Goal: Download file/media

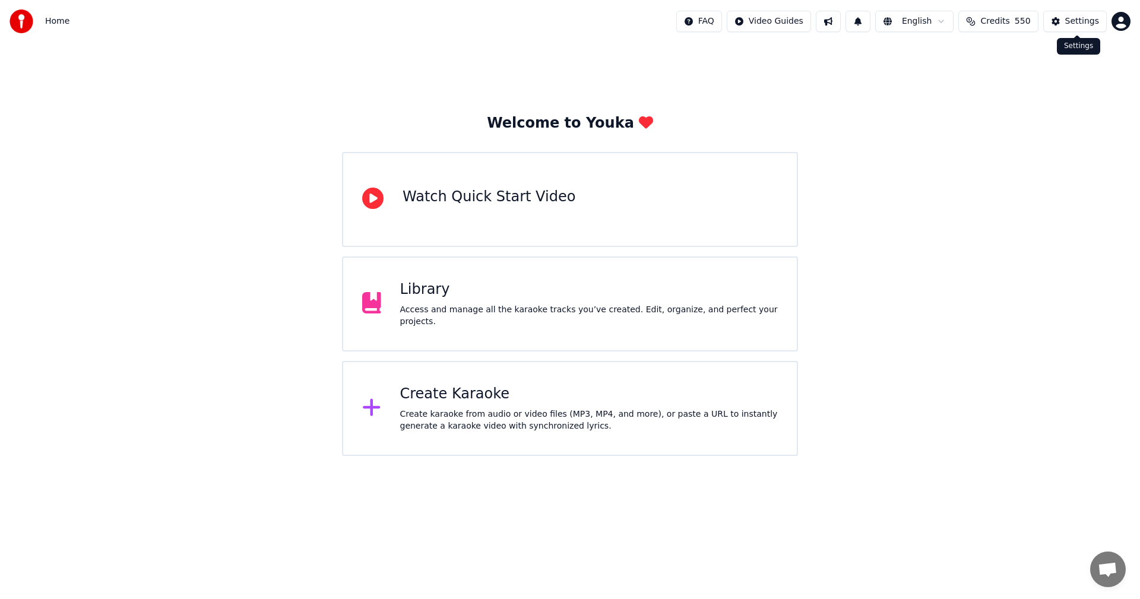
click at [1083, 26] on div "Settings" at bounding box center [1083, 21] width 34 height 12
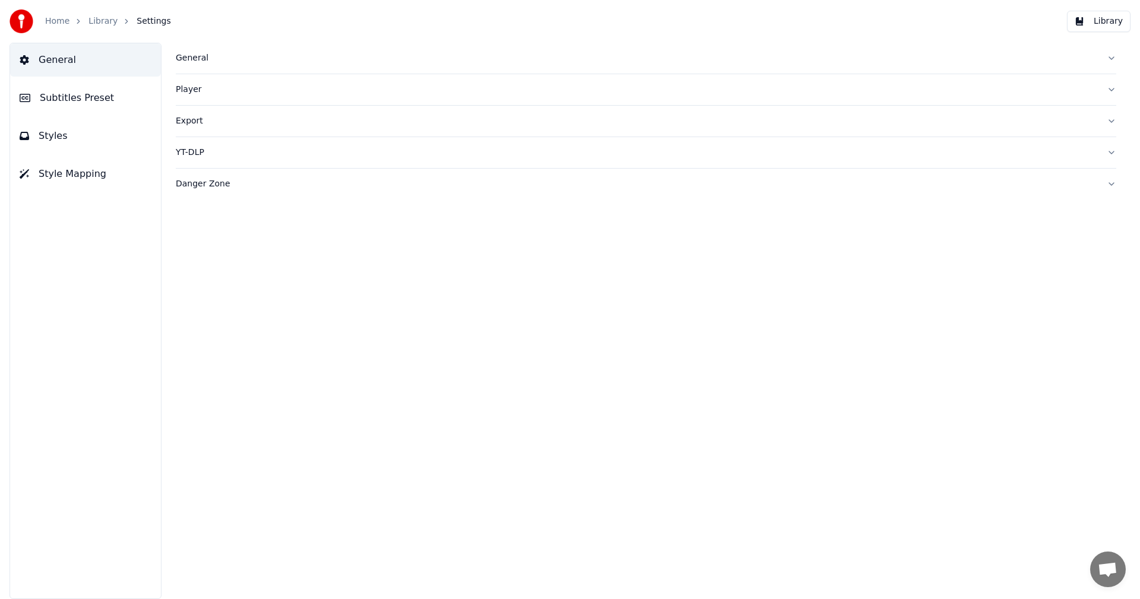
click at [69, 61] on span "General" at bounding box center [57, 60] width 37 height 14
click at [188, 67] on button "General" at bounding box center [646, 58] width 941 height 31
click at [59, 25] on link "Home" at bounding box center [57, 21] width 24 height 12
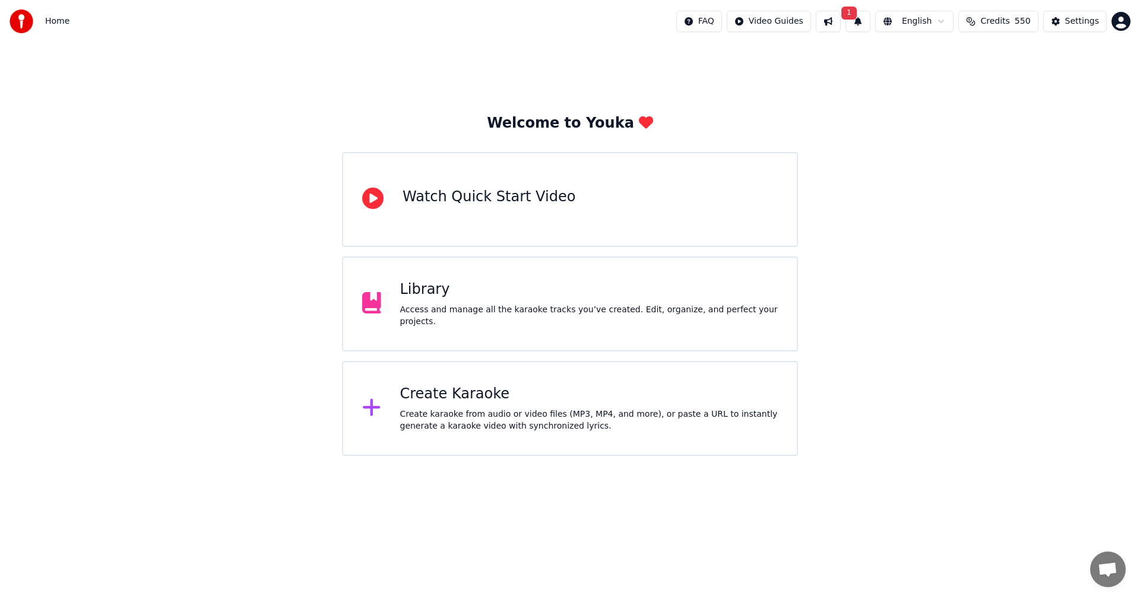
click at [464, 394] on div "Create Karaoke" at bounding box center [589, 394] width 378 height 19
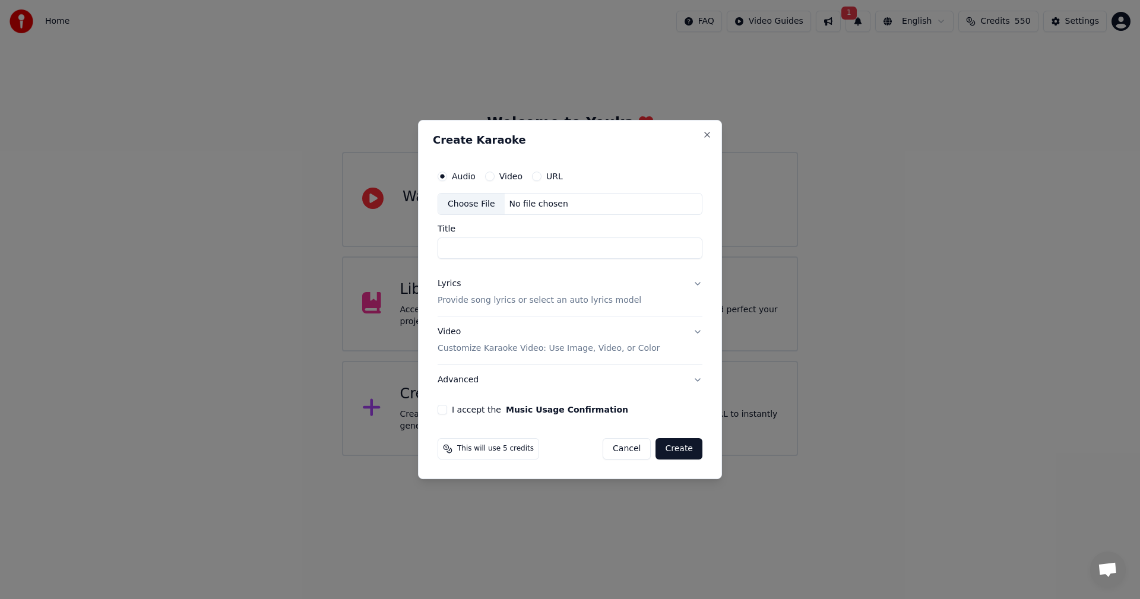
click at [475, 203] on div "Choose File" at bounding box center [471, 204] width 67 height 21
type input "**********"
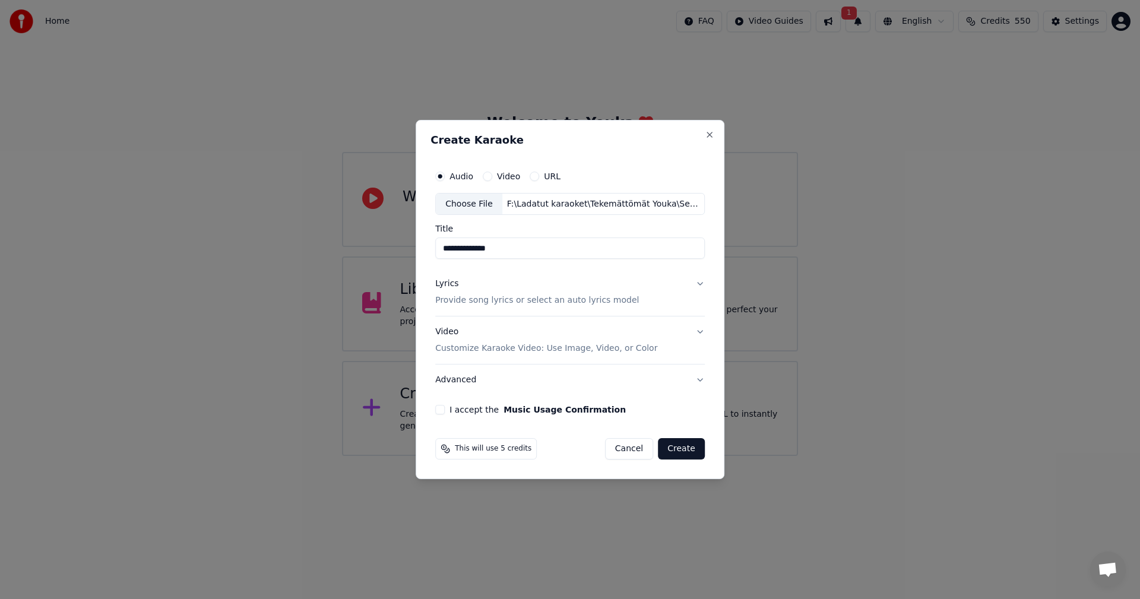
click at [700, 285] on button "Lyrics Provide song lyrics or select an auto lyrics model" at bounding box center [570, 293] width 270 height 48
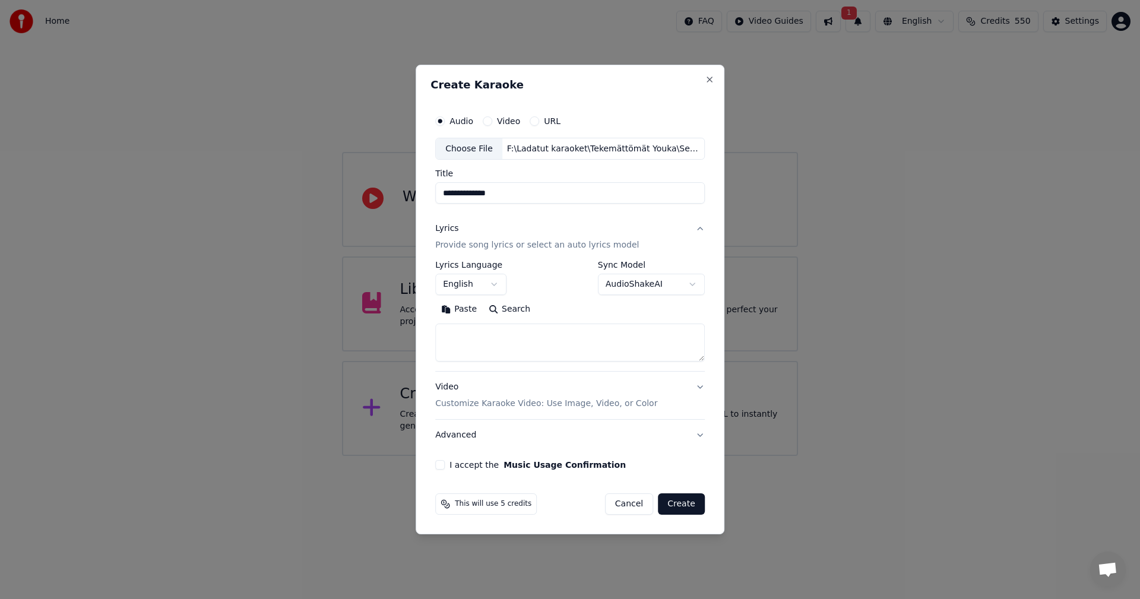
click at [467, 308] on button "Paste" at bounding box center [459, 310] width 48 height 19
click at [494, 285] on body "**********" at bounding box center [570, 228] width 1140 height 456
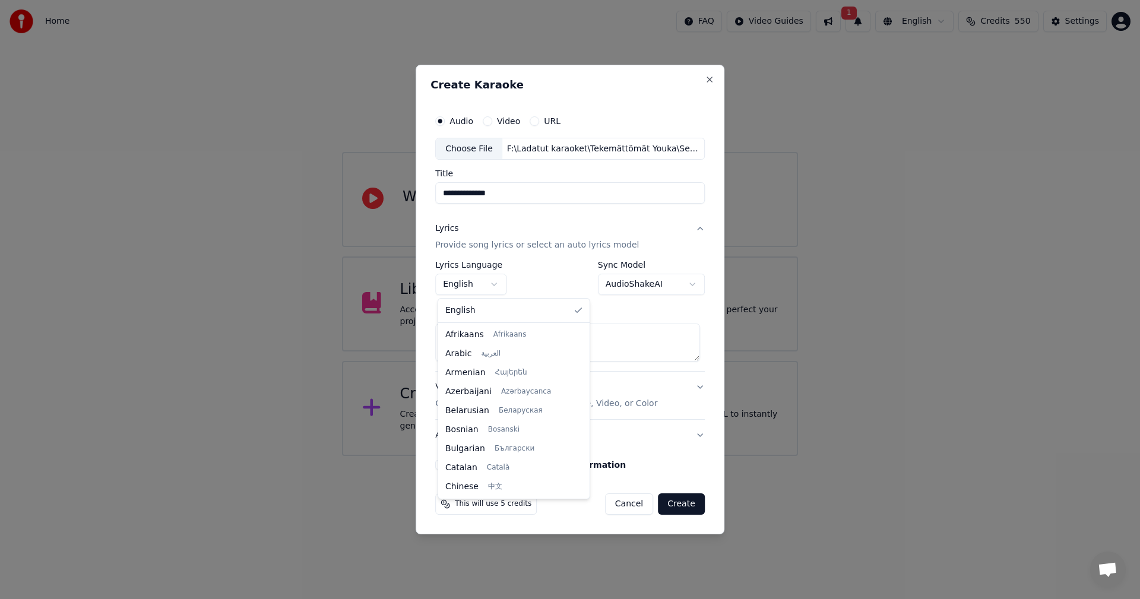
type textarea "**********"
select select "**"
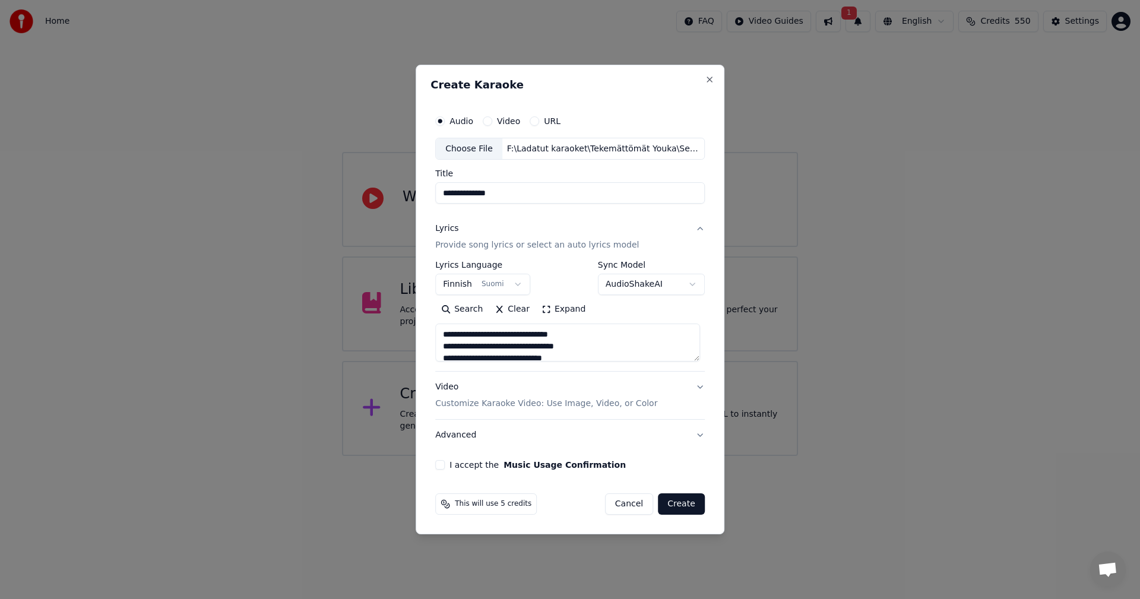
click at [442, 465] on button "I accept the Music Usage Confirmation" at bounding box center [440, 465] width 10 height 10
drag, startPoint x: 688, startPoint y: 504, endPoint x: 844, endPoint y: 430, distance: 172.7
click at [688, 504] on button "Create" at bounding box center [681, 504] width 47 height 21
type textarea "**********"
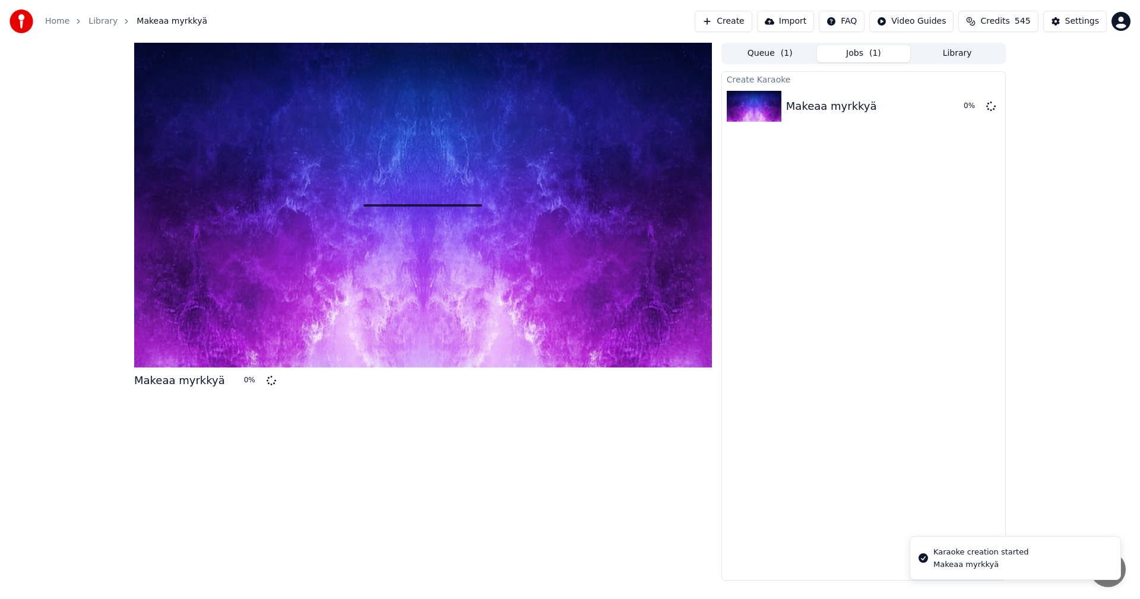
click at [856, 24] on html "Home Library Makeaa myrkkyä Create Import FAQ Video Guides Credits 545 Settings…" at bounding box center [570, 299] width 1140 height 599
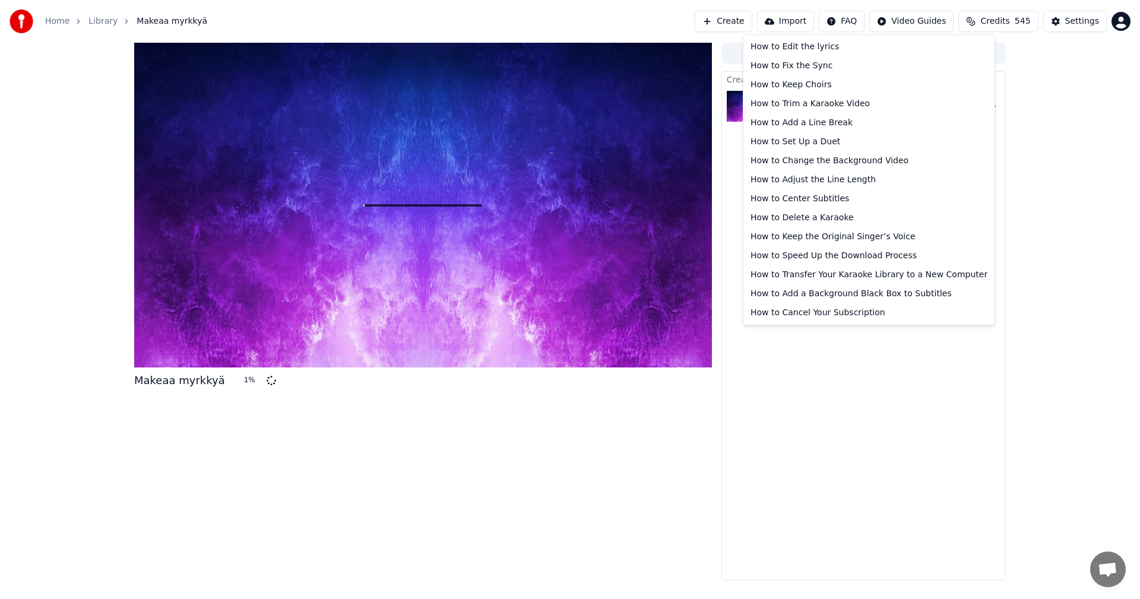
click at [919, 25] on html "Home Library Makeaa myrkkyä Create Import FAQ Video Guides Credits 545 Settings…" at bounding box center [570, 299] width 1140 height 599
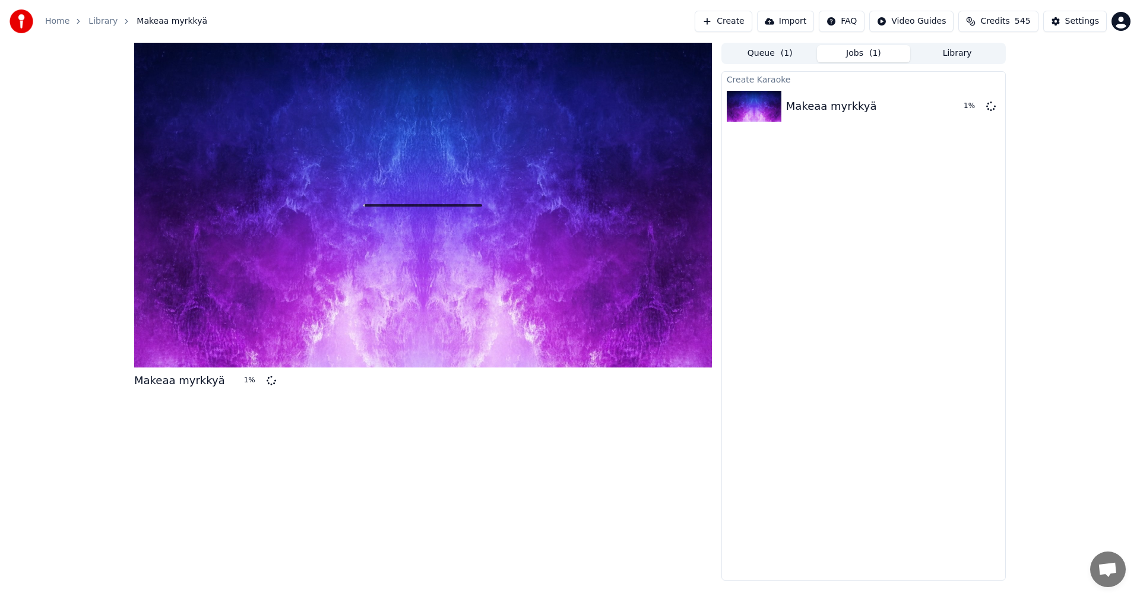
click at [814, 21] on button "Import" at bounding box center [785, 21] width 57 height 21
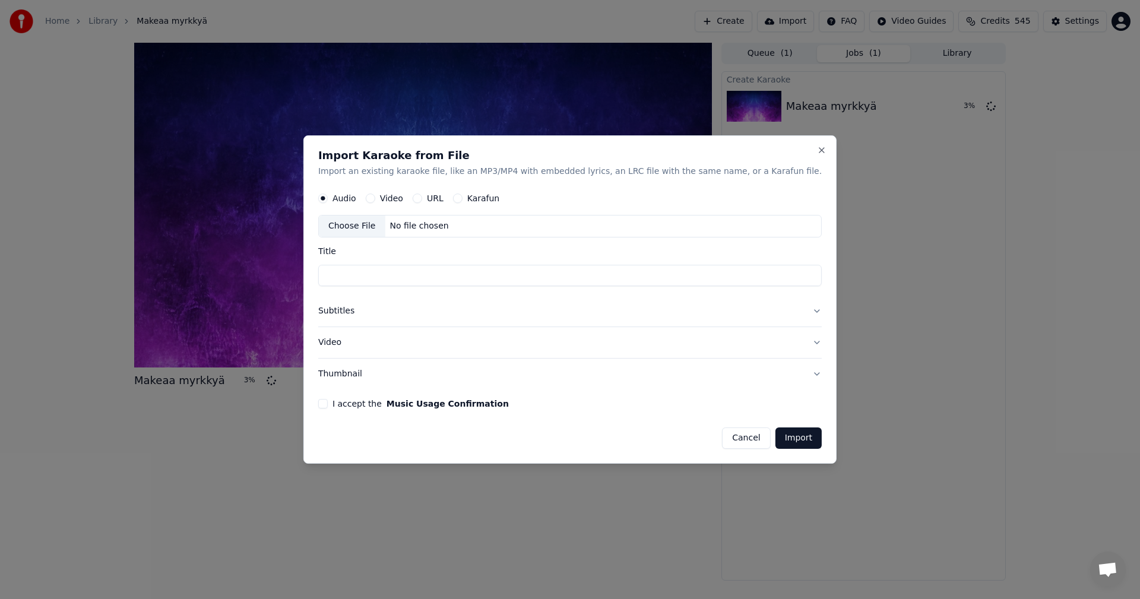
drag, startPoint x: 708, startPoint y: 444, endPoint x: 717, endPoint y: 440, distance: 10.1
click at [722, 443] on button "Cancel" at bounding box center [746, 438] width 48 height 21
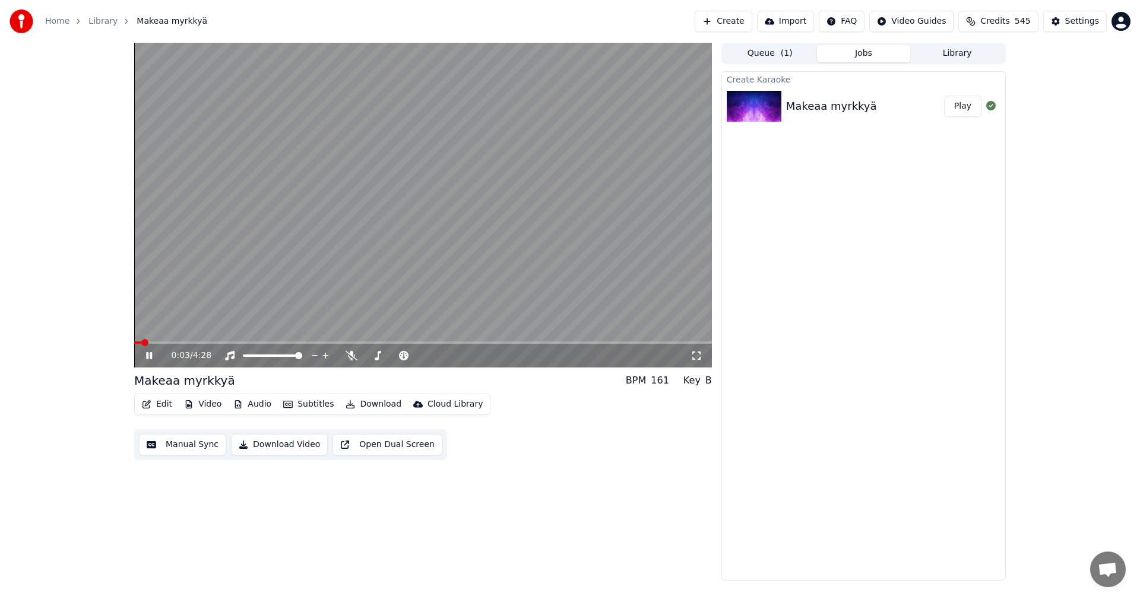
click at [161, 406] on button "Edit" at bounding box center [157, 404] width 40 height 17
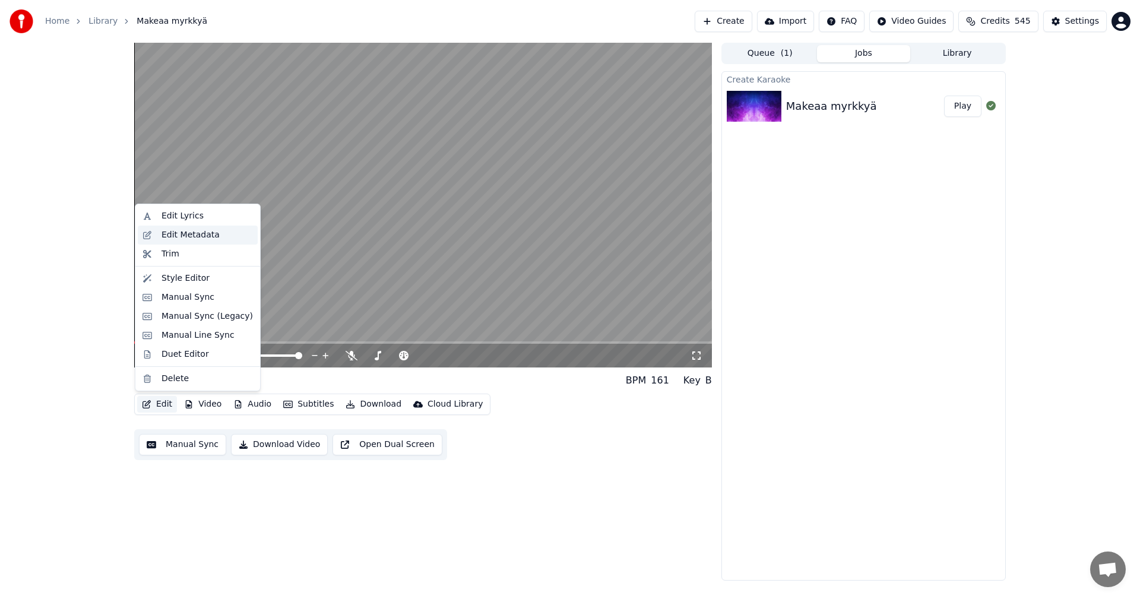
click at [199, 236] on div "Edit Metadata" at bounding box center [191, 235] width 58 height 12
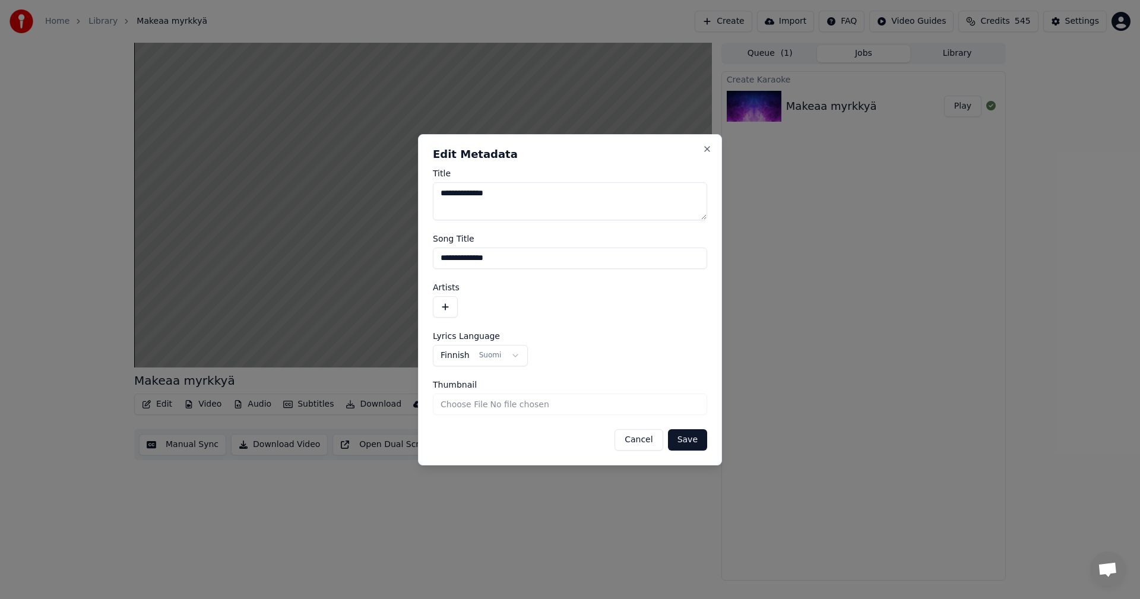
click at [445, 306] on button "button" at bounding box center [445, 306] width 25 height 21
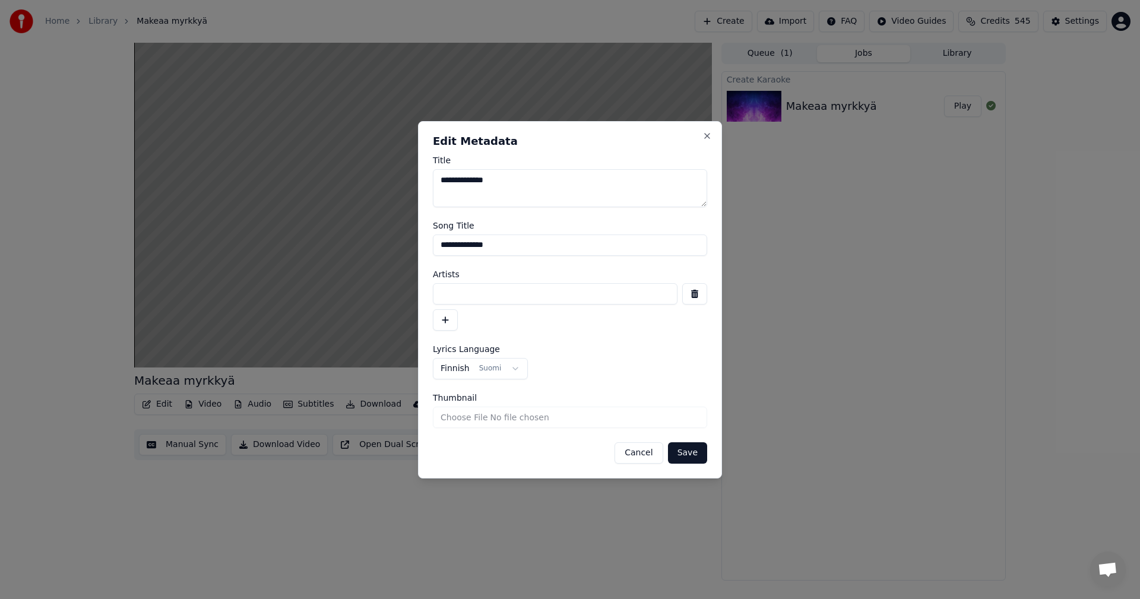
click at [457, 292] on input at bounding box center [555, 293] width 245 height 21
type input "********"
drag, startPoint x: 694, startPoint y: 457, endPoint x: 704, endPoint y: 442, distance: 18.1
click at [694, 457] on button "Save" at bounding box center [687, 452] width 39 height 21
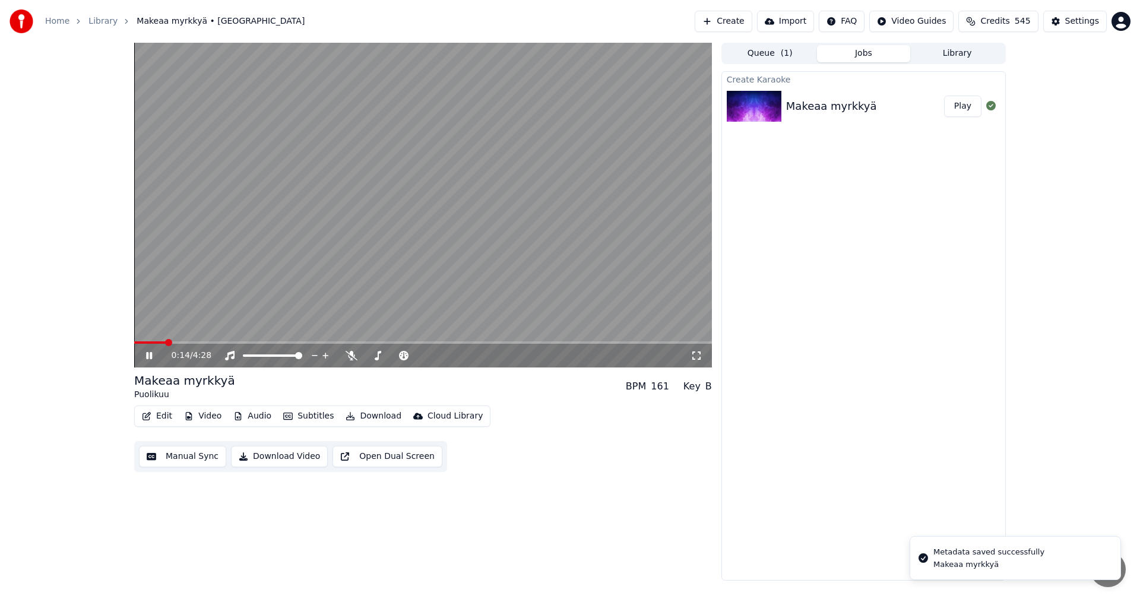
click at [166, 413] on button "Edit" at bounding box center [157, 416] width 40 height 17
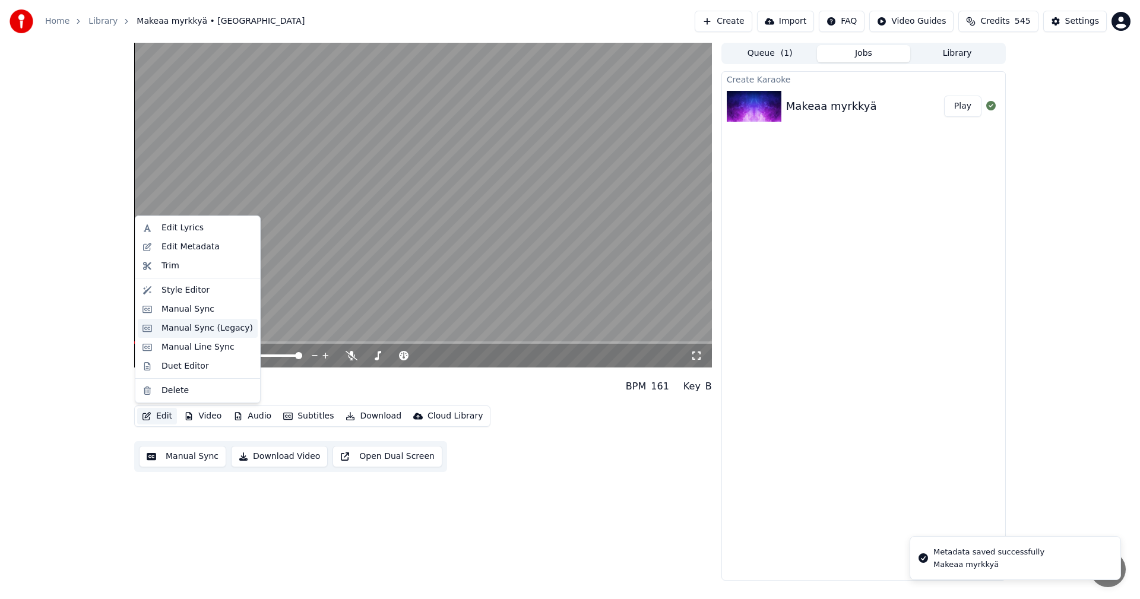
click at [182, 333] on div "Manual Sync (Legacy)" at bounding box center [207, 329] width 91 height 12
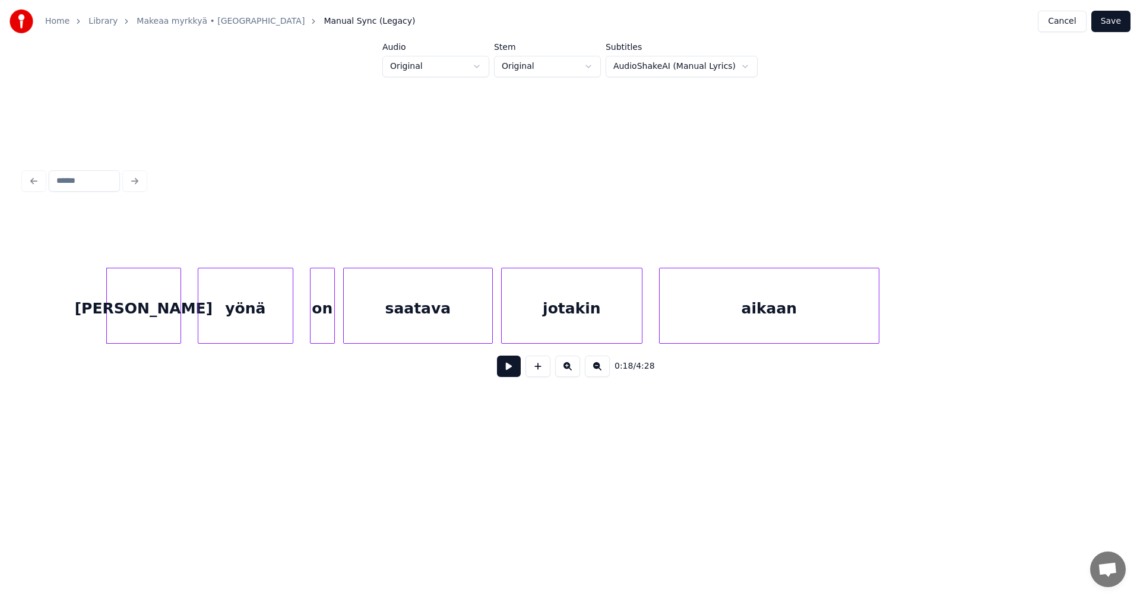
scroll to position [0, 3721]
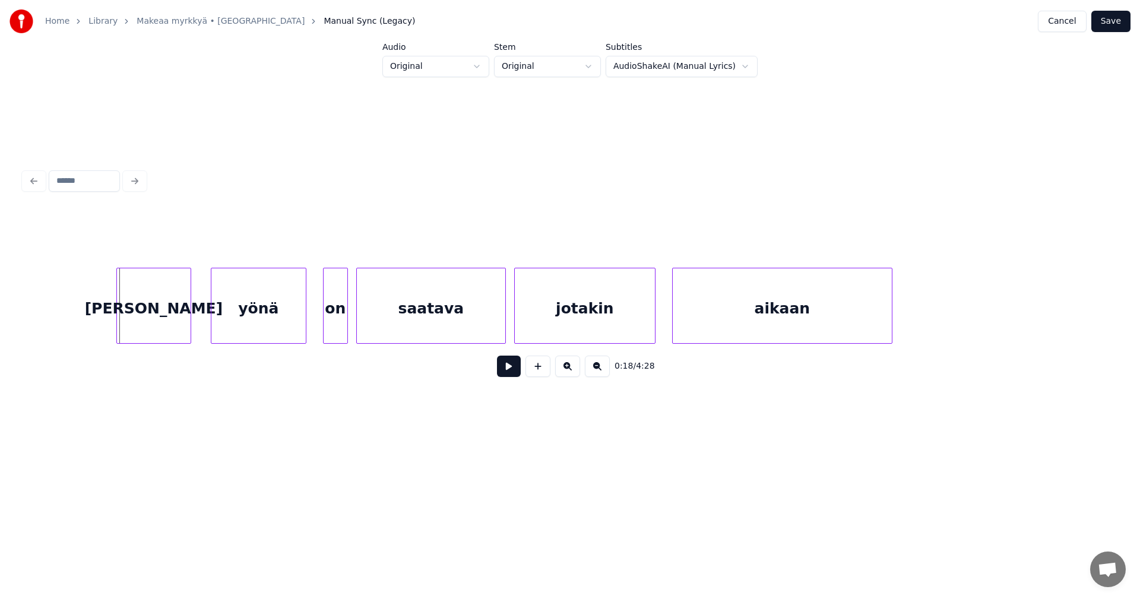
click at [161, 310] on div "[PERSON_NAME]" at bounding box center [154, 308] width 74 height 81
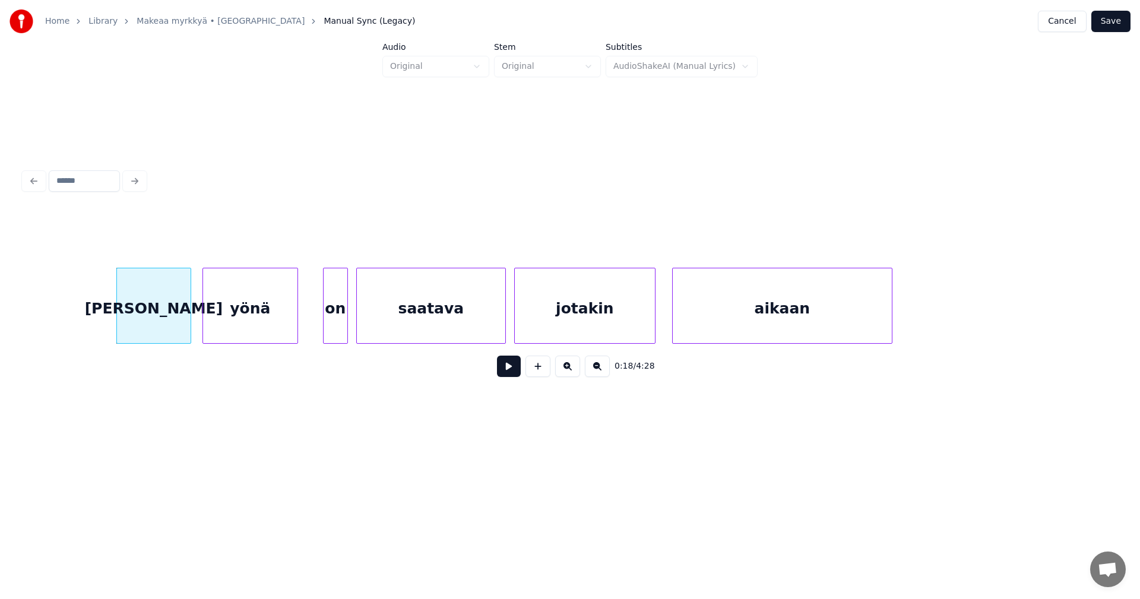
click at [229, 316] on div "yönä" at bounding box center [250, 308] width 94 height 81
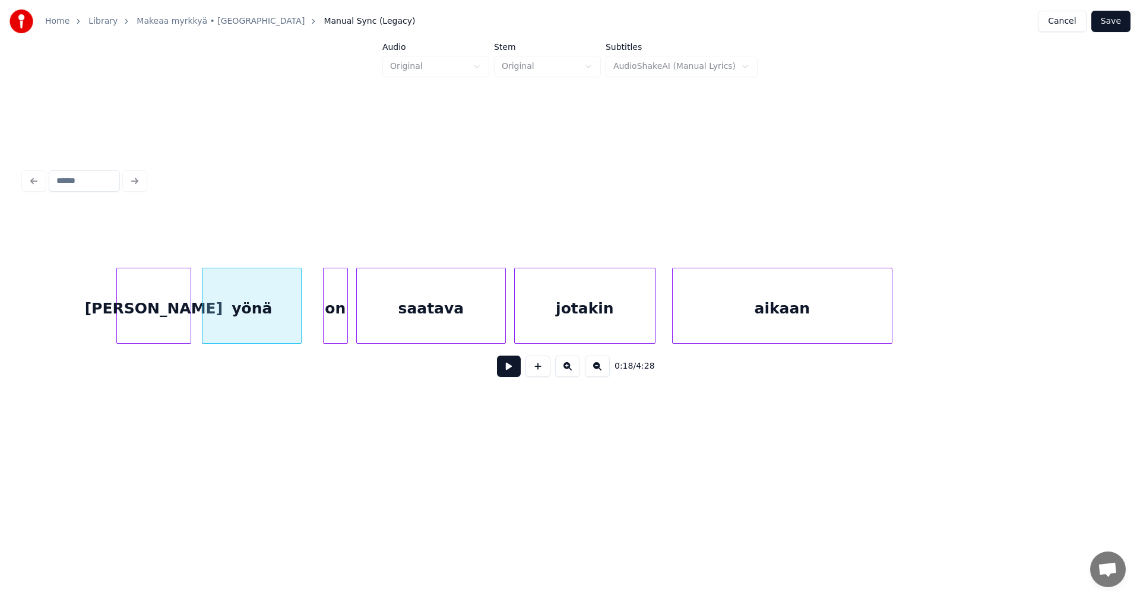
click at [299, 317] on div at bounding box center [300, 305] width 4 height 75
click at [325, 323] on div "on" at bounding box center [325, 308] width 24 height 81
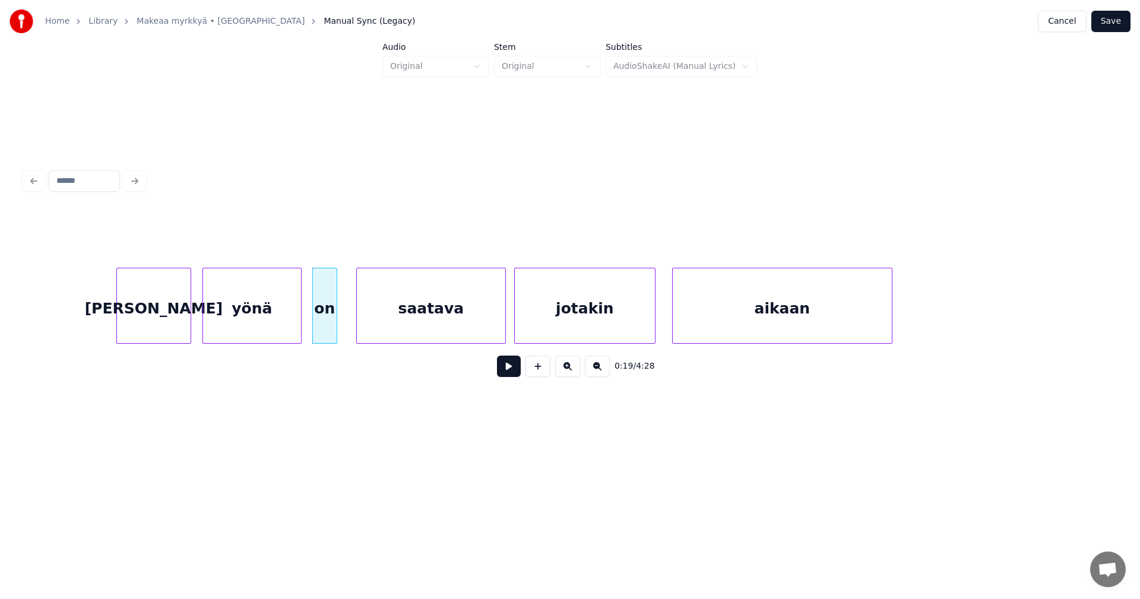
click at [328, 323] on div "on" at bounding box center [325, 308] width 24 height 81
click at [506, 375] on button at bounding box center [509, 366] width 24 height 21
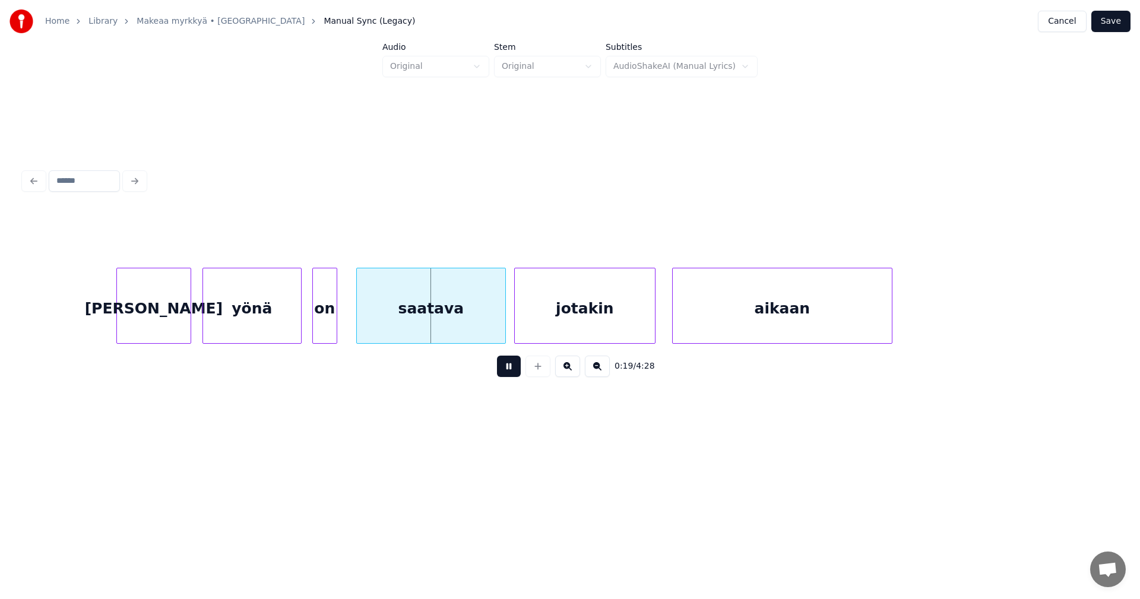
drag, startPoint x: 506, startPoint y: 375, endPoint x: 431, endPoint y: 314, distance: 96.7
click at [505, 375] on button at bounding box center [509, 366] width 24 height 21
click at [375, 315] on div "saatava" at bounding box center [431, 308] width 148 height 81
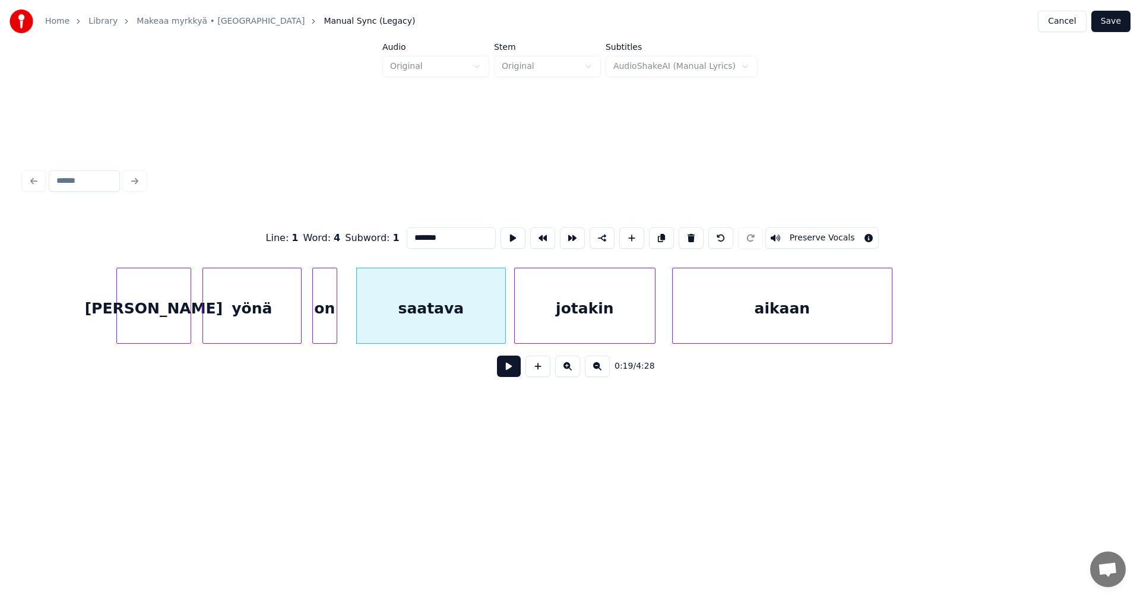
click at [501, 370] on button at bounding box center [509, 366] width 24 height 21
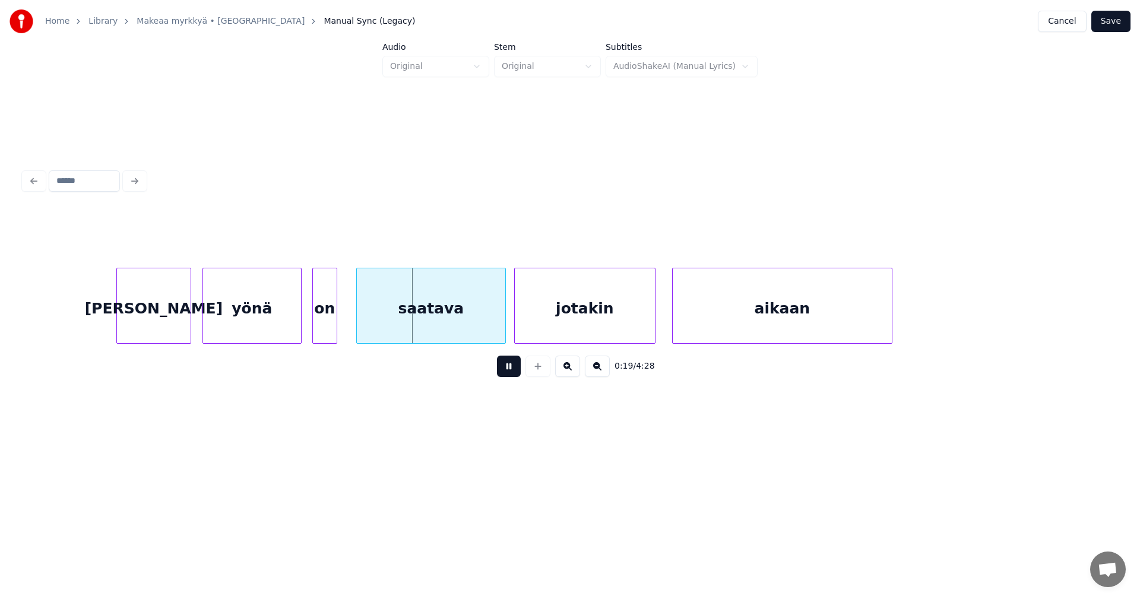
drag, startPoint x: 501, startPoint y: 370, endPoint x: 412, endPoint y: 345, distance: 91.9
click at [497, 368] on div "0:19 / 4:28" at bounding box center [570, 366] width 1074 height 26
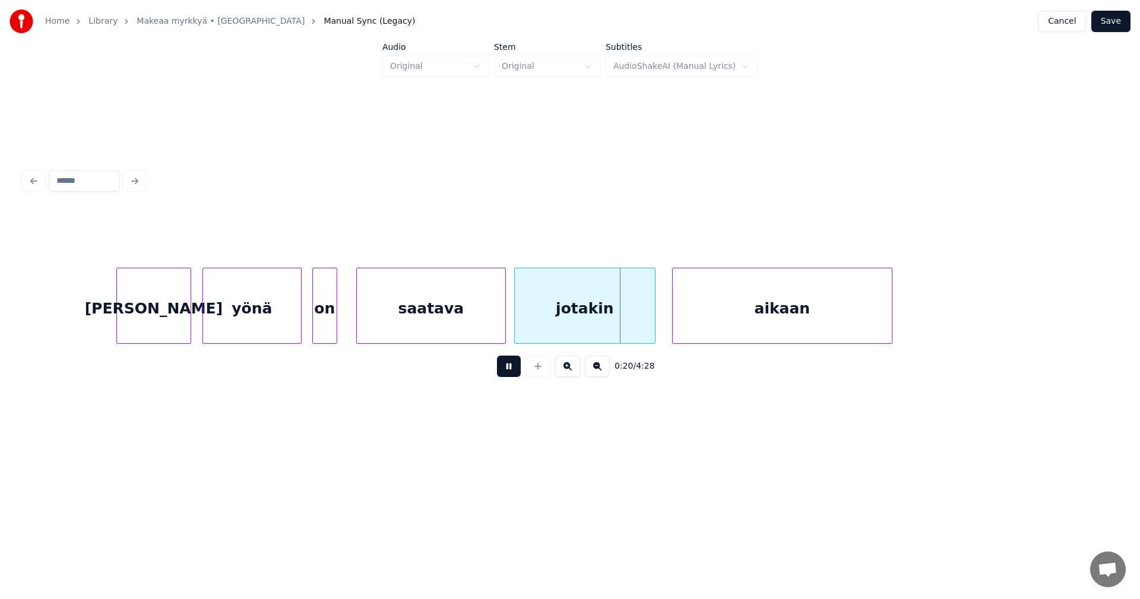
drag, startPoint x: 507, startPoint y: 371, endPoint x: 423, endPoint y: 335, distance: 90.7
click at [505, 369] on button at bounding box center [509, 366] width 24 height 21
click at [350, 320] on div at bounding box center [349, 305] width 4 height 75
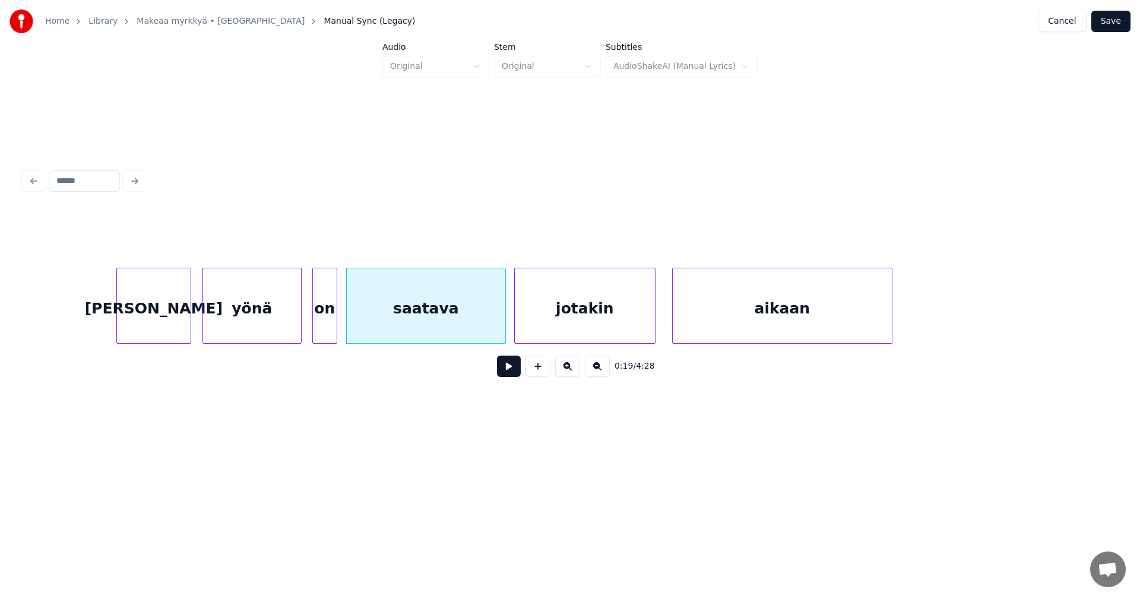
click at [514, 372] on button at bounding box center [509, 366] width 24 height 21
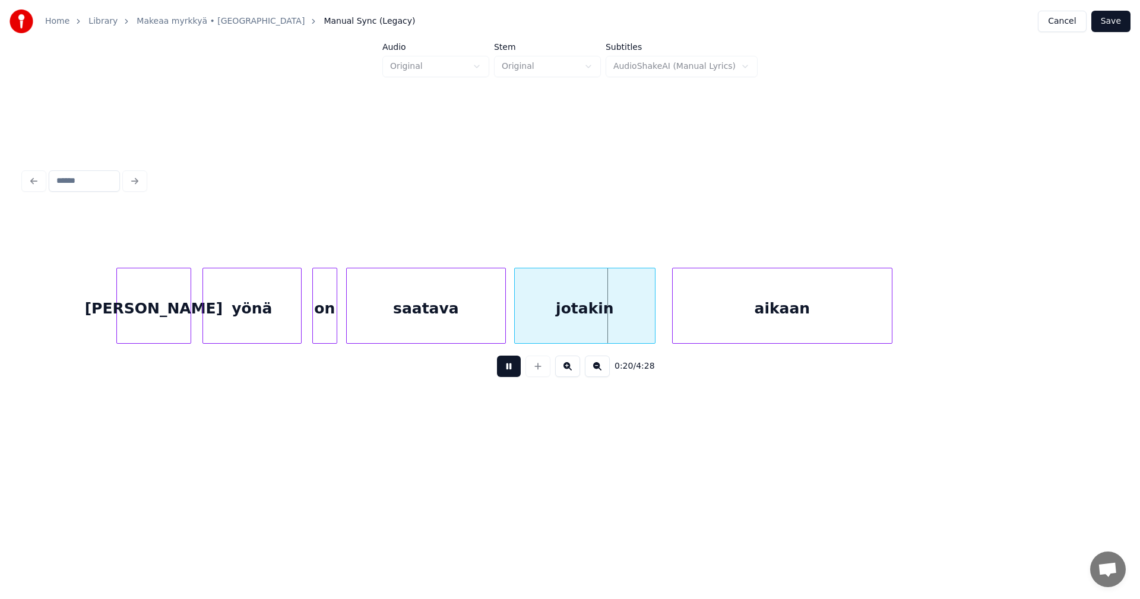
drag, startPoint x: 514, startPoint y: 372, endPoint x: 500, endPoint y: 331, distance: 43.0
click at [512, 366] on button at bounding box center [509, 366] width 24 height 21
click at [492, 326] on div "saatava" at bounding box center [426, 308] width 159 height 81
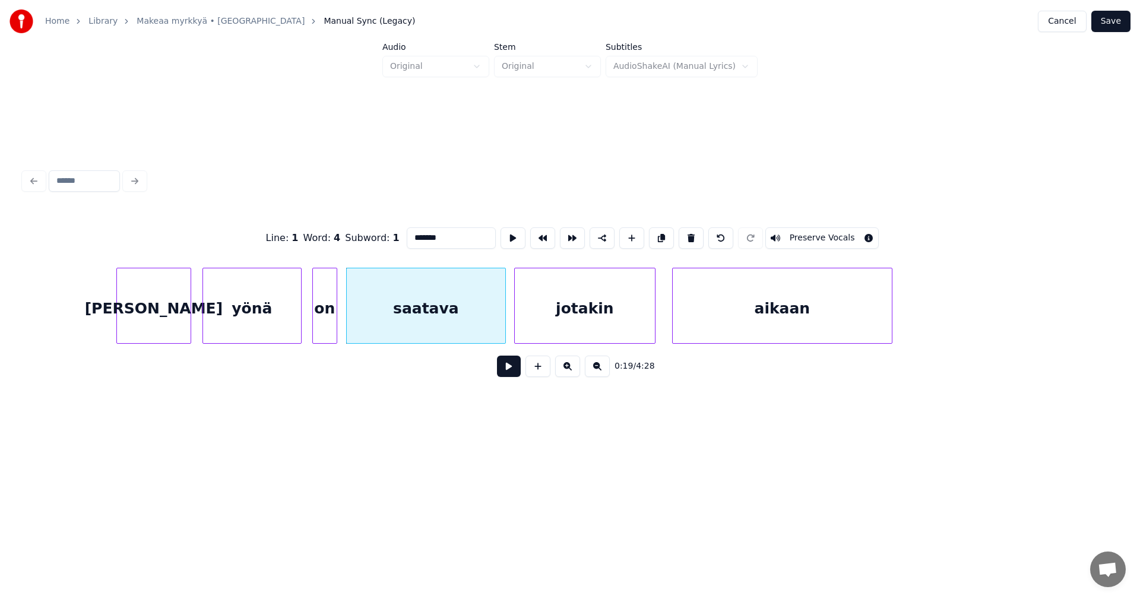
click at [502, 368] on button at bounding box center [509, 366] width 24 height 21
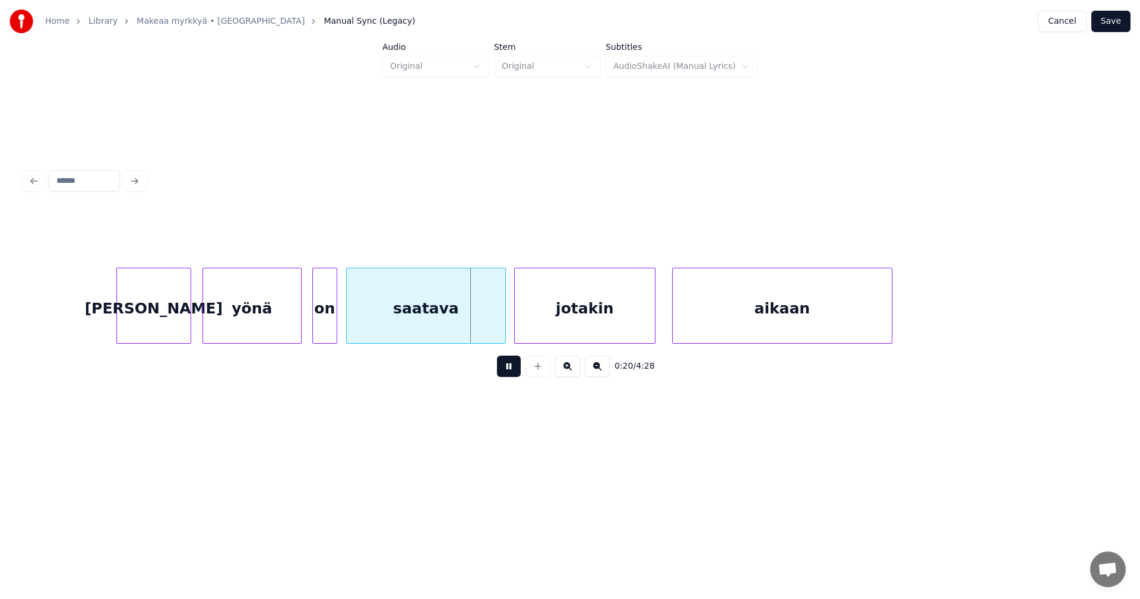
click at [505, 367] on button at bounding box center [509, 366] width 24 height 21
click at [557, 327] on div "jotakin" at bounding box center [585, 308] width 140 height 81
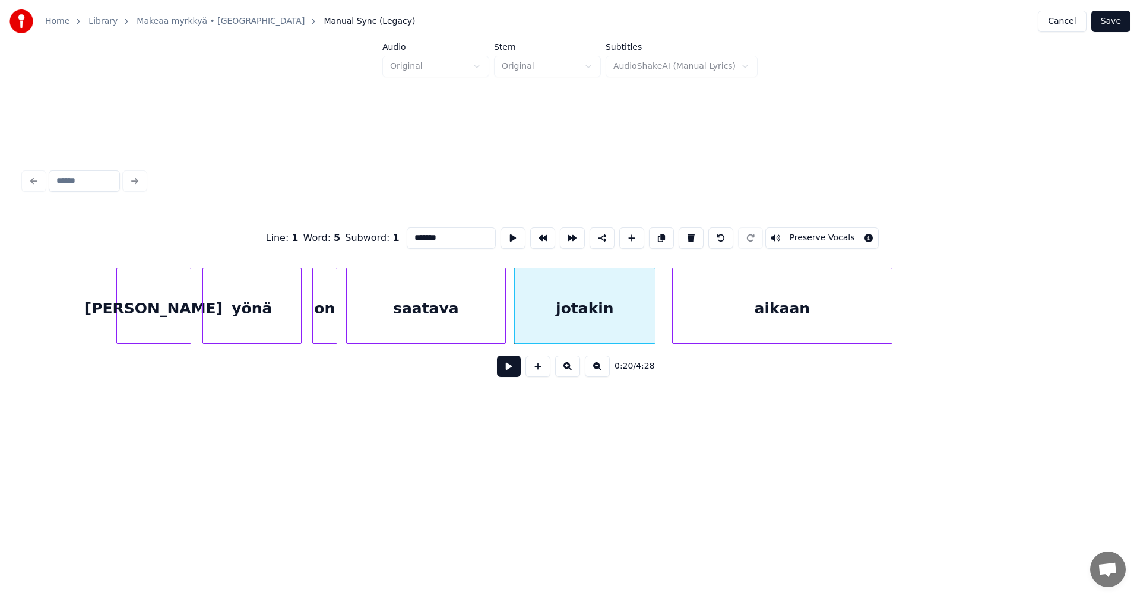
click at [513, 370] on button at bounding box center [509, 366] width 24 height 21
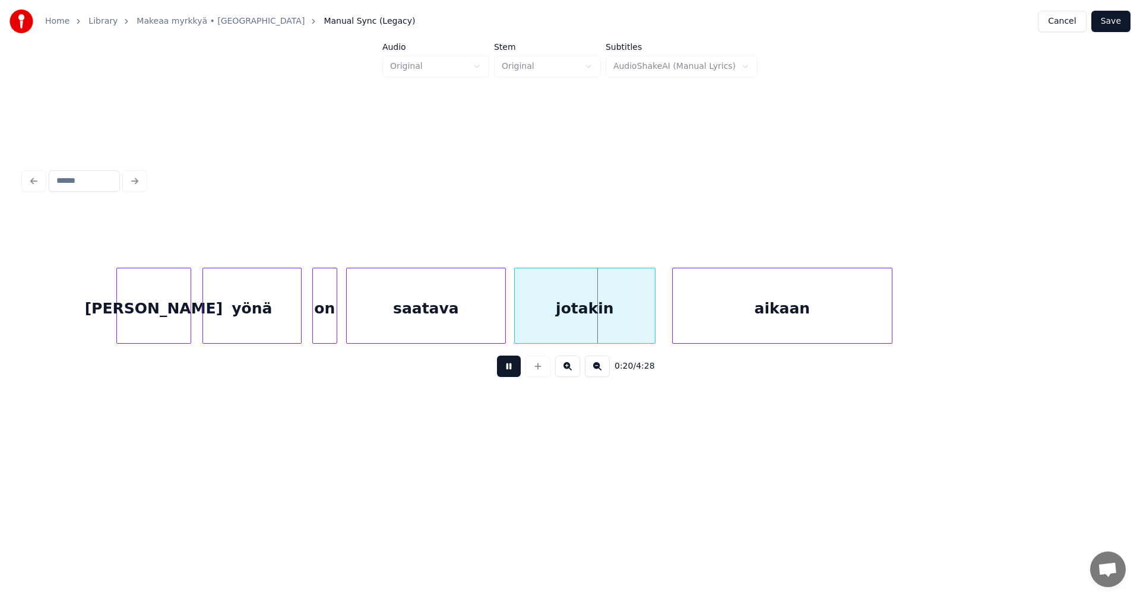
click at [513, 370] on button at bounding box center [509, 366] width 24 height 21
click at [488, 329] on div "saatava" at bounding box center [426, 308] width 159 height 81
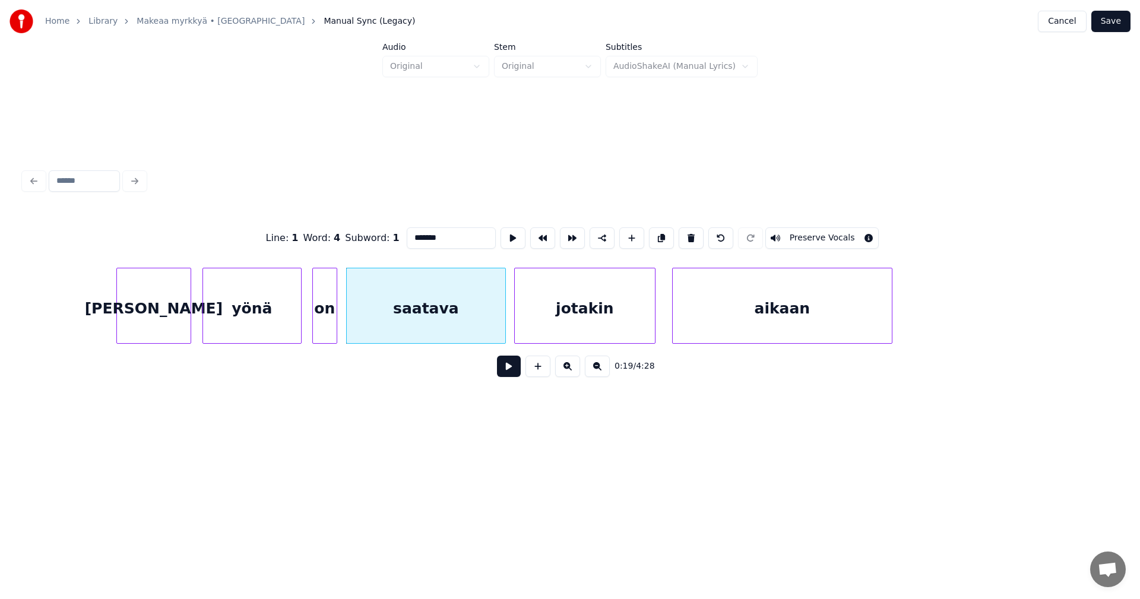
click at [508, 374] on button at bounding box center [509, 366] width 24 height 21
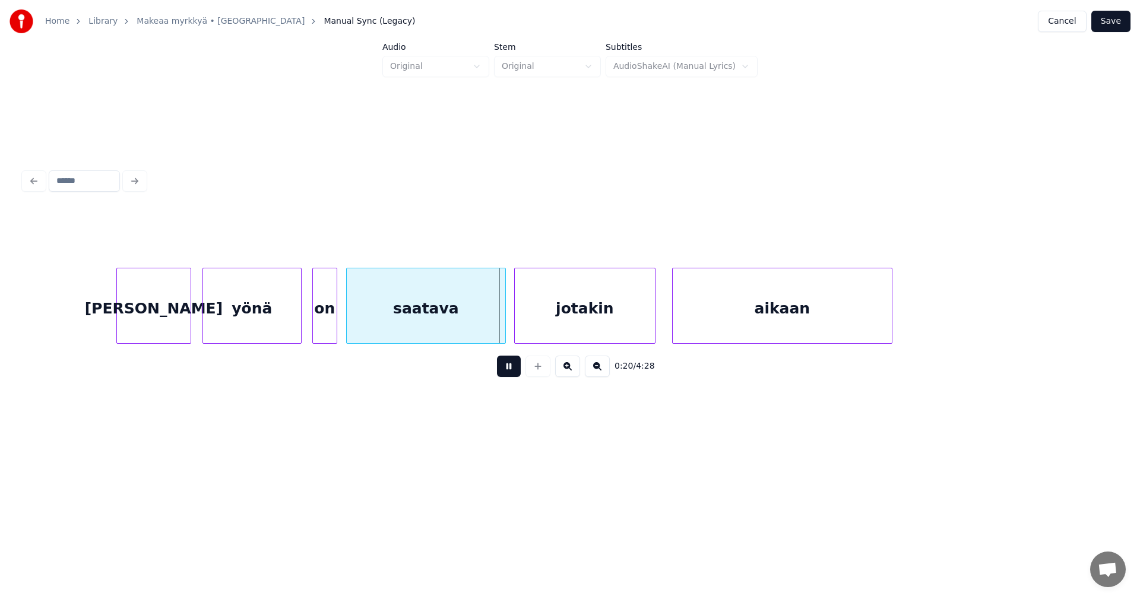
click at [508, 374] on button at bounding box center [509, 366] width 24 height 21
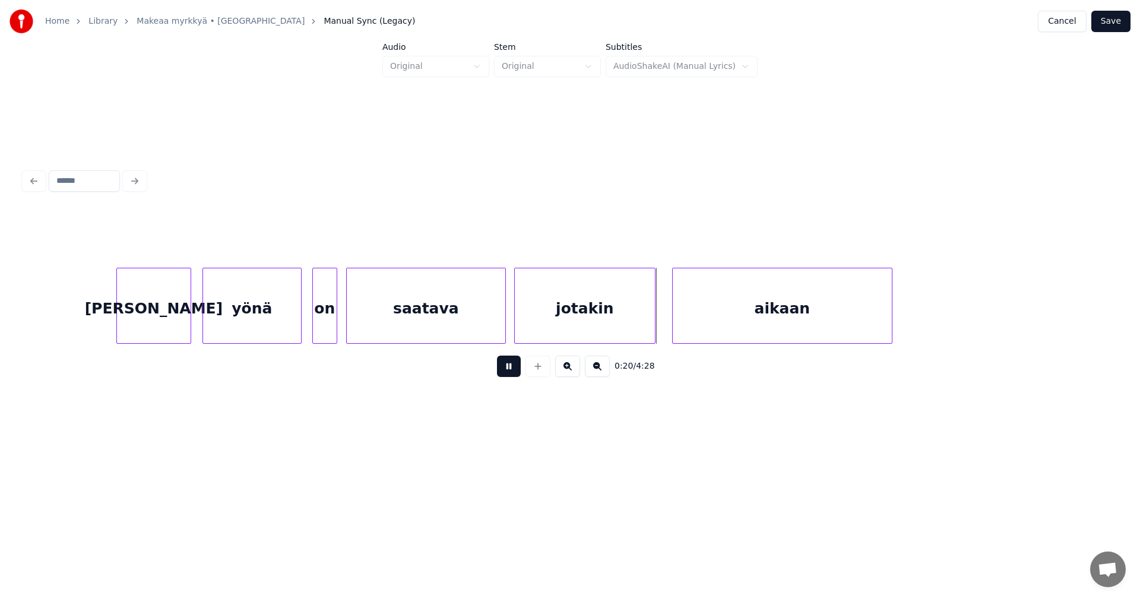
click at [508, 374] on button at bounding box center [509, 366] width 24 height 21
click at [740, 314] on div "aikaan" at bounding box center [776, 308] width 219 height 81
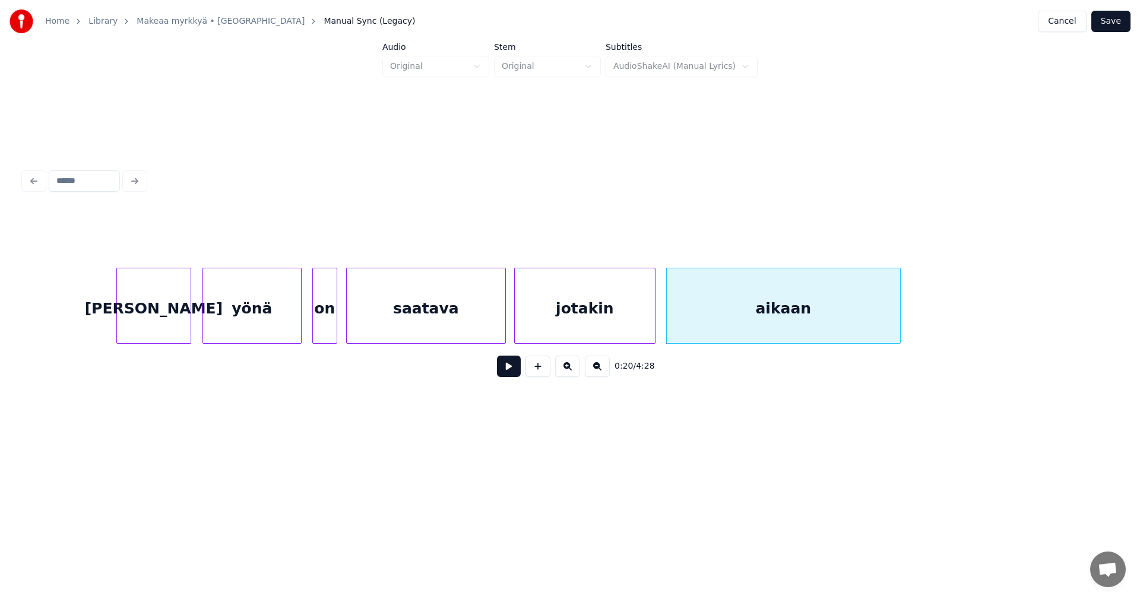
click at [899, 322] on div at bounding box center [899, 305] width 4 height 75
click at [157, 334] on div "[PERSON_NAME]" at bounding box center [154, 308] width 74 height 81
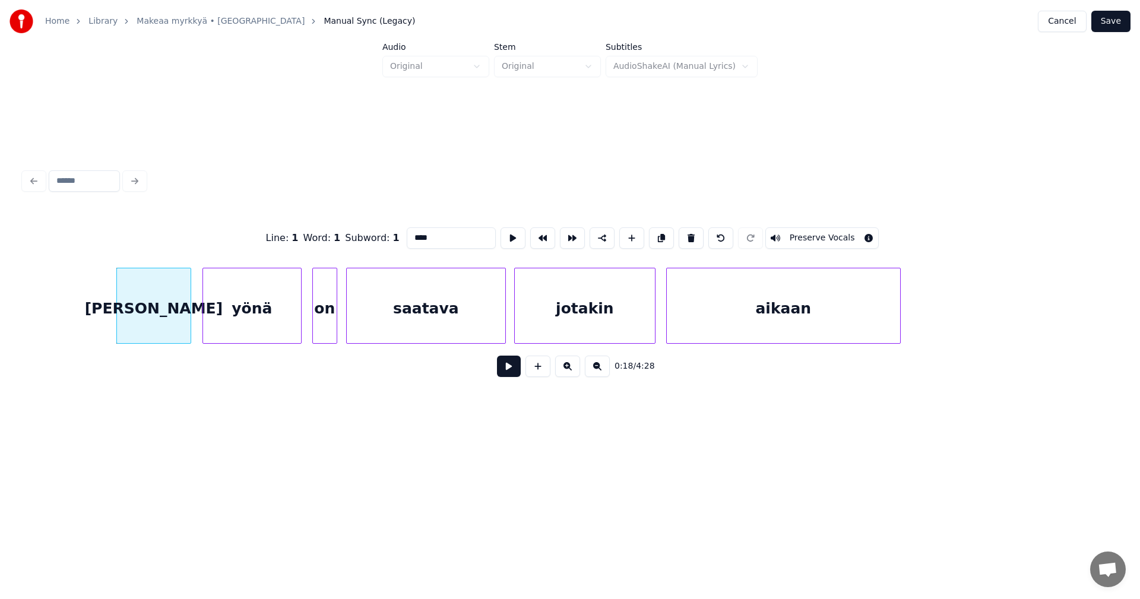
click at [518, 376] on button at bounding box center [509, 366] width 24 height 21
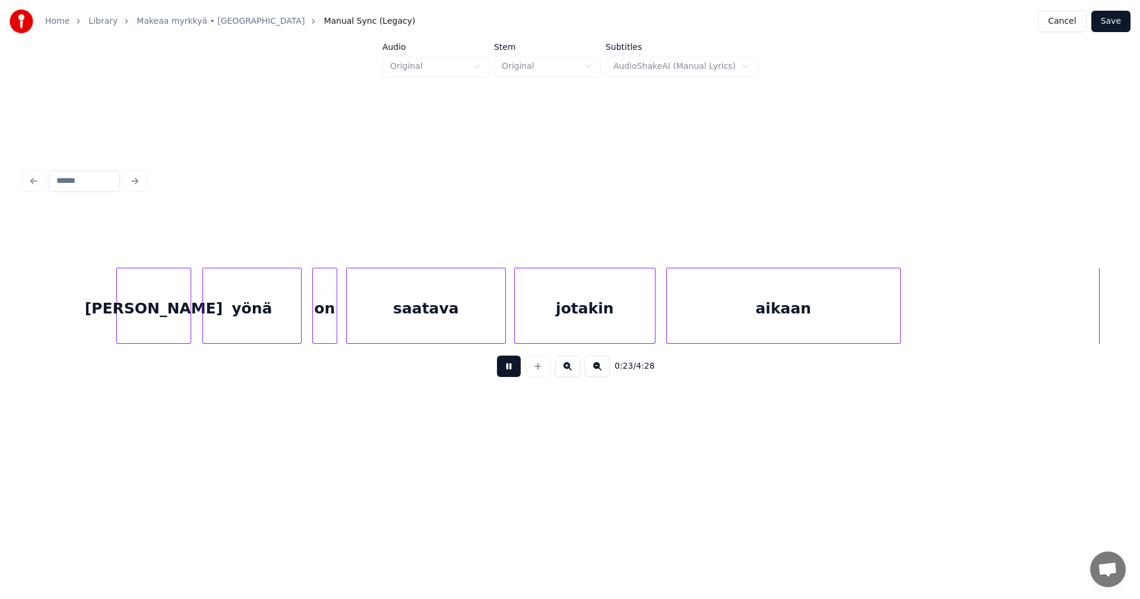
scroll to position [0, 4814]
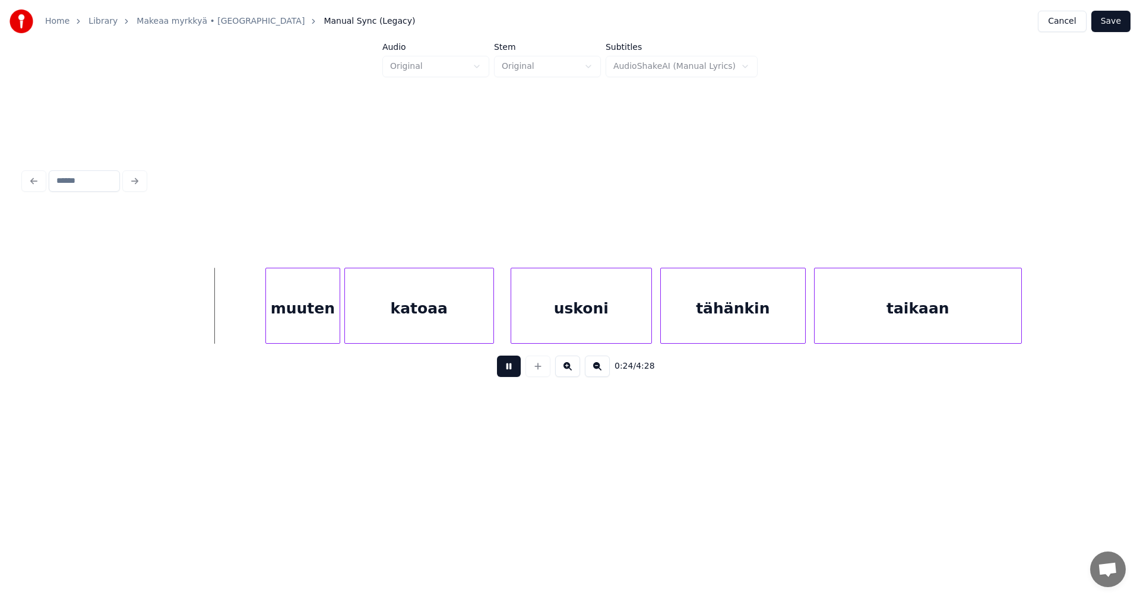
click at [513, 374] on button at bounding box center [509, 366] width 24 height 21
click at [303, 329] on div "muuten" at bounding box center [297, 308] width 74 height 81
click at [252, 327] on div at bounding box center [251, 305] width 4 height 75
click at [488, 328] on div at bounding box center [488, 305] width 4 height 75
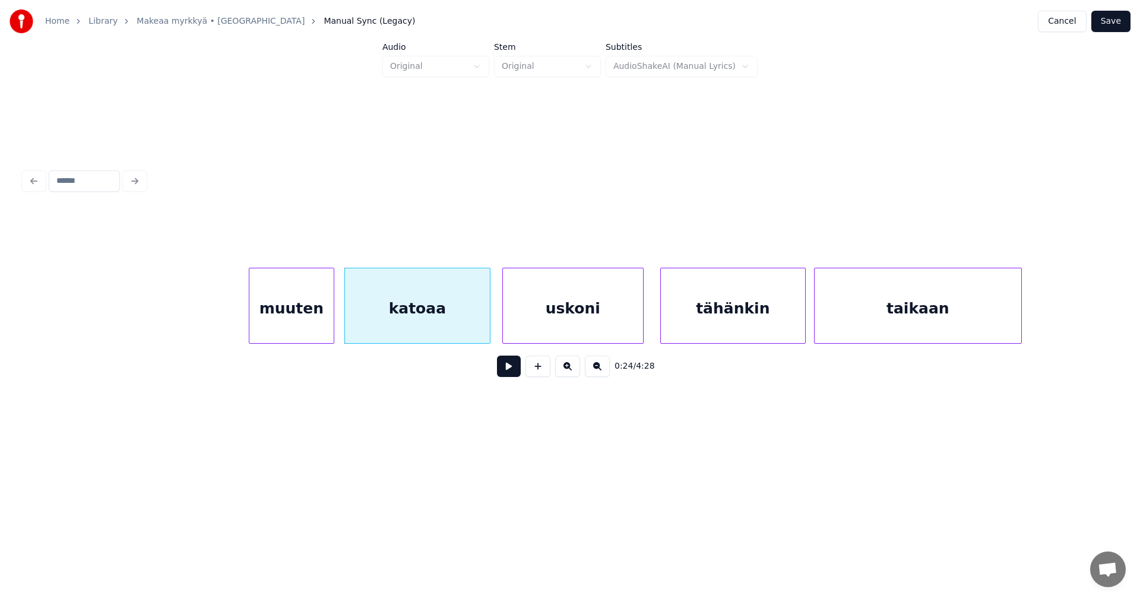
click at [529, 327] on div "uskoni" at bounding box center [573, 308] width 140 height 81
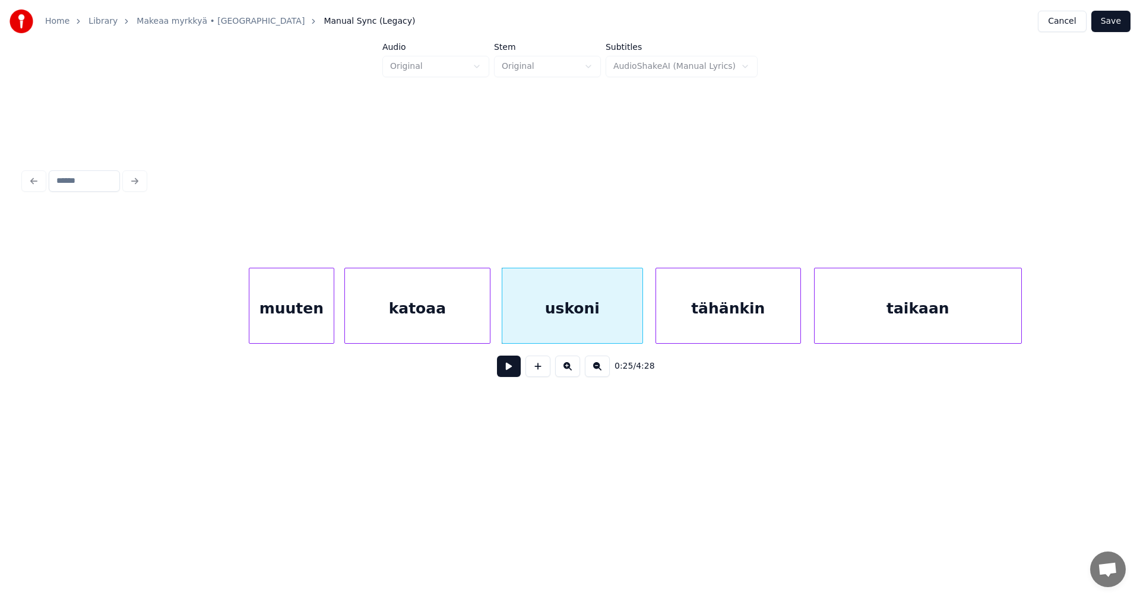
click at [725, 328] on div "tähänkin" at bounding box center [728, 308] width 144 height 81
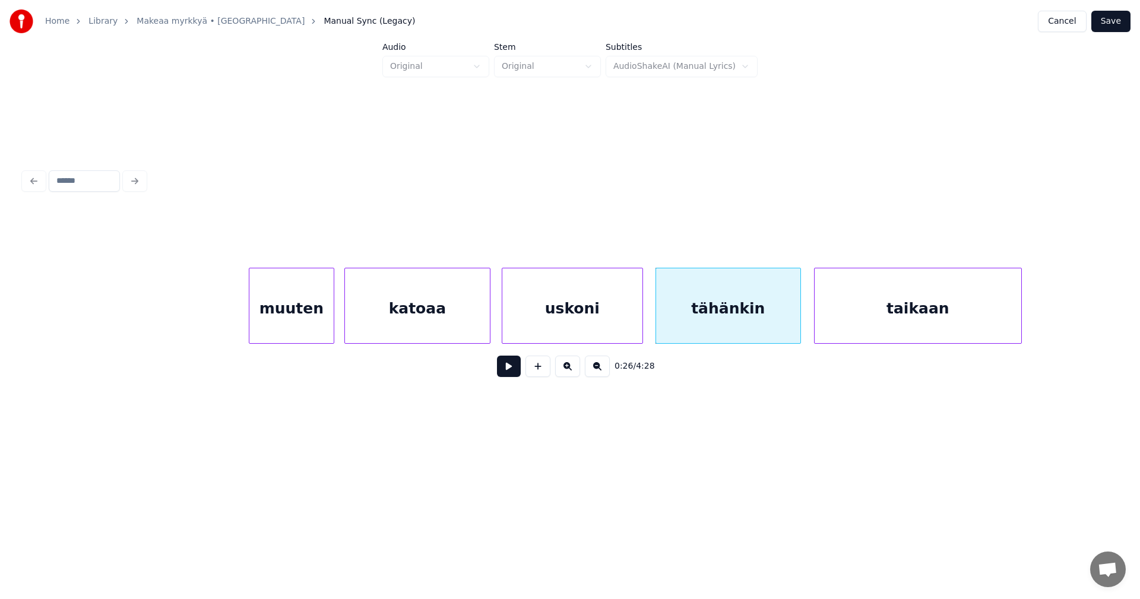
click at [323, 327] on div "muuten" at bounding box center [291, 308] width 84 height 81
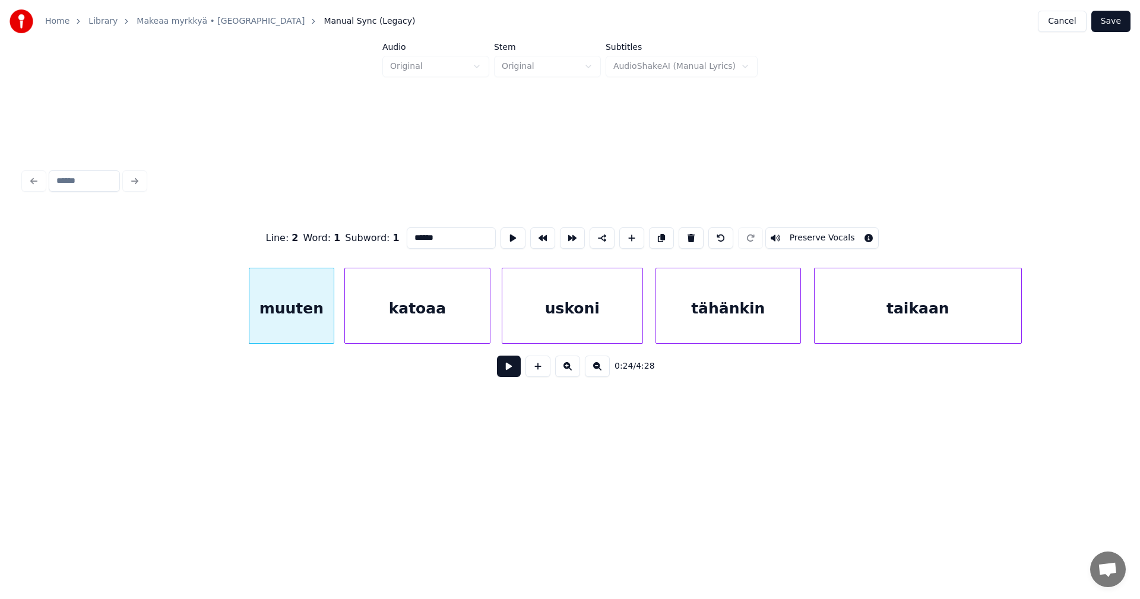
click at [519, 374] on button at bounding box center [509, 366] width 24 height 21
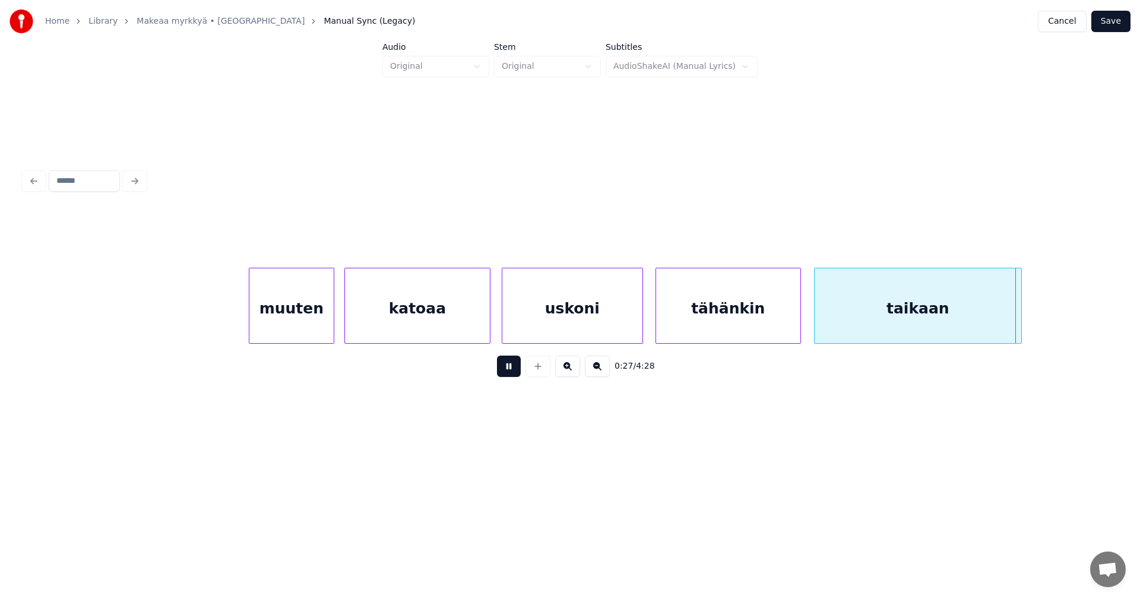
click at [519, 374] on button at bounding box center [509, 366] width 24 height 21
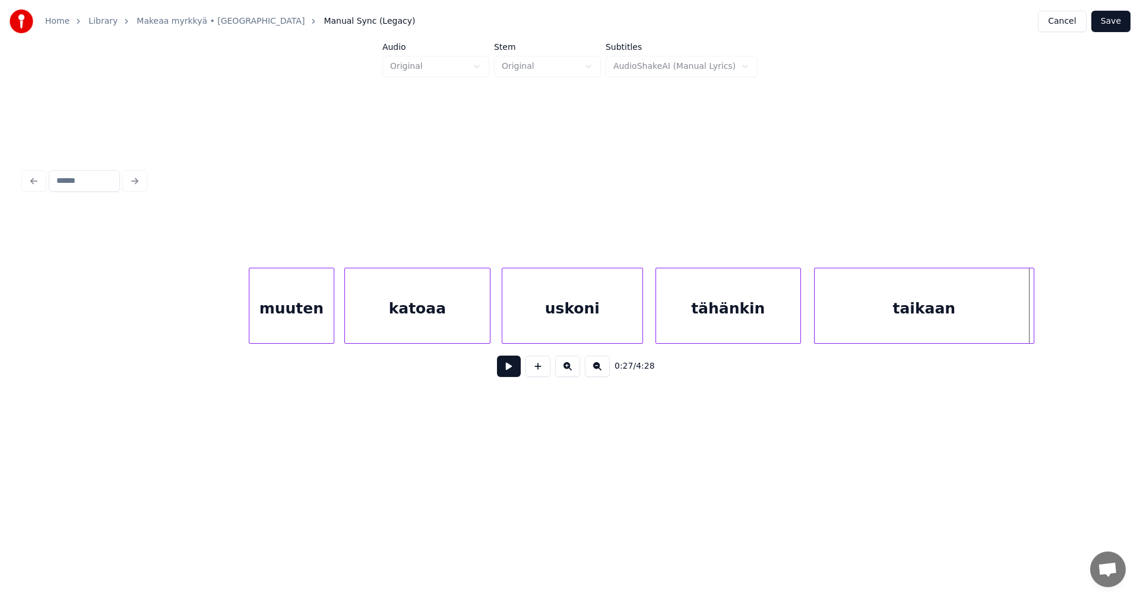
click at [1033, 331] on div at bounding box center [1033, 305] width 4 height 75
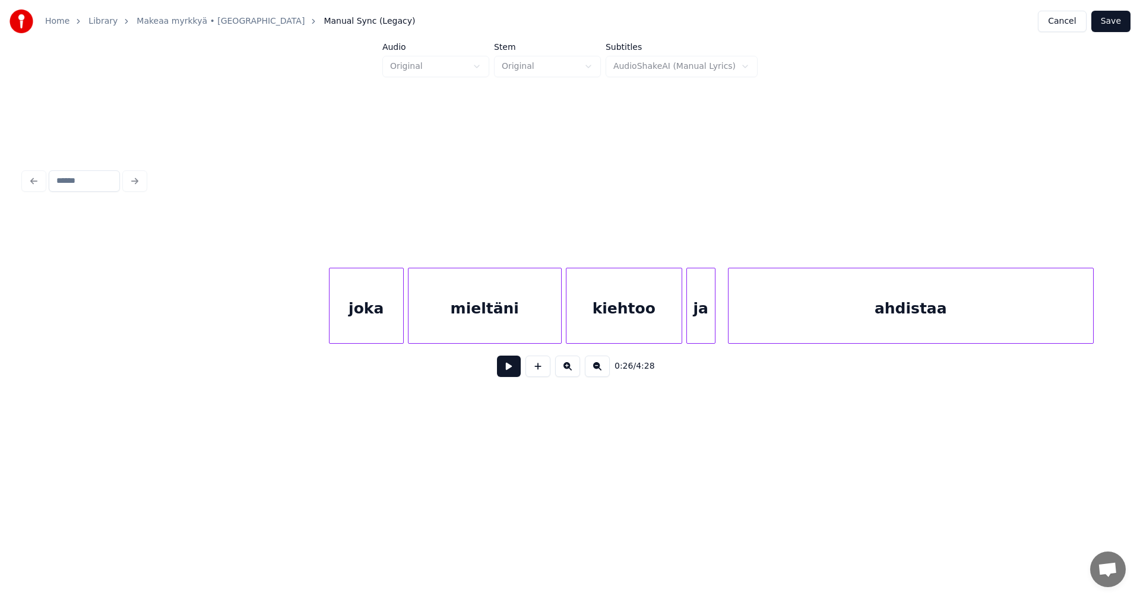
scroll to position [0, 6002]
click at [339, 327] on div "joka" at bounding box center [339, 308] width 74 height 81
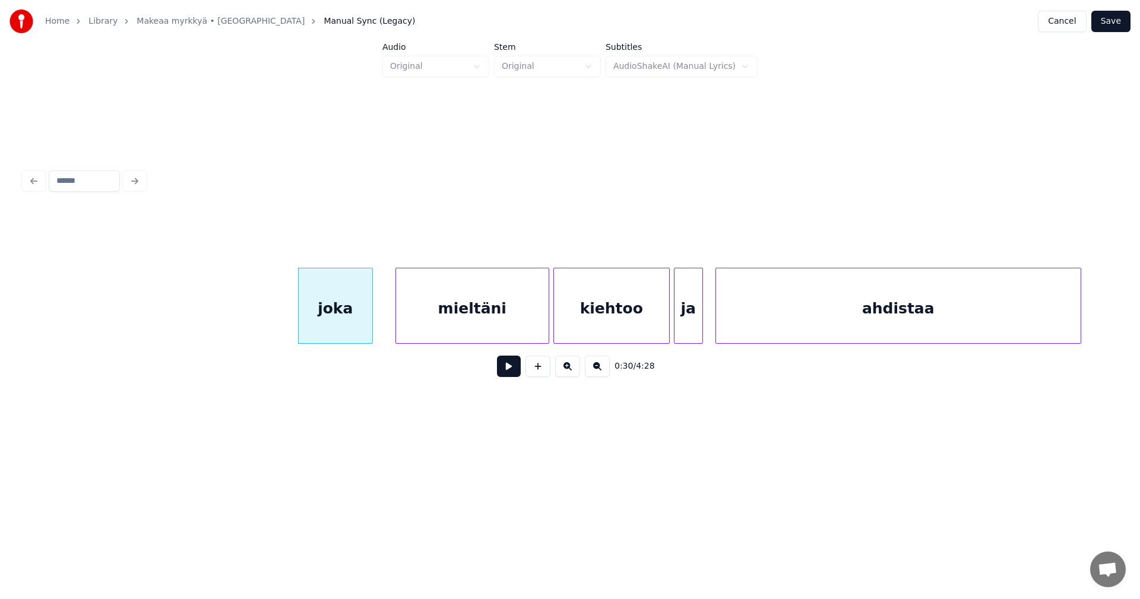
click at [506, 374] on button at bounding box center [509, 366] width 24 height 21
click at [446, 319] on div "mieltäni" at bounding box center [472, 308] width 153 height 81
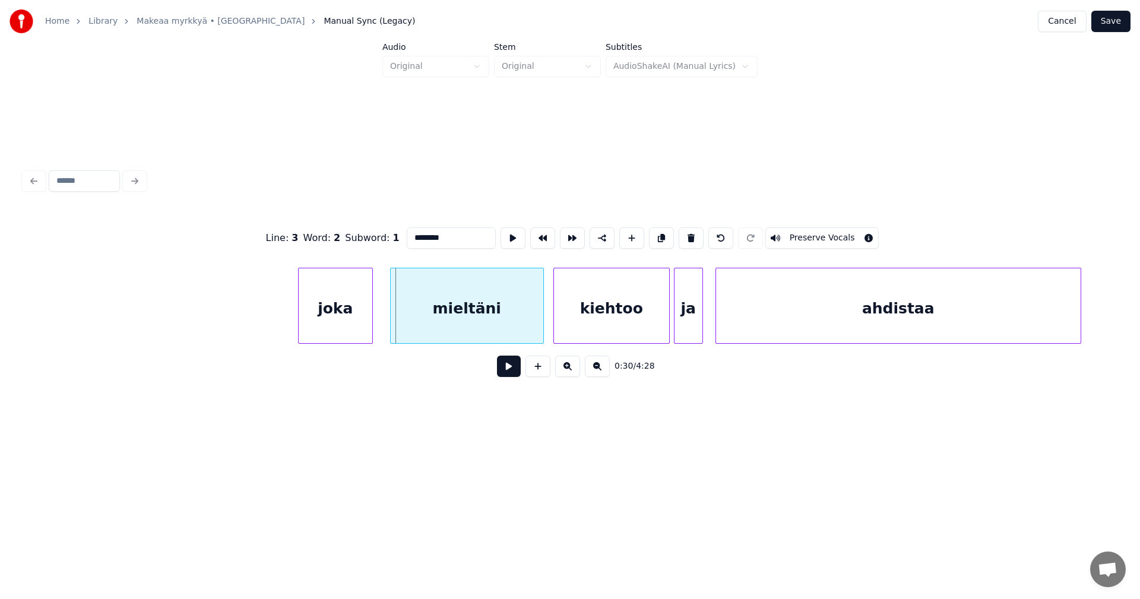
click at [491, 328] on div "mieltäni" at bounding box center [467, 308] width 153 height 81
click at [518, 375] on button at bounding box center [509, 366] width 24 height 21
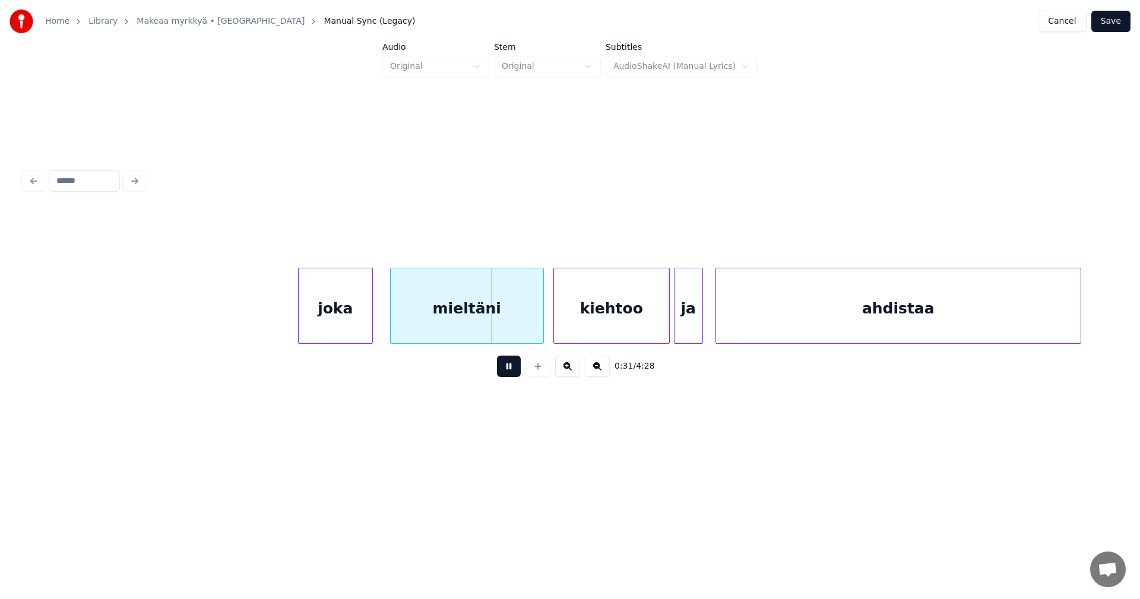
drag, startPoint x: 513, startPoint y: 374, endPoint x: 422, endPoint y: 334, distance: 99.0
click at [501, 369] on button at bounding box center [509, 366] width 24 height 21
click at [367, 328] on div "joka" at bounding box center [336, 308] width 74 height 81
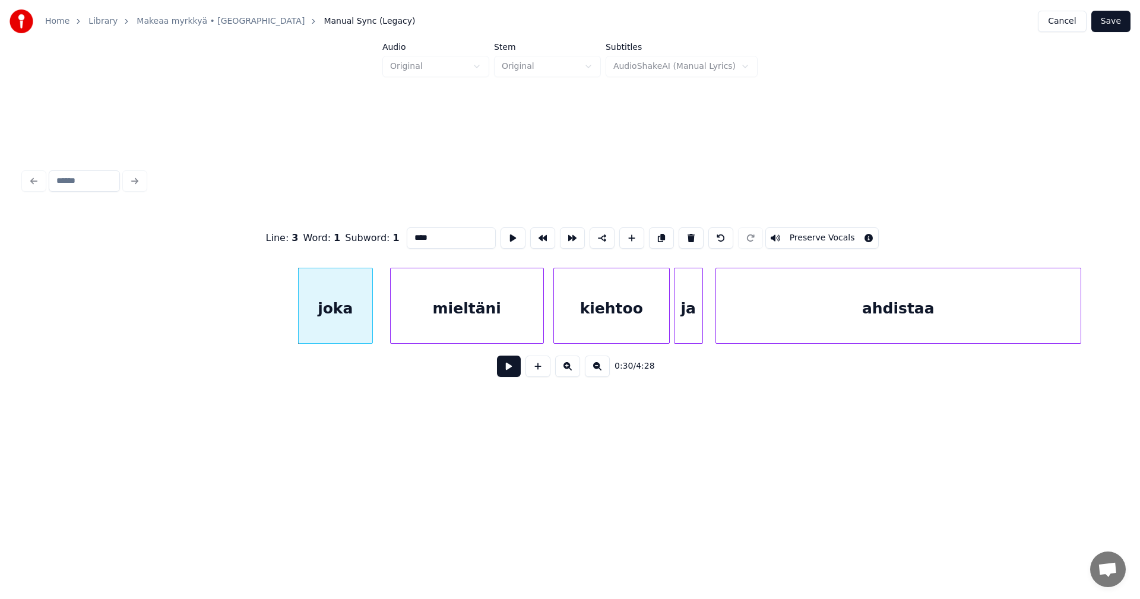
click at [511, 374] on button at bounding box center [509, 366] width 24 height 21
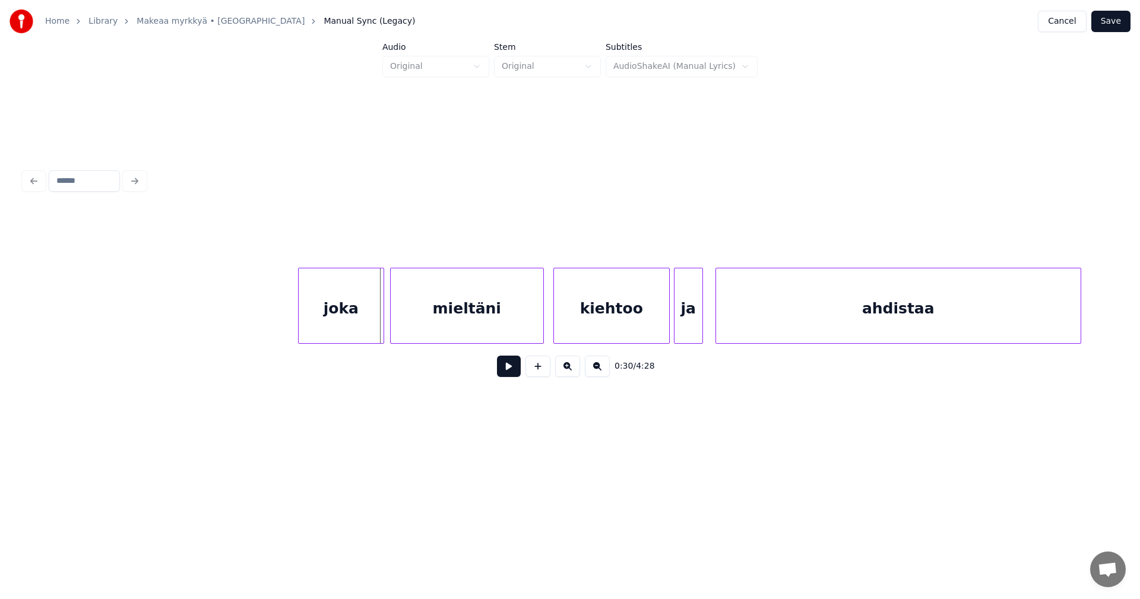
click at [382, 326] on div at bounding box center [382, 305] width 4 height 75
click at [508, 371] on button at bounding box center [509, 366] width 24 height 21
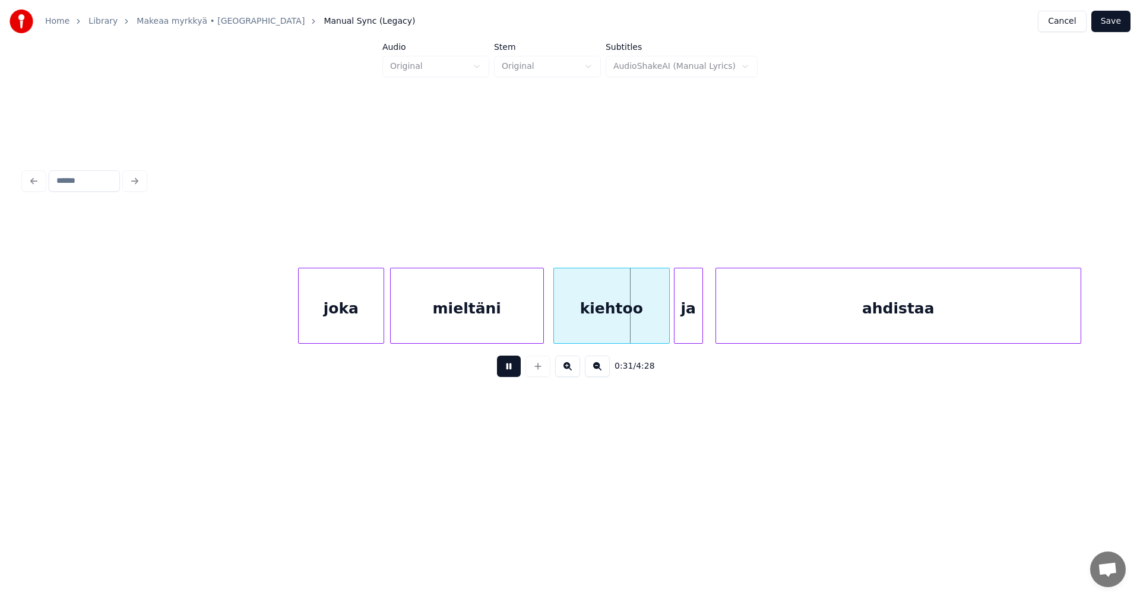
click at [508, 371] on button at bounding box center [509, 366] width 24 height 21
click at [517, 374] on button at bounding box center [509, 366] width 24 height 21
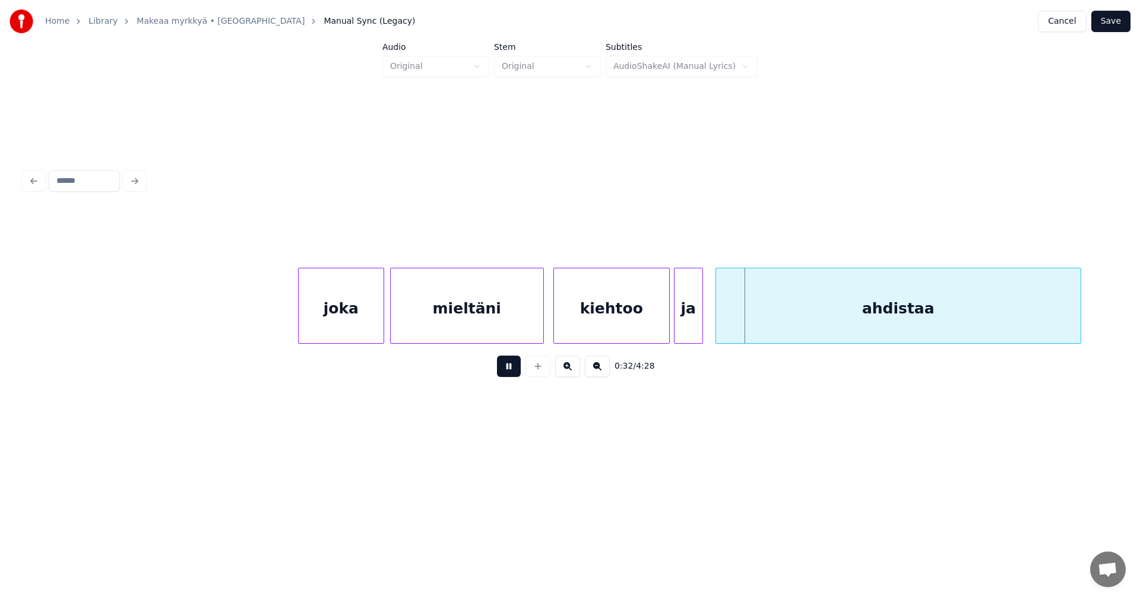
drag, startPoint x: 517, startPoint y: 374, endPoint x: 756, endPoint y: 312, distance: 246.6
click at [522, 374] on div "0:32 / 4:28" at bounding box center [570, 366] width 1074 height 26
click at [513, 377] on button at bounding box center [509, 366] width 24 height 21
click at [786, 332] on div "ahdistaa" at bounding box center [895, 308] width 365 height 81
click at [652, 334] on div "kiehtoo" at bounding box center [611, 308] width 115 height 81
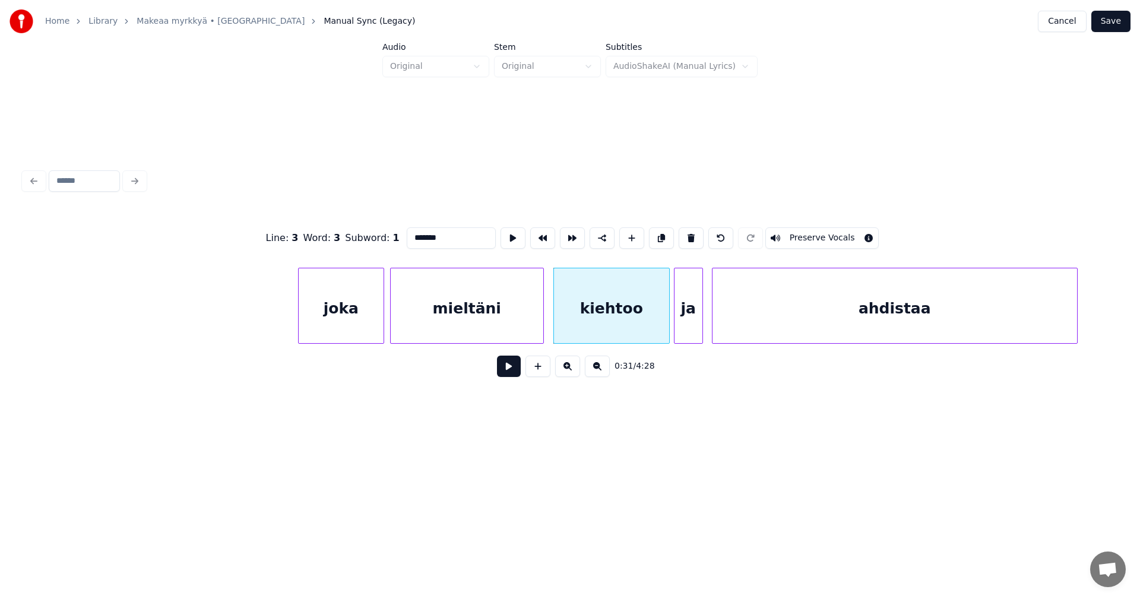
click at [510, 377] on button at bounding box center [509, 366] width 24 height 21
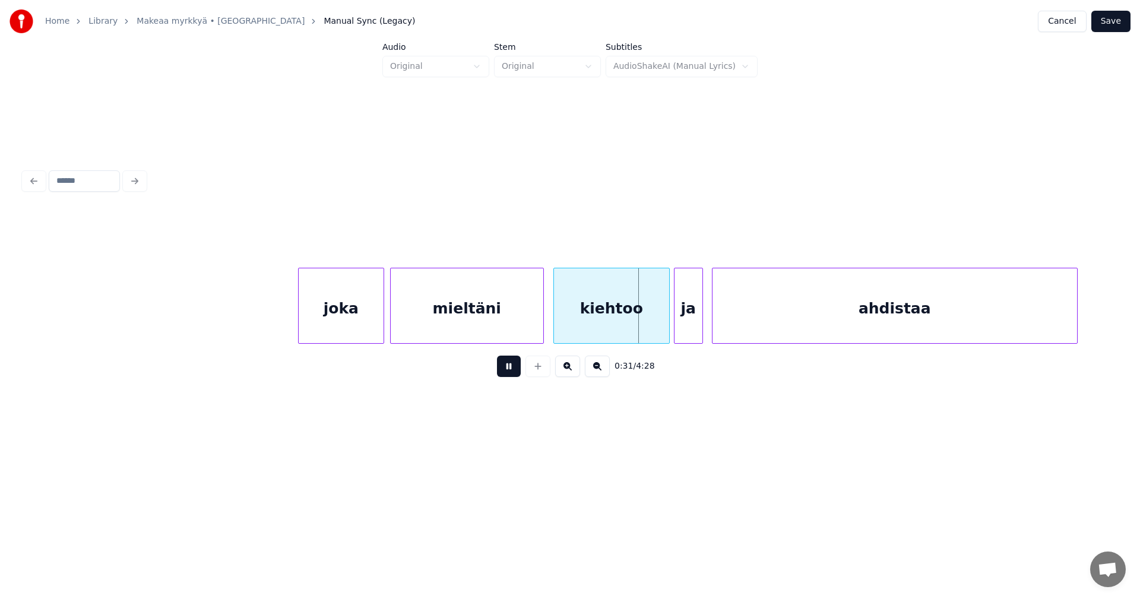
click at [510, 377] on button at bounding box center [509, 366] width 24 height 21
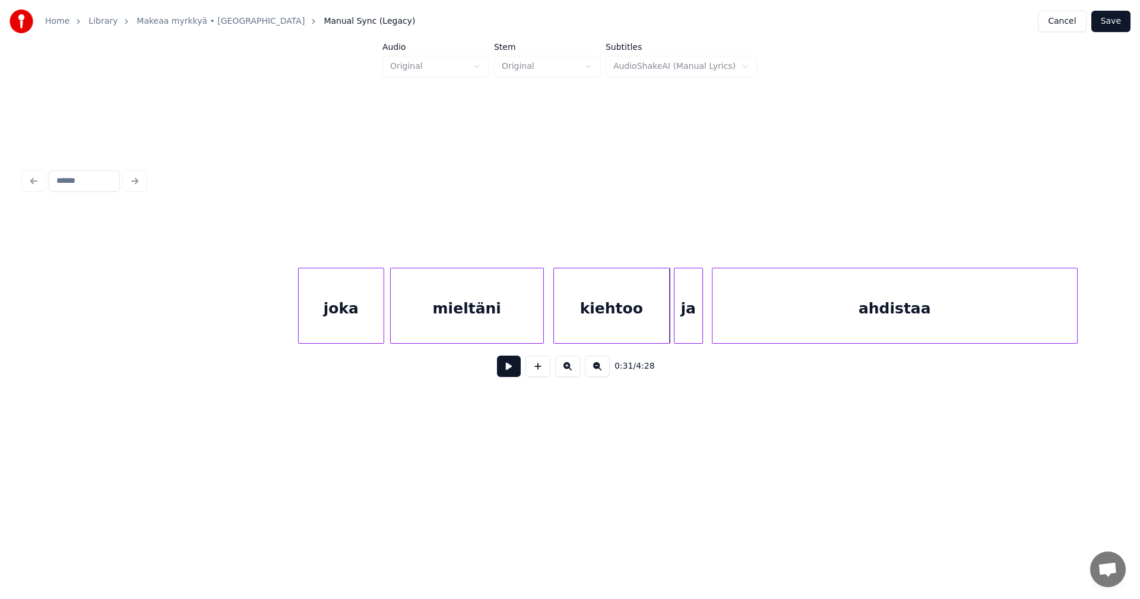
click at [510, 377] on button at bounding box center [509, 366] width 24 height 21
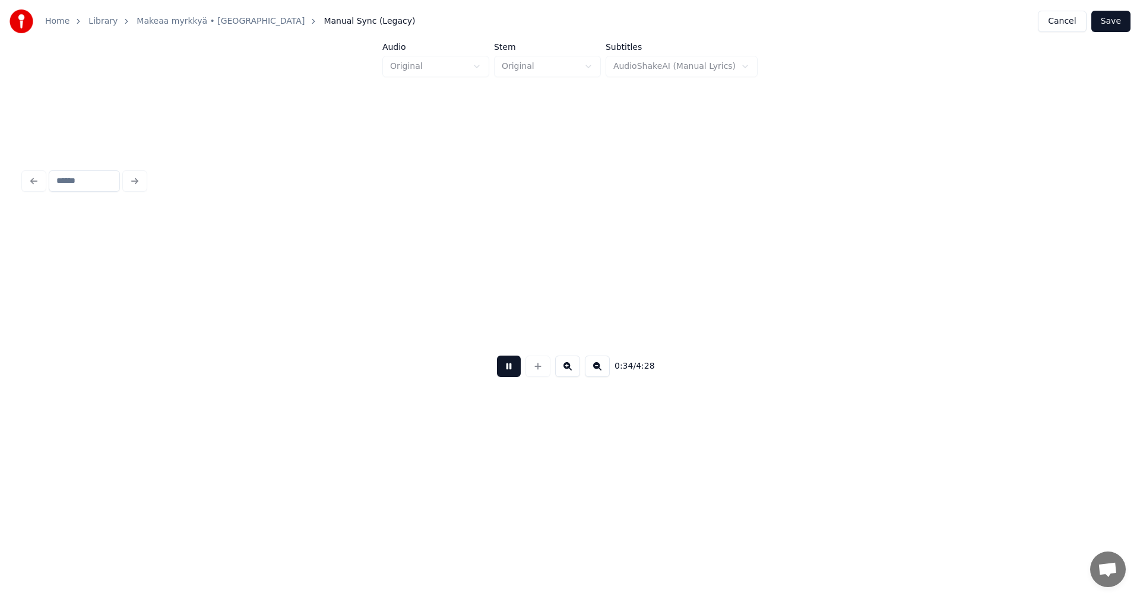
scroll to position [0, 7095]
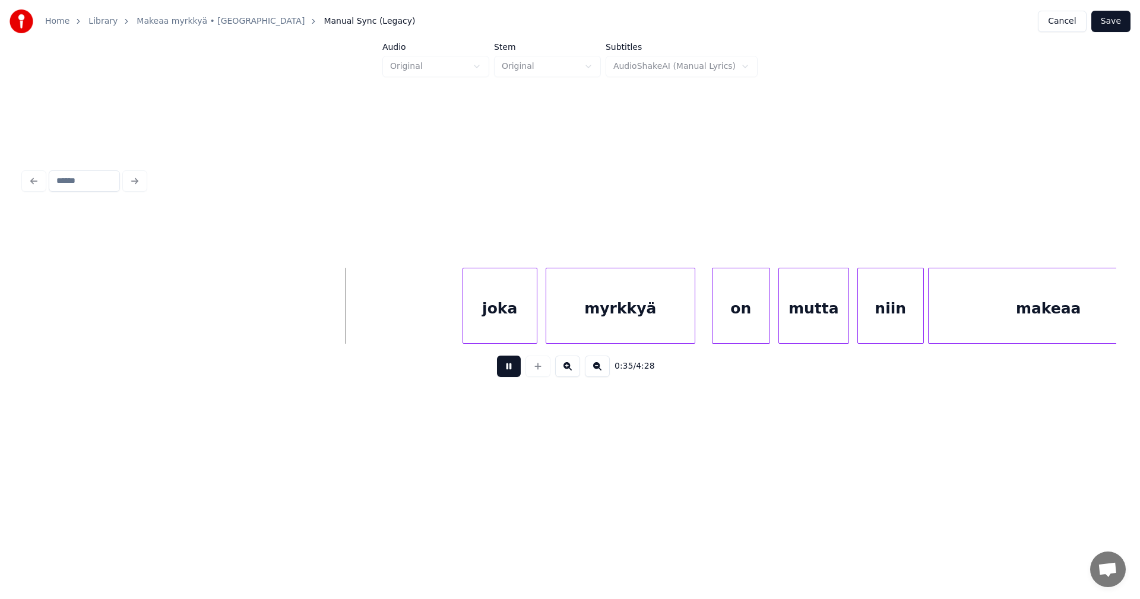
click at [510, 377] on button at bounding box center [509, 366] width 24 height 21
click at [517, 320] on div "joka" at bounding box center [501, 308] width 74 height 81
click at [448, 330] on div at bounding box center [450, 305] width 4 height 75
click at [571, 320] on div "myrkkyä" at bounding box center [619, 308] width 148 height 81
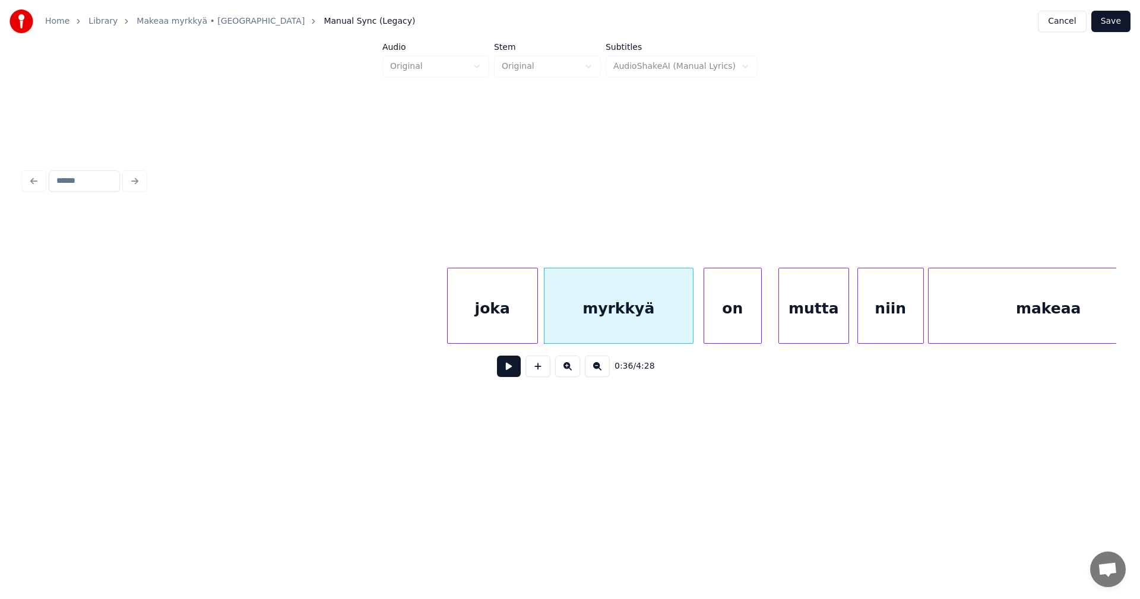
click at [723, 315] on div "on" at bounding box center [732, 308] width 57 height 81
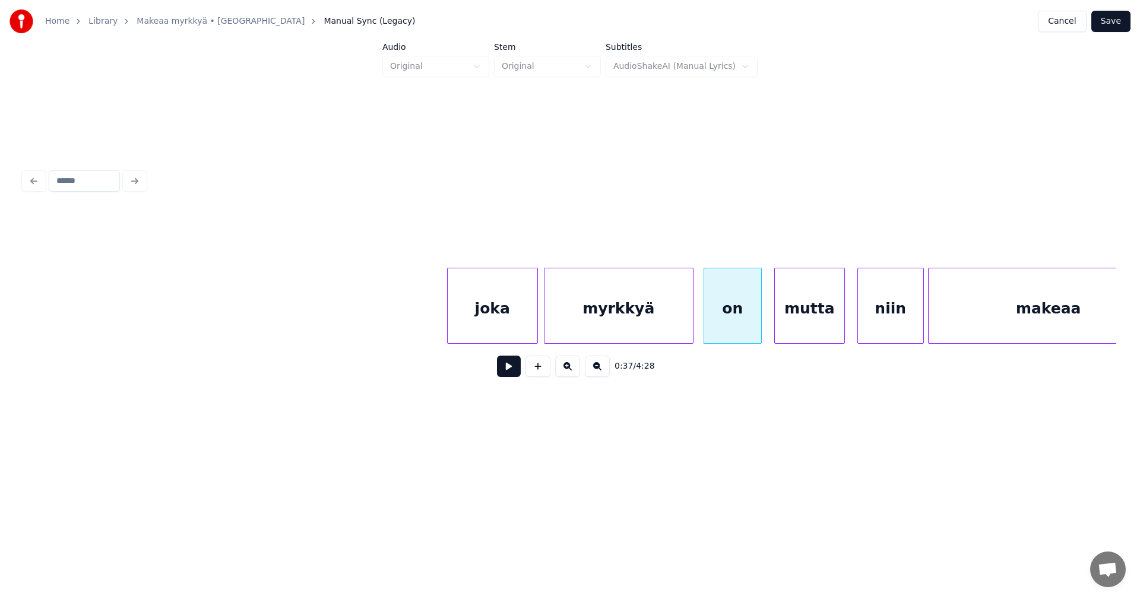
click at [797, 319] on div "mutta" at bounding box center [809, 308] width 69 height 81
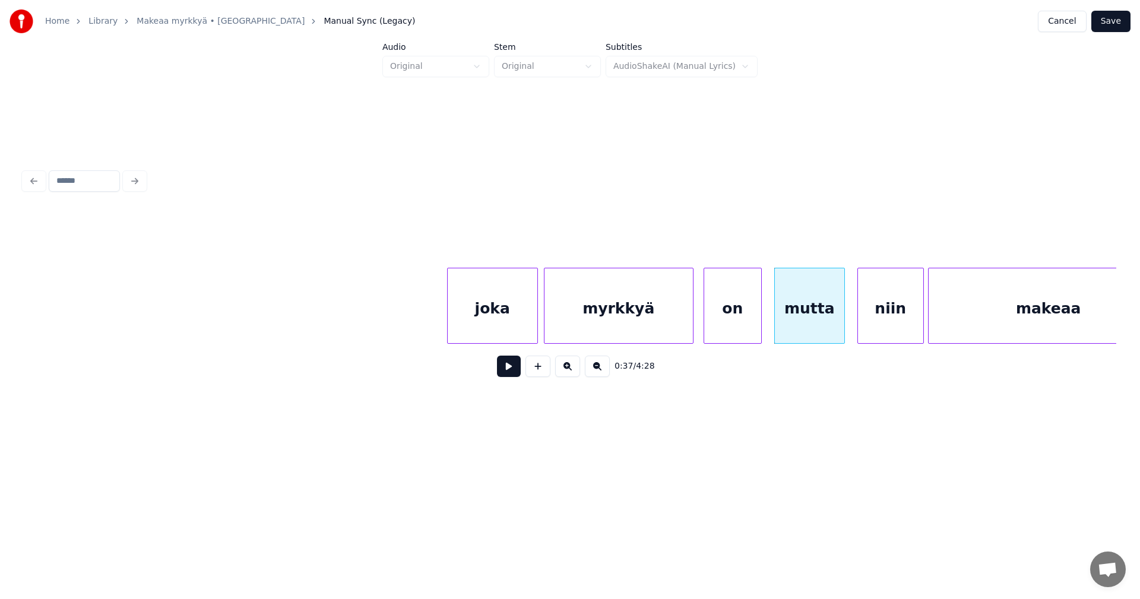
click at [464, 320] on div "joka" at bounding box center [493, 308] width 90 height 81
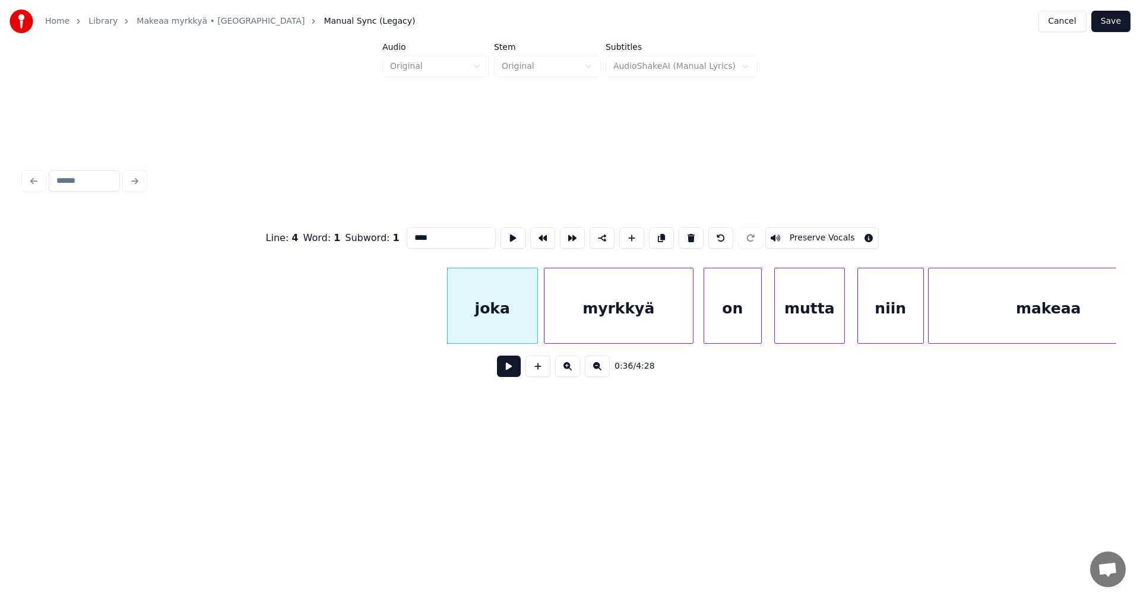
click at [508, 371] on button at bounding box center [509, 366] width 24 height 21
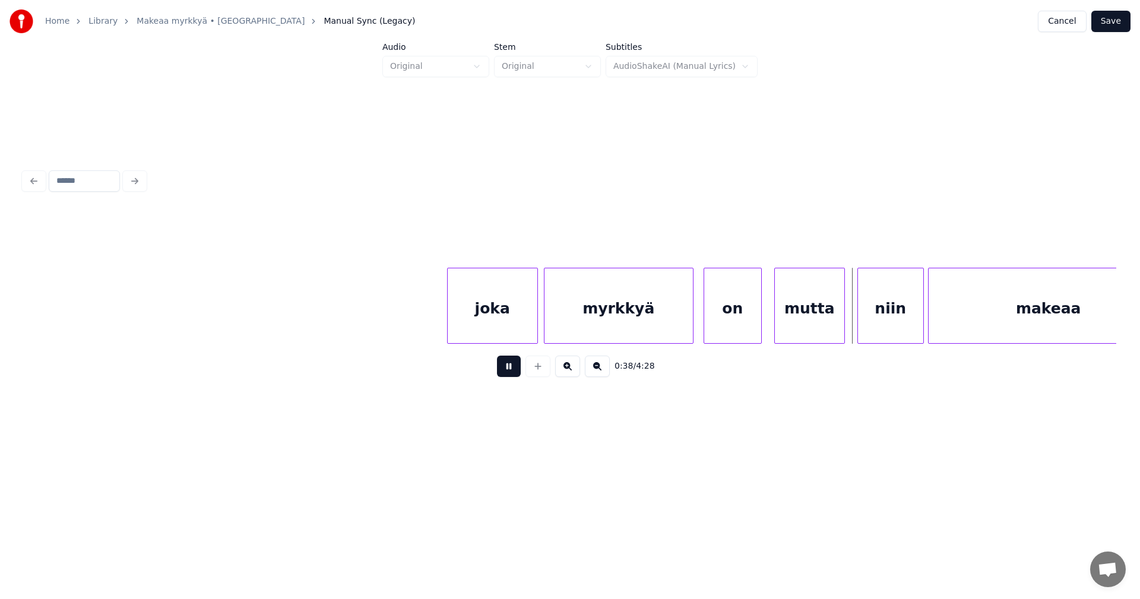
click at [508, 371] on button at bounding box center [509, 366] width 24 height 21
click at [799, 323] on div "mutta" at bounding box center [809, 308] width 69 height 81
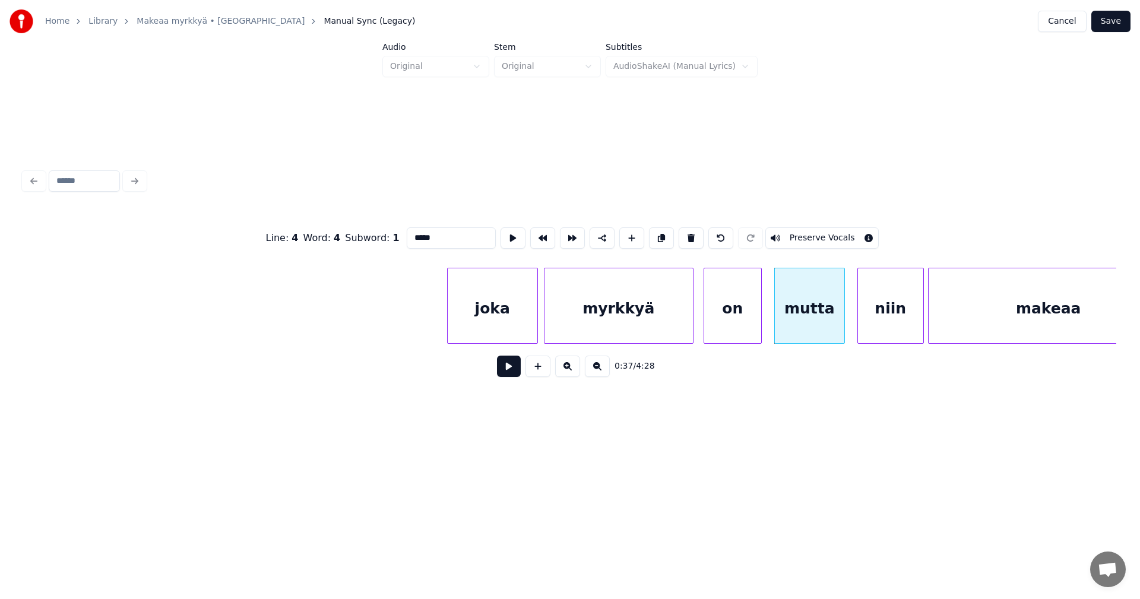
click at [776, 325] on div at bounding box center [777, 305] width 4 height 75
click at [743, 329] on div at bounding box center [744, 305] width 4 height 75
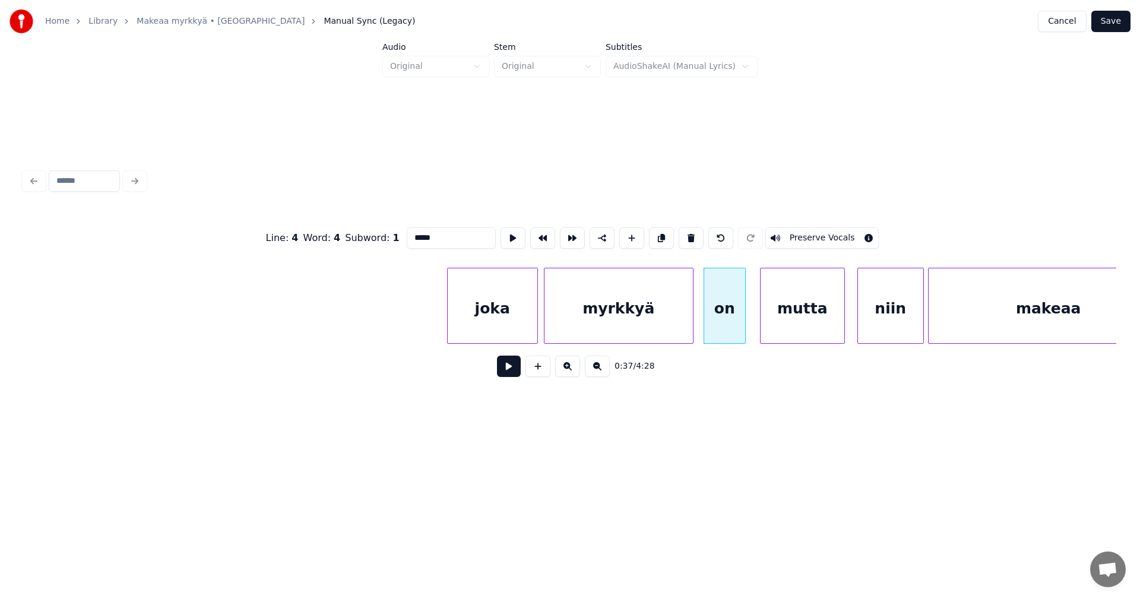
click at [761, 327] on div at bounding box center [763, 305] width 4 height 75
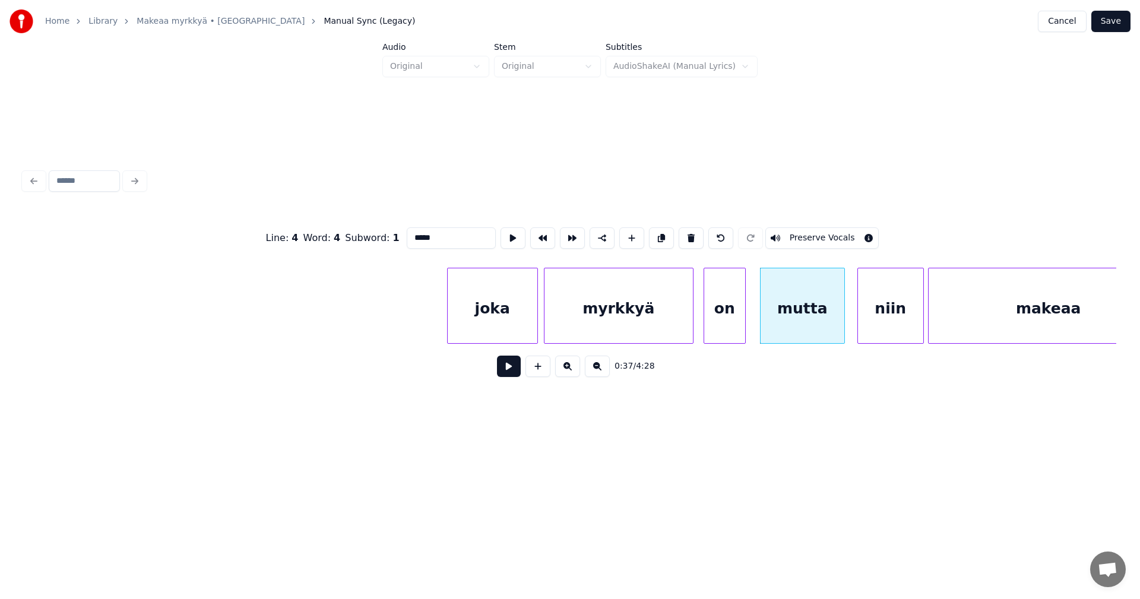
click at [710, 329] on div "on" at bounding box center [724, 308] width 41 height 81
type input "**"
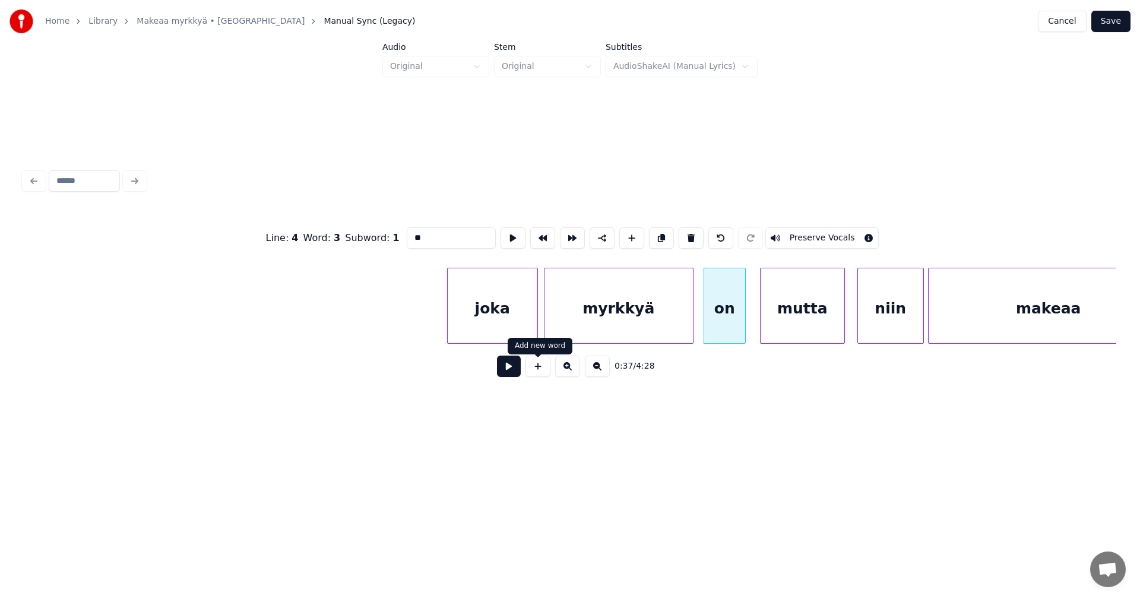
click at [512, 372] on button at bounding box center [509, 366] width 24 height 21
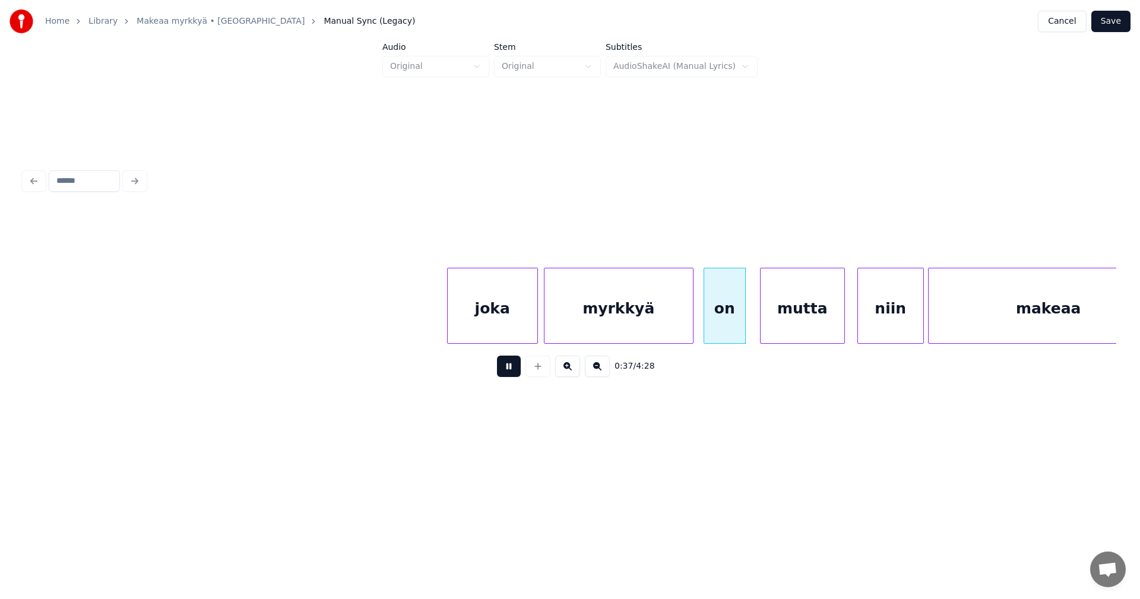
click at [512, 372] on button at bounding box center [509, 366] width 24 height 21
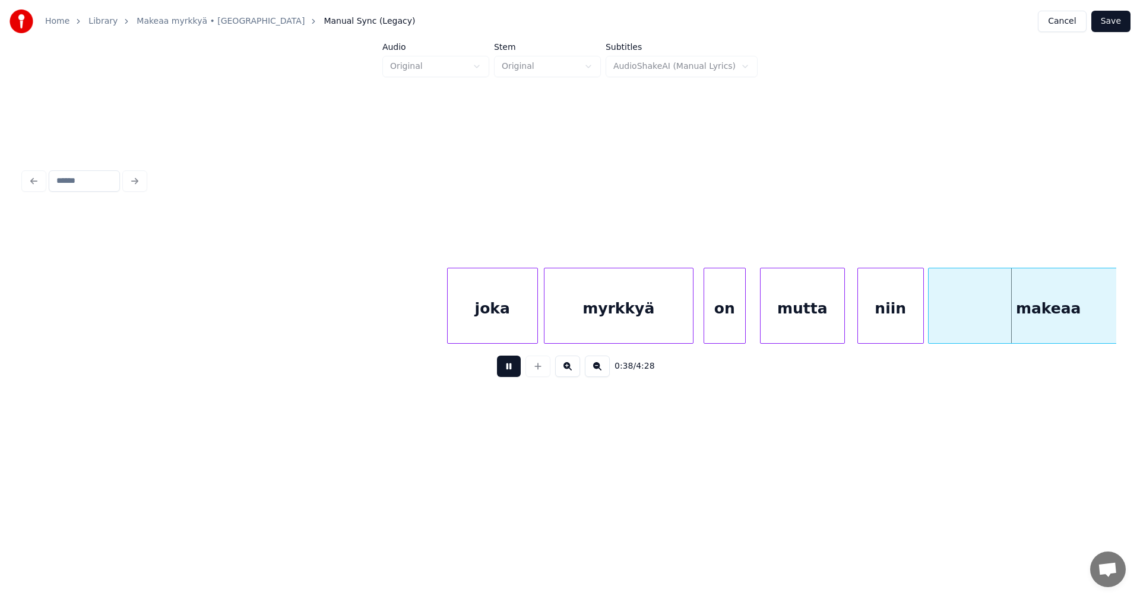
drag, startPoint x: 512, startPoint y: 372, endPoint x: 894, endPoint y: 328, distance: 384.5
click at [514, 372] on button at bounding box center [509, 366] width 24 height 21
click at [908, 320] on div "niin" at bounding box center [890, 308] width 65 height 81
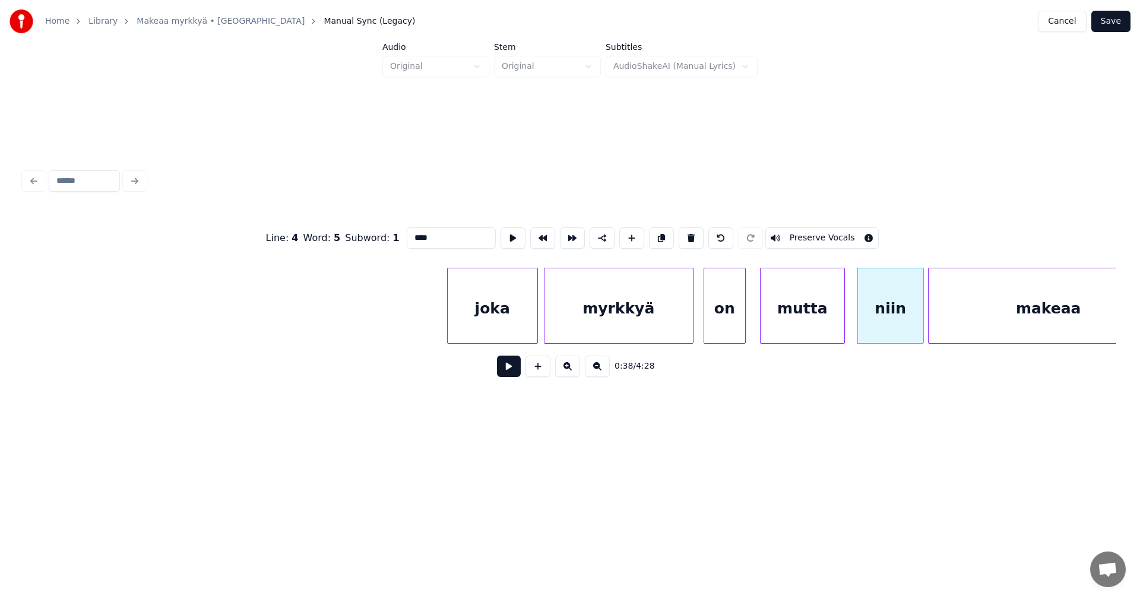
click at [510, 375] on button at bounding box center [509, 366] width 24 height 21
click at [918, 306] on div at bounding box center [918, 305] width 4 height 75
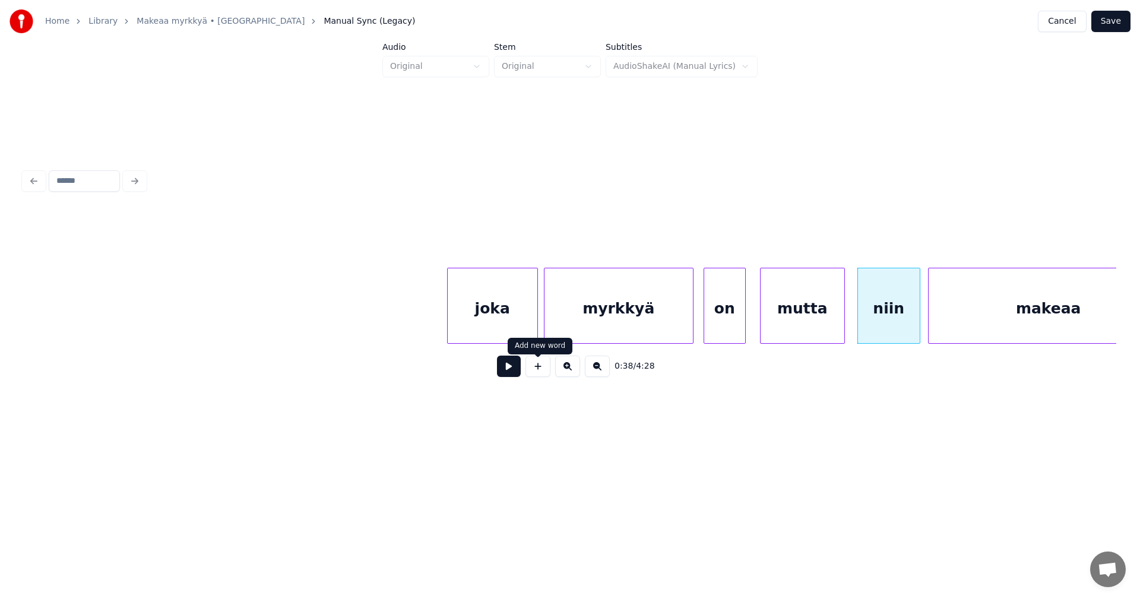
click at [517, 376] on button at bounding box center [509, 366] width 24 height 21
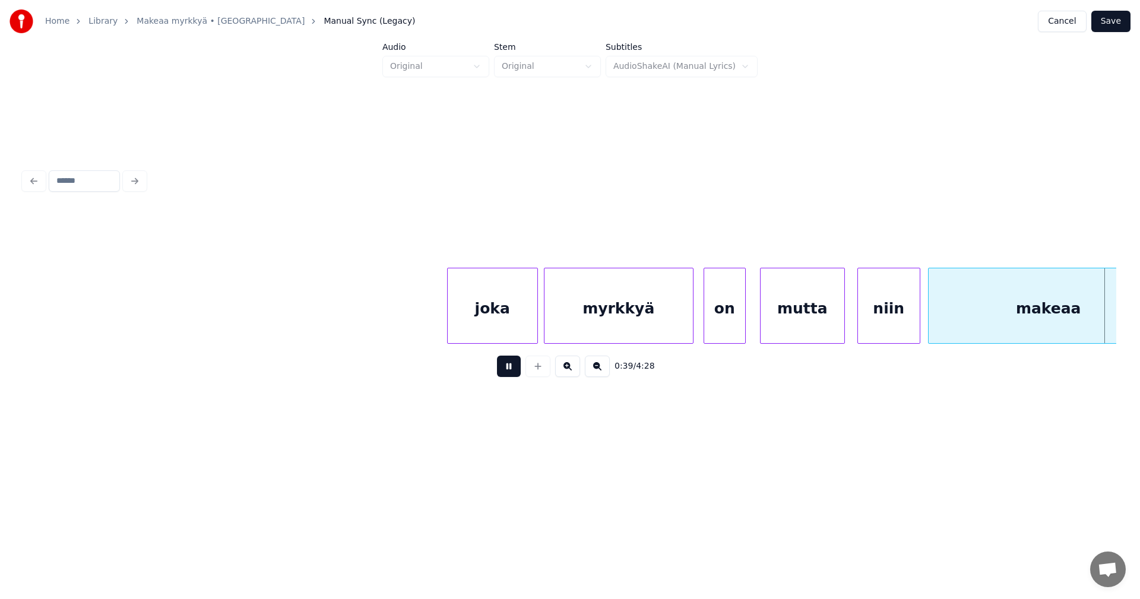
scroll to position [0, 8188]
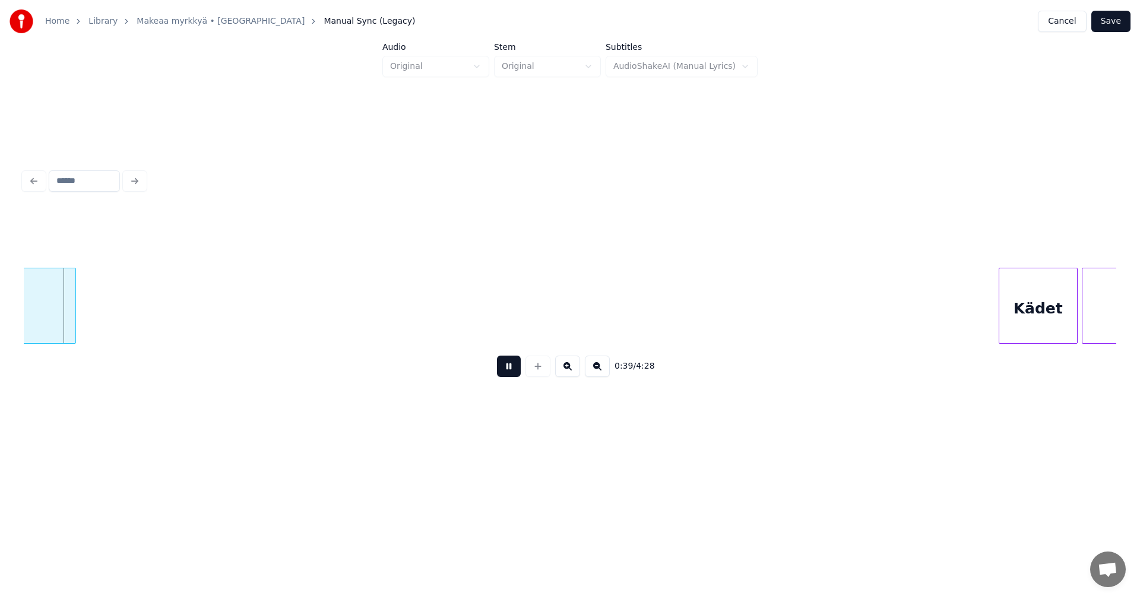
click at [517, 376] on button at bounding box center [509, 366] width 24 height 21
click at [94, 321] on div at bounding box center [94, 305] width 4 height 75
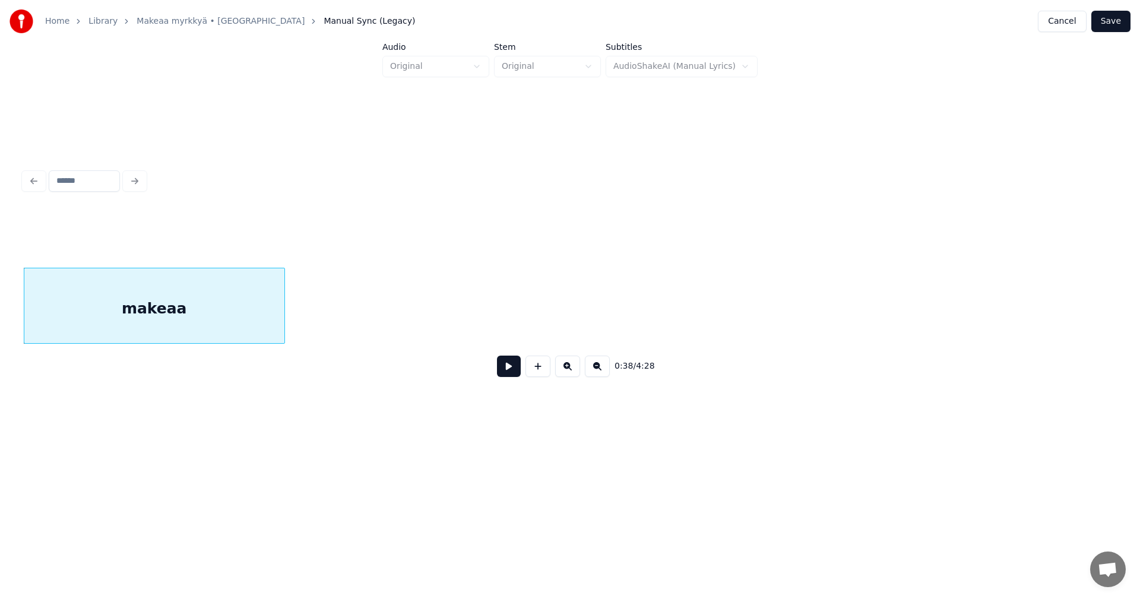
scroll to position [0, 8956]
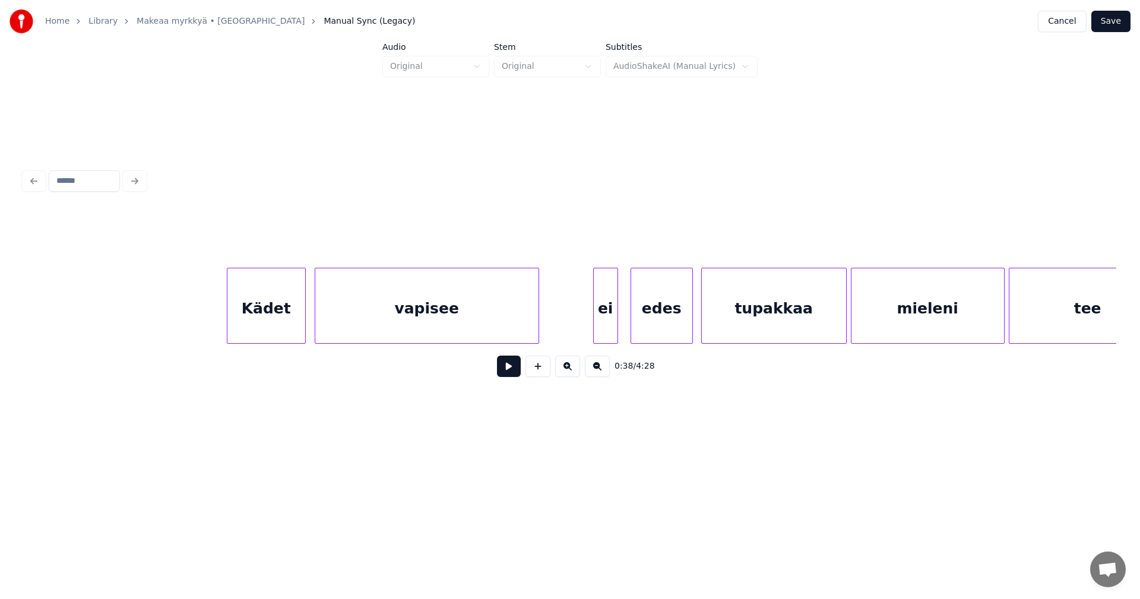
click at [270, 321] on div "Kädet" at bounding box center [266, 308] width 78 height 81
click at [293, 316] on div at bounding box center [294, 305] width 4 height 75
click at [355, 320] on div "vapisee" at bounding box center [422, 308] width 223 height 81
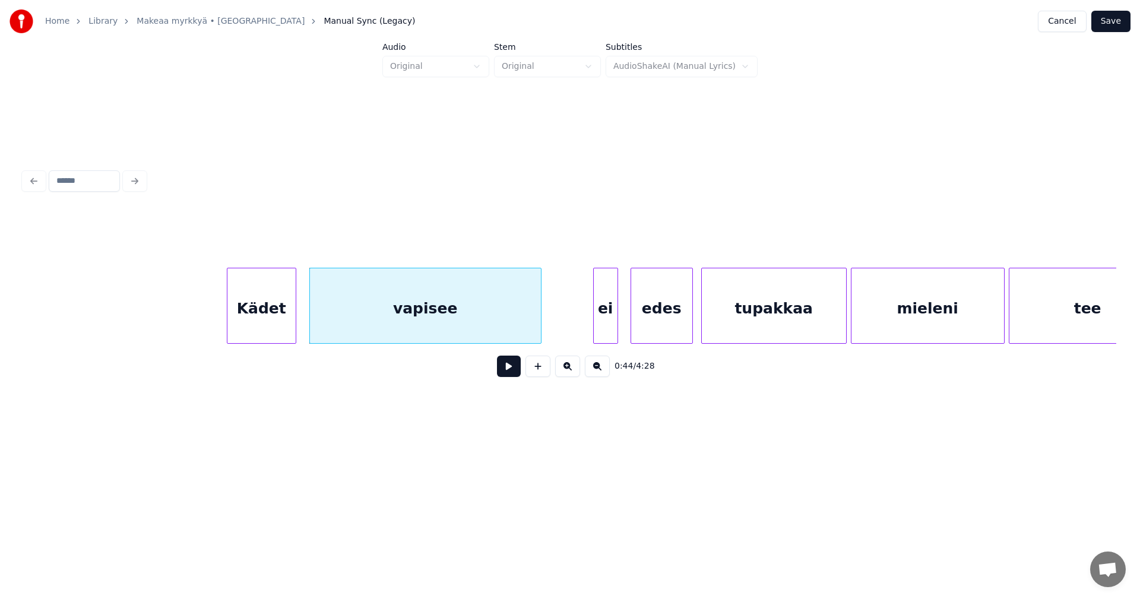
click at [539, 319] on div at bounding box center [540, 305] width 4 height 75
click at [597, 321] on div "ei" at bounding box center [595, 308] width 24 height 81
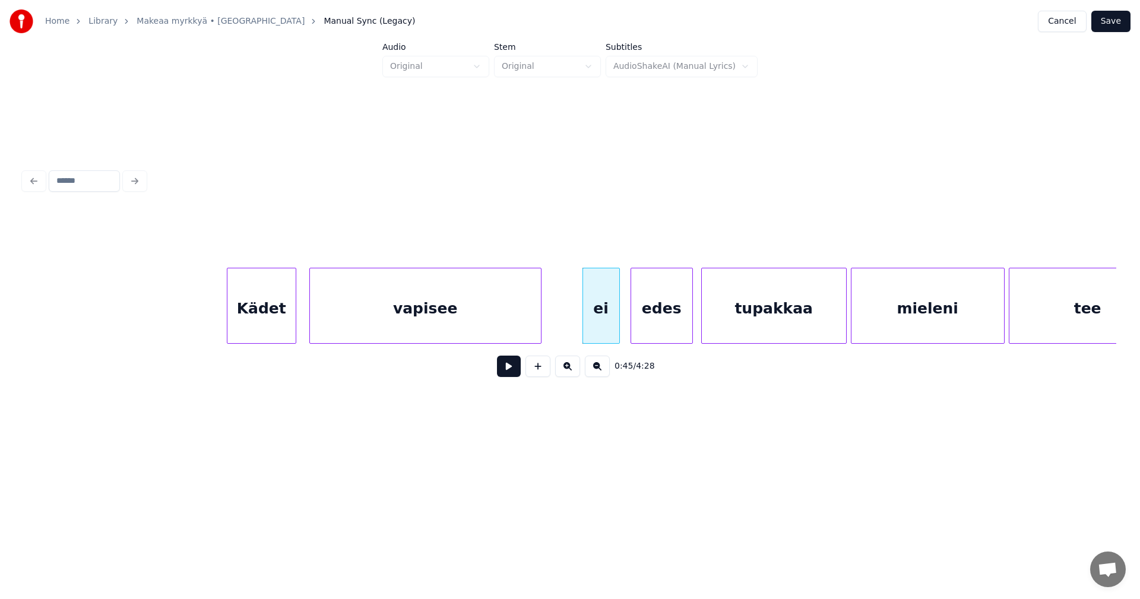
click at [616, 320] on div at bounding box center [618, 305] width 4 height 75
click at [516, 328] on div "vapisee" at bounding box center [425, 308] width 231 height 81
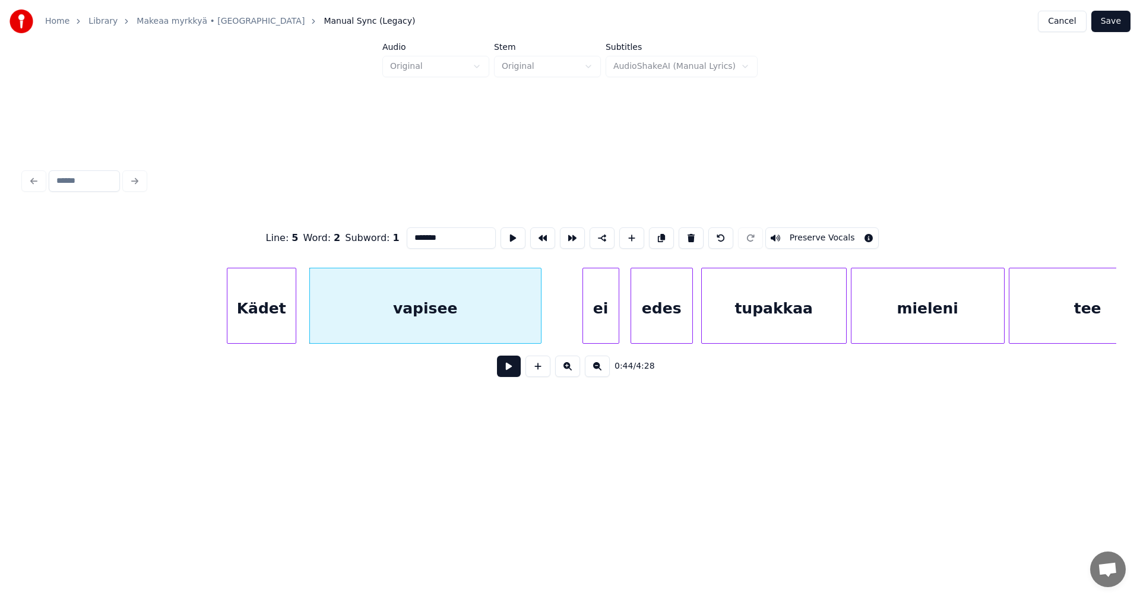
click at [606, 324] on div "ei" at bounding box center [601, 308] width 36 height 81
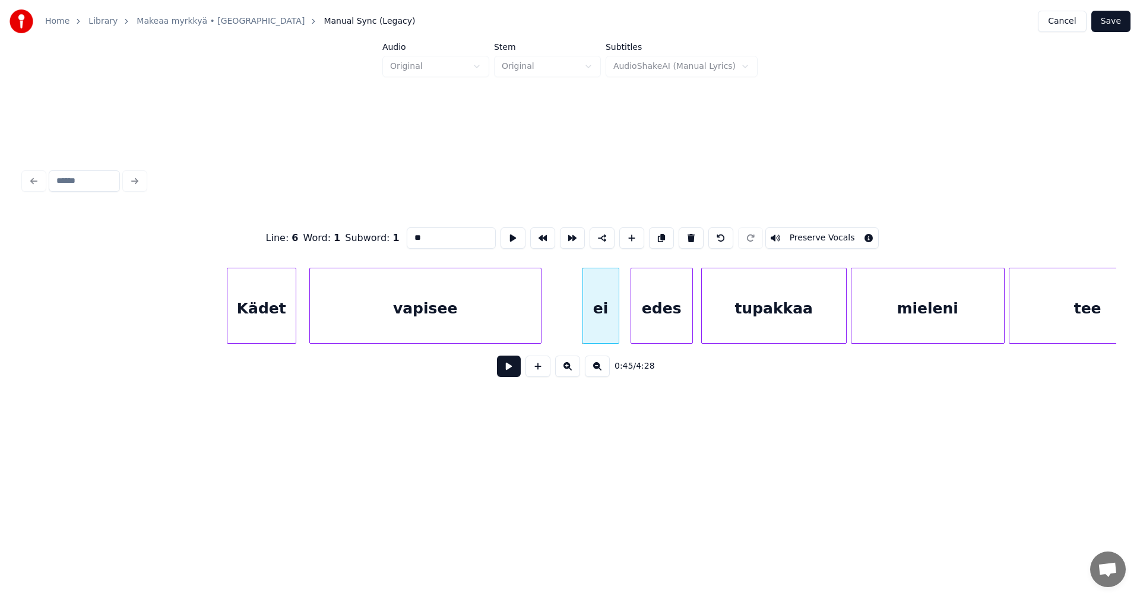
click at [482, 319] on div "vapisee" at bounding box center [425, 308] width 231 height 81
type input "*******"
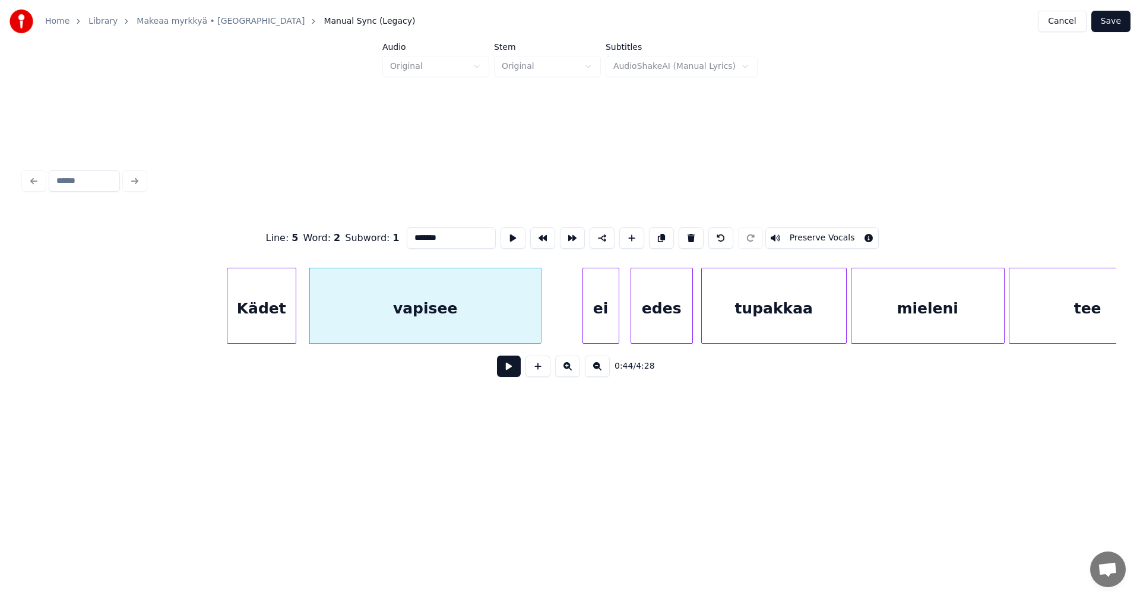
click at [510, 367] on button at bounding box center [509, 366] width 24 height 21
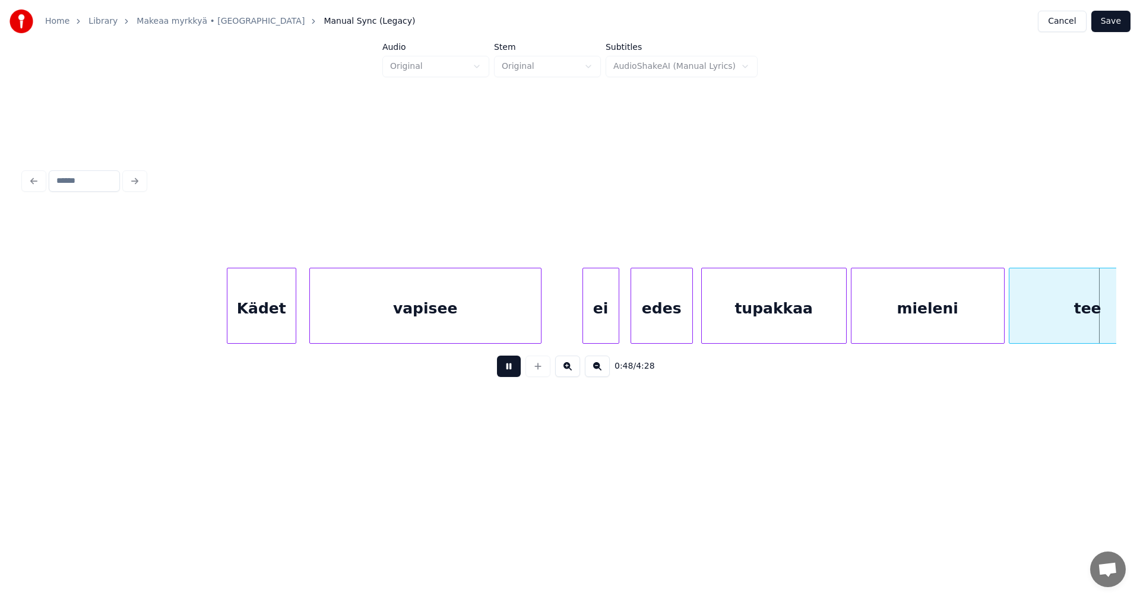
scroll to position [0, 10048]
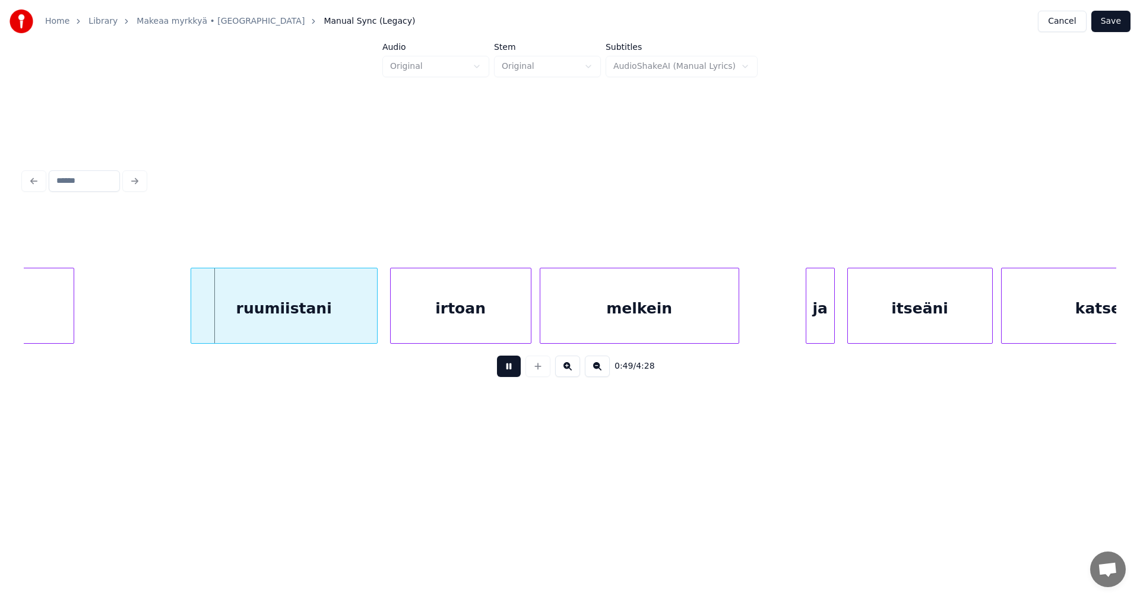
click at [507, 369] on button at bounding box center [509, 366] width 24 height 21
click at [297, 314] on div "ruumiistani" at bounding box center [276, 308] width 186 height 81
click at [178, 320] on div at bounding box center [179, 305] width 4 height 75
click at [426, 321] on div "irtoan" at bounding box center [453, 308] width 140 height 81
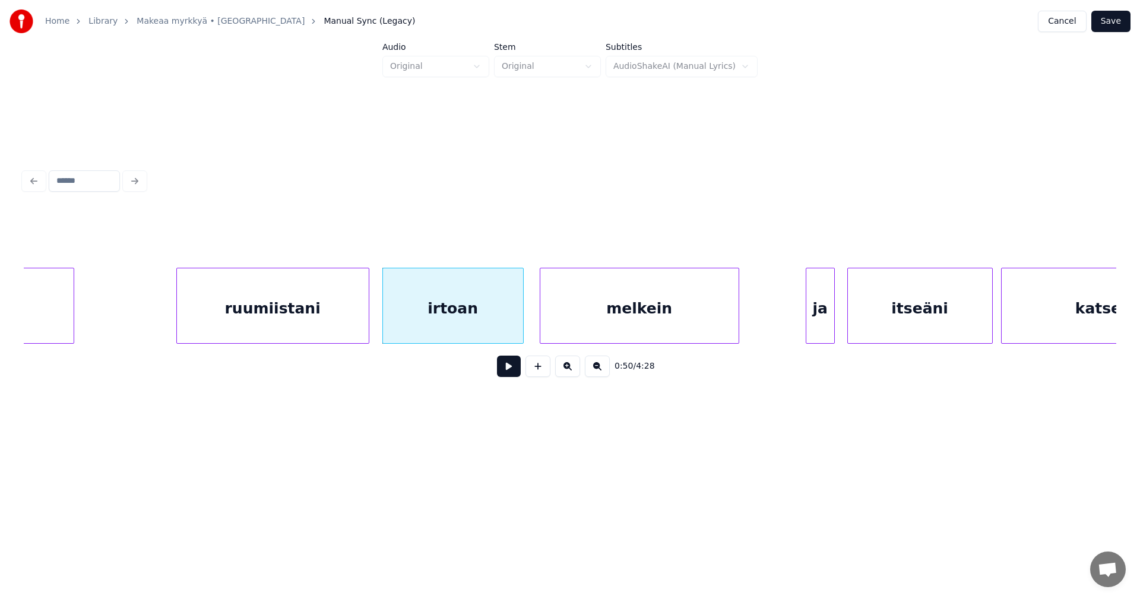
click at [584, 321] on div "melkein" at bounding box center [639, 308] width 198 height 81
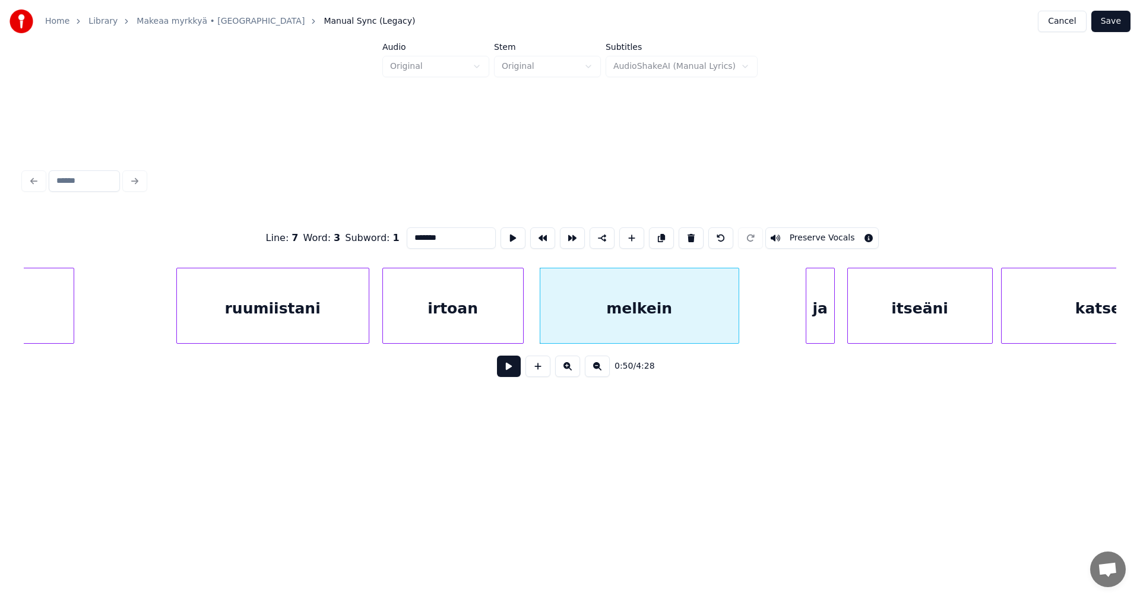
click at [502, 329] on div "irtoan" at bounding box center [453, 308] width 140 height 81
type input "******"
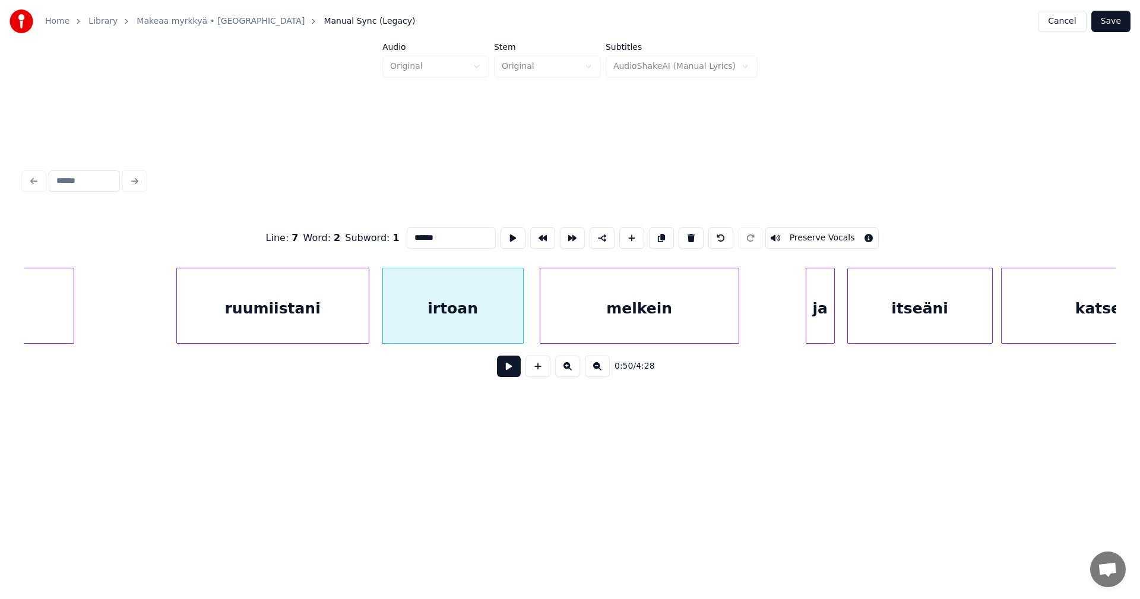
click at [514, 368] on button at bounding box center [509, 366] width 24 height 21
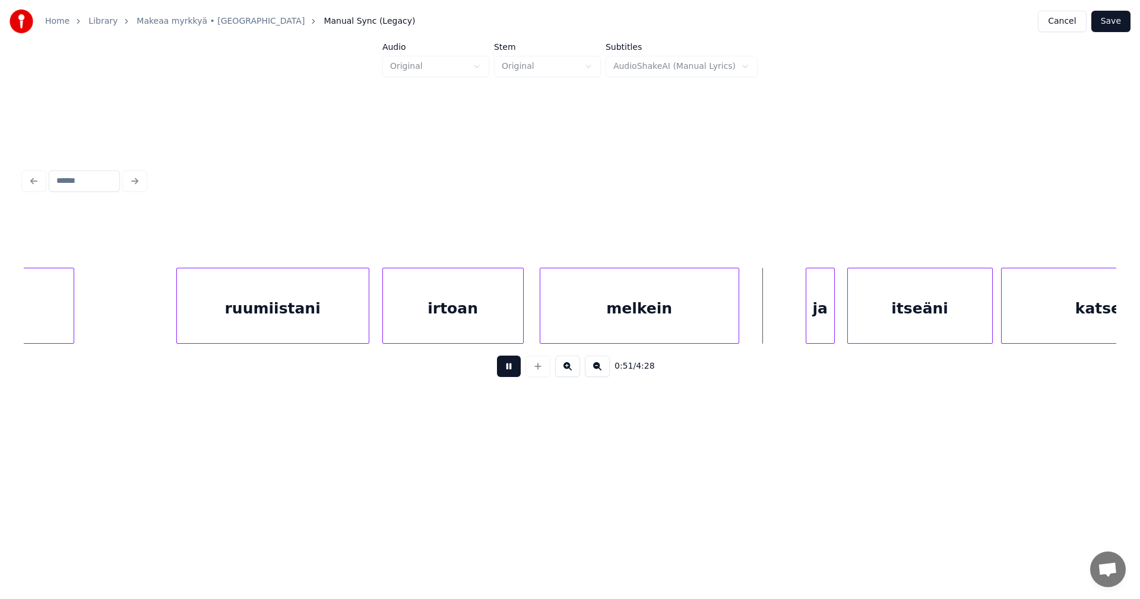
drag, startPoint x: 514, startPoint y: 368, endPoint x: 581, endPoint y: 371, distance: 67.2
click at [516, 368] on button at bounding box center [509, 366] width 24 height 21
click at [816, 317] on div "ja" at bounding box center [817, 308] width 28 height 81
click at [881, 325] on div "itseäni" at bounding box center [917, 308] width 144 height 81
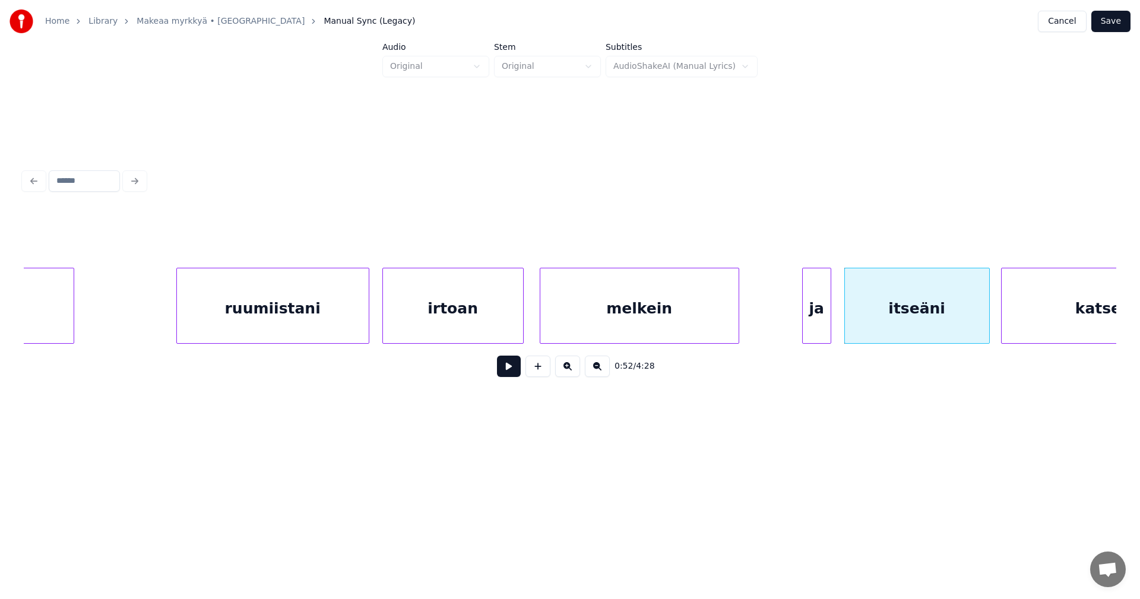
click at [507, 372] on button at bounding box center [509, 366] width 24 height 21
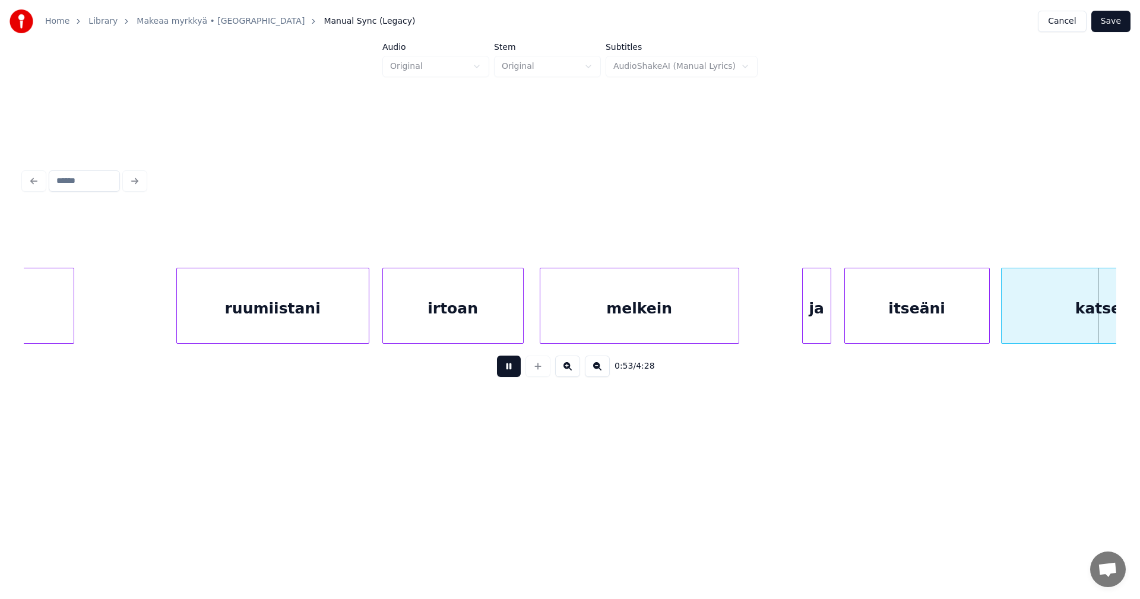
scroll to position [0, 11143]
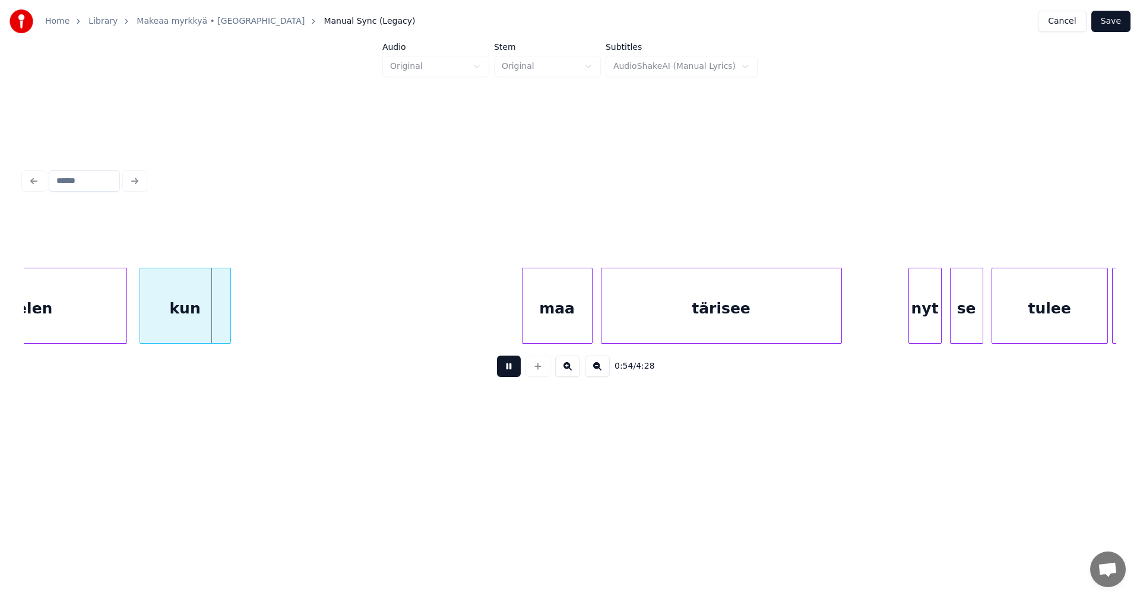
click at [504, 371] on button at bounding box center [509, 366] width 24 height 21
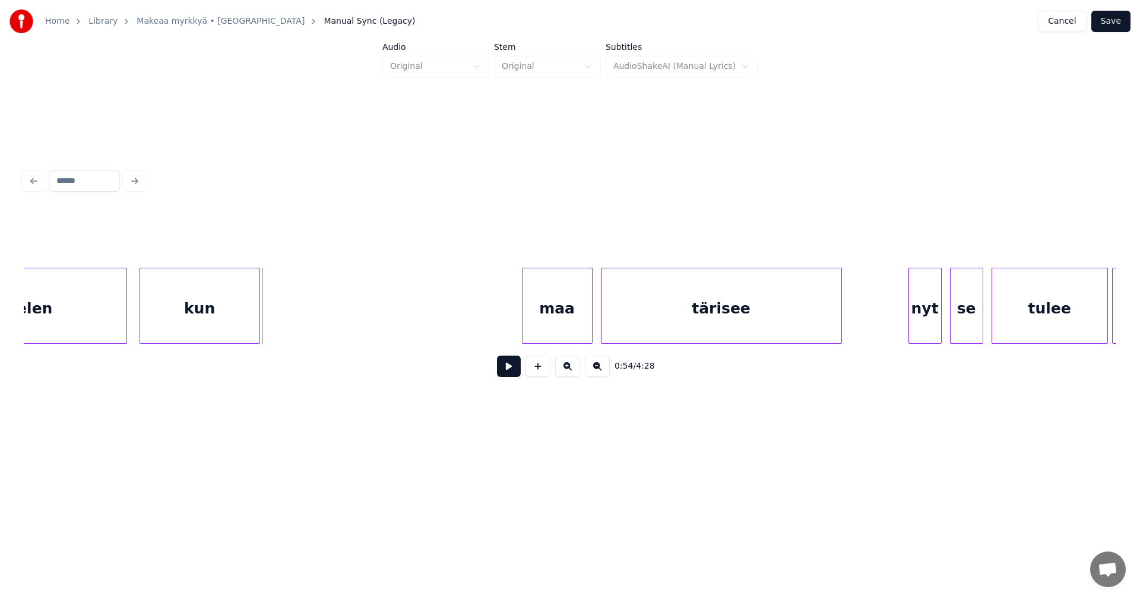
click at [258, 321] on div at bounding box center [258, 305] width 4 height 75
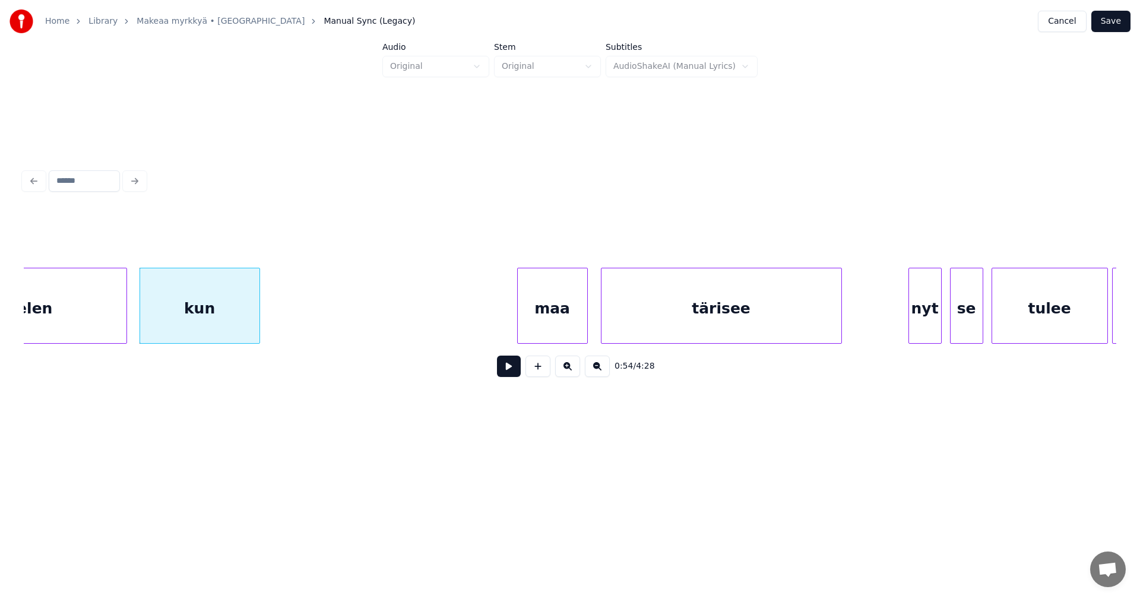
click at [555, 327] on div "maa" at bounding box center [552, 308] width 69 height 81
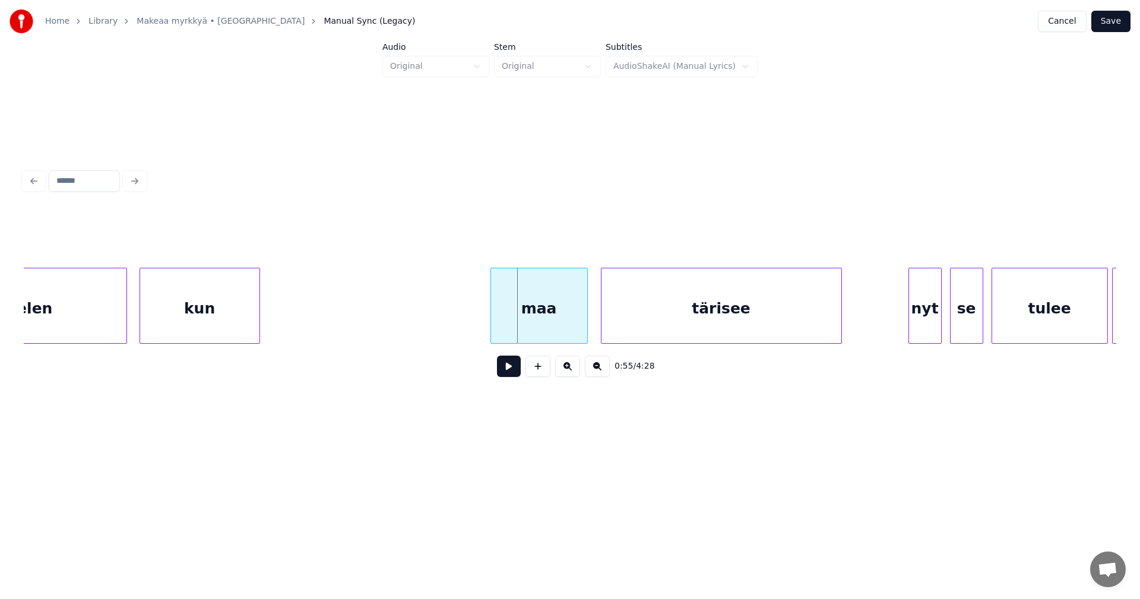
click at [491, 331] on div at bounding box center [493, 305] width 4 height 75
click at [510, 374] on button at bounding box center [509, 366] width 24 height 21
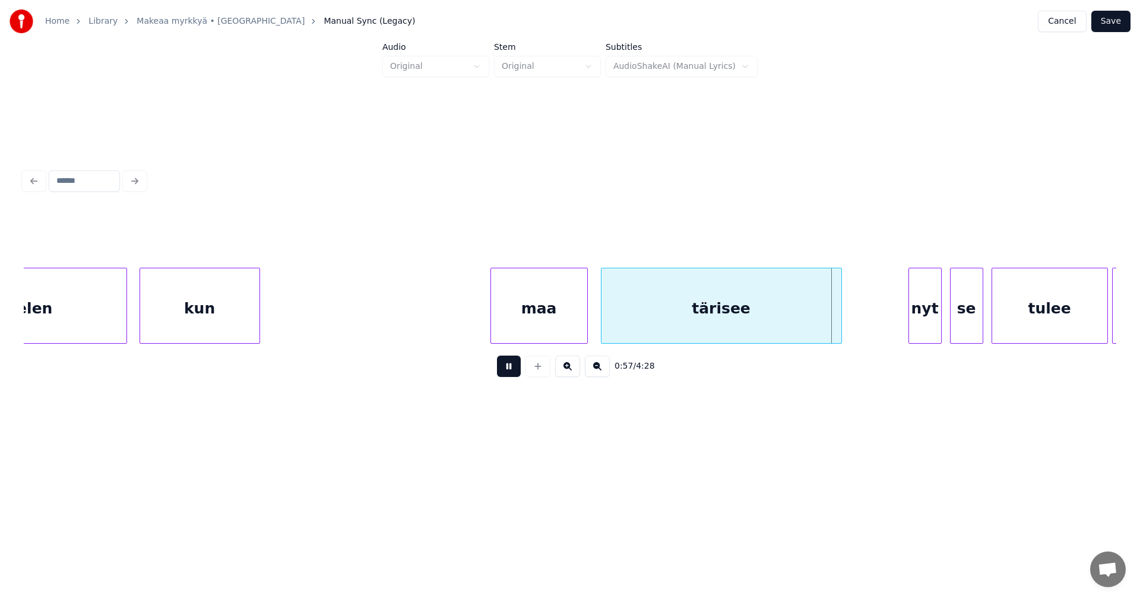
click at [513, 371] on button at bounding box center [509, 366] width 24 height 21
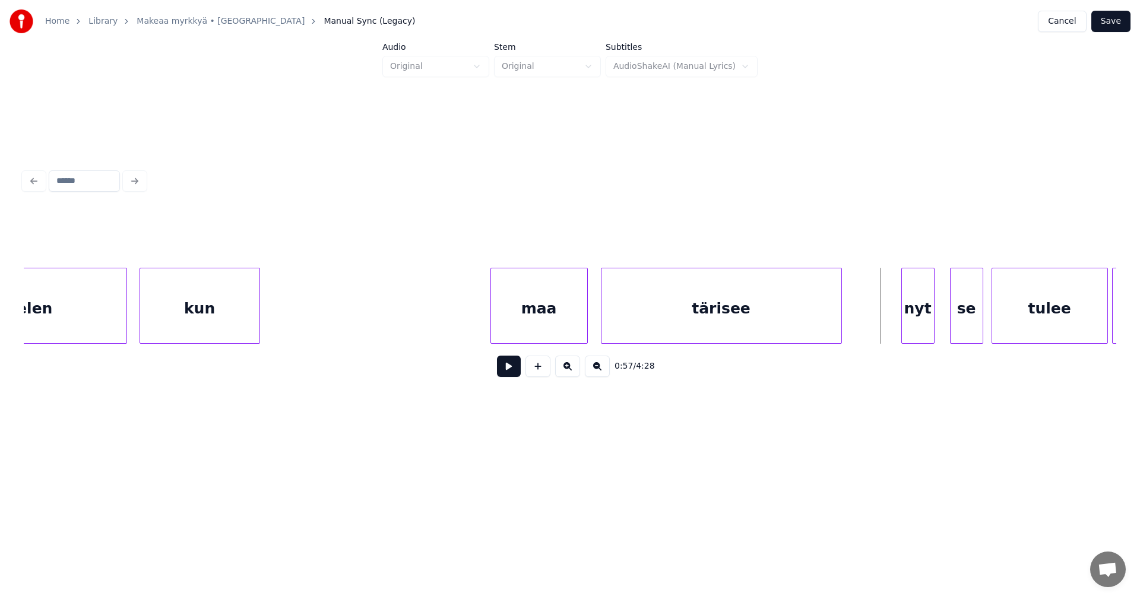
click at [916, 321] on div "nyt" at bounding box center [918, 308] width 32 height 81
click at [960, 321] on div "se" at bounding box center [962, 308] width 32 height 81
click at [898, 320] on div at bounding box center [900, 305] width 4 height 75
click at [505, 366] on button at bounding box center [509, 366] width 24 height 21
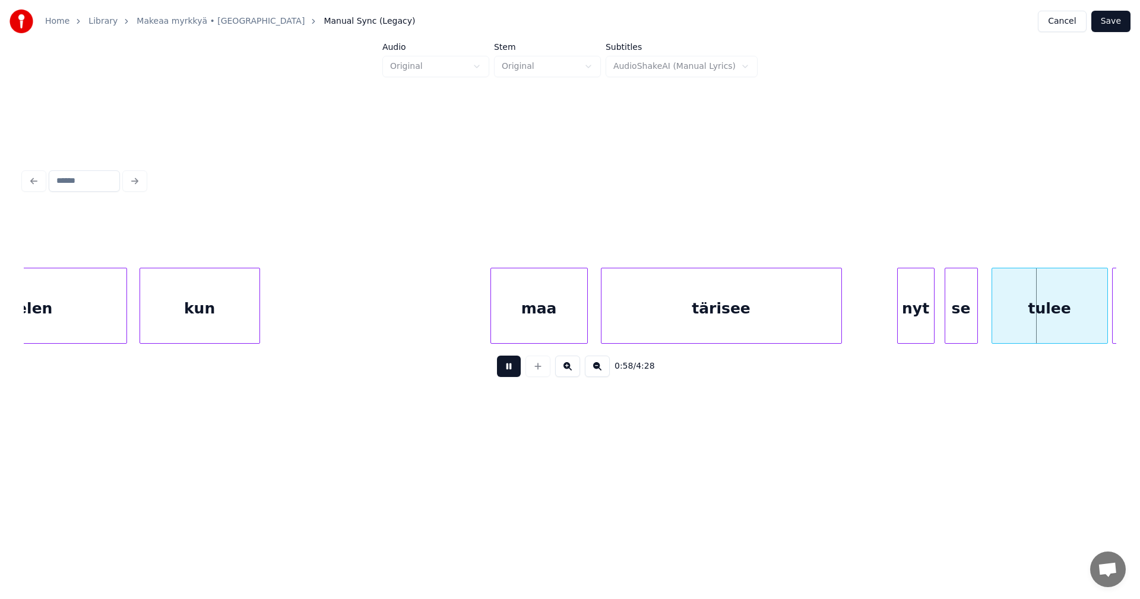
click at [506, 366] on button at bounding box center [509, 366] width 24 height 21
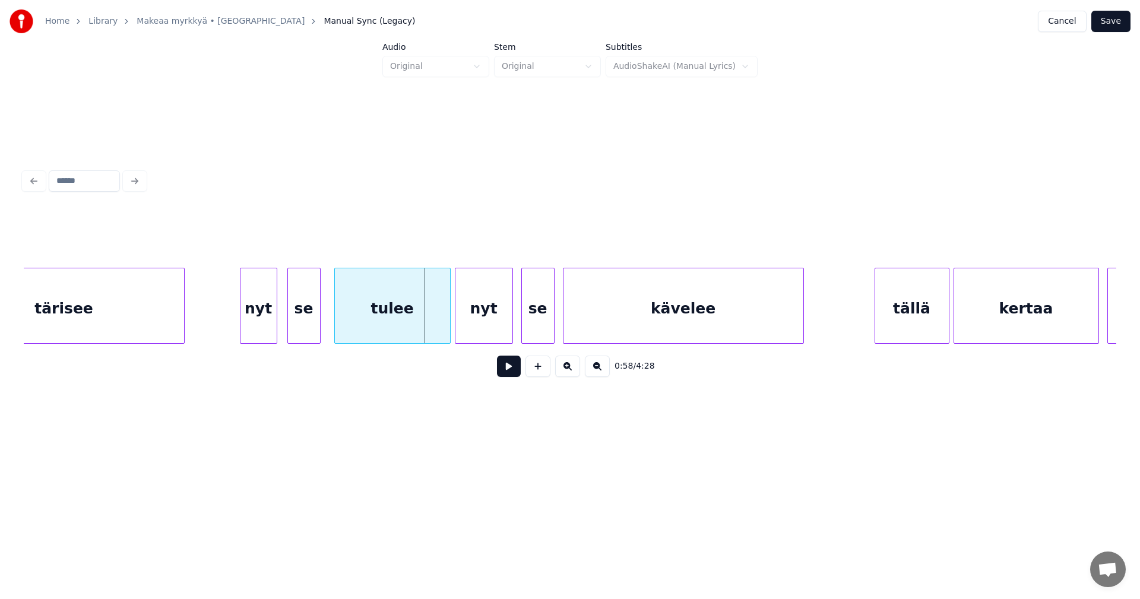
scroll to position [0, 11808]
click at [417, 315] on div "tulee" at bounding box center [384, 308] width 115 height 81
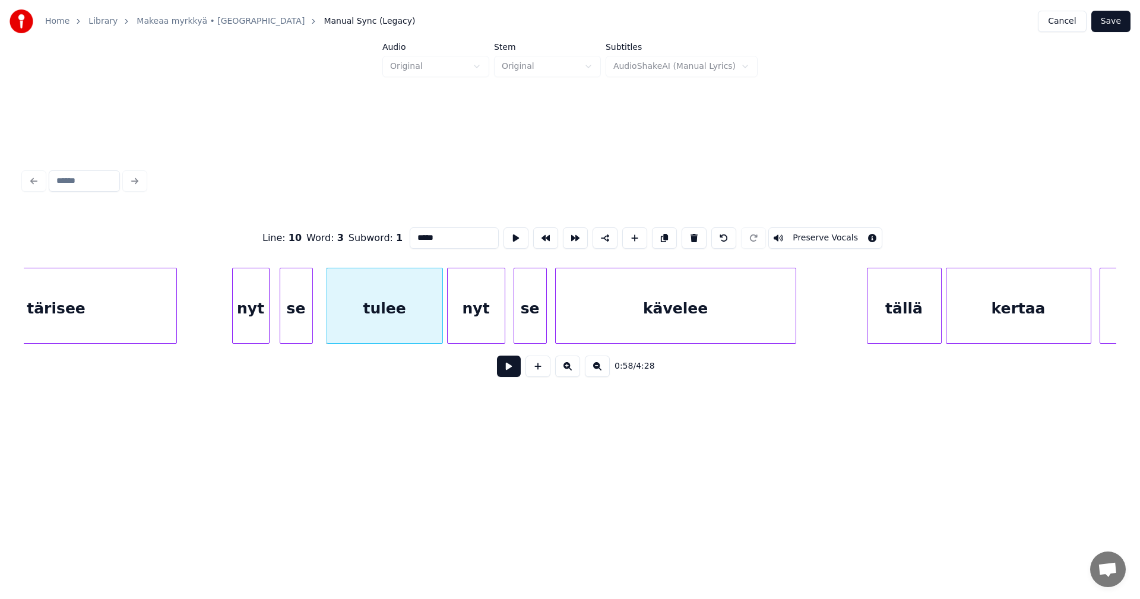
click at [464, 315] on div "nyt" at bounding box center [476, 308] width 57 height 81
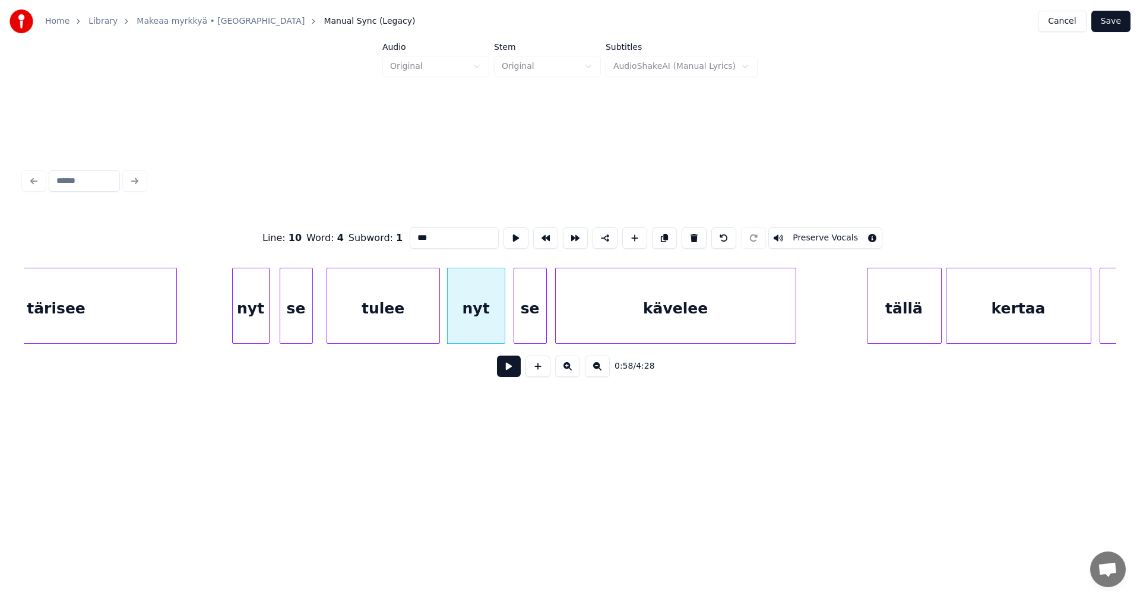
click at [436, 317] on div at bounding box center [438, 305] width 4 height 75
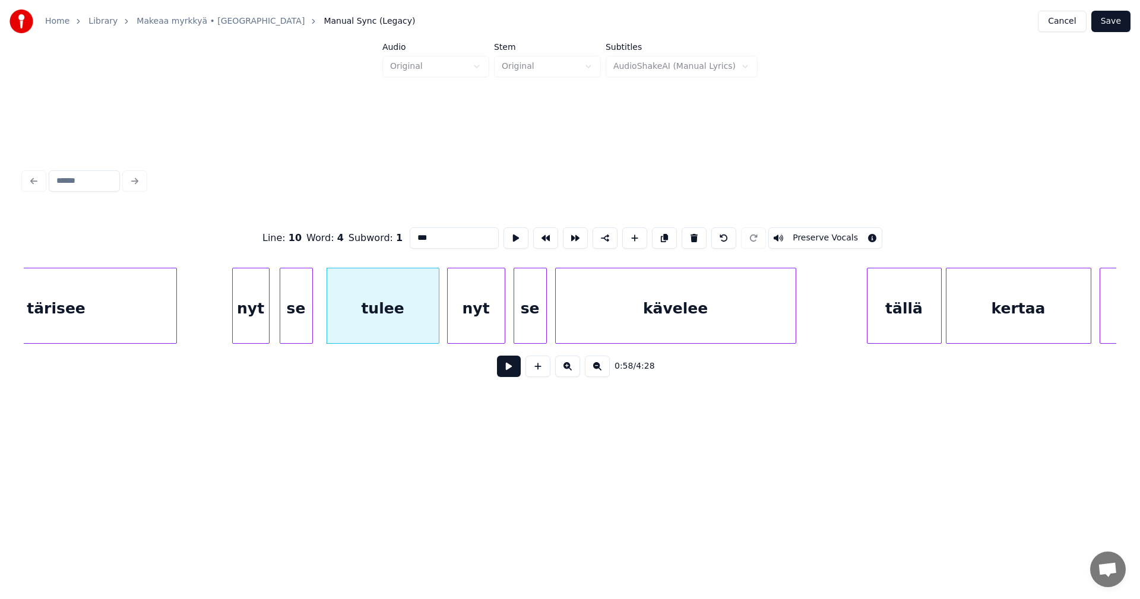
click at [422, 322] on div "tulee" at bounding box center [383, 308] width 112 height 81
type input "*****"
click at [508, 375] on button at bounding box center [509, 366] width 24 height 21
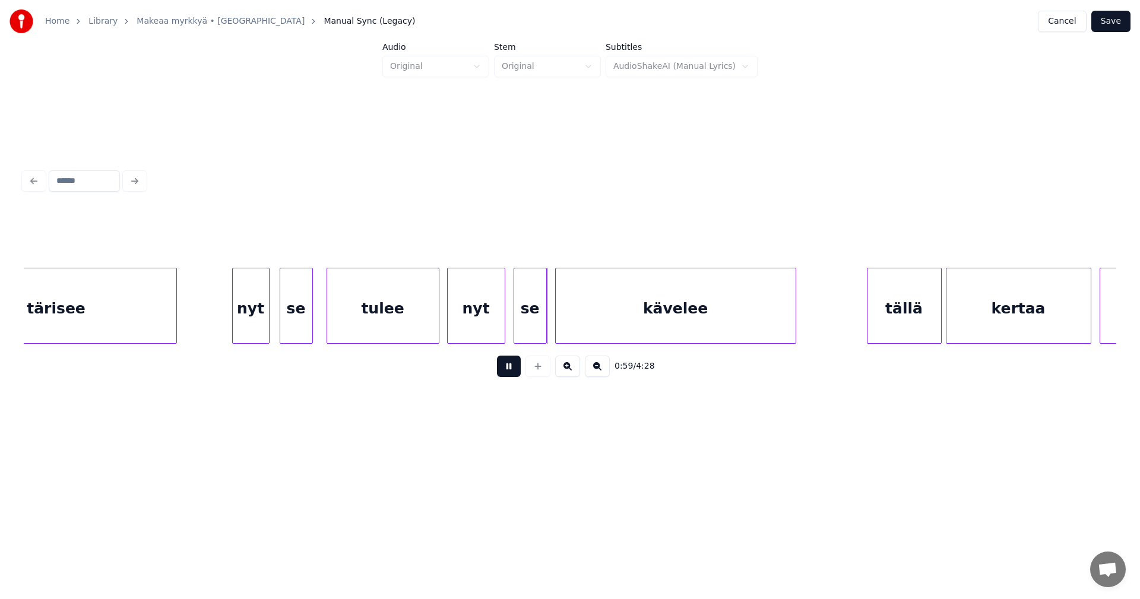
drag, startPoint x: 511, startPoint y: 372, endPoint x: 510, endPoint y: 343, distance: 28.5
click at [511, 371] on button at bounding box center [509, 366] width 24 height 21
click at [486, 334] on div at bounding box center [487, 305] width 4 height 75
click at [519, 330] on div "se" at bounding box center [527, 308] width 32 height 81
click at [505, 330] on div at bounding box center [505, 305] width 4 height 75
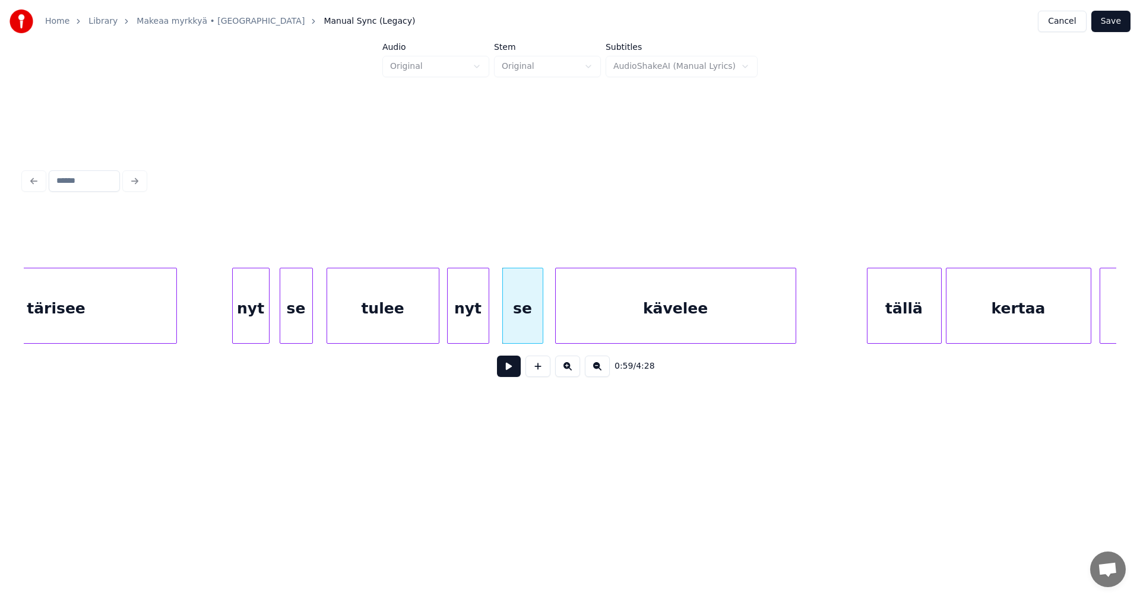
click at [420, 331] on div "tulee" at bounding box center [383, 308] width 112 height 81
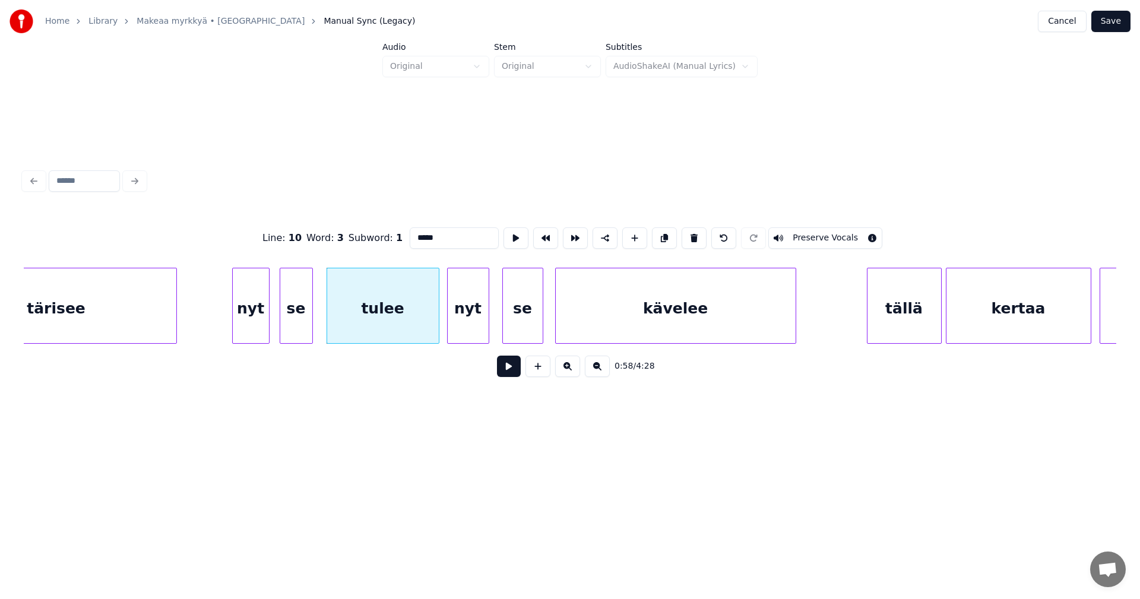
click at [505, 373] on button at bounding box center [509, 366] width 24 height 21
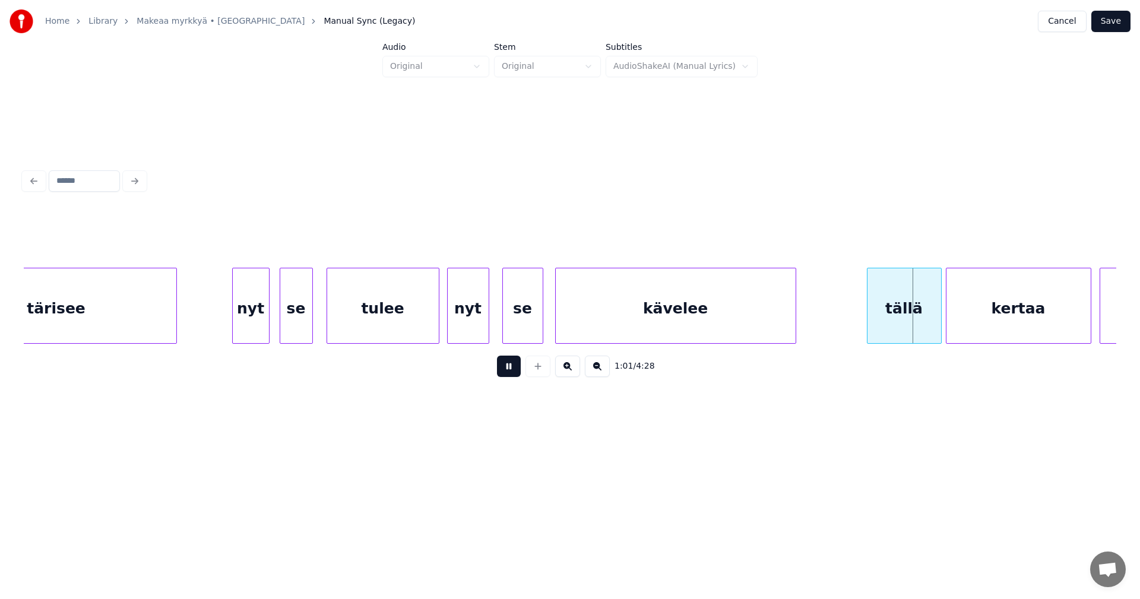
click at [505, 373] on button at bounding box center [509, 366] width 24 height 21
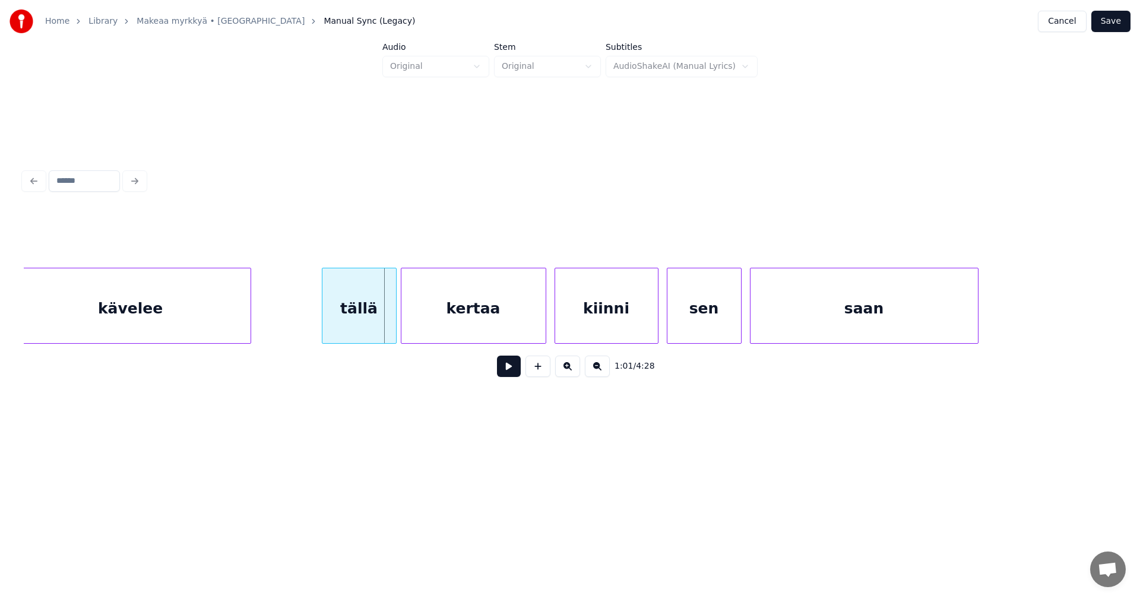
scroll to position [0, 12355]
click at [385, 321] on div at bounding box center [387, 305] width 4 height 75
click at [455, 320] on div "kertaa" at bounding box center [472, 308] width 144 height 81
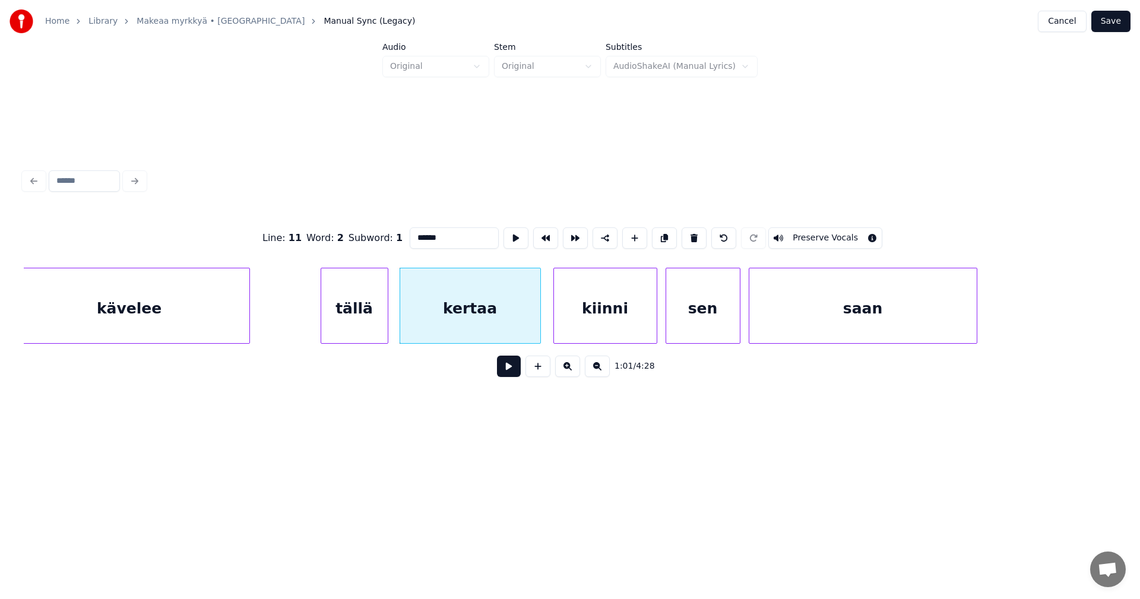
click at [537, 323] on div at bounding box center [539, 305] width 4 height 75
click at [601, 324] on div "kiinni" at bounding box center [605, 308] width 103 height 81
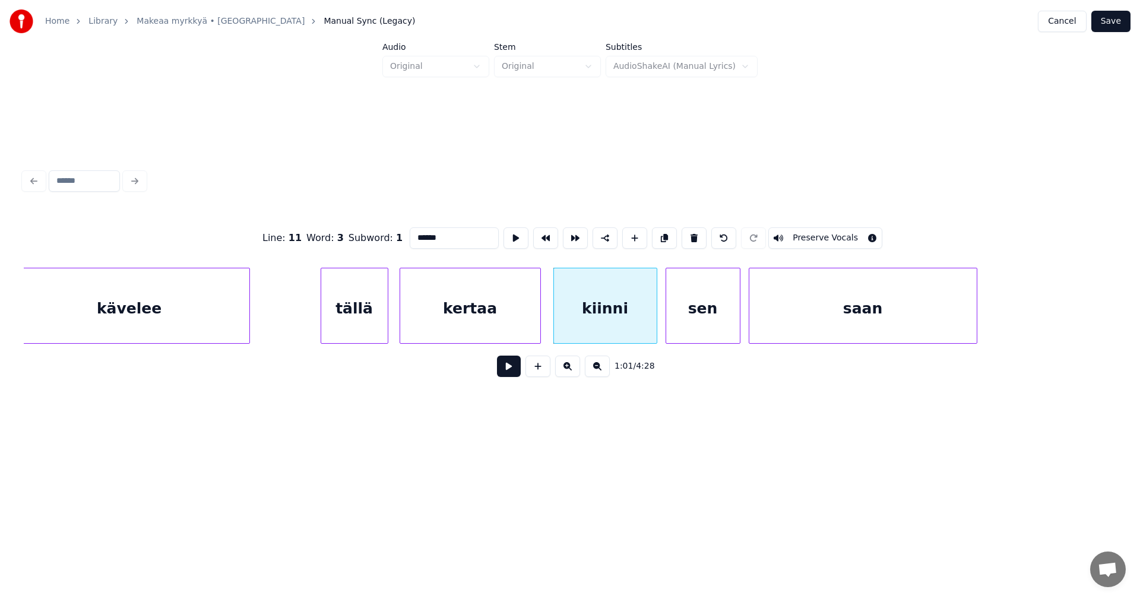
click at [365, 322] on div "tällä" at bounding box center [354, 308] width 67 height 81
type input "*****"
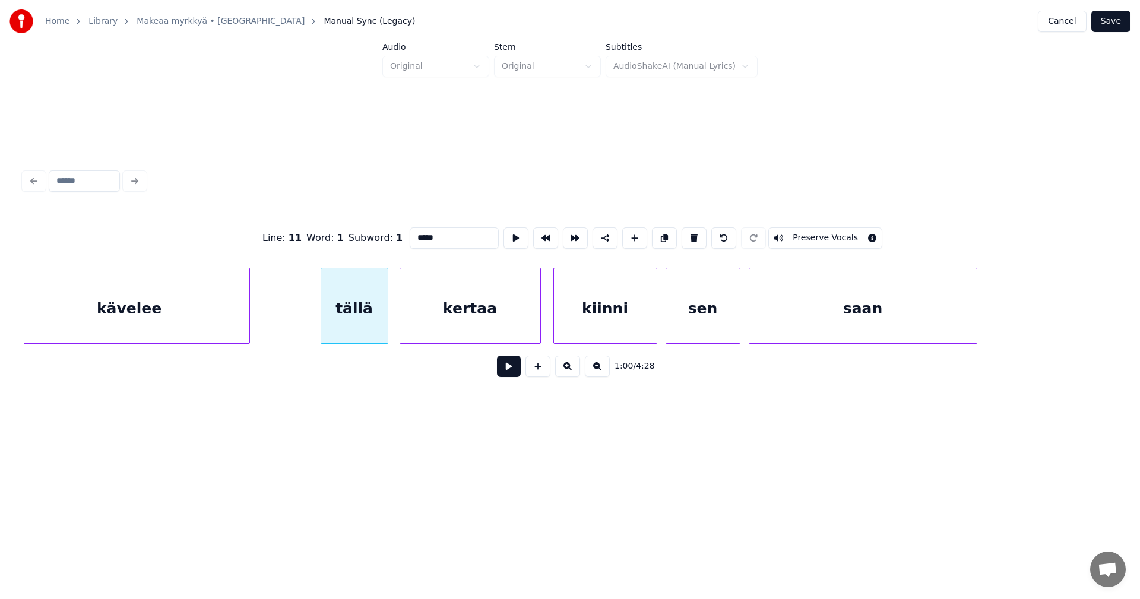
click at [509, 371] on button at bounding box center [509, 366] width 24 height 21
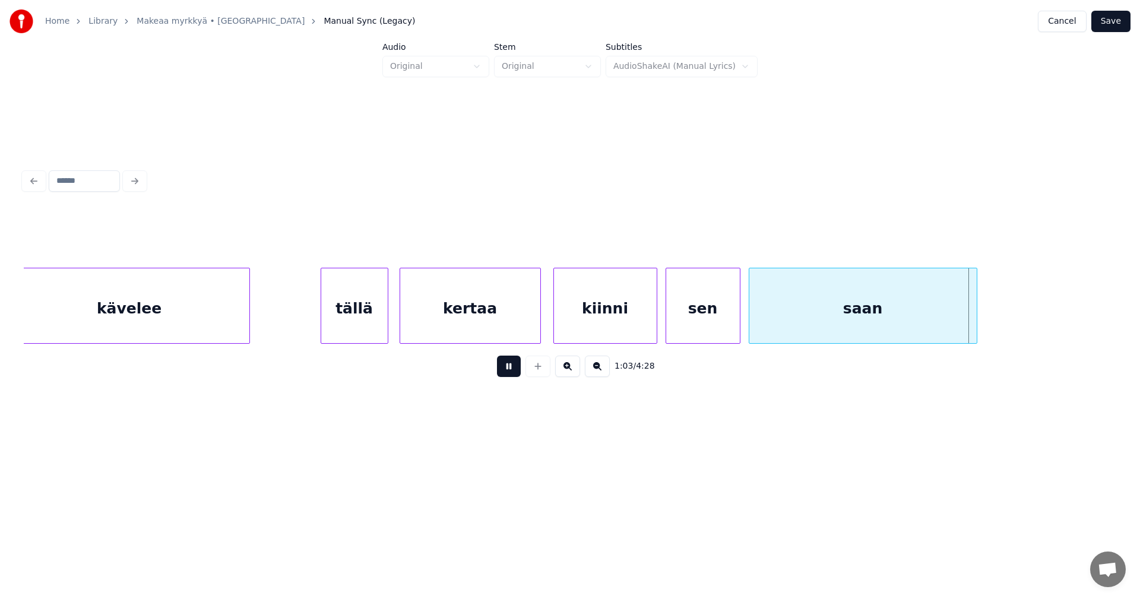
drag, startPoint x: 509, startPoint y: 371, endPoint x: 687, endPoint y: 321, distance: 184.5
click at [512, 370] on button at bounding box center [509, 366] width 24 height 21
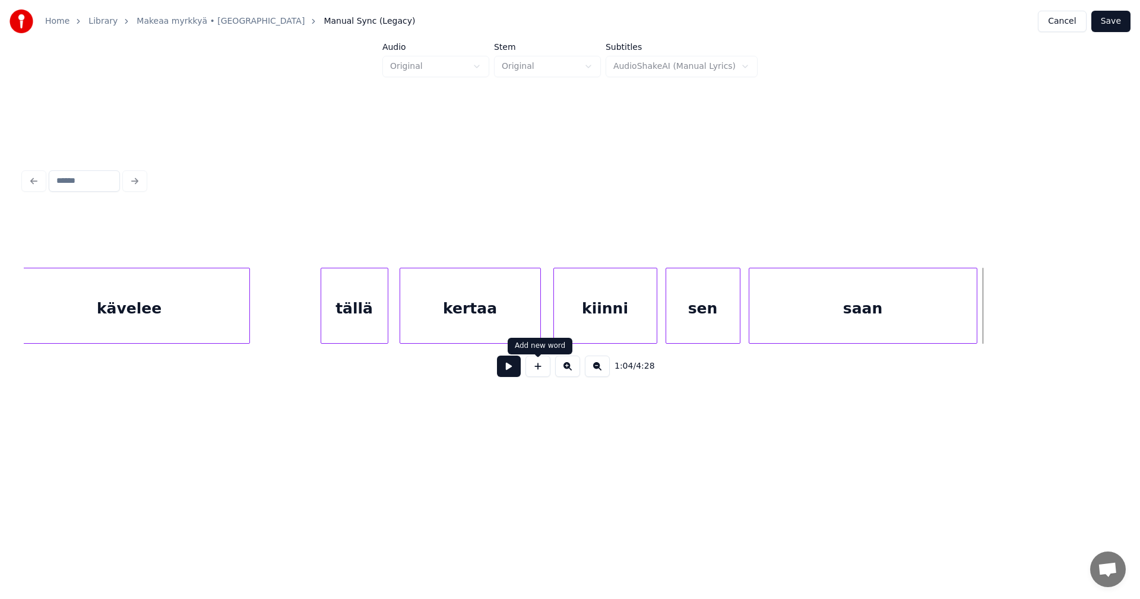
click at [702, 312] on div "sen" at bounding box center [703, 308] width 74 height 81
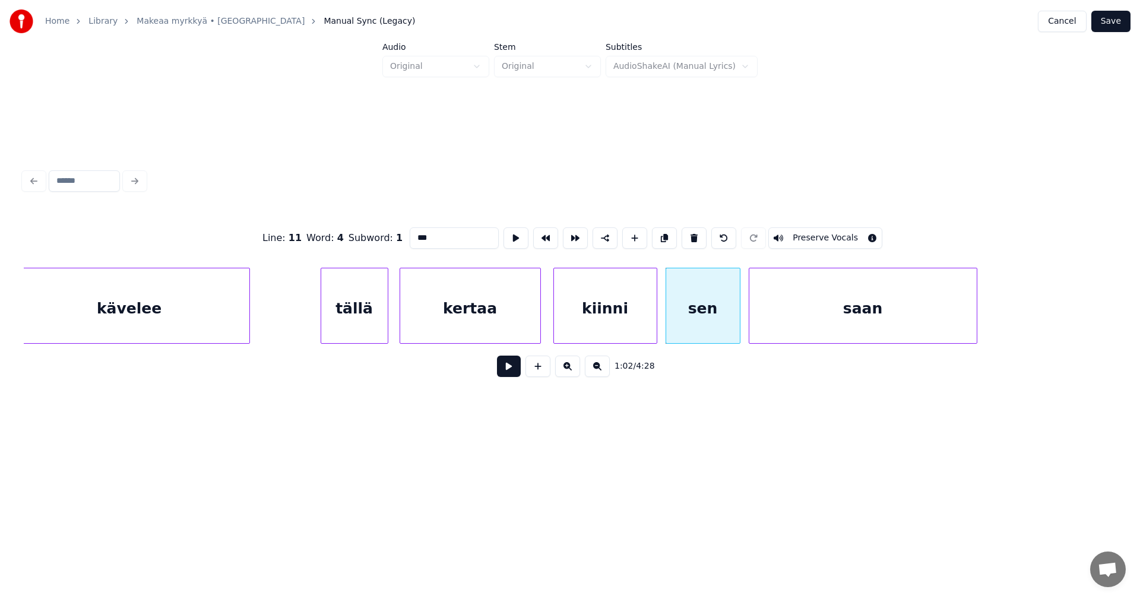
click at [516, 371] on button at bounding box center [509, 366] width 24 height 21
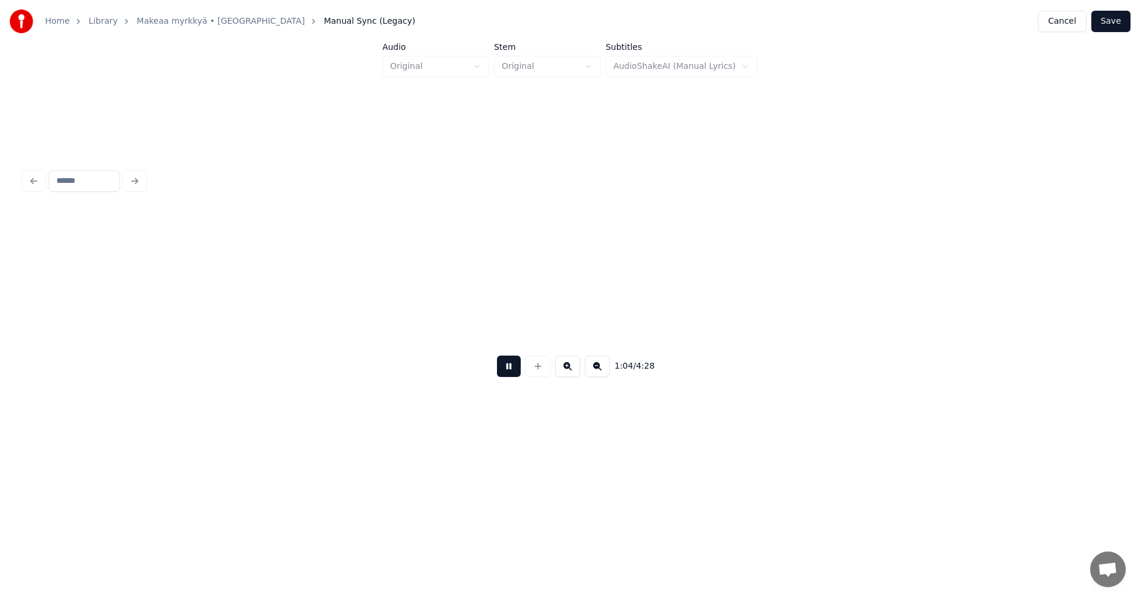
scroll to position [0, 13449]
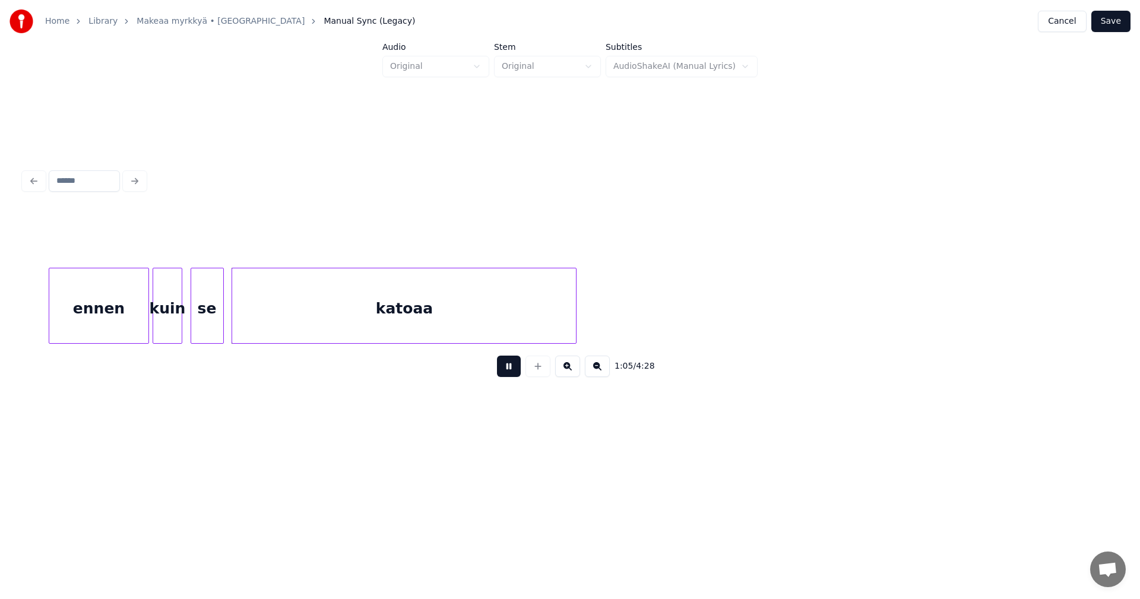
drag, startPoint x: 516, startPoint y: 371, endPoint x: 407, endPoint y: 369, distance: 108.7
click at [510, 370] on button at bounding box center [509, 366] width 24 height 21
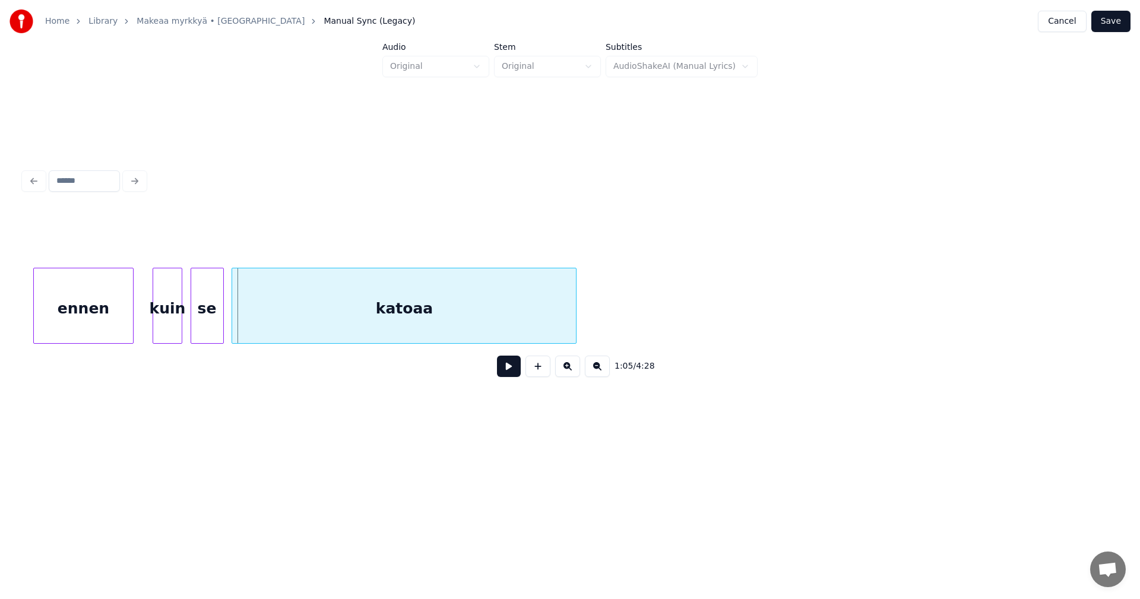
click at [93, 328] on div "ennen" at bounding box center [83, 308] width 99 height 81
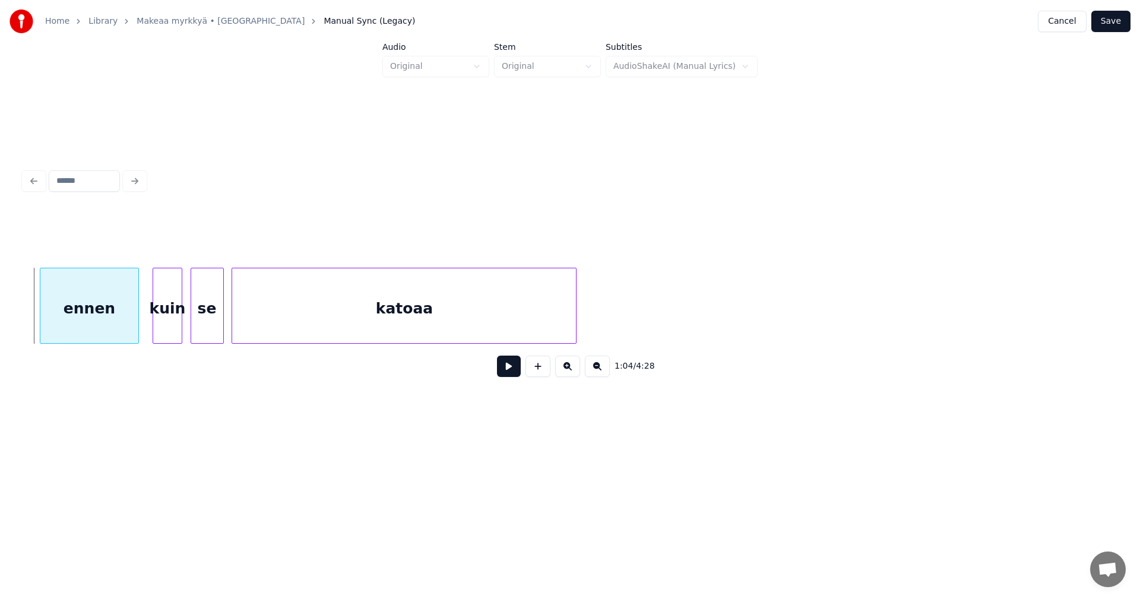
click at [98, 326] on div "ennen" at bounding box center [89, 308] width 99 height 81
click at [206, 320] on div "se" at bounding box center [207, 308] width 32 height 81
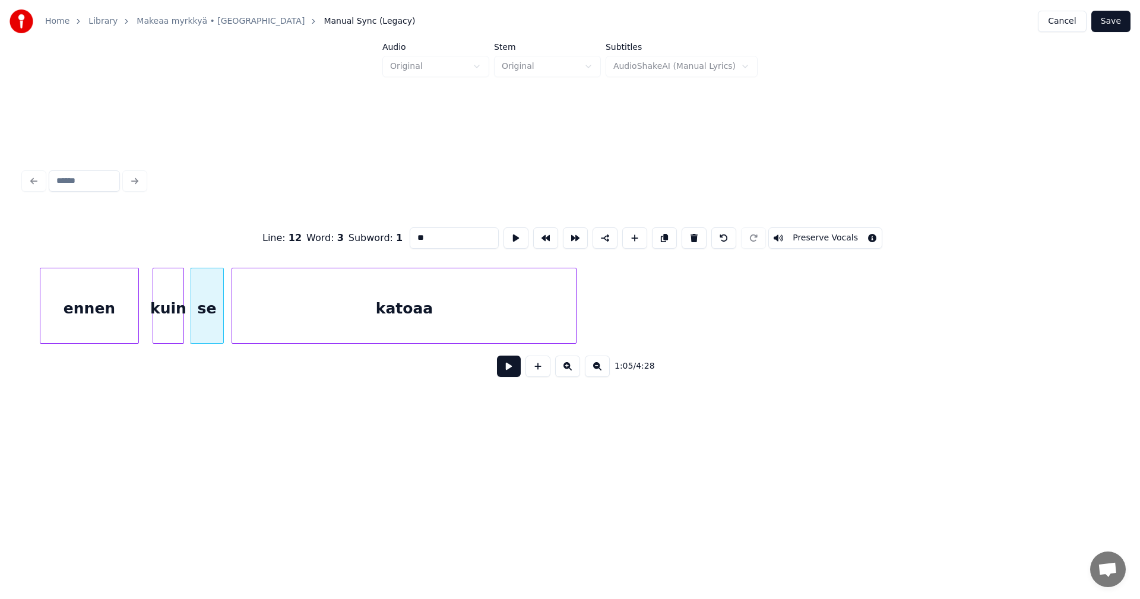
click at [180, 321] on div at bounding box center [182, 305] width 4 height 75
click at [150, 321] on div at bounding box center [150, 305] width 4 height 75
click at [125, 325] on div "ennen" at bounding box center [89, 308] width 99 height 81
type input "*****"
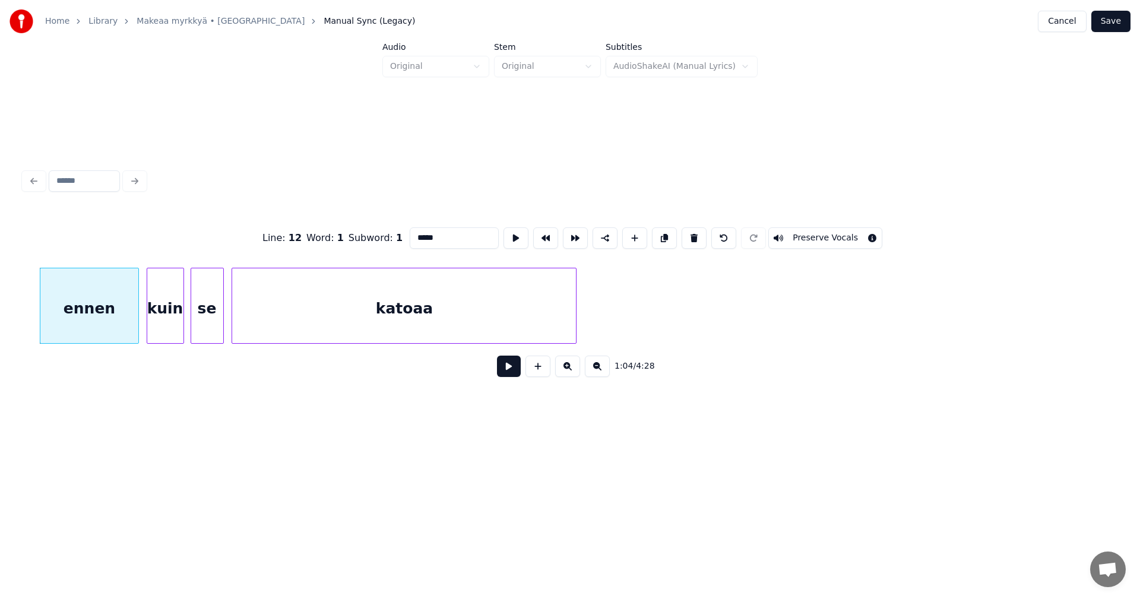
click at [502, 372] on button at bounding box center [509, 366] width 24 height 21
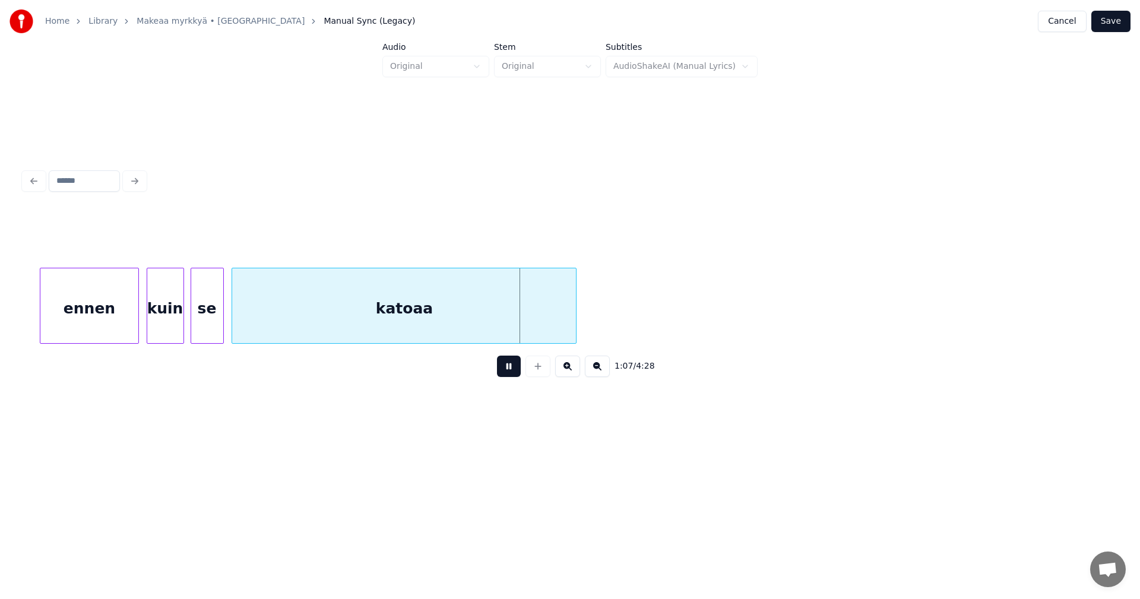
drag, startPoint x: 502, startPoint y: 372, endPoint x: 275, endPoint y: 347, distance: 228.8
click at [500, 372] on button at bounding box center [509, 366] width 24 height 21
click at [208, 333] on div "se" at bounding box center [207, 308] width 32 height 81
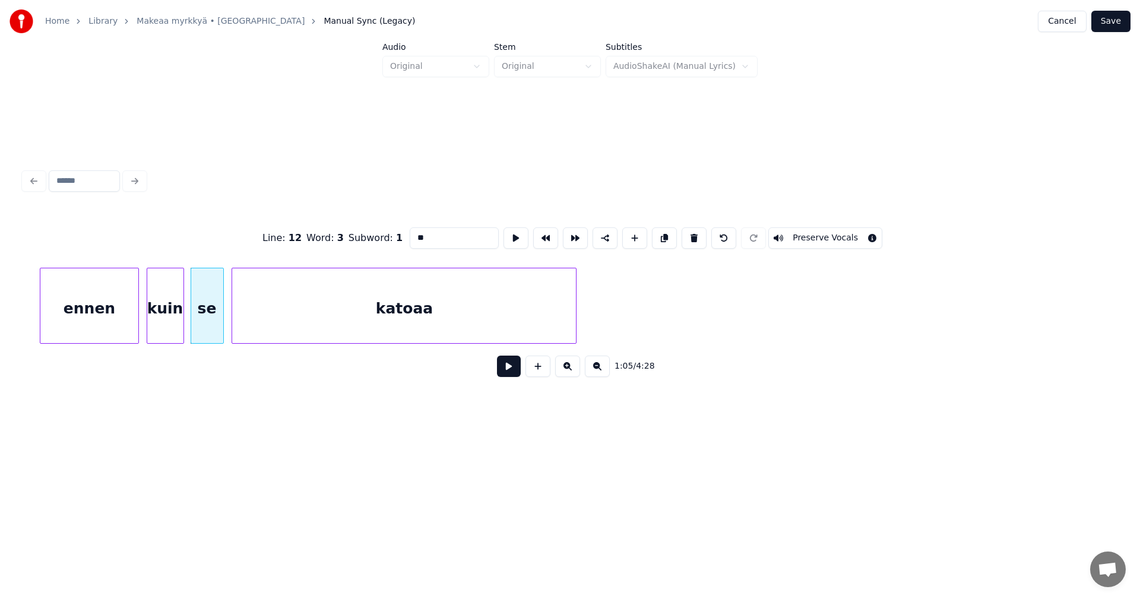
click at [504, 376] on button at bounding box center [509, 366] width 24 height 21
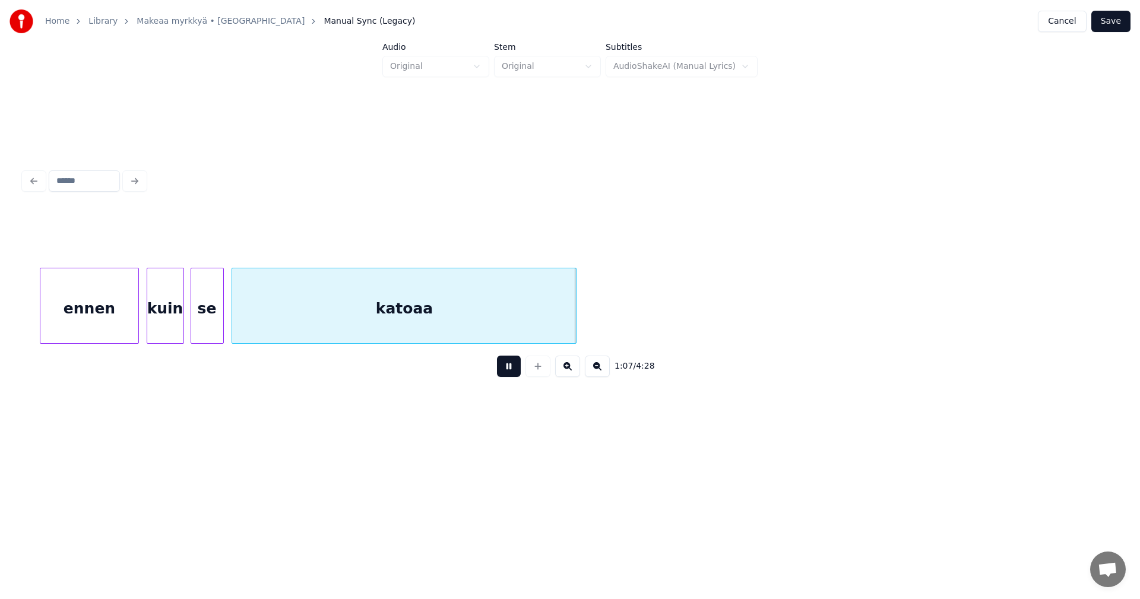
click at [507, 374] on button at bounding box center [509, 366] width 24 height 21
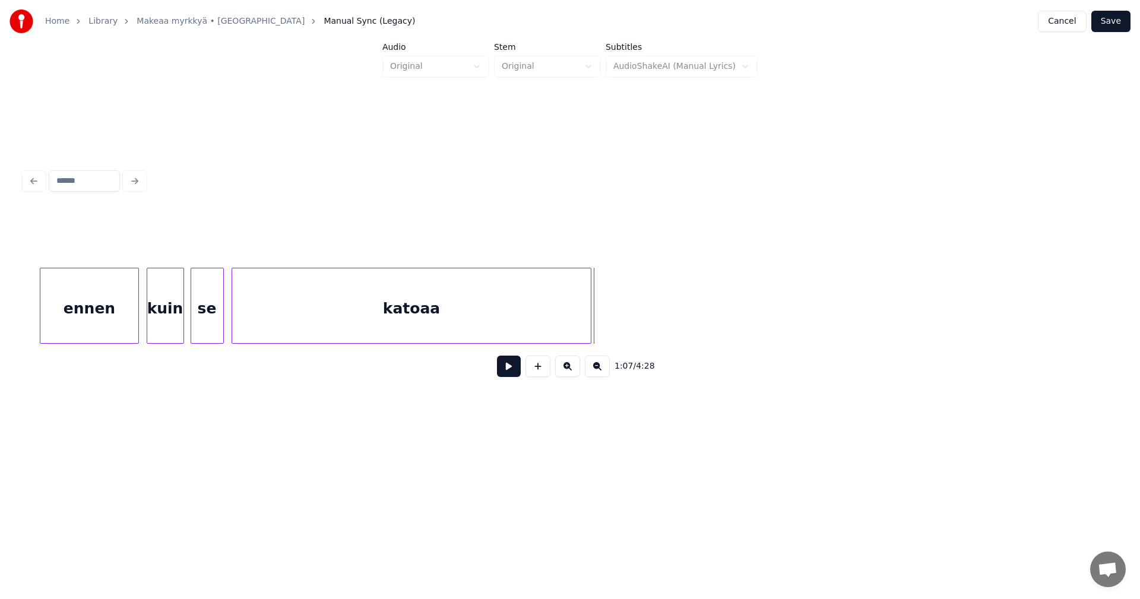
click at [587, 321] on div at bounding box center [589, 305] width 4 height 75
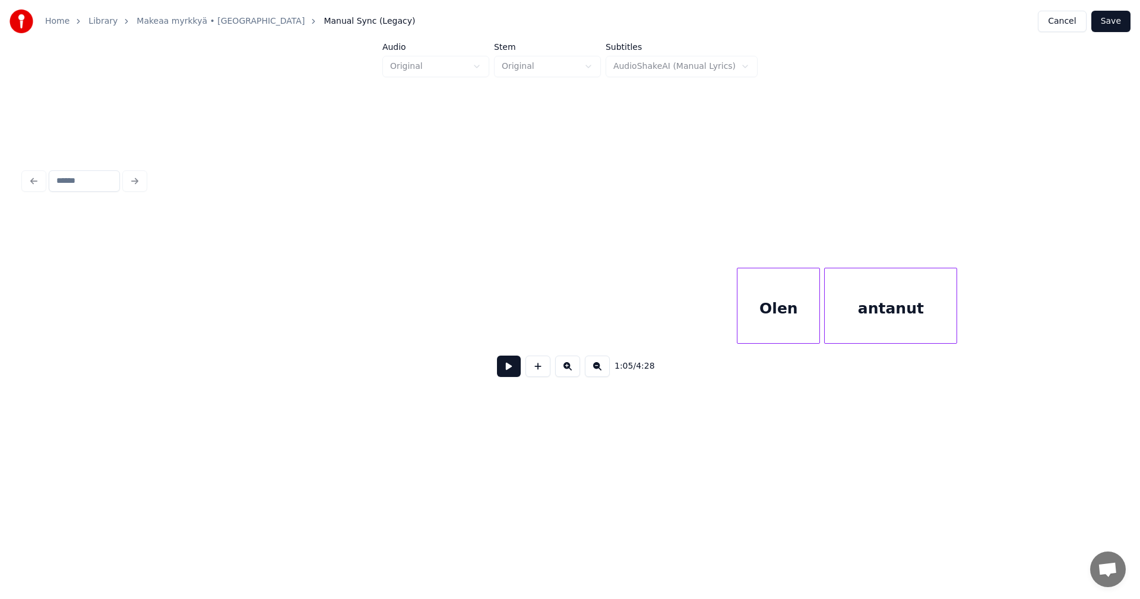
scroll to position [0, 17234]
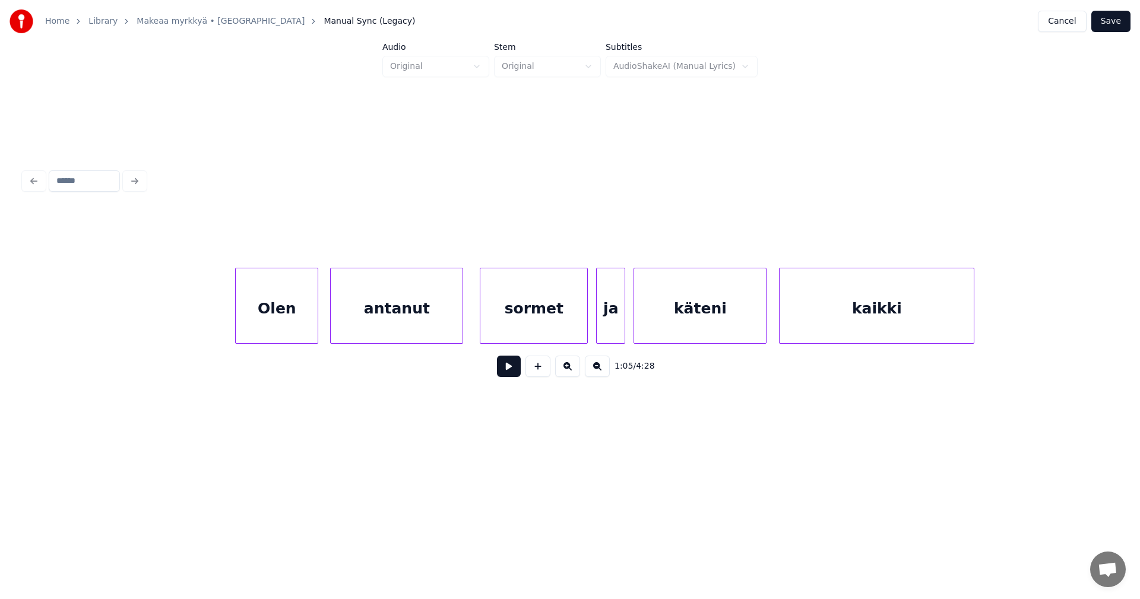
click at [283, 318] on div "Olen" at bounding box center [277, 308] width 82 height 81
click at [375, 321] on div "antanut" at bounding box center [394, 308] width 132 height 81
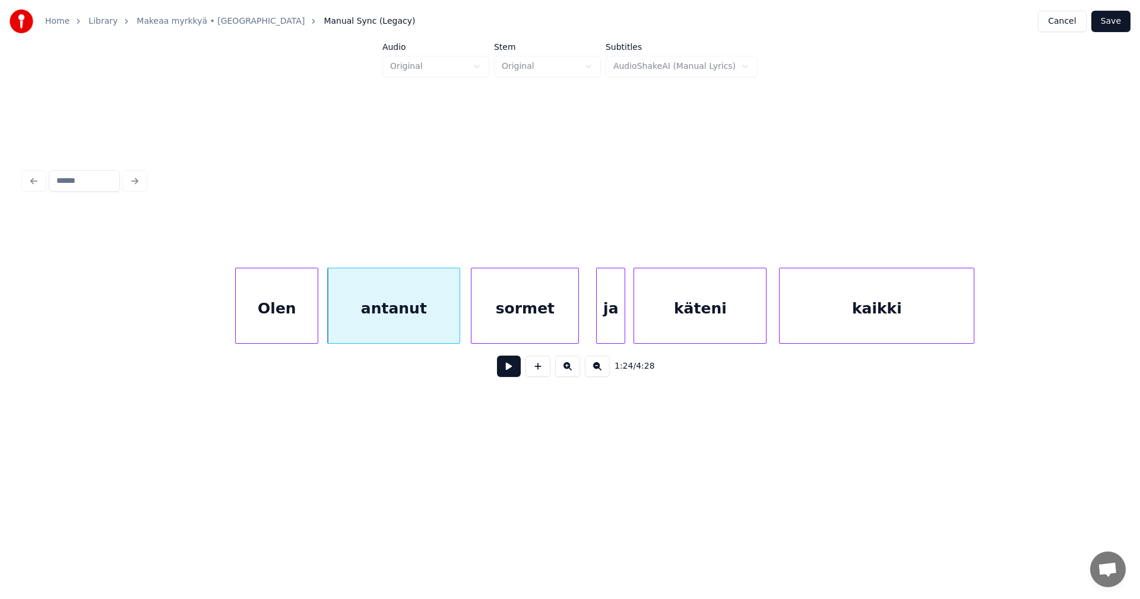
click at [496, 318] on div "sormet" at bounding box center [525, 308] width 107 height 81
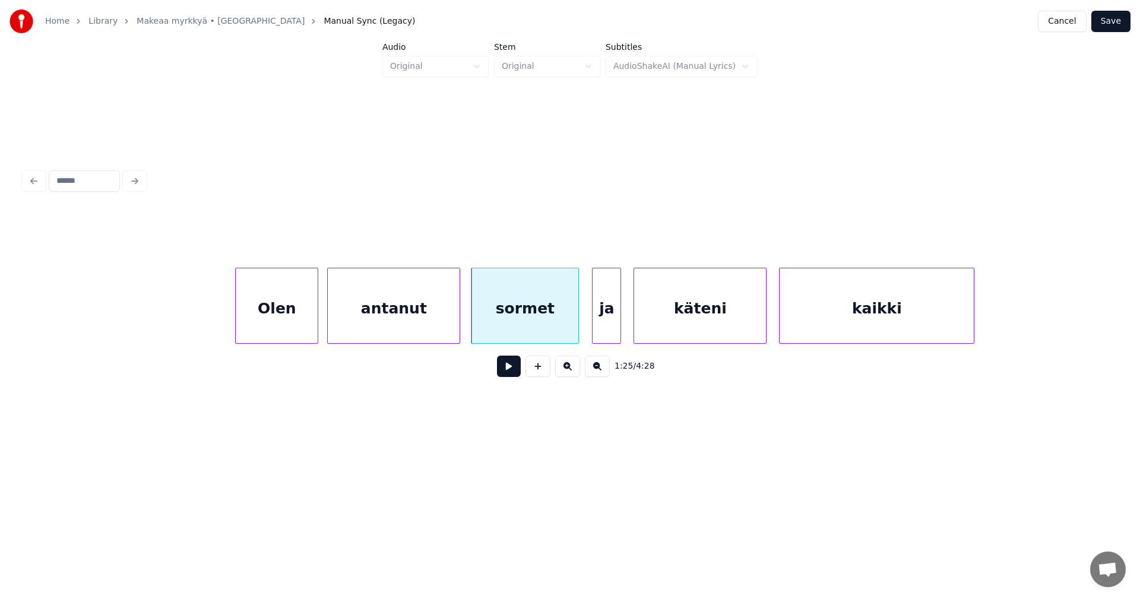
click at [604, 322] on div "ja" at bounding box center [607, 308] width 28 height 81
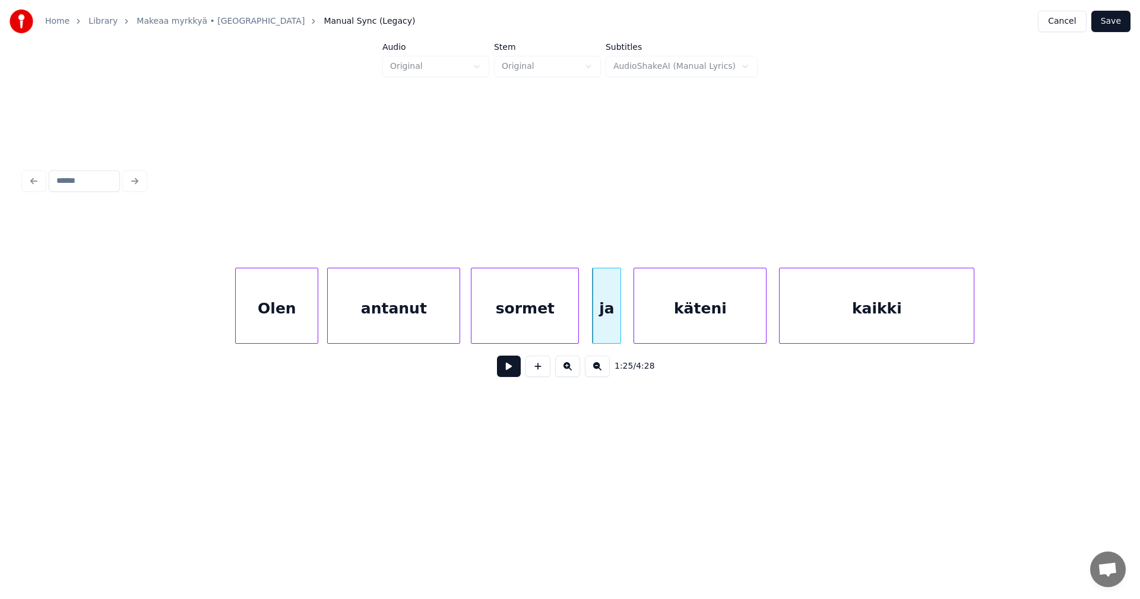
click at [290, 330] on div "Olen" at bounding box center [277, 308] width 82 height 81
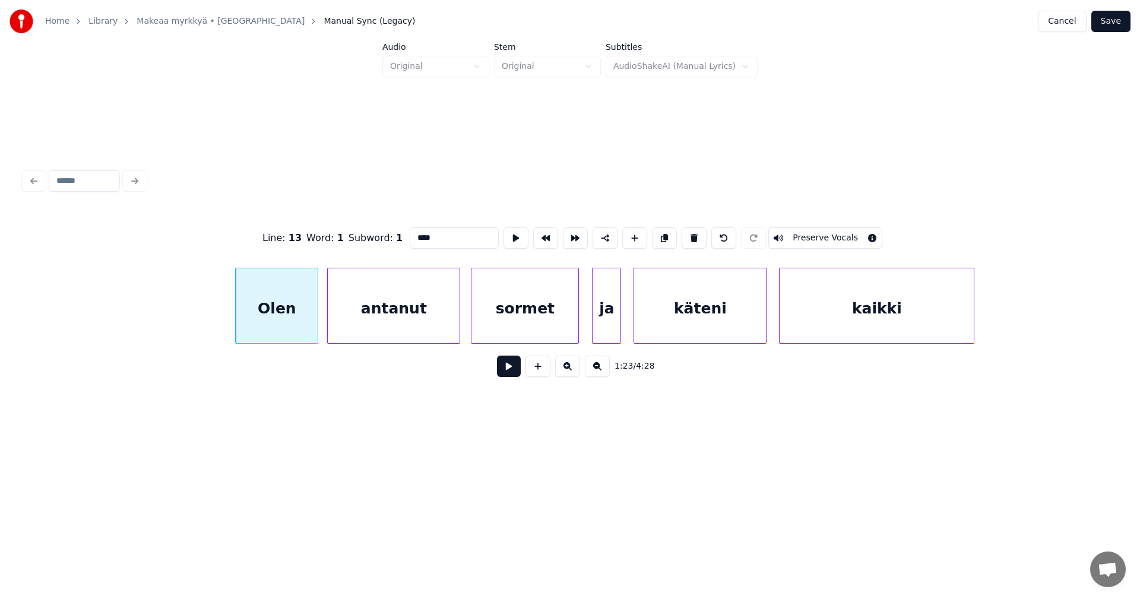
click at [508, 377] on button at bounding box center [509, 366] width 24 height 21
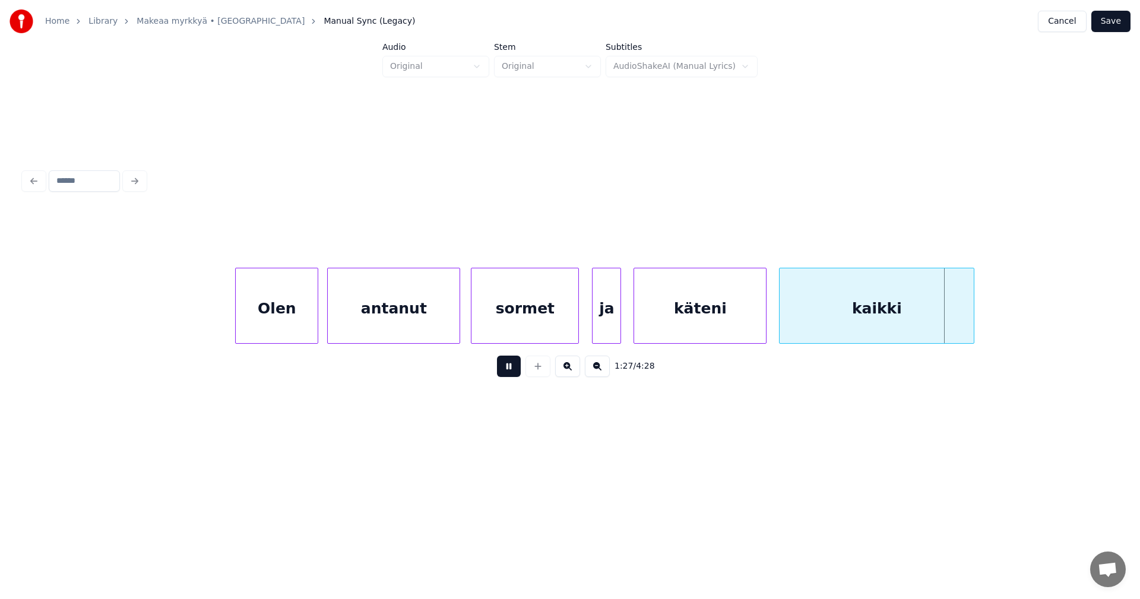
click at [511, 373] on button at bounding box center [509, 366] width 24 height 21
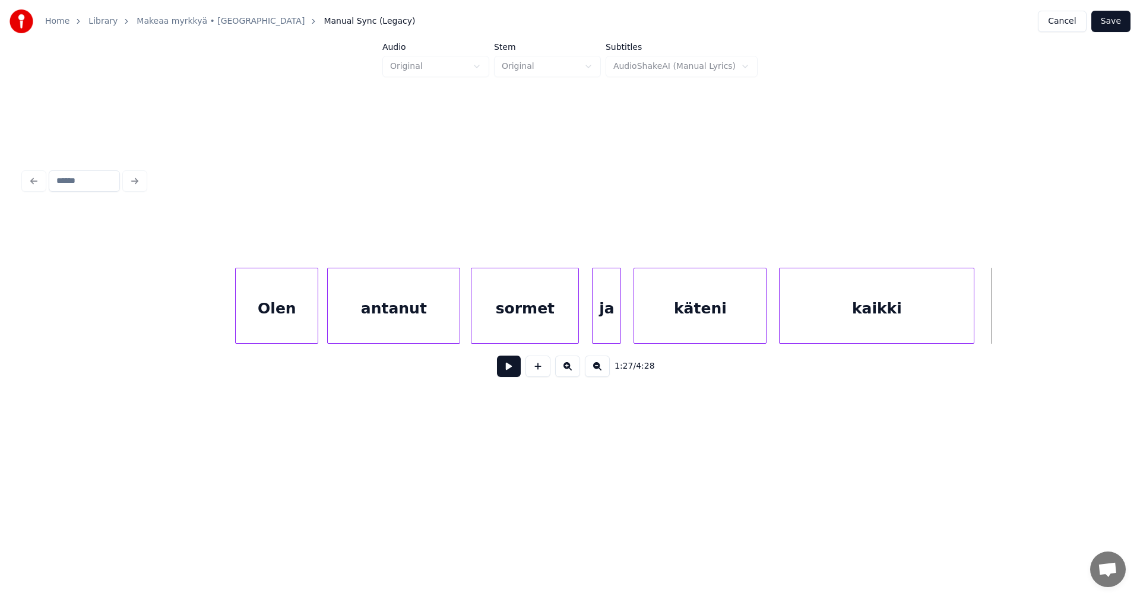
click at [511, 373] on button at bounding box center [509, 366] width 24 height 21
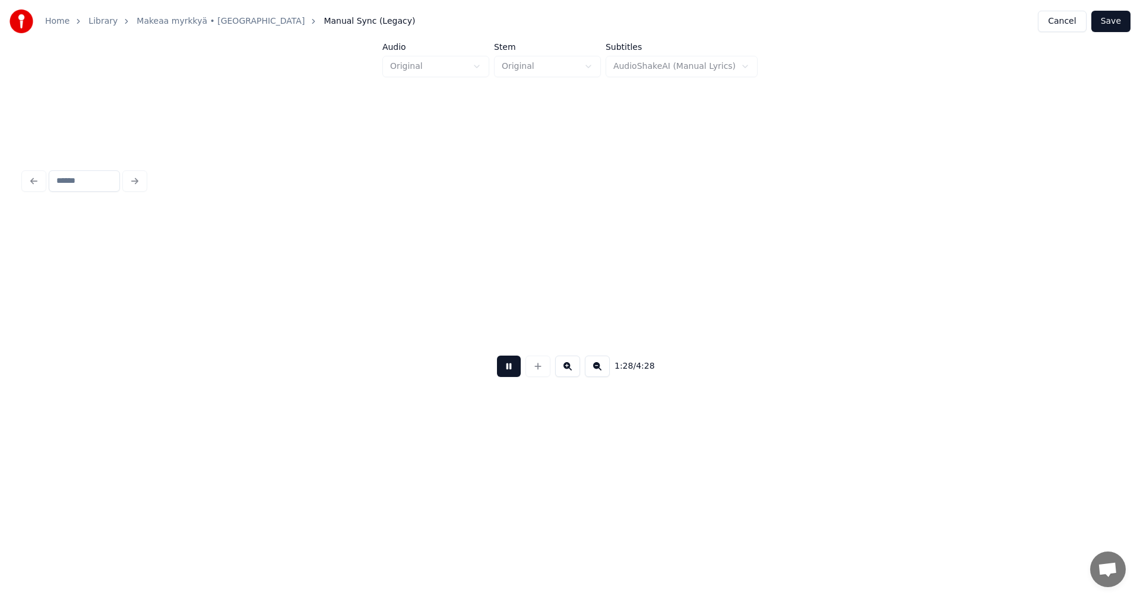
scroll to position [0, 18328]
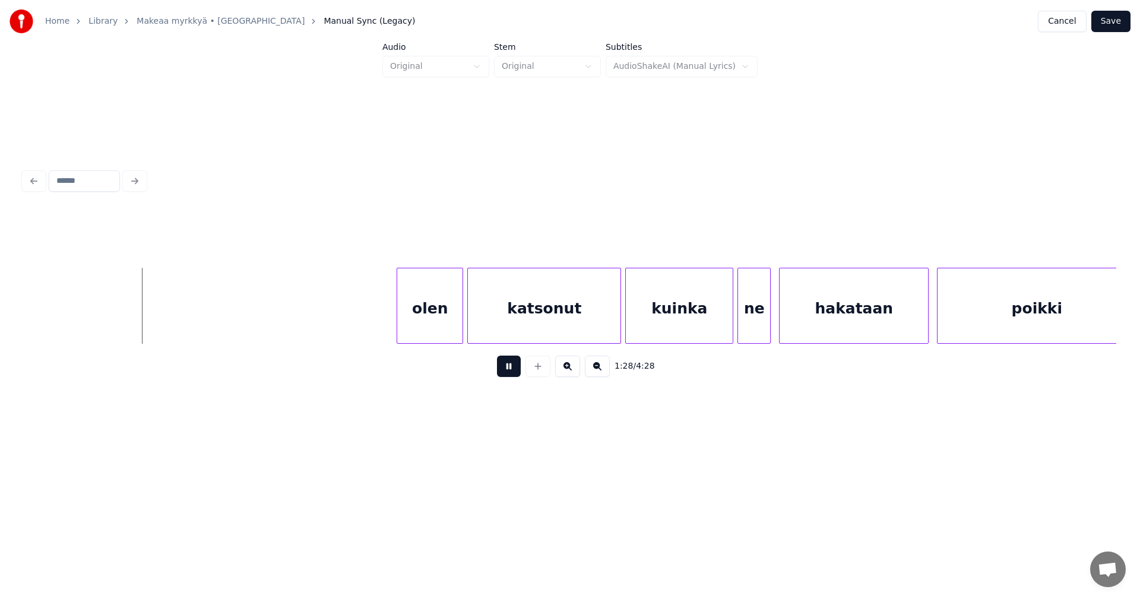
click at [511, 373] on button at bounding box center [509, 366] width 24 height 21
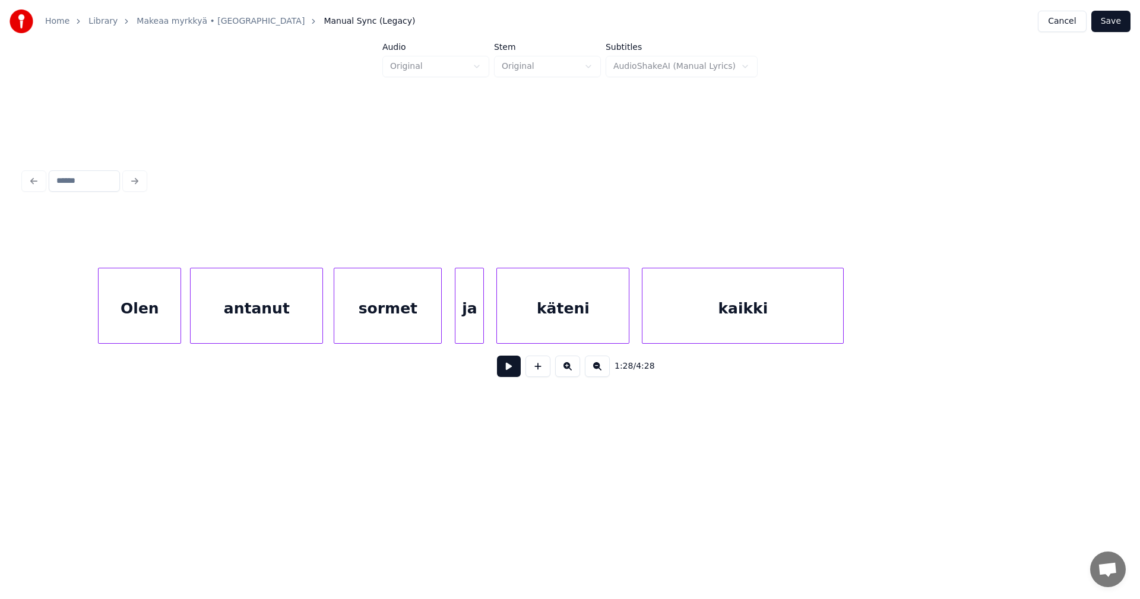
click at [840, 318] on div at bounding box center [842, 305] width 4 height 75
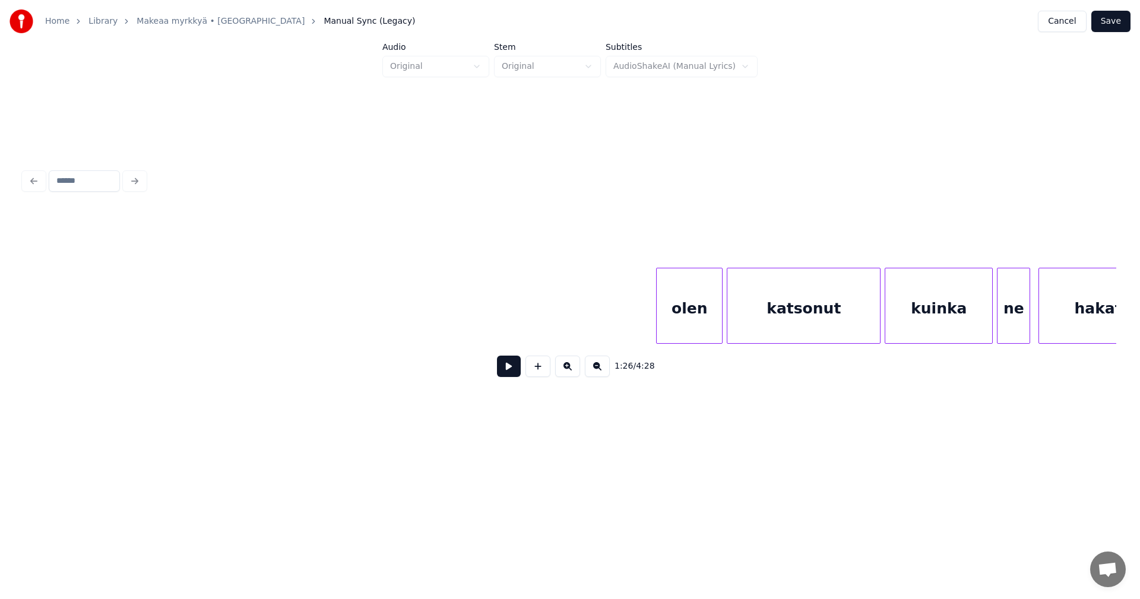
scroll to position [0, 18376]
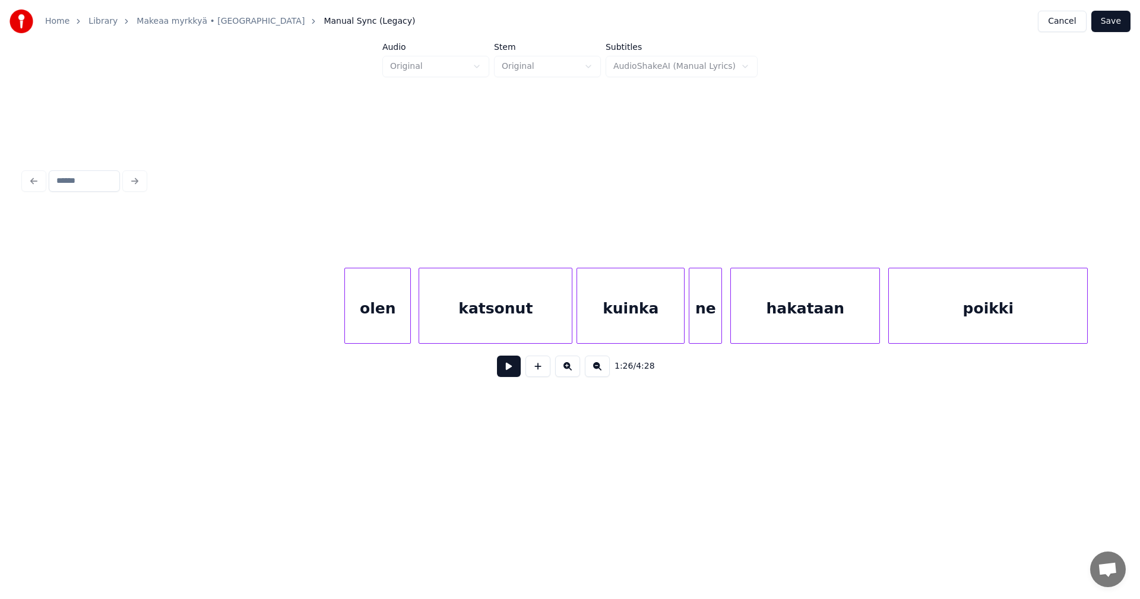
click at [388, 327] on div "olen" at bounding box center [377, 308] width 65 height 81
click at [339, 324] on div at bounding box center [341, 305] width 4 height 75
click at [558, 323] on div at bounding box center [560, 305] width 4 height 75
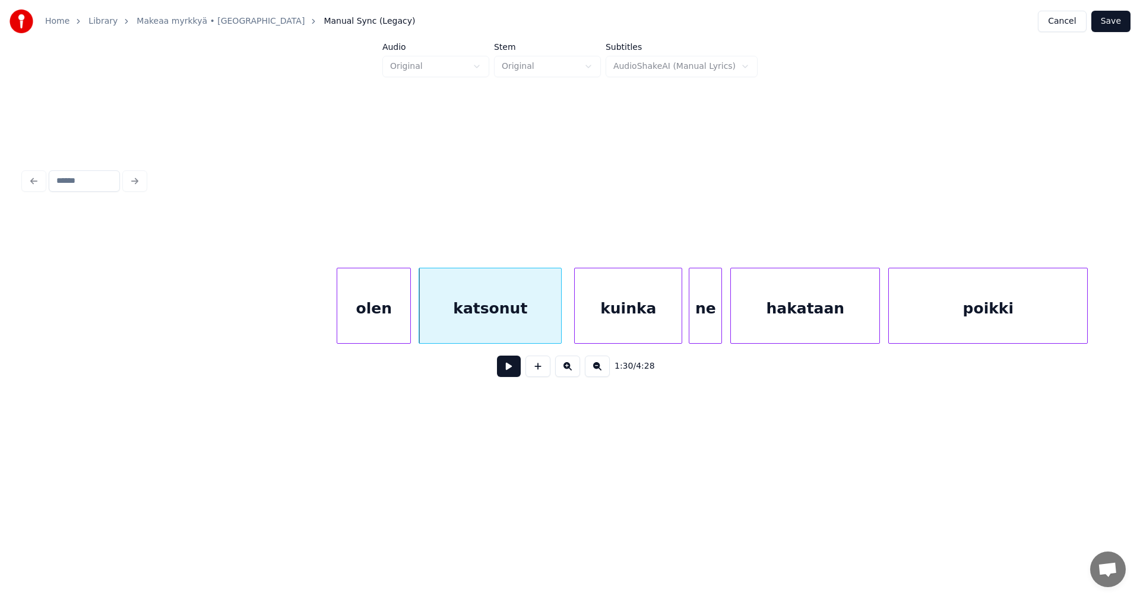
click at [609, 324] on div "kuinka" at bounding box center [628, 308] width 107 height 81
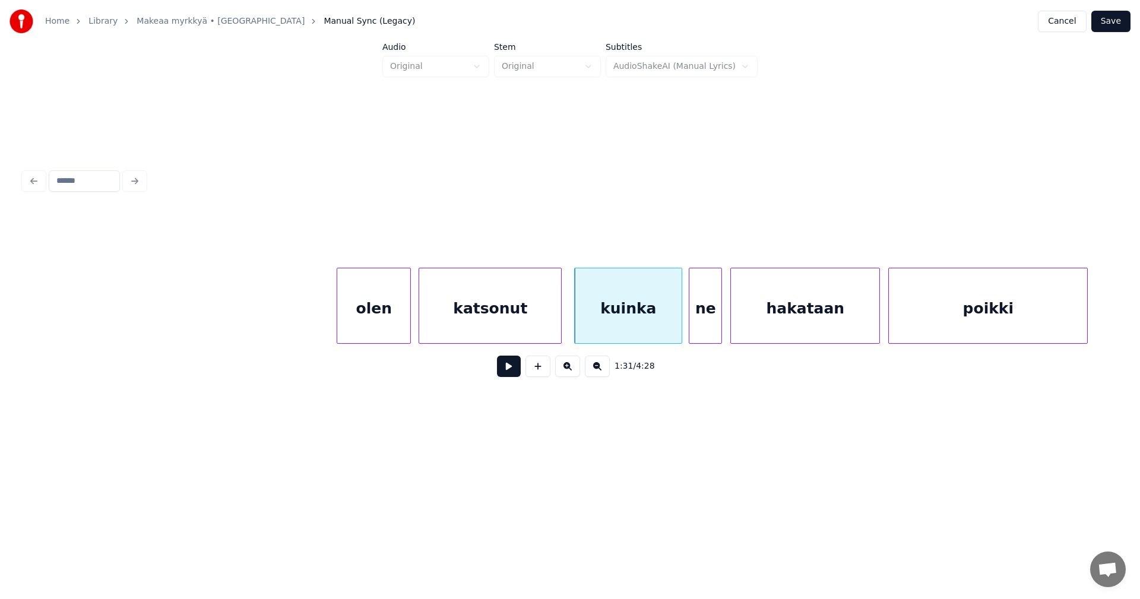
click at [391, 323] on div "olen" at bounding box center [373, 308] width 73 height 81
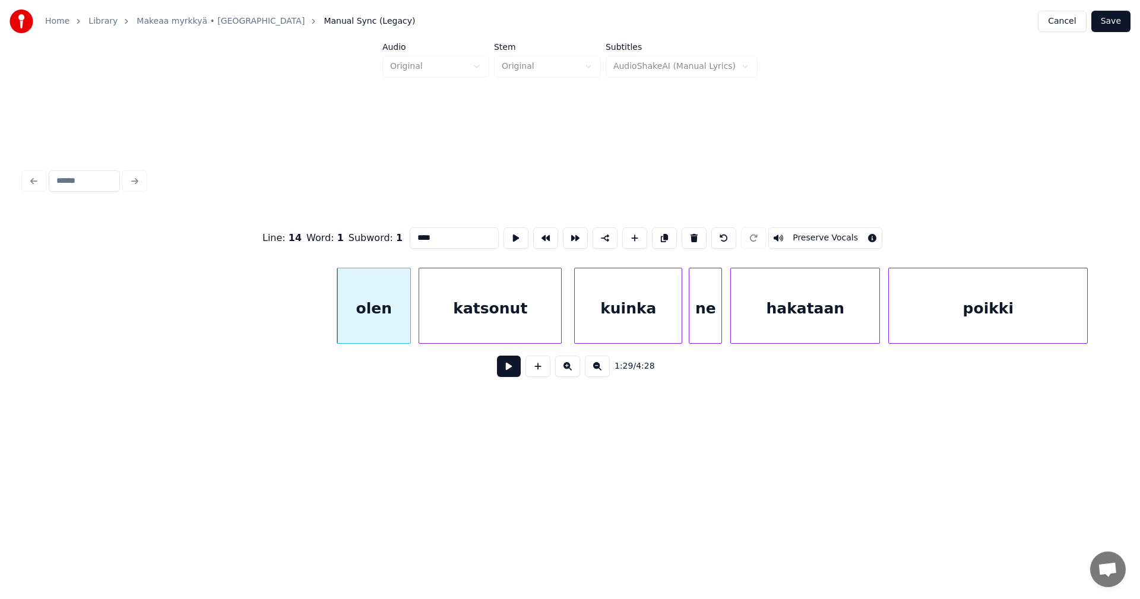
click at [505, 370] on button at bounding box center [509, 366] width 24 height 21
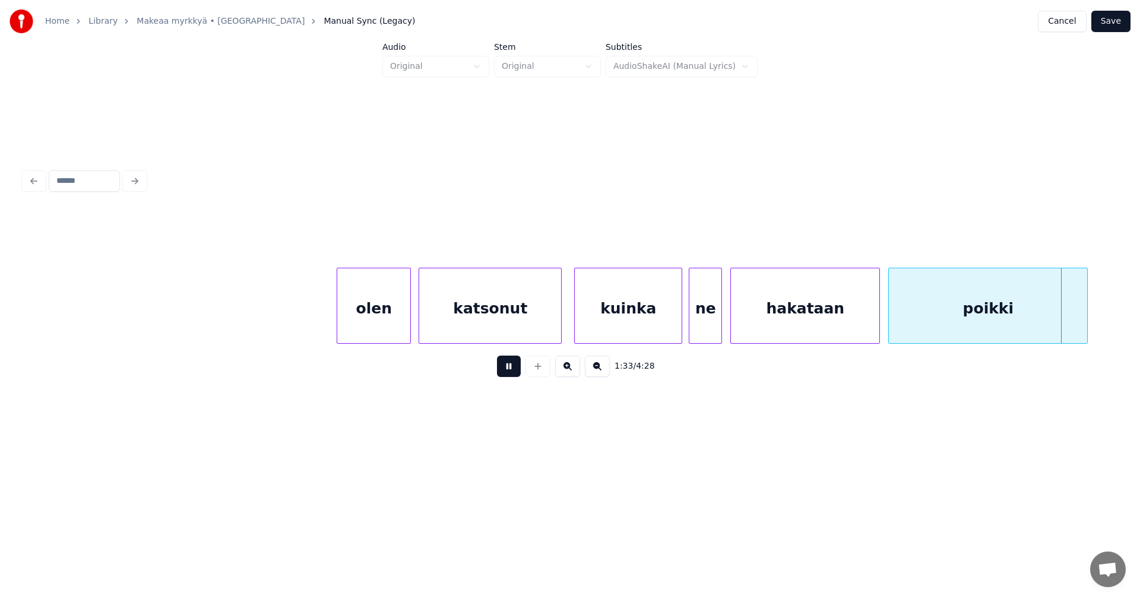
drag, startPoint x: 505, startPoint y: 370, endPoint x: 693, endPoint y: 373, distance: 187.1
click at [510, 372] on button at bounding box center [509, 366] width 24 height 21
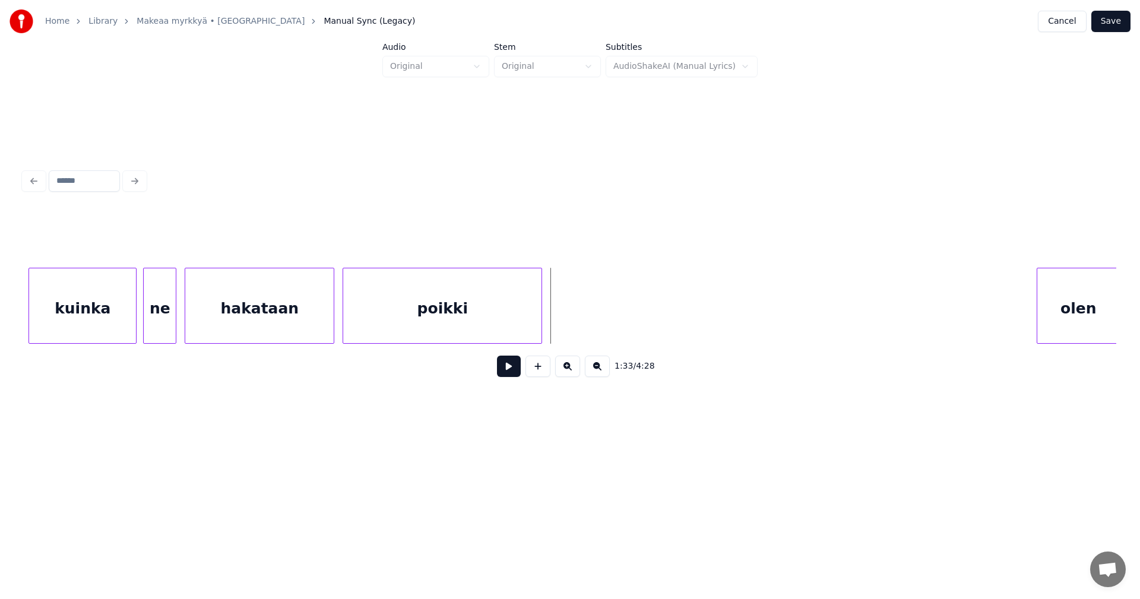
scroll to position [0, 18923]
click at [548, 329] on div at bounding box center [547, 305] width 4 height 75
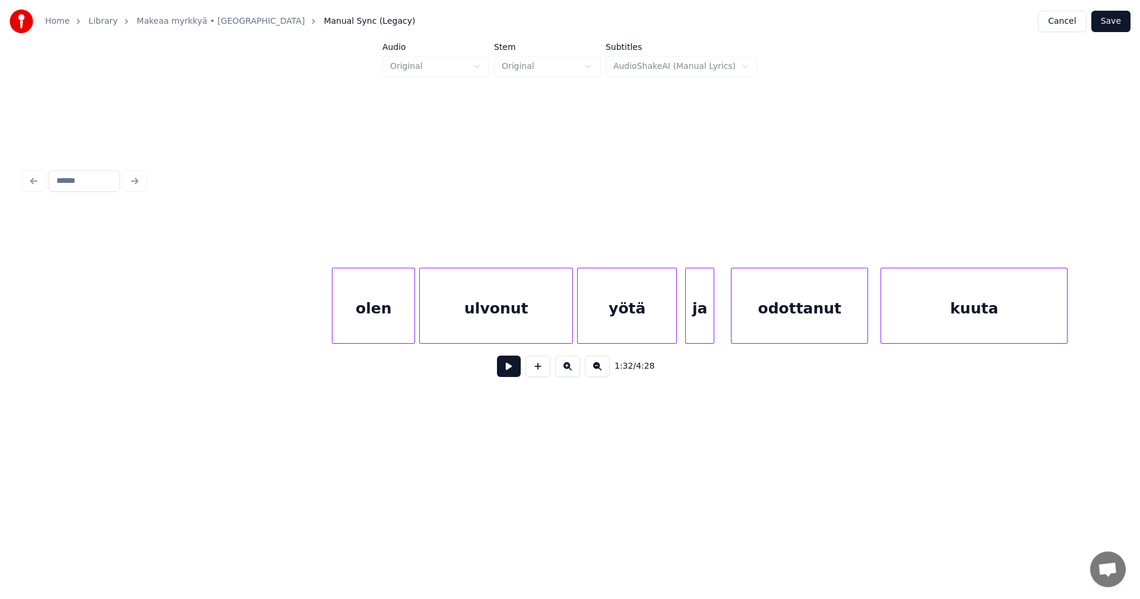
scroll to position [0, 19635]
click at [377, 333] on div "olen" at bounding box center [365, 308] width 82 height 81
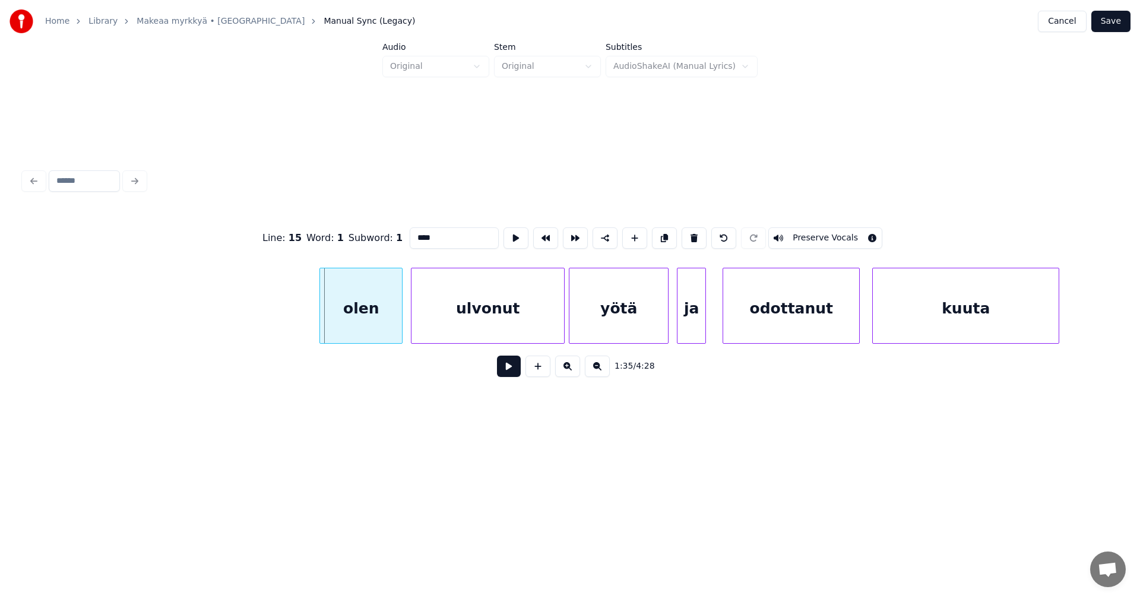
click at [383, 330] on div "olen" at bounding box center [361, 308] width 82 height 81
click at [507, 374] on button at bounding box center [509, 366] width 24 height 21
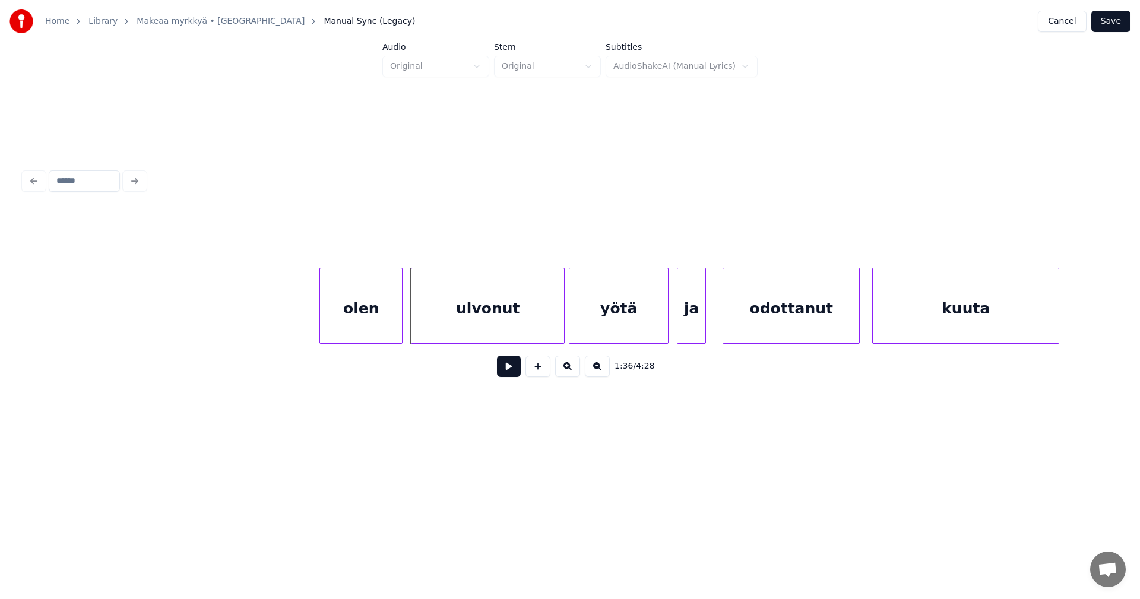
click at [507, 374] on button at bounding box center [509, 366] width 24 height 21
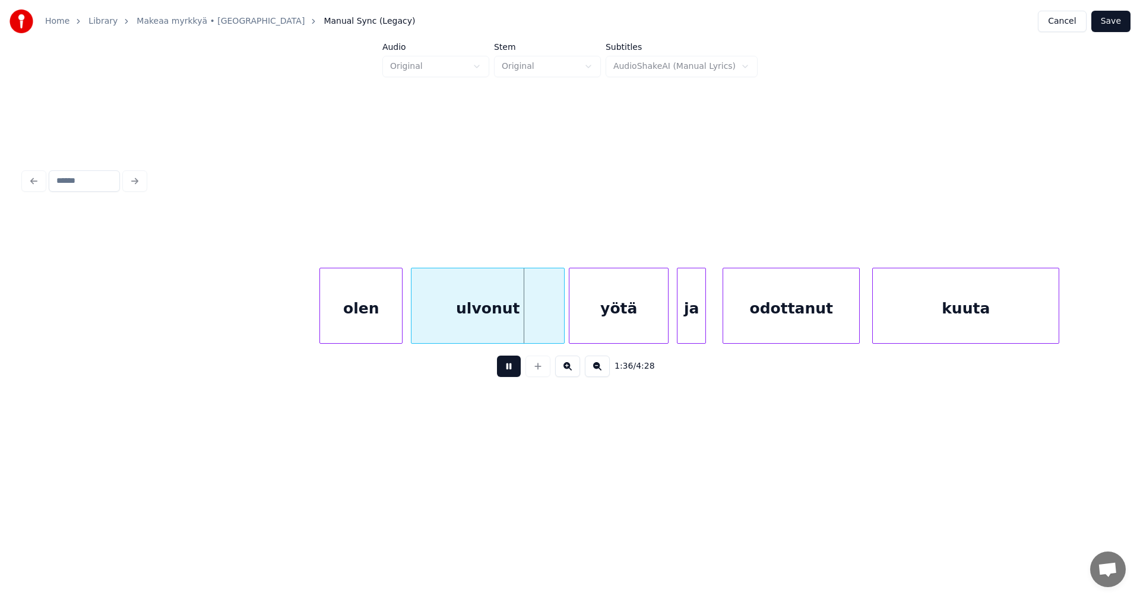
click at [507, 374] on button at bounding box center [509, 366] width 24 height 21
click at [546, 324] on div at bounding box center [547, 305] width 4 height 75
click at [570, 328] on div "yötä" at bounding box center [609, 308] width 99 height 81
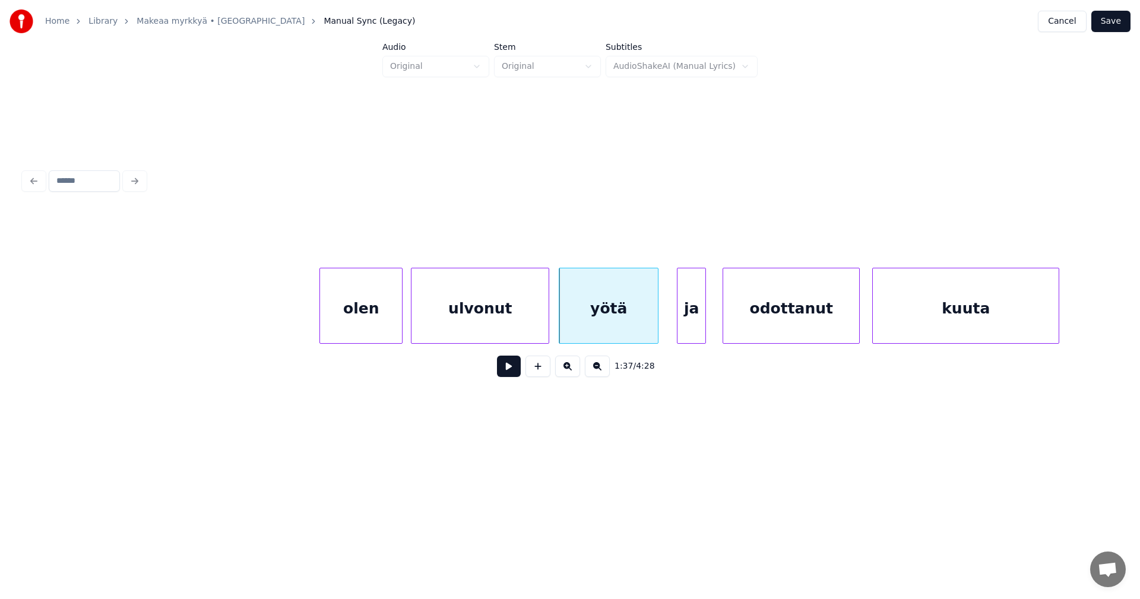
click at [636, 323] on div "yötä" at bounding box center [609, 308] width 99 height 81
click at [508, 371] on button at bounding box center [509, 366] width 24 height 21
click at [673, 321] on div at bounding box center [674, 305] width 4 height 75
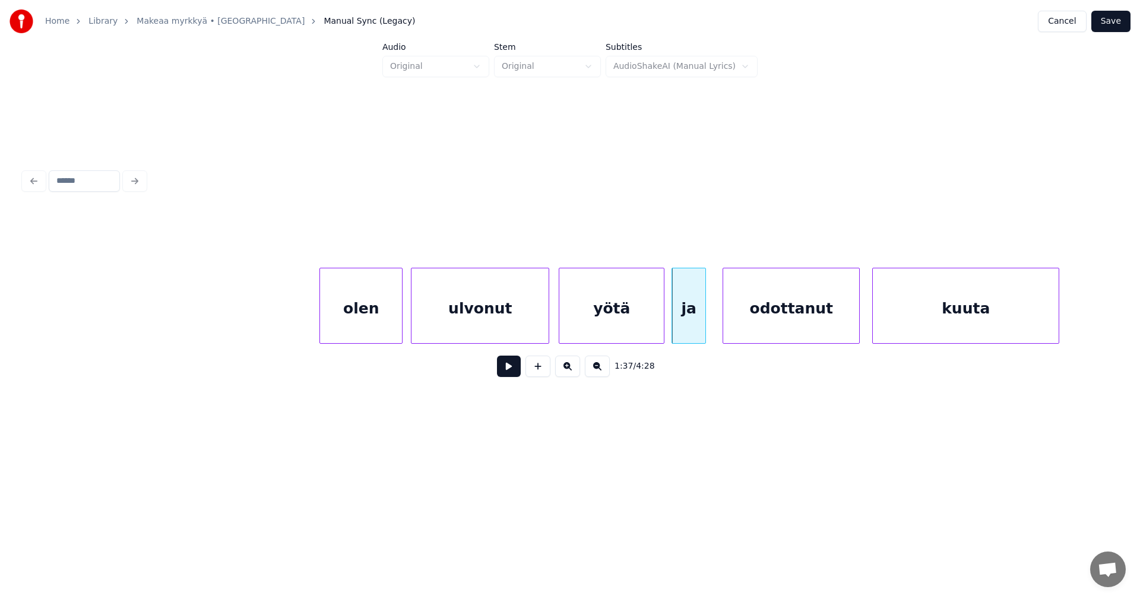
click at [662, 322] on div at bounding box center [662, 305] width 4 height 75
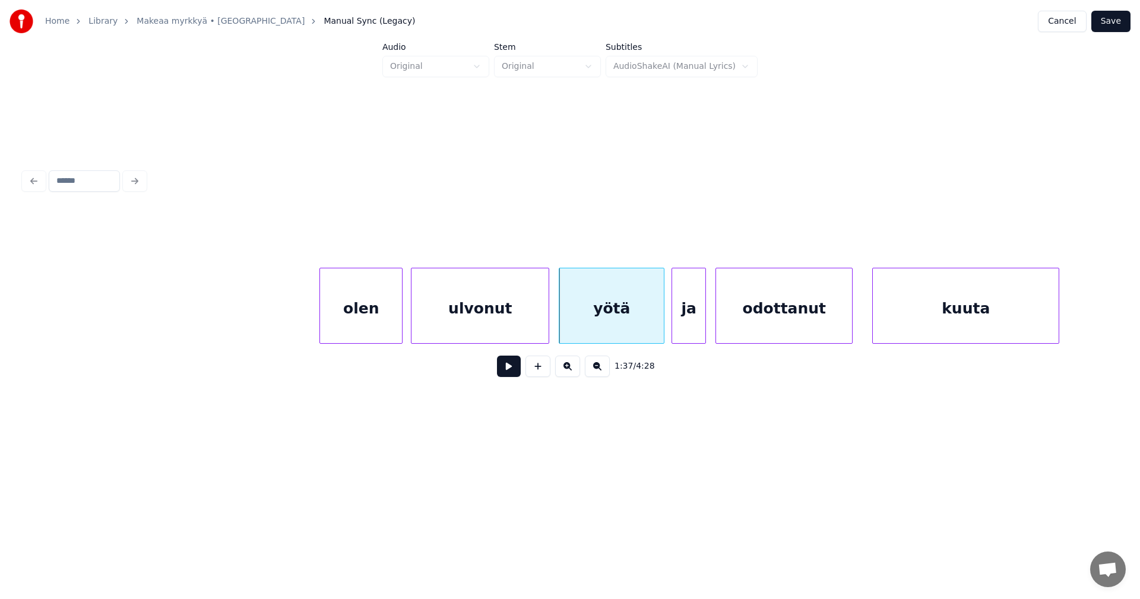
click at [738, 327] on div "odottanut" at bounding box center [784, 308] width 136 height 81
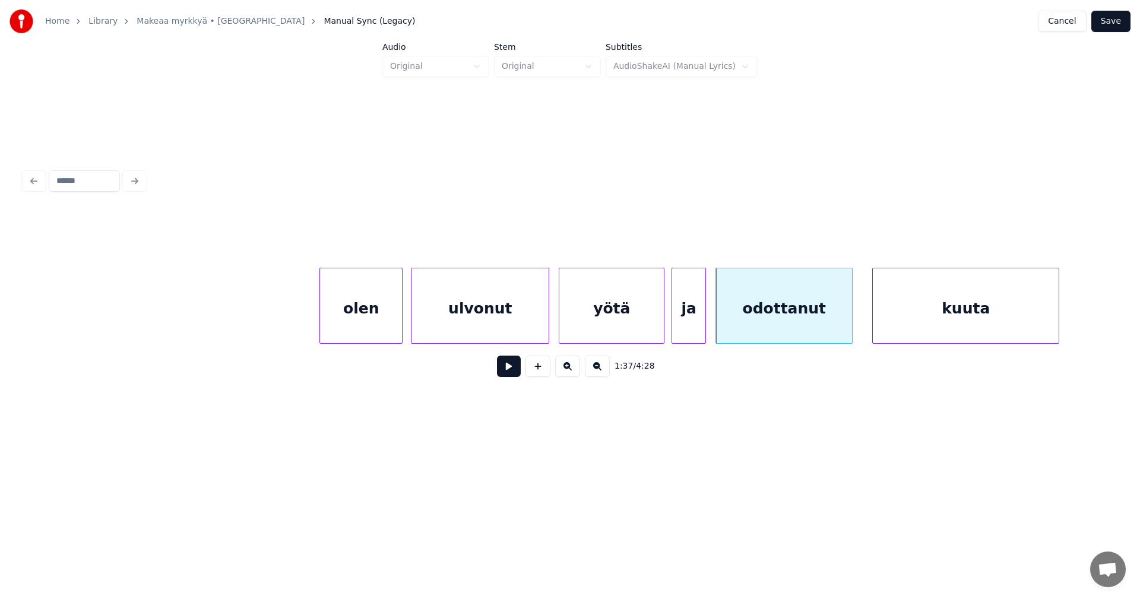
click at [378, 330] on div "olen" at bounding box center [361, 308] width 82 height 81
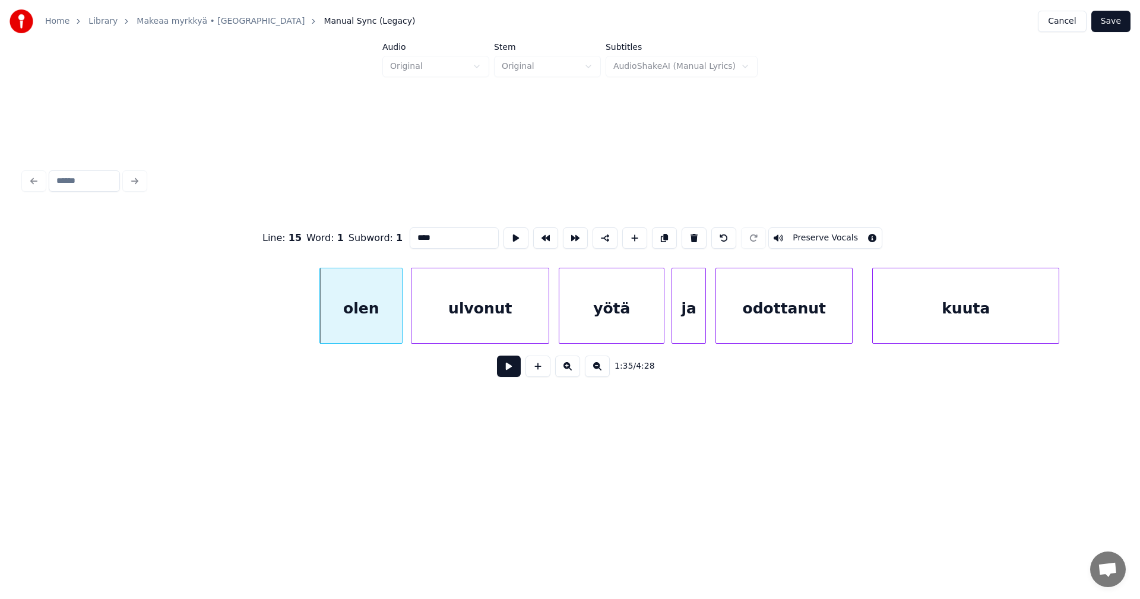
click at [507, 371] on button at bounding box center [509, 366] width 24 height 21
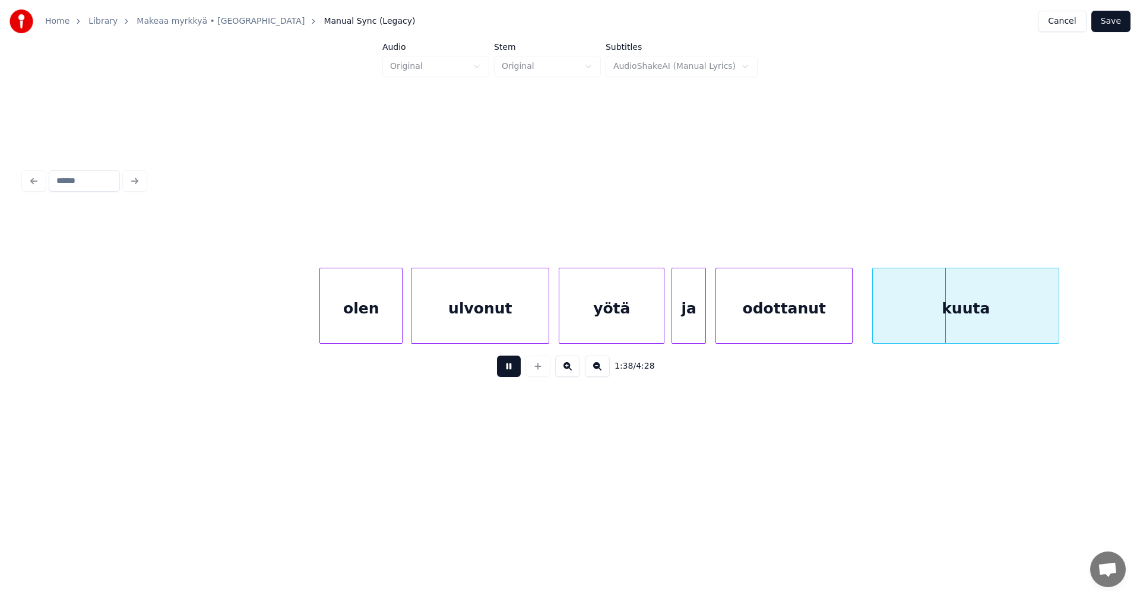
drag, startPoint x: 507, startPoint y: 371, endPoint x: 558, endPoint y: 366, distance: 51.4
click at [511, 371] on button at bounding box center [509, 366] width 24 height 21
click at [805, 305] on div "odottanut" at bounding box center [784, 308] width 136 height 81
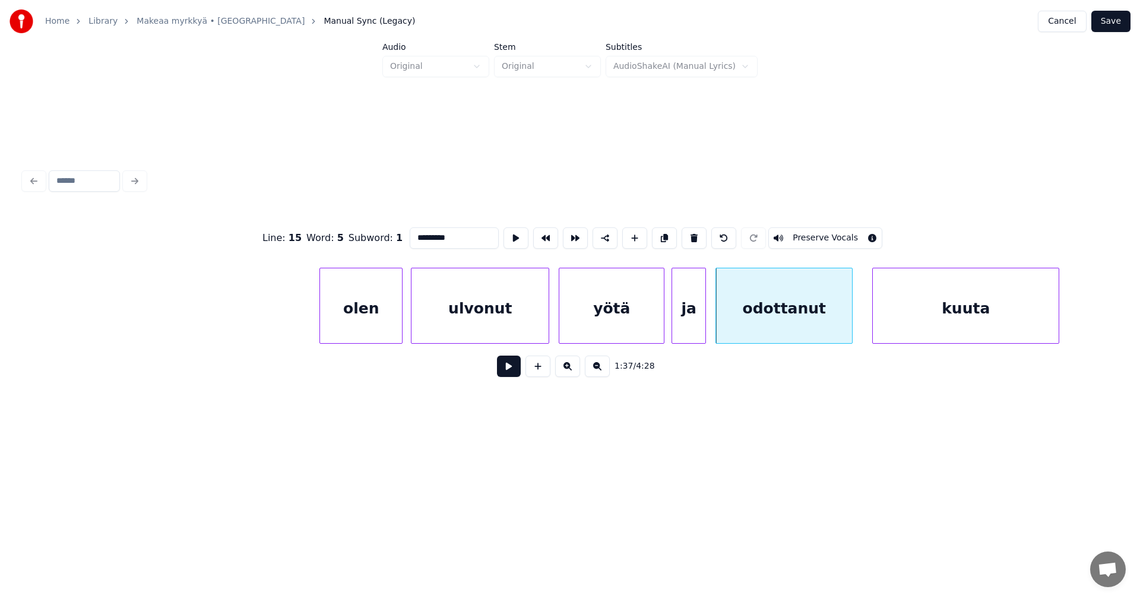
click at [503, 374] on button at bounding box center [509, 366] width 24 height 21
click at [510, 369] on button at bounding box center [509, 366] width 24 height 21
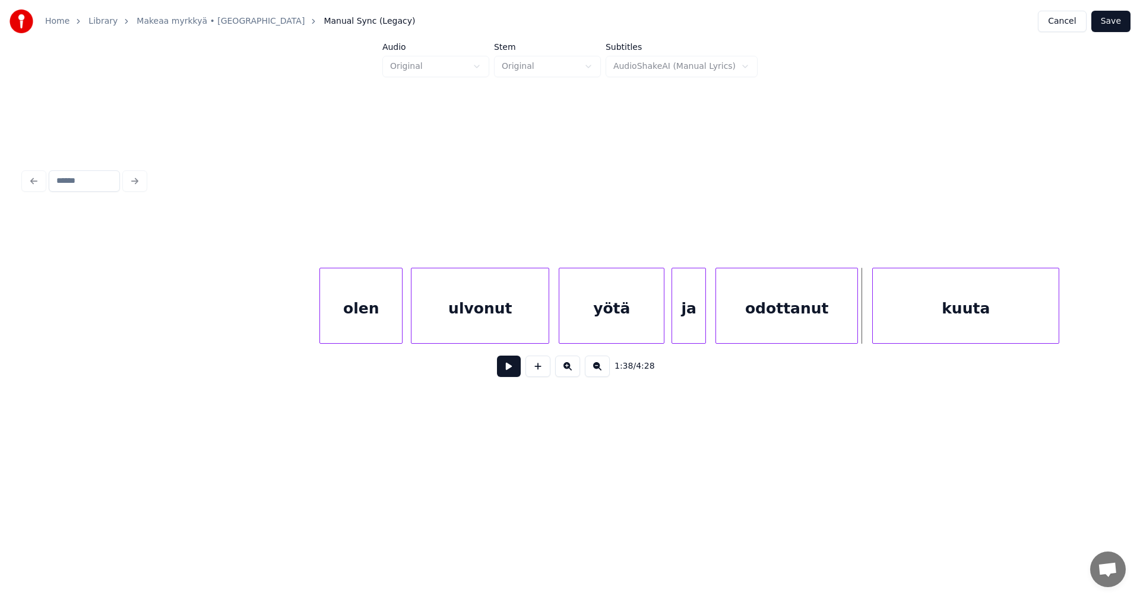
click at [855, 321] on div at bounding box center [856, 305] width 4 height 75
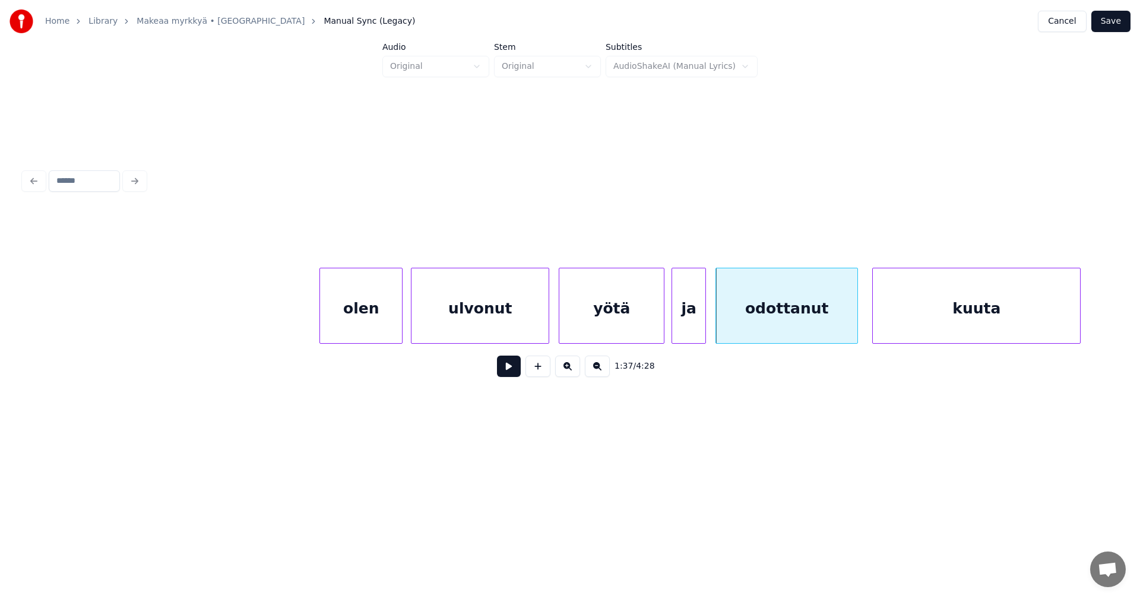
click at [1080, 321] on div at bounding box center [1079, 305] width 4 height 75
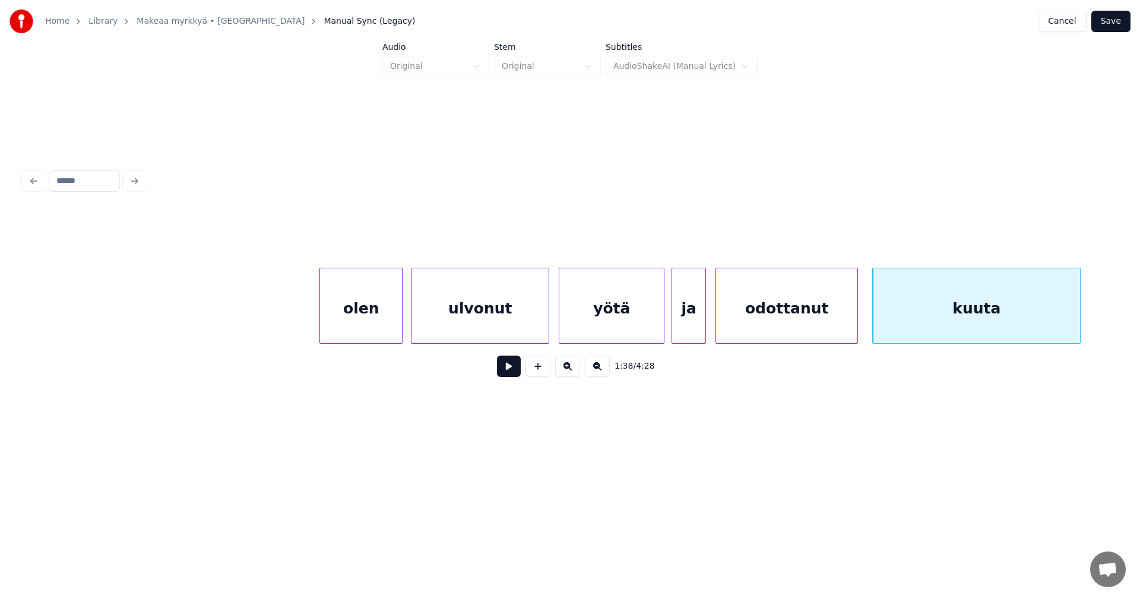
click at [506, 374] on button at bounding box center [509, 366] width 24 height 21
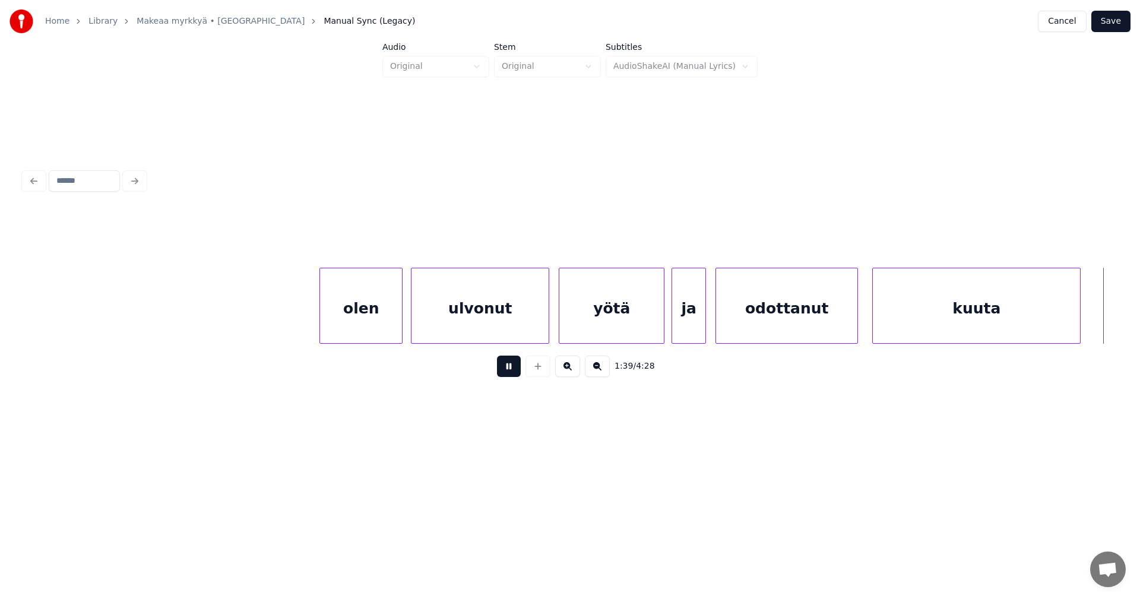
scroll to position [0, 20729]
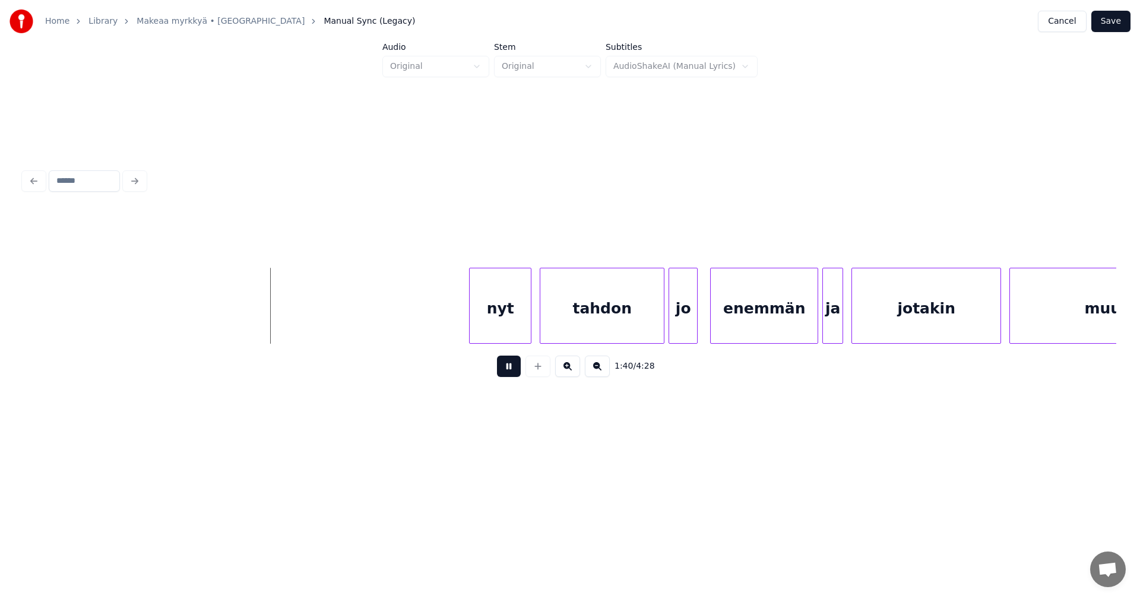
click at [506, 373] on button at bounding box center [509, 366] width 24 height 21
click at [487, 326] on div "nyt" at bounding box center [490, 308] width 61 height 81
click at [649, 323] on div at bounding box center [651, 305] width 4 height 75
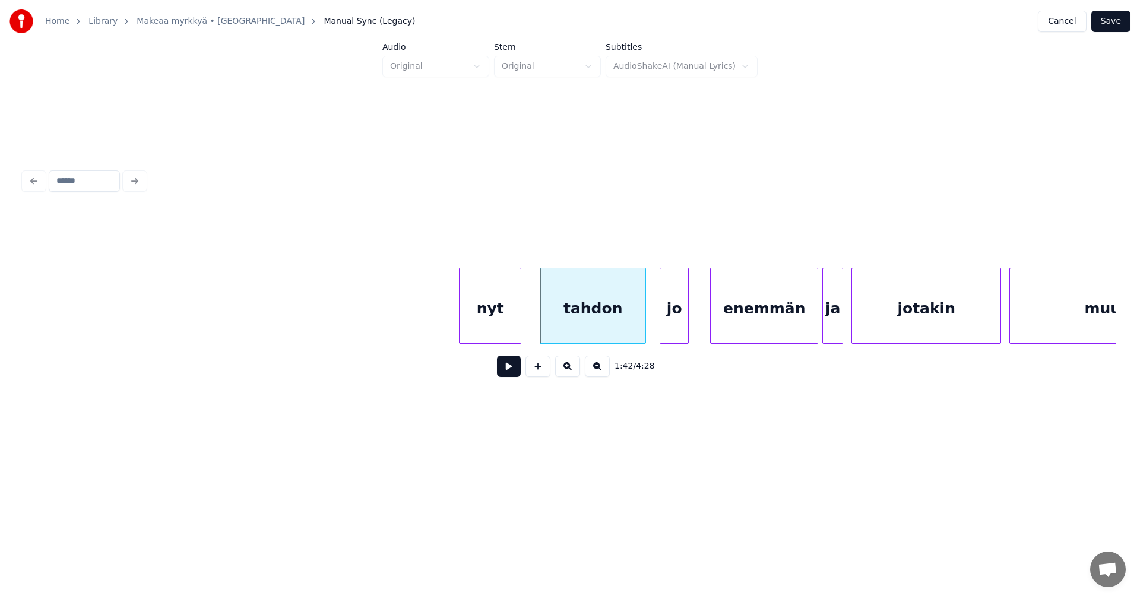
click at [675, 321] on div "jo" at bounding box center [674, 308] width 28 height 81
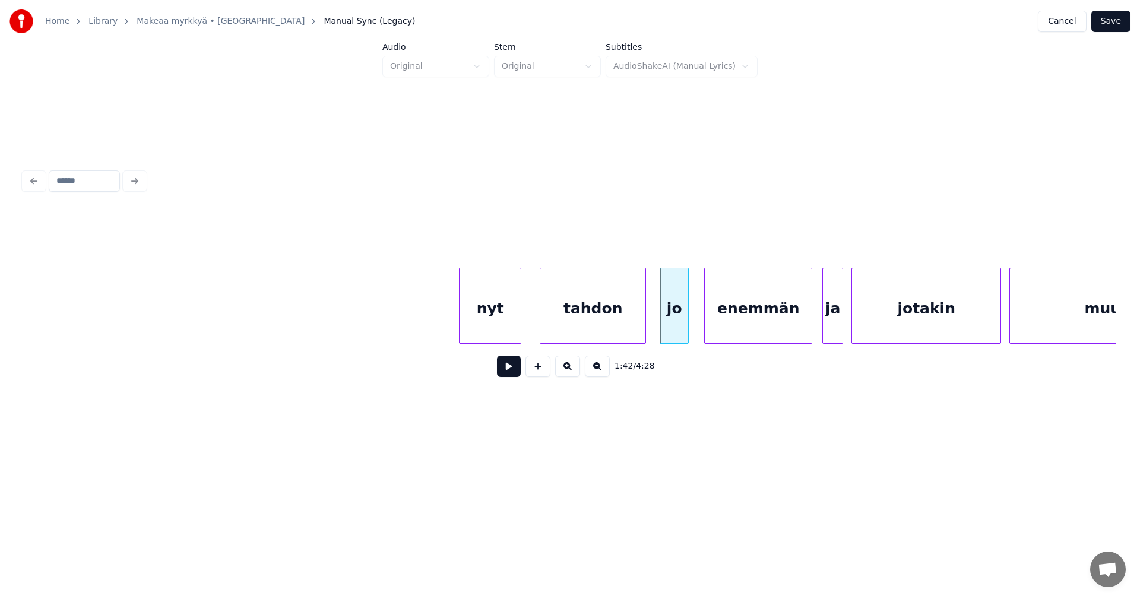
click at [726, 323] on div "enemmän" at bounding box center [758, 308] width 107 height 81
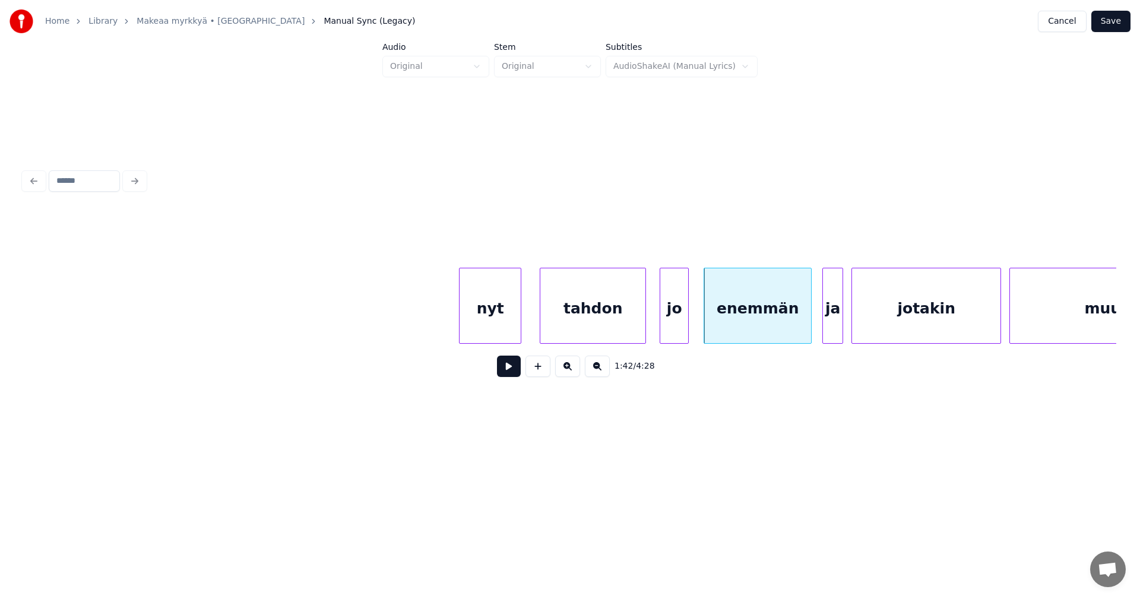
click at [486, 325] on div "nyt" at bounding box center [490, 308] width 61 height 81
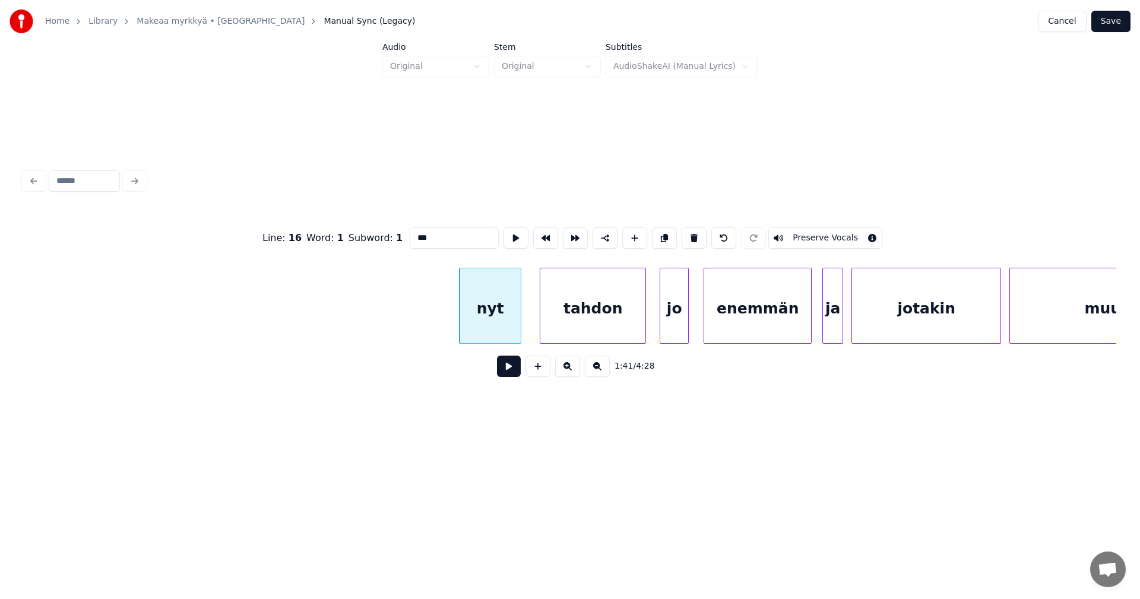
click at [507, 368] on button at bounding box center [509, 366] width 24 height 21
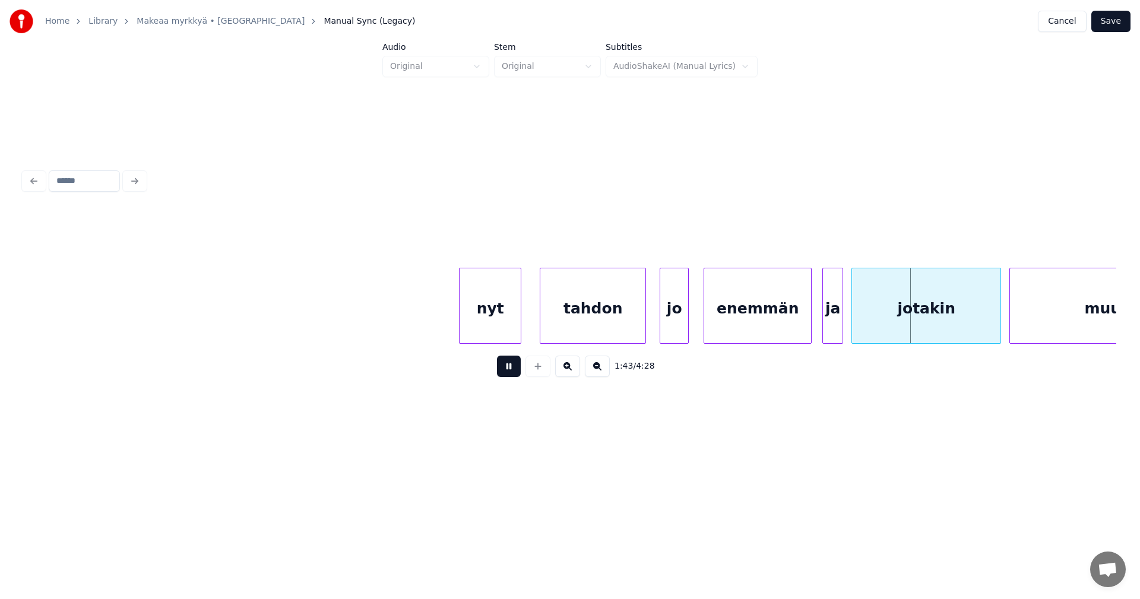
drag, startPoint x: 507, startPoint y: 366, endPoint x: 675, endPoint y: 321, distance: 174.8
click at [508, 366] on button at bounding box center [509, 366] width 24 height 21
click at [712, 313] on div "enemmän" at bounding box center [757, 308] width 107 height 81
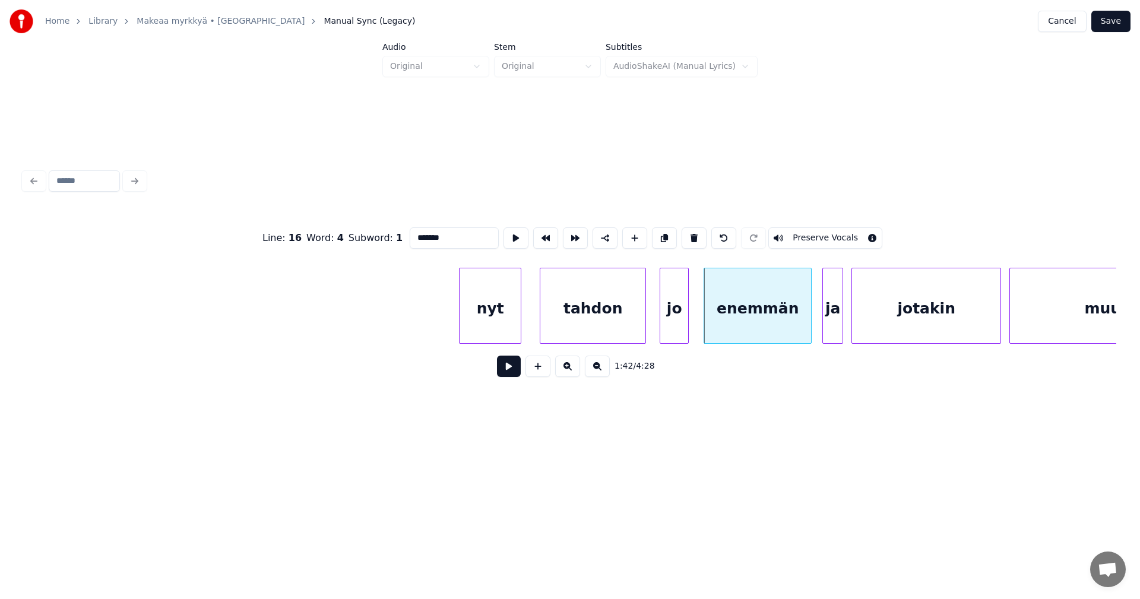
click at [517, 368] on button at bounding box center [509, 366] width 24 height 21
click at [516, 367] on button at bounding box center [509, 366] width 24 height 21
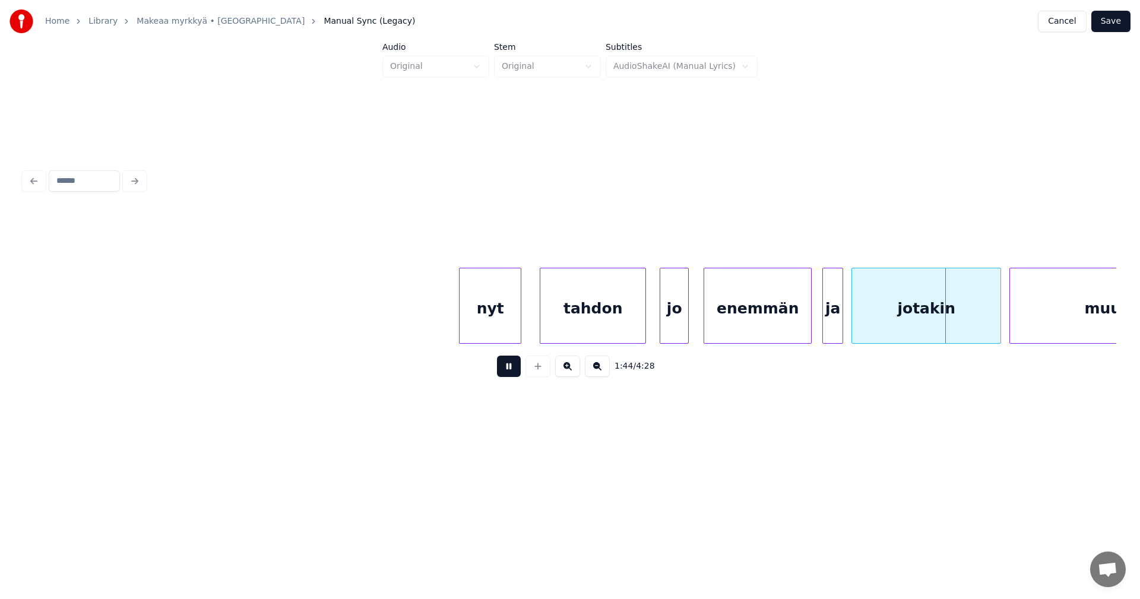
click at [515, 367] on button at bounding box center [509, 366] width 24 height 21
click at [820, 321] on div at bounding box center [820, 305] width 4 height 75
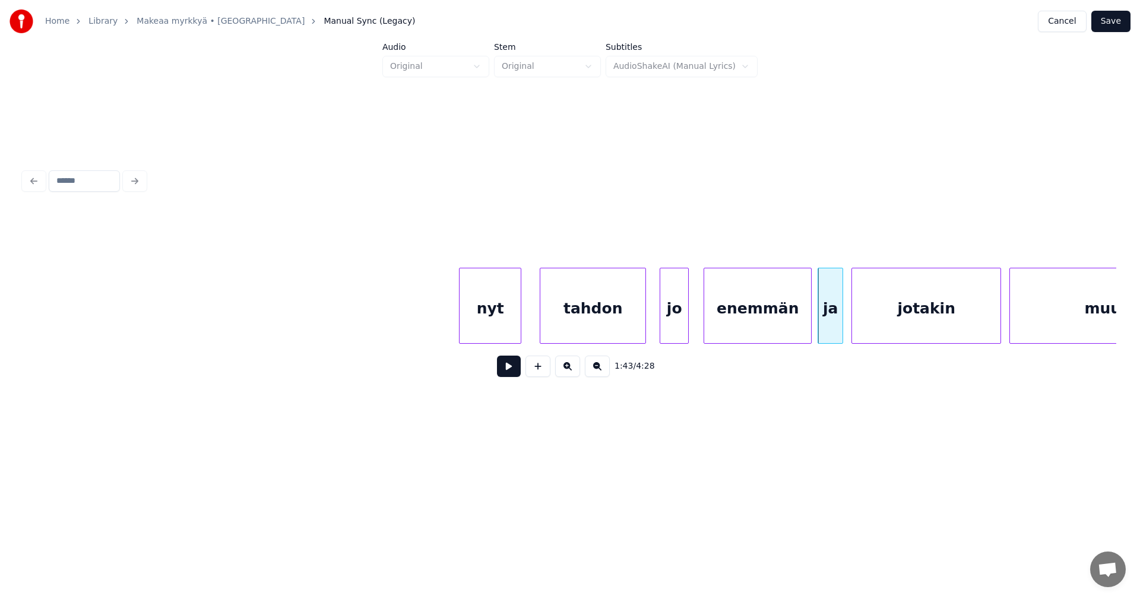
click at [512, 371] on button at bounding box center [509, 366] width 24 height 21
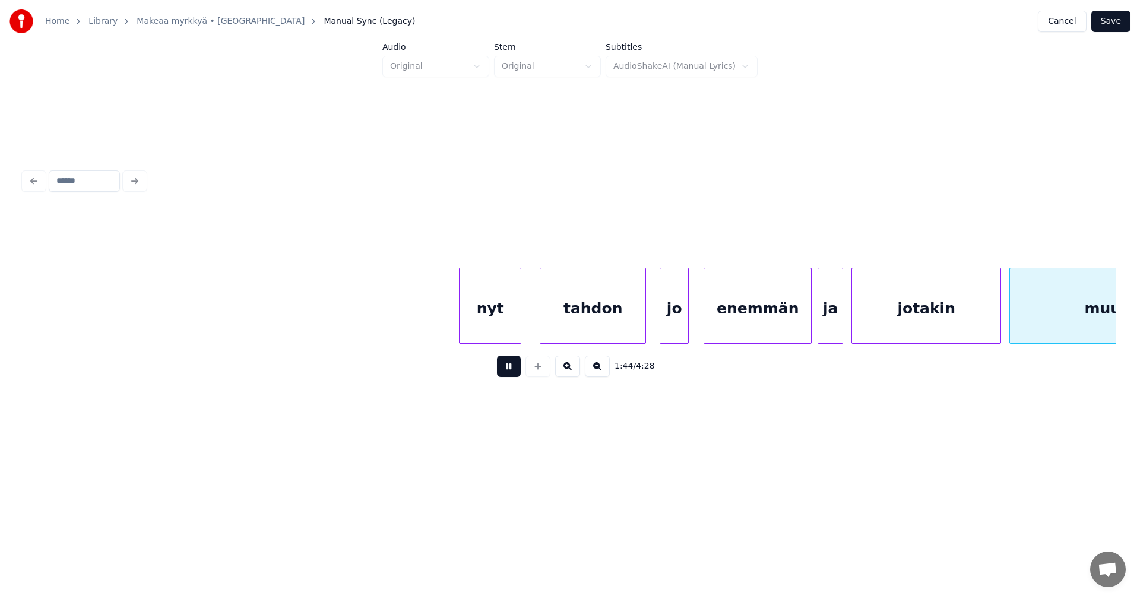
scroll to position [0, 21823]
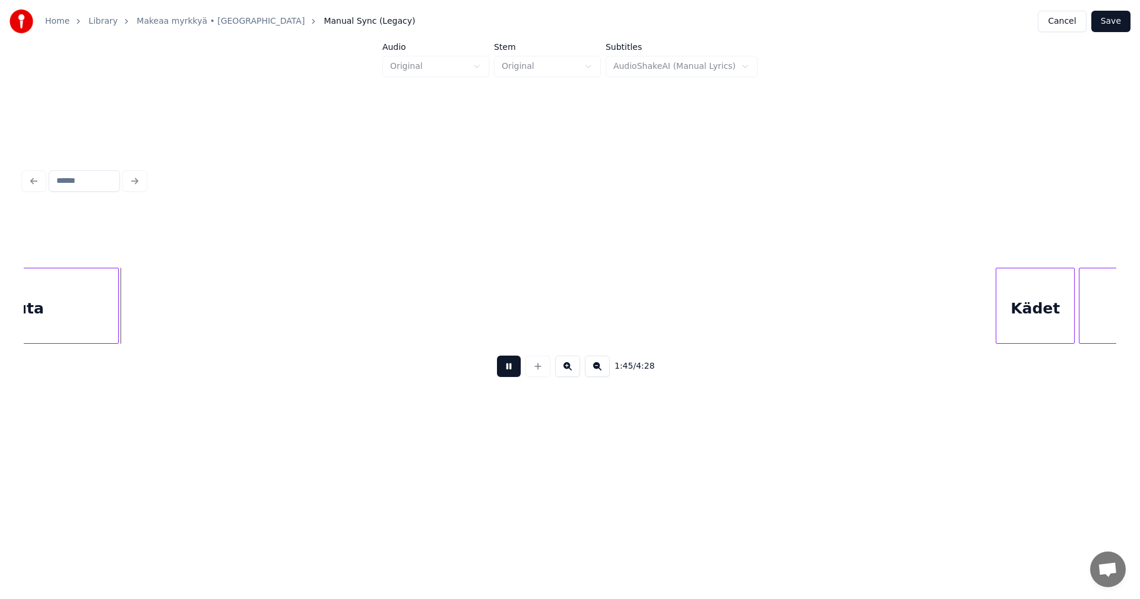
drag, startPoint x: 512, startPoint y: 371, endPoint x: 488, endPoint y: 371, distance: 23.8
click at [501, 371] on button at bounding box center [509, 366] width 24 height 21
click at [134, 326] on div at bounding box center [132, 305] width 4 height 75
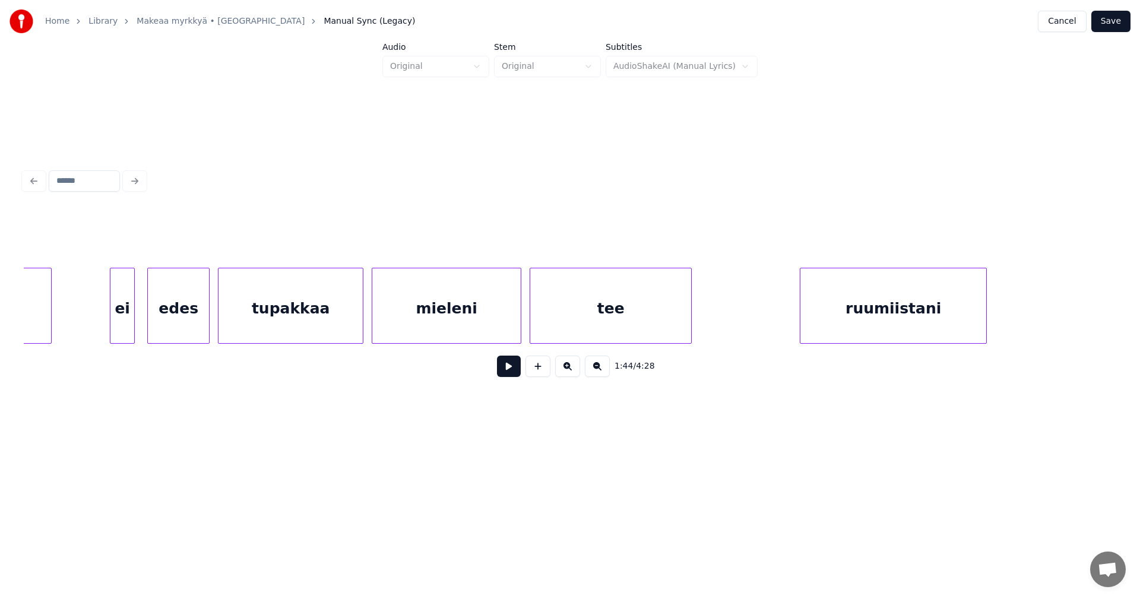
scroll to position [0, 22639]
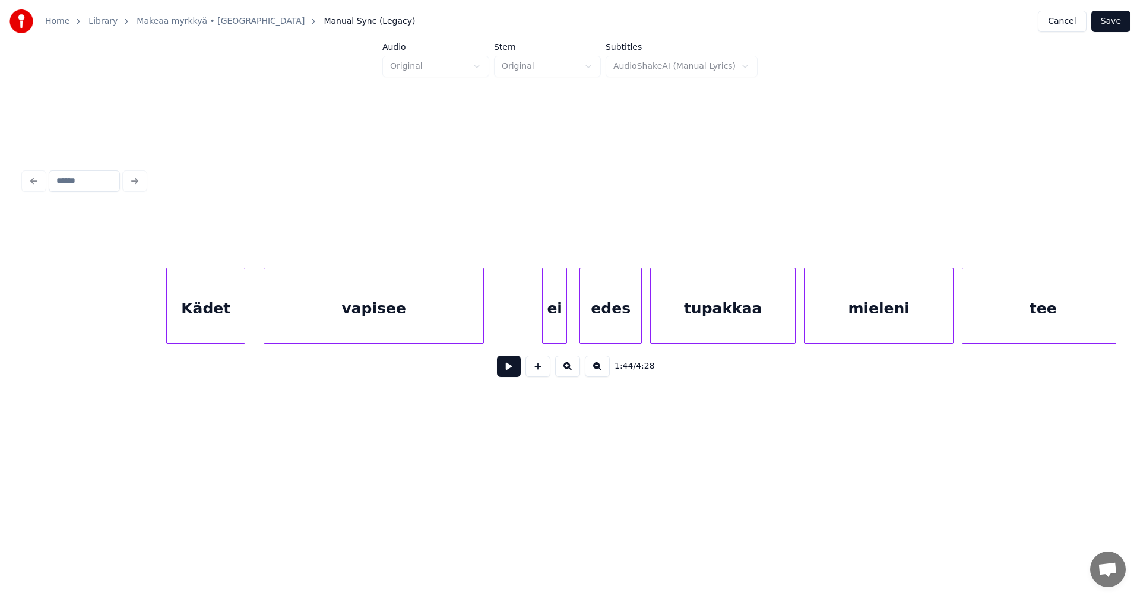
click at [220, 327] on div "Kädet" at bounding box center [206, 308] width 78 height 81
click at [507, 375] on button at bounding box center [509, 366] width 24 height 21
click at [507, 374] on button at bounding box center [509, 366] width 24 height 21
click at [540, 321] on div "ei" at bounding box center [545, 308] width 24 height 81
click at [564, 321] on div at bounding box center [566, 305] width 4 height 75
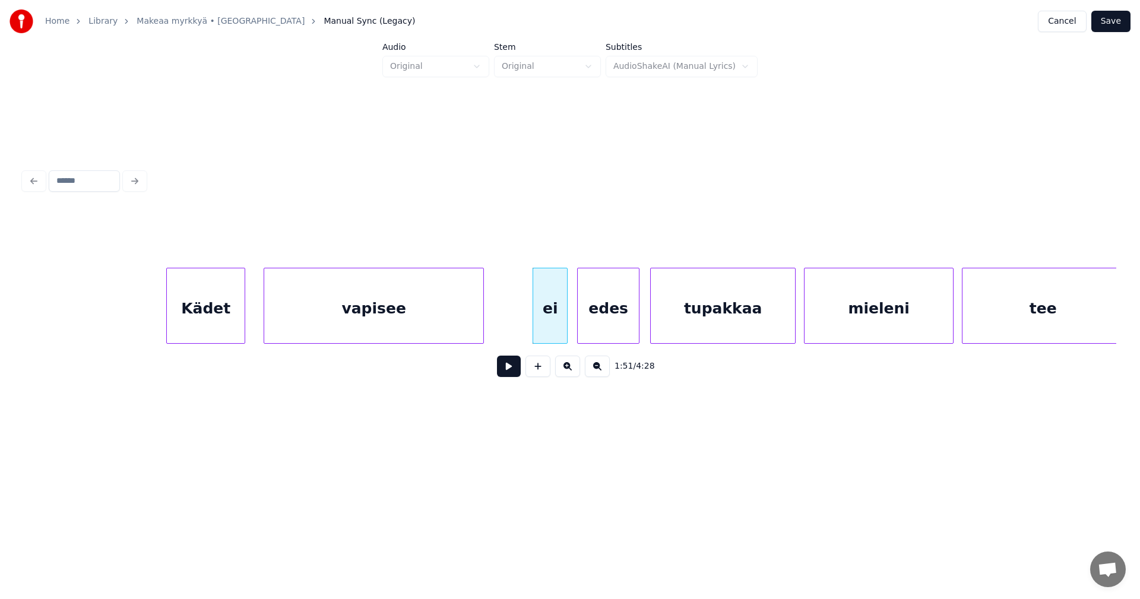
click at [599, 323] on div "edes" at bounding box center [608, 308] width 61 height 81
click at [558, 328] on div "ei" at bounding box center [550, 308] width 34 height 81
click at [513, 368] on button at bounding box center [509, 366] width 24 height 21
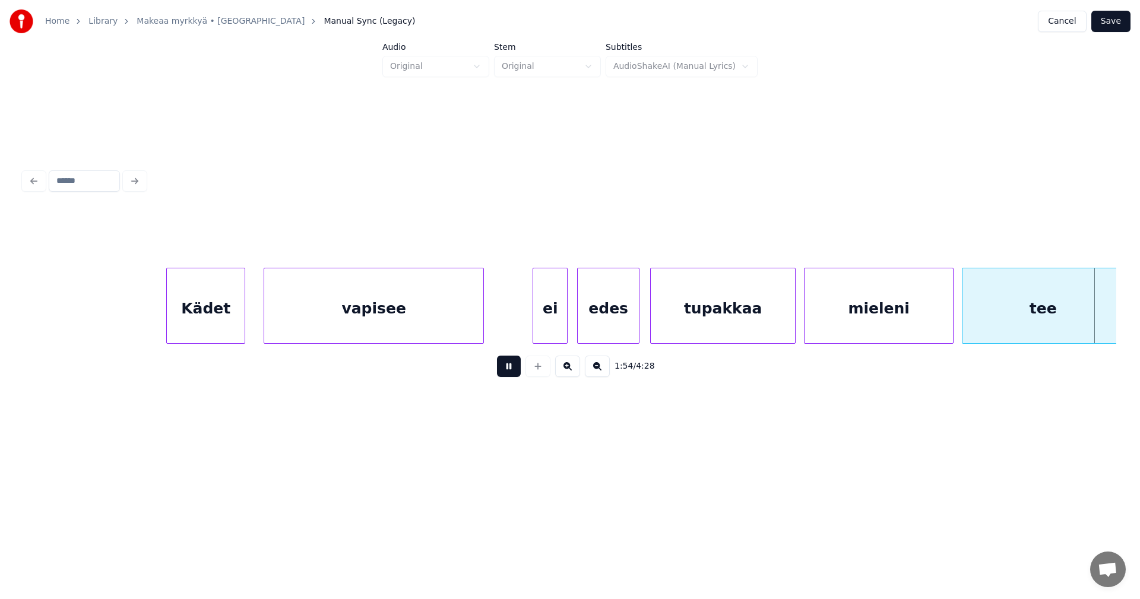
scroll to position [0, 23734]
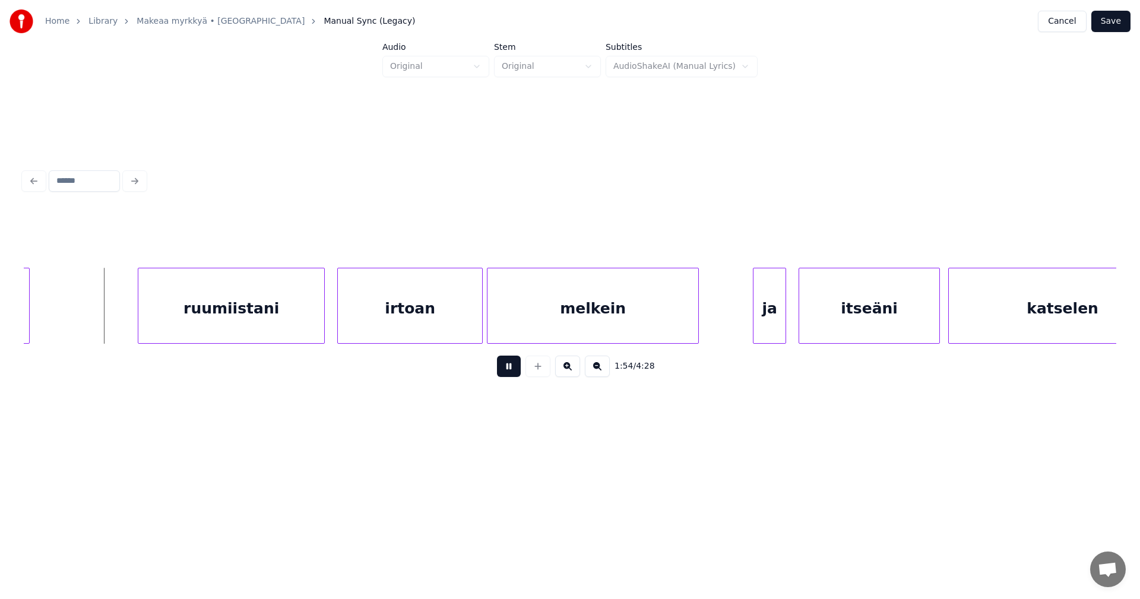
click at [513, 368] on button at bounding box center [509, 366] width 24 height 21
click at [283, 328] on div "ruumiistani" at bounding box center [224, 308] width 186 height 81
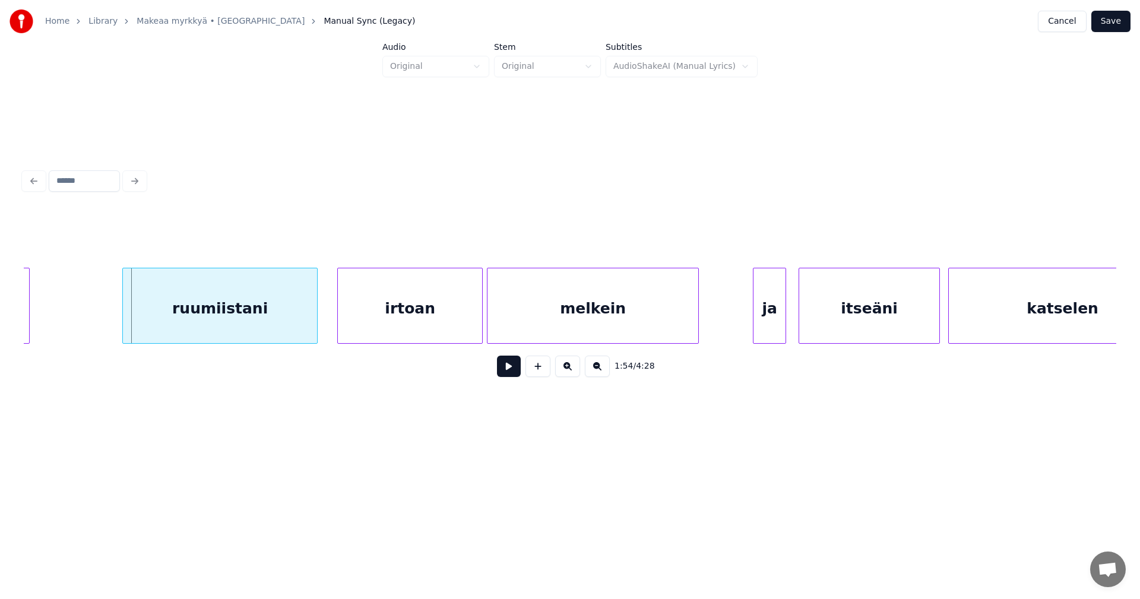
click at [123, 328] on div at bounding box center [125, 305] width 4 height 75
click at [368, 324] on div "irtoan" at bounding box center [400, 308] width 144 height 81
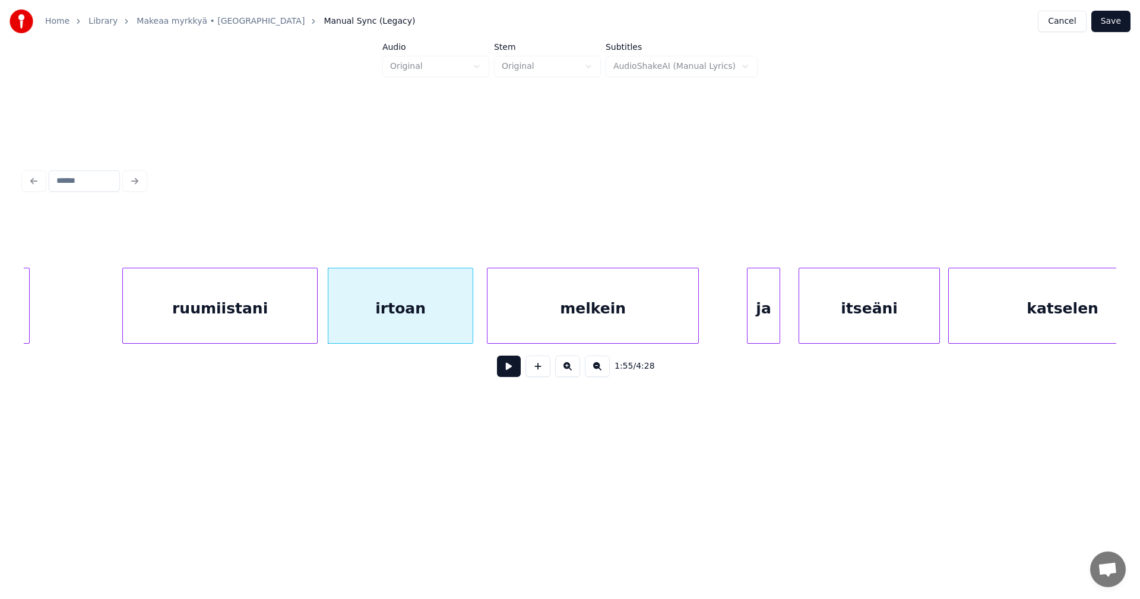
click at [770, 323] on div "ja" at bounding box center [764, 308] width 32 height 81
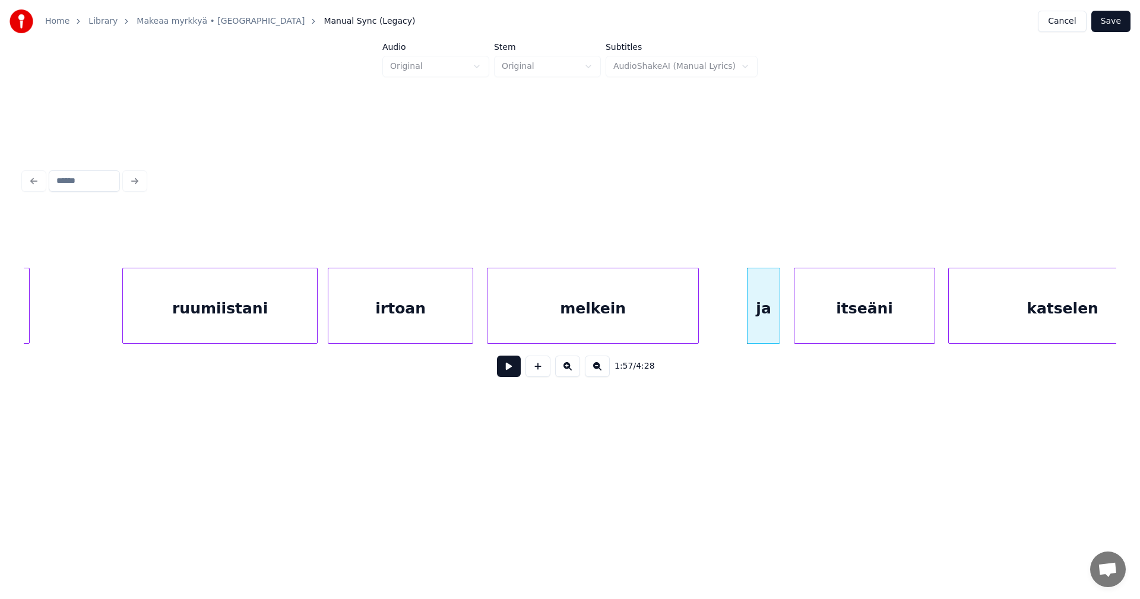
click at [824, 325] on div "itseäni" at bounding box center [865, 308] width 140 height 81
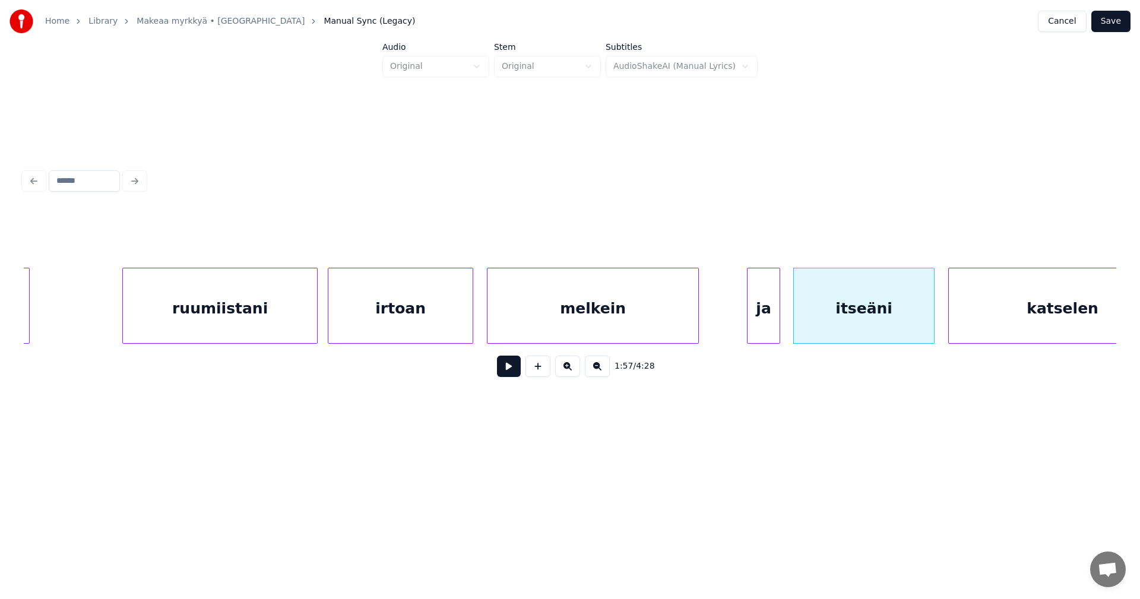
click at [260, 336] on div "ruumiistani" at bounding box center [220, 308] width 194 height 81
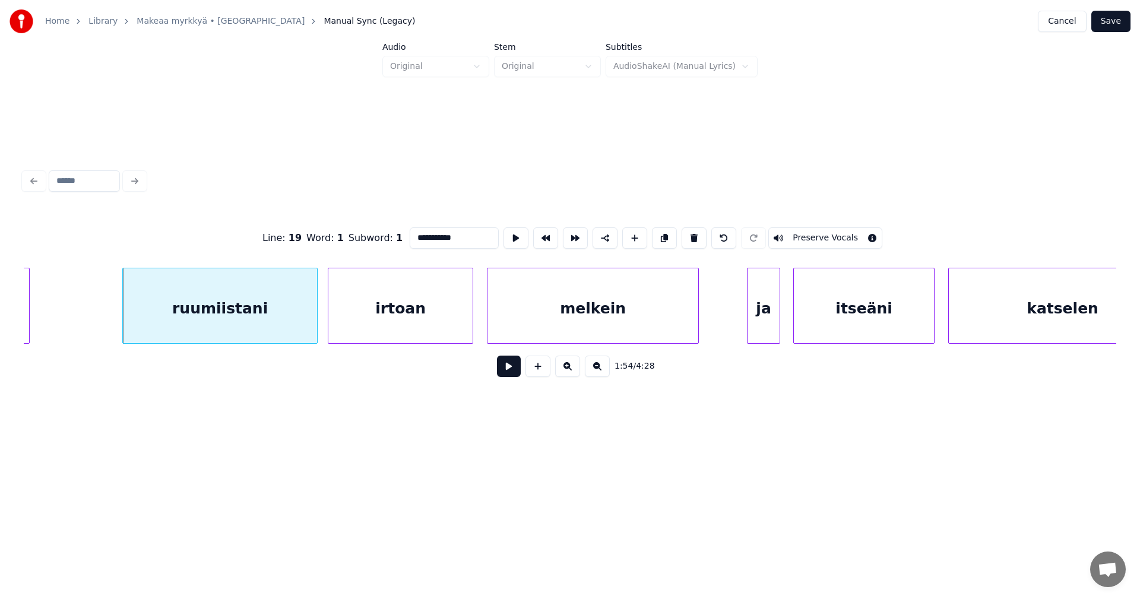
drag, startPoint x: 521, startPoint y: 372, endPoint x: 513, endPoint y: 375, distance: 9.2
click at [514, 375] on div "1:54 / 4:28" at bounding box center [570, 366] width 1074 height 26
click at [513, 375] on button at bounding box center [509, 366] width 24 height 21
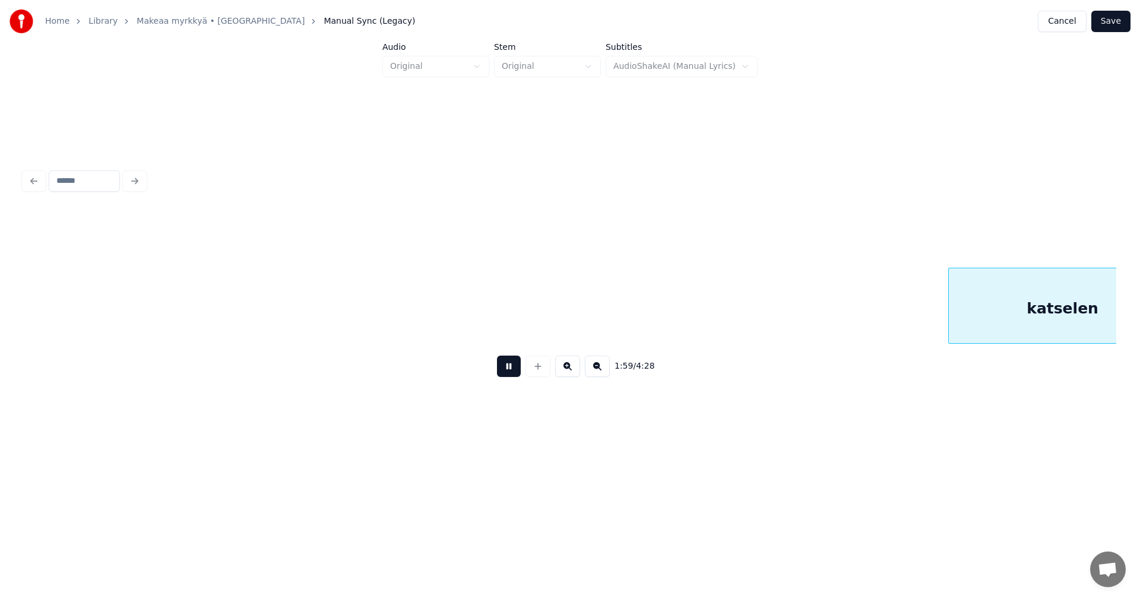
scroll to position [0, 24829]
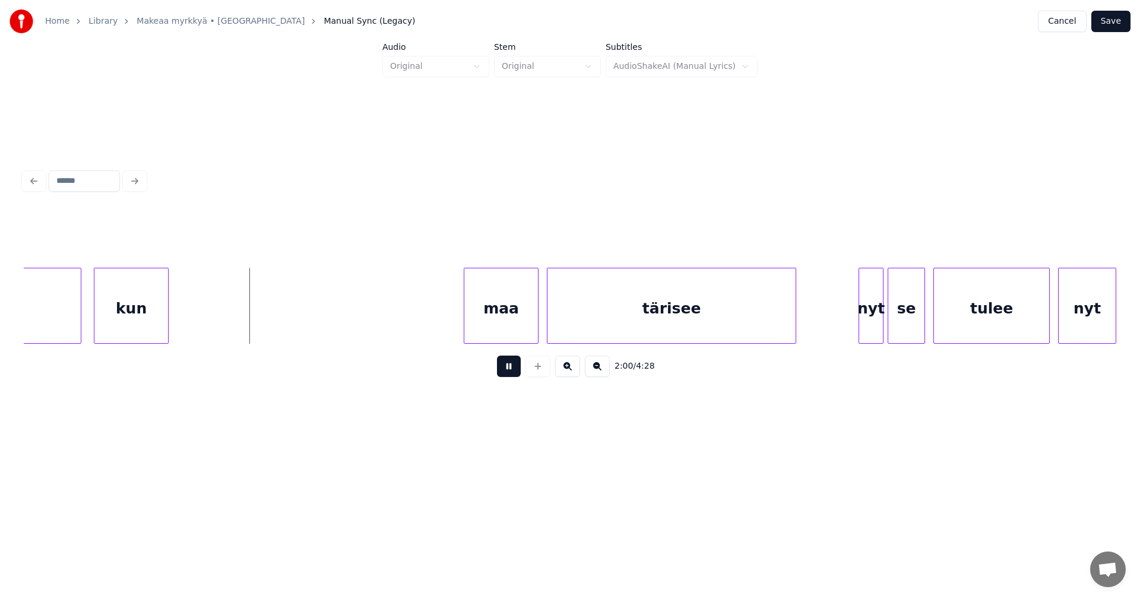
click at [504, 371] on button at bounding box center [509, 366] width 24 height 21
click at [196, 316] on div at bounding box center [196, 305] width 4 height 75
click at [505, 368] on button at bounding box center [509, 366] width 24 height 21
click at [482, 314] on div "maa" at bounding box center [501, 308] width 74 height 81
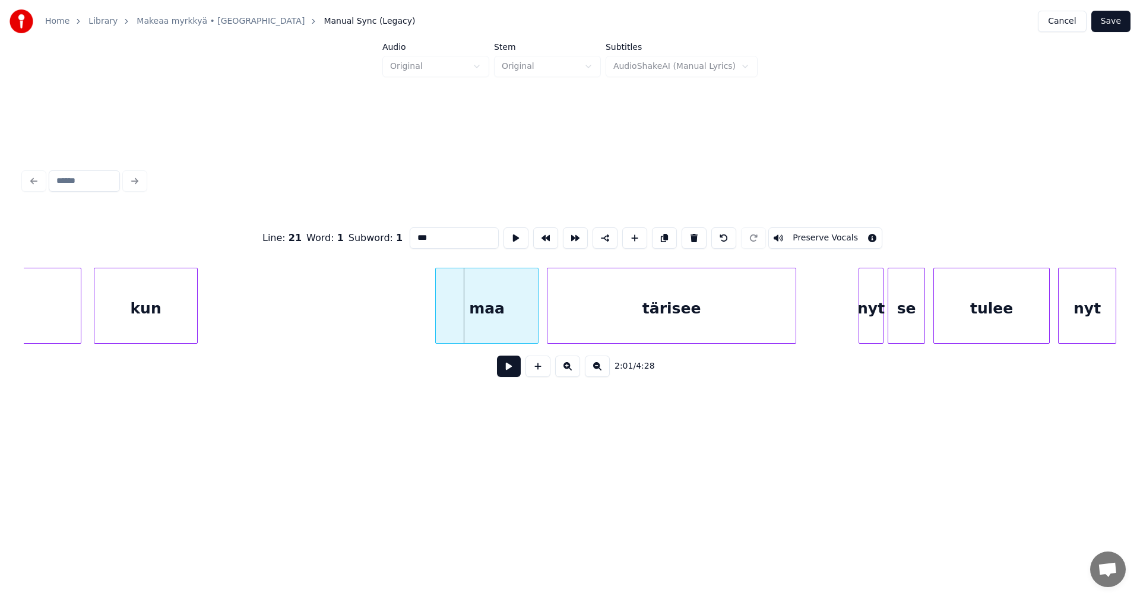
click at [437, 316] on div at bounding box center [438, 305] width 4 height 75
click at [506, 372] on button at bounding box center [509, 366] width 24 height 21
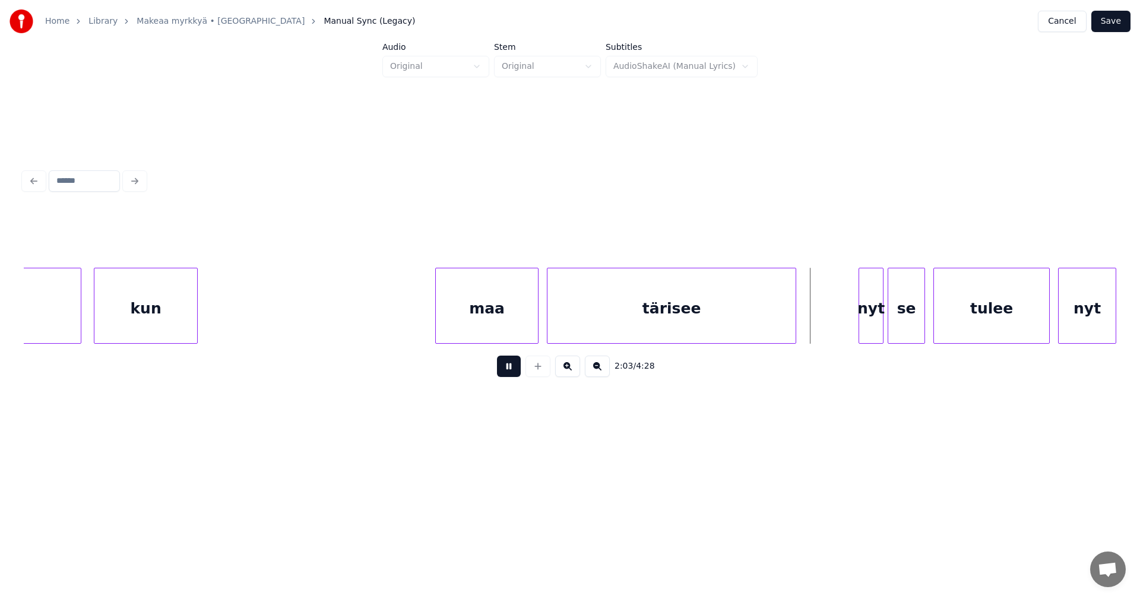
click at [505, 372] on button at bounding box center [509, 366] width 24 height 21
click at [864, 316] on div "nyt" at bounding box center [864, 308] width 24 height 81
click at [849, 315] on div at bounding box center [851, 305] width 4 height 75
click at [896, 315] on div "se" at bounding box center [904, 308] width 36 height 81
click at [865, 323] on div "nyt" at bounding box center [862, 308] width 27 height 81
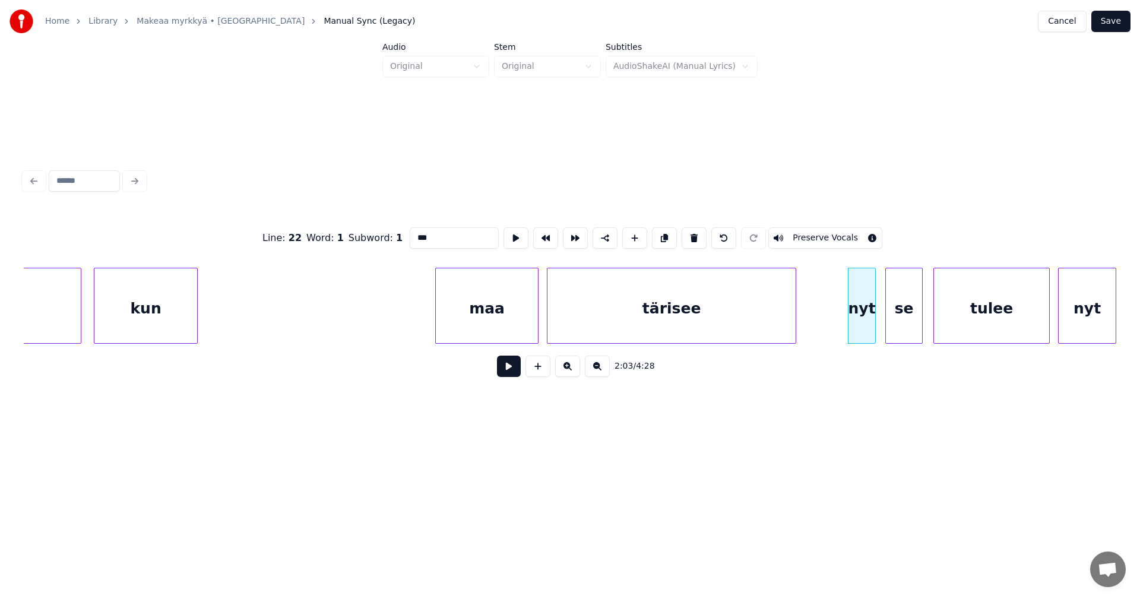
click at [515, 374] on button at bounding box center [509, 366] width 24 height 21
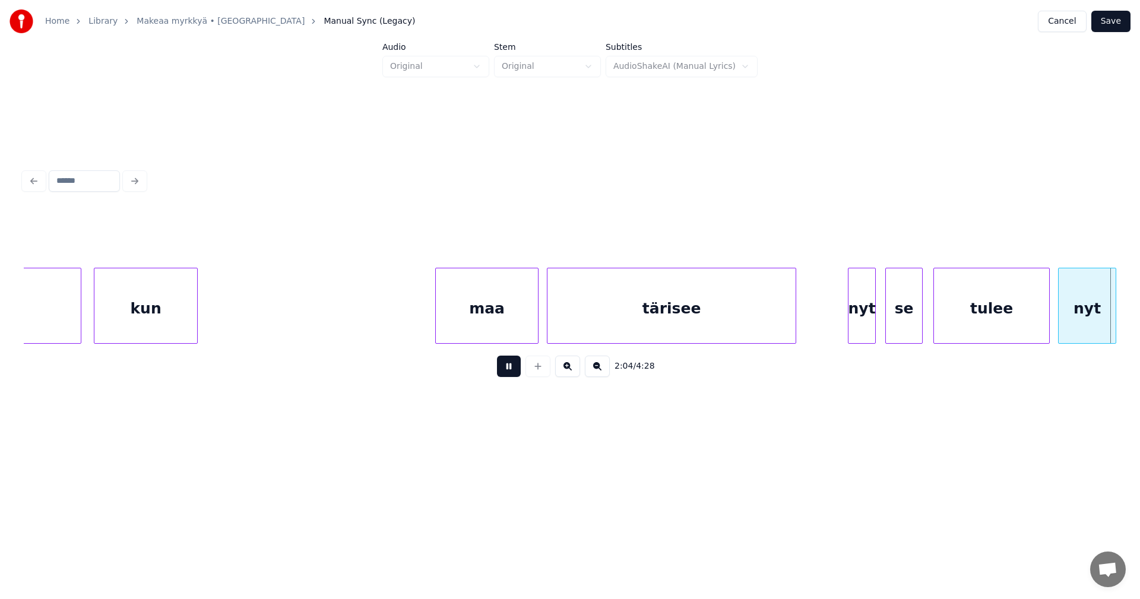
scroll to position [0, 25923]
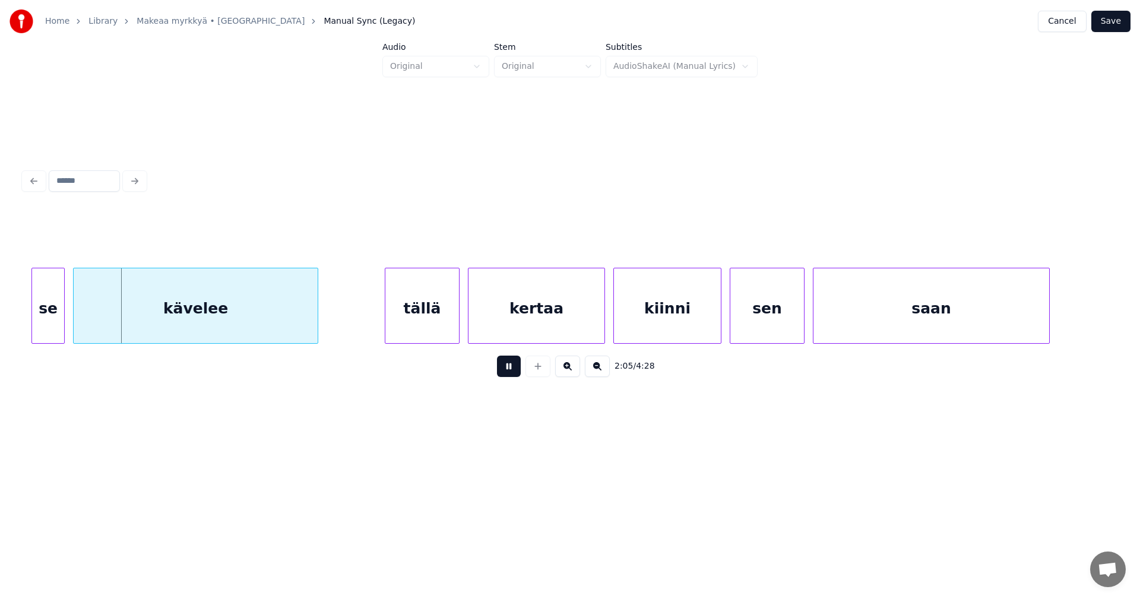
click at [515, 374] on button at bounding box center [509, 366] width 24 height 21
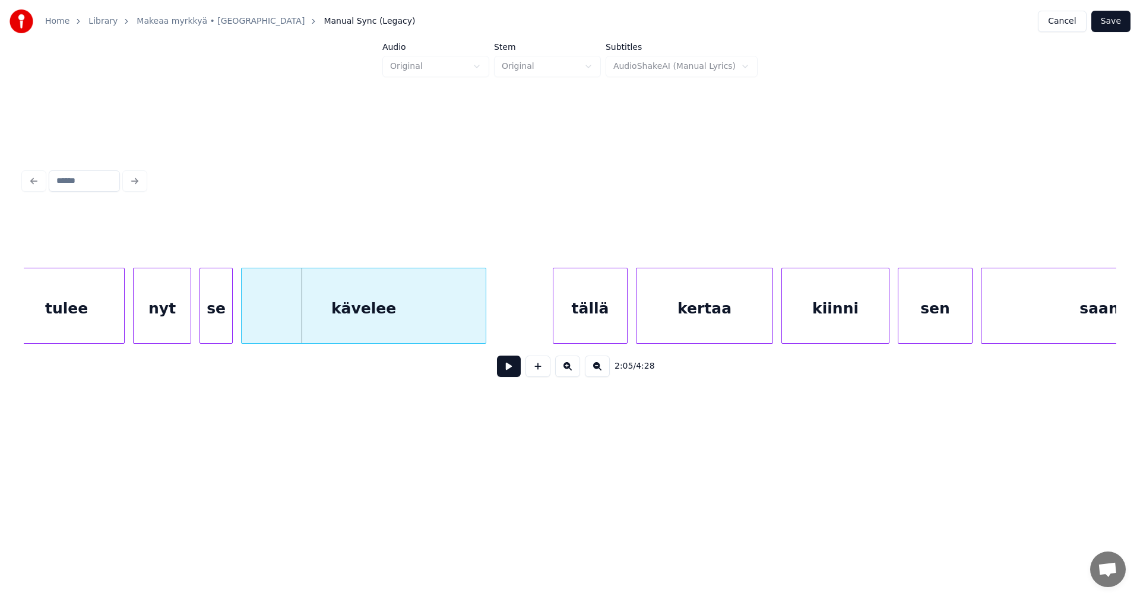
scroll to position [0, 25733]
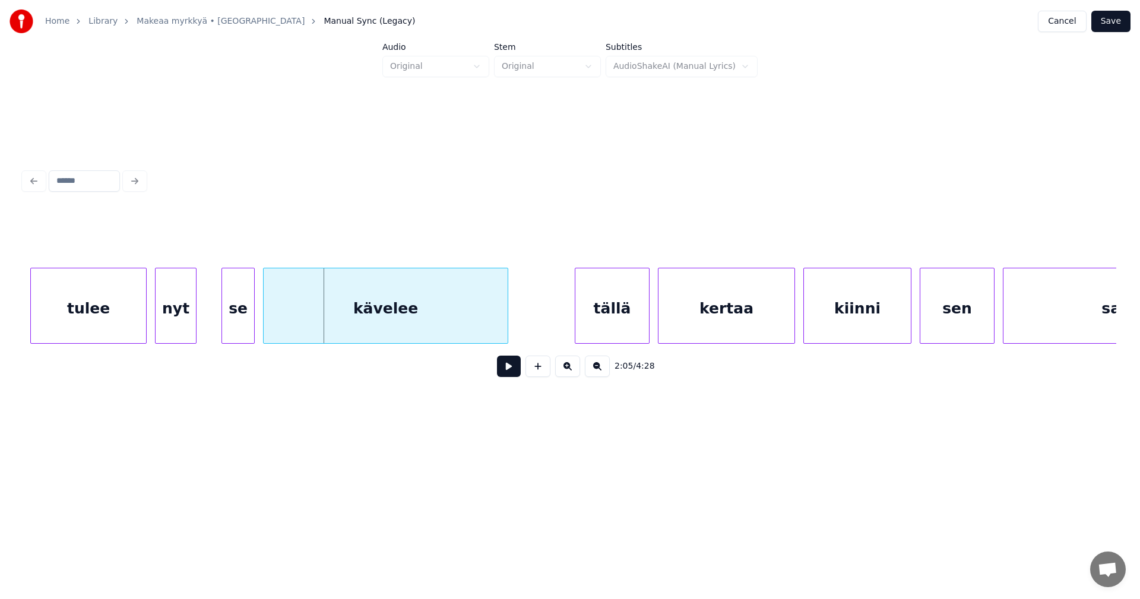
click at [194, 316] on div at bounding box center [194, 305] width 4 height 75
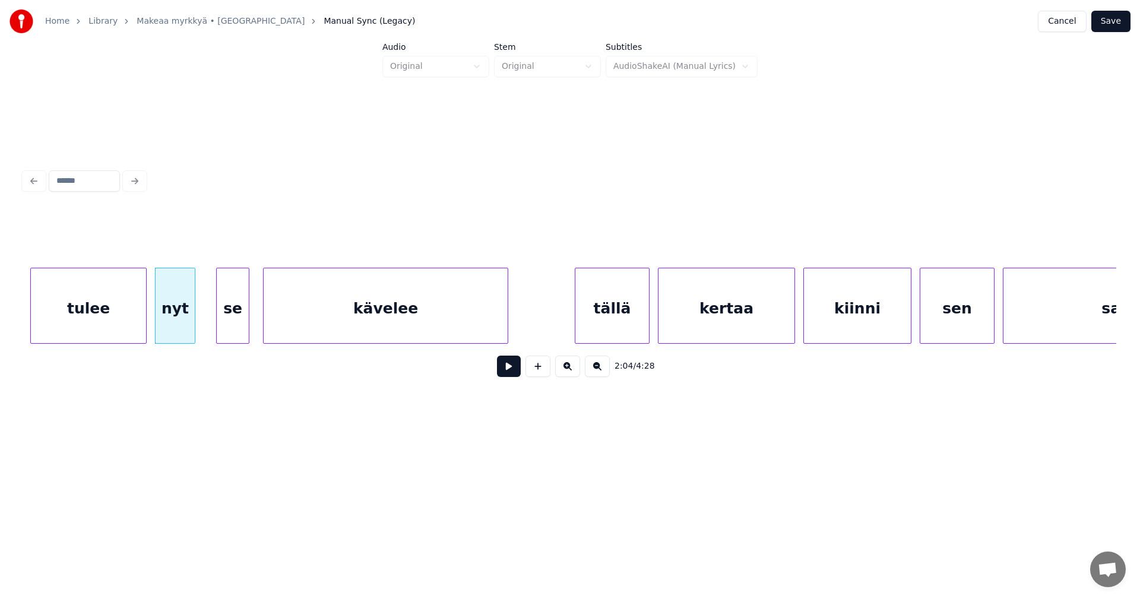
click at [241, 316] on div "se" at bounding box center [233, 308] width 32 height 81
click at [211, 317] on div at bounding box center [212, 305] width 4 height 75
click at [189, 322] on div "nyt" at bounding box center [175, 308] width 39 height 81
click at [511, 371] on button at bounding box center [509, 366] width 24 height 21
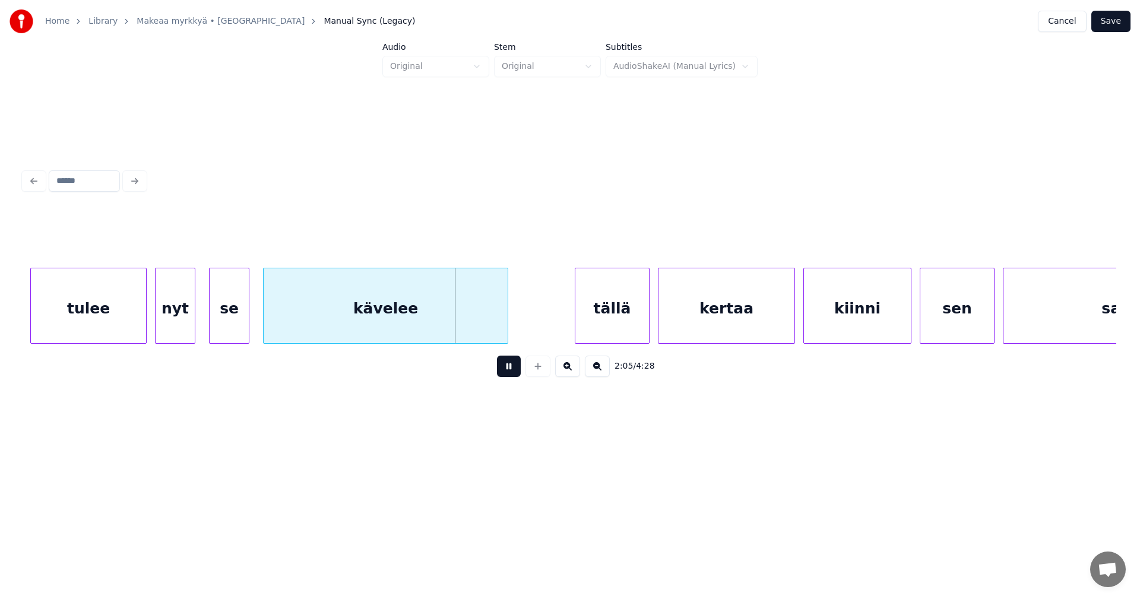
click at [510, 371] on button at bounding box center [509, 366] width 24 height 21
click at [605, 309] on div "tällä" at bounding box center [610, 308] width 74 height 81
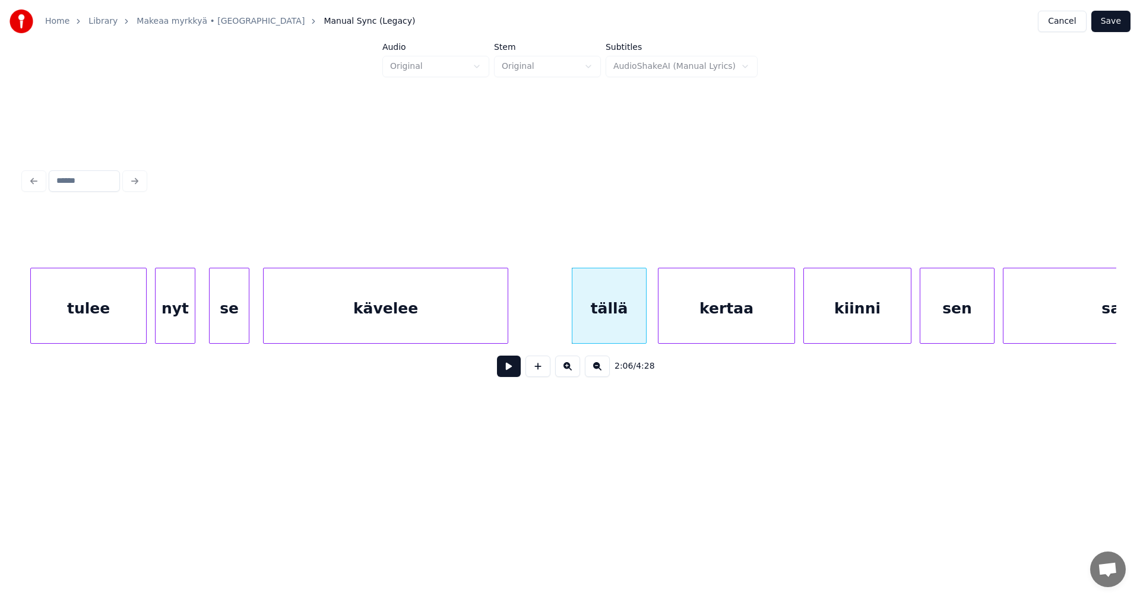
click at [698, 312] on div "kertaa" at bounding box center [727, 308] width 136 height 81
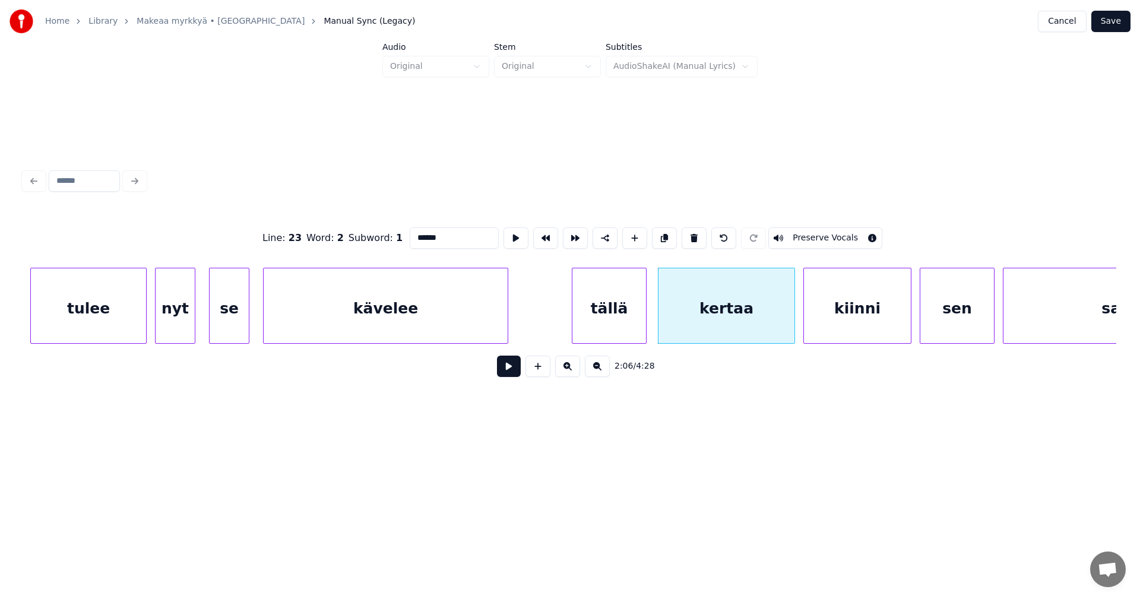
click at [883, 320] on div "kiinni" at bounding box center [857, 308] width 107 height 81
type input "******"
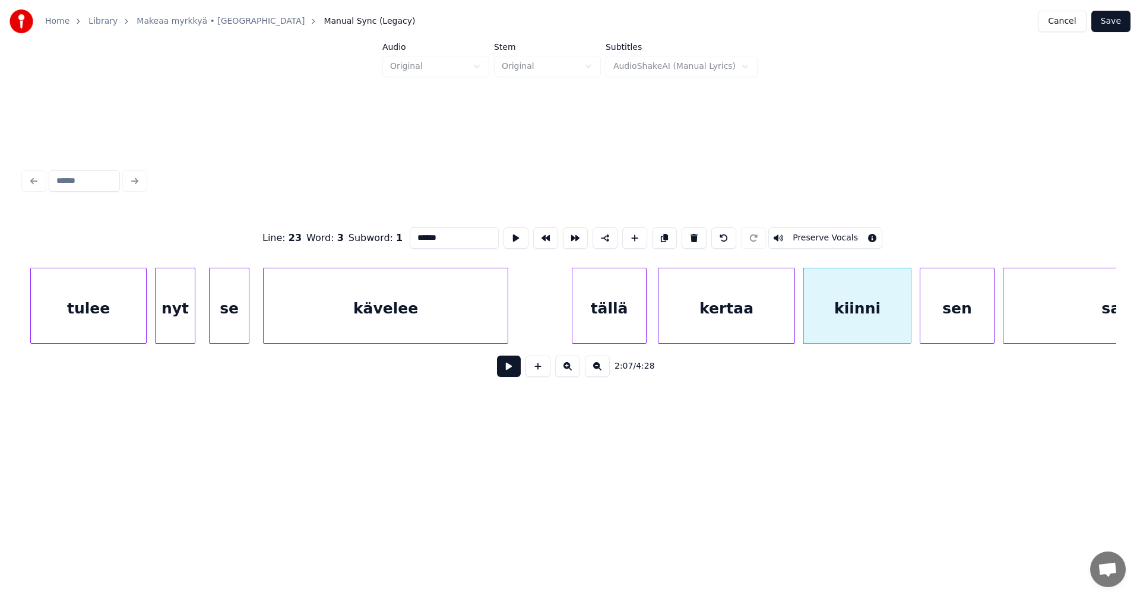
click at [516, 377] on button at bounding box center [509, 366] width 24 height 21
click at [511, 372] on button at bounding box center [509, 366] width 24 height 21
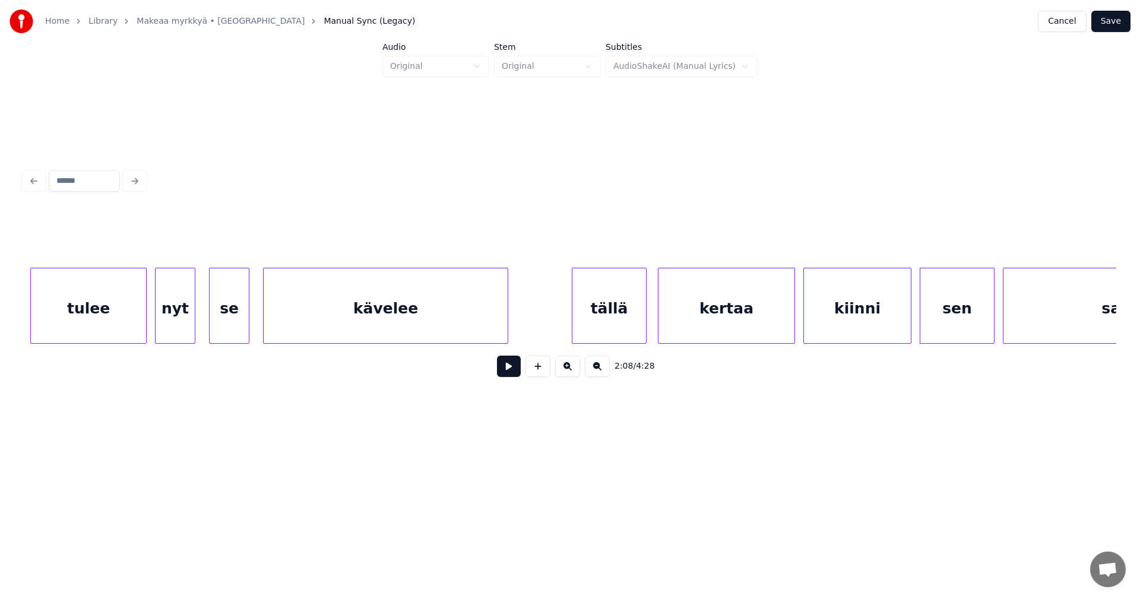
click at [511, 372] on button at bounding box center [509, 366] width 24 height 21
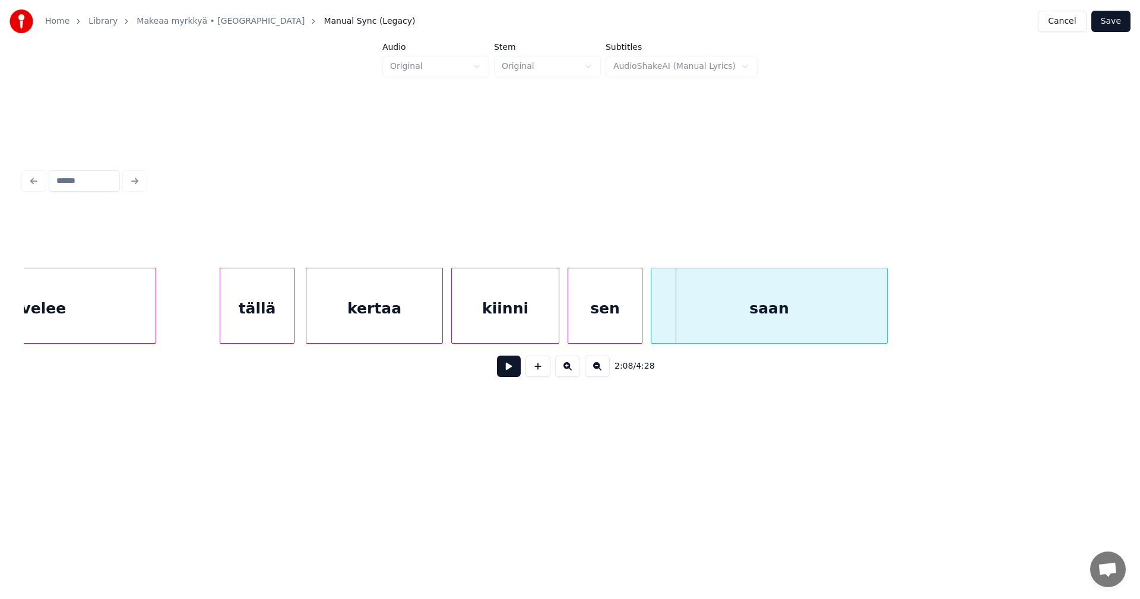
scroll to position [0, 26089]
click at [616, 323] on div "sen" at bounding box center [601, 308] width 74 height 81
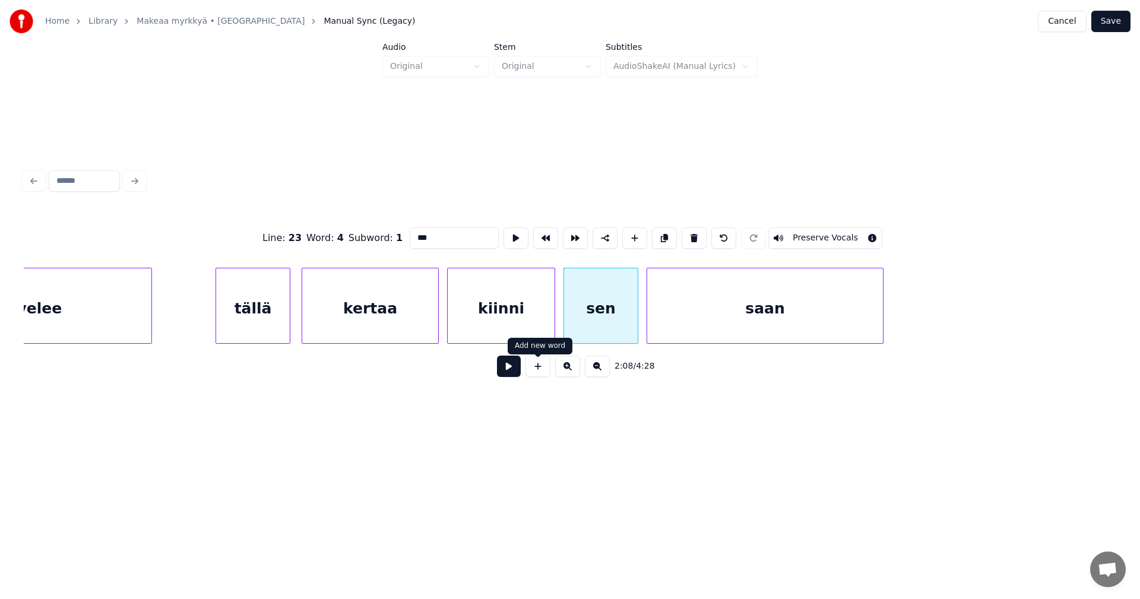
click at [514, 369] on button at bounding box center [509, 366] width 24 height 21
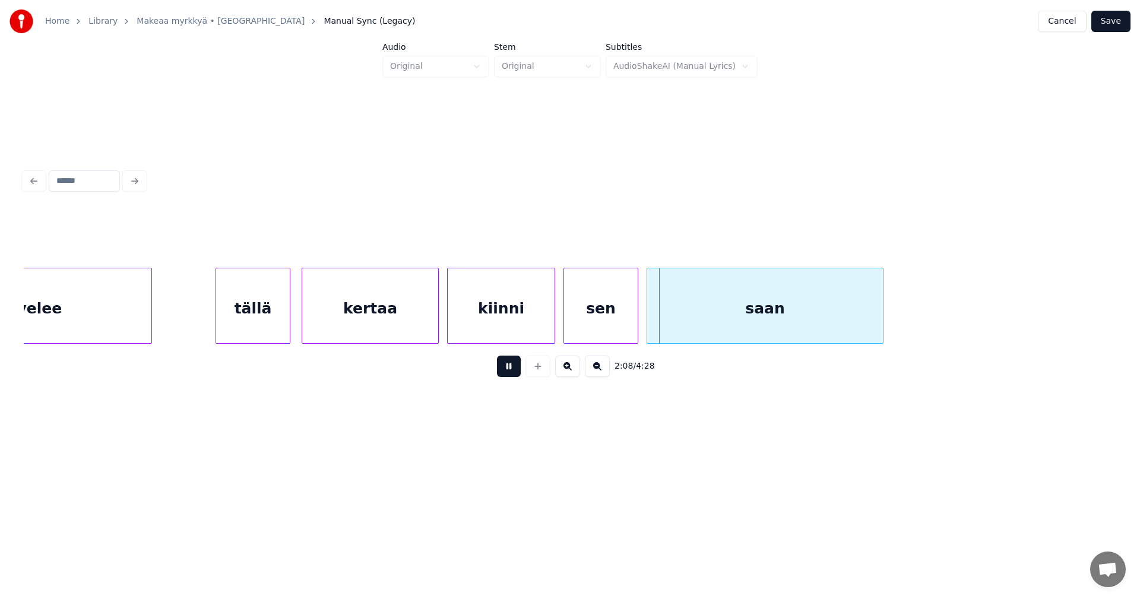
click at [514, 369] on button at bounding box center [509, 366] width 24 height 21
click at [634, 318] on div at bounding box center [636, 305] width 4 height 75
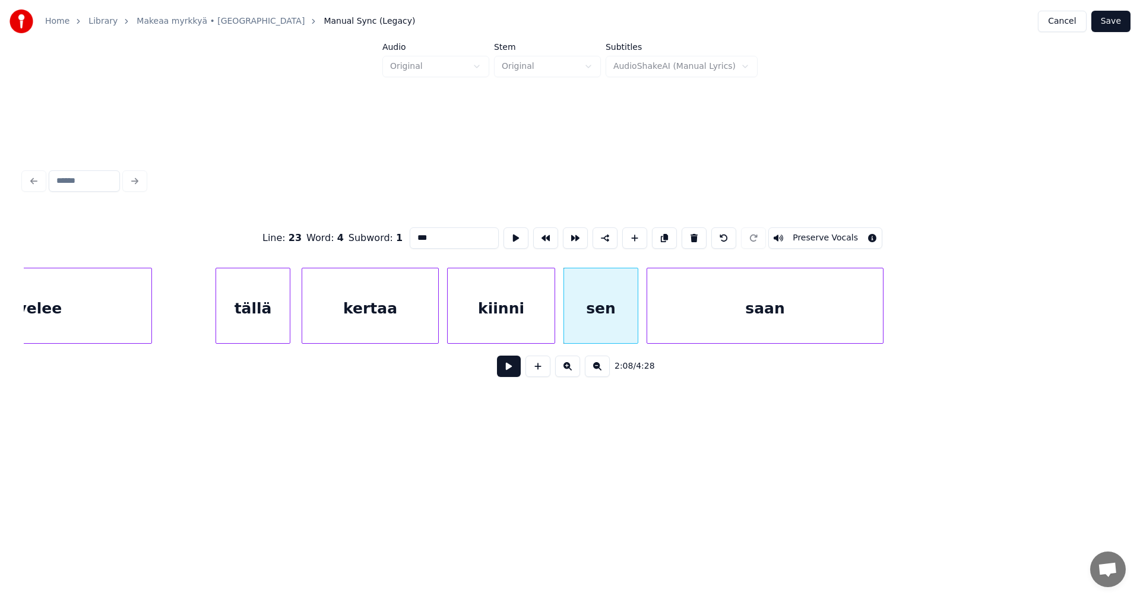
click at [503, 372] on button at bounding box center [509, 366] width 24 height 21
click at [697, 323] on div "saan" at bounding box center [765, 308] width 236 height 81
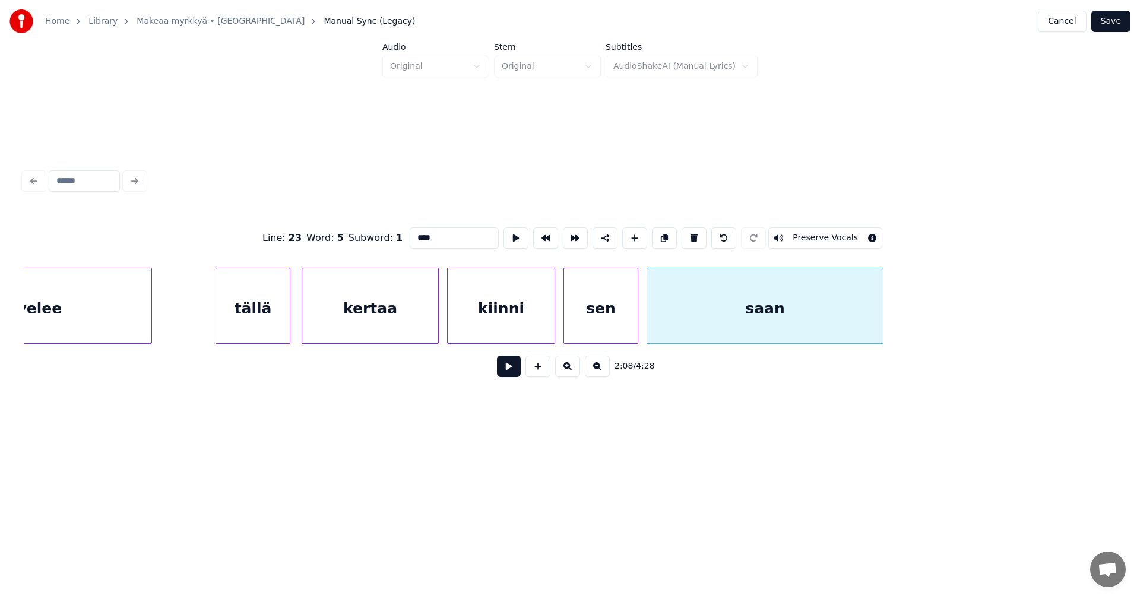
click at [517, 375] on button at bounding box center [509, 366] width 24 height 21
click at [519, 372] on button at bounding box center [509, 366] width 24 height 21
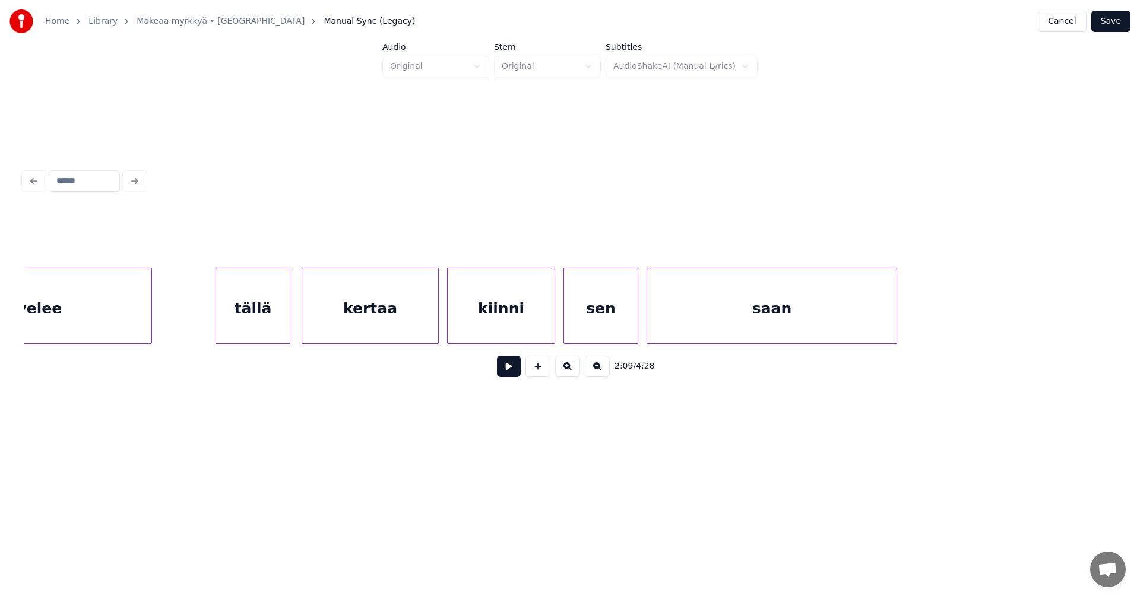
click at [894, 323] on div at bounding box center [895, 305] width 4 height 75
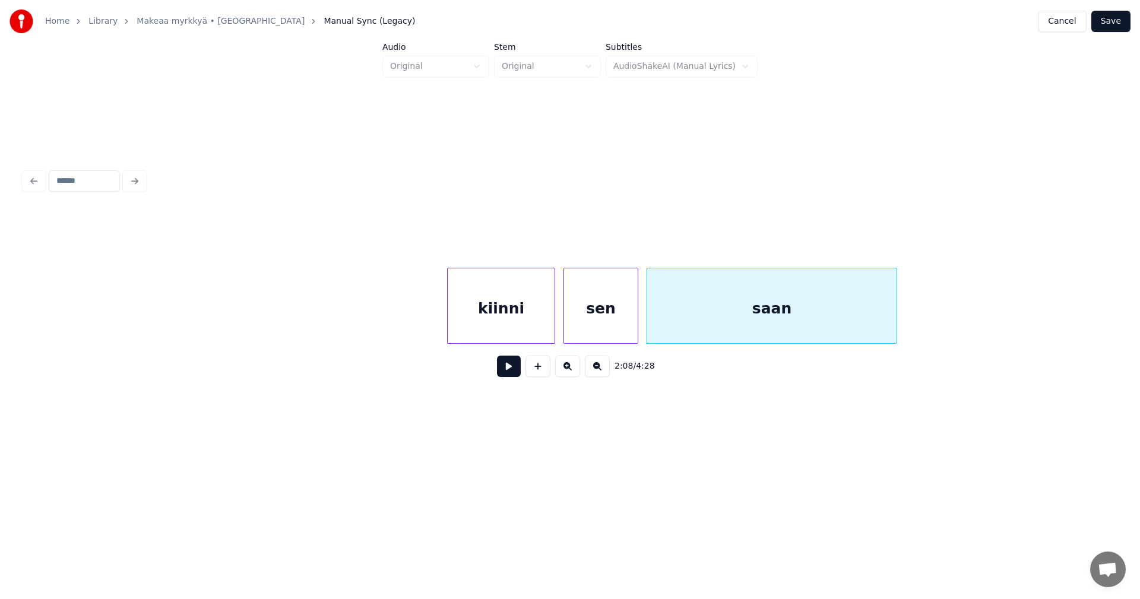
scroll to position [0, 27045]
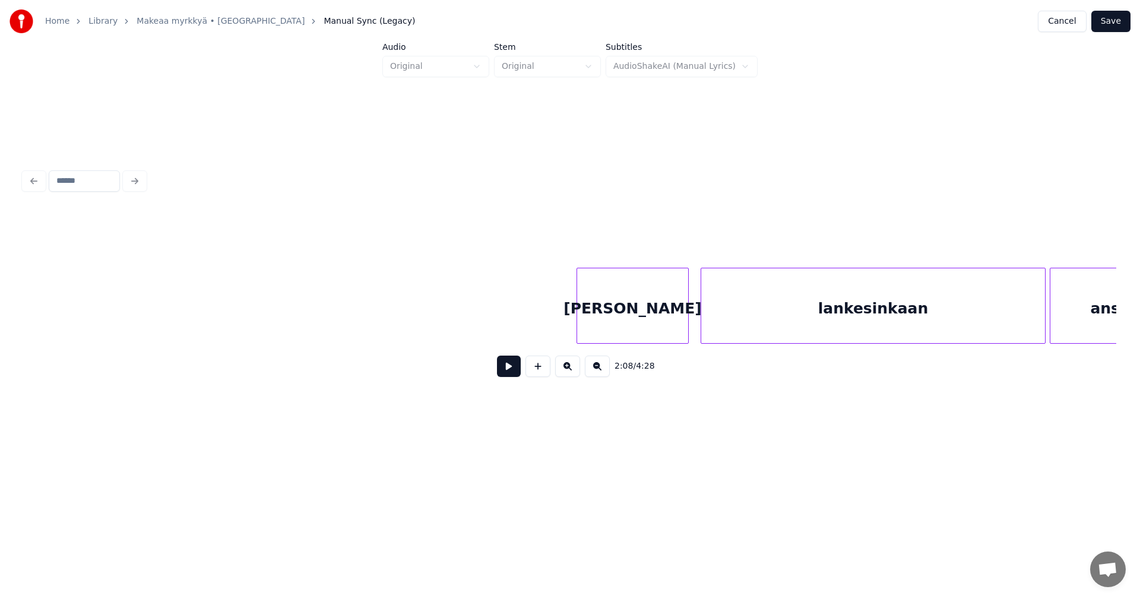
click at [649, 327] on div "[PERSON_NAME]" at bounding box center [632, 308] width 111 height 81
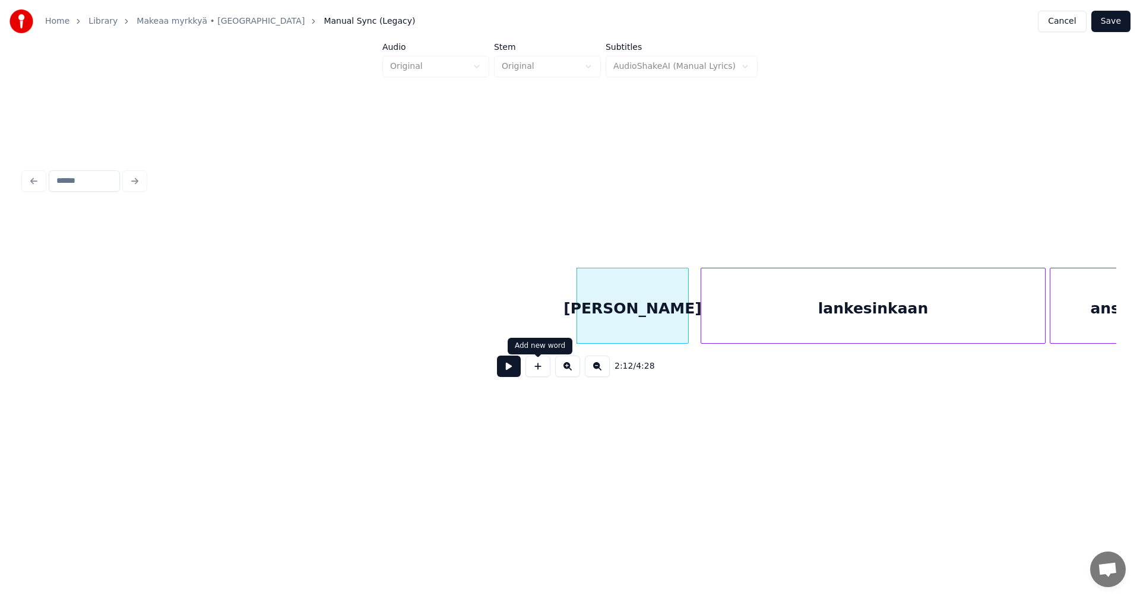
click at [495, 375] on div "2:12 / 4:28" at bounding box center [570, 366] width 1074 height 26
click at [503, 373] on button at bounding box center [509, 366] width 24 height 21
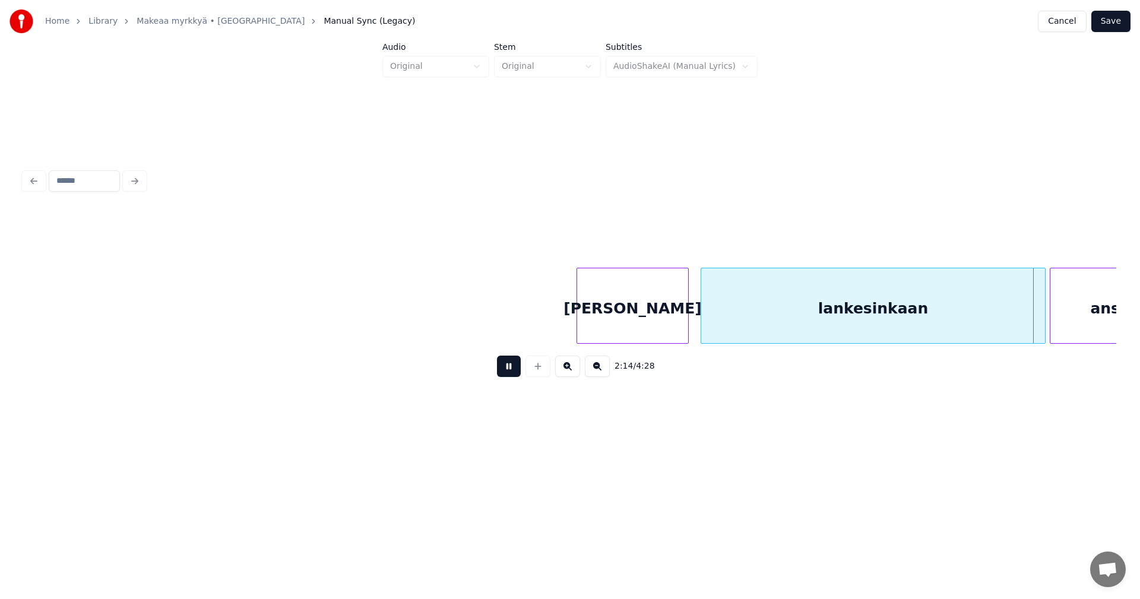
click at [503, 373] on button at bounding box center [509, 366] width 24 height 21
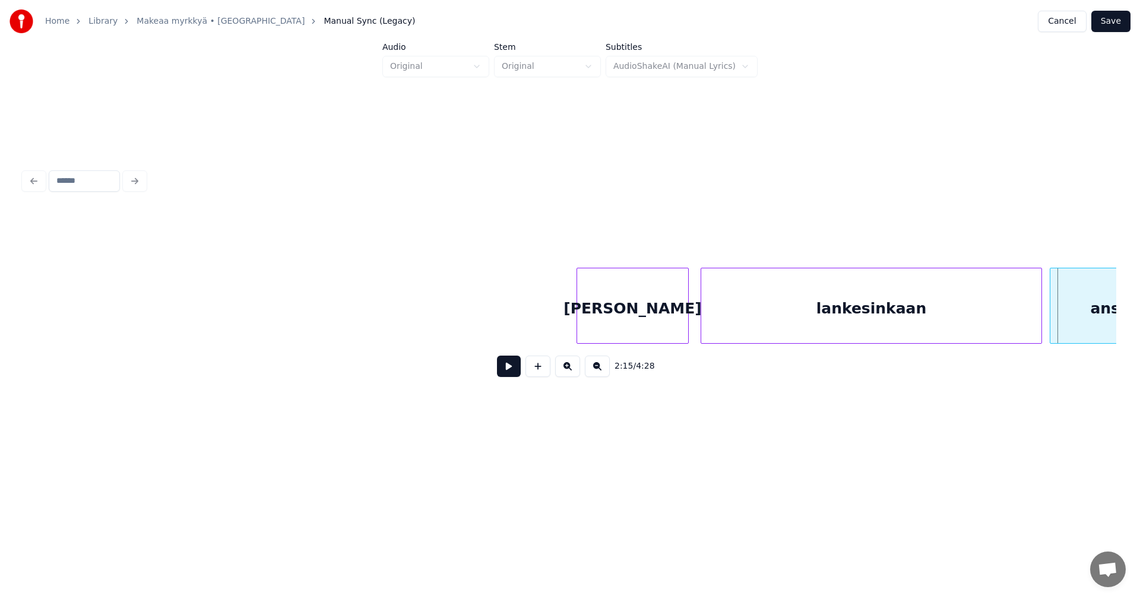
click at [1039, 330] on div at bounding box center [1040, 305] width 4 height 75
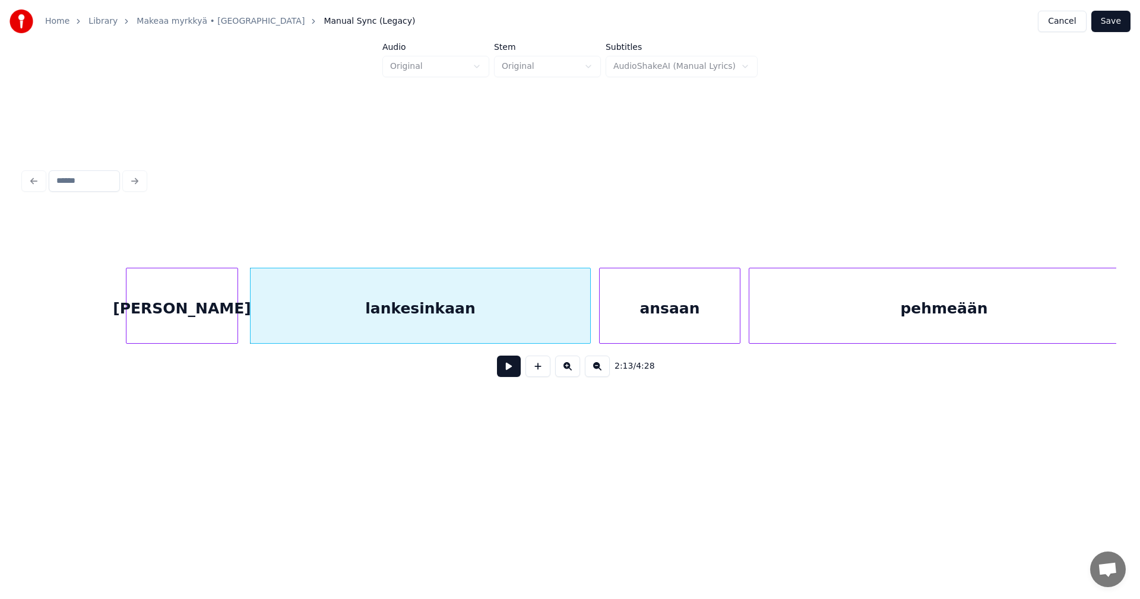
scroll to position [0, 27497]
click at [675, 324] on div "ansaan" at bounding box center [669, 308] width 140 height 81
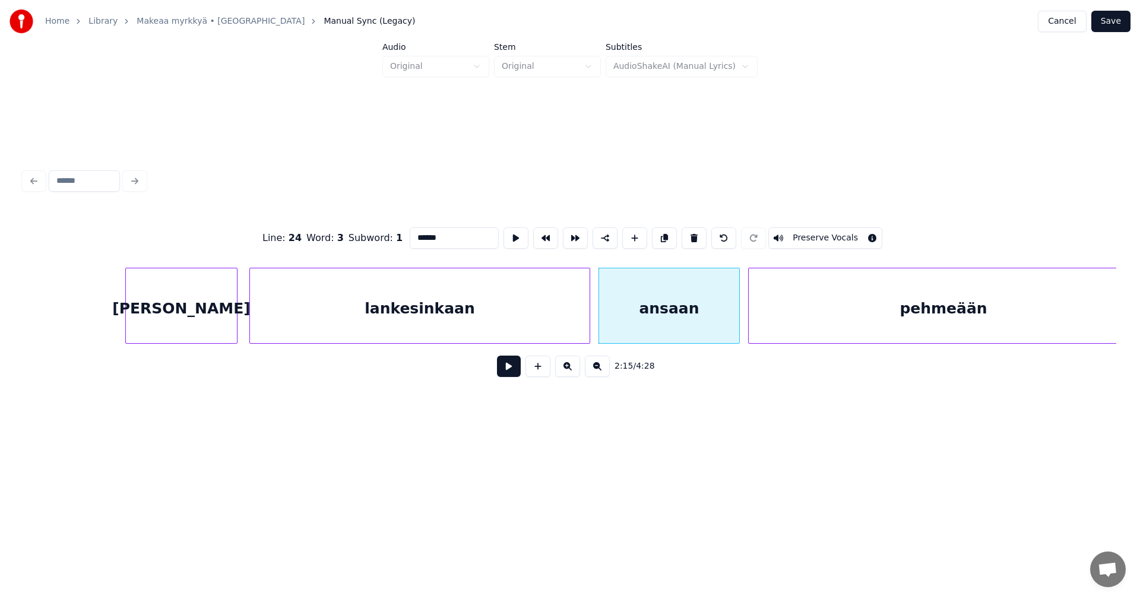
click at [512, 368] on button at bounding box center [509, 366] width 24 height 21
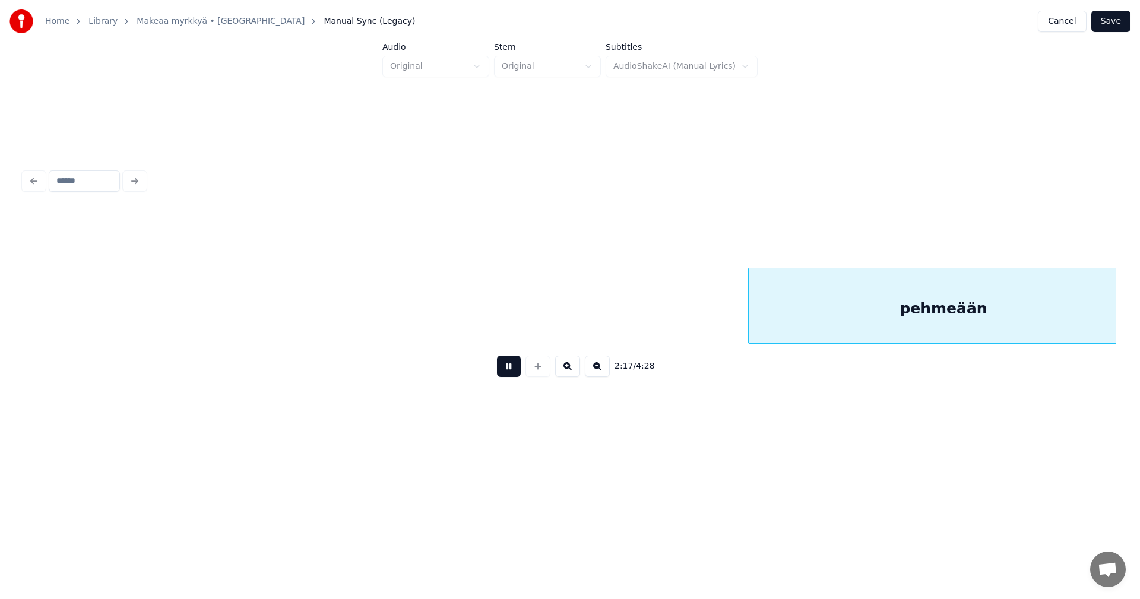
scroll to position [0, 28592]
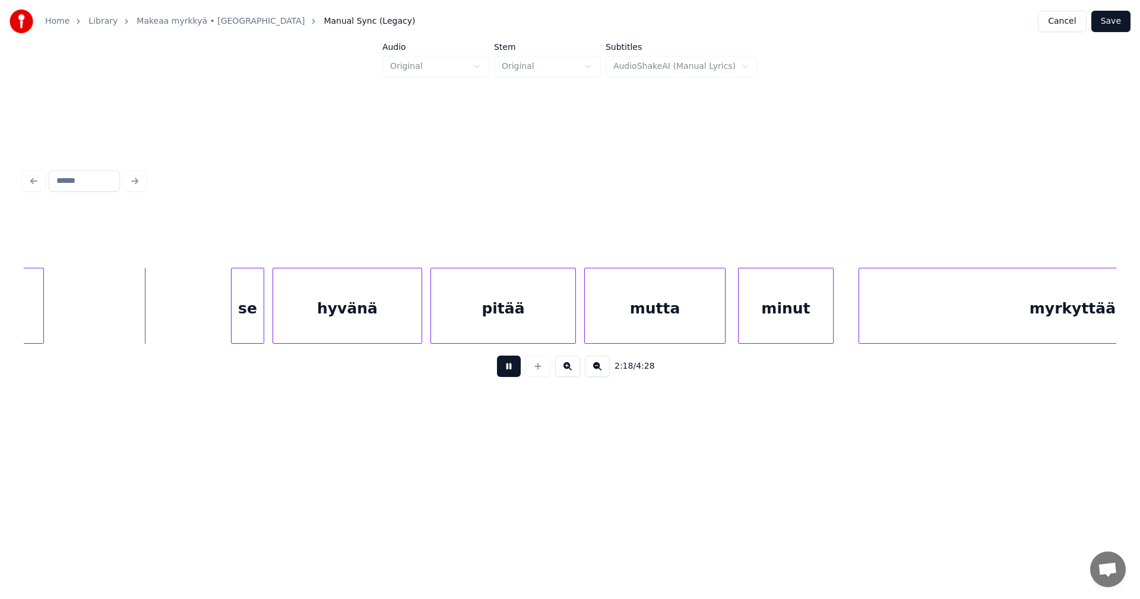
click at [512, 368] on button at bounding box center [509, 366] width 24 height 21
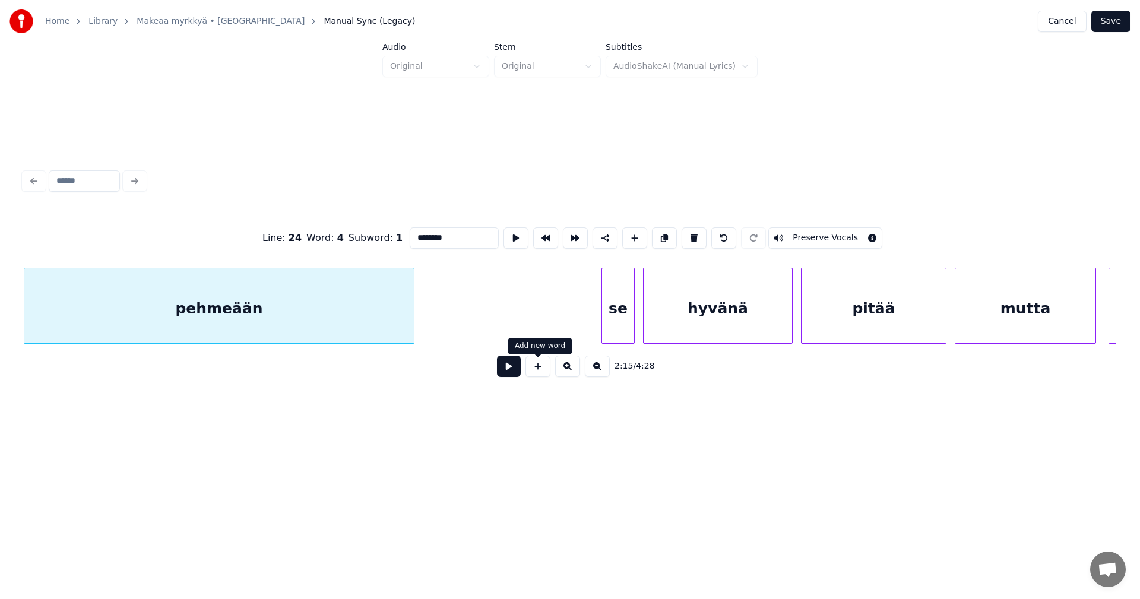
click at [516, 370] on button at bounding box center [509, 366] width 24 height 21
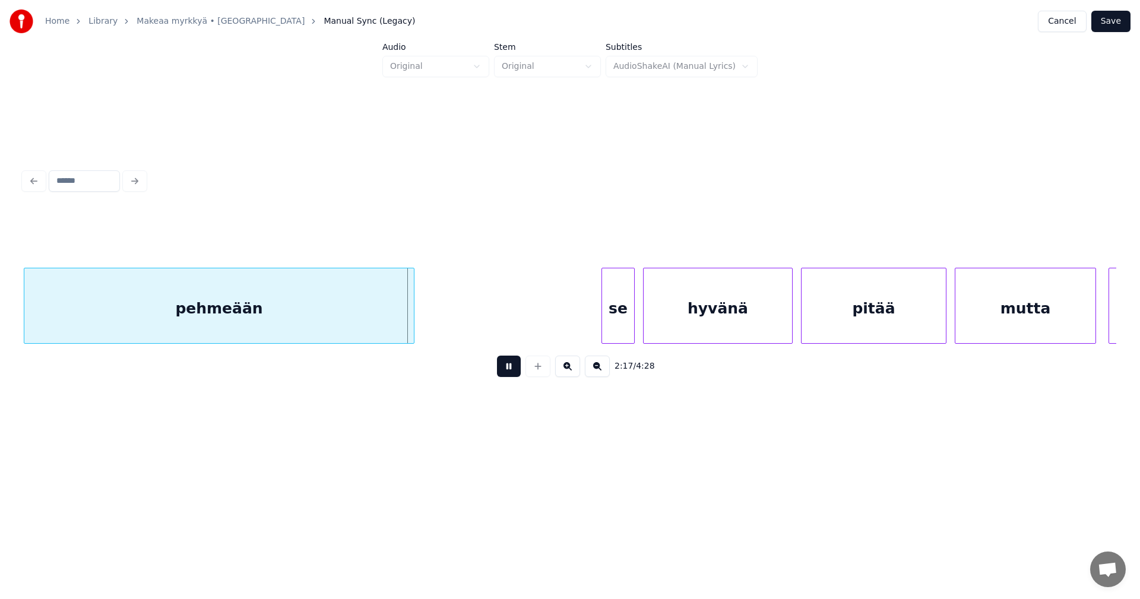
click at [516, 369] on button at bounding box center [509, 366] width 24 height 21
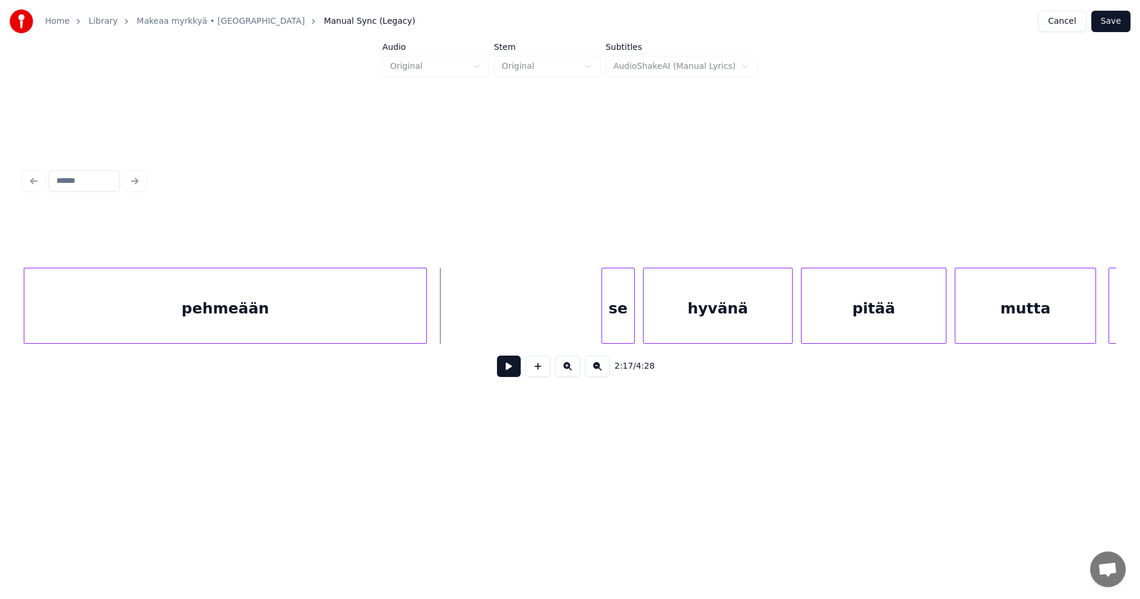
click at [424, 318] on div at bounding box center [425, 305] width 4 height 75
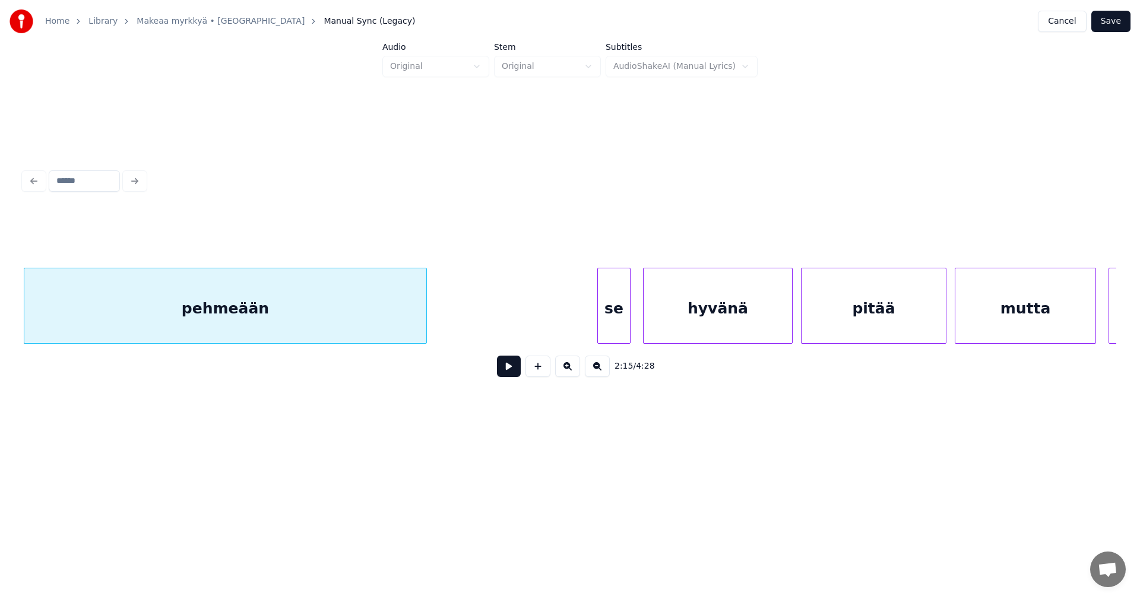
click at [607, 321] on div "se" at bounding box center [614, 308] width 32 height 81
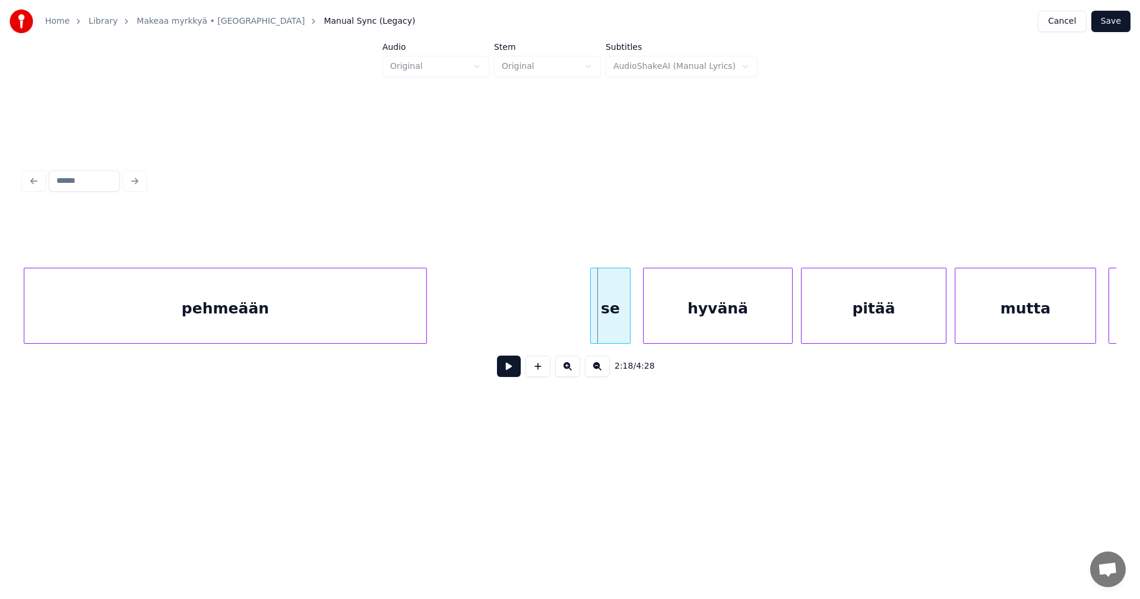
click at [592, 319] on div at bounding box center [593, 305] width 4 height 75
click at [512, 369] on button at bounding box center [509, 366] width 24 height 21
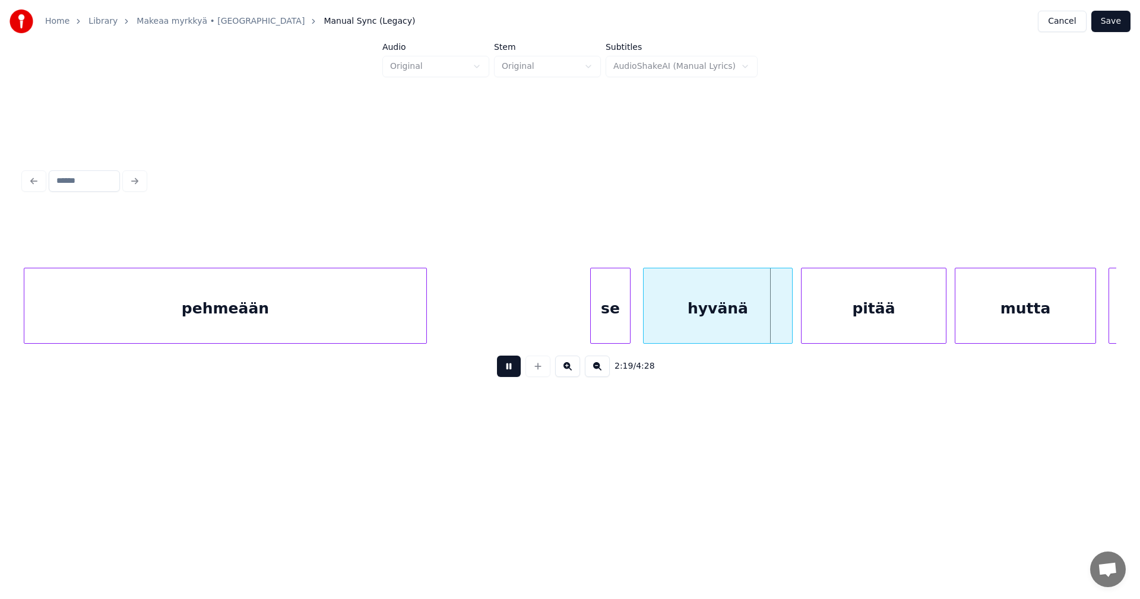
drag, startPoint x: 512, startPoint y: 369, endPoint x: 644, endPoint y: 344, distance: 134.1
click at [517, 369] on button at bounding box center [509, 366] width 24 height 21
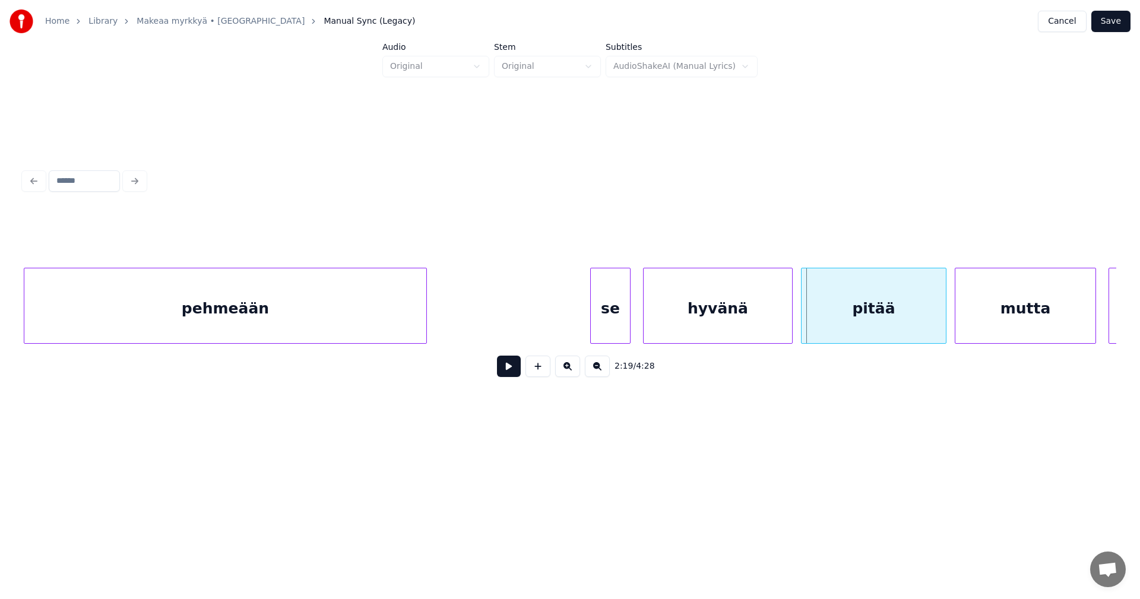
click at [741, 323] on div "hyvänä" at bounding box center [718, 308] width 148 height 81
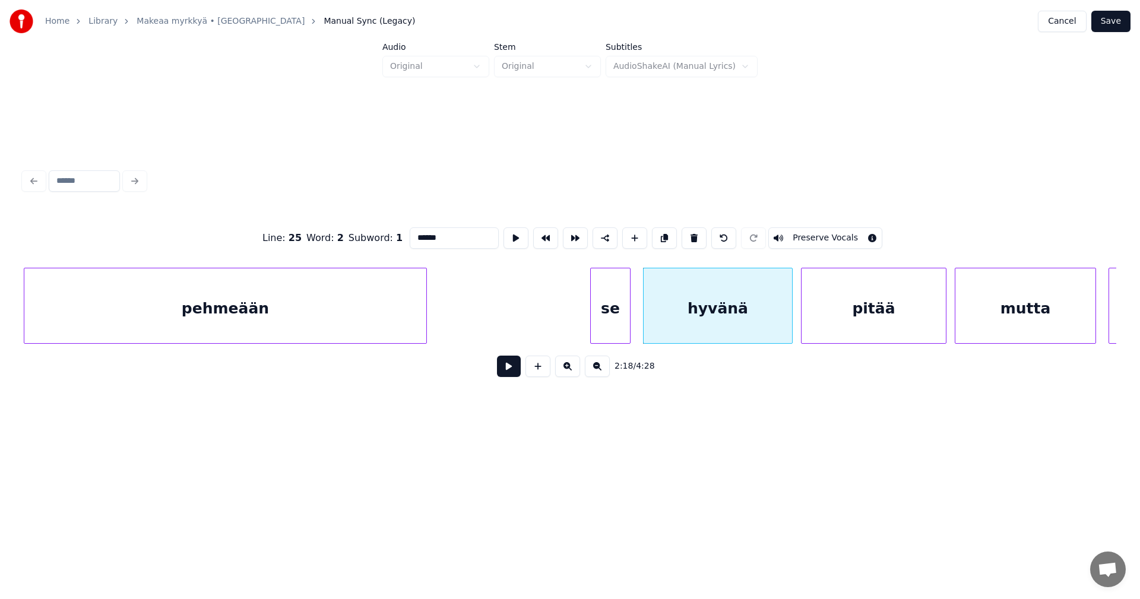
click at [513, 370] on button at bounding box center [509, 366] width 24 height 21
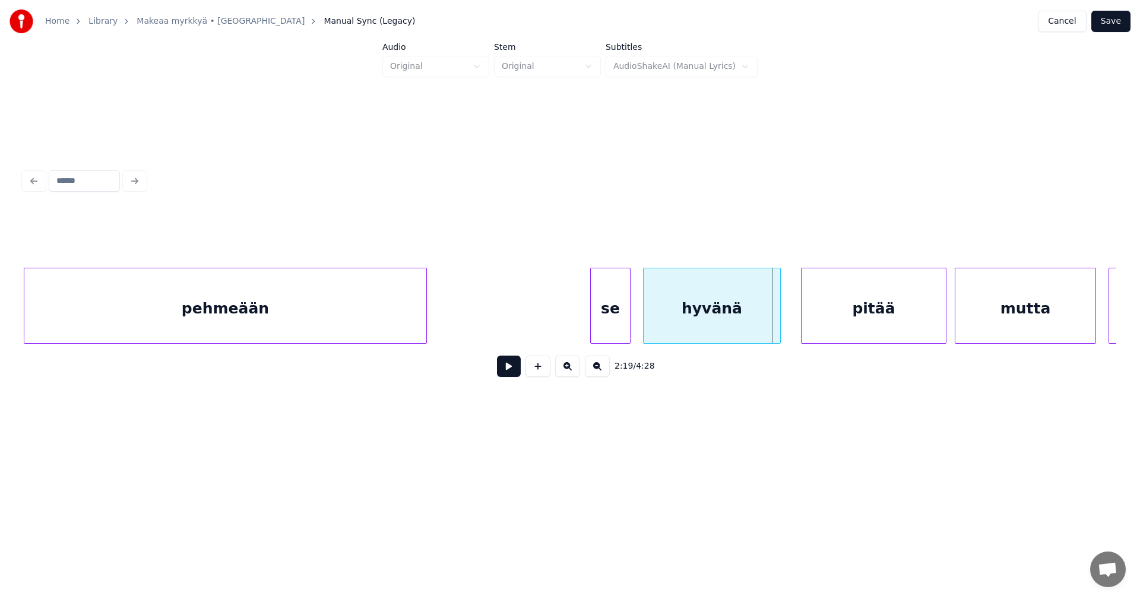
click at [777, 320] on div at bounding box center [779, 305] width 4 height 75
click at [849, 325] on div "pitää" at bounding box center [874, 308] width 144 height 81
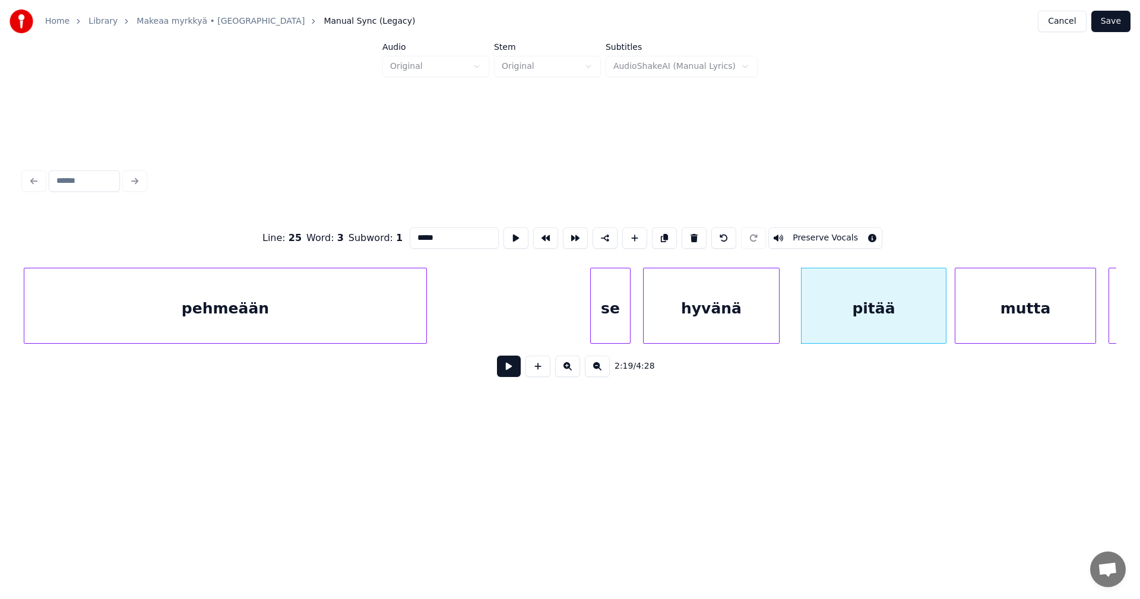
click at [687, 320] on div "hyvänä" at bounding box center [711, 308] width 135 height 81
type input "******"
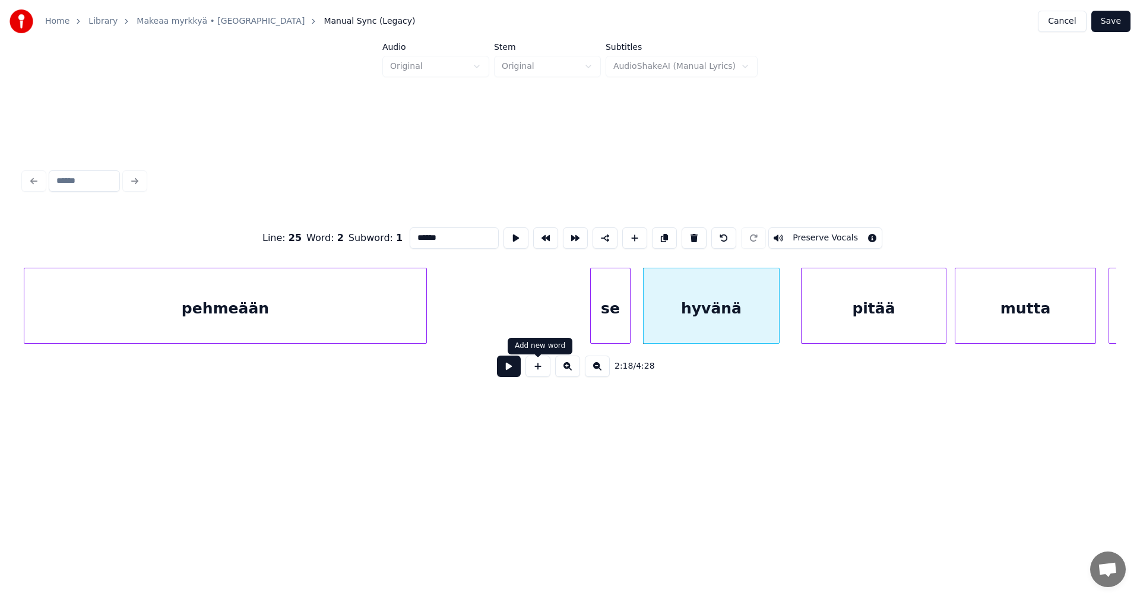
click at [519, 368] on button at bounding box center [509, 366] width 24 height 21
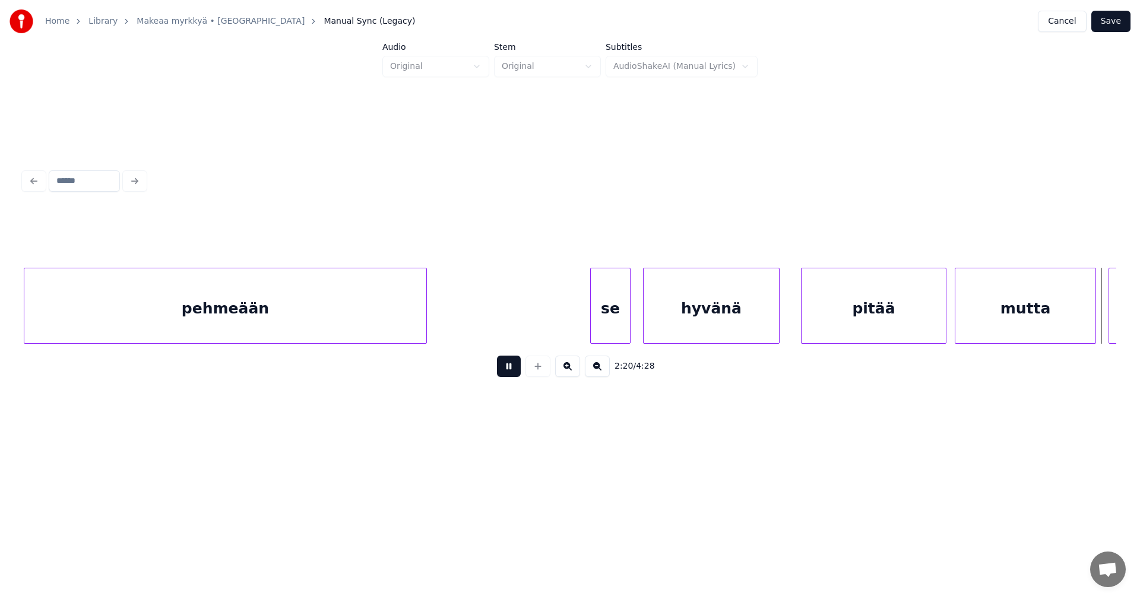
scroll to position [0, 29317]
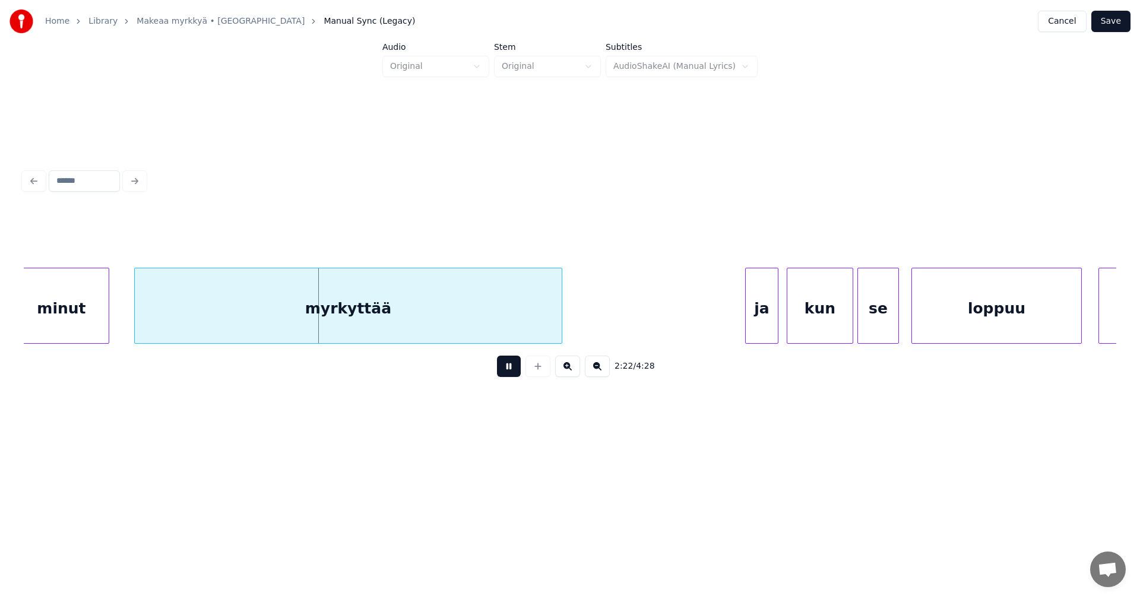
drag, startPoint x: 519, startPoint y: 368, endPoint x: 292, endPoint y: 329, distance: 230.1
click at [518, 368] on button at bounding box center [509, 366] width 24 height 21
click at [94, 317] on div at bounding box center [95, 305] width 4 height 75
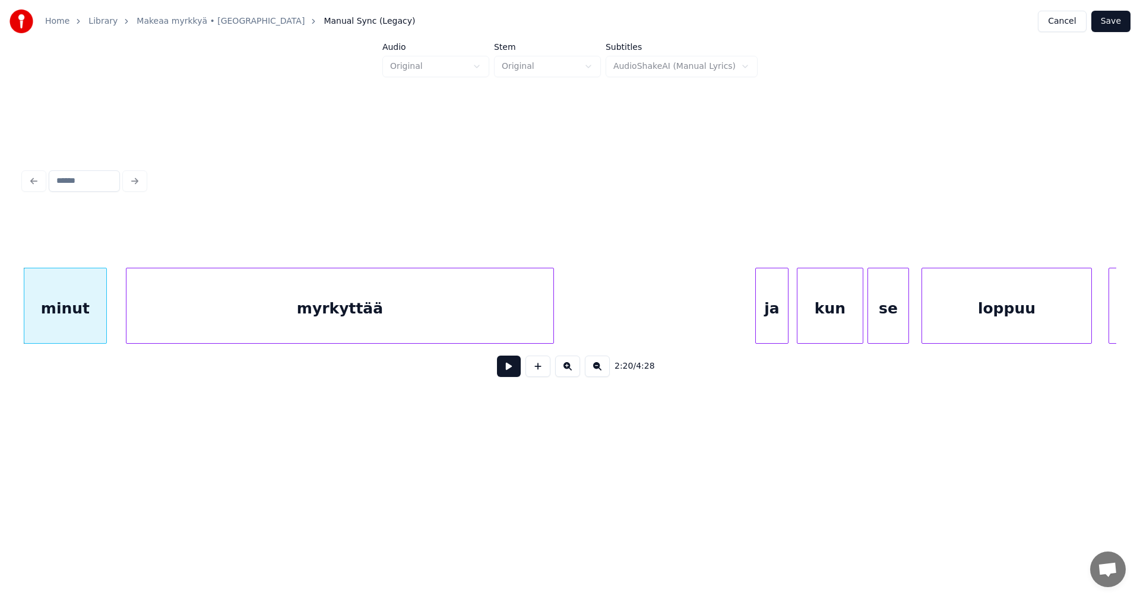
click at [166, 320] on div "myrkyttää" at bounding box center [340, 308] width 427 height 81
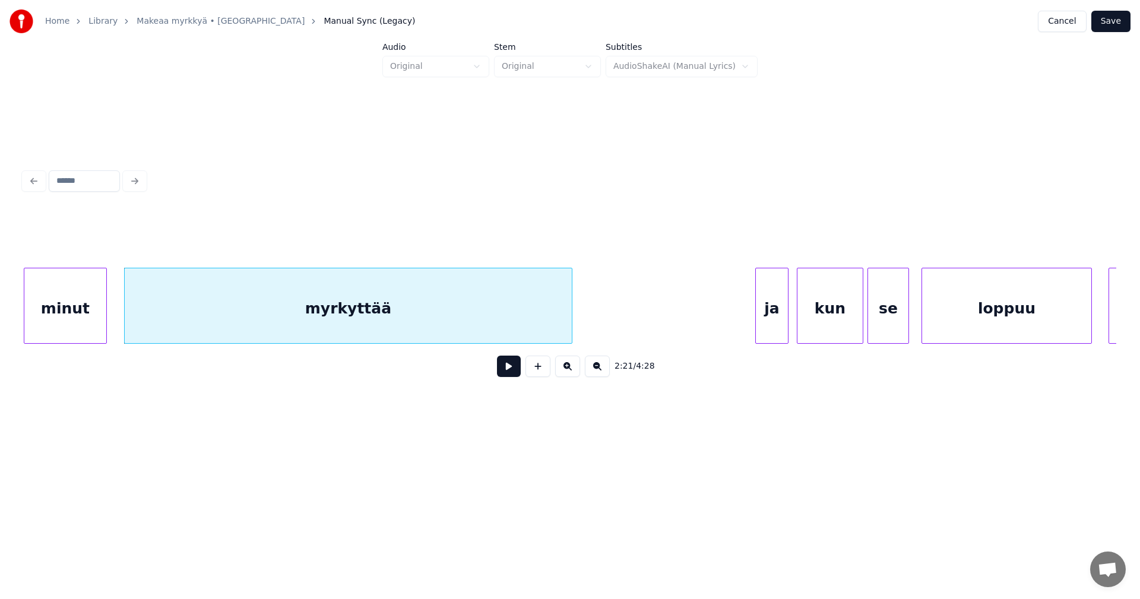
click at [570, 325] on div at bounding box center [570, 305] width 4 height 75
click at [562, 325] on div "myrkyttää" at bounding box center [348, 308] width 447 height 81
click at [510, 369] on button at bounding box center [509, 366] width 24 height 21
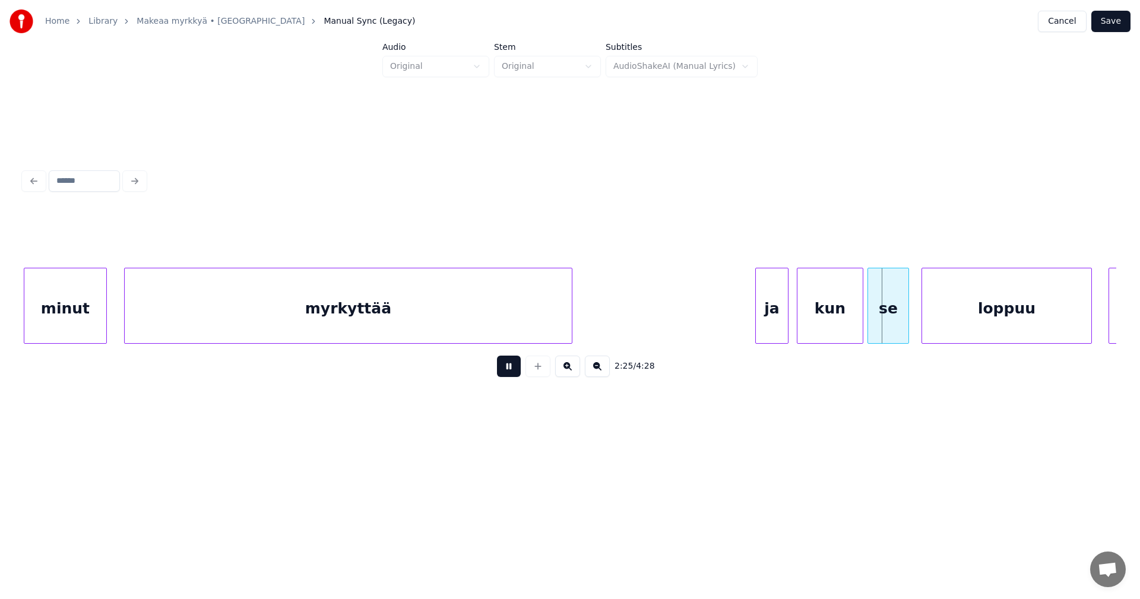
click at [510, 370] on button at bounding box center [509, 366] width 24 height 21
click at [761, 310] on div "ja" at bounding box center [770, 308] width 32 height 81
click at [506, 372] on button at bounding box center [509, 366] width 24 height 21
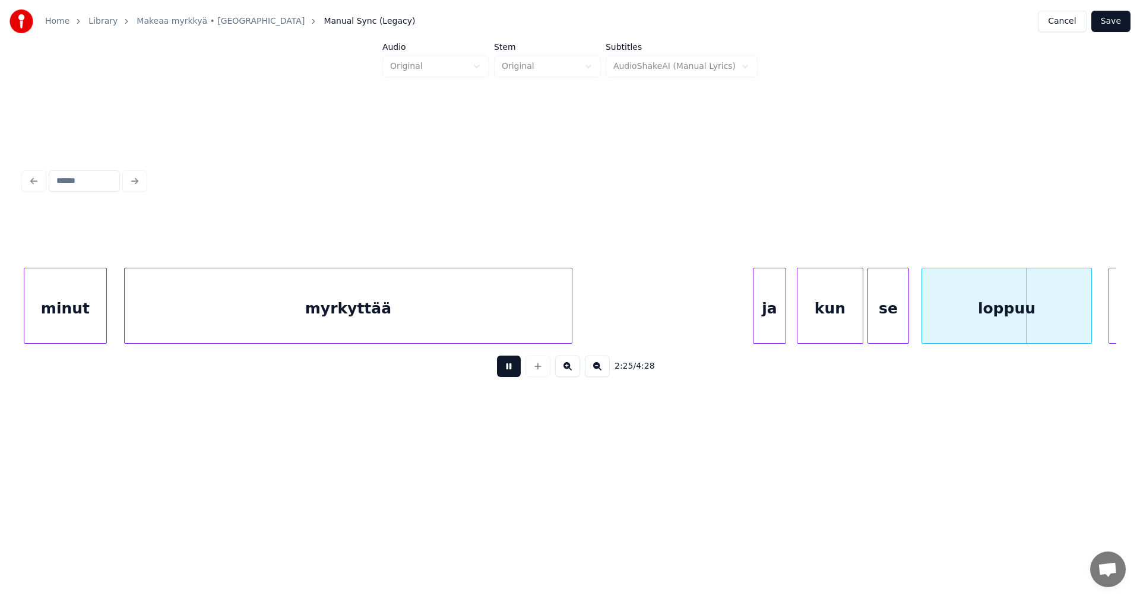
drag, startPoint x: 506, startPoint y: 372, endPoint x: 562, endPoint y: 377, distance: 56.0
click at [507, 372] on button at bounding box center [509, 366] width 24 height 21
click at [952, 305] on div "loppuu" at bounding box center [1006, 308] width 169 height 81
click at [508, 368] on button at bounding box center [509, 366] width 24 height 21
drag, startPoint x: 509, startPoint y: 368, endPoint x: 862, endPoint y: 384, distance: 353.8
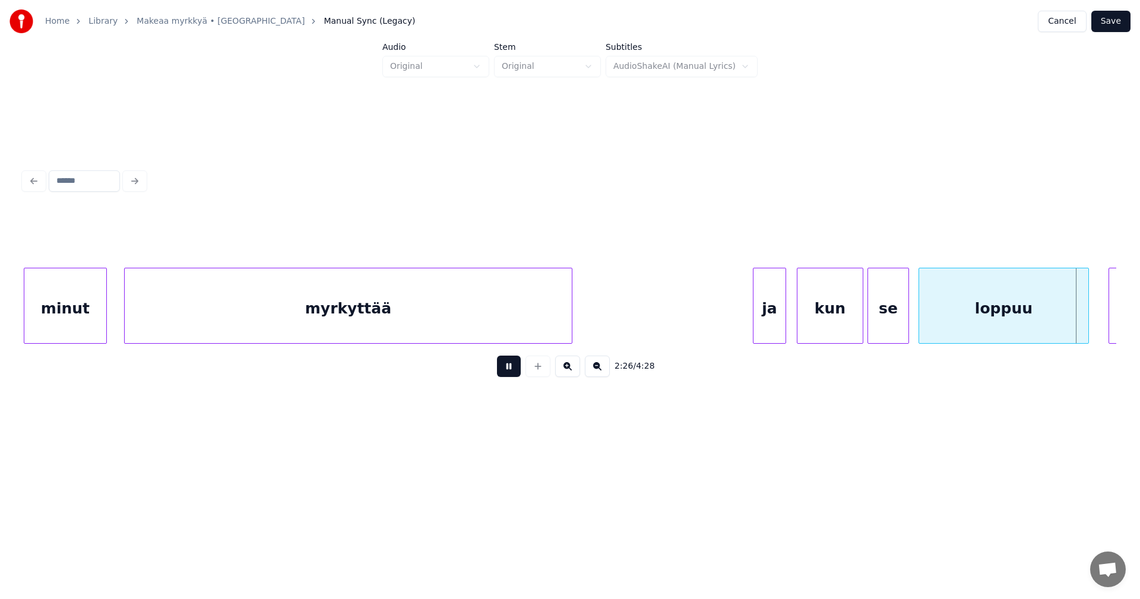
click at [510, 368] on button at bounding box center [509, 366] width 24 height 21
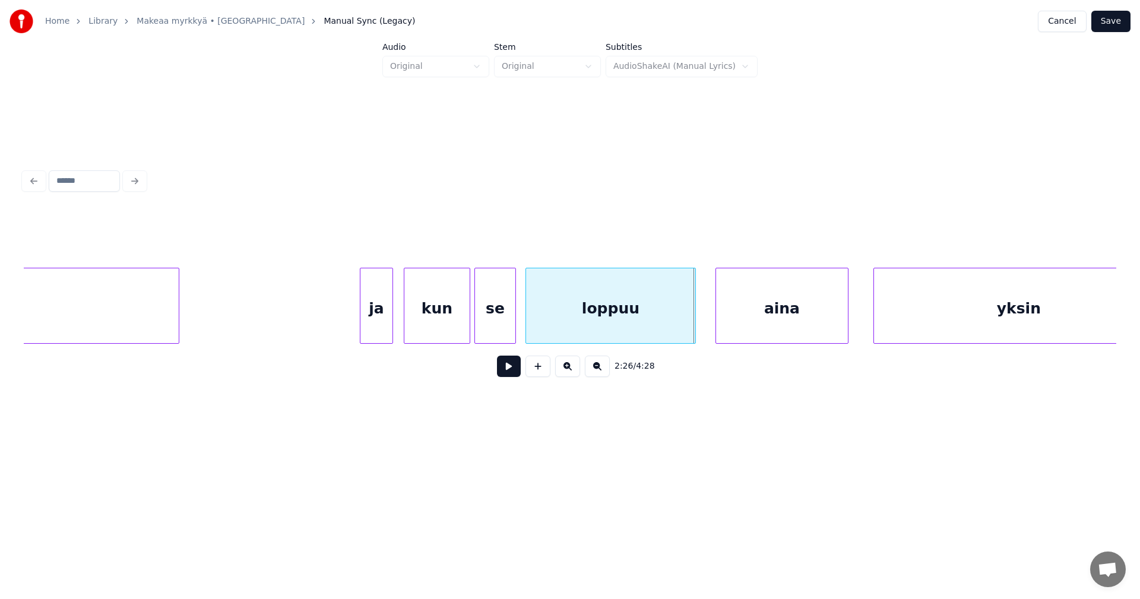
scroll to position [0, 29711]
click at [802, 316] on div "aina" at bounding box center [766, 308] width 132 height 81
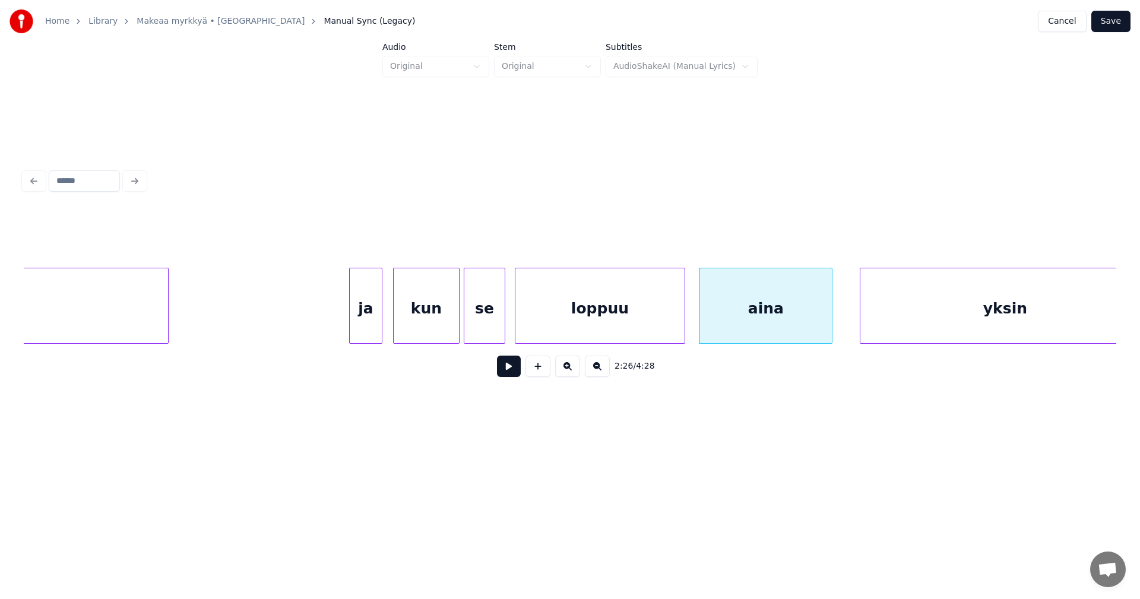
scroll to position [0, 29745]
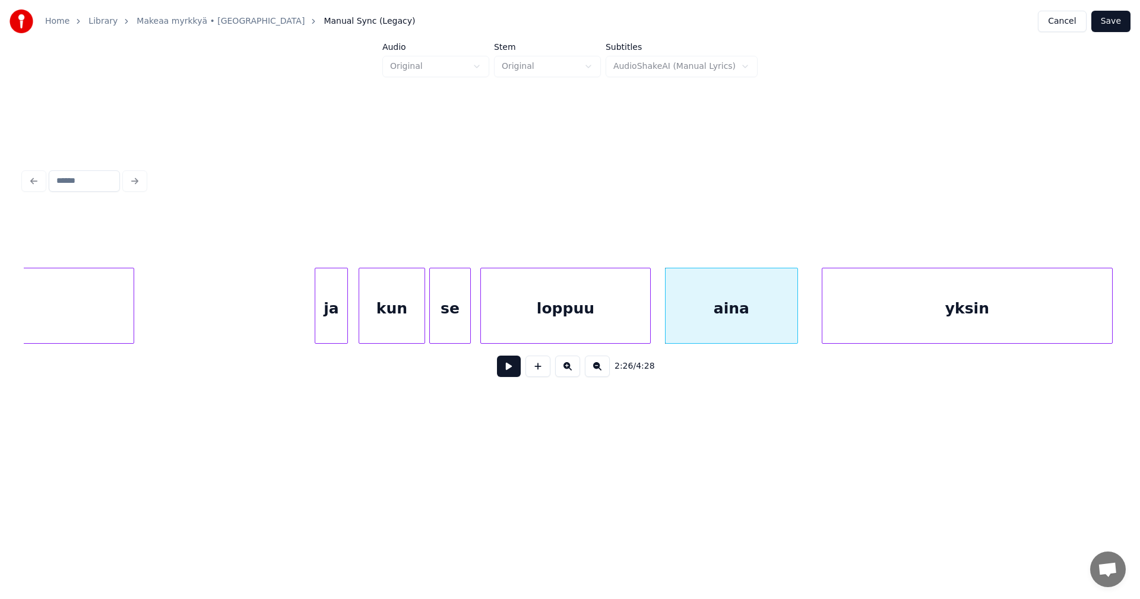
click at [888, 323] on div "yksin" at bounding box center [968, 308] width 290 height 81
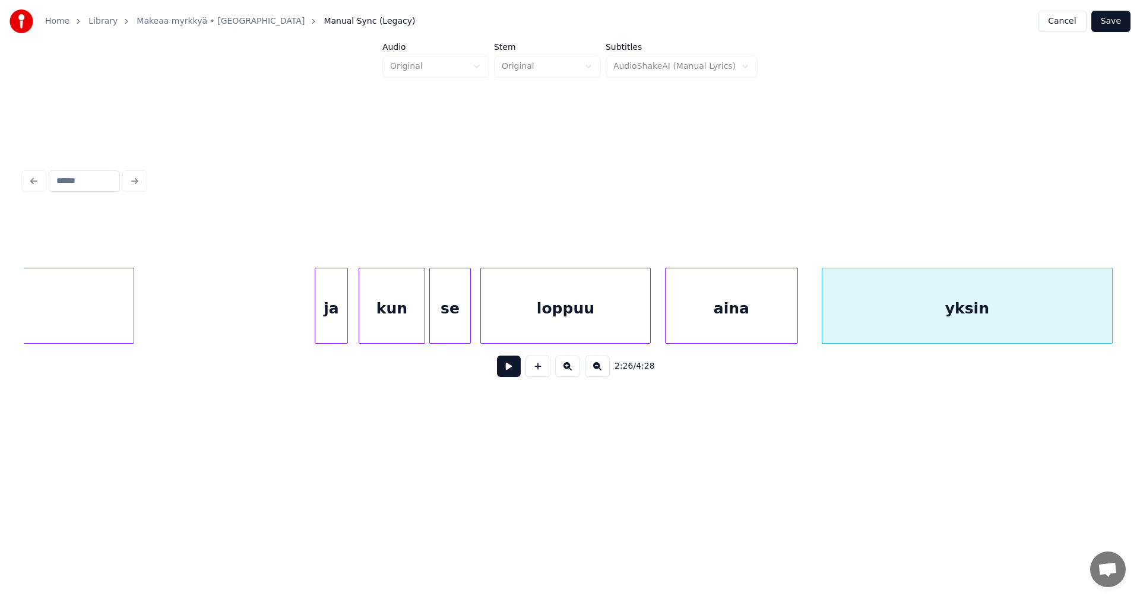
click at [716, 324] on div "aina" at bounding box center [732, 308] width 132 height 81
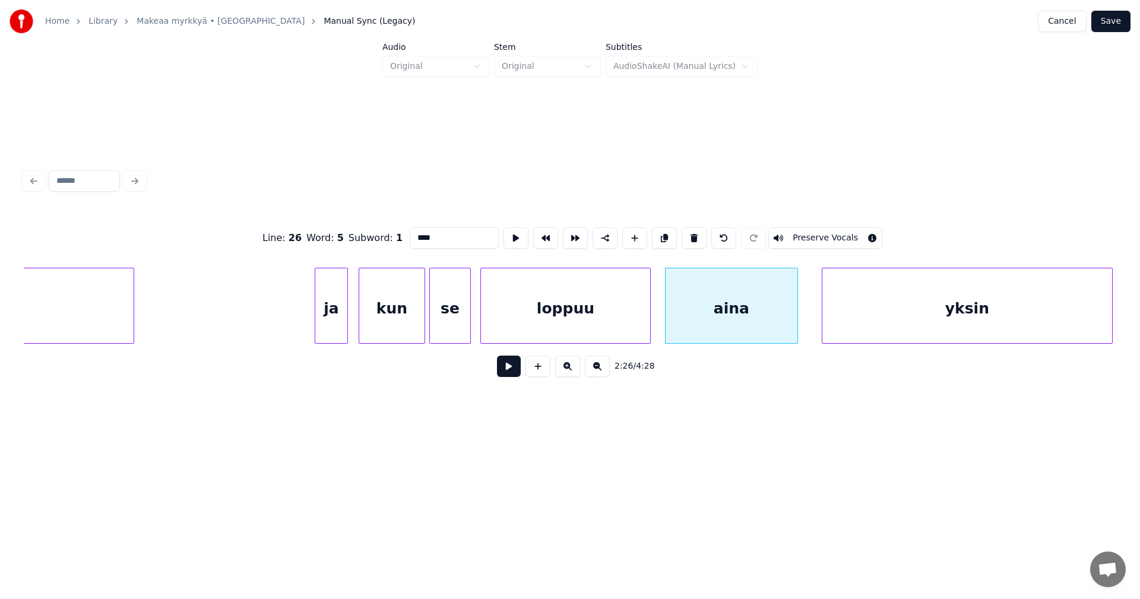
click at [506, 369] on button at bounding box center [509, 366] width 24 height 21
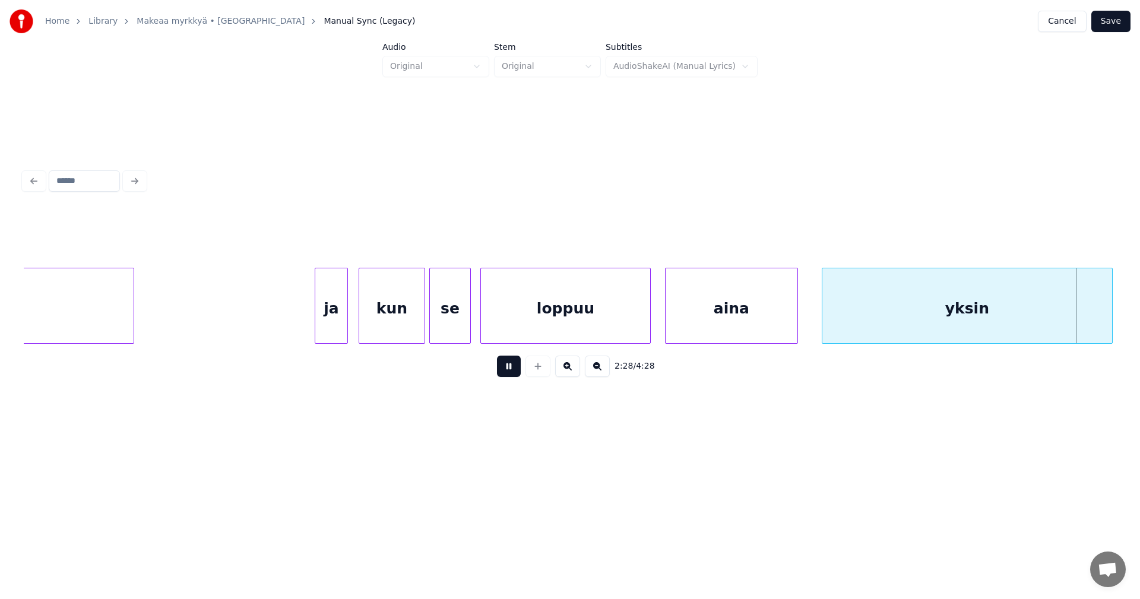
drag, startPoint x: 517, startPoint y: 369, endPoint x: 693, endPoint y: 369, distance: 176.4
click at [518, 369] on button at bounding box center [509, 366] width 24 height 21
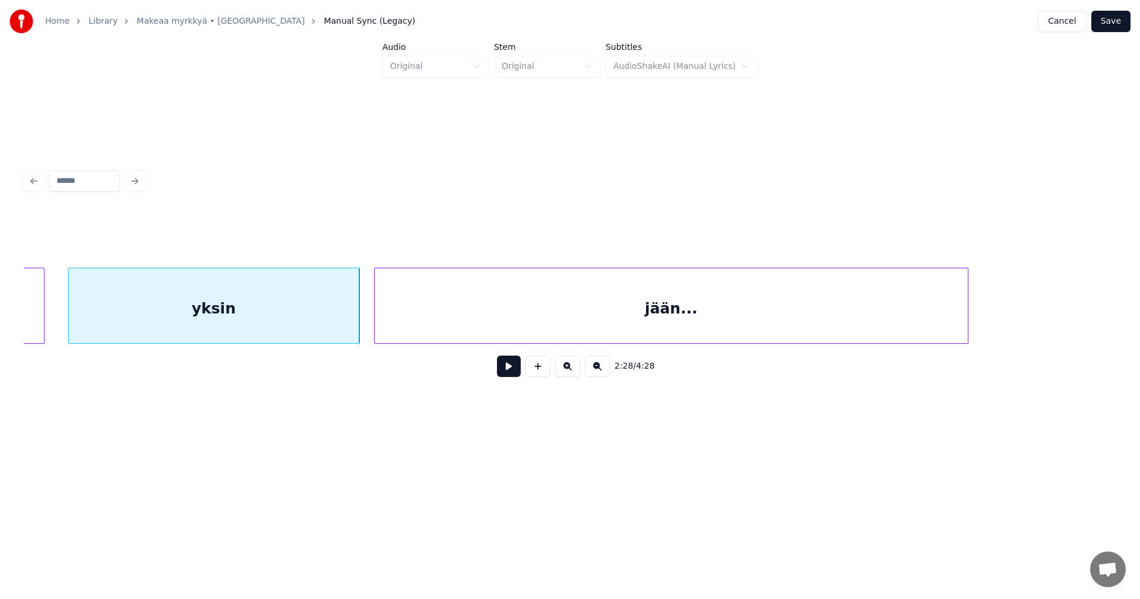
scroll to position [0, 30505]
click at [807, 296] on div "jään..." at bounding box center [664, 308] width 593 height 81
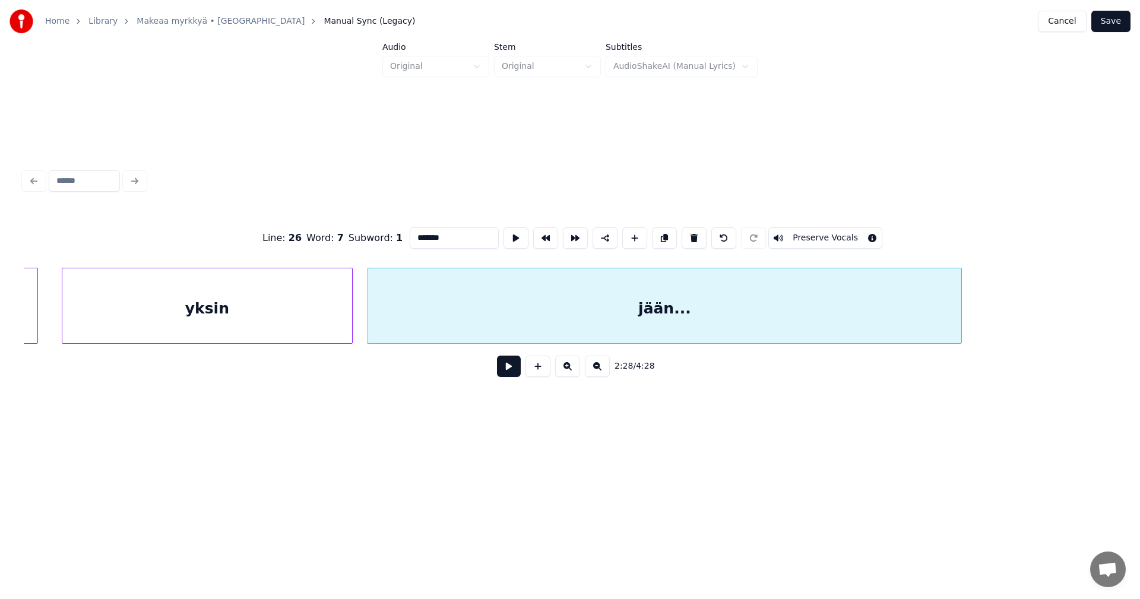
click at [510, 371] on button at bounding box center [509, 366] width 24 height 21
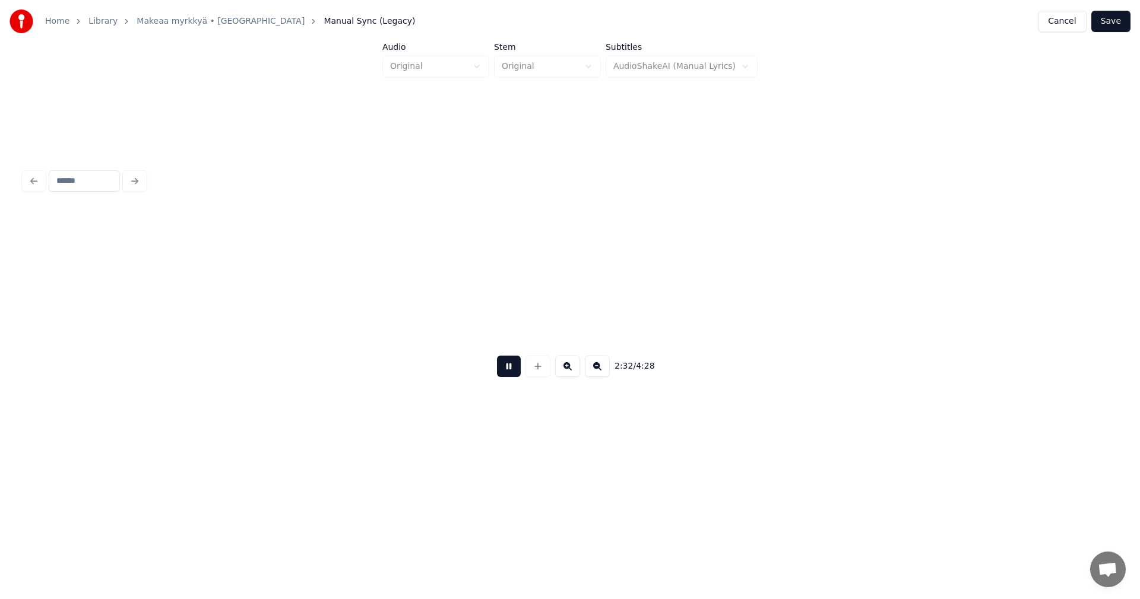
scroll to position [0, 31600]
click at [514, 370] on button at bounding box center [509, 366] width 24 height 21
click at [921, 326] on div "yksin" at bounding box center [898, 308] width 144 height 81
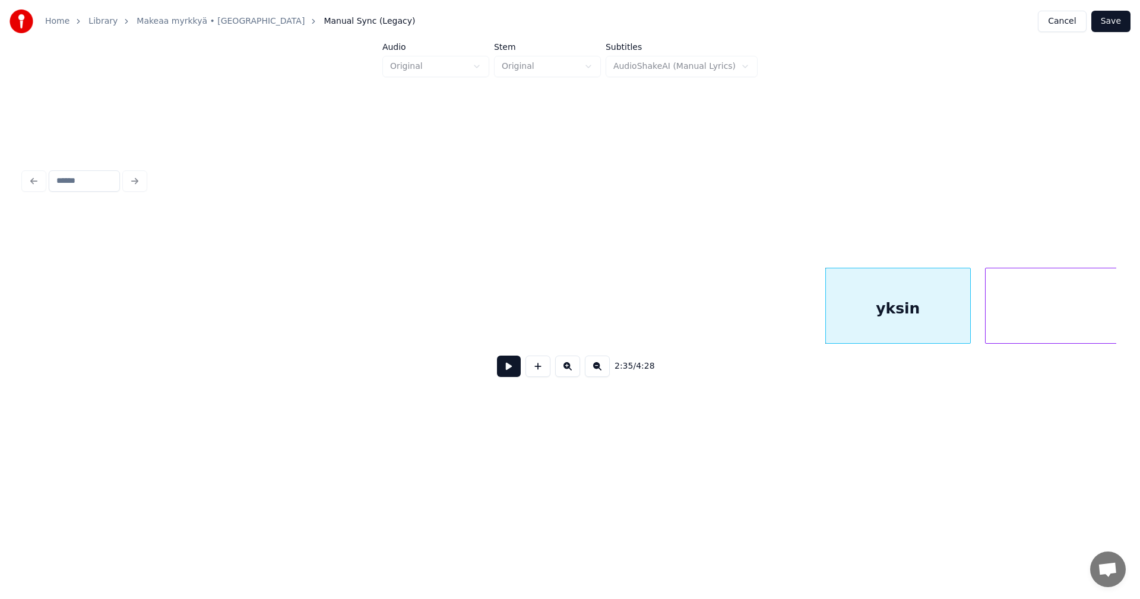
click at [508, 374] on button at bounding box center [509, 366] width 24 height 21
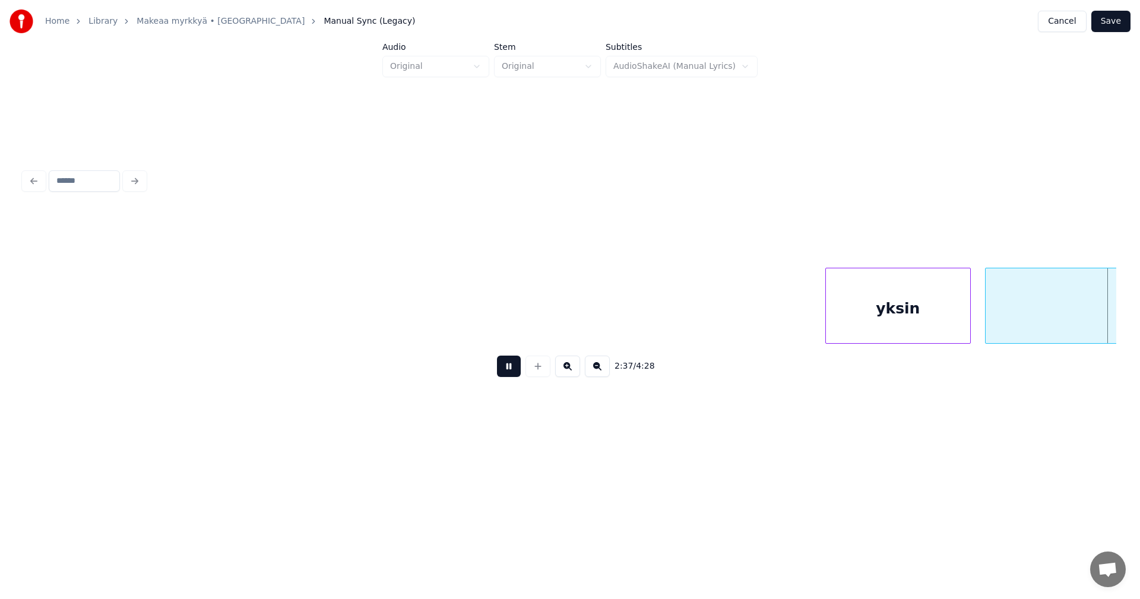
scroll to position [0, 32695]
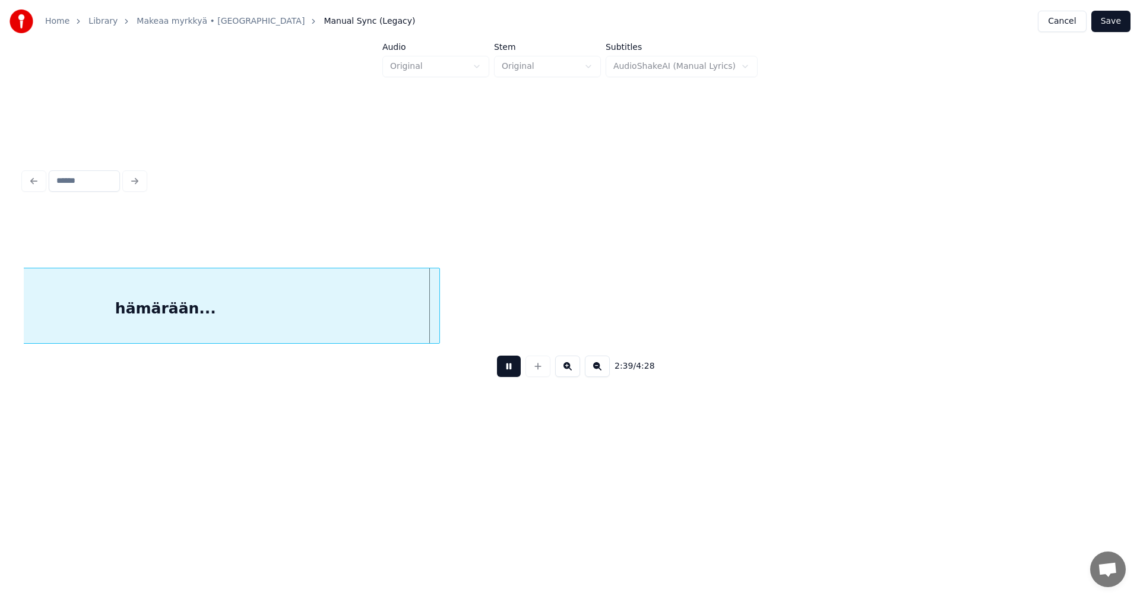
click at [510, 374] on button at bounding box center [509, 366] width 24 height 21
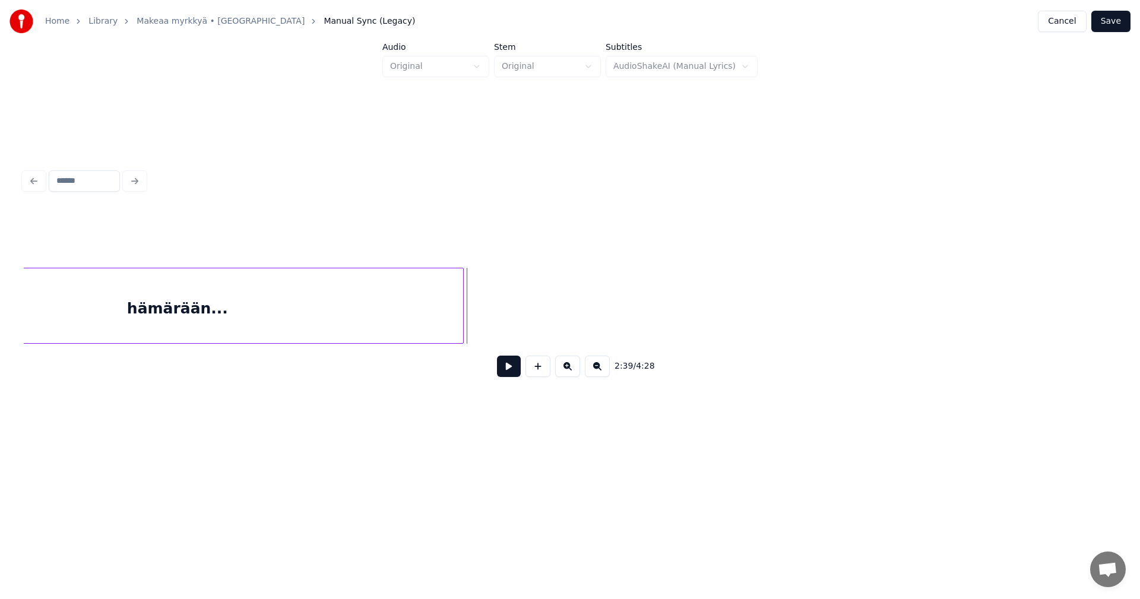
click at [463, 327] on div at bounding box center [462, 305] width 4 height 75
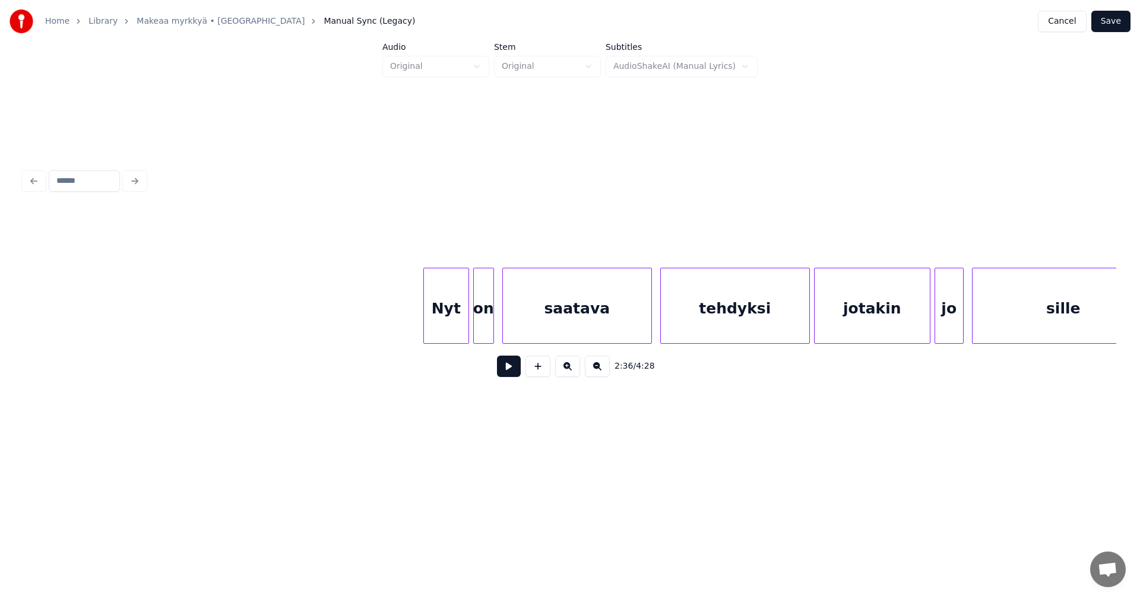
scroll to position [0, 34838]
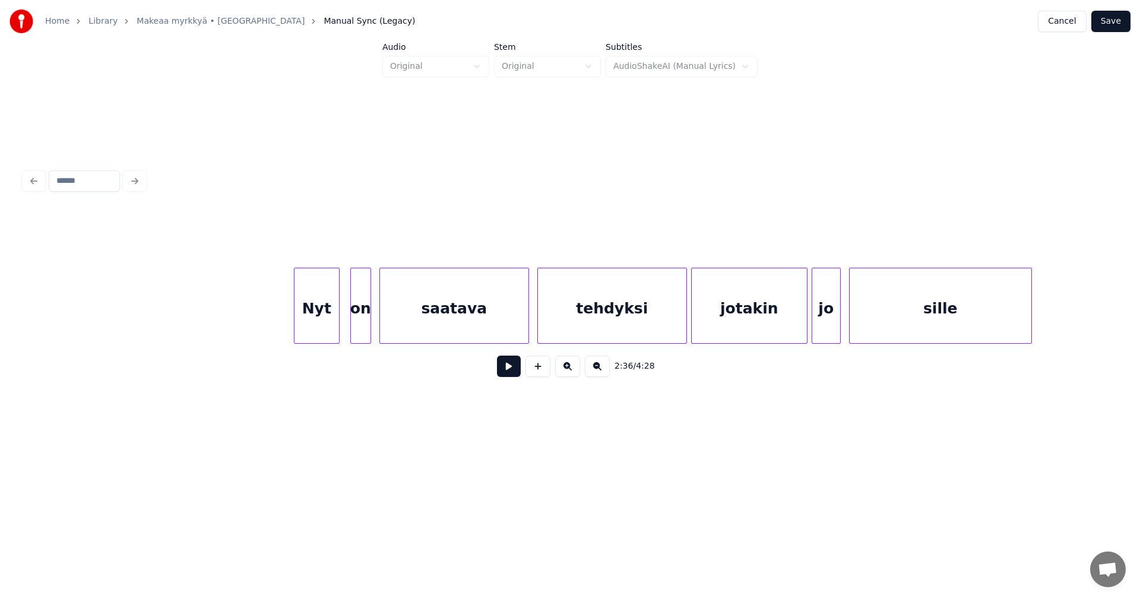
click at [323, 306] on div "Nyt" at bounding box center [317, 308] width 45 height 81
click at [323, 313] on div at bounding box center [323, 305] width 4 height 75
click at [347, 317] on div "on" at bounding box center [348, 308] width 20 height 81
click at [361, 317] on div at bounding box center [361, 305] width 4 height 75
click at [425, 318] on div "saatava" at bounding box center [449, 308] width 148 height 81
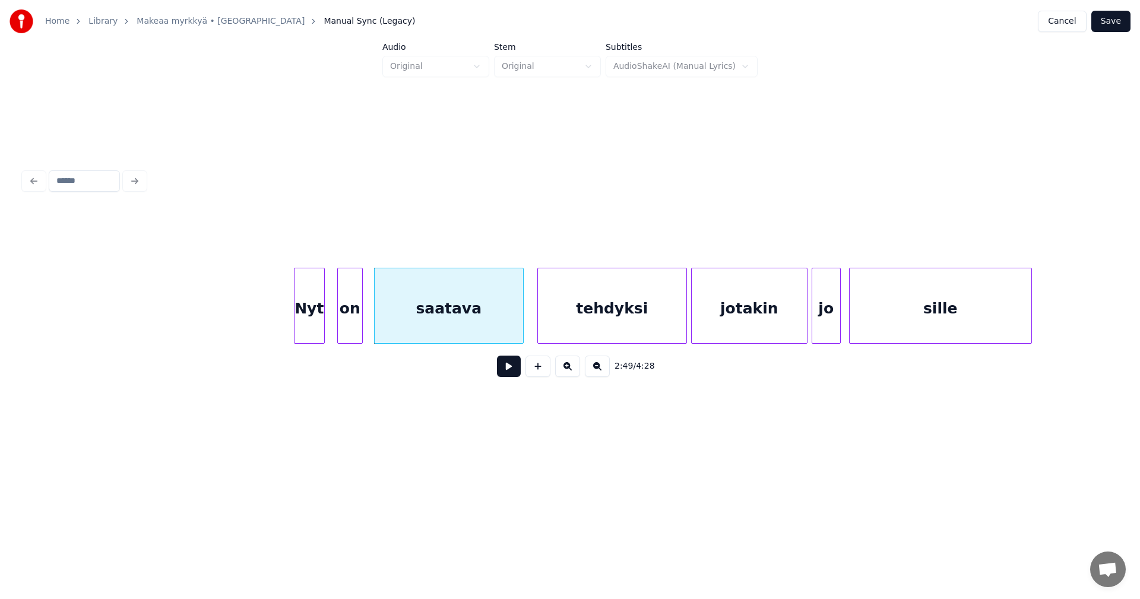
click at [319, 320] on div "Nyt" at bounding box center [310, 308] width 30 height 81
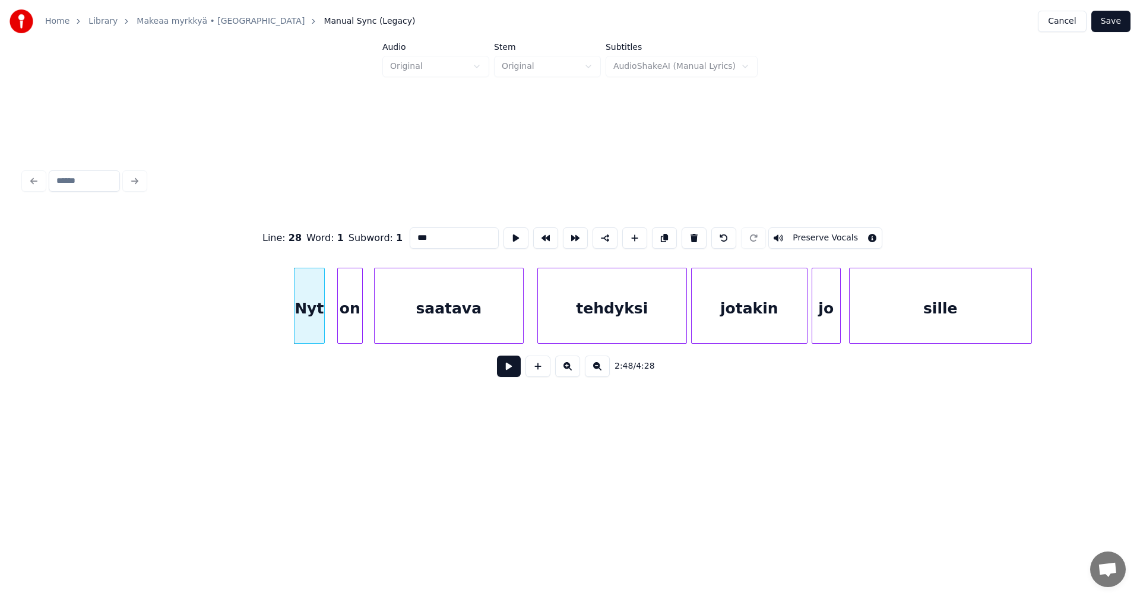
click at [515, 377] on button at bounding box center [509, 366] width 24 height 21
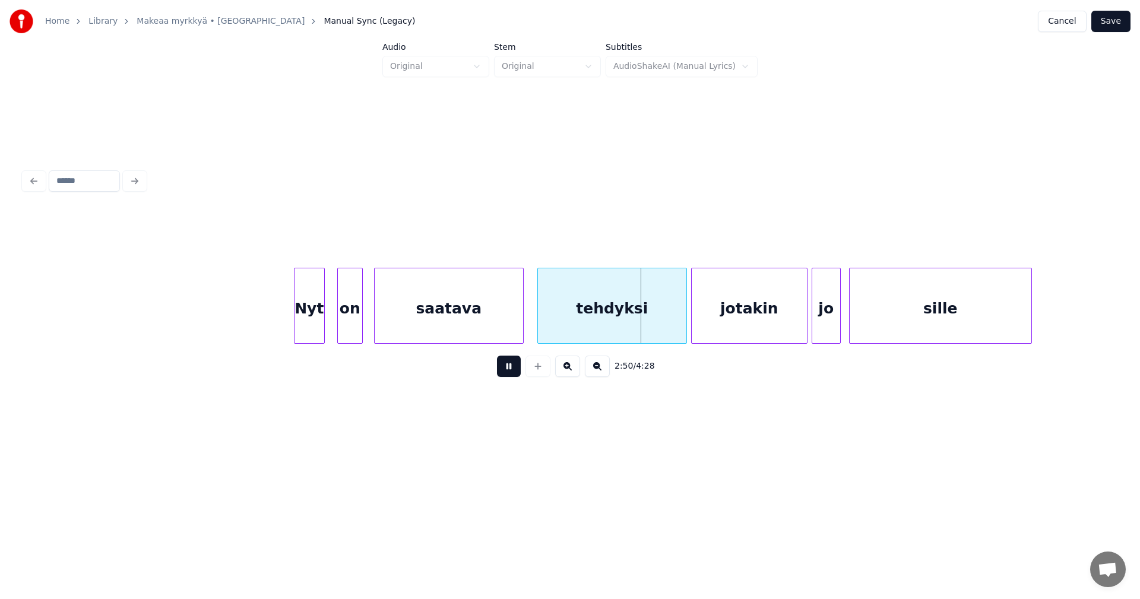
click at [515, 377] on button at bounding box center [509, 366] width 24 height 21
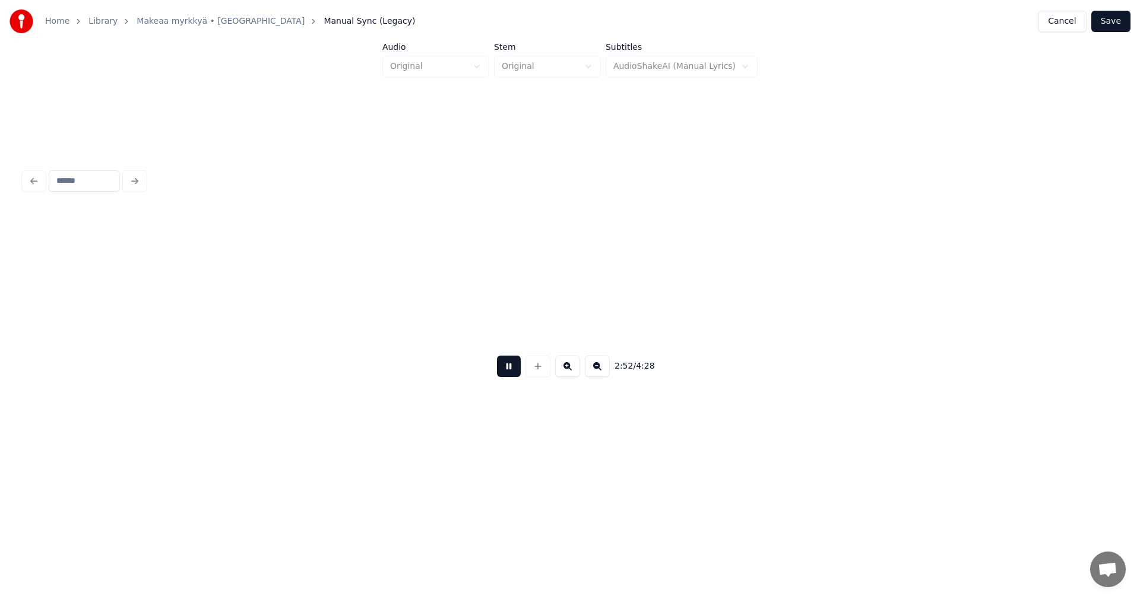
scroll to position [0, 35932]
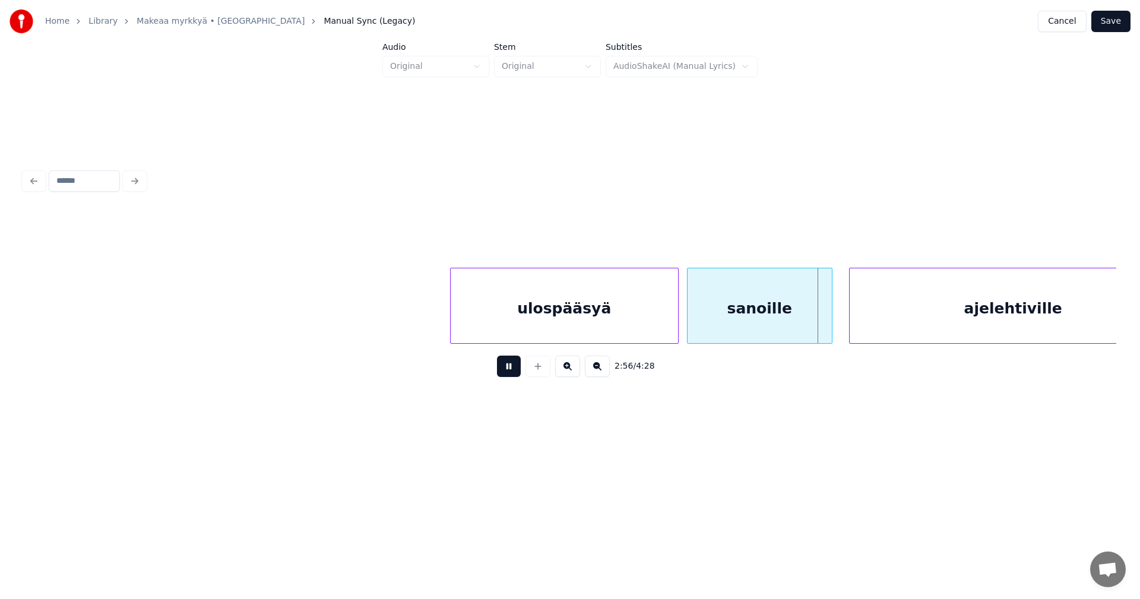
click at [515, 377] on button at bounding box center [509, 366] width 24 height 21
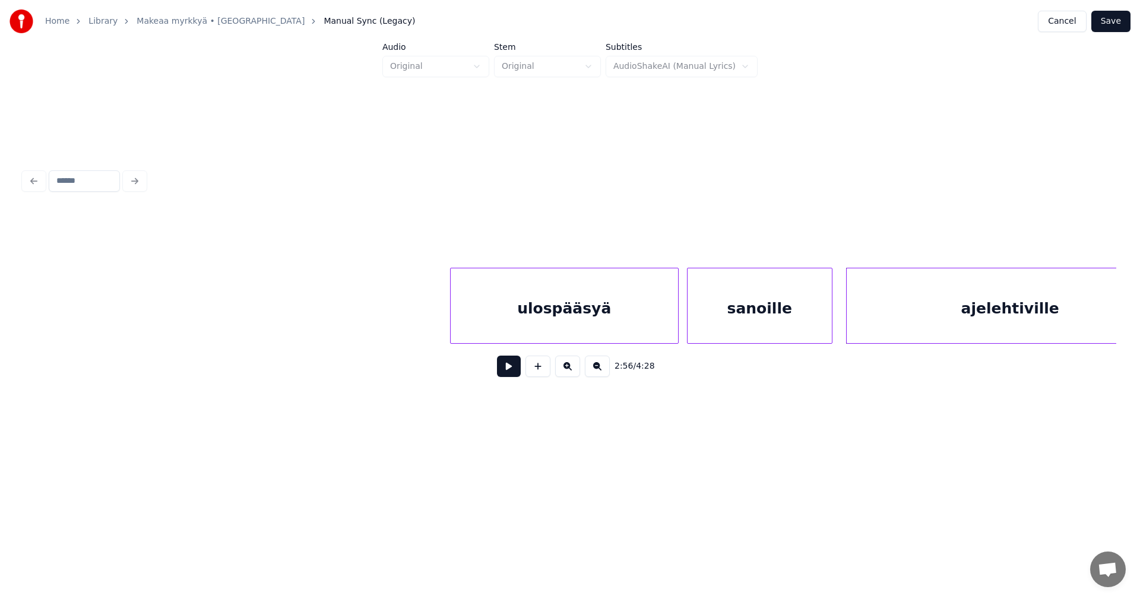
scroll to position [0, 35990]
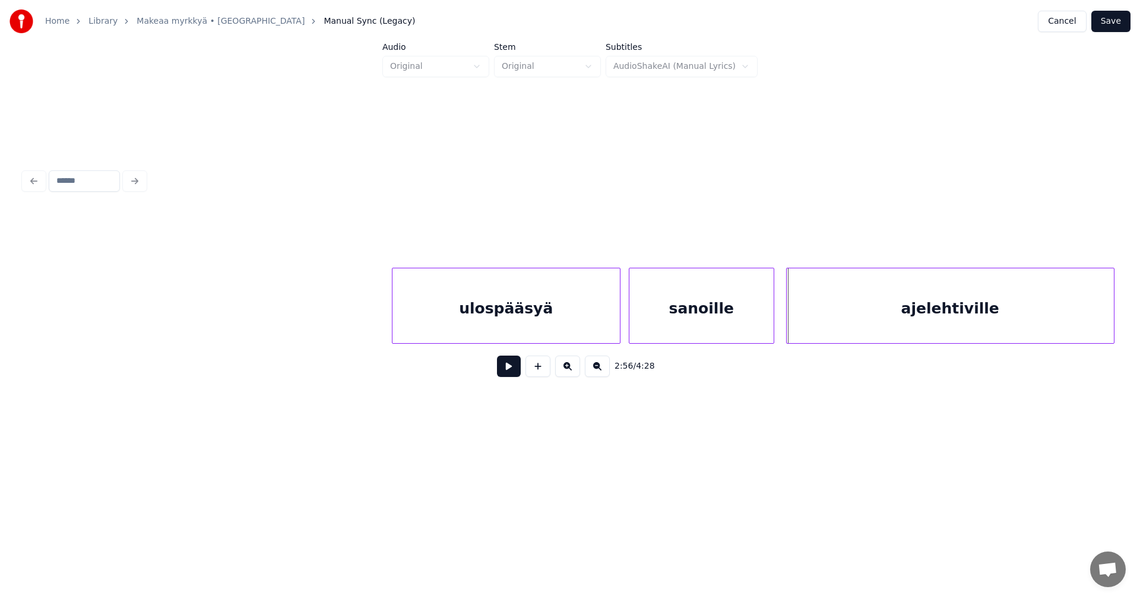
click at [938, 330] on div "ajelehtiville" at bounding box center [950, 308] width 327 height 81
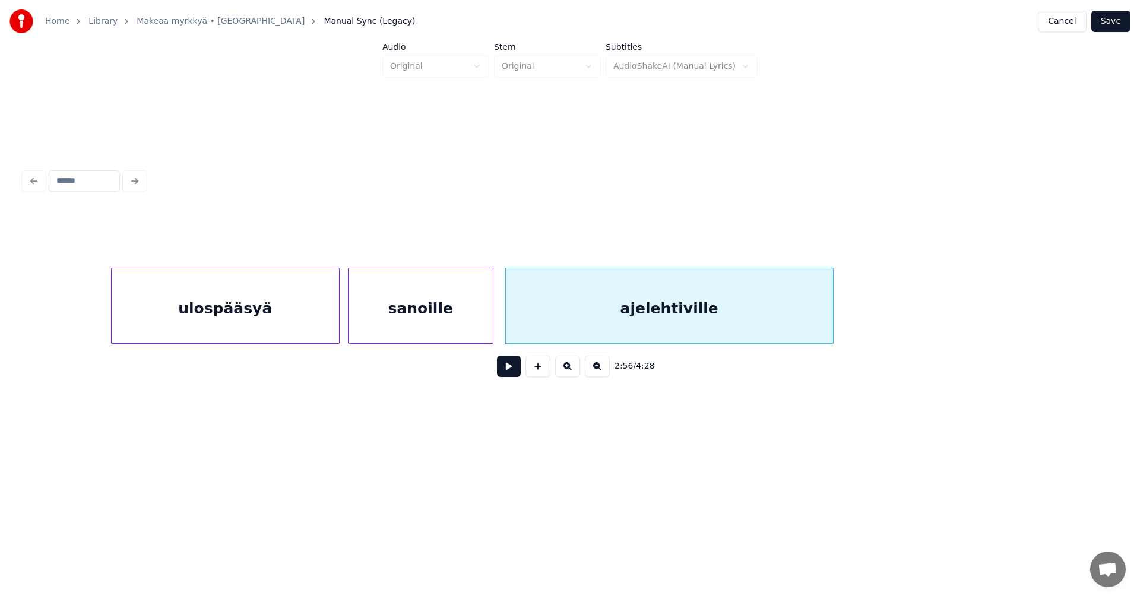
scroll to position [0, 36275]
click at [839, 319] on div at bounding box center [840, 305] width 4 height 75
click at [772, 313] on div "ajelehtiville" at bounding box center [672, 308] width 340 height 81
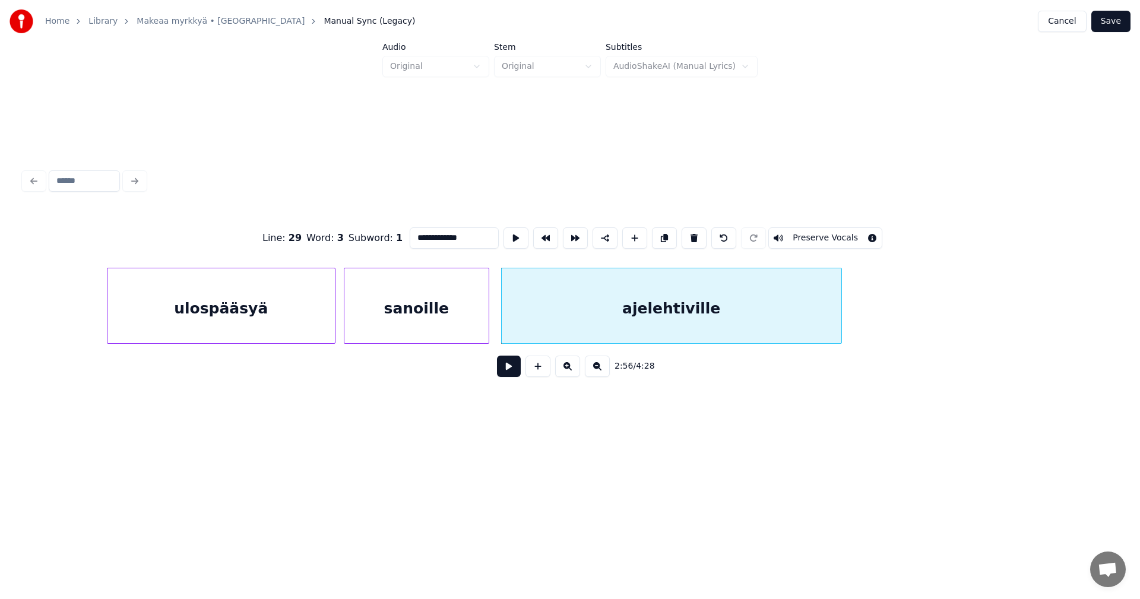
click at [506, 365] on button at bounding box center [509, 366] width 24 height 21
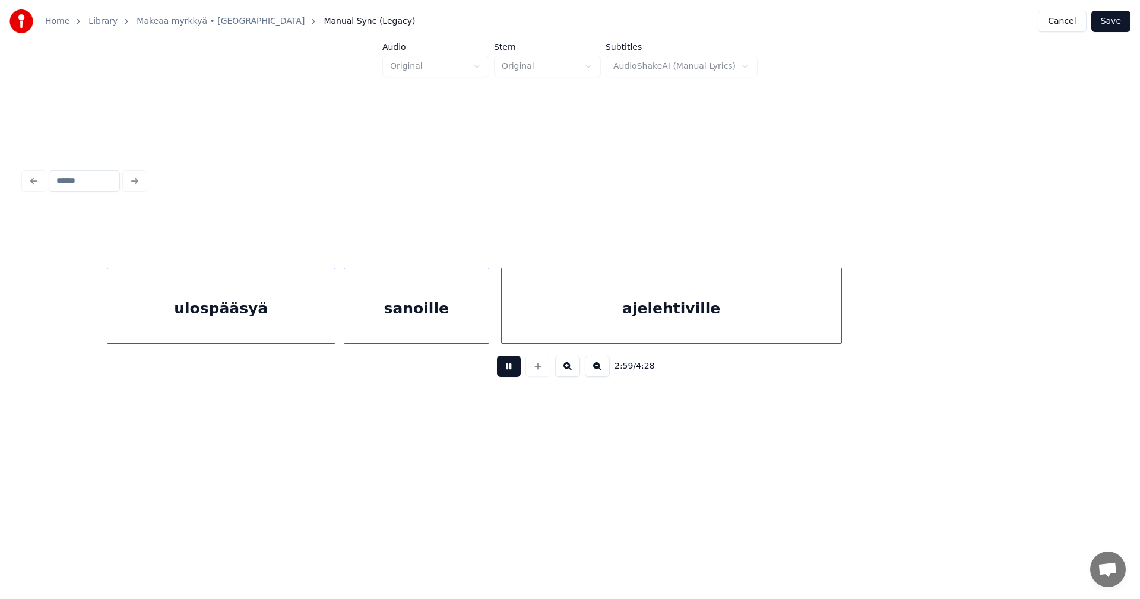
scroll to position [0, 37368]
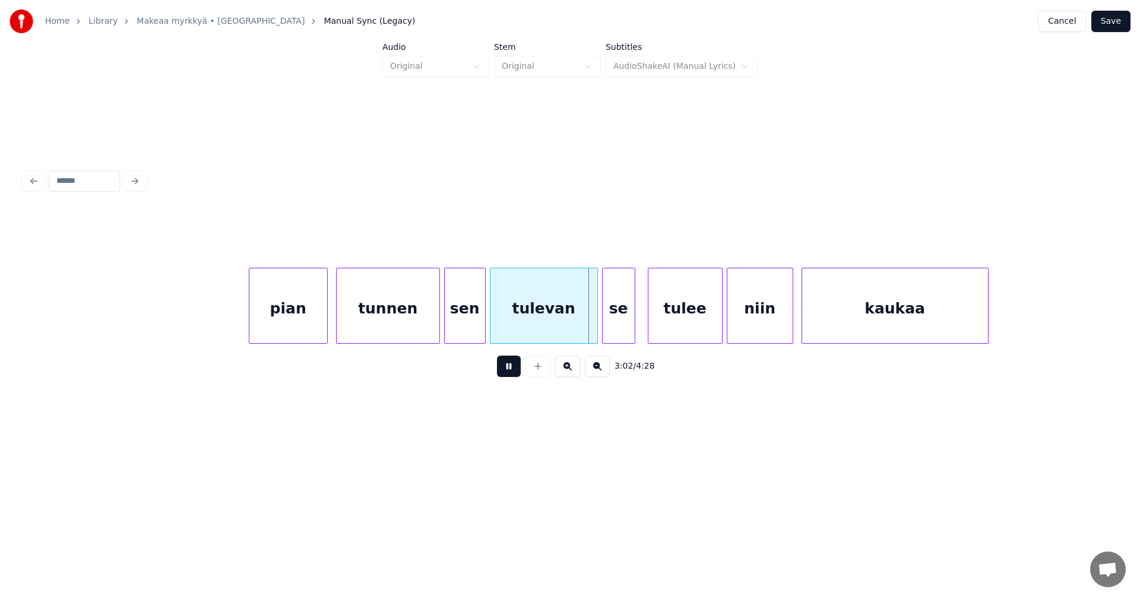
click at [506, 368] on button at bounding box center [509, 366] width 24 height 21
click at [540, 302] on div "tulevan" at bounding box center [544, 308] width 107 height 81
click at [514, 372] on button at bounding box center [509, 366] width 24 height 21
click at [512, 372] on button at bounding box center [509, 366] width 24 height 21
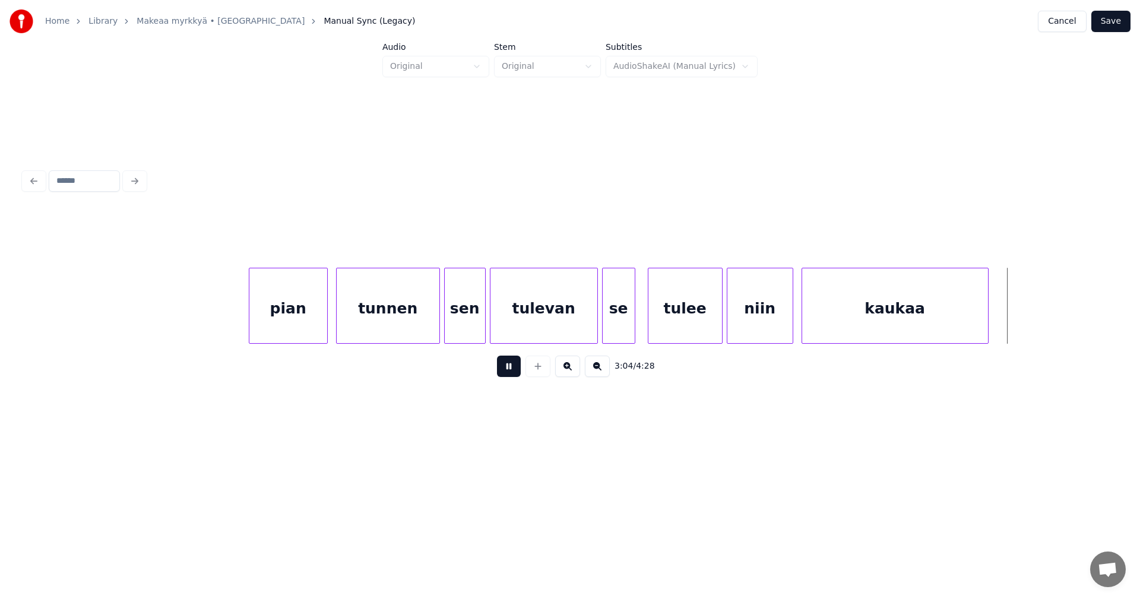
click at [512, 372] on button at bounding box center [509, 366] width 24 height 21
click at [1028, 320] on div at bounding box center [1027, 305] width 4 height 75
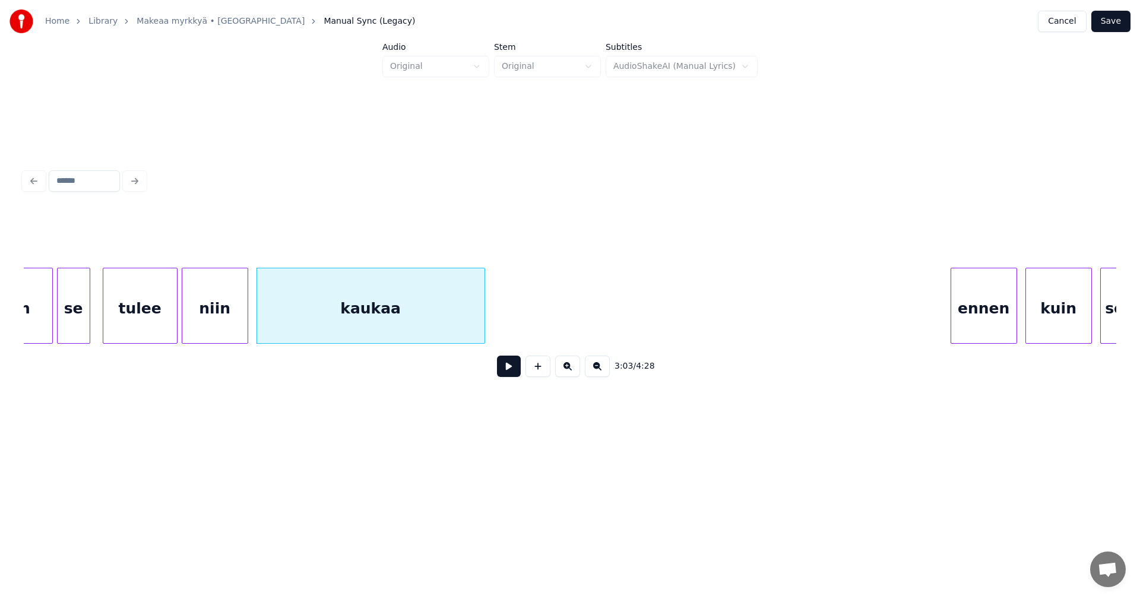
scroll to position [0, 37914]
click at [380, 313] on div "kaukaa" at bounding box center [369, 308] width 227 height 81
click at [507, 371] on button at bounding box center [509, 366] width 24 height 21
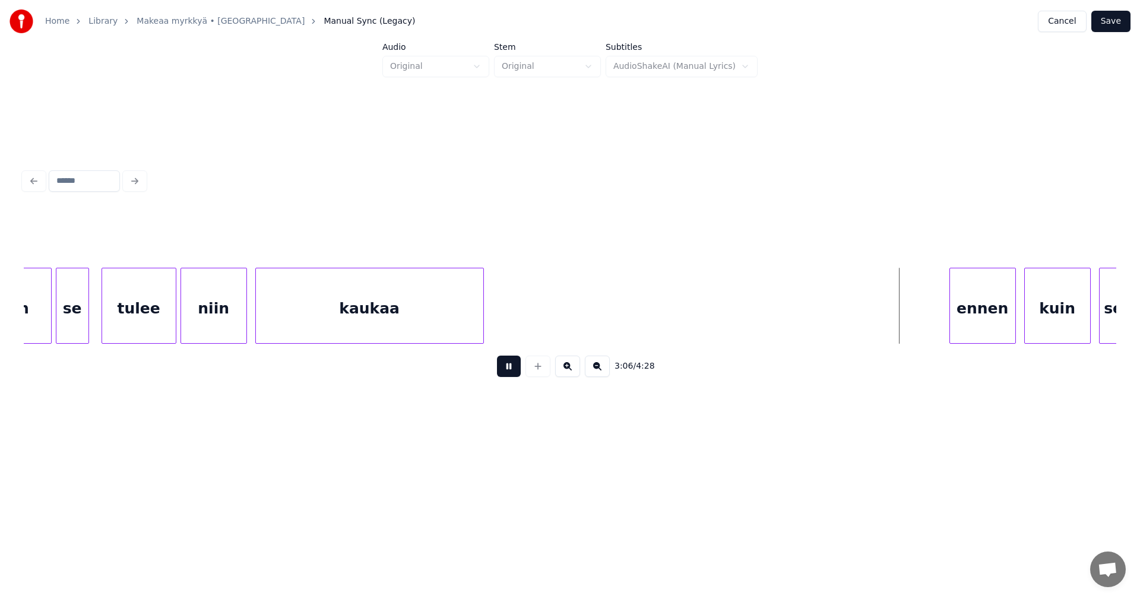
click at [507, 371] on button at bounding box center [509, 366] width 24 height 21
click at [992, 325] on div "ennen" at bounding box center [973, 308] width 65 height 81
click at [1006, 324] on div at bounding box center [1008, 305] width 4 height 75
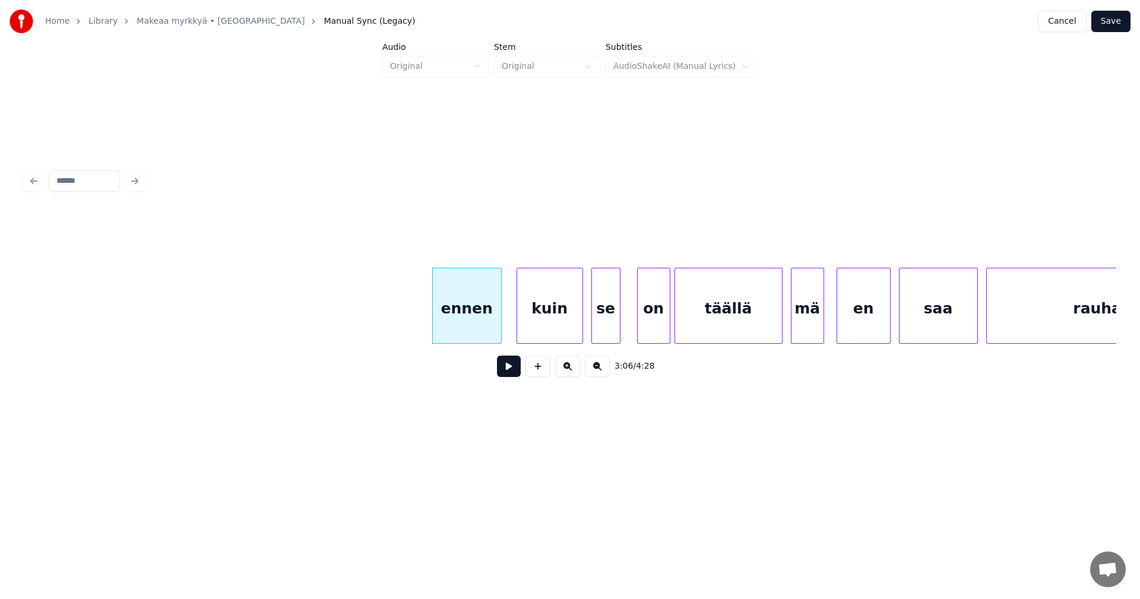
scroll to position [0, 38437]
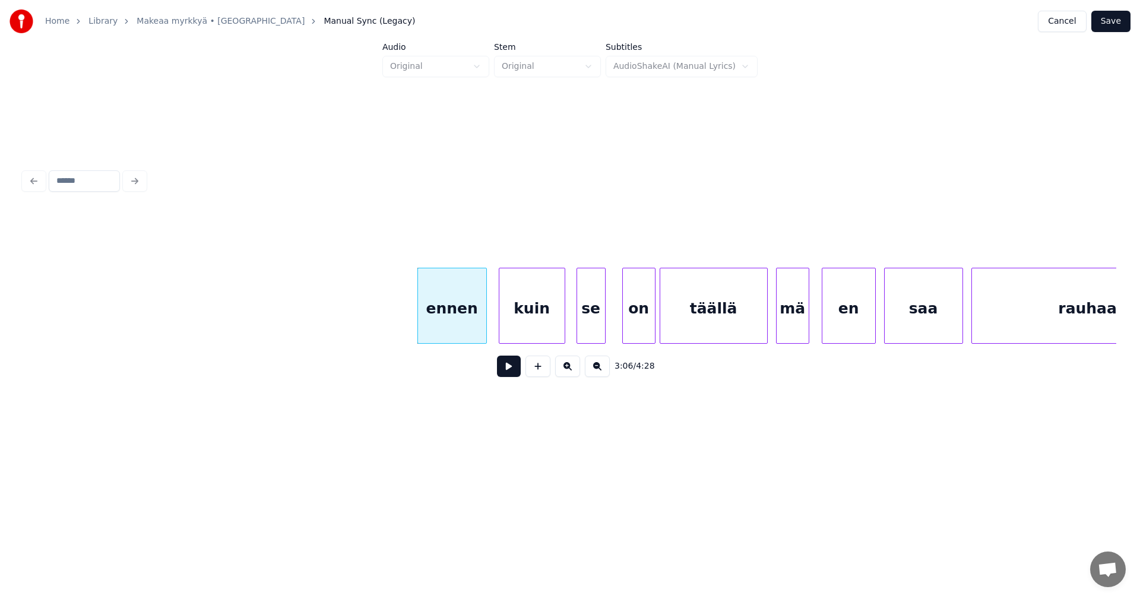
click at [543, 310] on div "kuin" at bounding box center [532, 308] width 65 height 81
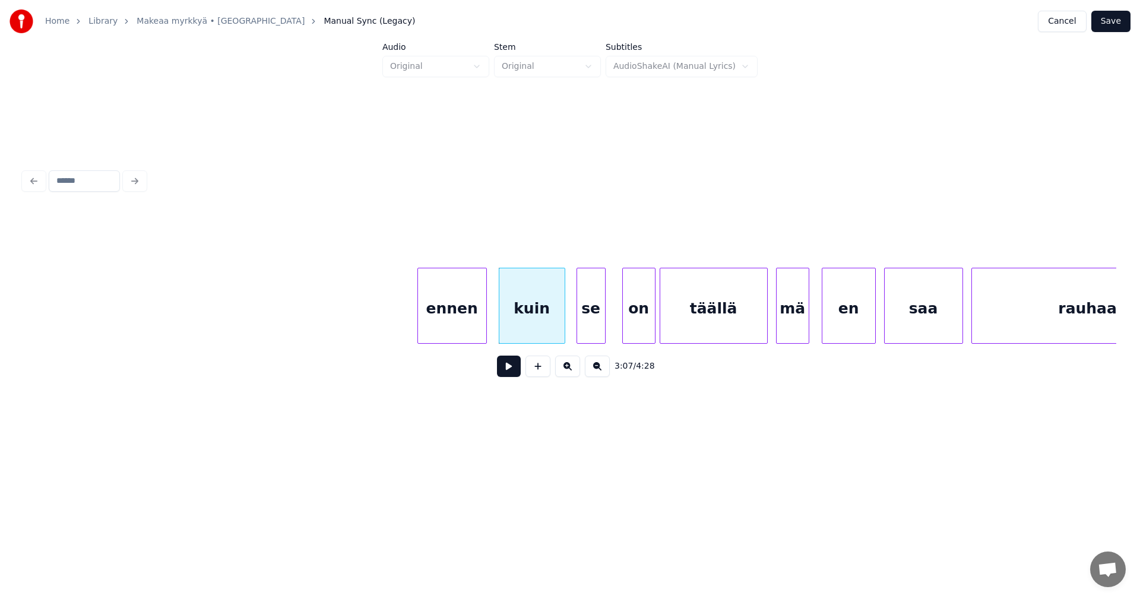
click at [550, 321] on div "kuin" at bounding box center [532, 308] width 65 height 81
click at [518, 366] on button at bounding box center [509, 366] width 24 height 21
click at [513, 371] on button at bounding box center [509, 366] width 24 height 21
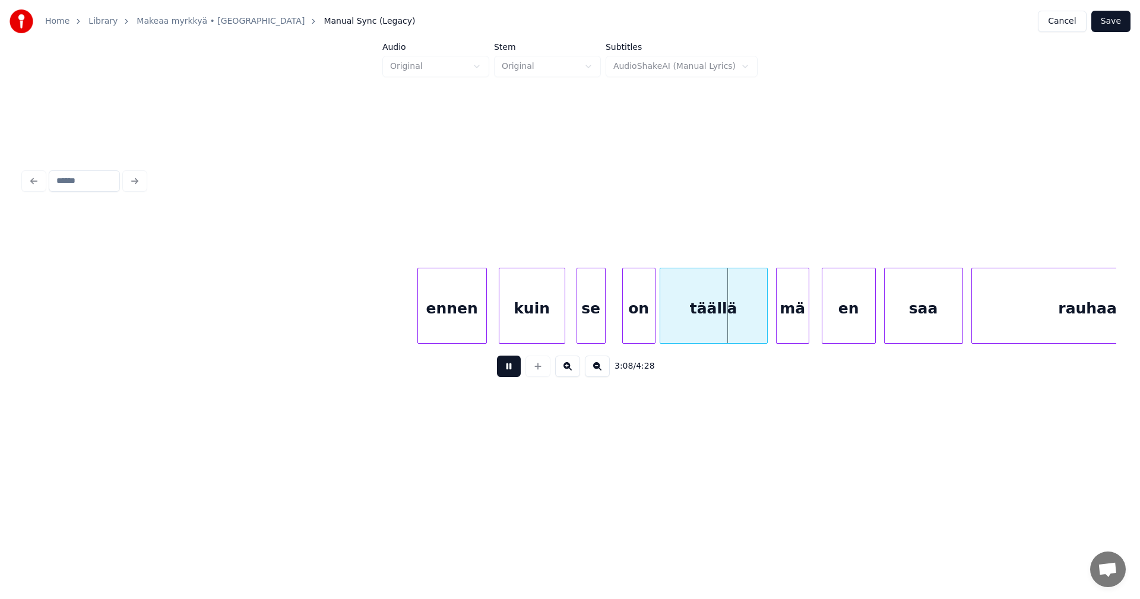
drag, startPoint x: 513, startPoint y: 371, endPoint x: 640, endPoint y: 312, distance: 140.8
click at [515, 371] on button at bounding box center [509, 366] width 24 height 21
click at [637, 311] on div "on" at bounding box center [635, 308] width 32 height 81
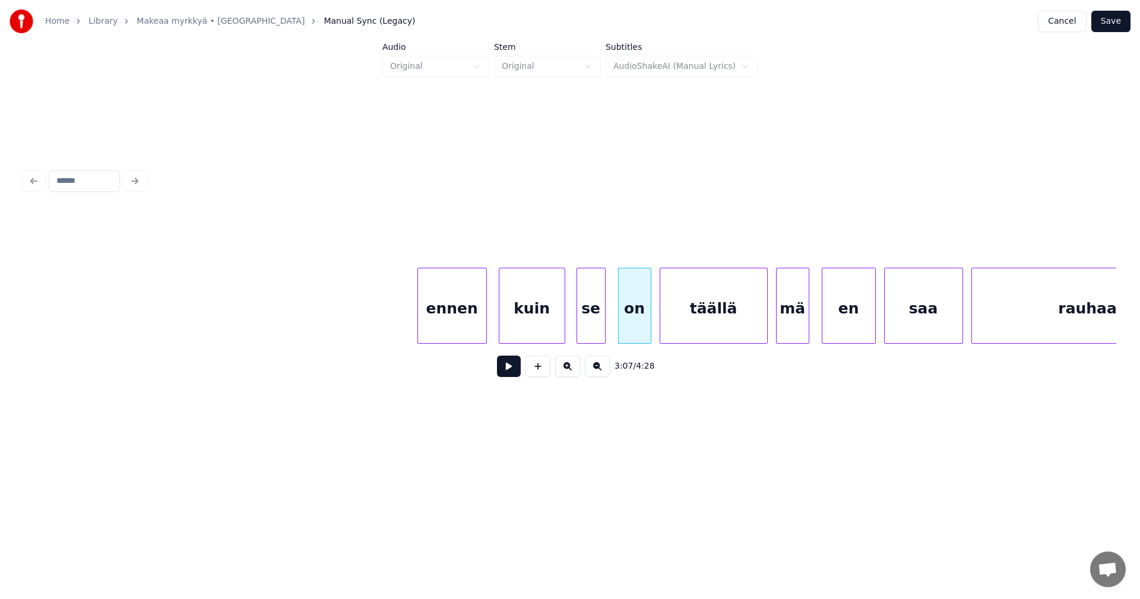
click at [584, 327] on div "se" at bounding box center [591, 308] width 28 height 81
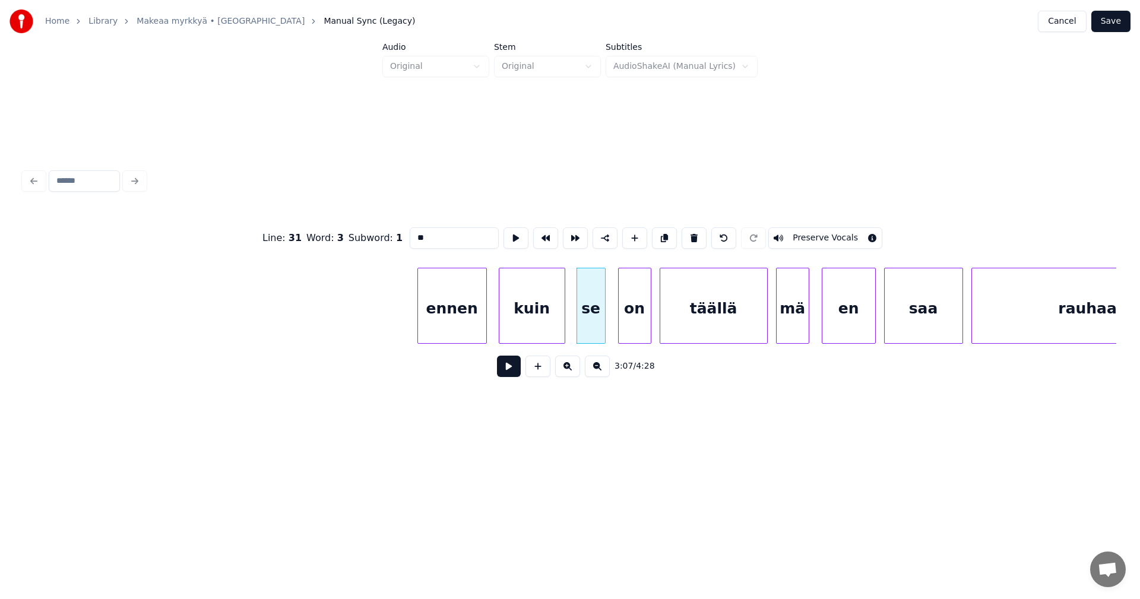
click at [517, 377] on button at bounding box center [509, 366] width 24 height 21
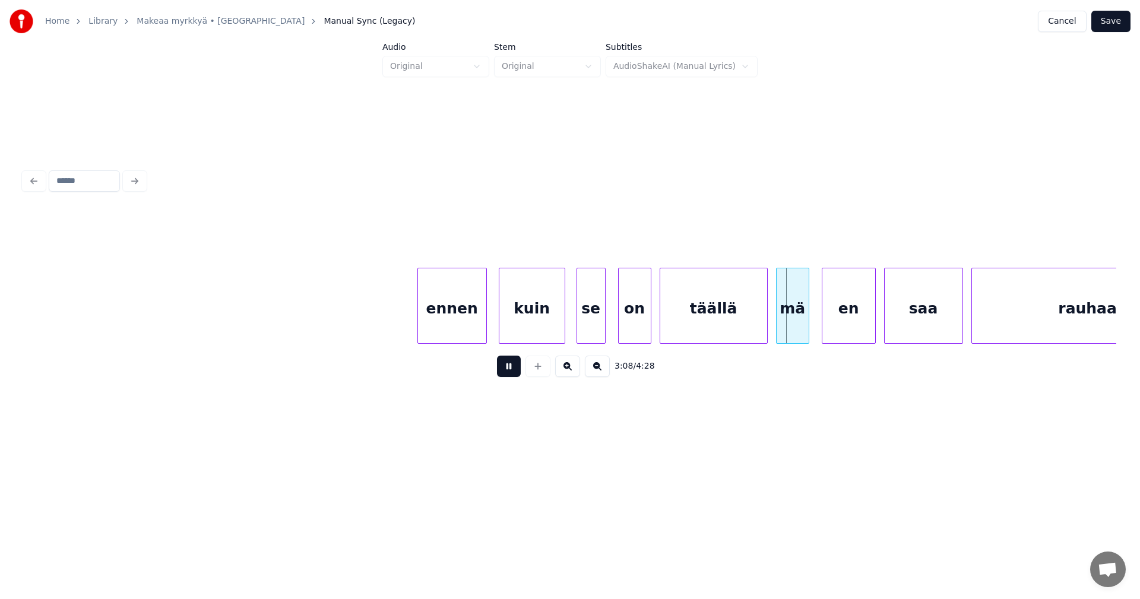
click at [517, 377] on button at bounding box center [509, 366] width 24 height 21
click at [855, 321] on div "en" at bounding box center [844, 308] width 53 height 81
click at [706, 309] on div "täällä" at bounding box center [713, 308] width 107 height 81
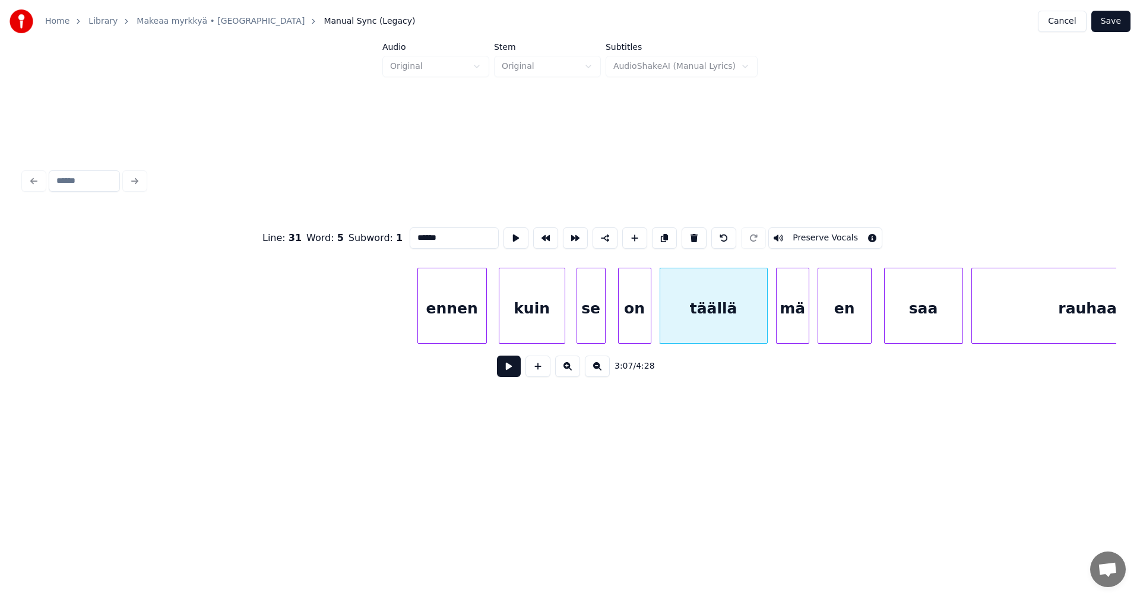
click at [502, 369] on button at bounding box center [509, 366] width 24 height 21
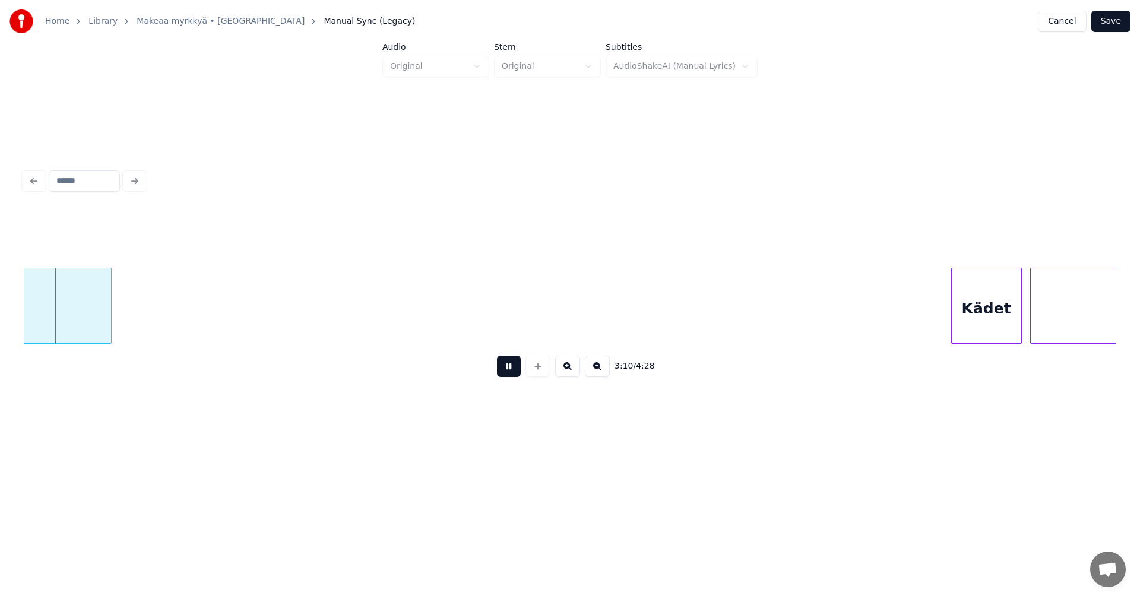
click at [508, 369] on button at bounding box center [509, 366] width 24 height 21
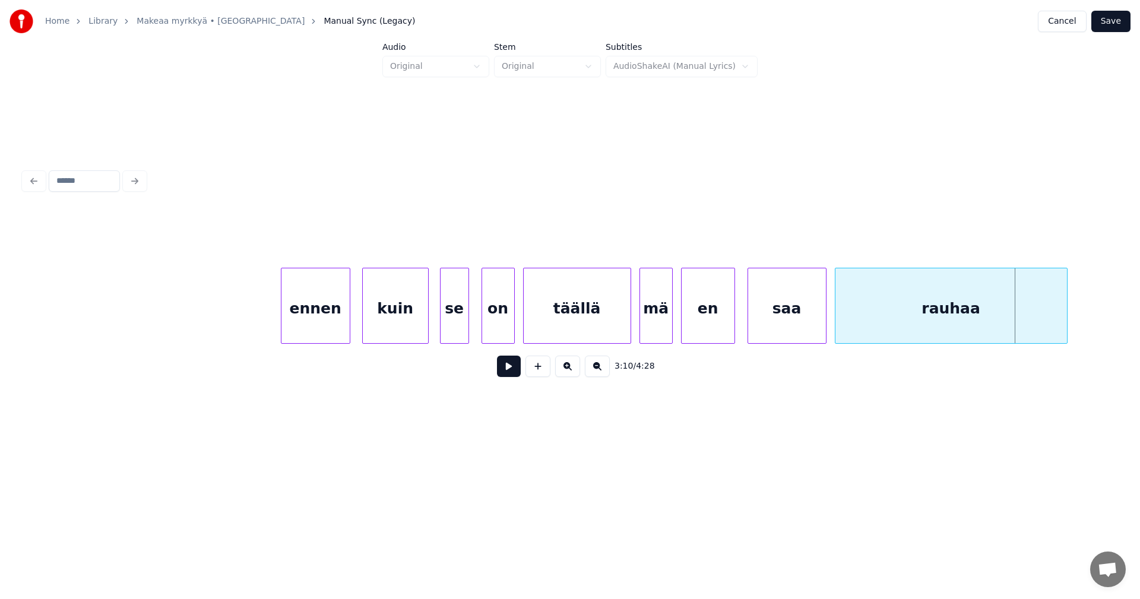
click at [755, 328] on div "saa" at bounding box center [787, 308] width 78 height 81
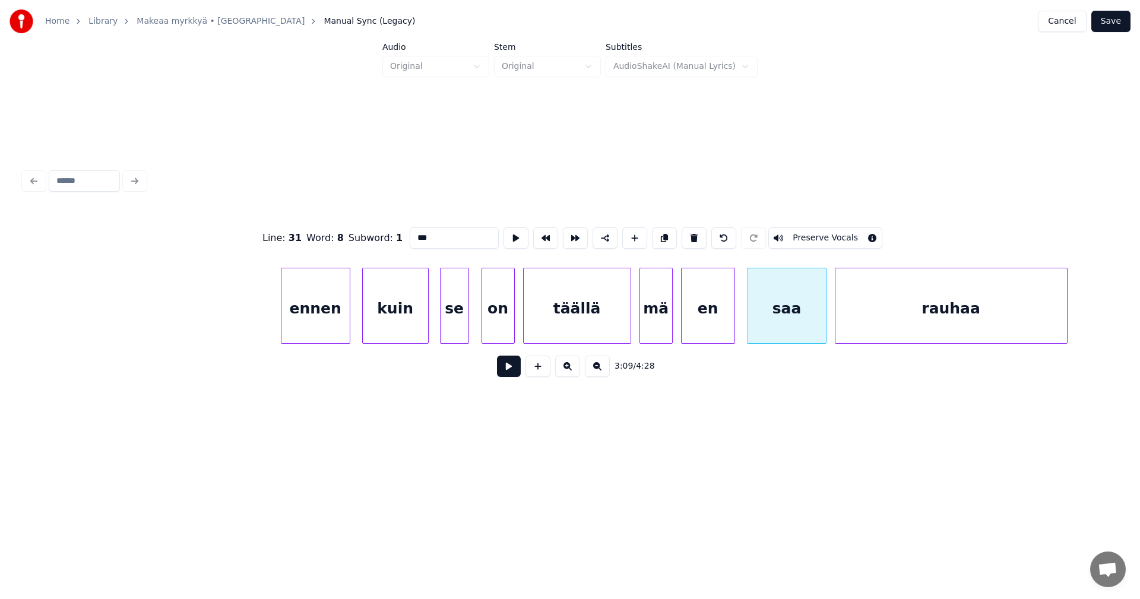
click at [519, 369] on button at bounding box center [509, 366] width 24 height 21
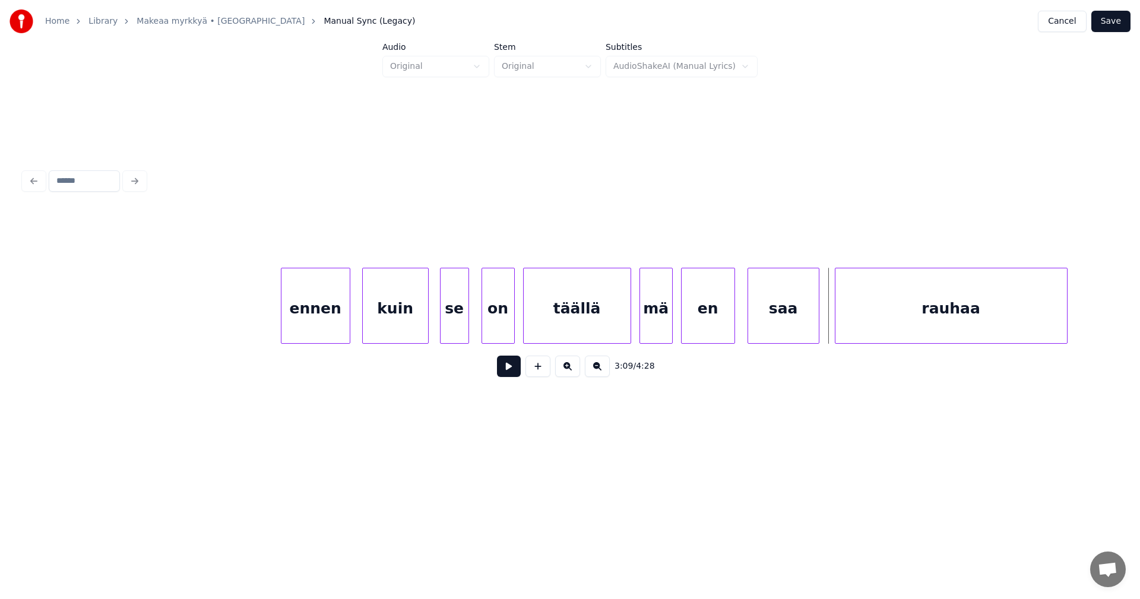
click at [817, 323] on div at bounding box center [817, 305] width 4 height 75
click at [830, 320] on div at bounding box center [831, 305] width 4 height 75
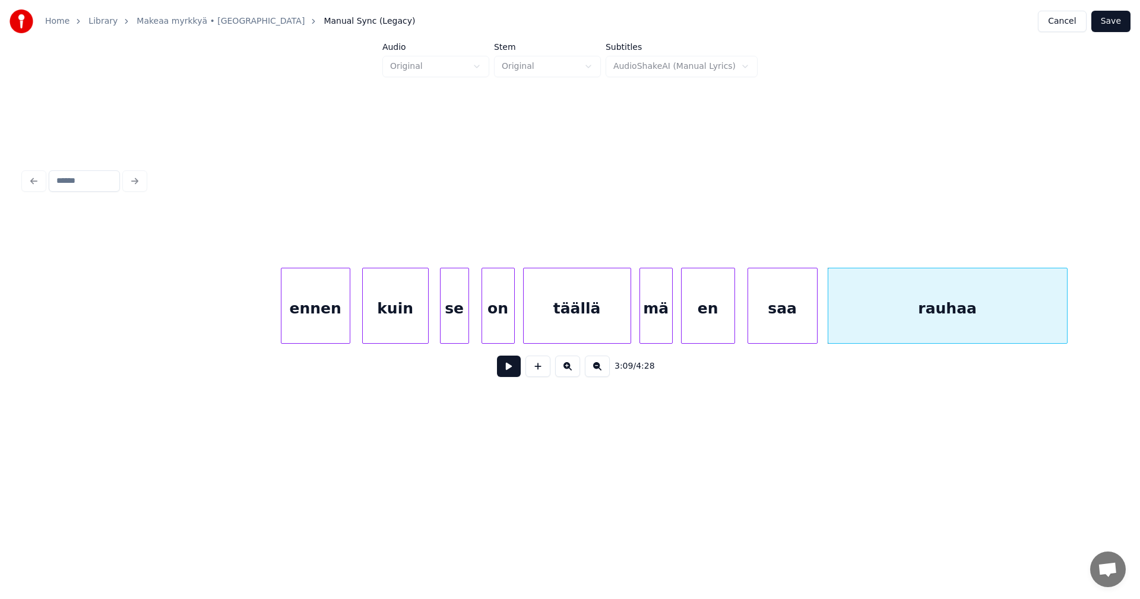
click at [794, 327] on div "saa" at bounding box center [782, 308] width 69 height 81
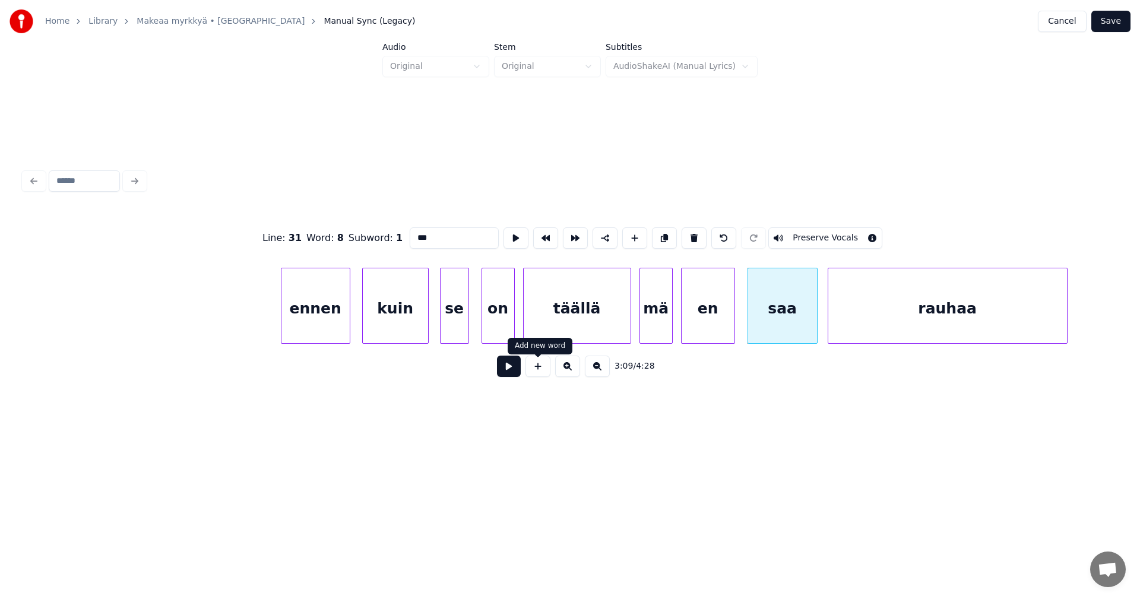
click at [513, 372] on button at bounding box center [509, 366] width 24 height 21
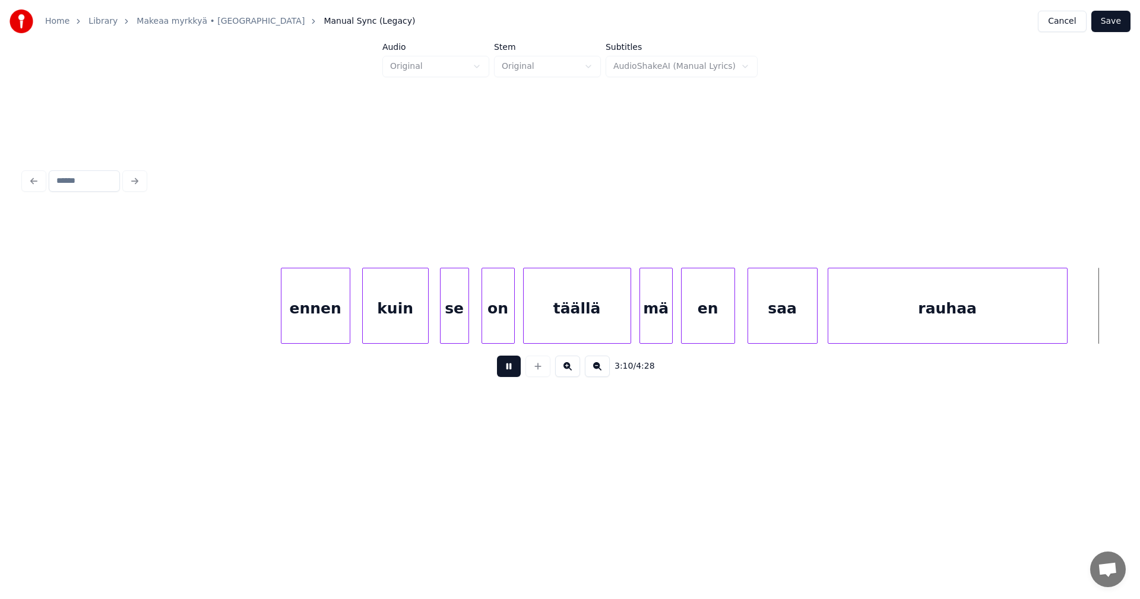
scroll to position [0, 39668]
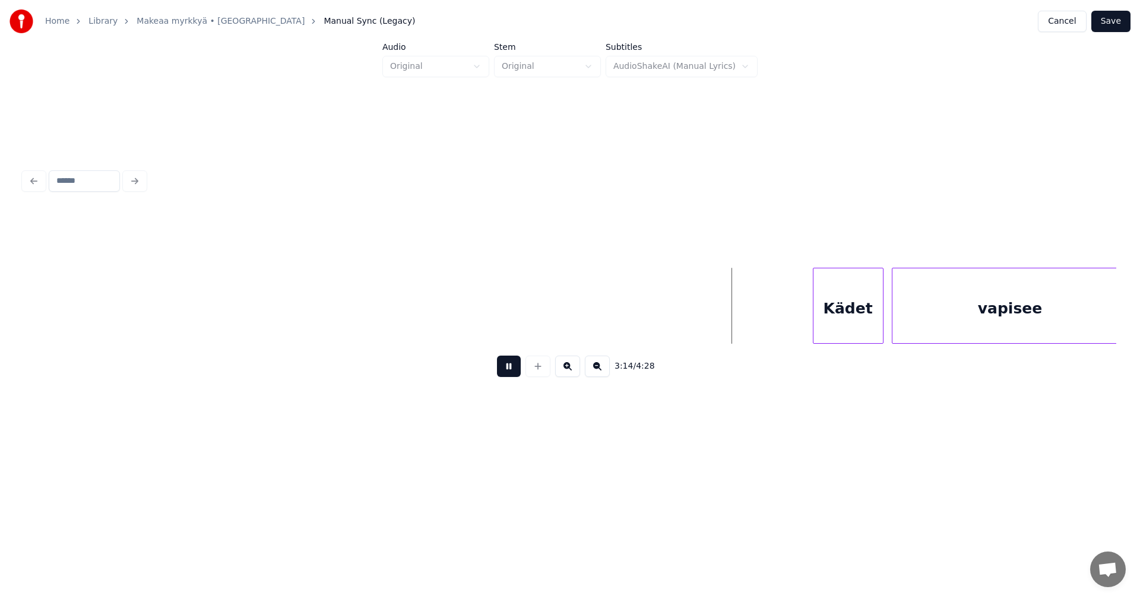
click at [513, 372] on button at bounding box center [509, 366] width 24 height 21
click at [850, 321] on div "Kädet" at bounding box center [844, 308] width 69 height 81
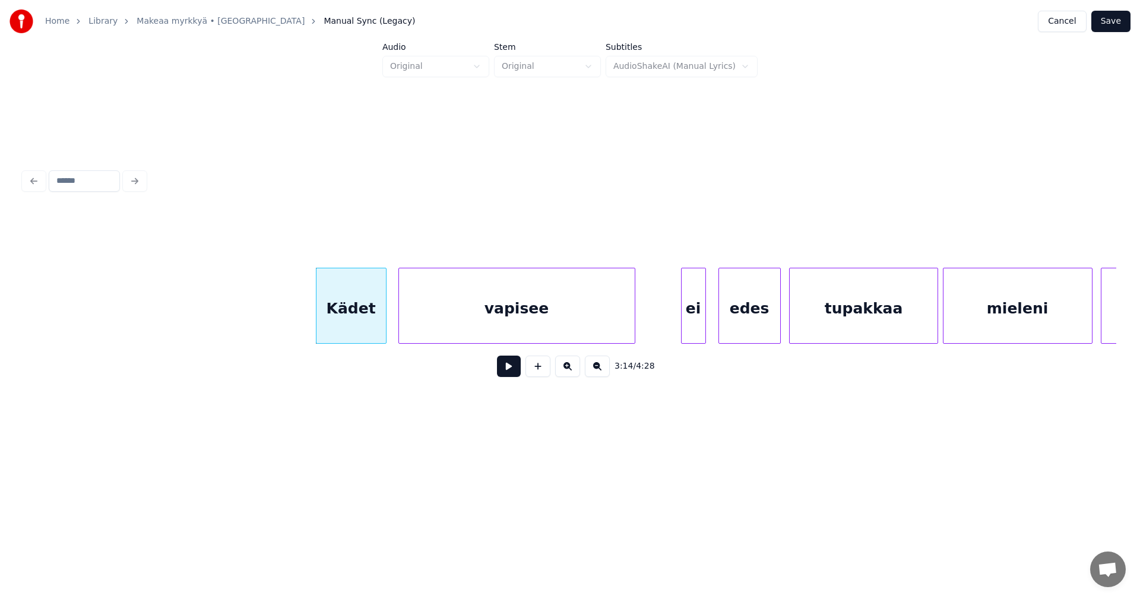
scroll to position [0, 40167]
click at [669, 321] on div at bounding box center [670, 305] width 4 height 75
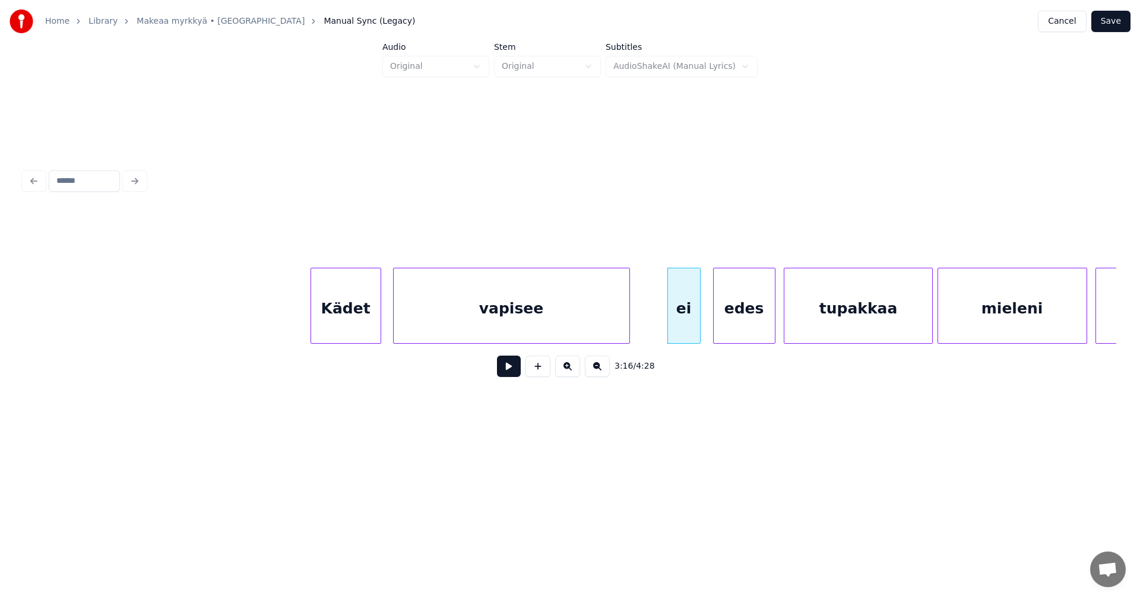
click at [356, 313] on div "Kädet" at bounding box center [345, 308] width 69 height 81
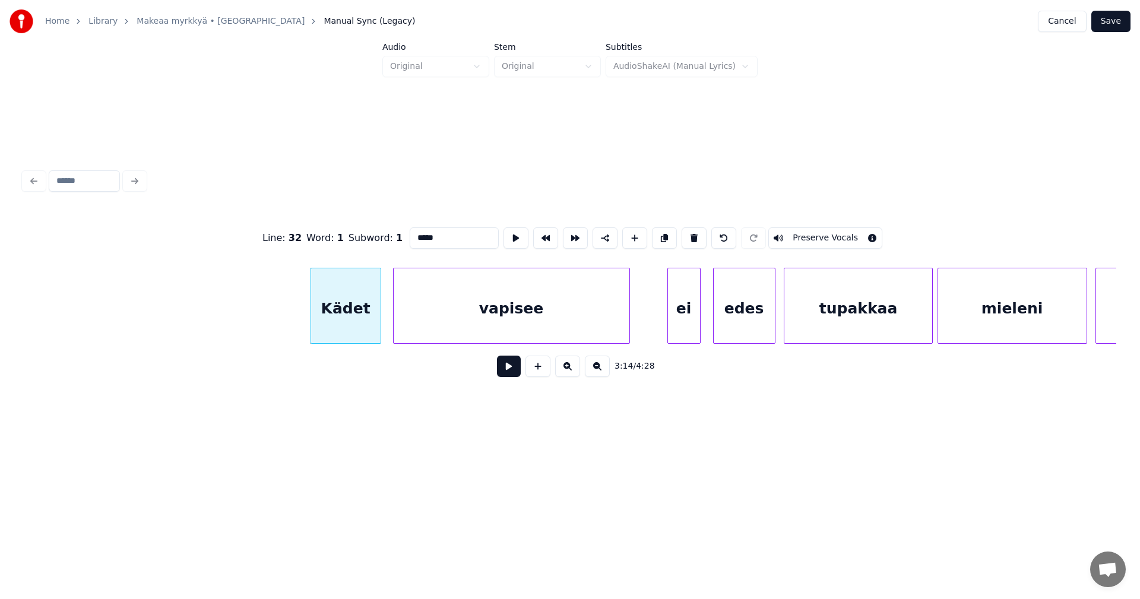
click at [501, 372] on button at bounding box center [509, 366] width 24 height 21
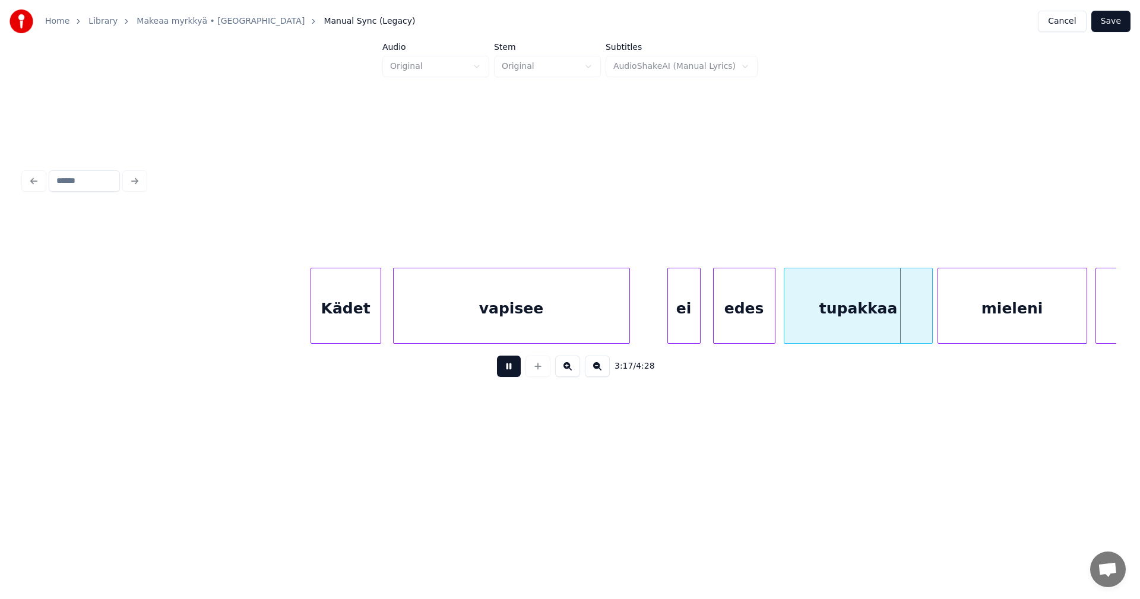
click at [501, 372] on button at bounding box center [509, 366] width 24 height 21
click at [927, 327] on div at bounding box center [928, 305] width 4 height 75
click at [1030, 328] on div "mieleni" at bounding box center [1009, 308] width 148 height 81
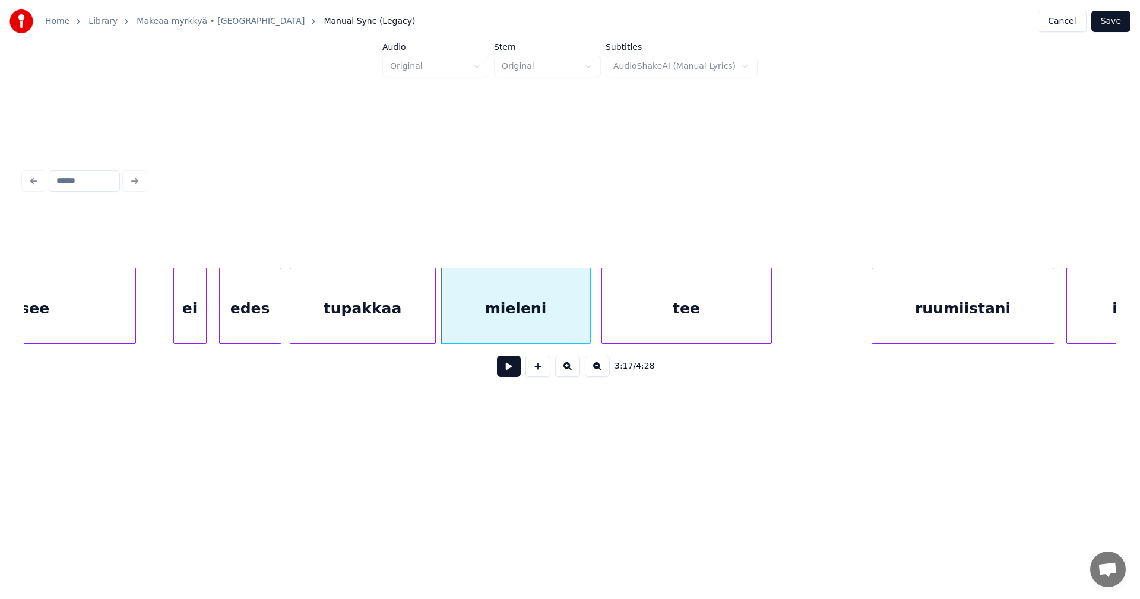
scroll to position [0, 40666]
click at [598, 307] on div at bounding box center [597, 305] width 4 height 75
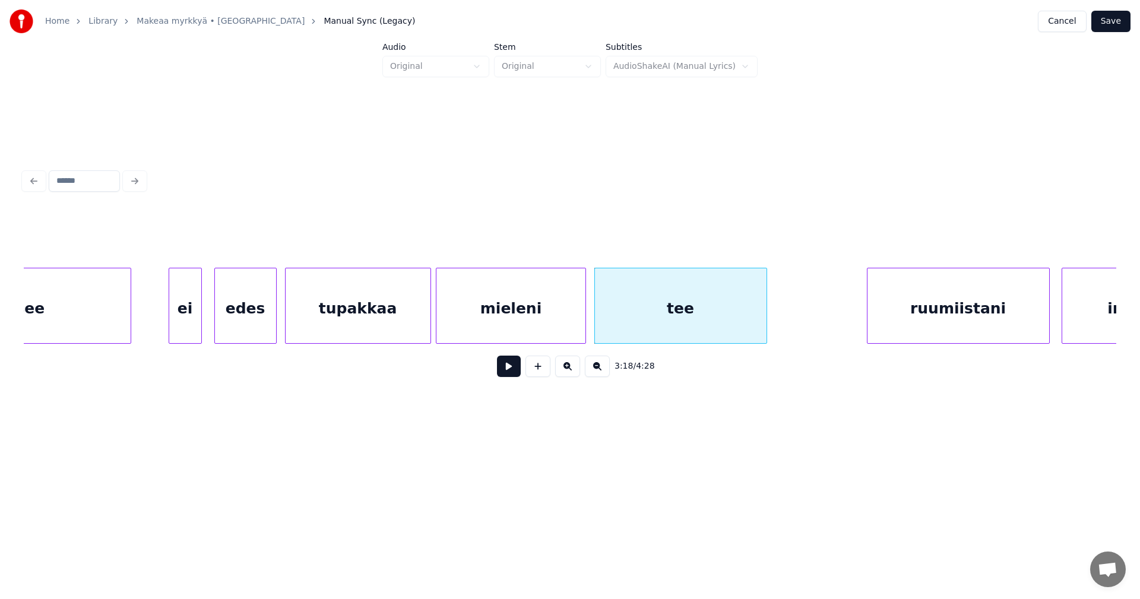
click at [527, 312] on div "mieleni" at bounding box center [511, 308] width 148 height 81
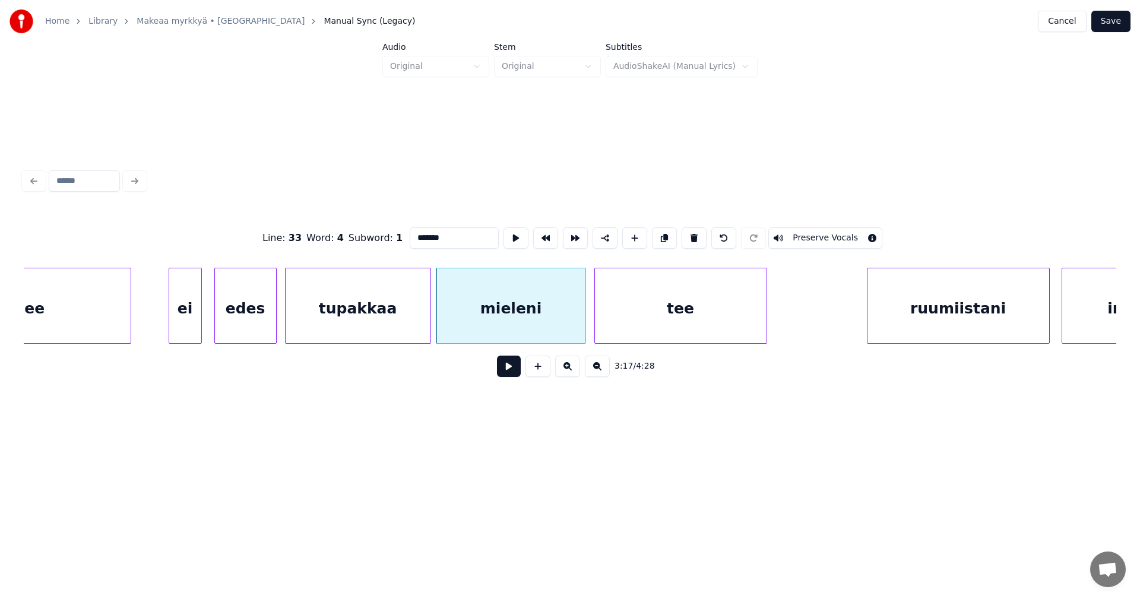
click at [504, 365] on button at bounding box center [509, 366] width 24 height 21
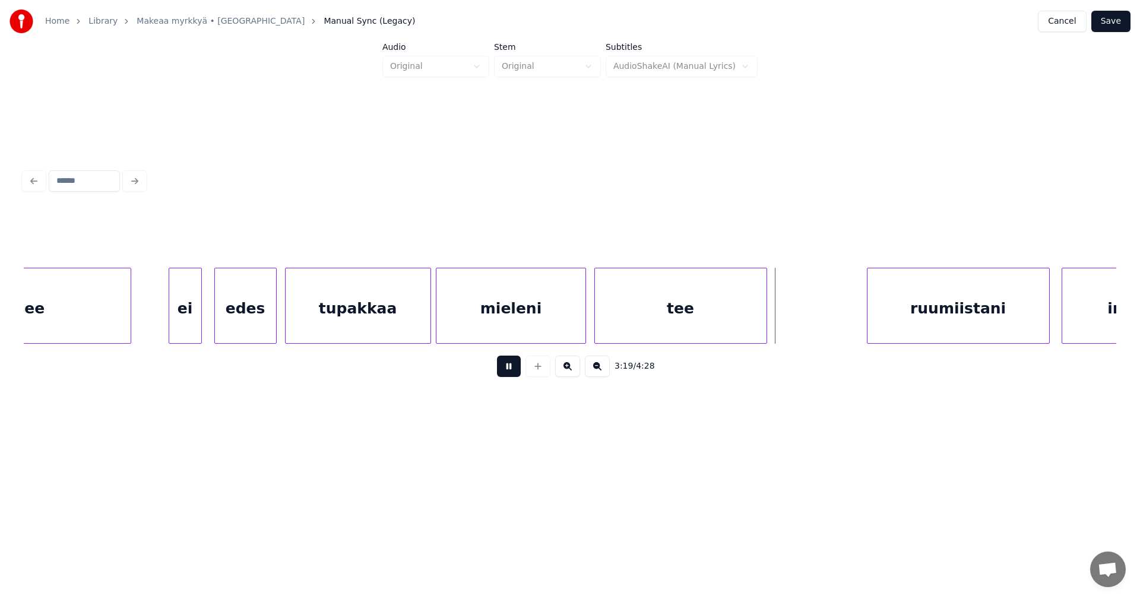
click at [504, 365] on button at bounding box center [509, 366] width 24 height 21
click at [891, 331] on div "ruumiistani" at bounding box center [949, 308] width 182 height 81
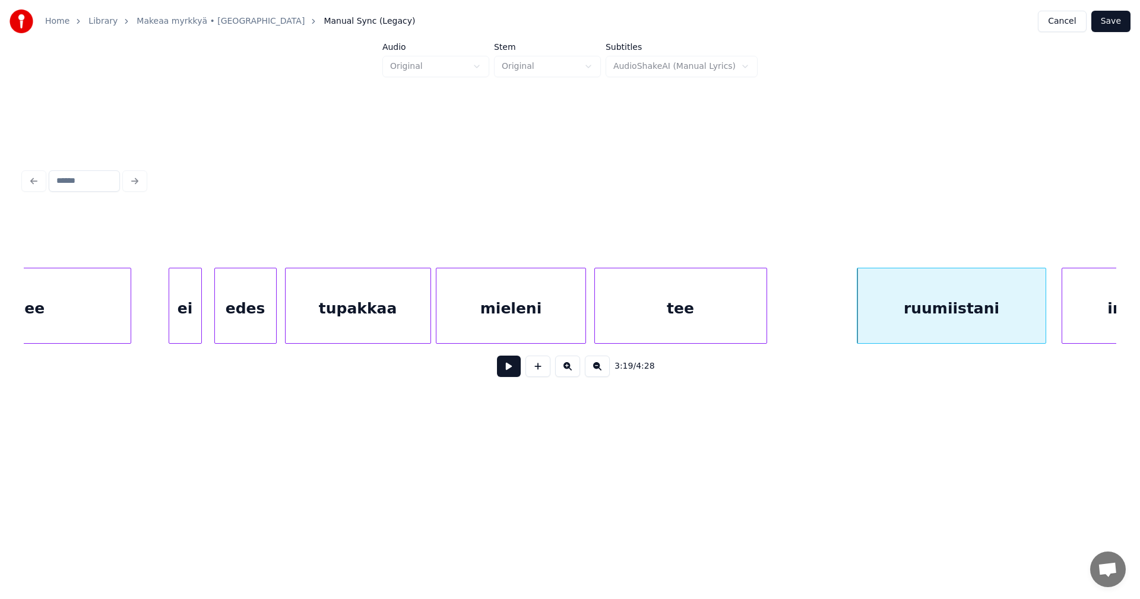
click at [1043, 327] on div at bounding box center [1044, 305] width 4 height 75
click at [1114, 344] on div "3:19 / 4:28" at bounding box center [570, 276] width 1102 height 235
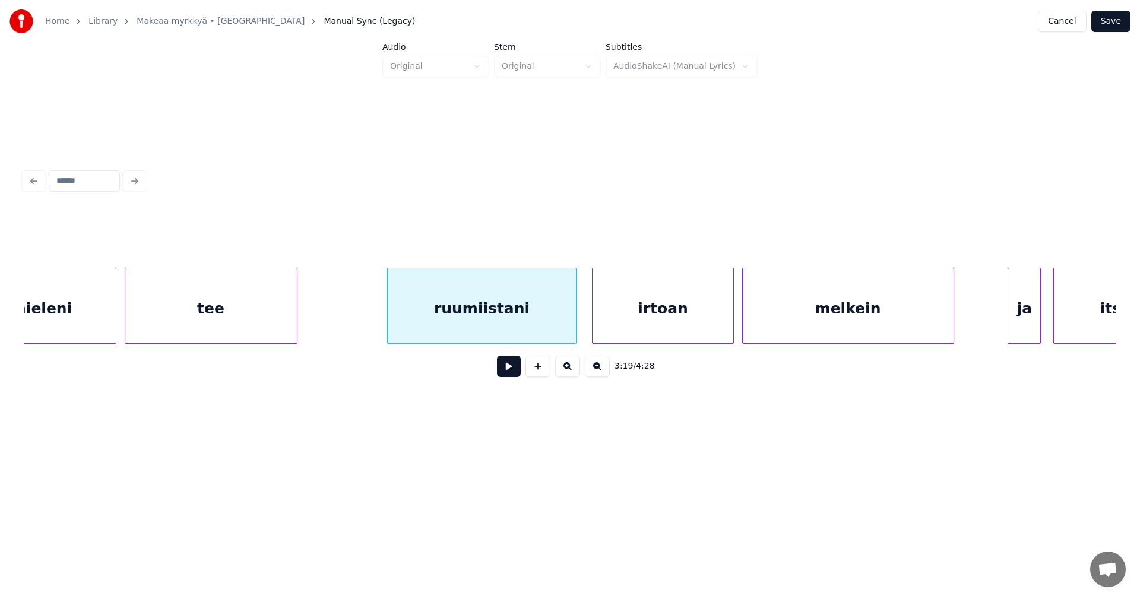
scroll to position [0, 41212]
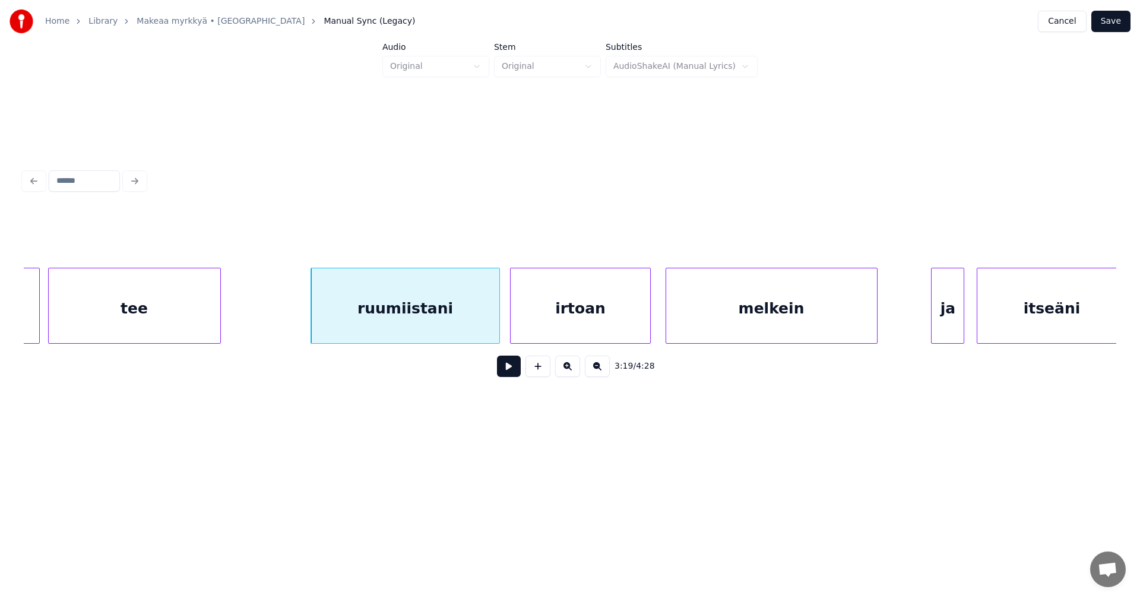
click at [565, 309] on div "irtoan" at bounding box center [581, 308] width 140 height 81
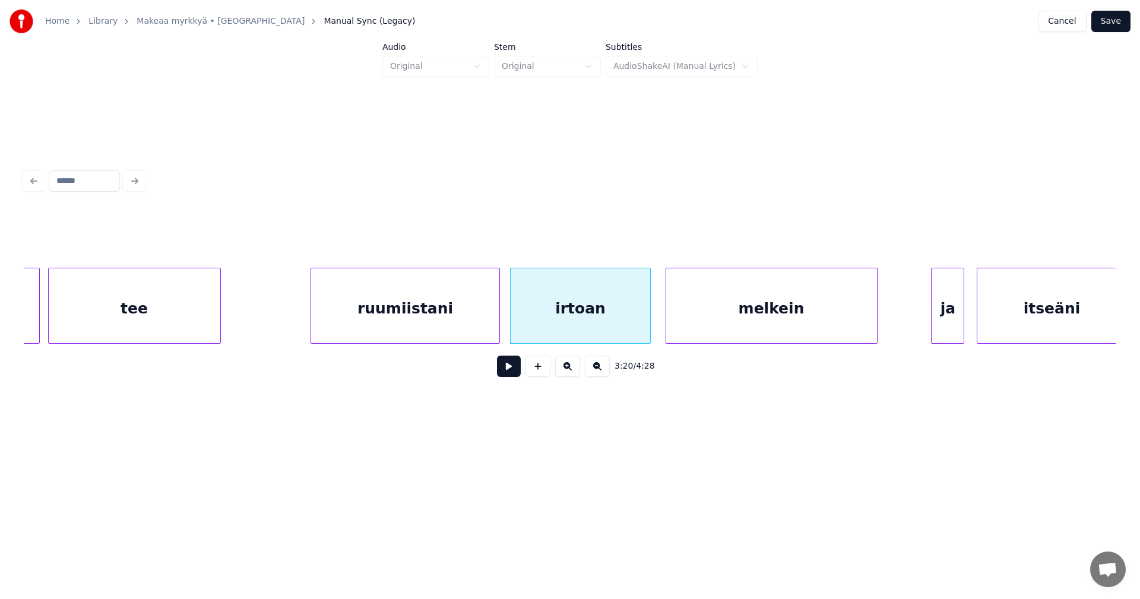
click at [445, 307] on div "ruumiistani" at bounding box center [405, 308] width 188 height 81
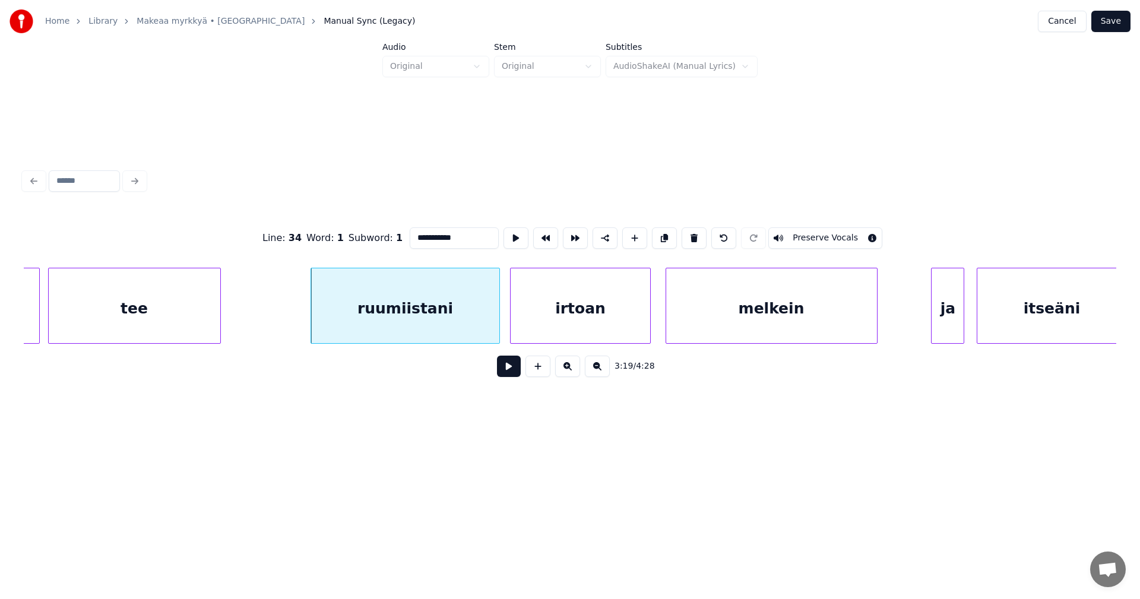
click at [498, 369] on button at bounding box center [509, 366] width 24 height 21
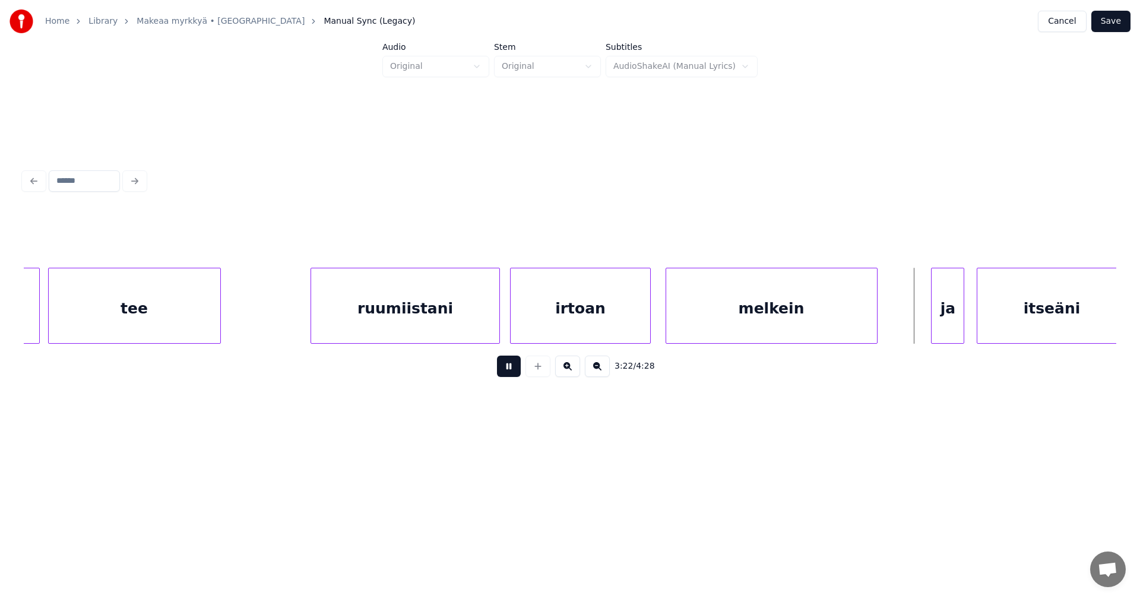
click at [500, 364] on button at bounding box center [509, 366] width 24 height 21
click at [952, 324] on div "ja" at bounding box center [946, 308] width 32 height 81
click at [992, 324] on div "itseäni" at bounding box center [1038, 308] width 148 height 81
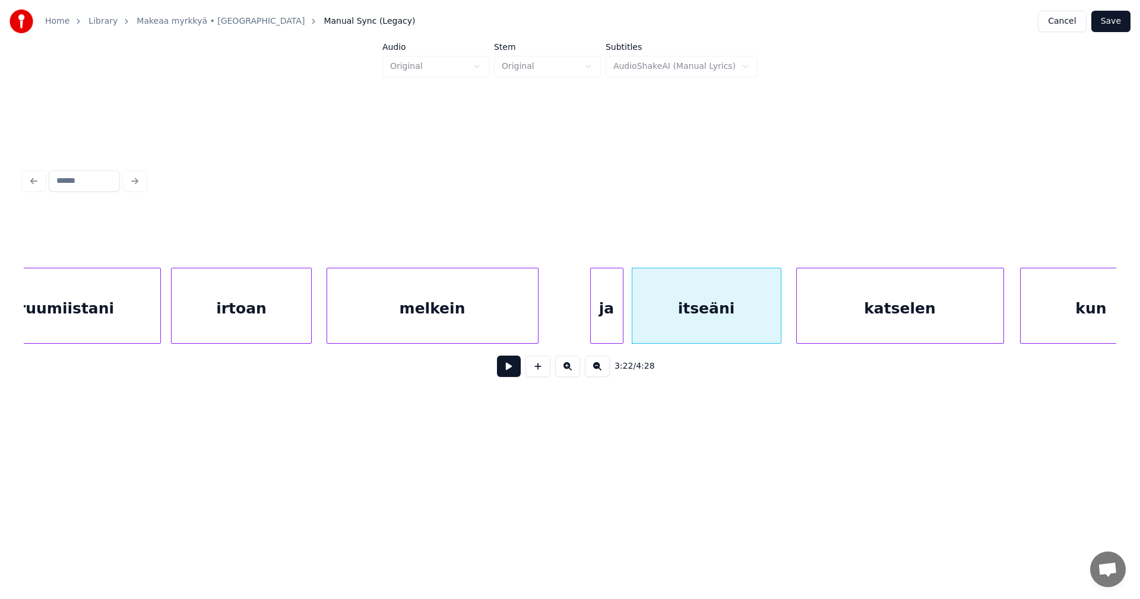
scroll to position [0, 41553]
click at [594, 320] on div "ja" at bounding box center [606, 308] width 32 height 81
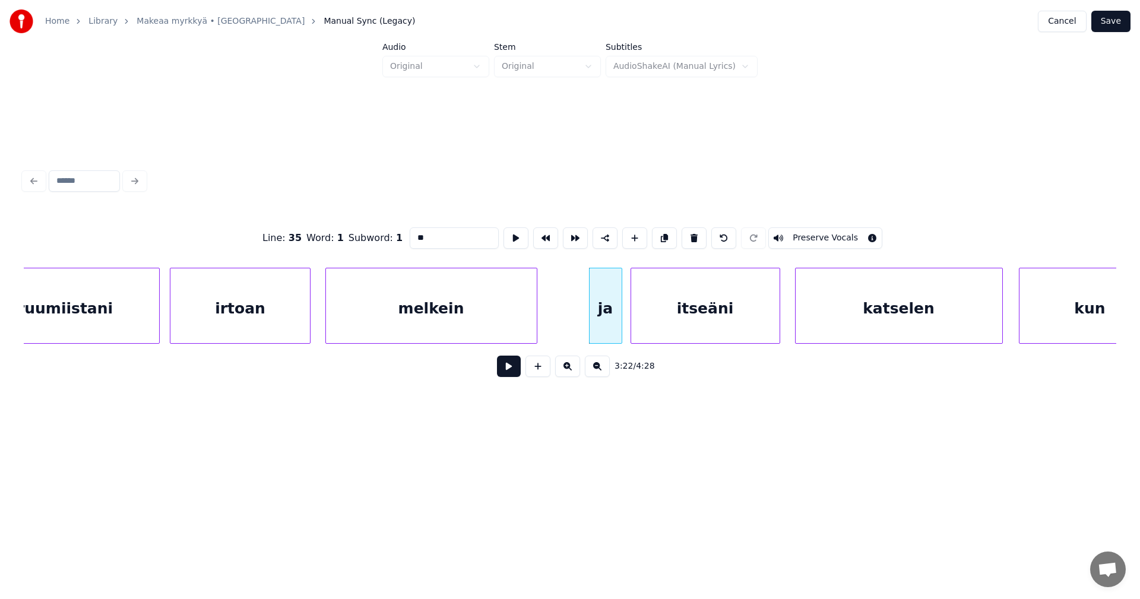
click at [511, 367] on button at bounding box center [509, 366] width 24 height 21
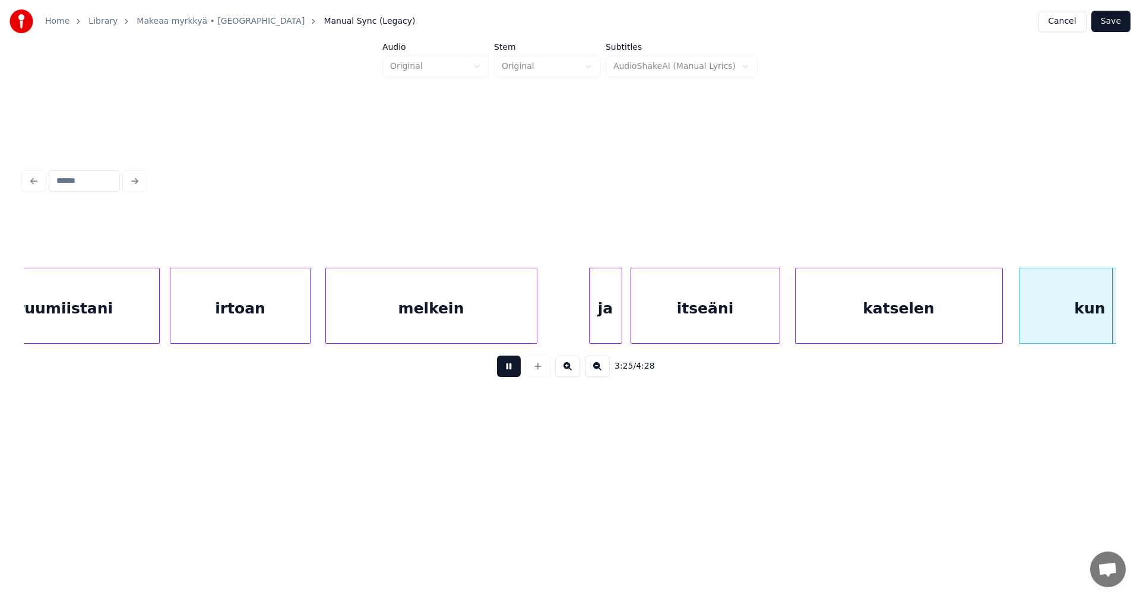
scroll to position [0, 42649]
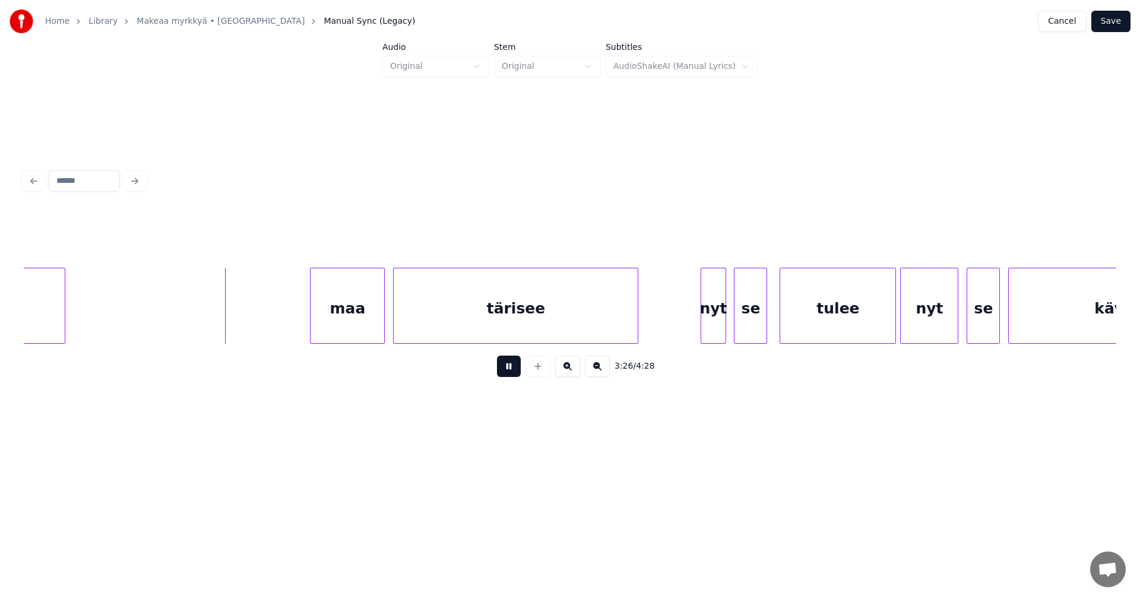
click at [511, 367] on button at bounding box center [509, 366] width 24 height 21
click at [349, 305] on div "maa" at bounding box center [345, 308] width 74 height 81
click at [291, 313] on div at bounding box center [293, 305] width 4 height 75
click at [510, 375] on button at bounding box center [509, 366] width 24 height 21
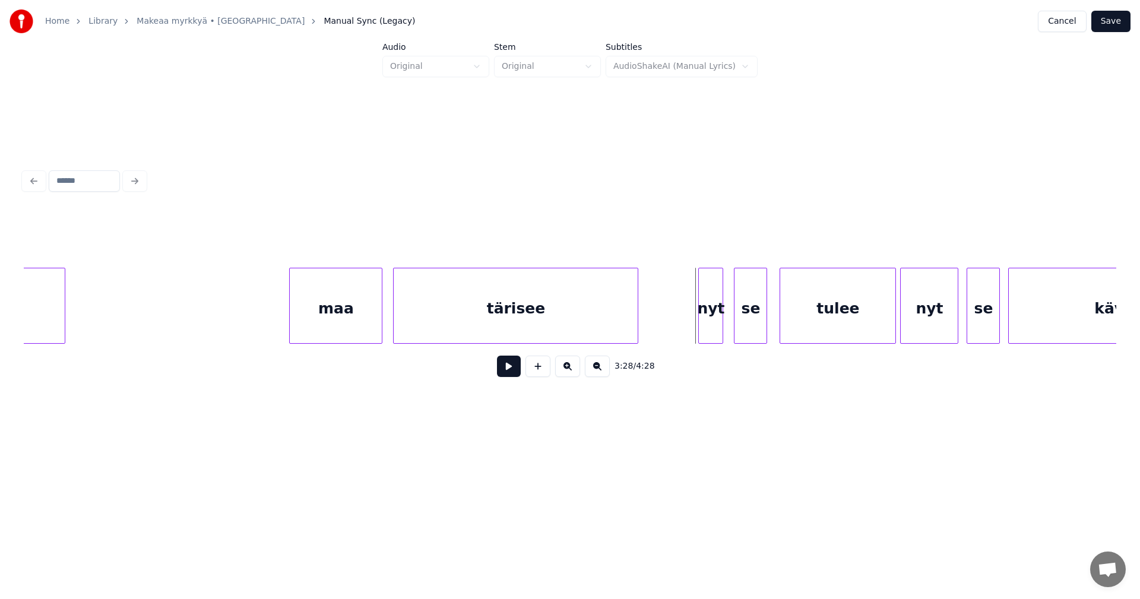
click at [709, 326] on div "nyt" at bounding box center [711, 308] width 24 height 81
click at [694, 327] on div at bounding box center [693, 305] width 4 height 75
click at [739, 327] on div "se" at bounding box center [747, 308] width 32 height 81
click at [801, 333] on div "tulee" at bounding box center [837, 308] width 115 height 81
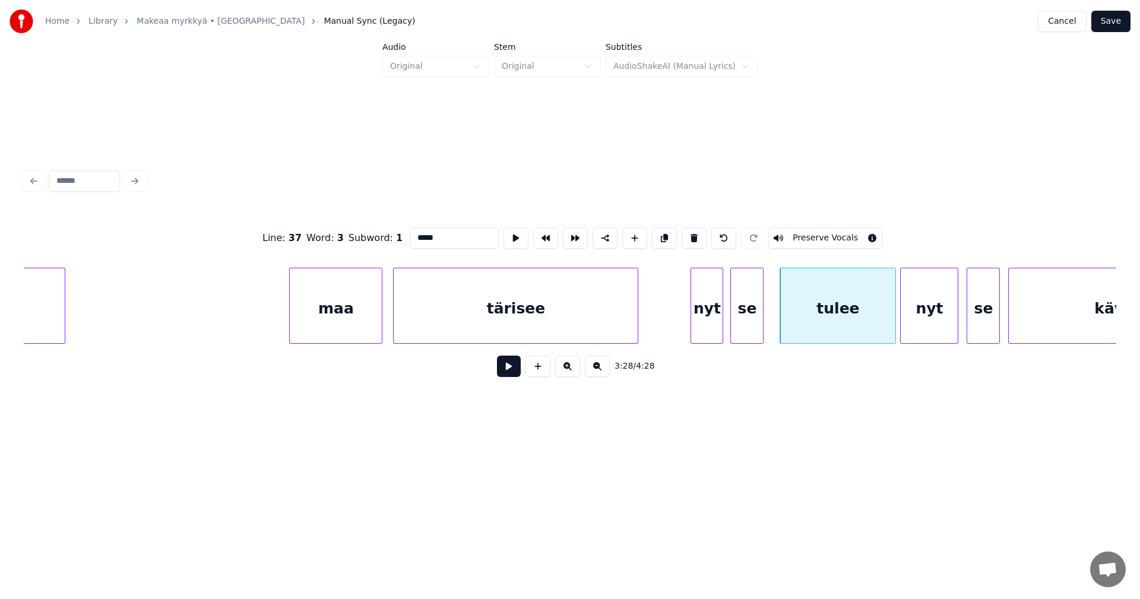
click at [801, 333] on div "tulee" at bounding box center [837, 308] width 115 height 81
click at [710, 334] on div "nyt" at bounding box center [706, 308] width 31 height 81
type input "***"
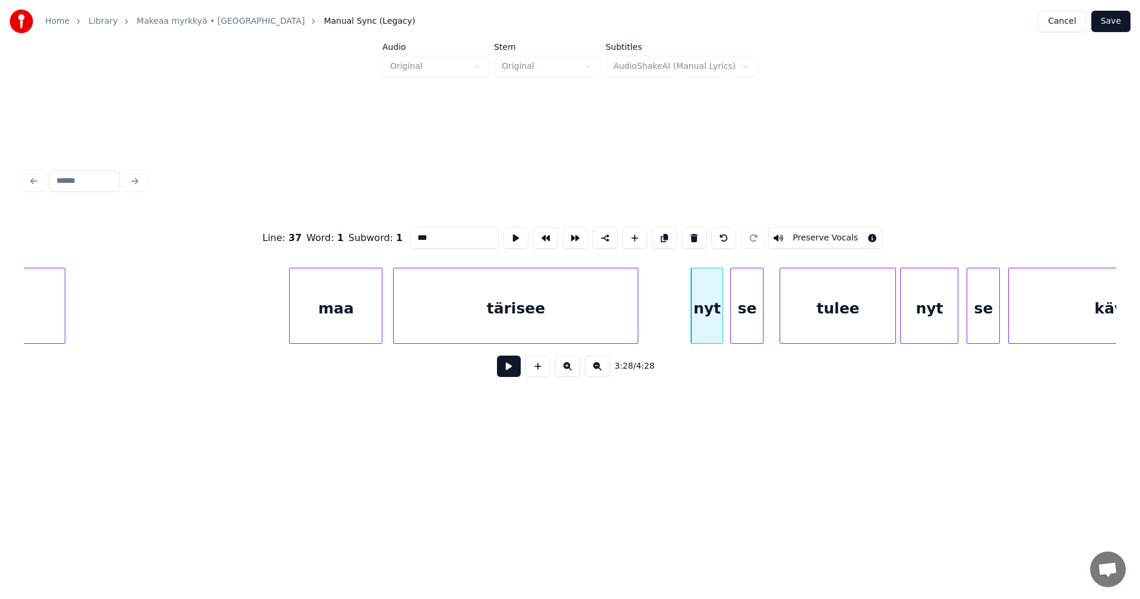
click at [513, 369] on button at bounding box center [509, 366] width 24 height 21
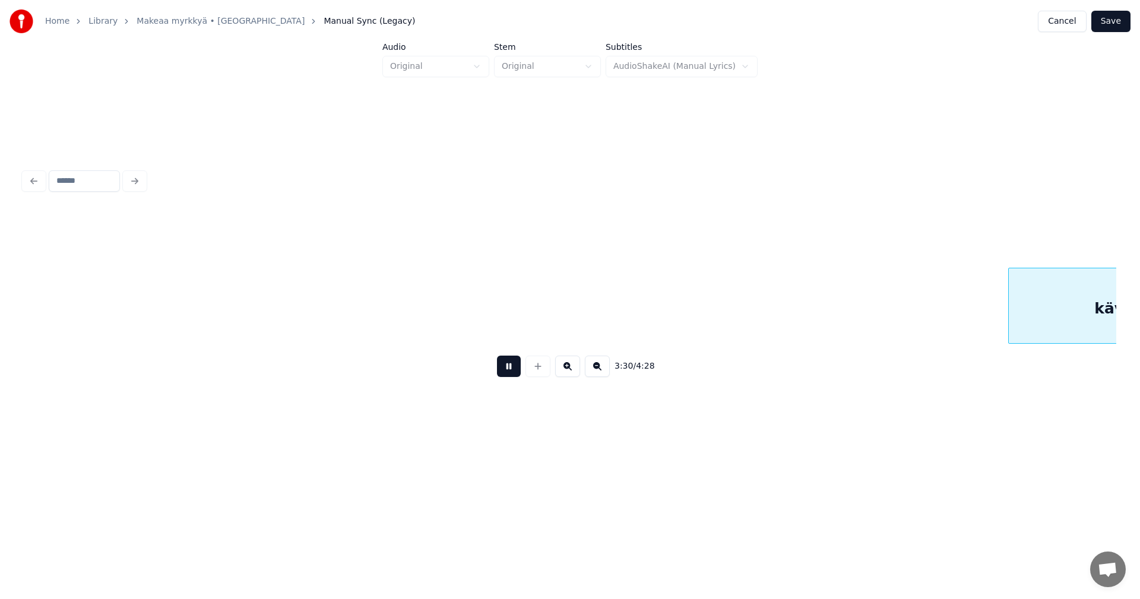
scroll to position [0, 43741]
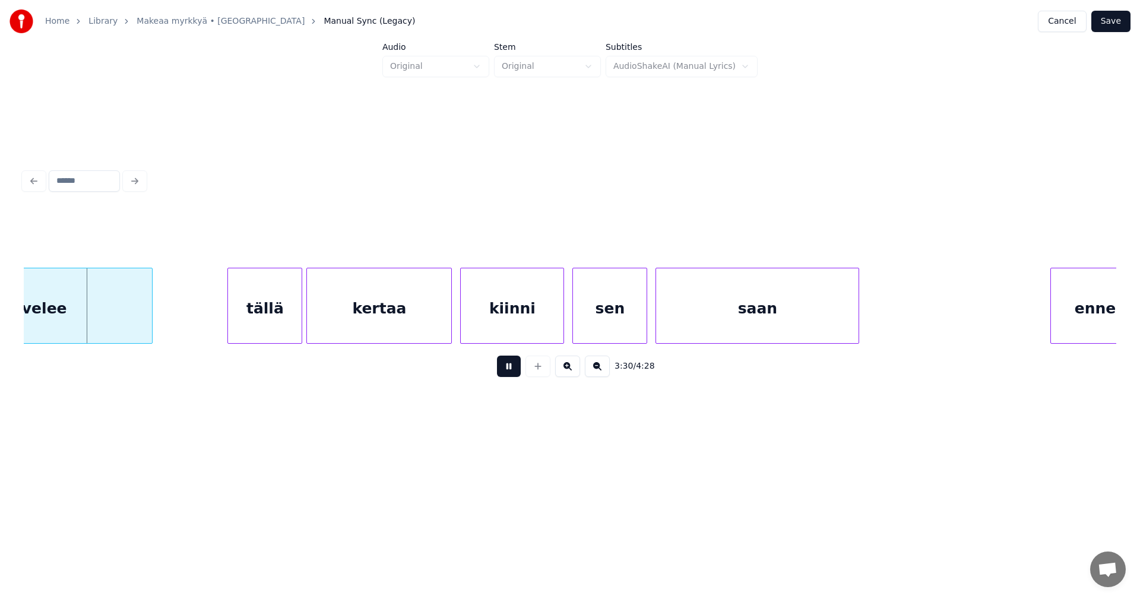
click at [513, 369] on button at bounding box center [509, 366] width 24 height 21
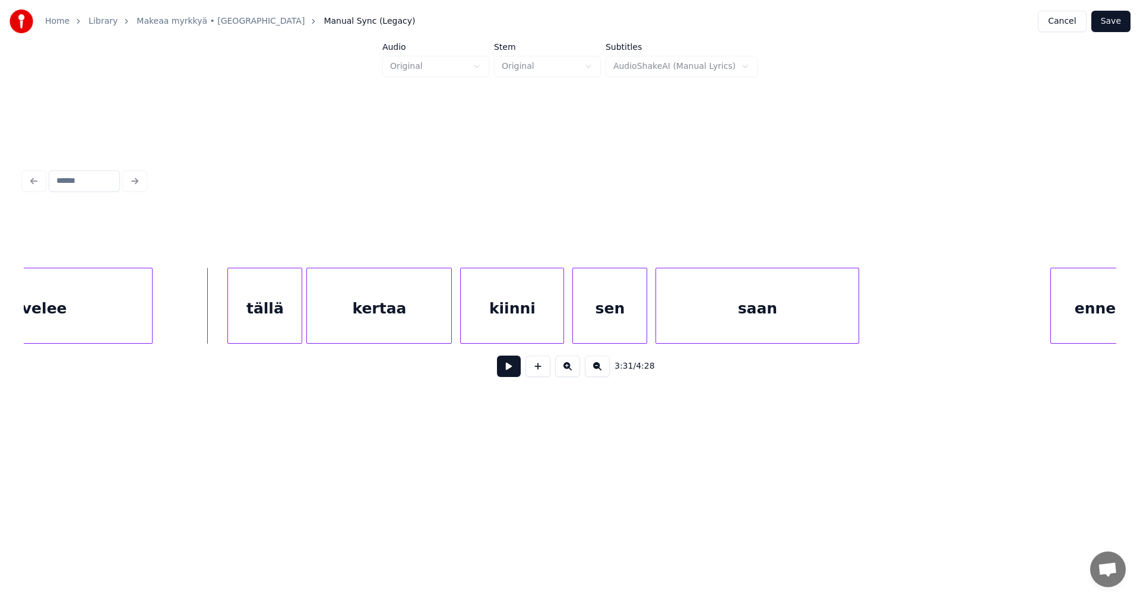
scroll to position [0, 42785]
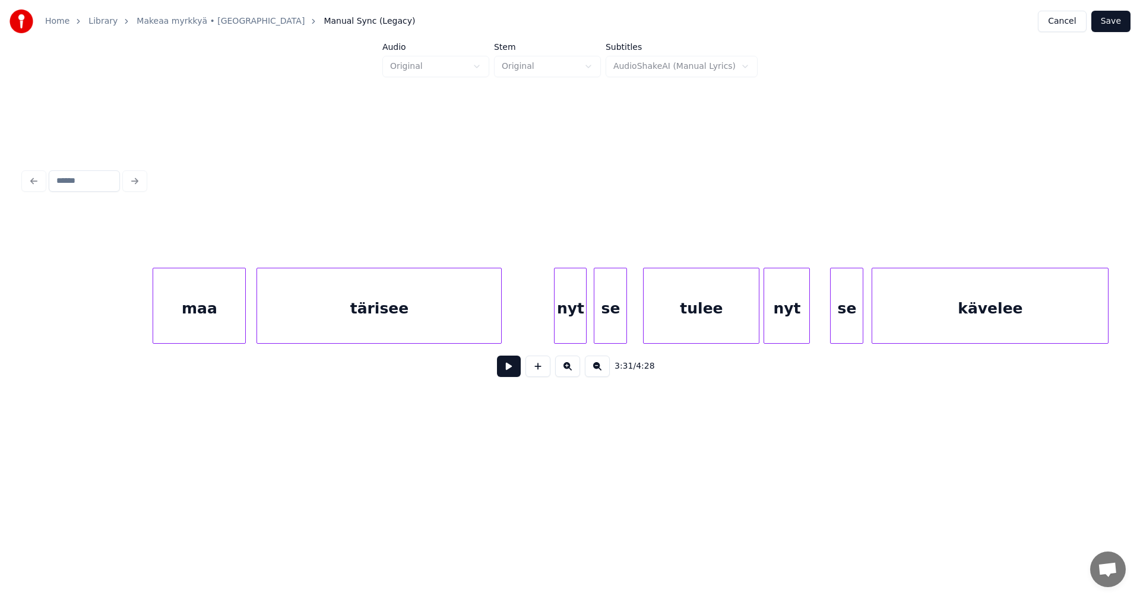
click at [810, 325] on div at bounding box center [808, 305] width 4 height 75
click at [832, 324] on div "se" at bounding box center [843, 308] width 32 height 81
click at [821, 325] on div at bounding box center [820, 305] width 4 height 75
click at [778, 324] on div "nyt" at bounding box center [786, 308] width 45 height 81
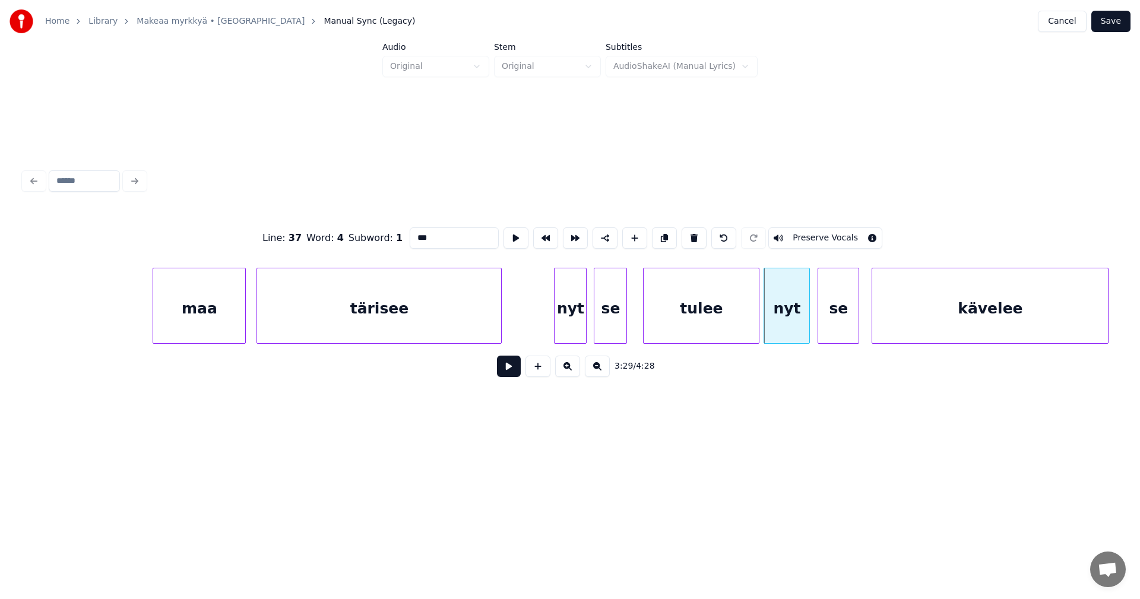
click at [509, 367] on button at bounding box center [509, 366] width 24 height 21
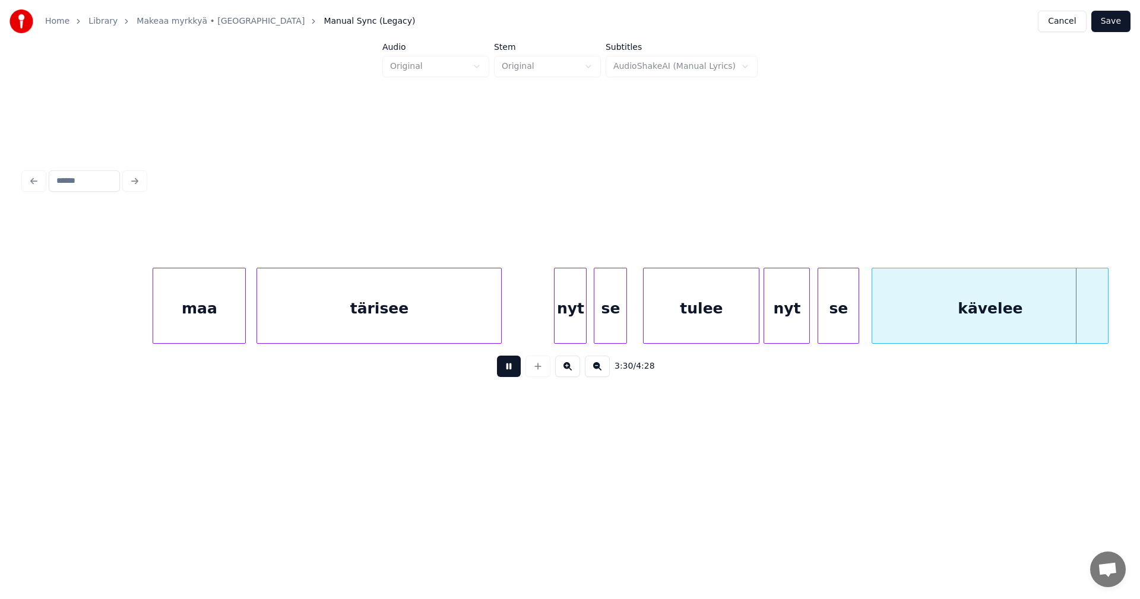
click at [510, 367] on button at bounding box center [509, 366] width 24 height 21
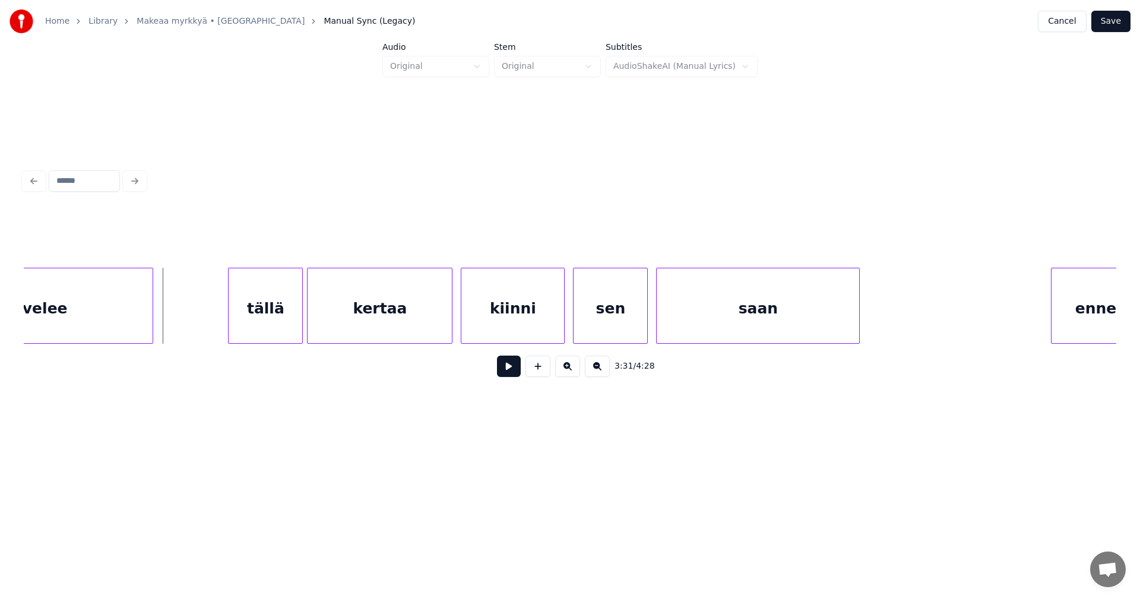
scroll to position [0, 43736]
click at [162, 320] on div at bounding box center [161, 305] width 4 height 75
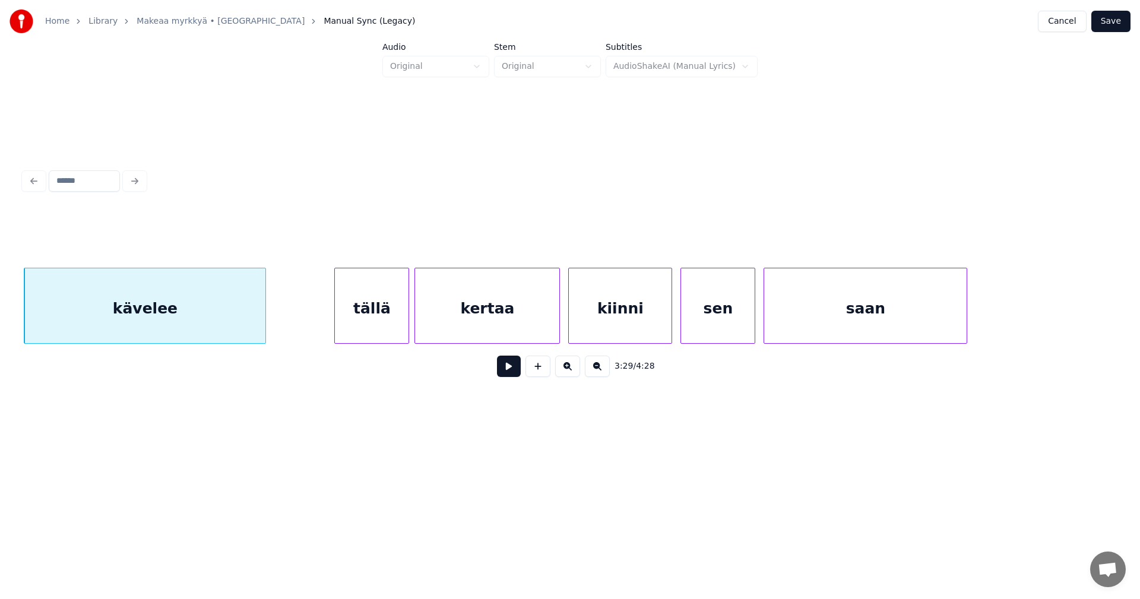
click at [383, 322] on div "tällä" at bounding box center [372, 308] width 74 height 81
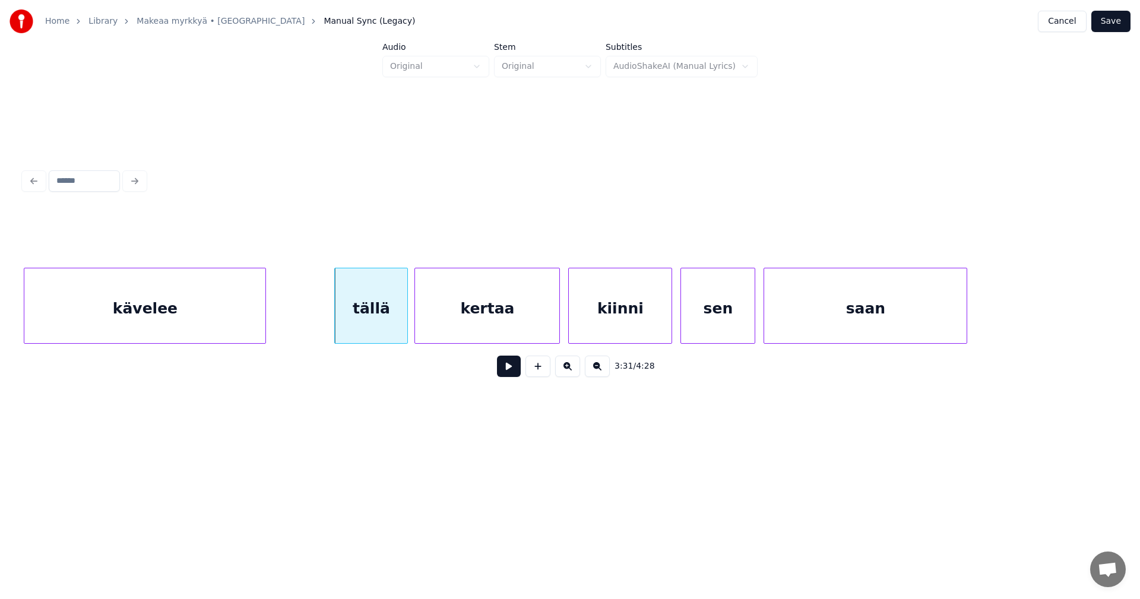
click at [406, 325] on div at bounding box center [406, 305] width 4 height 75
click at [507, 375] on button at bounding box center [509, 366] width 24 height 21
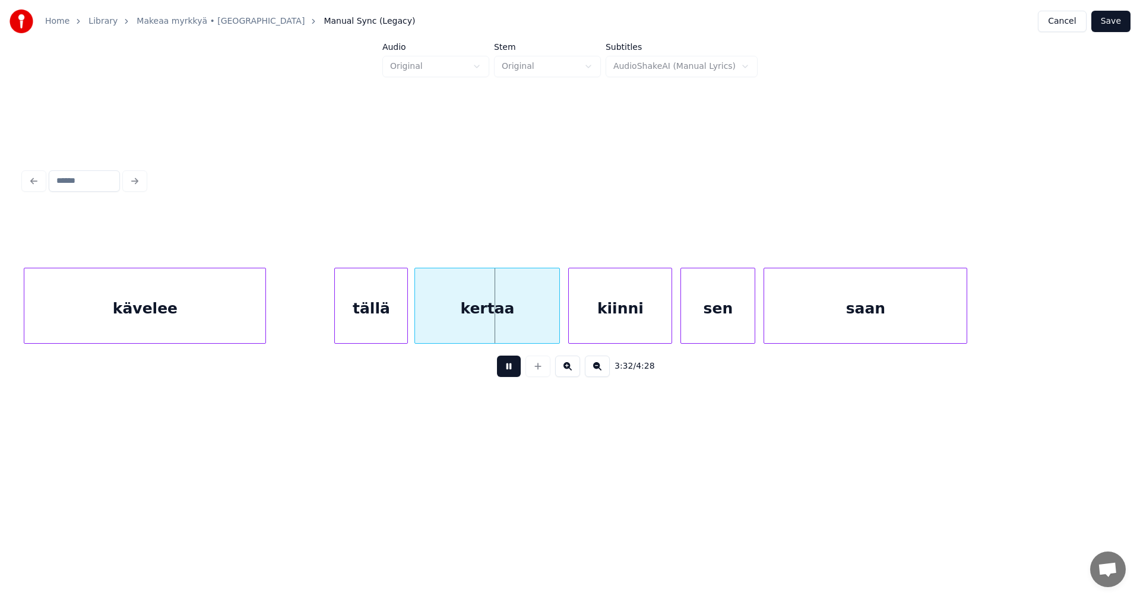
click at [507, 375] on button at bounding box center [509, 366] width 24 height 21
click at [552, 321] on div at bounding box center [554, 305] width 4 height 75
click at [593, 323] on div "kiinni" at bounding box center [616, 308] width 103 height 81
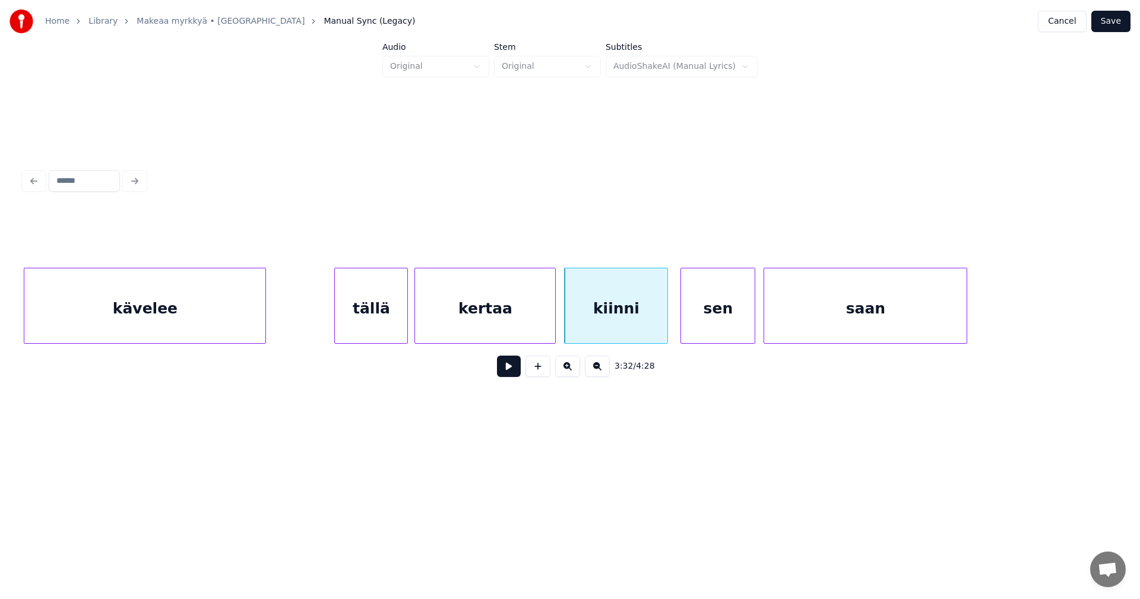
click at [508, 377] on button at bounding box center [509, 366] width 24 height 21
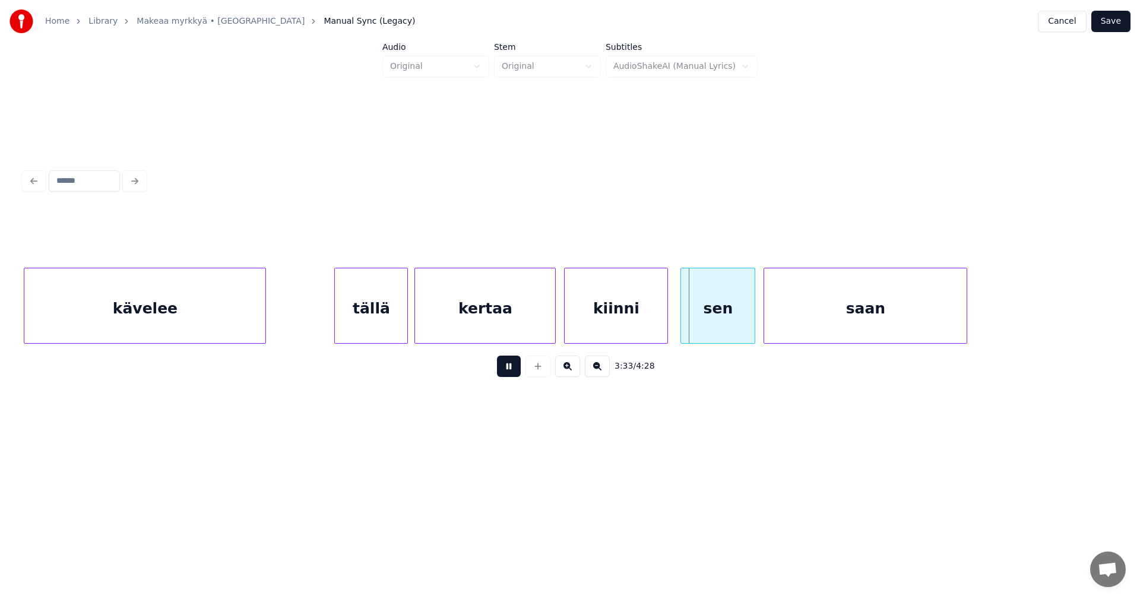
click at [513, 377] on button at bounding box center [509, 366] width 24 height 21
click at [725, 327] on div "sen" at bounding box center [715, 308] width 74 height 81
click at [515, 371] on button at bounding box center [509, 366] width 24 height 21
drag, startPoint x: 515, startPoint y: 371, endPoint x: 858, endPoint y: 359, distance: 342.9
click at [521, 370] on div "3:34 / 4:28" at bounding box center [570, 366] width 1074 height 26
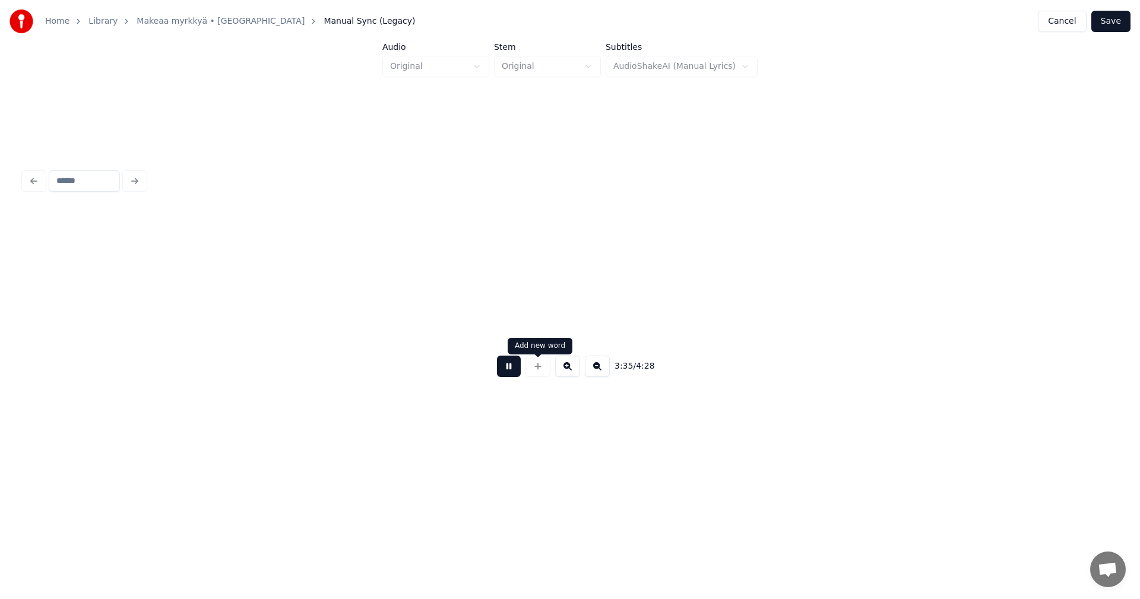
scroll to position [0, 44729]
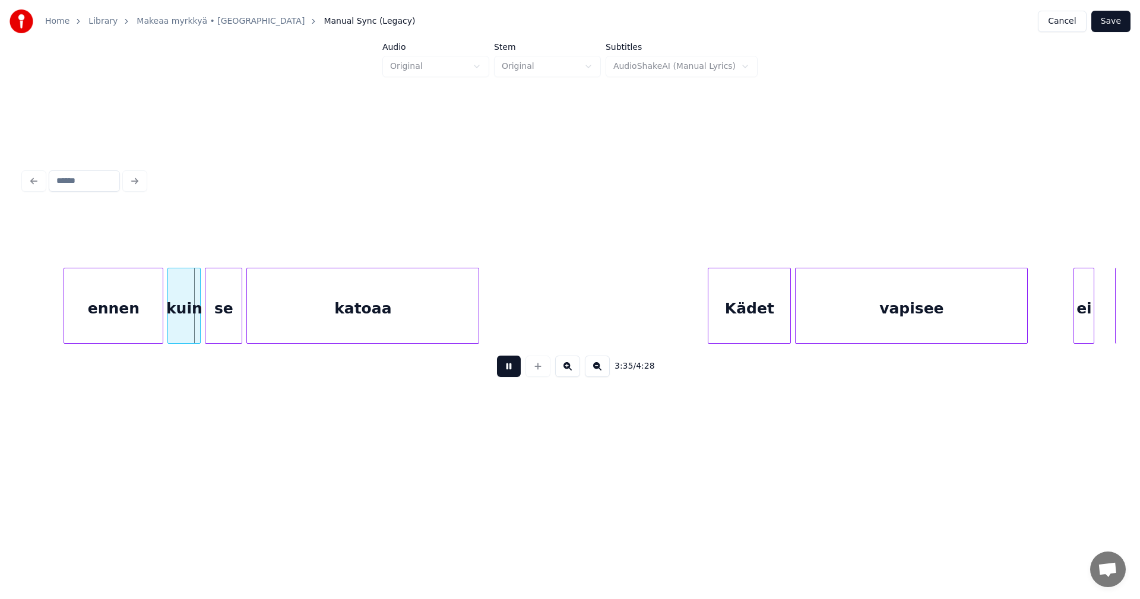
click at [507, 370] on button at bounding box center [509, 366] width 24 height 21
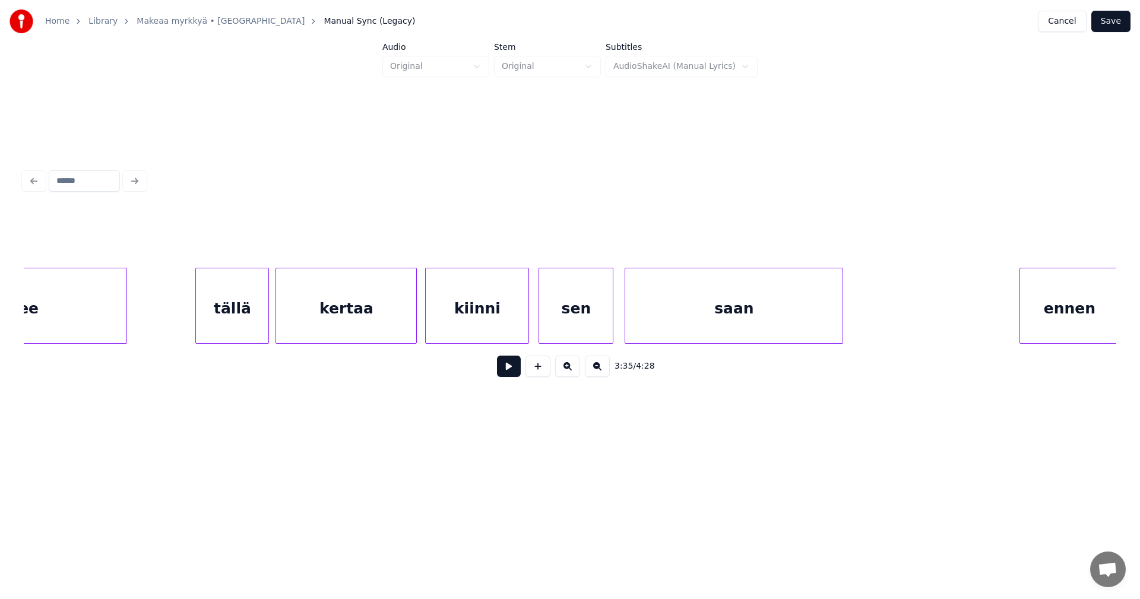
click at [841, 324] on div at bounding box center [841, 305] width 4 height 75
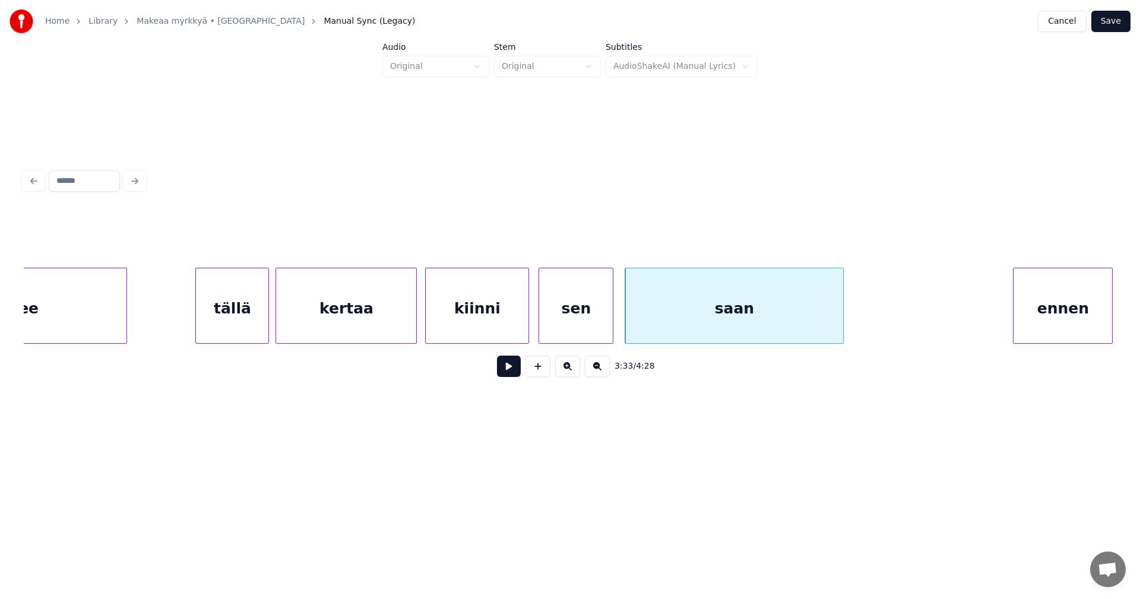
click at [1047, 317] on div "ennen" at bounding box center [1063, 308] width 99 height 81
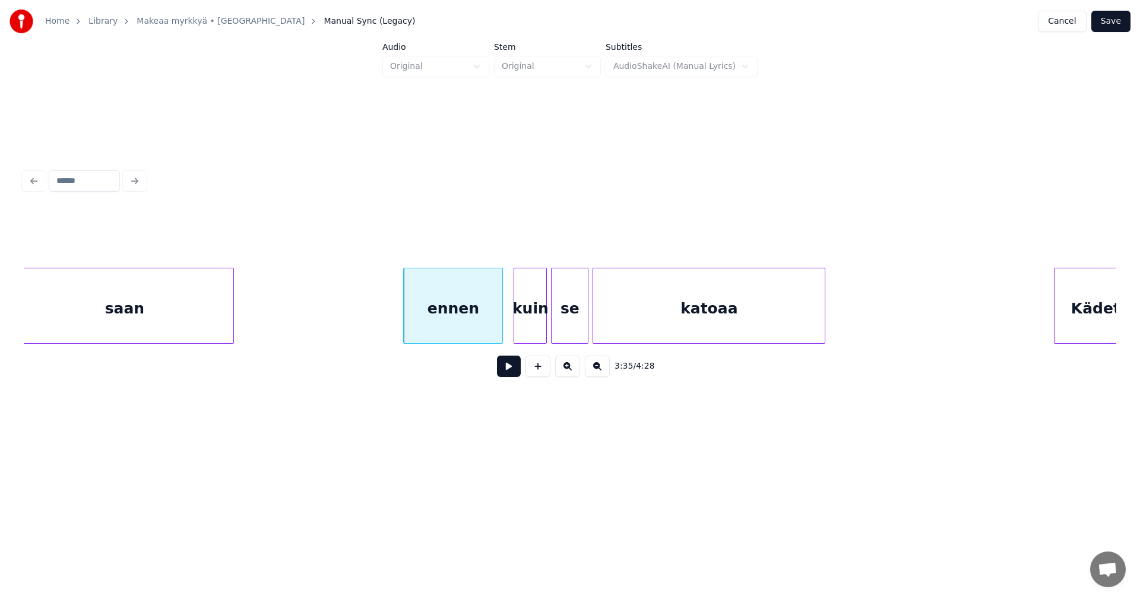
scroll to position [0, 44390]
click at [513, 324] on div "kuin" at bounding box center [520, 308] width 32 height 81
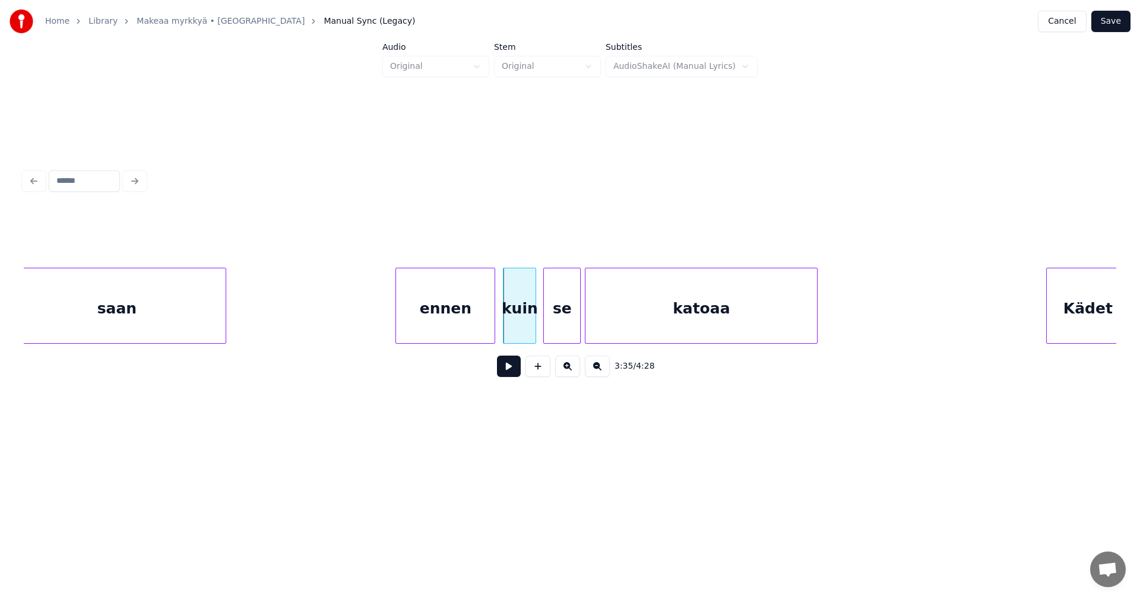
click at [495, 324] on div at bounding box center [493, 305] width 4 height 75
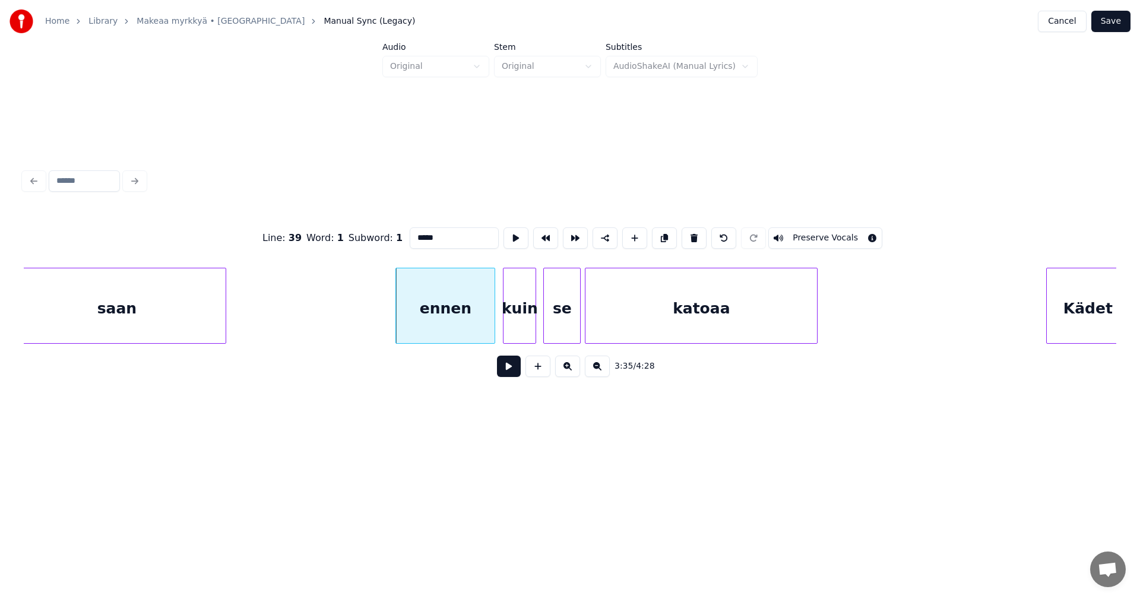
click at [502, 370] on button at bounding box center [509, 366] width 24 height 21
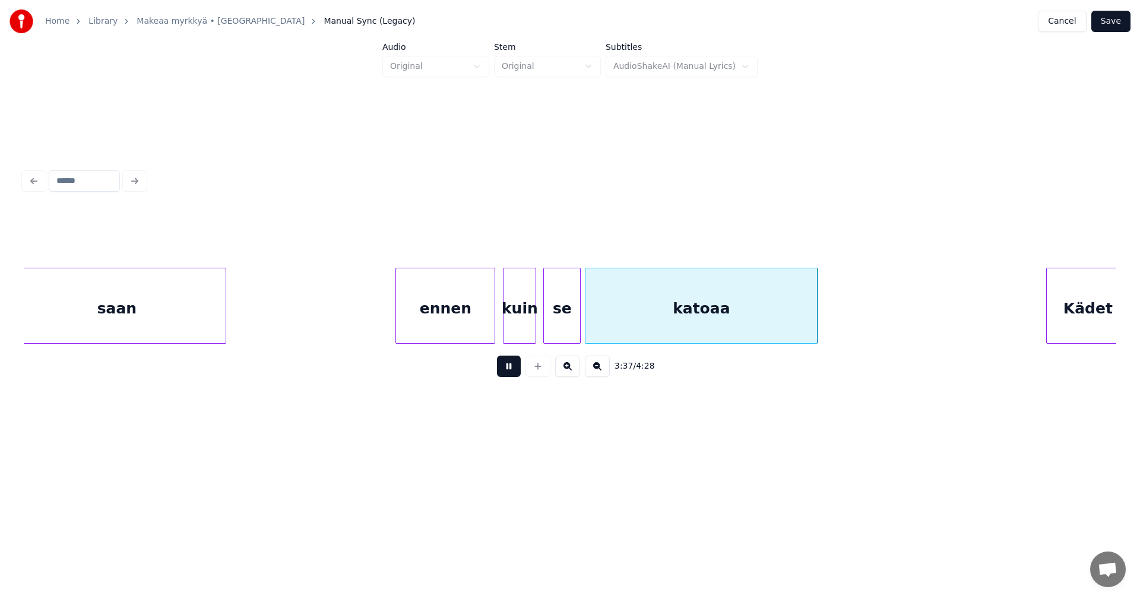
click at [503, 370] on button at bounding box center [509, 366] width 24 height 21
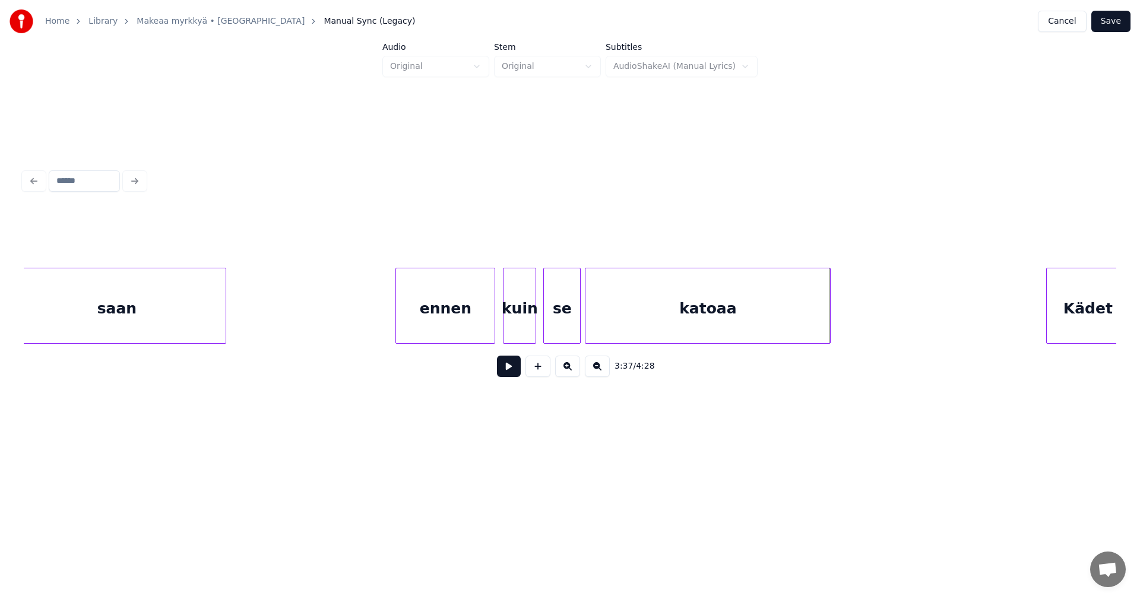
click at [829, 330] on div at bounding box center [829, 305] width 4 height 75
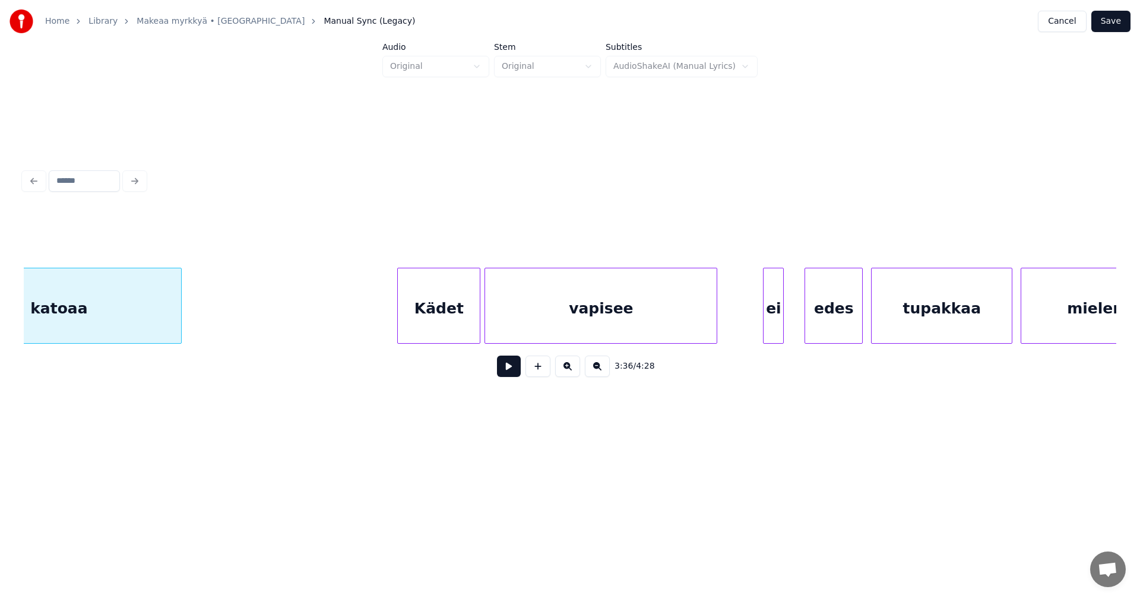
scroll to position [0, 45055]
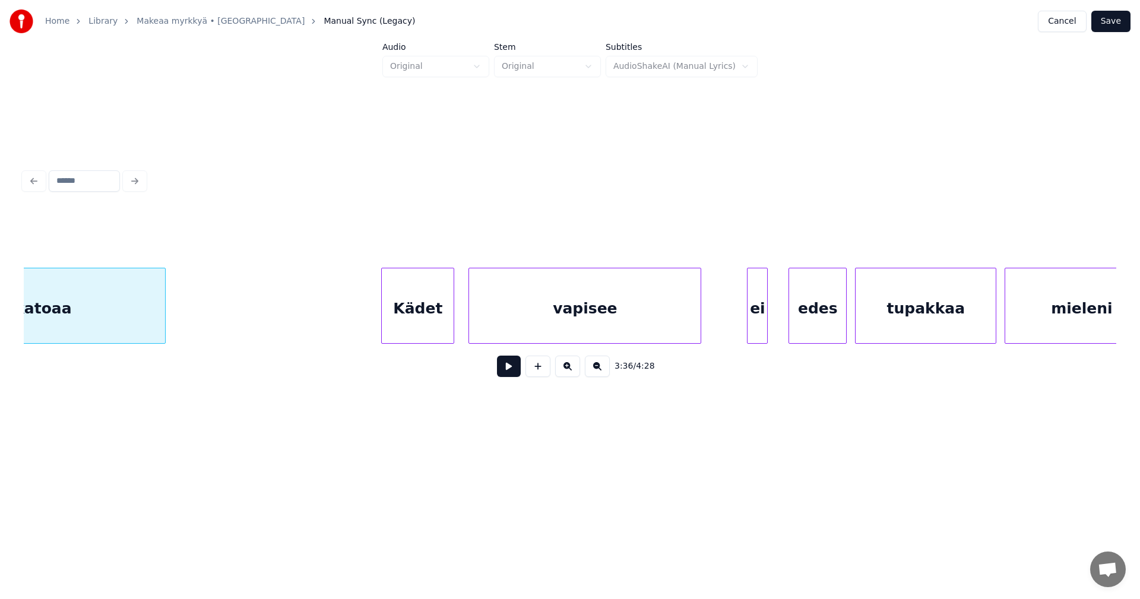
click at [452, 324] on div at bounding box center [452, 305] width 4 height 75
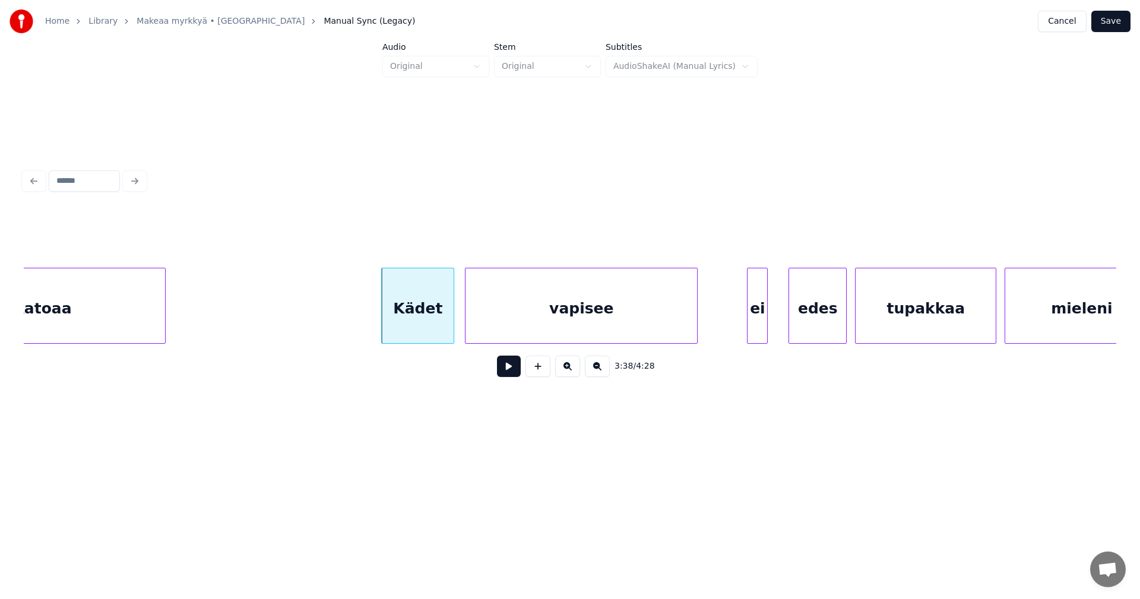
click at [505, 324] on div "vapisee" at bounding box center [582, 308] width 232 height 81
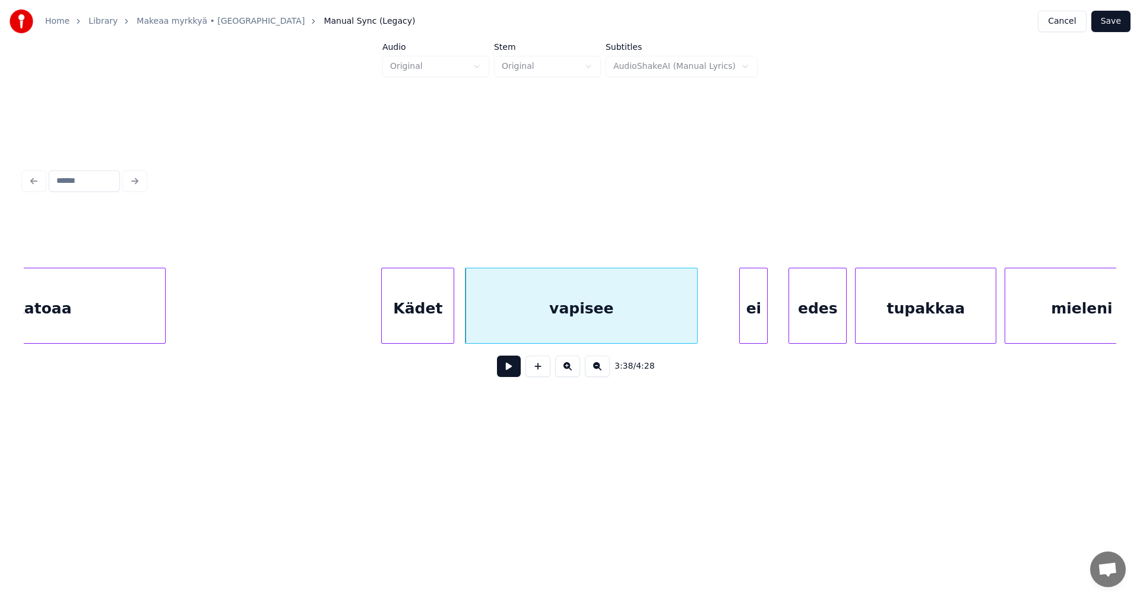
click at [740, 323] on div at bounding box center [742, 305] width 4 height 75
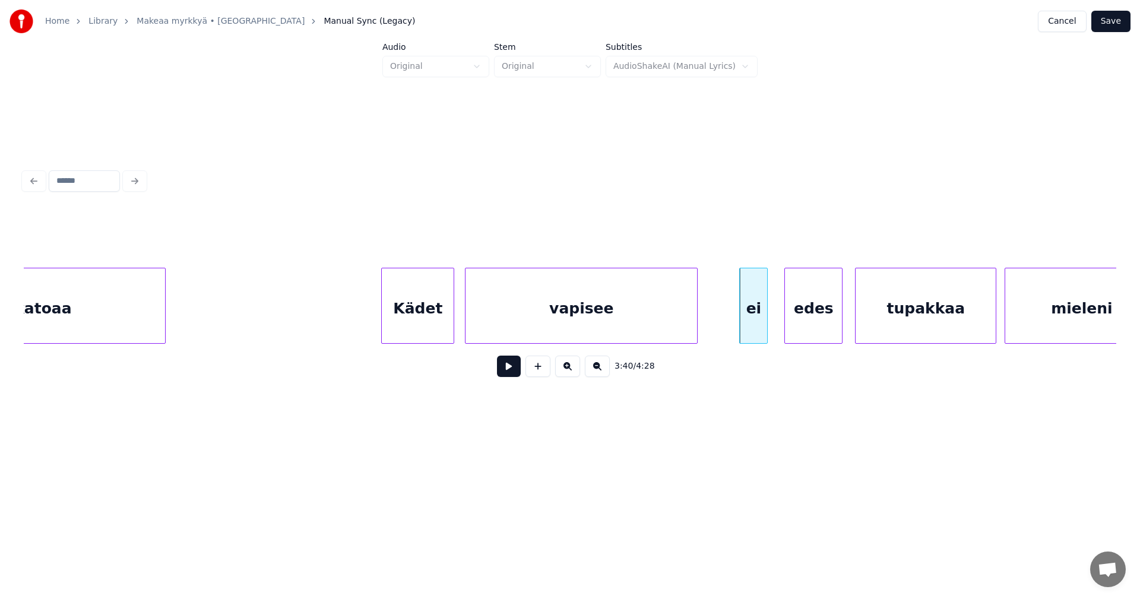
click at [811, 324] on div "edes" at bounding box center [813, 308] width 57 height 81
click at [409, 323] on div "Kädet" at bounding box center [418, 308] width 72 height 81
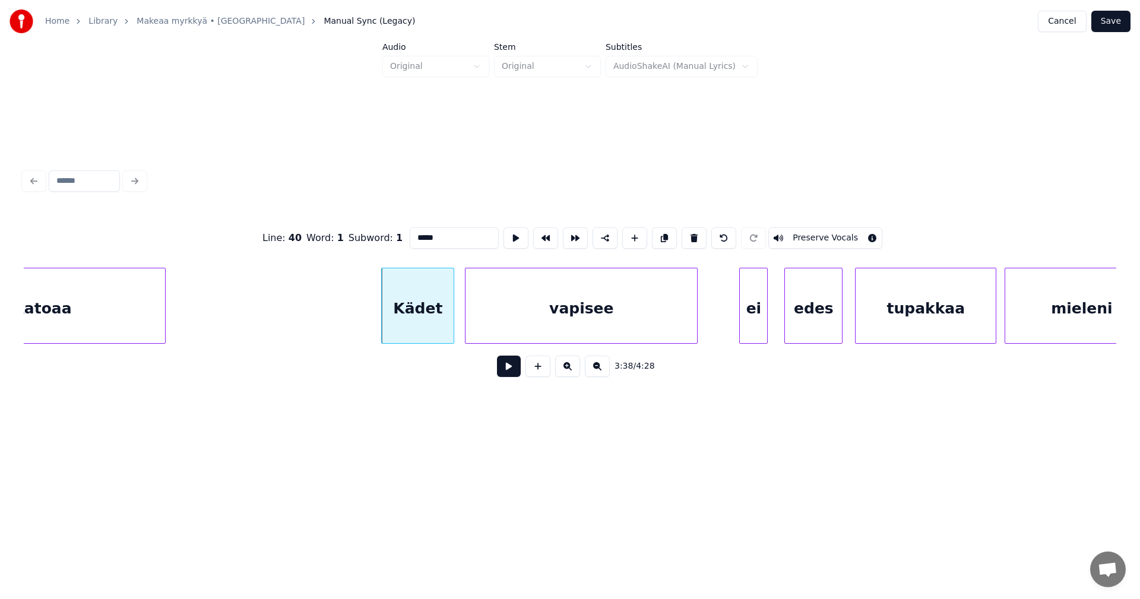
click at [509, 374] on button at bounding box center [509, 366] width 24 height 21
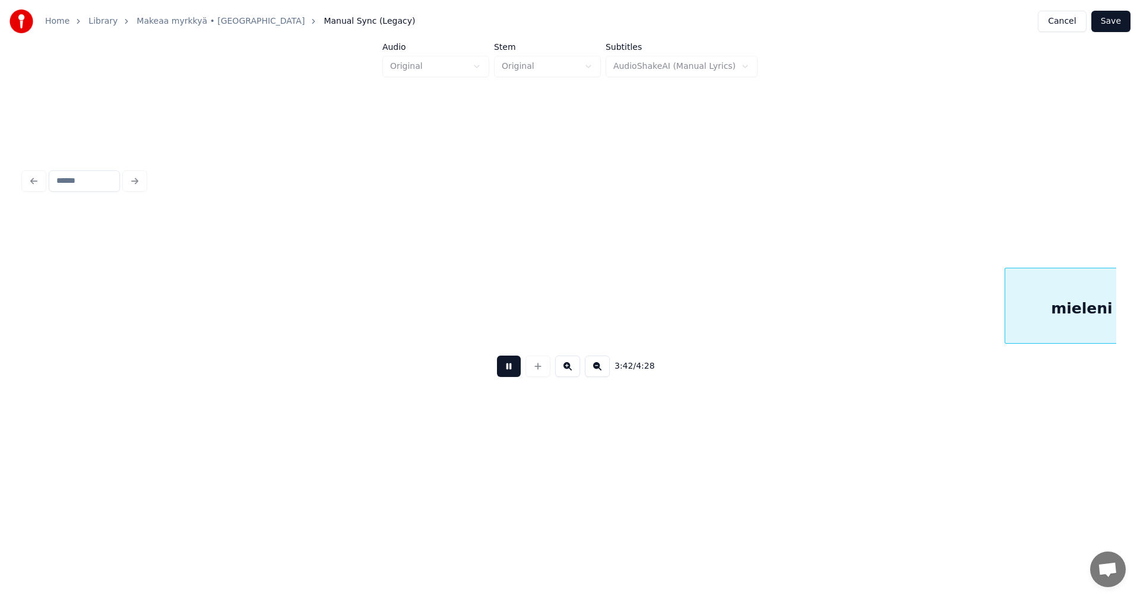
scroll to position [0, 46149]
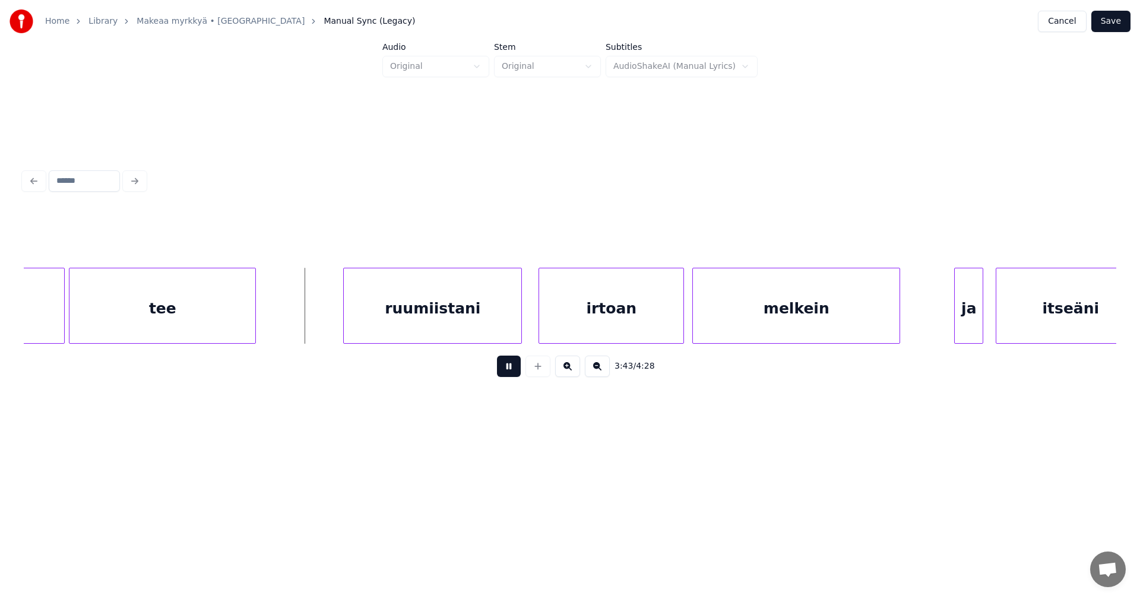
drag, startPoint x: 509, startPoint y: 374, endPoint x: 486, endPoint y: 340, distance: 41.0
click at [508, 371] on button at bounding box center [509, 366] width 24 height 21
click at [475, 325] on div "ruumiistani" at bounding box center [425, 308] width 178 height 81
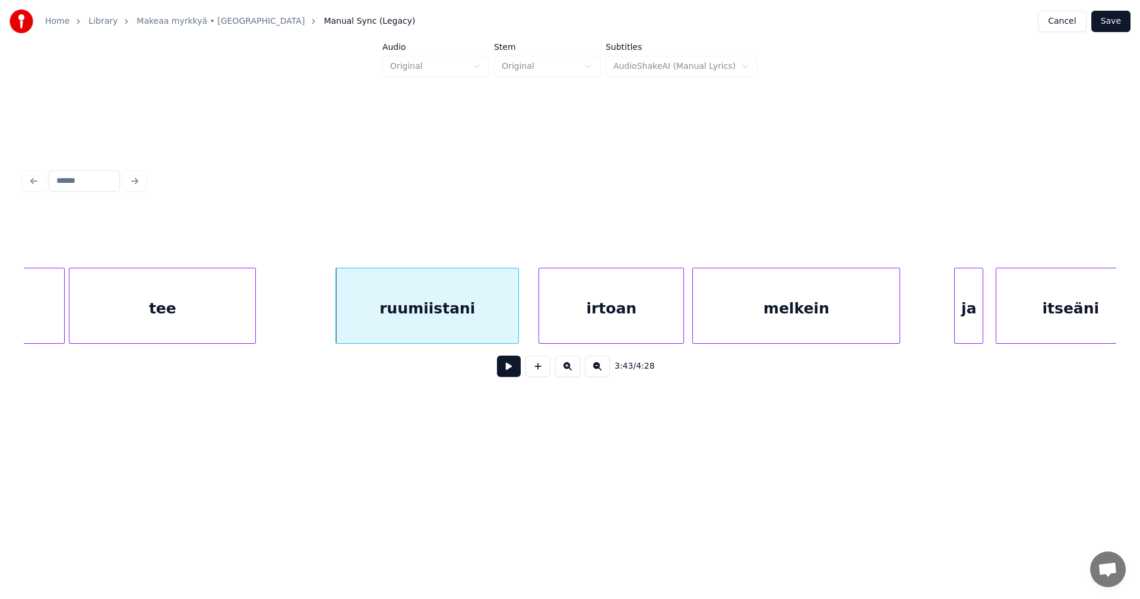
click at [517, 323] on div at bounding box center [517, 305] width 4 height 75
click at [333, 321] on div at bounding box center [335, 305] width 4 height 75
click at [566, 334] on div "irtoan" at bounding box center [604, 308] width 144 height 81
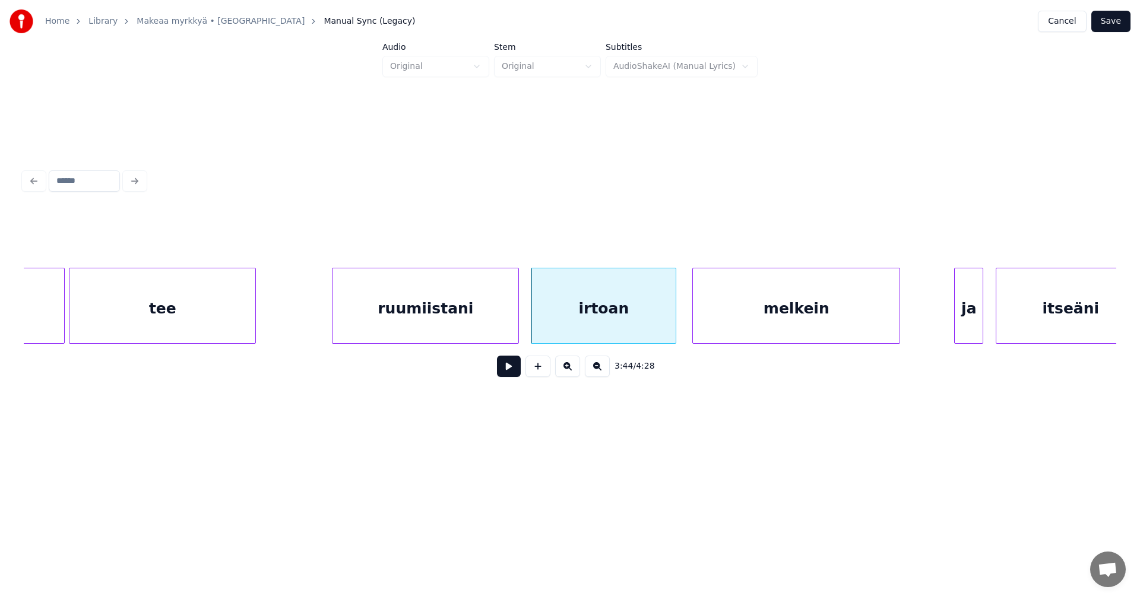
click at [494, 333] on div "ruumiistani" at bounding box center [426, 308] width 186 height 81
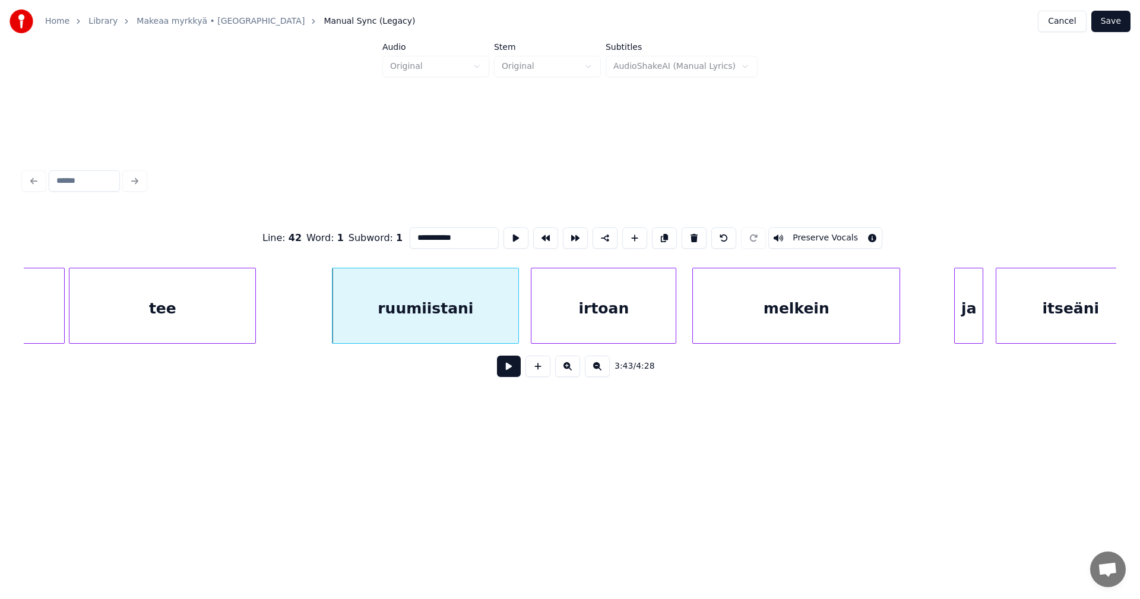
click at [502, 373] on button at bounding box center [509, 366] width 24 height 21
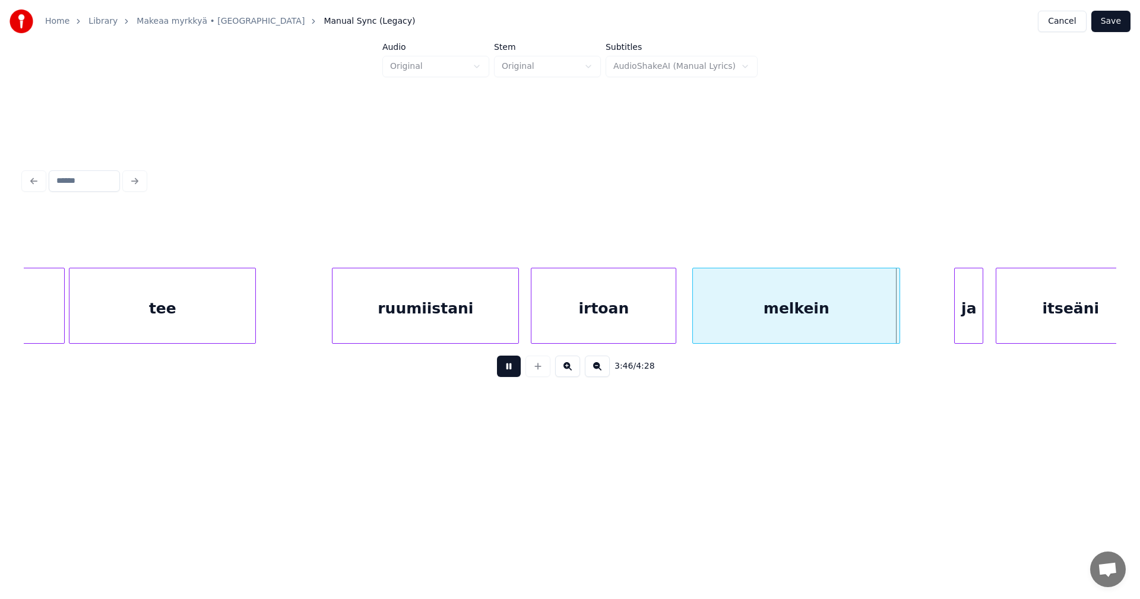
drag, startPoint x: 502, startPoint y: 373, endPoint x: 586, endPoint y: 374, distance: 83.2
click at [504, 373] on button at bounding box center [509, 366] width 24 height 21
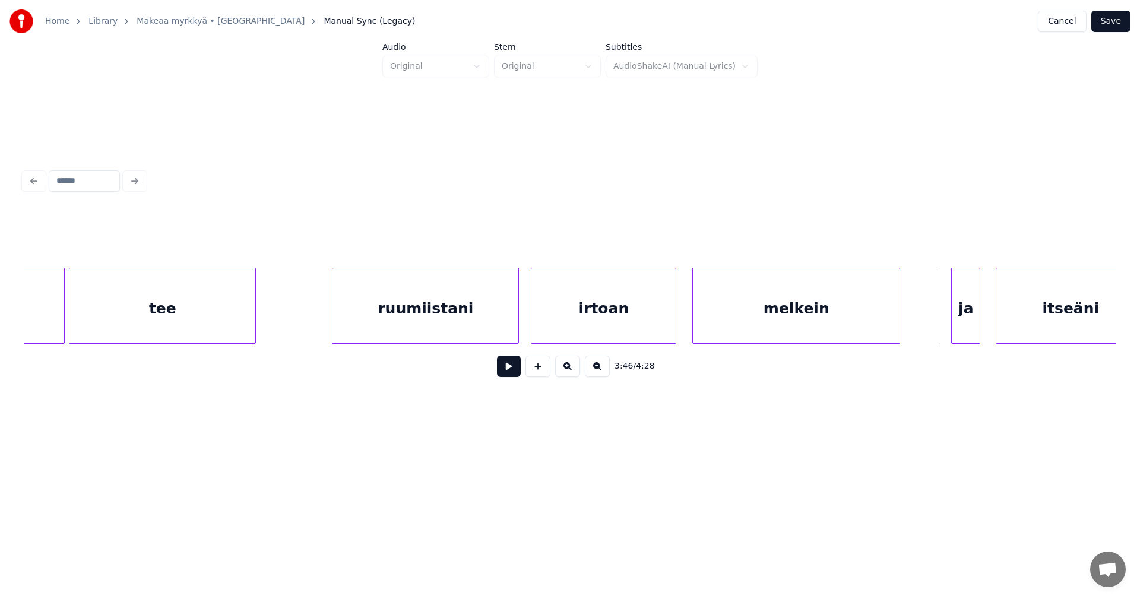
click at [969, 323] on div "ja" at bounding box center [966, 308] width 28 height 81
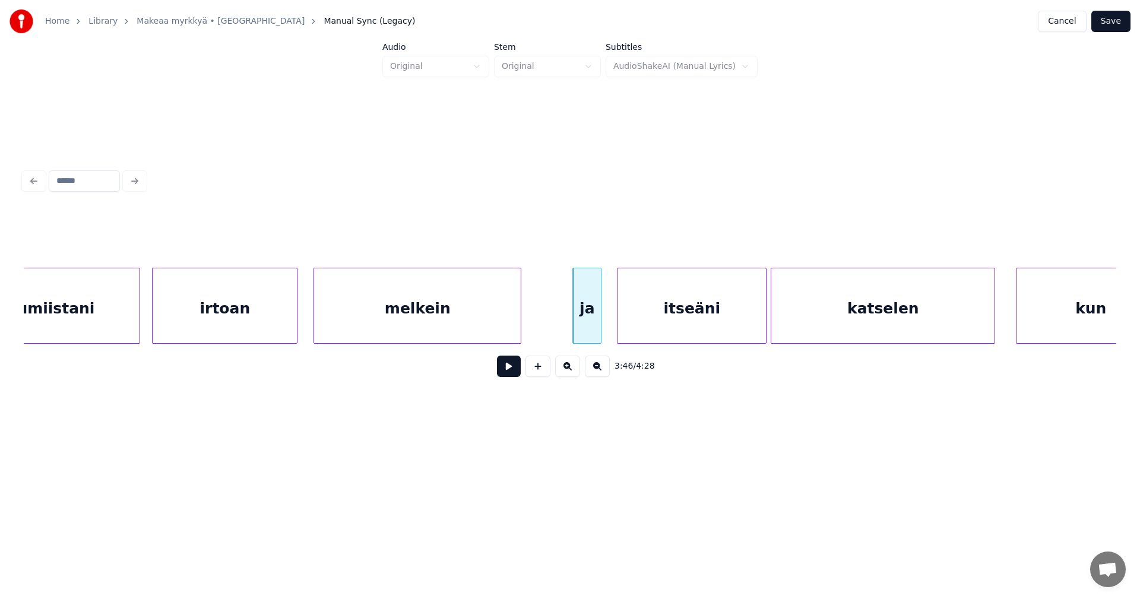
scroll to position [0, 46529]
click at [685, 323] on div "itseäni" at bounding box center [683, 308] width 148 height 81
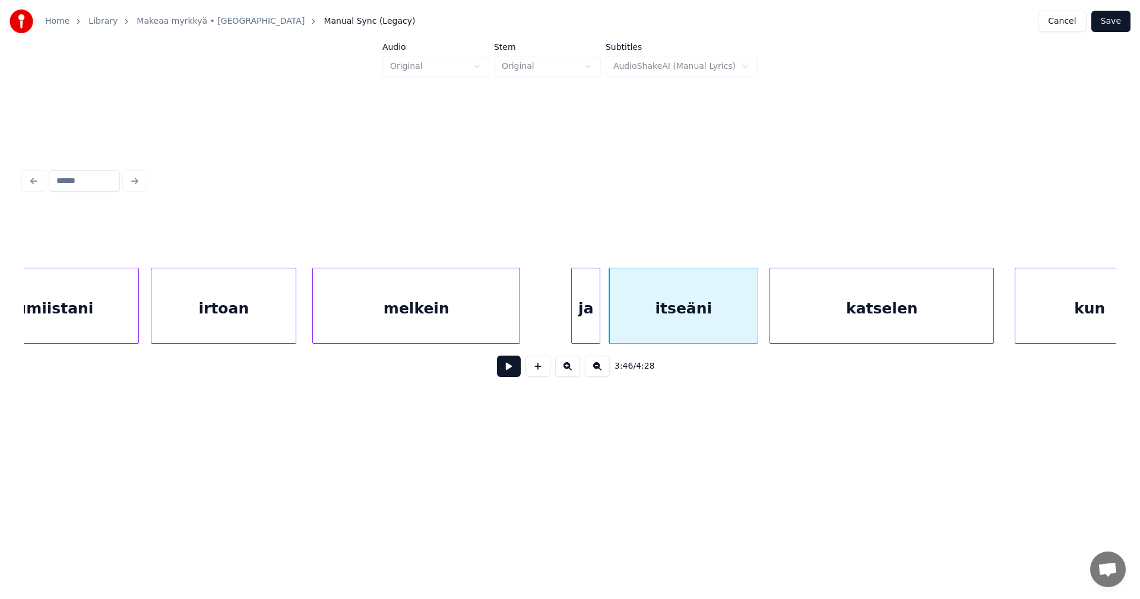
click at [598, 321] on div at bounding box center [598, 305] width 4 height 75
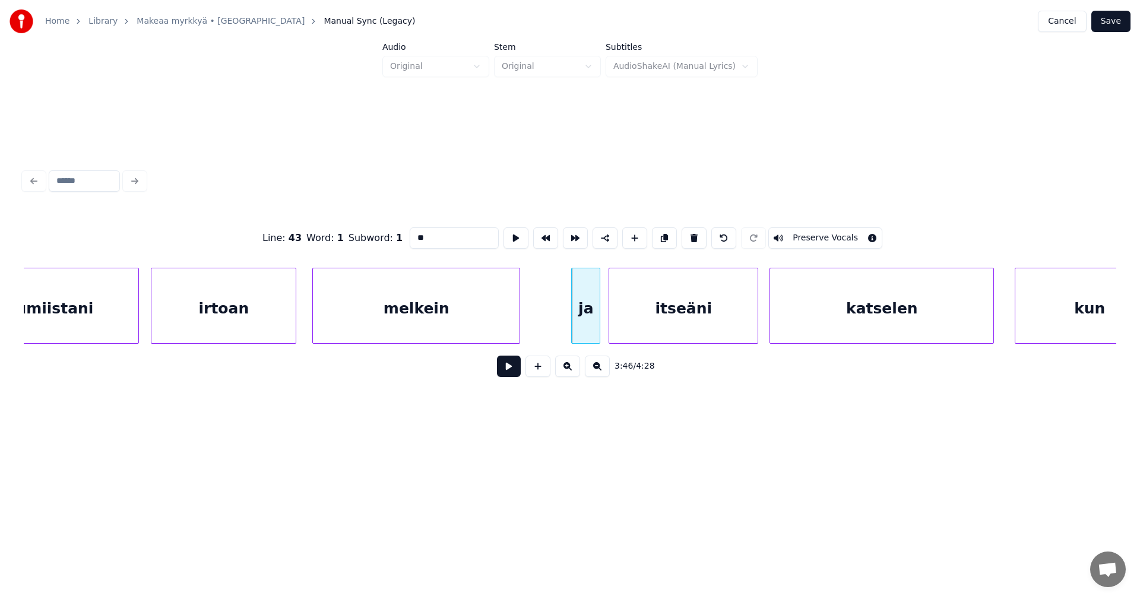
click at [519, 374] on button at bounding box center [509, 366] width 24 height 21
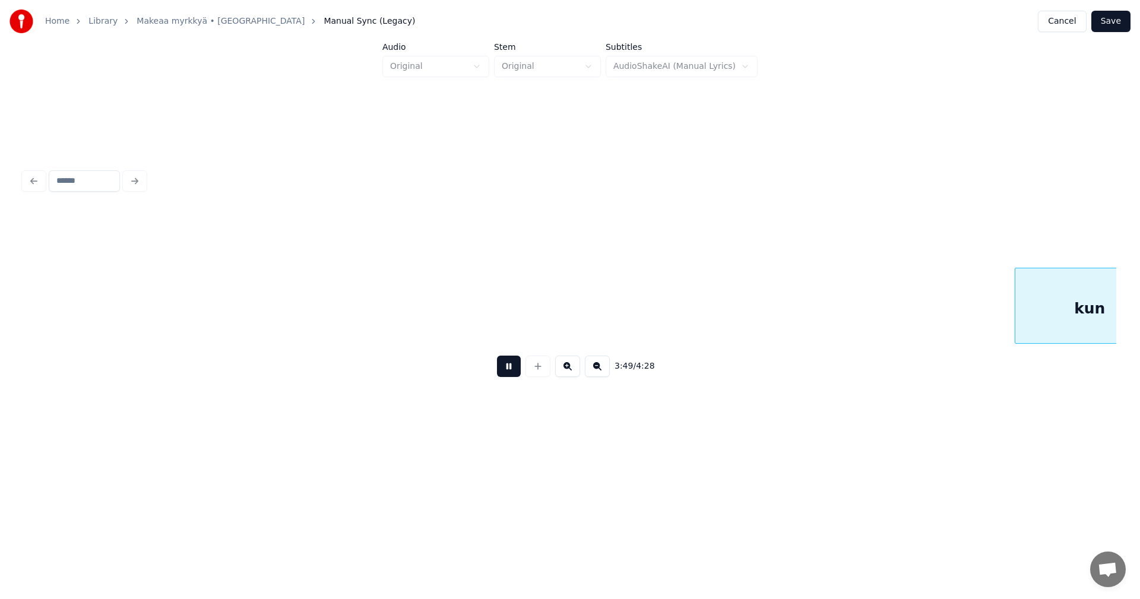
scroll to position [0, 47624]
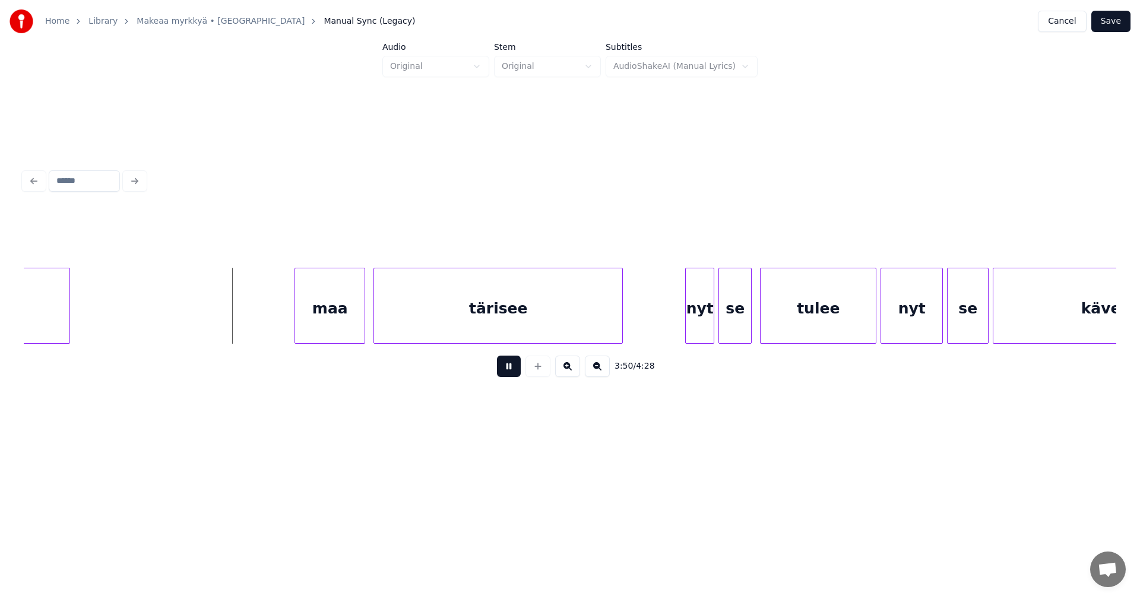
click at [517, 374] on button at bounding box center [509, 366] width 24 height 21
click at [330, 306] on div "maa" at bounding box center [326, 308] width 69 height 81
click at [275, 309] on div at bounding box center [275, 305] width 4 height 75
click at [507, 377] on button at bounding box center [509, 366] width 24 height 21
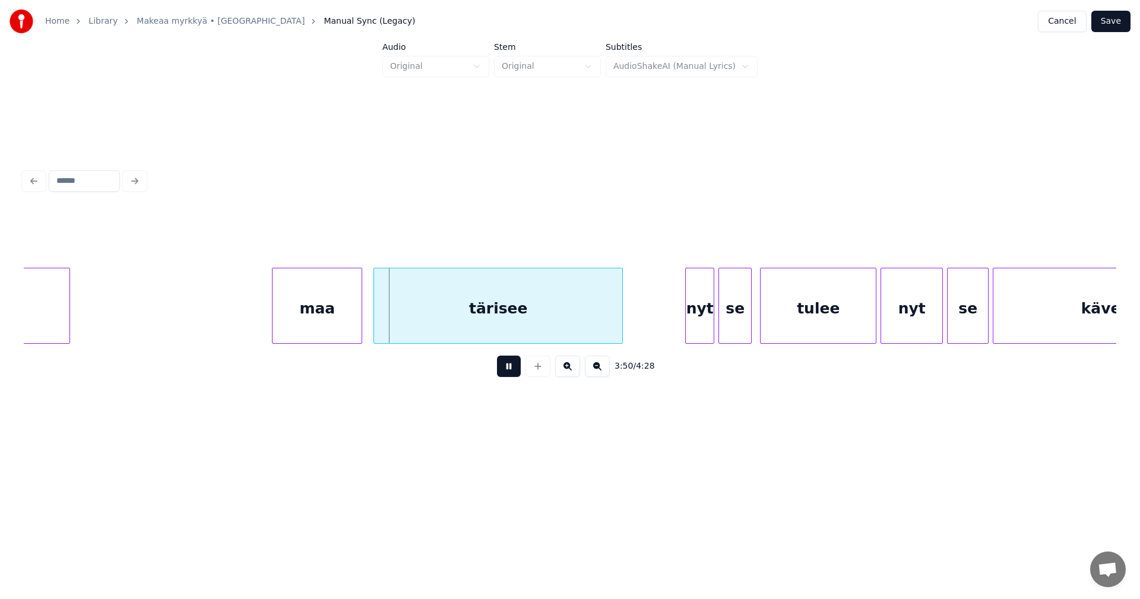
drag, startPoint x: 509, startPoint y: 376, endPoint x: 498, endPoint y: 369, distance: 12.8
click at [510, 376] on button at bounding box center [509, 366] width 24 height 21
click at [269, 315] on div at bounding box center [270, 305] width 4 height 75
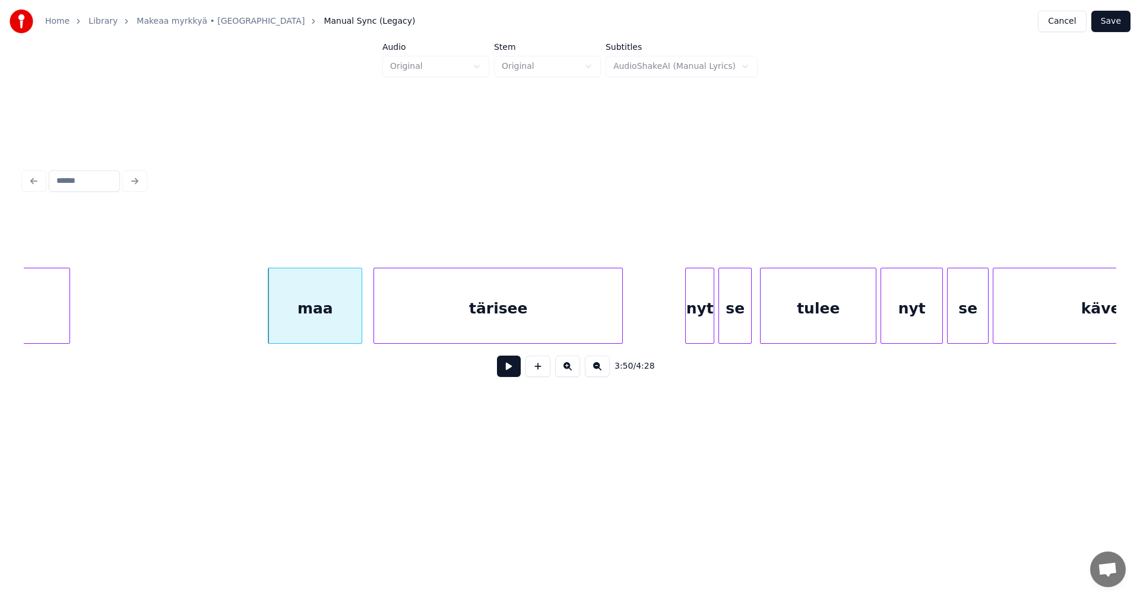
click at [515, 372] on button at bounding box center [509, 366] width 24 height 21
click at [701, 319] on div "nyt" at bounding box center [693, 308] width 28 height 81
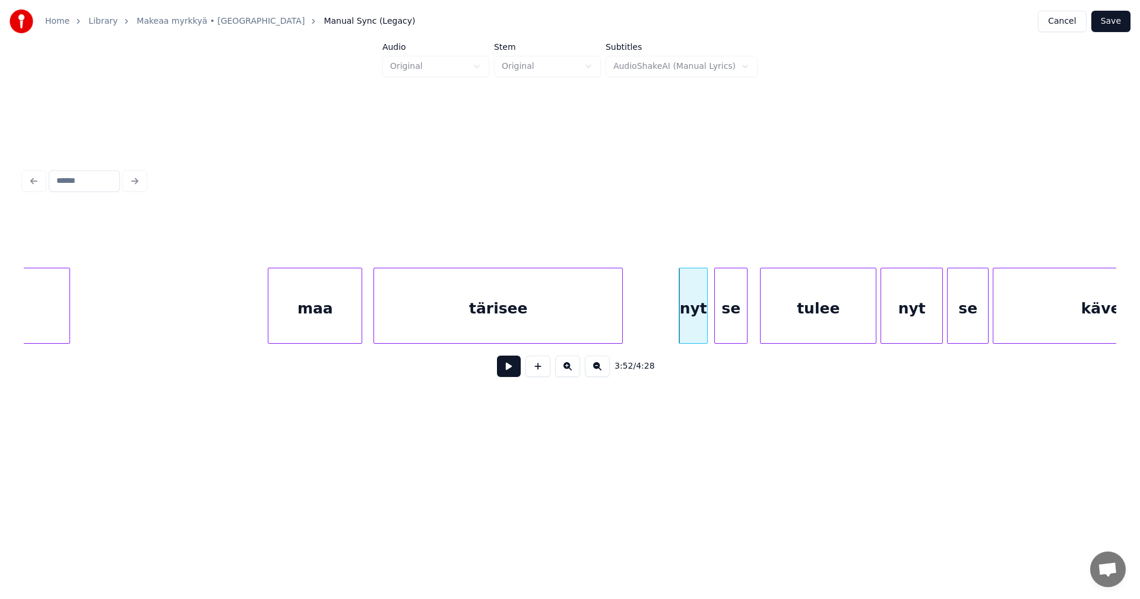
click at [731, 323] on div "se" at bounding box center [731, 308] width 32 height 81
click at [694, 324] on div "nyt" at bounding box center [690, 308] width 28 height 81
click at [842, 328] on div "tulee" at bounding box center [818, 308] width 115 height 81
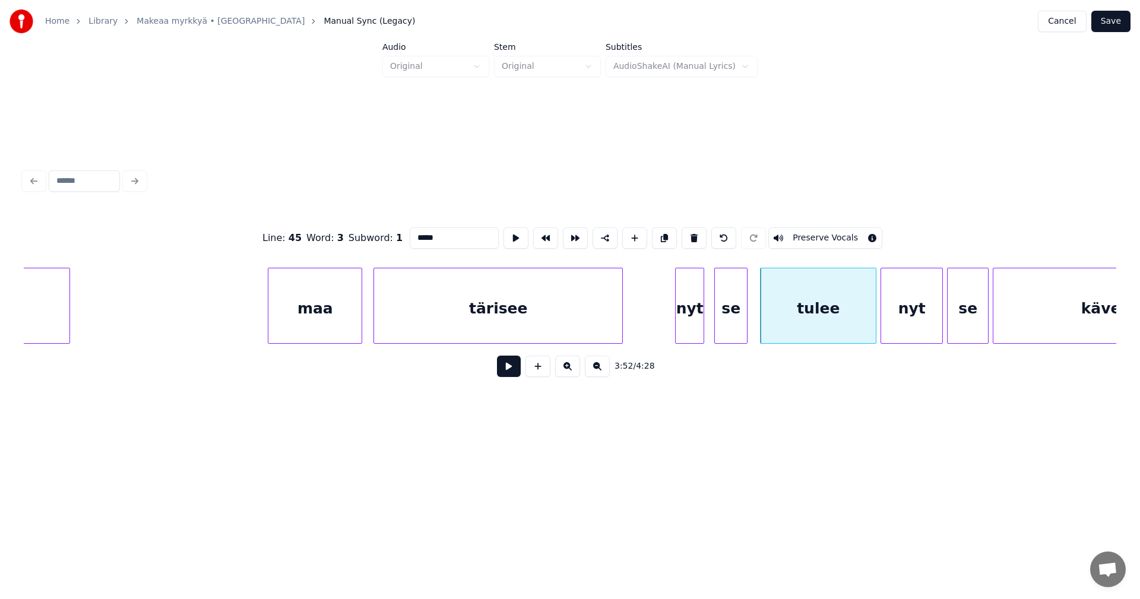
click at [686, 326] on div "nyt" at bounding box center [690, 308] width 28 height 81
type input "***"
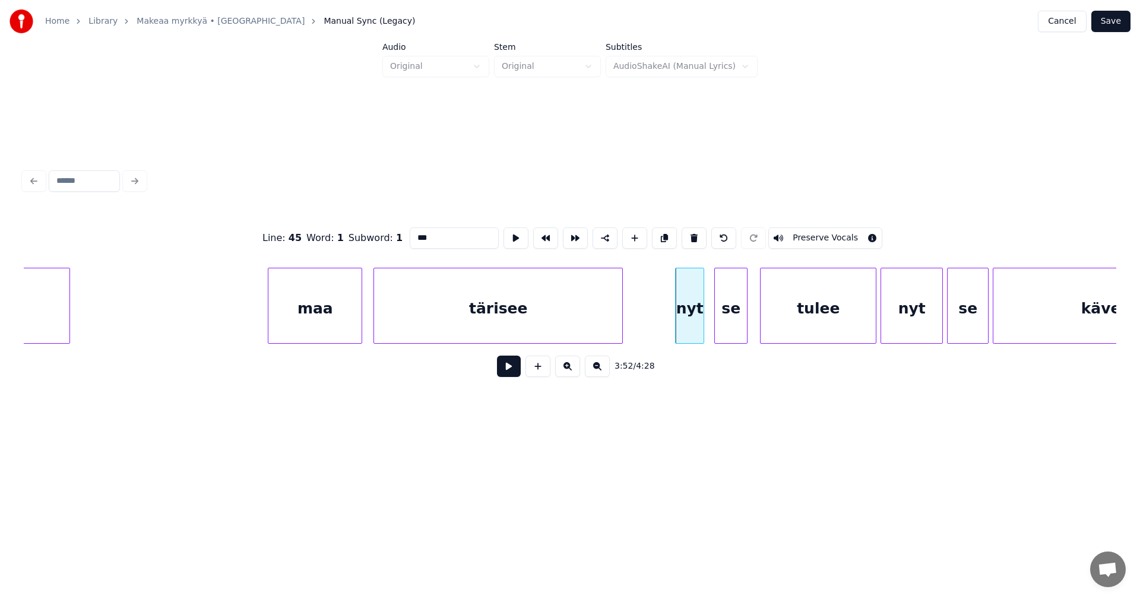
click at [517, 373] on button at bounding box center [509, 366] width 24 height 21
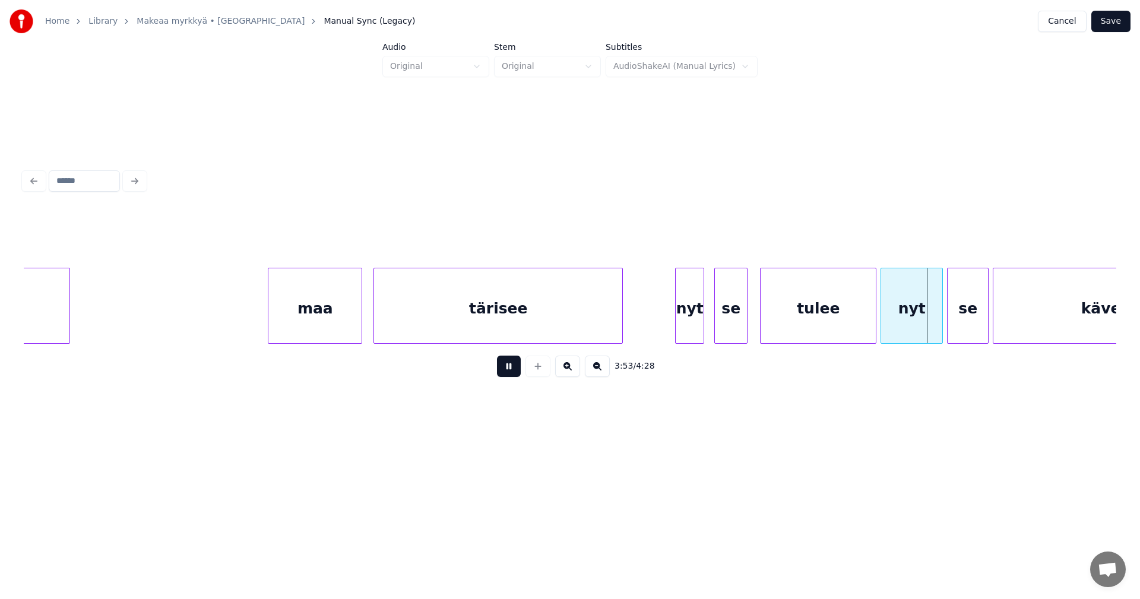
click at [517, 373] on button at bounding box center [509, 366] width 24 height 21
click at [927, 329] on div at bounding box center [929, 305] width 4 height 75
click at [966, 328] on div "se" at bounding box center [959, 308] width 40 height 81
click at [981, 327] on div at bounding box center [980, 305] width 4 height 75
click at [924, 323] on div at bounding box center [924, 305] width 4 height 75
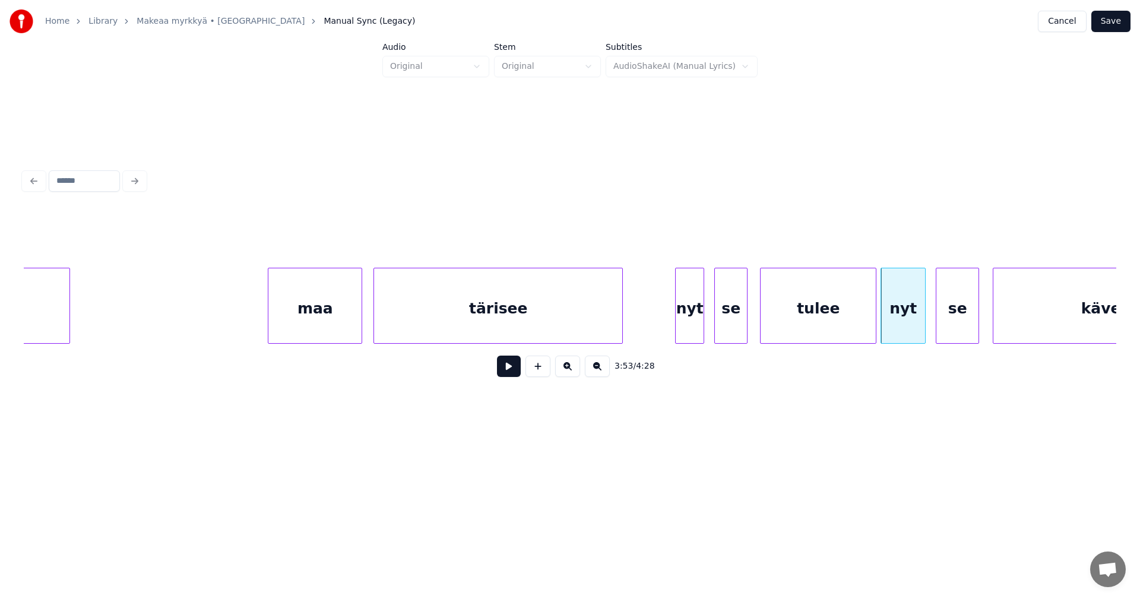
click at [958, 323] on div "se" at bounding box center [958, 308] width 42 height 81
click at [839, 318] on div "tulee" at bounding box center [818, 308] width 115 height 81
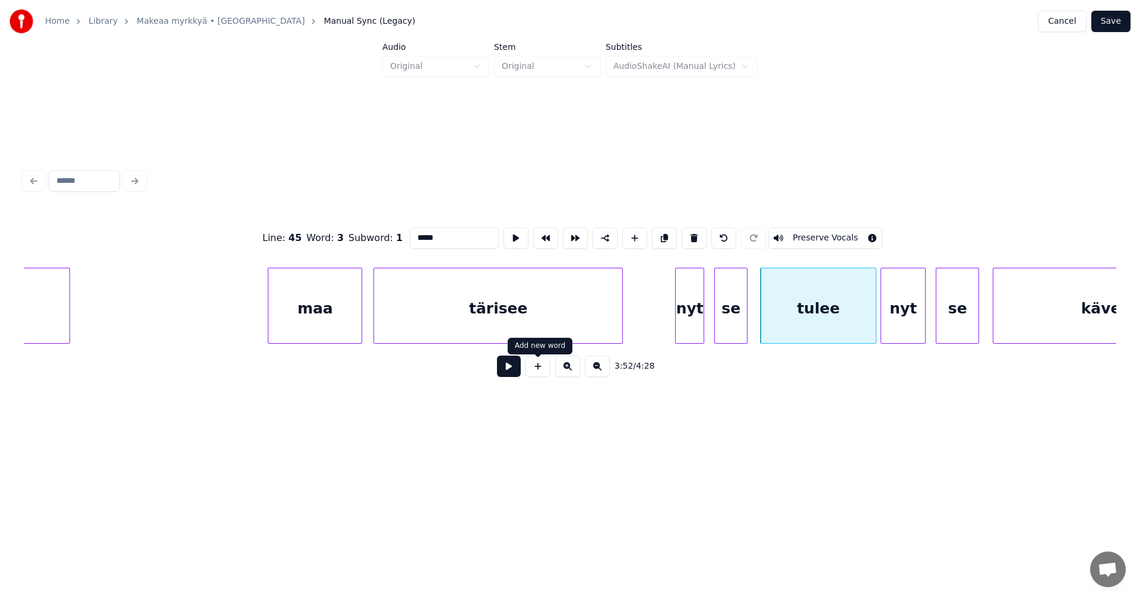
click at [520, 370] on button at bounding box center [509, 366] width 24 height 21
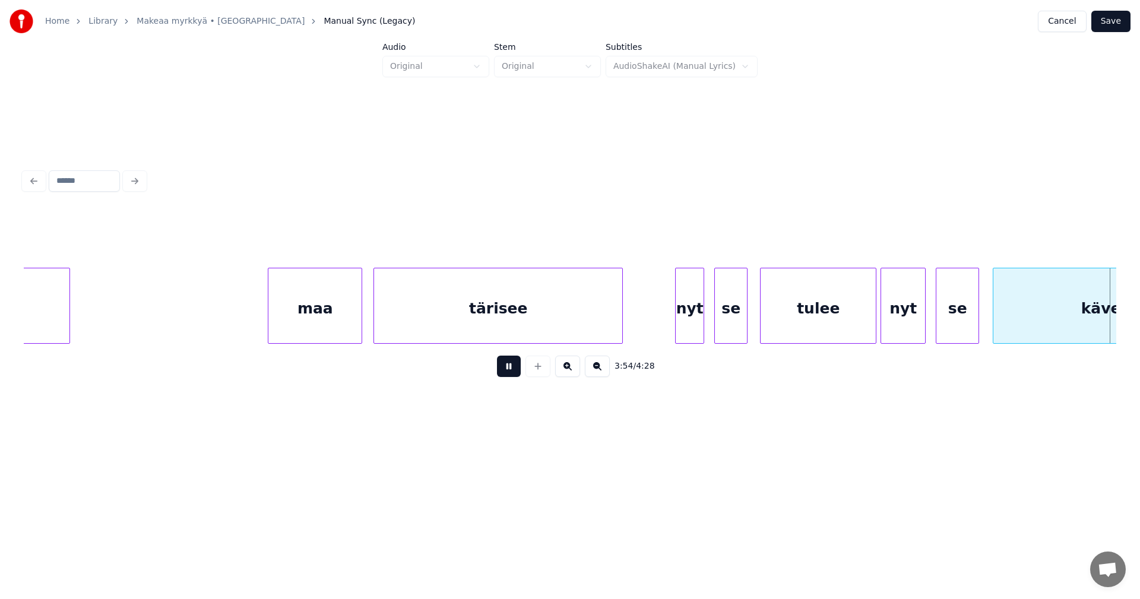
scroll to position [0, 48717]
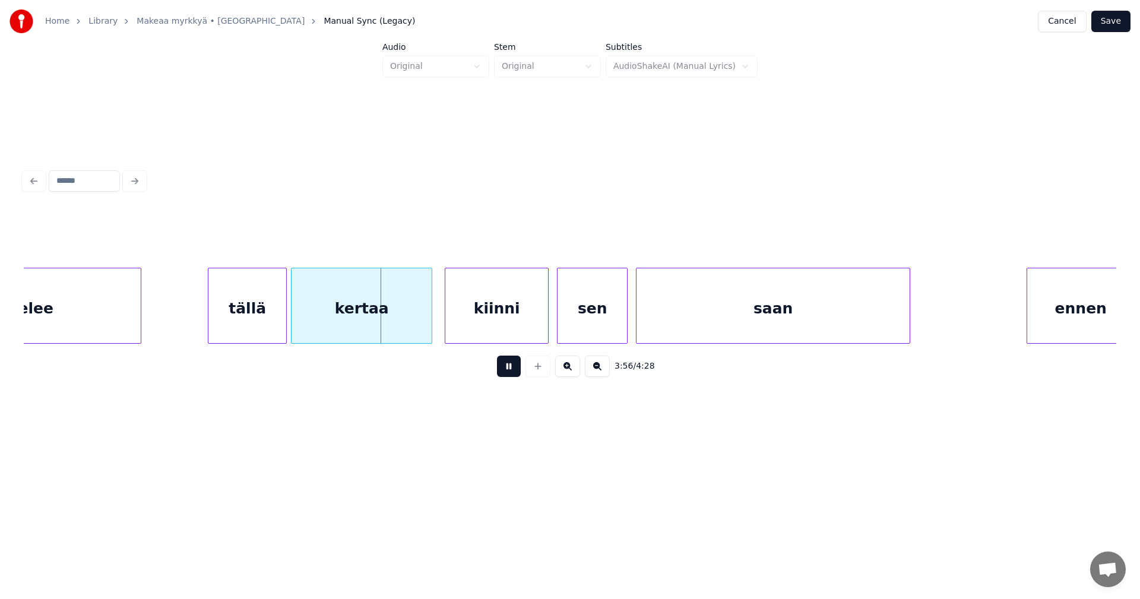
click at [519, 370] on button at bounding box center [509, 366] width 24 height 21
click at [510, 368] on button at bounding box center [509, 366] width 24 height 21
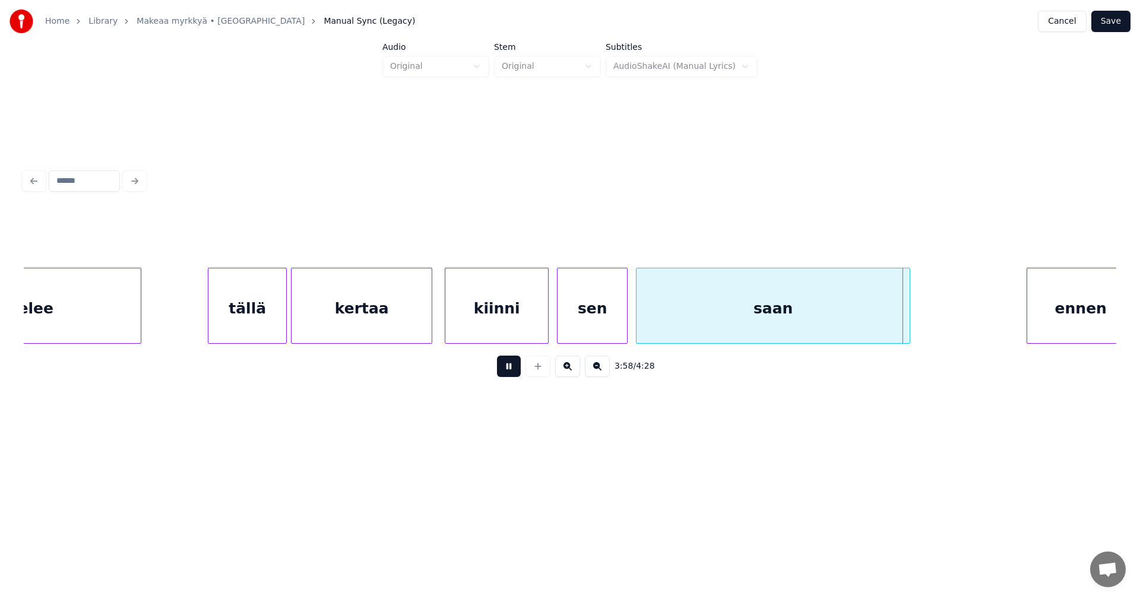
click at [510, 368] on button at bounding box center [509, 366] width 24 height 21
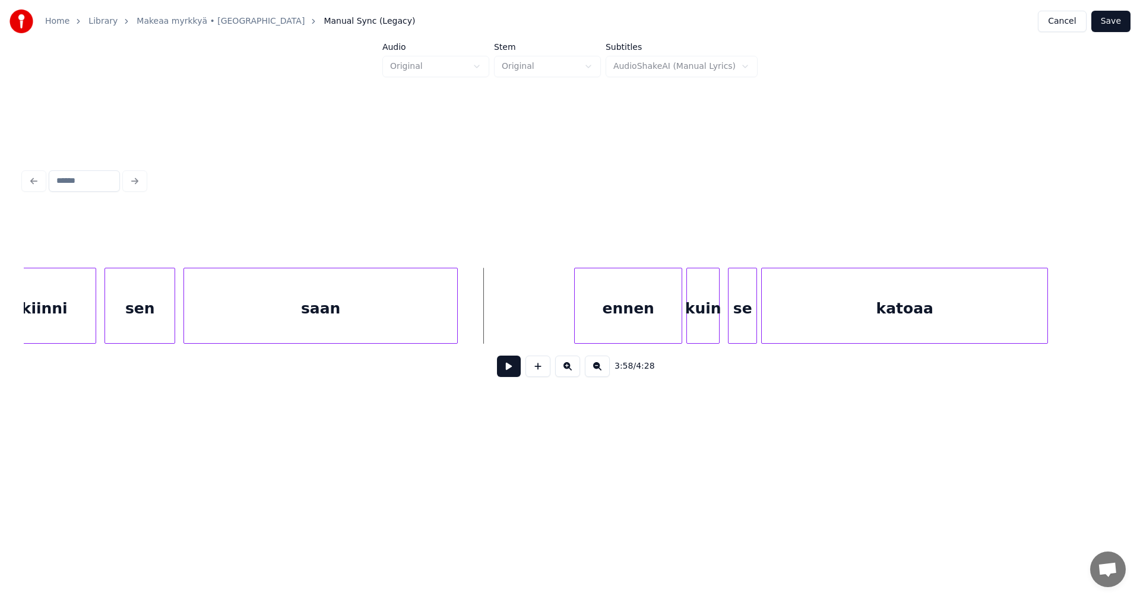
scroll to position [0, 49192]
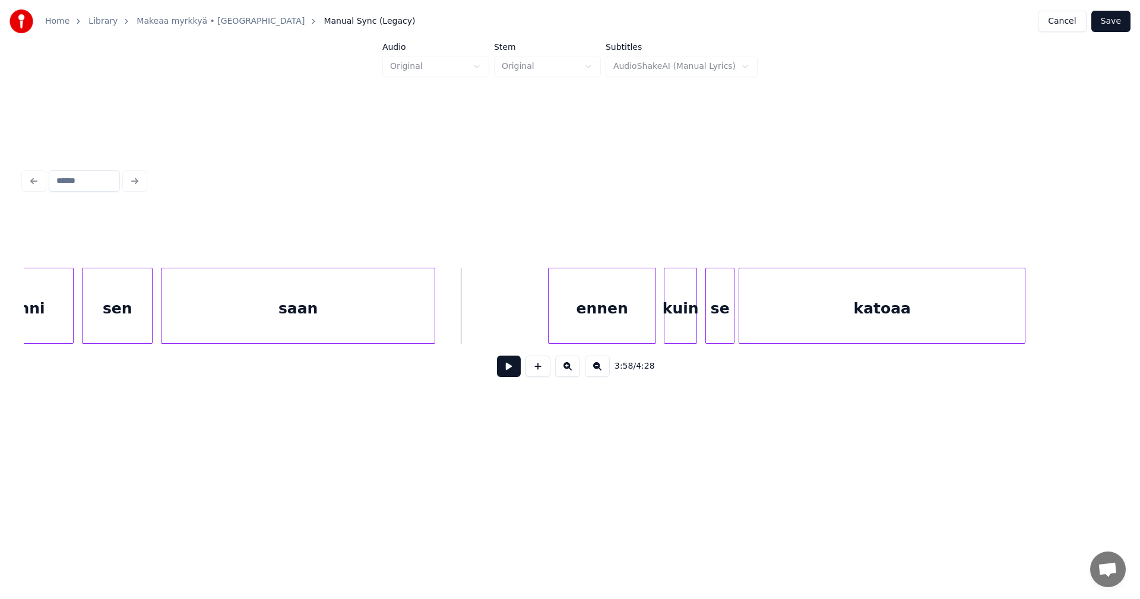
click at [643, 318] on div "ennen" at bounding box center [602, 308] width 107 height 81
click at [622, 323] on div "ennen" at bounding box center [602, 308] width 107 height 81
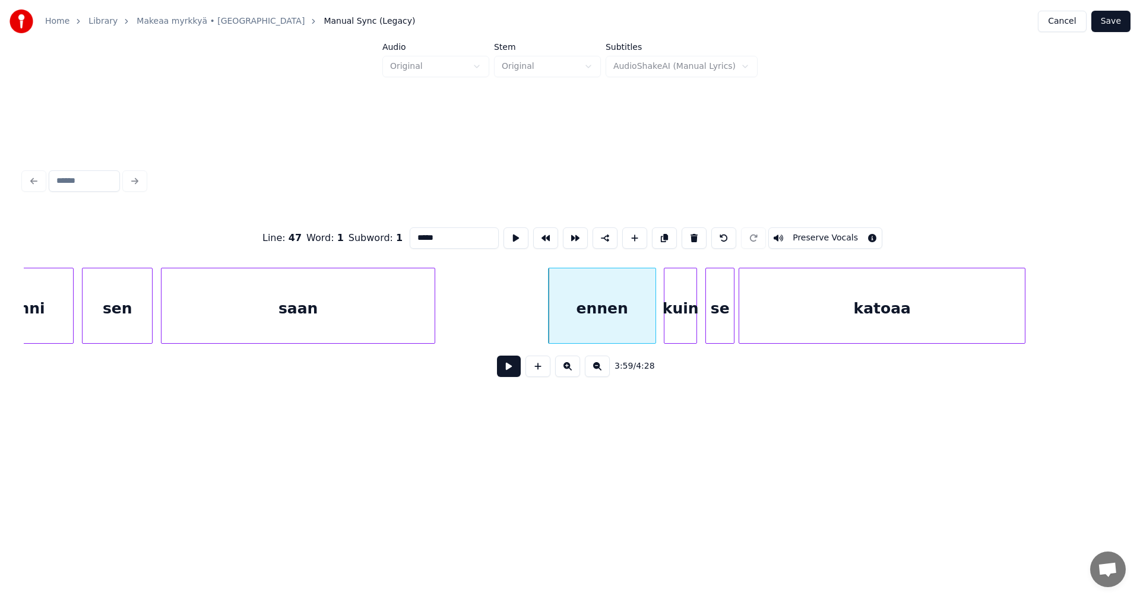
click at [515, 369] on button at bounding box center [509, 366] width 24 height 21
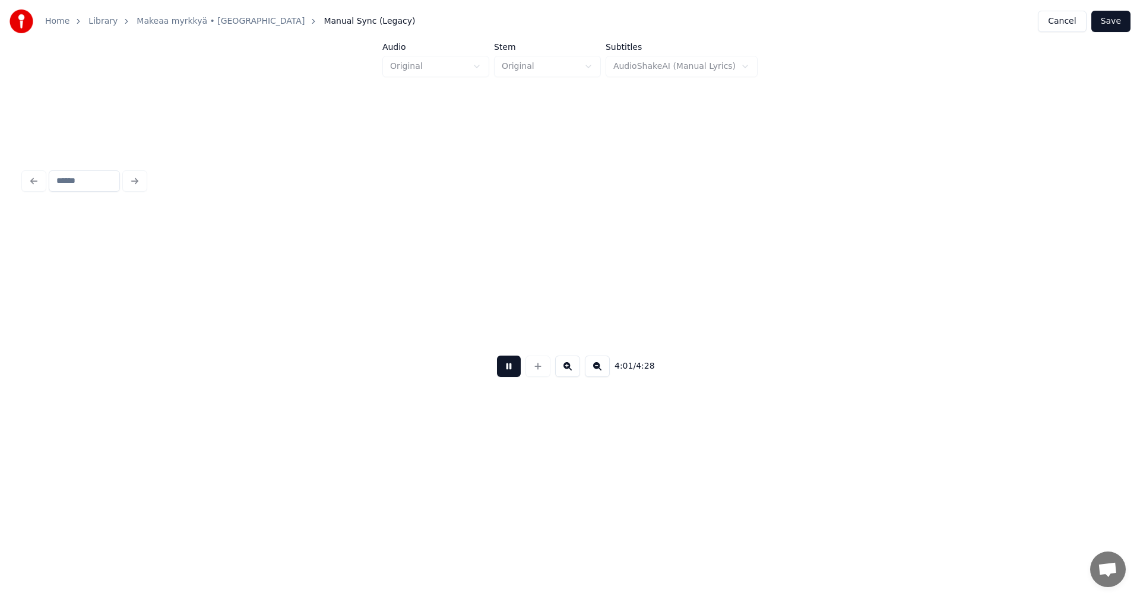
scroll to position [0, 50288]
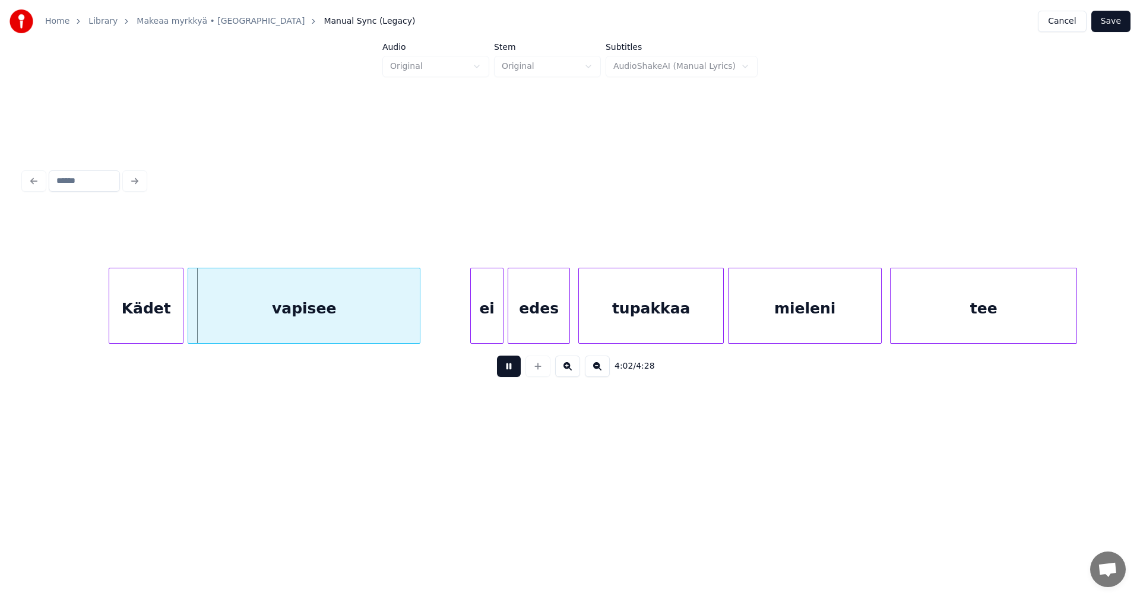
click at [515, 369] on button at bounding box center [509, 366] width 24 height 21
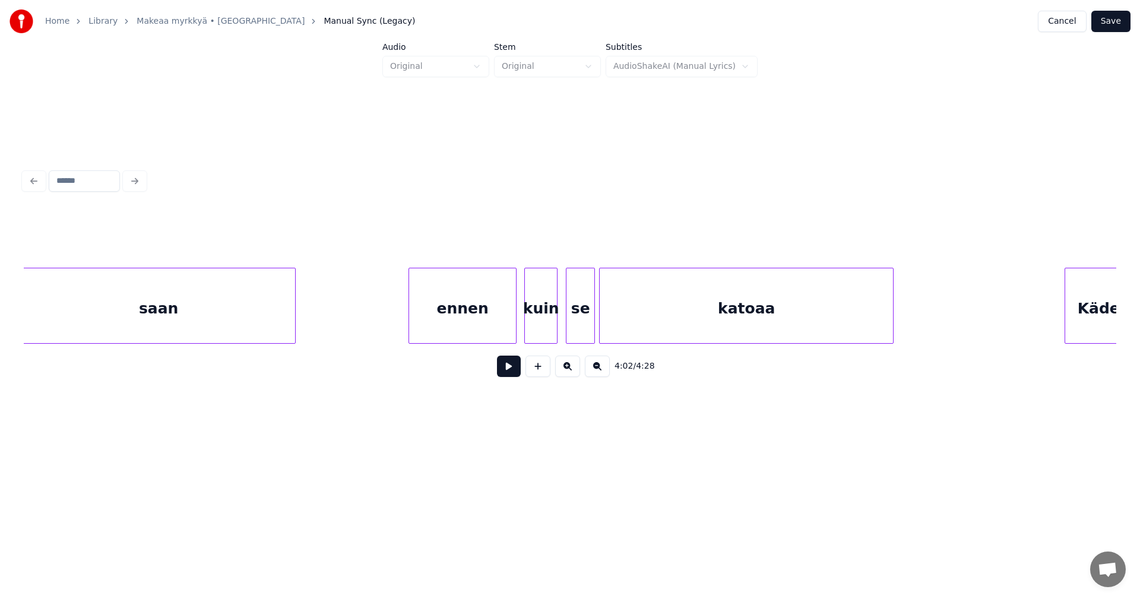
click at [891, 327] on div at bounding box center [892, 305] width 4 height 75
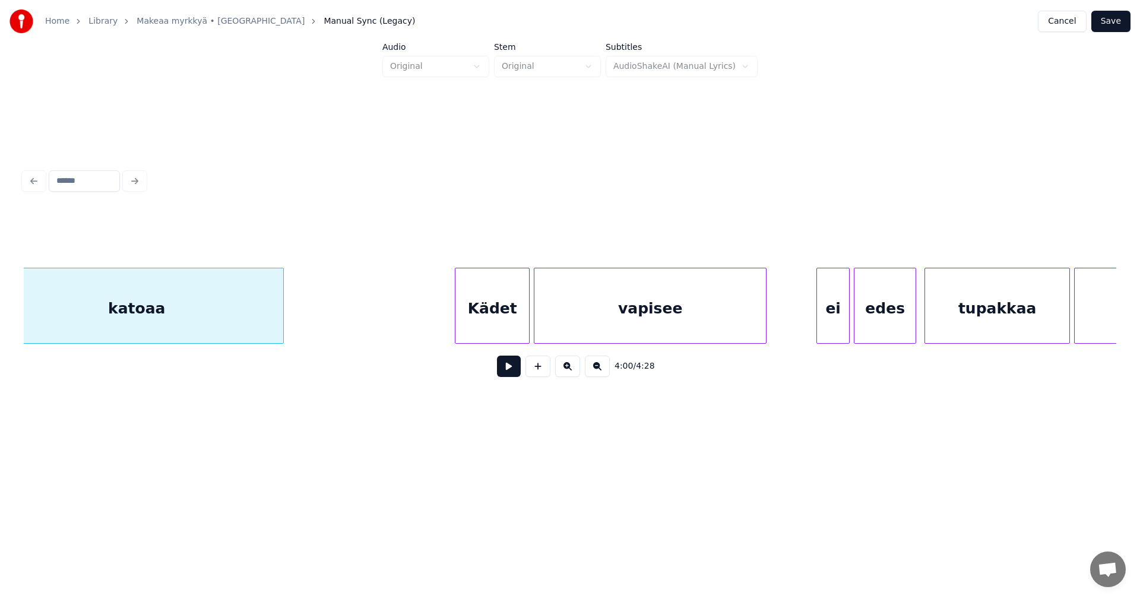
scroll to position [0, 50281]
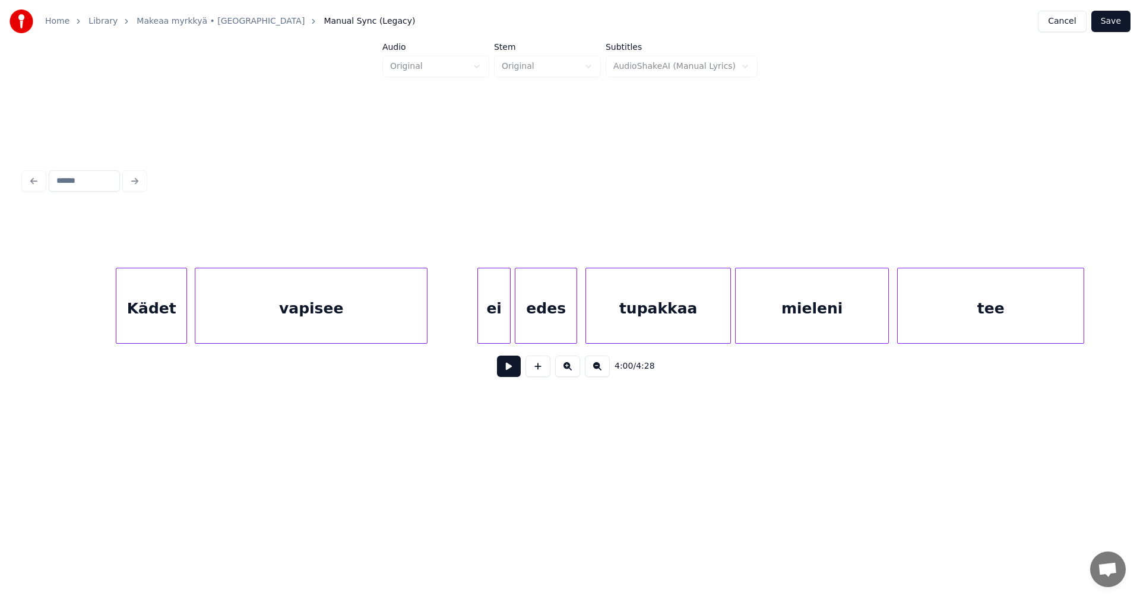
click at [186, 323] on div at bounding box center [185, 305] width 4 height 75
click at [516, 372] on button at bounding box center [509, 366] width 24 height 21
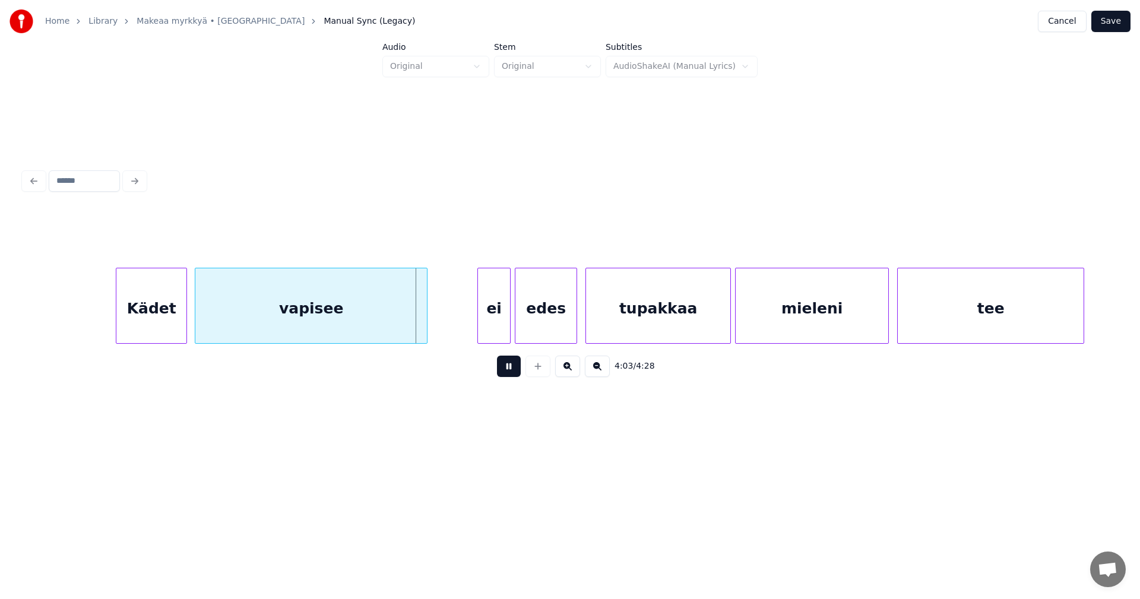
drag, startPoint x: 516, startPoint y: 372, endPoint x: 504, endPoint y: 356, distance: 20.4
click at [515, 371] on button at bounding box center [509, 366] width 24 height 21
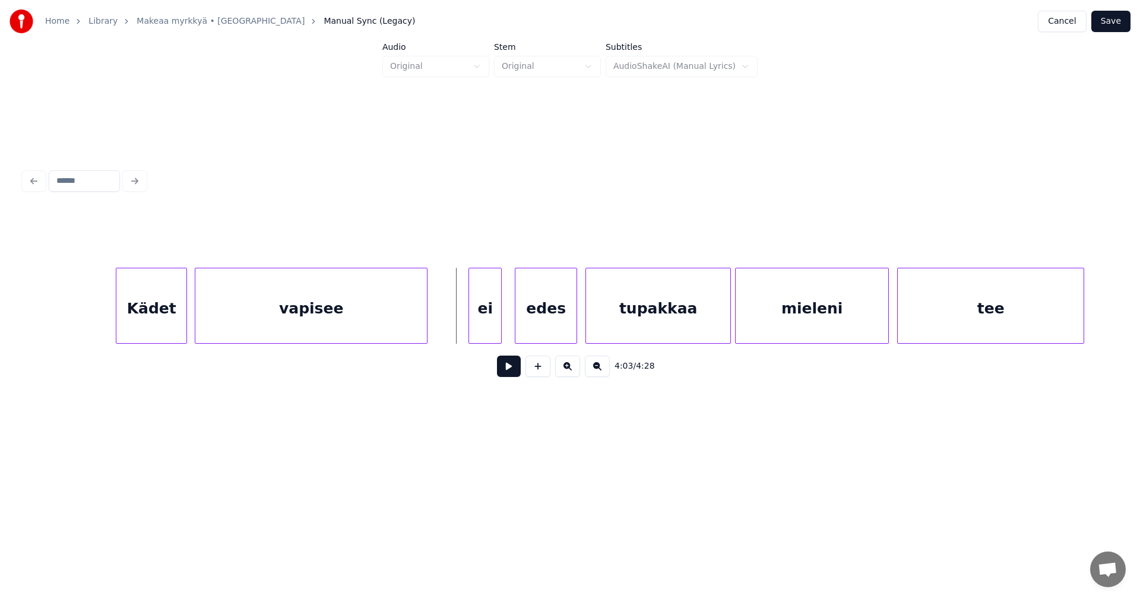
click at [487, 330] on div "ei" at bounding box center [485, 308] width 32 height 81
click at [533, 329] on div "edes" at bounding box center [542, 308] width 61 height 81
click at [490, 334] on div "ei" at bounding box center [485, 308] width 32 height 81
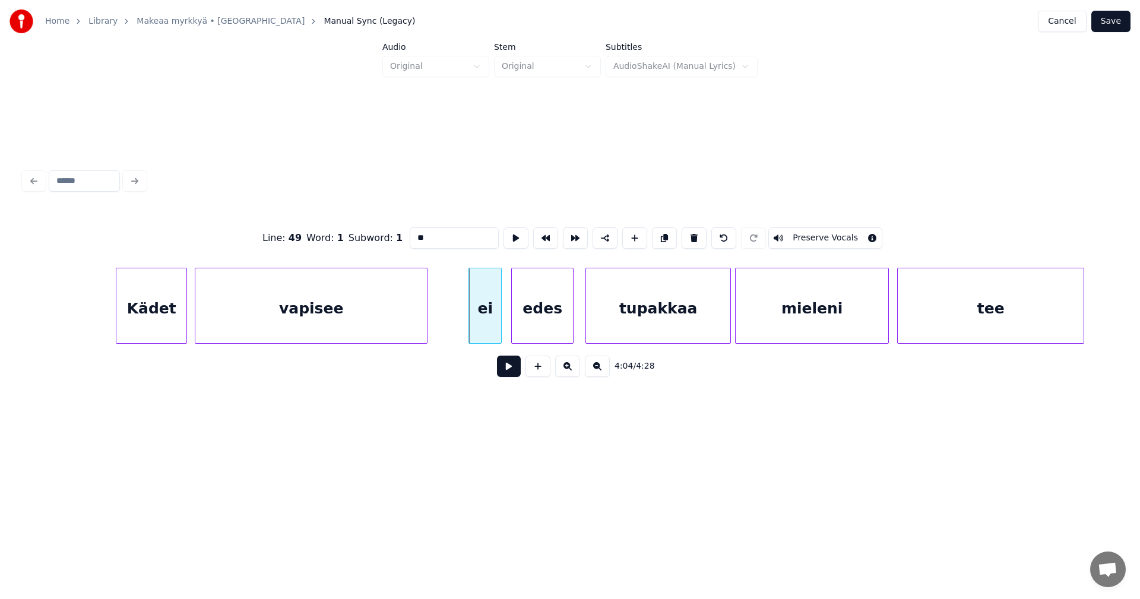
click at [514, 368] on button at bounding box center [509, 366] width 24 height 21
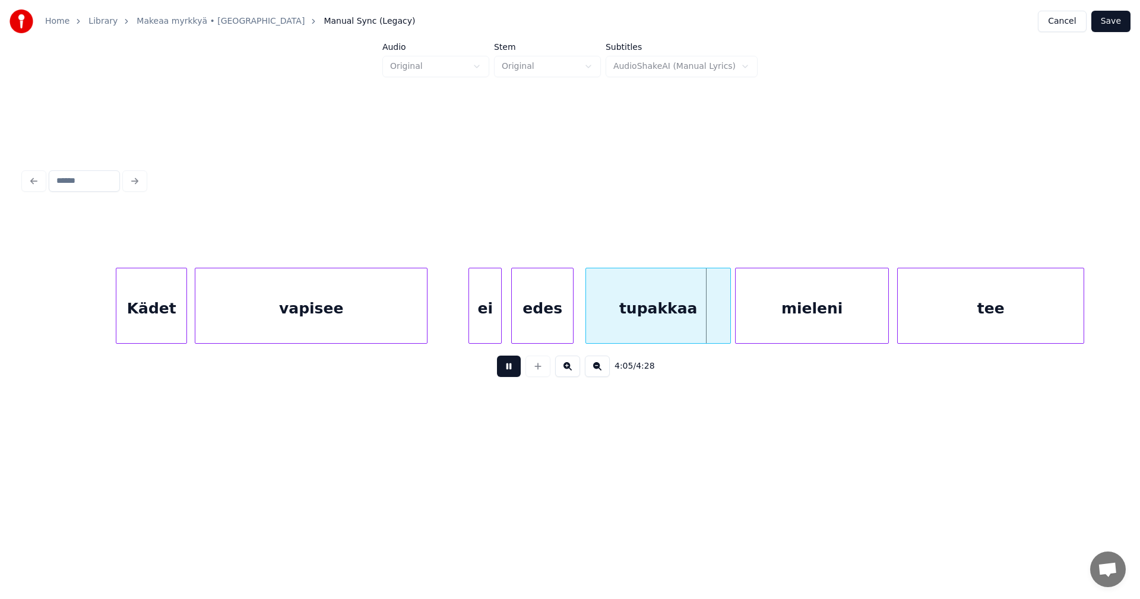
click at [514, 368] on button at bounding box center [509, 366] width 24 height 21
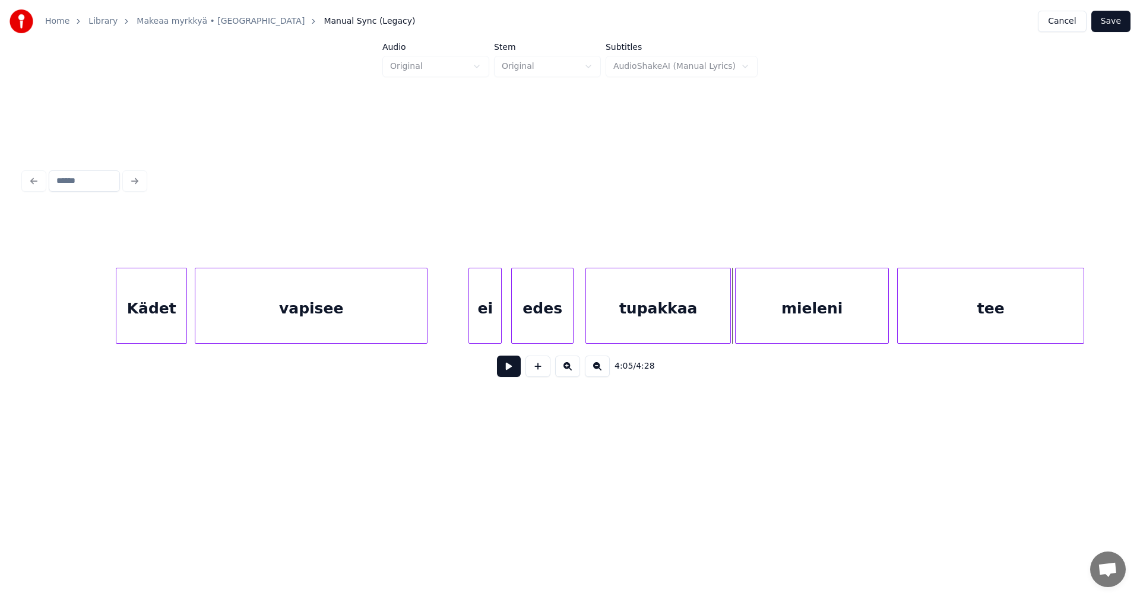
click at [514, 368] on button at bounding box center [509, 366] width 24 height 21
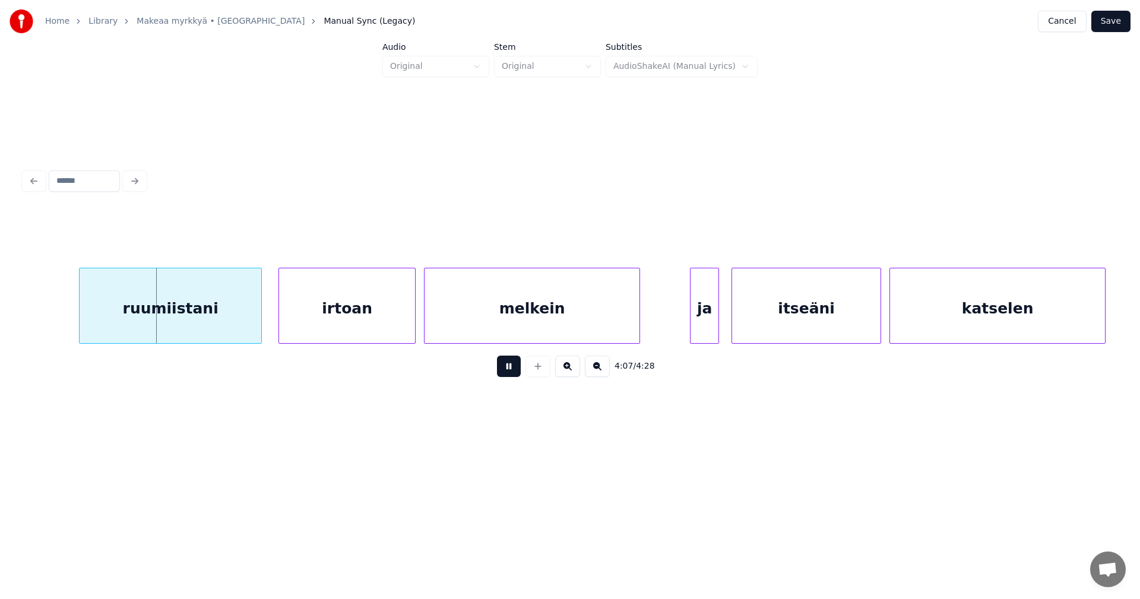
click at [514, 368] on button at bounding box center [509, 366] width 24 height 21
click at [223, 325] on div "ruumiistani" at bounding box center [165, 308] width 182 height 81
click at [333, 336] on div "irtoan" at bounding box center [336, 308] width 136 height 81
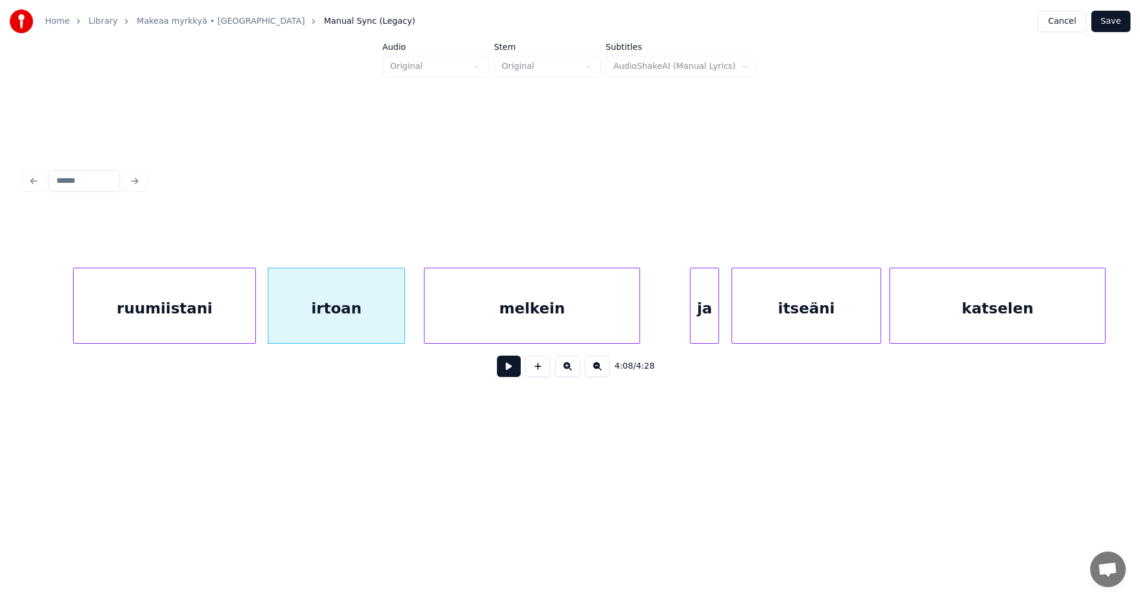
click at [511, 377] on button at bounding box center [509, 366] width 24 height 21
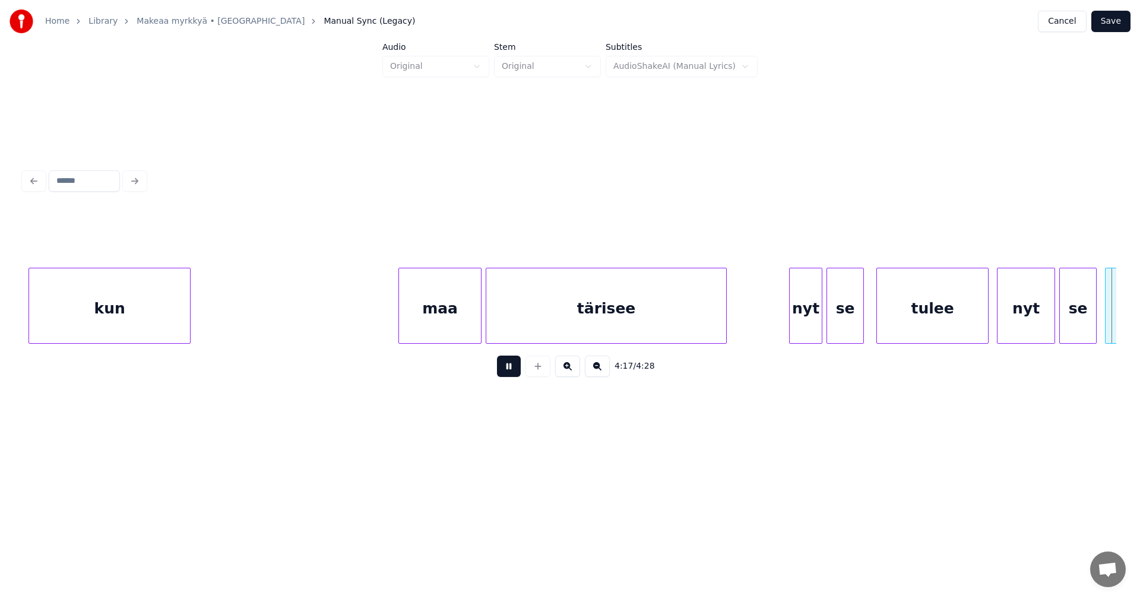
scroll to position [0, 53562]
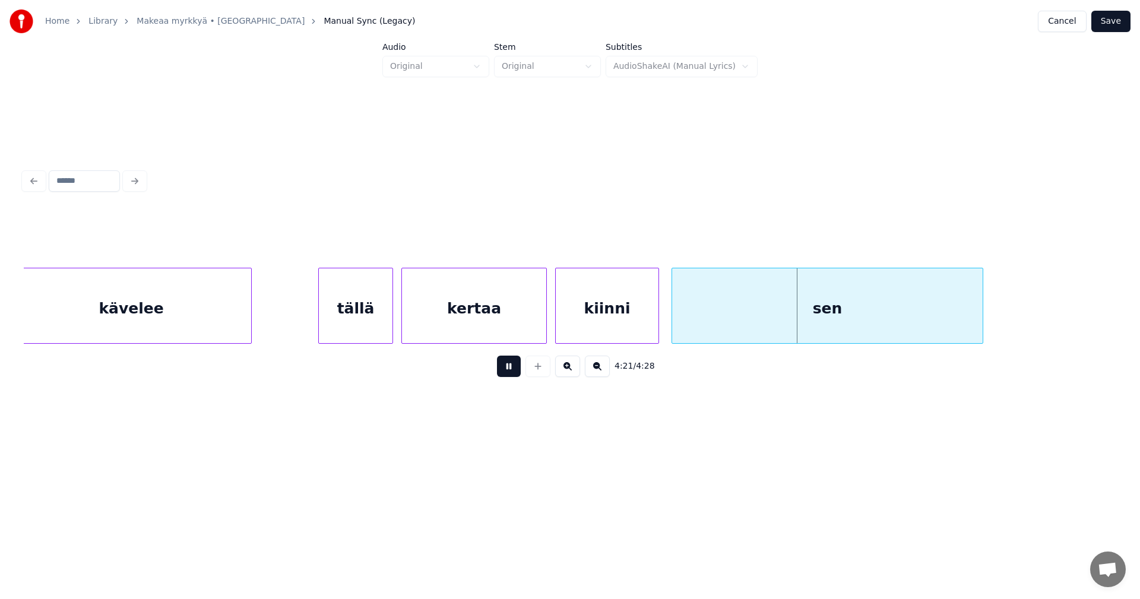
click at [513, 377] on button at bounding box center [509, 366] width 24 height 21
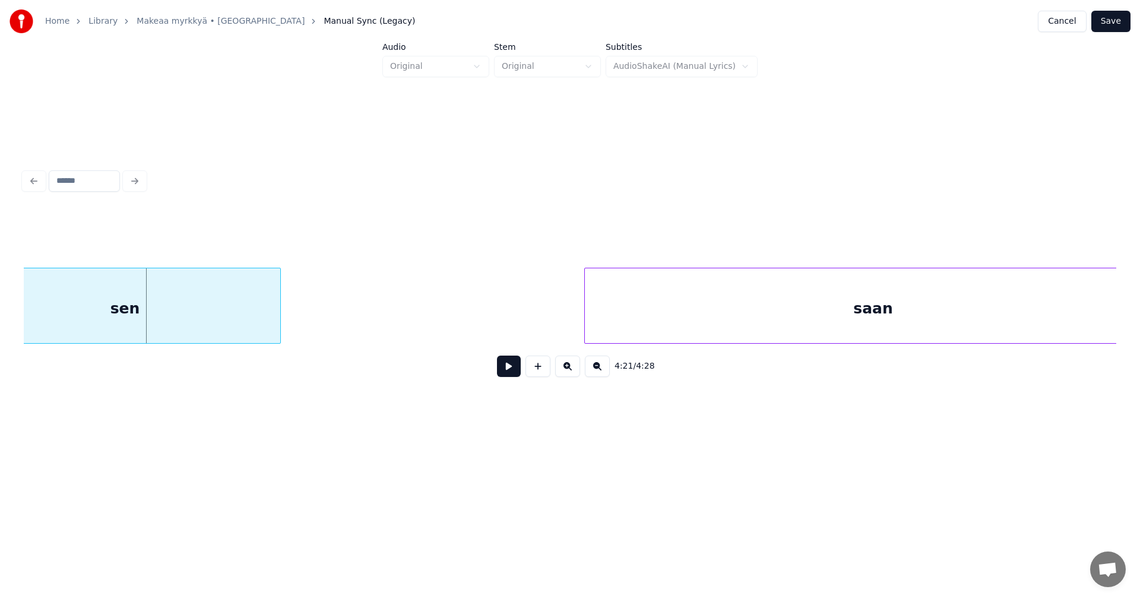
scroll to position [0, 54389]
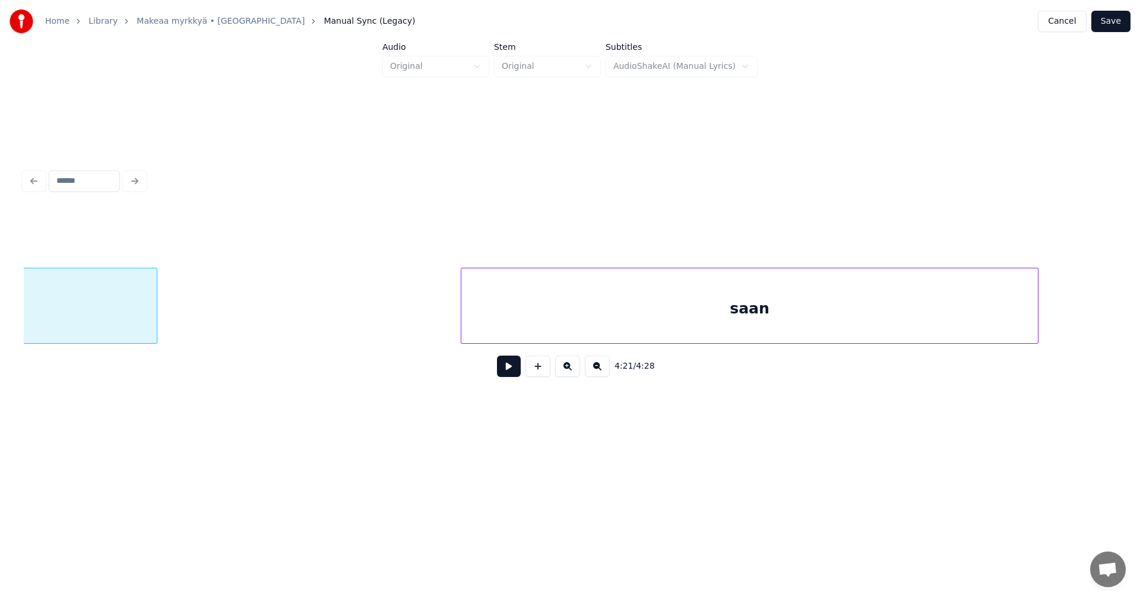
click at [954, 311] on div "saan" at bounding box center [749, 308] width 577 height 81
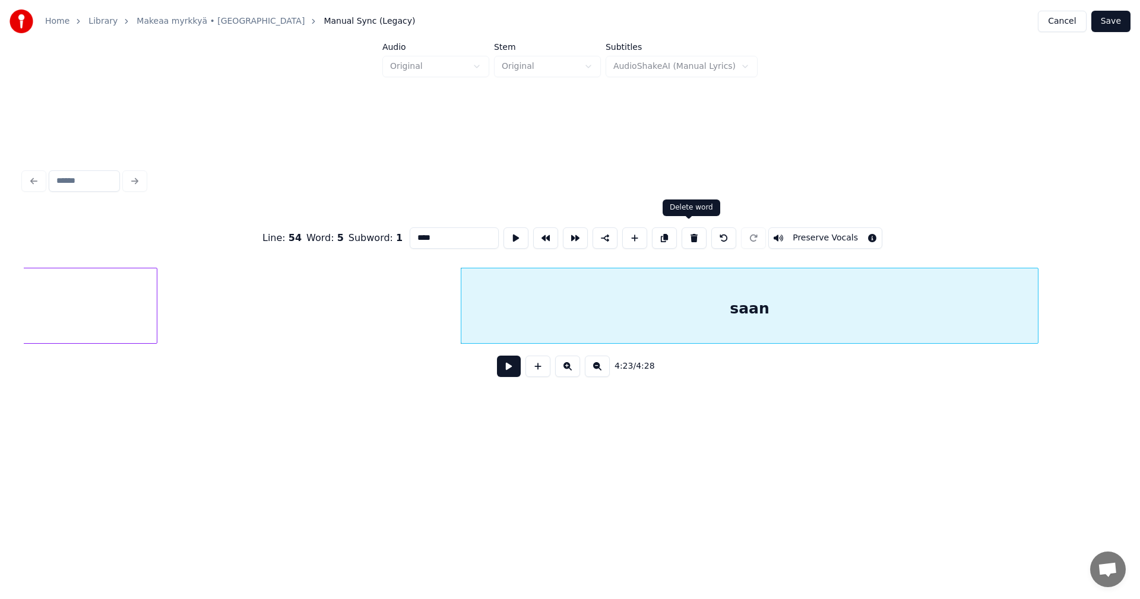
click at [691, 239] on button at bounding box center [694, 237] width 25 height 21
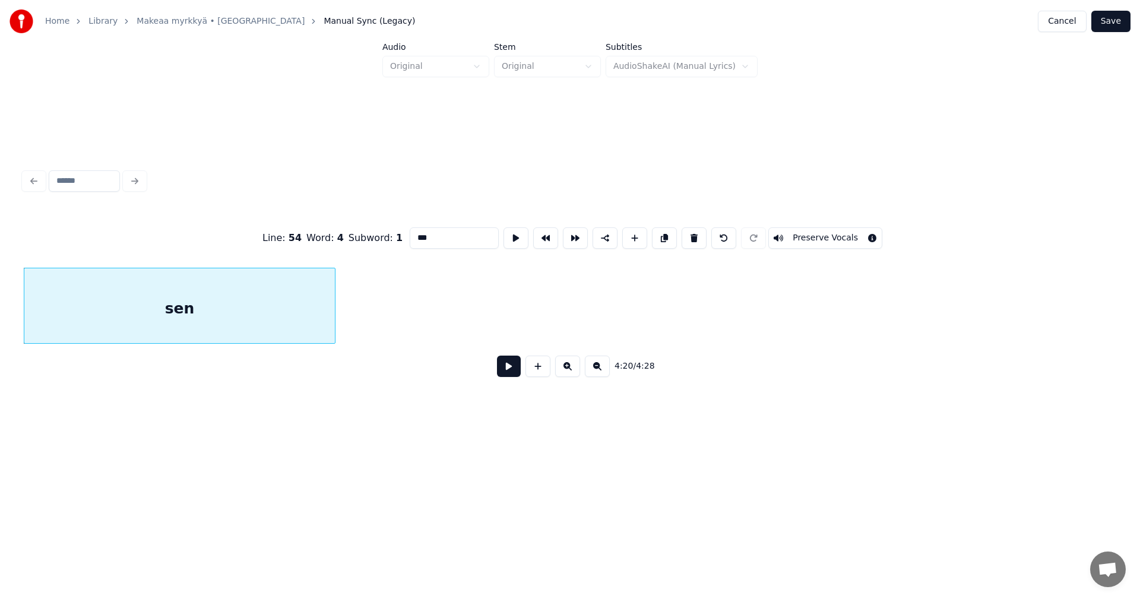
click at [291, 325] on div "sen" at bounding box center [179, 308] width 311 height 81
click at [693, 239] on button at bounding box center [694, 237] width 25 height 21
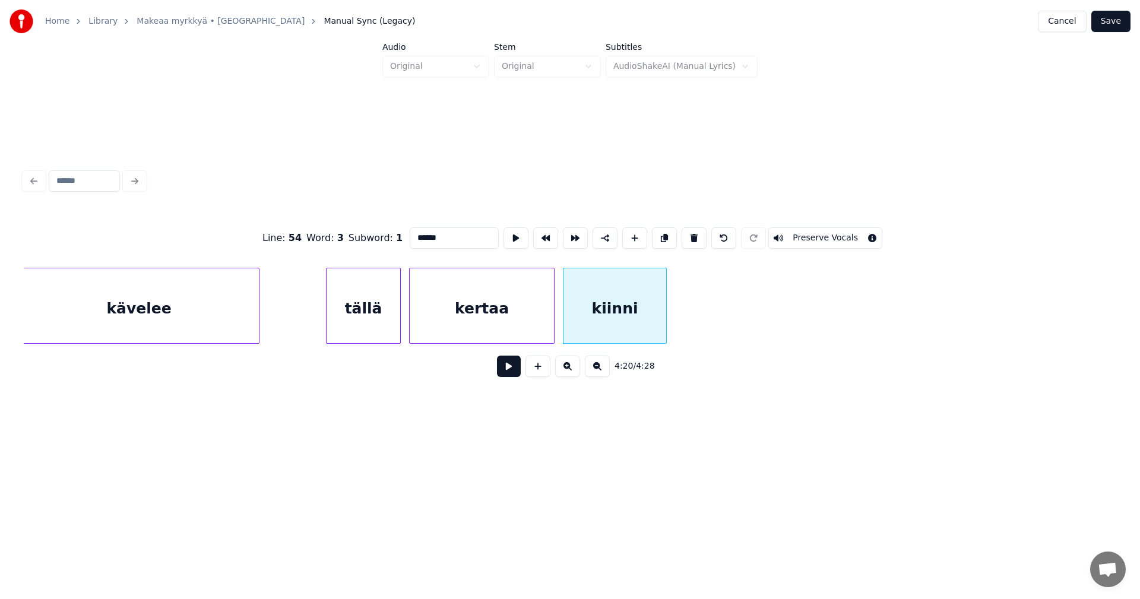
scroll to position [0, 53493]
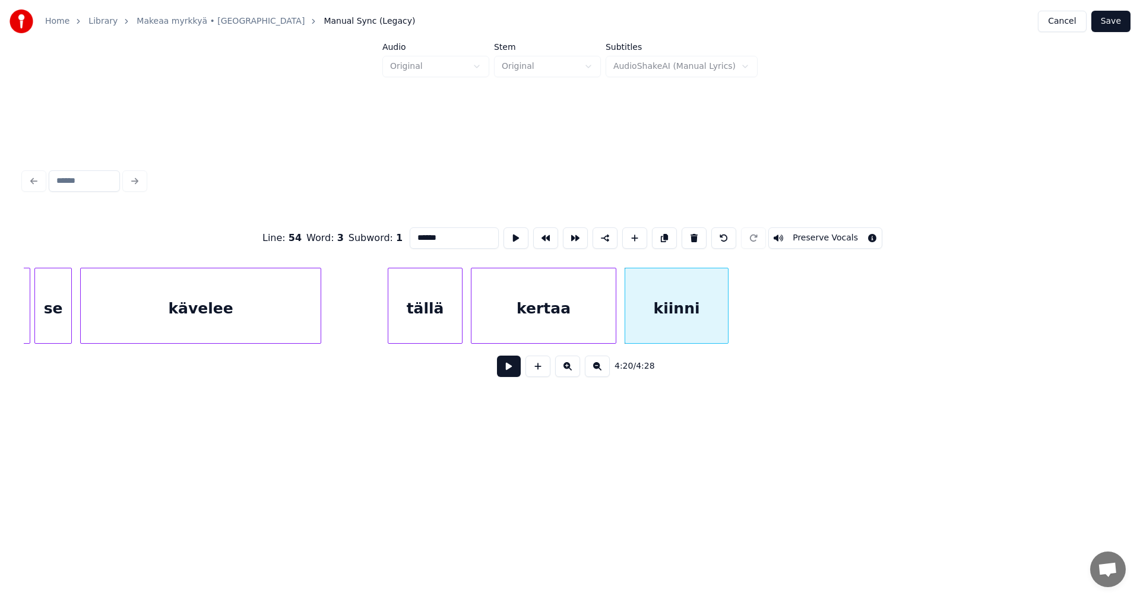
click at [690, 302] on div "kiinni" at bounding box center [676, 308] width 103 height 81
click at [690, 237] on button at bounding box center [694, 237] width 25 height 21
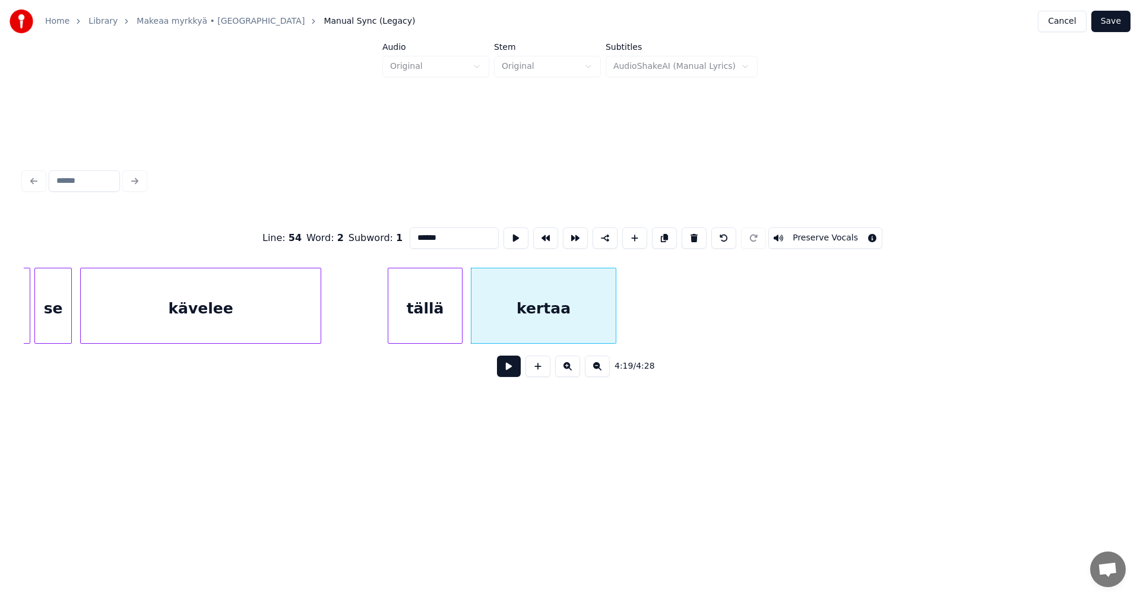
click at [690, 237] on button at bounding box center [694, 237] width 25 height 21
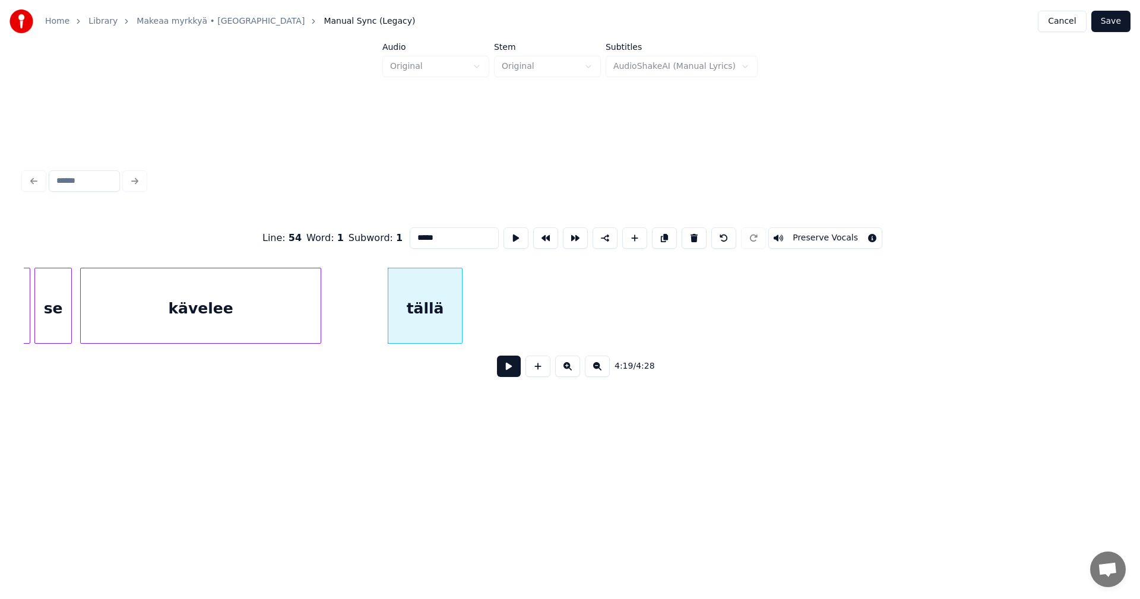
click at [690, 237] on button at bounding box center [694, 237] width 25 height 21
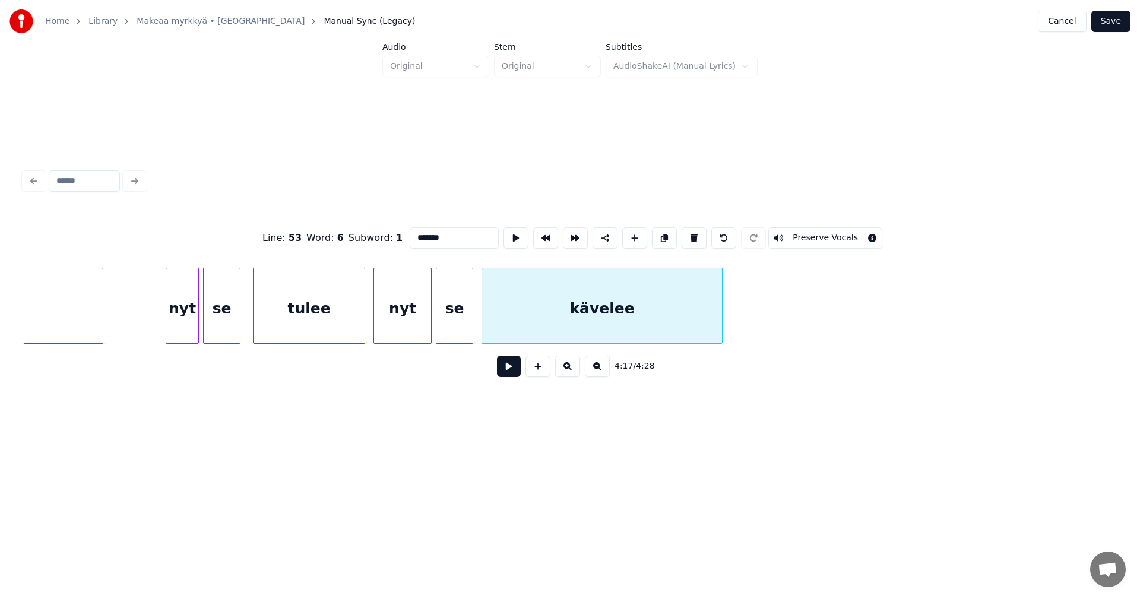
scroll to position [0, 52844]
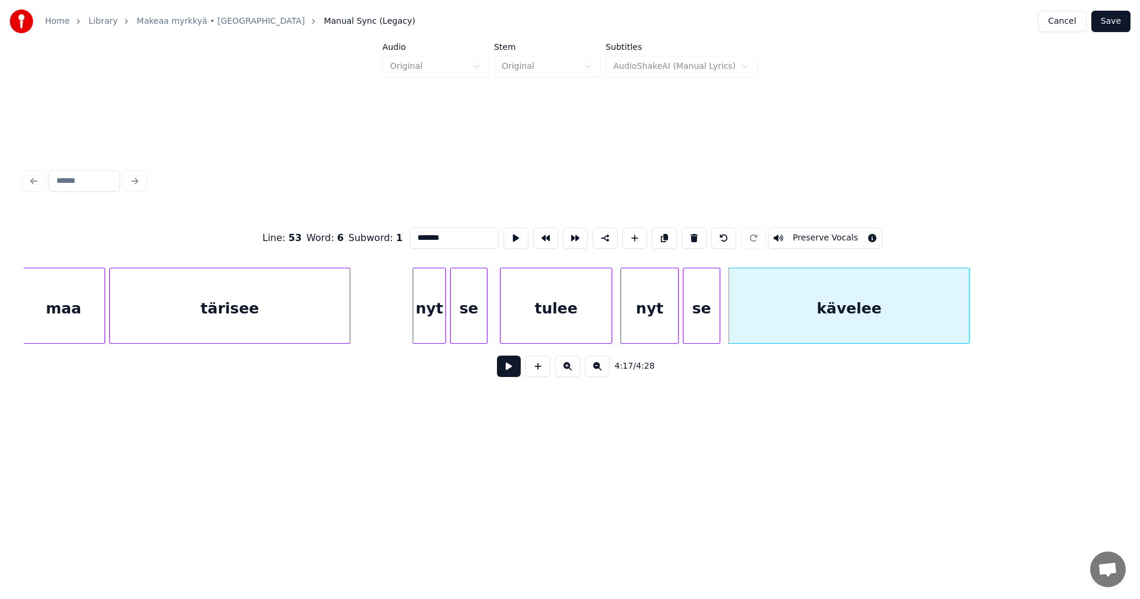
click at [236, 320] on div "tärisee" at bounding box center [230, 308] width 240 height 81
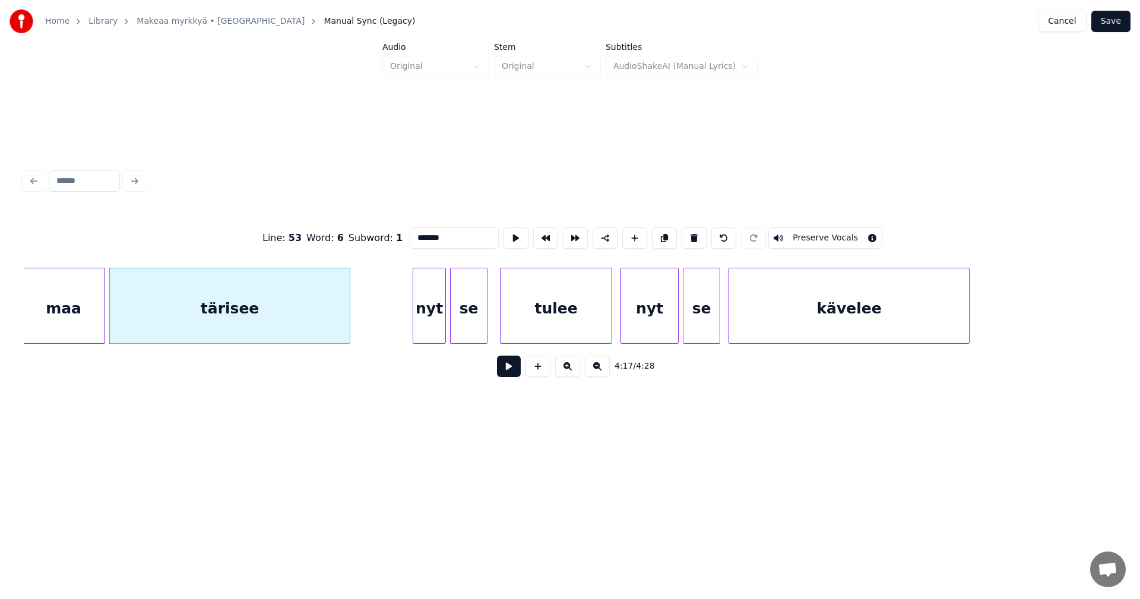
type input "*******"
click at [504, 375] on button at bounding box center [509, 366] width 24 height 21
click at [507, 374] on button at bounding box center [509, 366] width 24 height 21
click at [808, 337] on div "kävelee" at bounding box center [849, 308] width 240 height 81
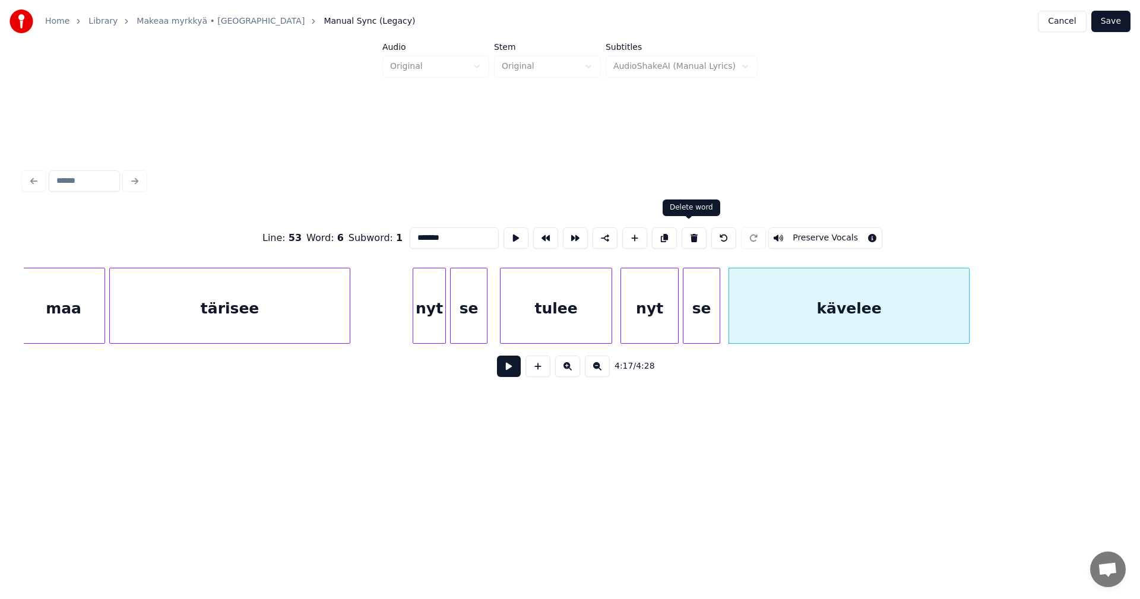
click at [693, 236] on button at bounding box center [694, 237] width 25 height 21
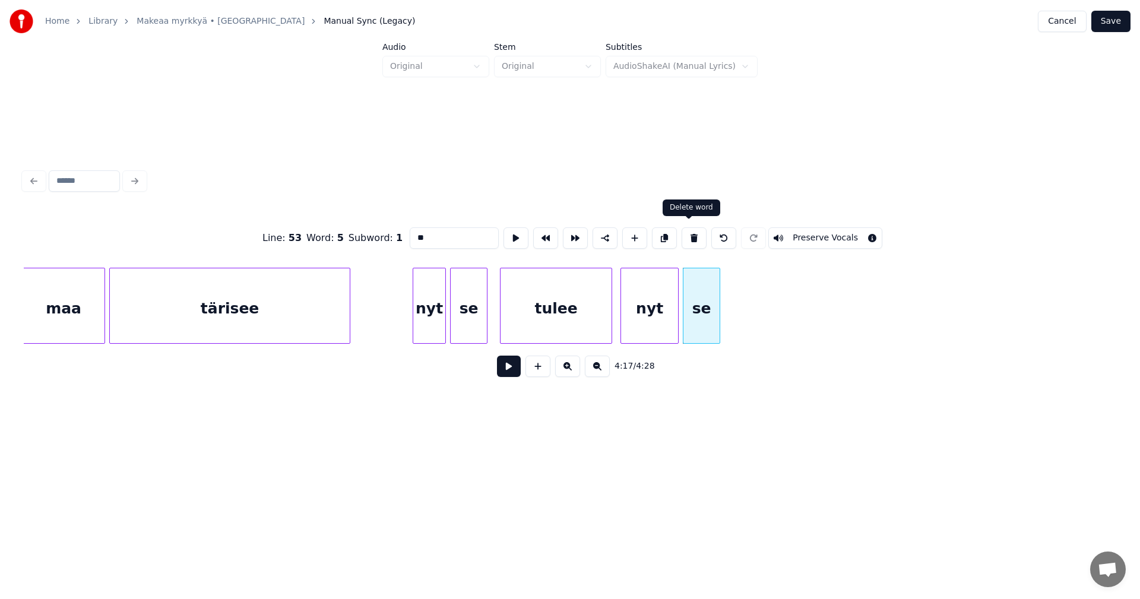
click at [688, 238] on button at bounding box center [694, 237] width 25 height 21
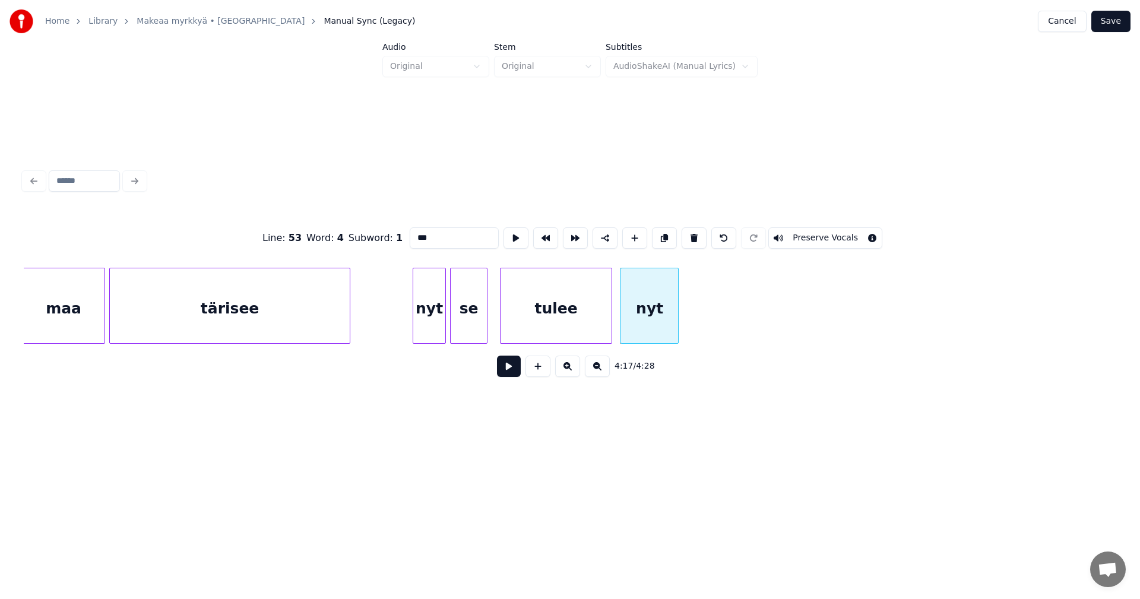
click at [688, 239] on button at bounding box center [694, 237] width 25 height 21
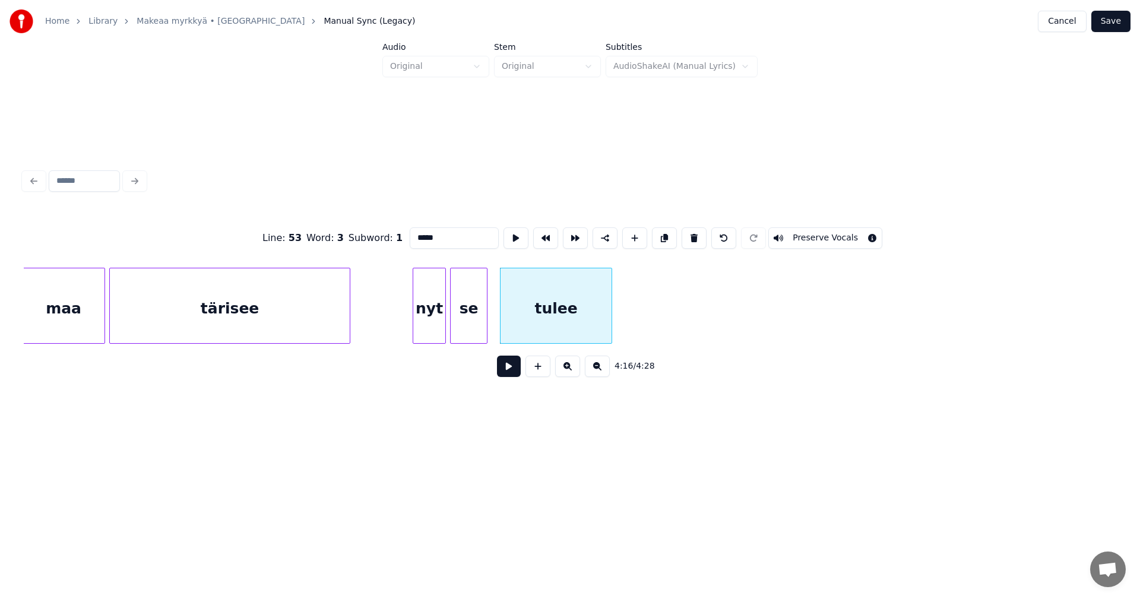
click at [688, 239] on button at bounding box center [694, 237] width 25 height 21
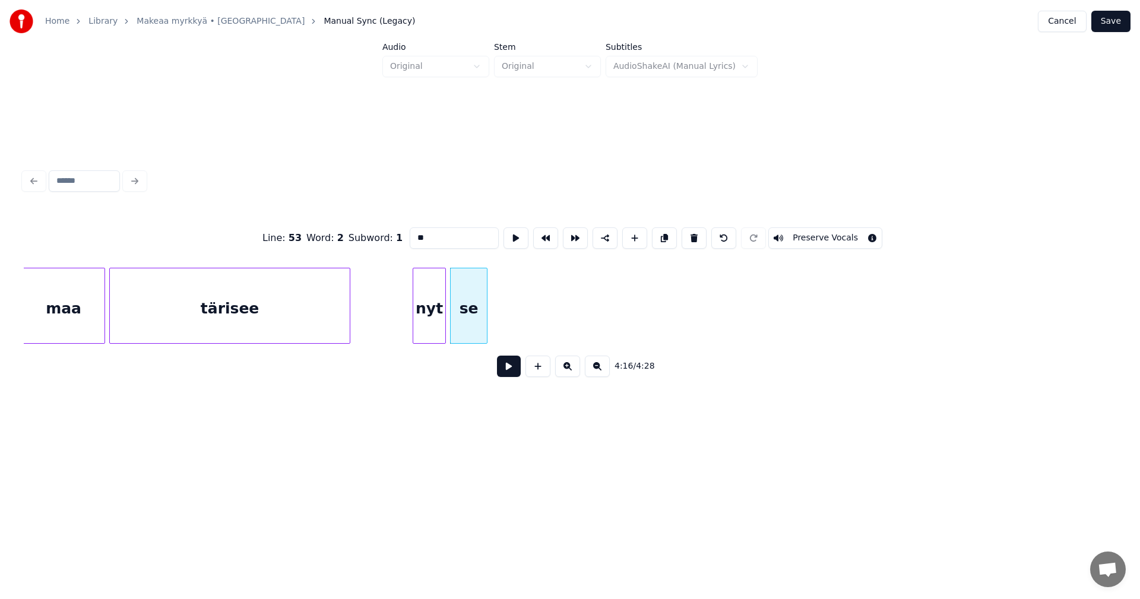
click at [688, 239] on button at bounding box center [694, 237] width 25 height 21
click at [685, 235] on button at bounding box center [694, 237] width 25 height 21
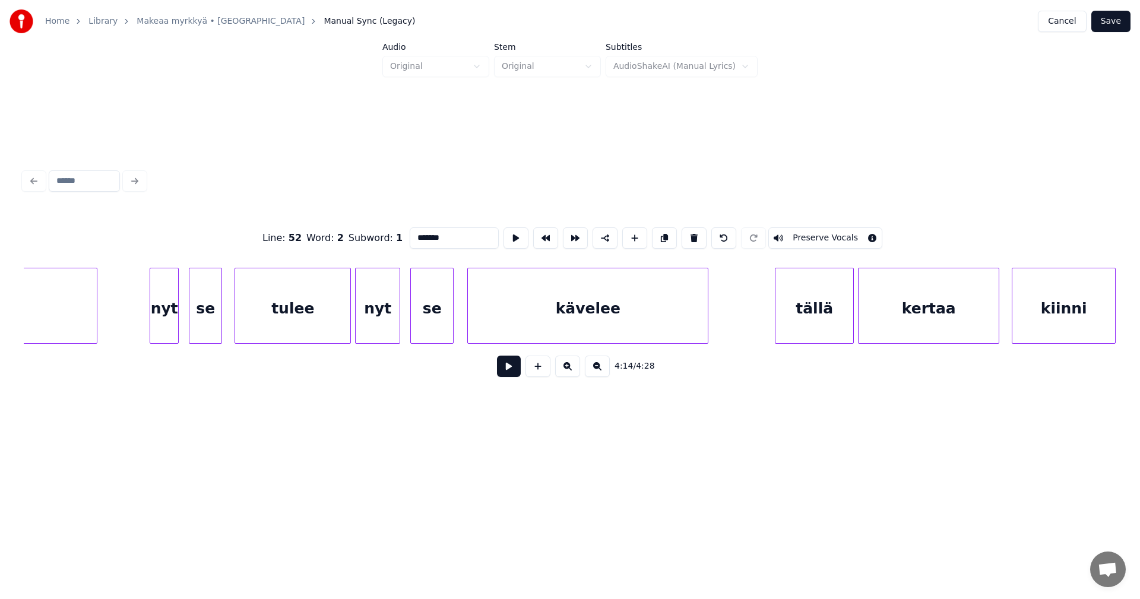
scroll to position [0, 48088]
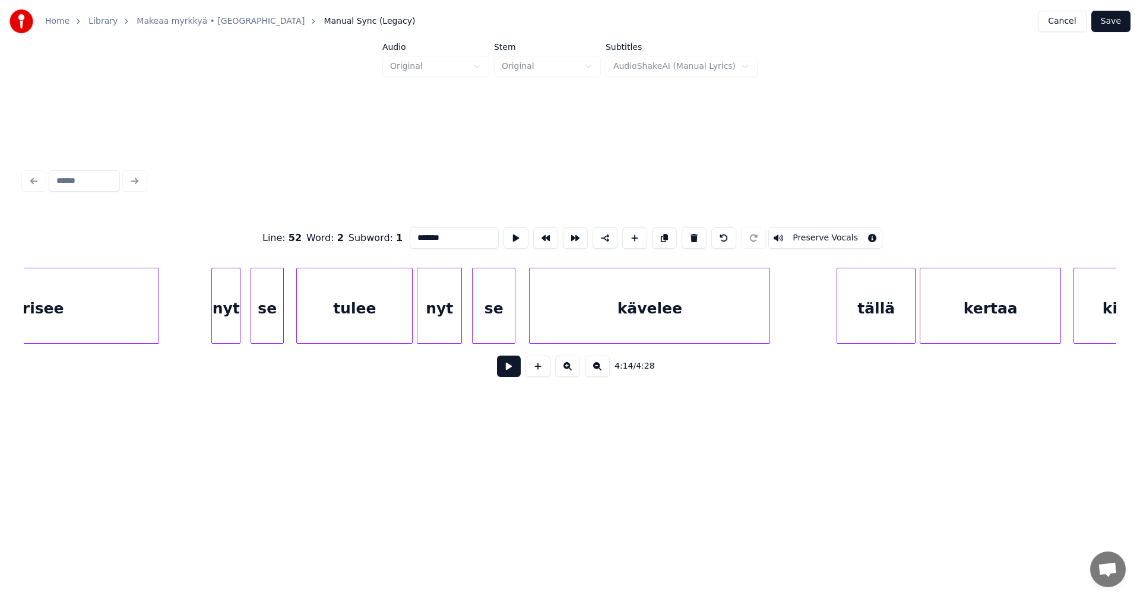
click at [736, 311] on div "kävelee" at bounding box center [650, 308] width 240 height 81
type input "*******"
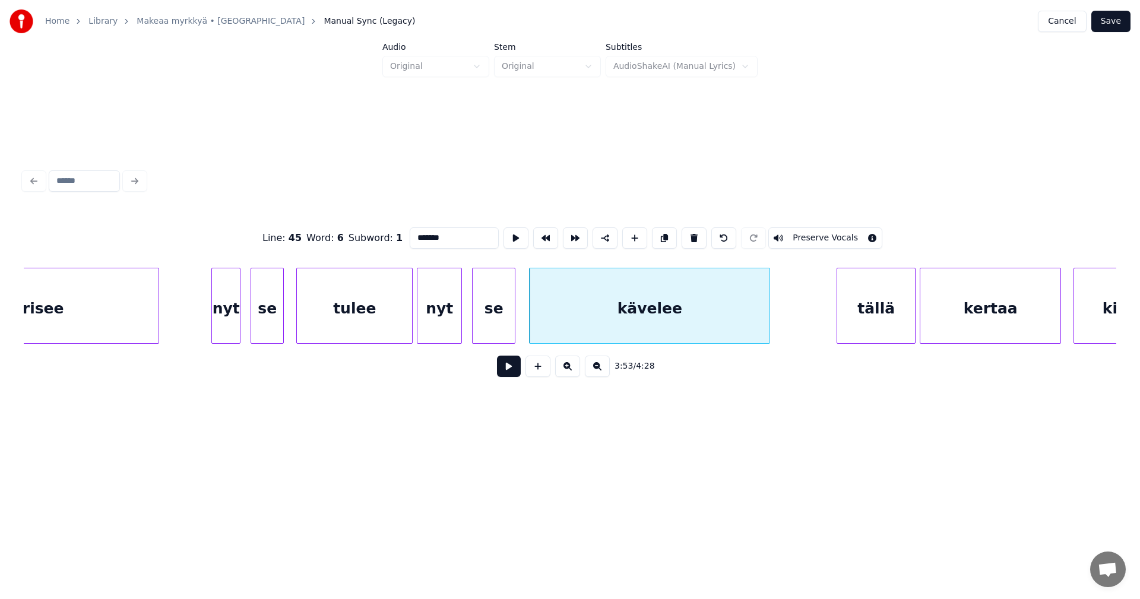
click at [517, 368] on button at bounding box center [509, 366] width 24 height 21
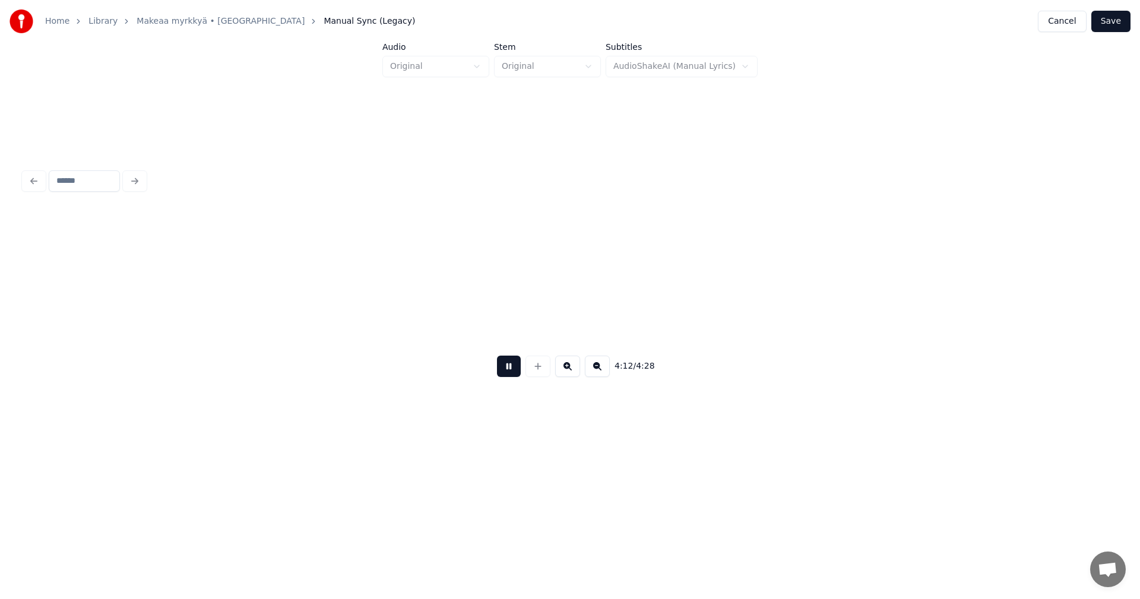
scroll to position [0, 52468]
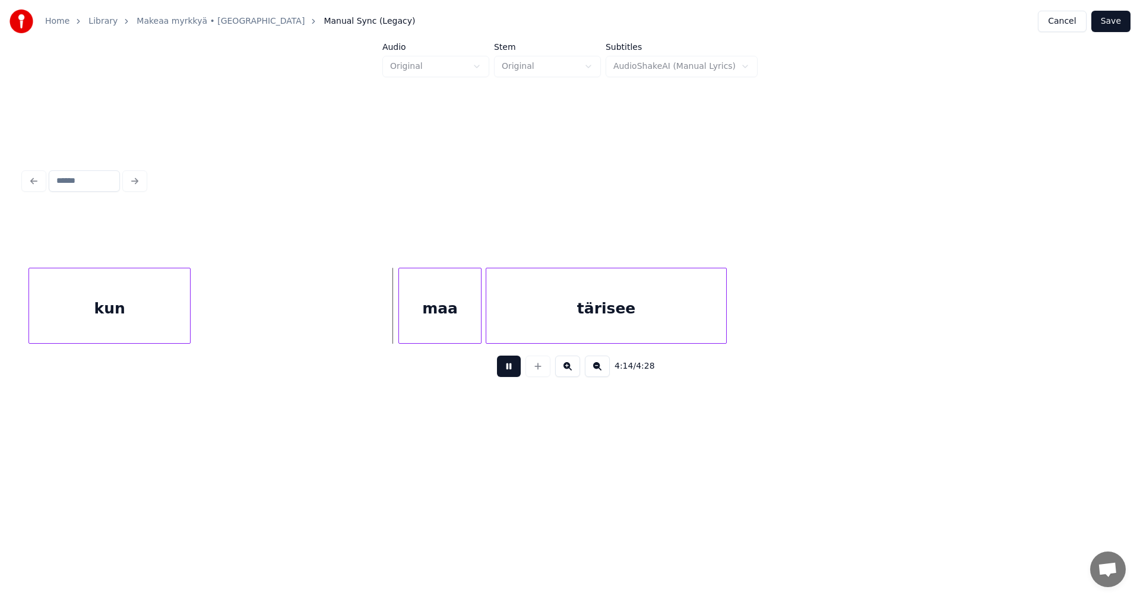
click at [517, 365] on button at bounding box center [509, 366] width 24 height 21
click at [643, 334] on div "tärisee" at bounding box center [606, 308] width 240 height 81
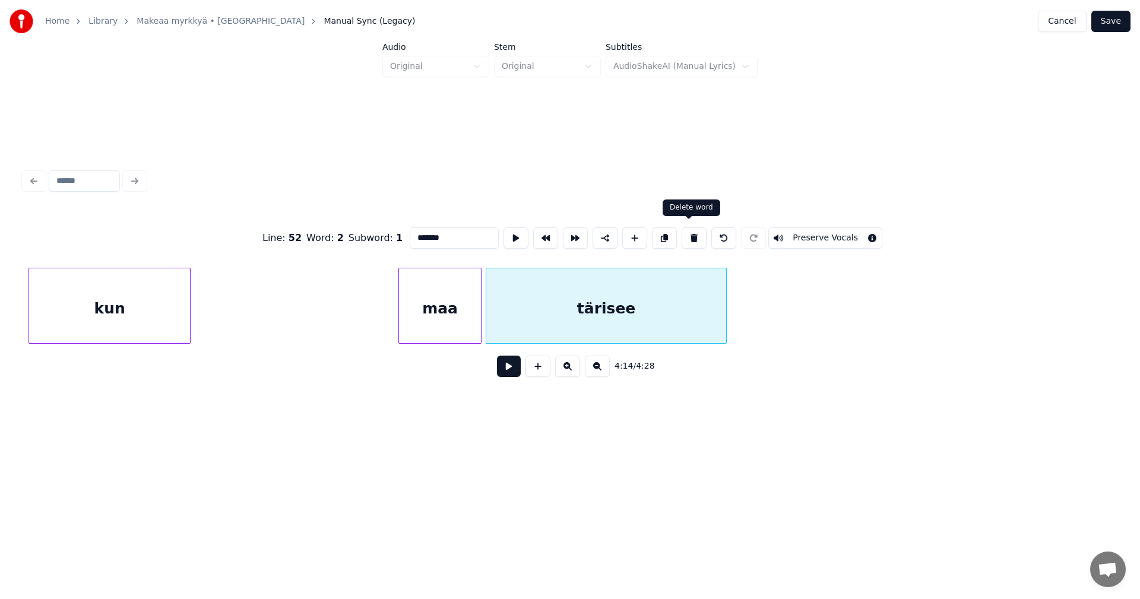
click at [686, 232] on button at bounding box center [694, 237] width 25 height 21
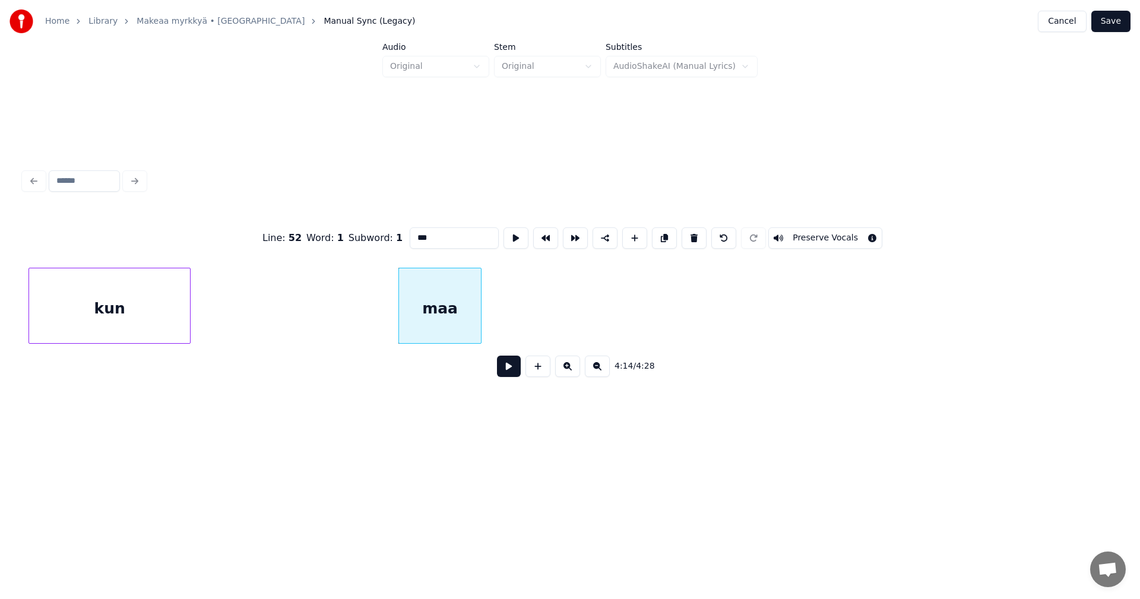
click at [473, 285] on div "maa" at bounding box center [440, 308] width 82 height 81
click at [693, 235] on button at bounding box center [694, 237] width 25 height 21
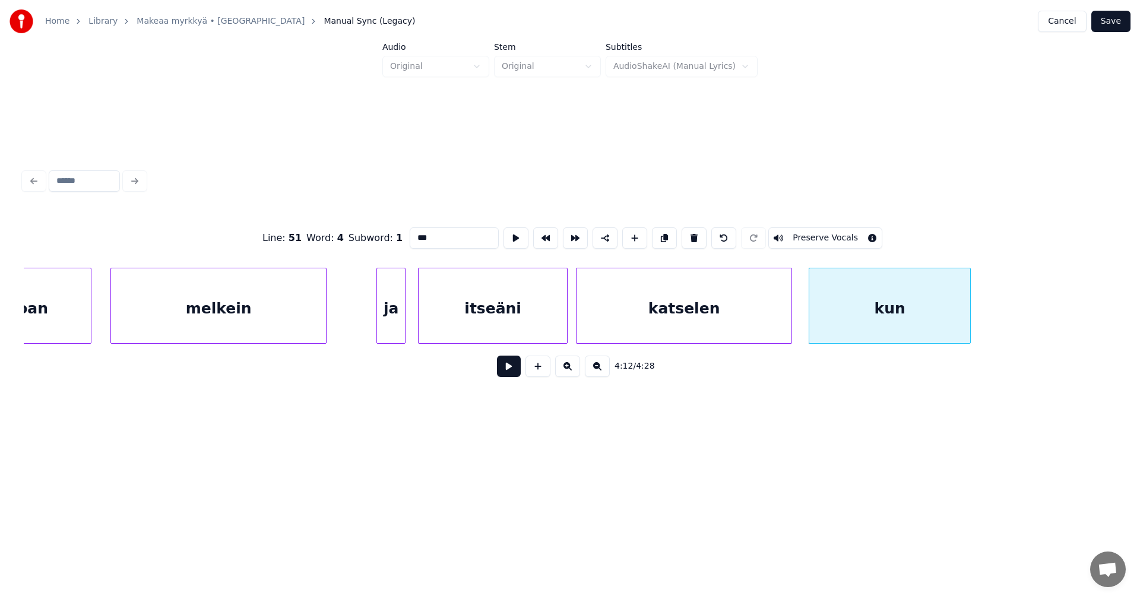
scroll to position [0, 51684]
click at [687, 235] on button at bounding box center [694, 237] width 25 height 21
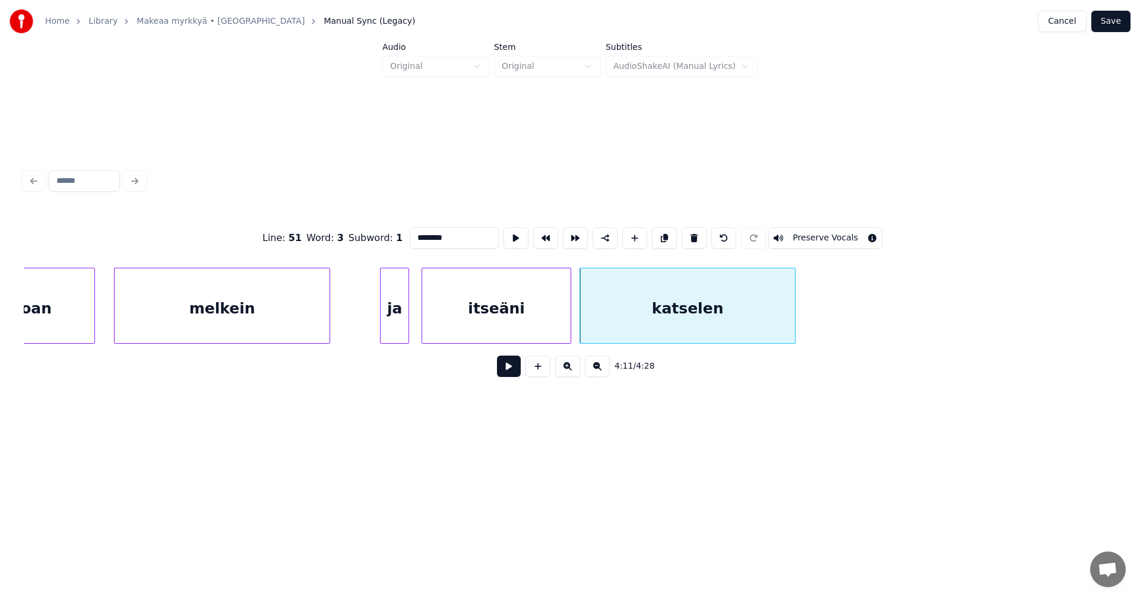
click at [687, 236] on button at bounding box center [694, 237] width 25 height 21
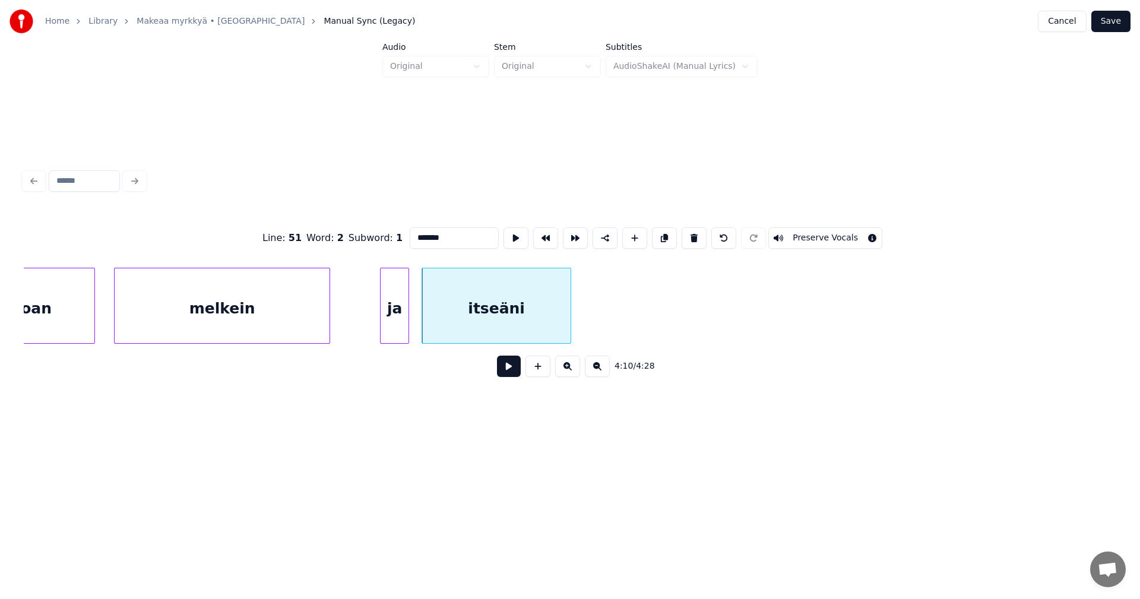
click at [687, 235] on button at bounding box center [694, 237] width 25 height 21
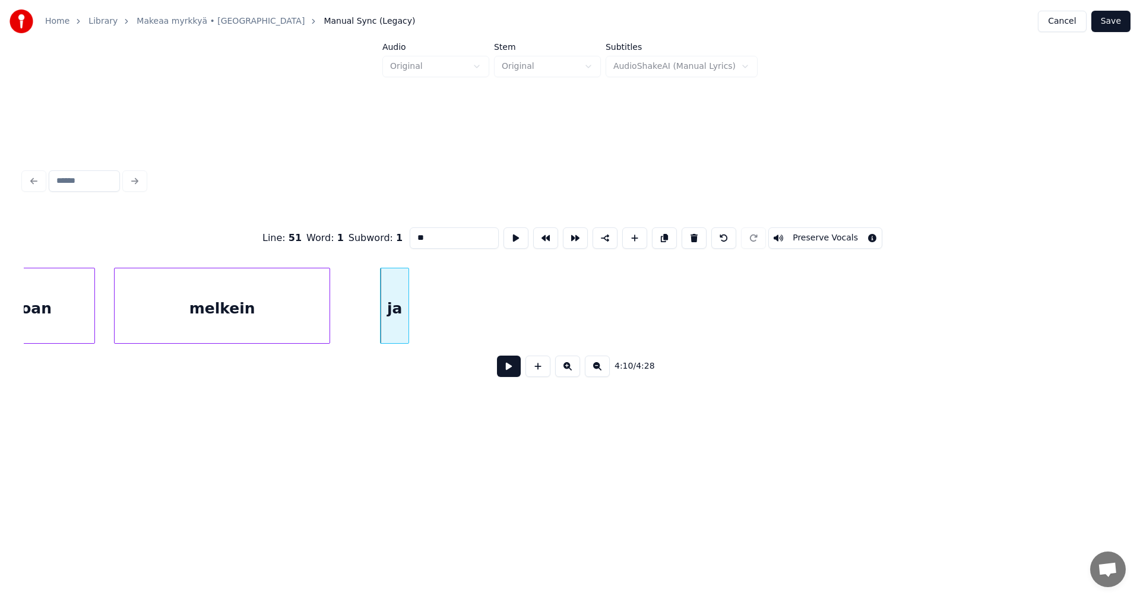
click at [687, 235] on button at bounding box center [694, 237] width 25 height 21
type input "*******"
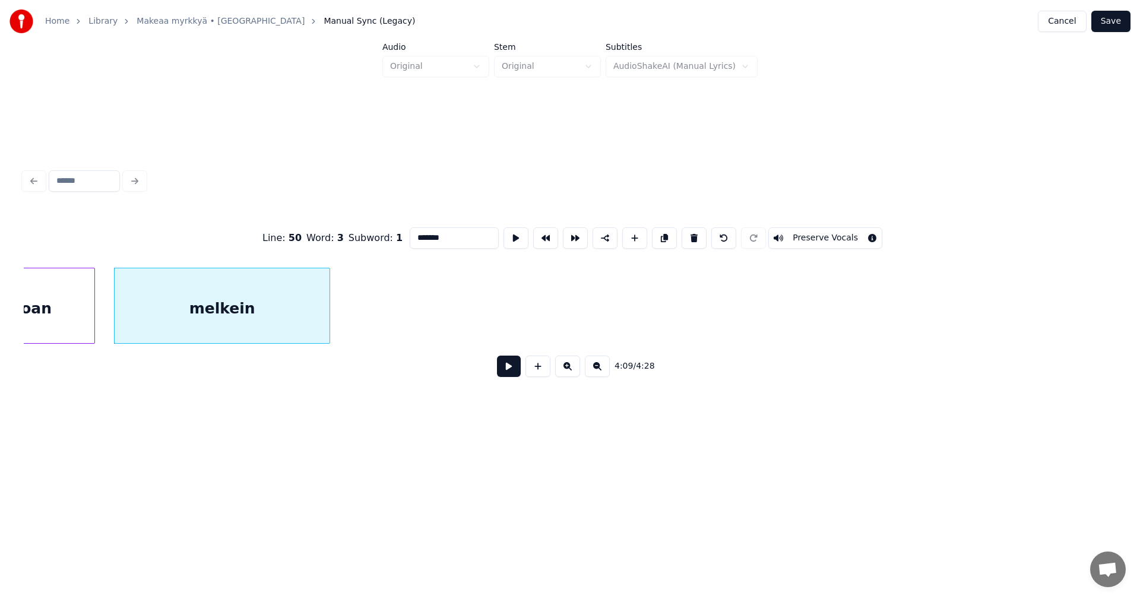
click at [210, 310] on div "melkein" at bounding box center [222, 308] width 215 height 81
click at [512, 375] on button at bounding box center [509, 366] width 24 height 21
drag, startPoint x: 512, startPoint y: 375, endPoint x: 489, endPoint y: 372, distance: 23.4
click at [510, 375] on button at bounding box center [509, 366] width 24 height 21
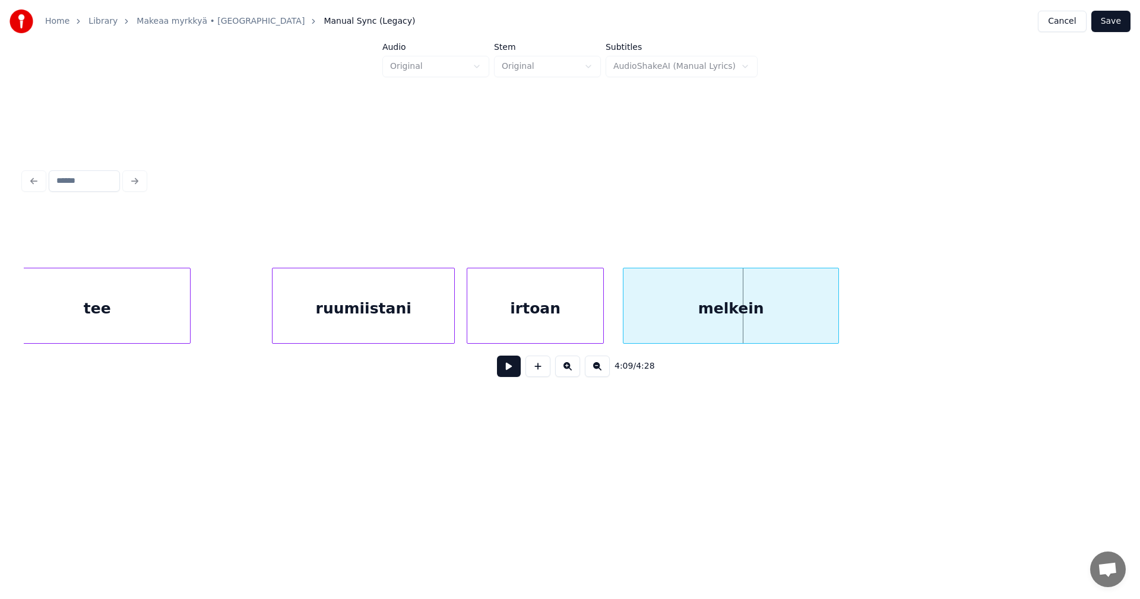
scroll to position [0, 51161]
click at [825, 308] on div "melkein" at bounding box center [744, 308] width 215 height 81
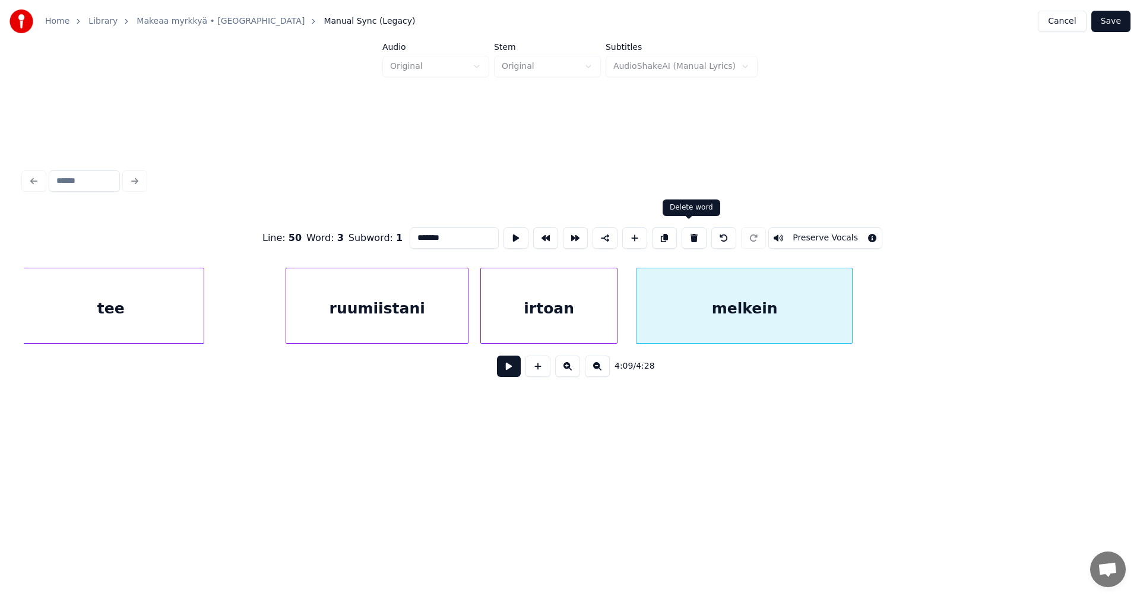
click at [695, 233] on button at bounding box center [694, 237] width 25 height 21
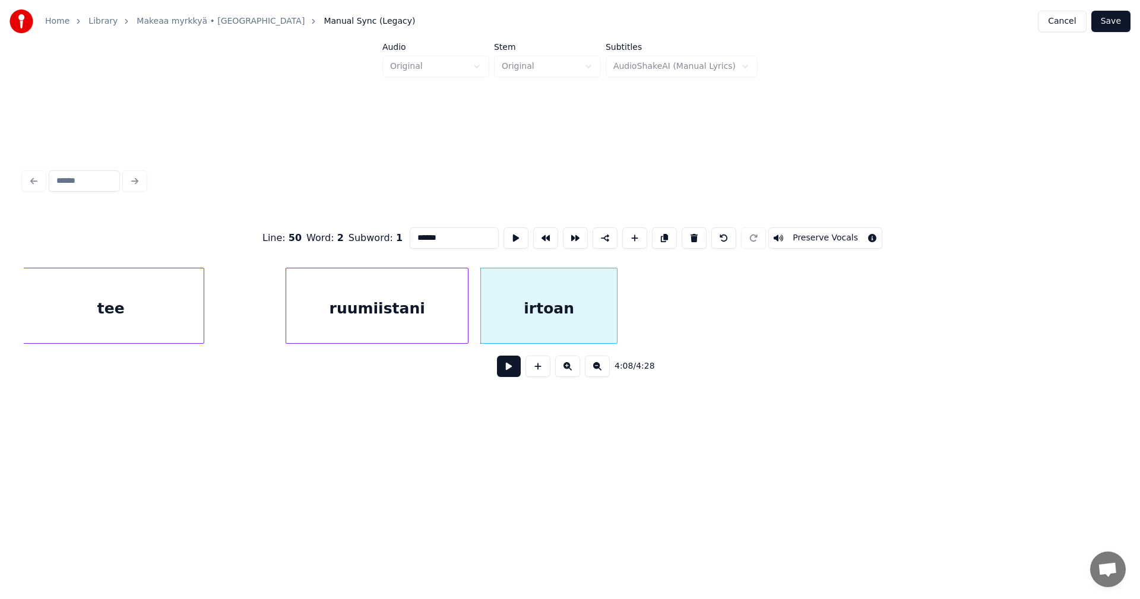
click at [695, 233] on button at bounding box center [694, 237] width 25 height 21
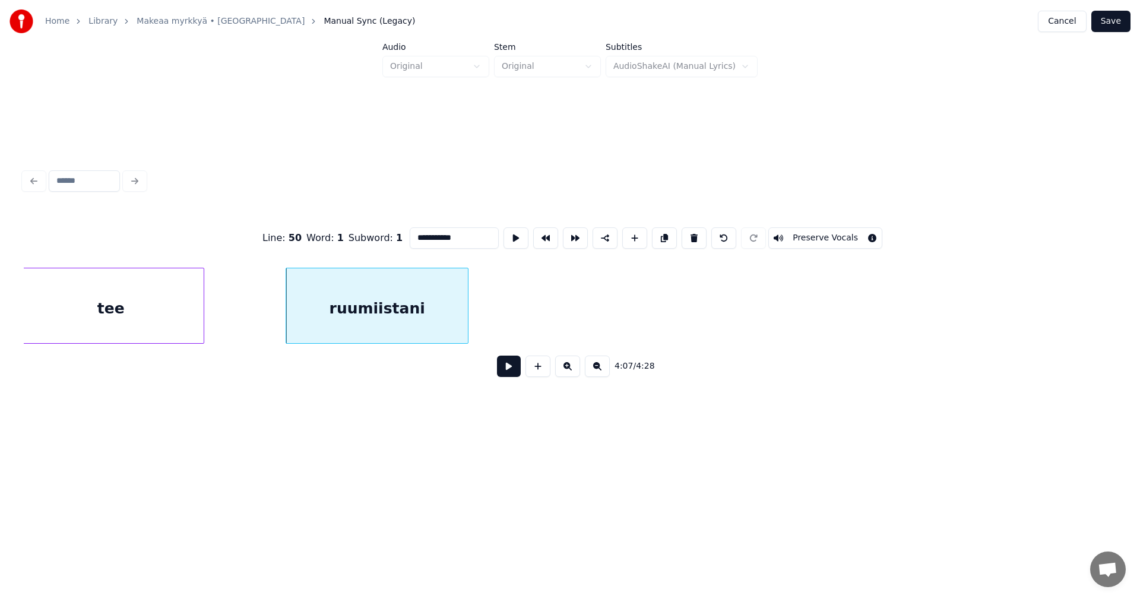
click at [695, 233] on button at bounding box center [694, 237] width 25 height 21
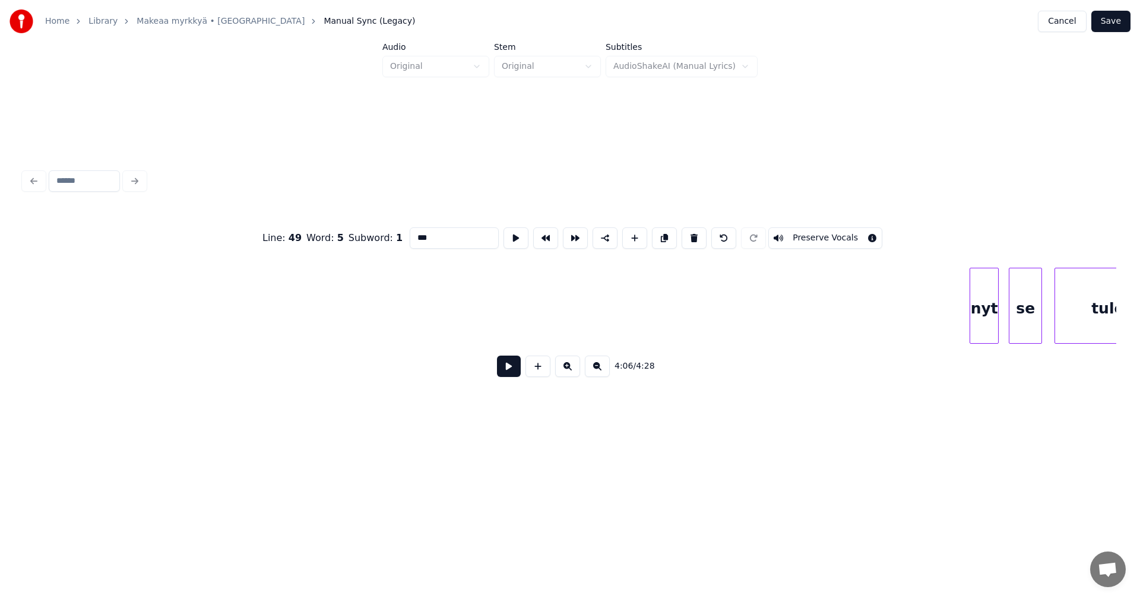
scroll to position [0, 48286]
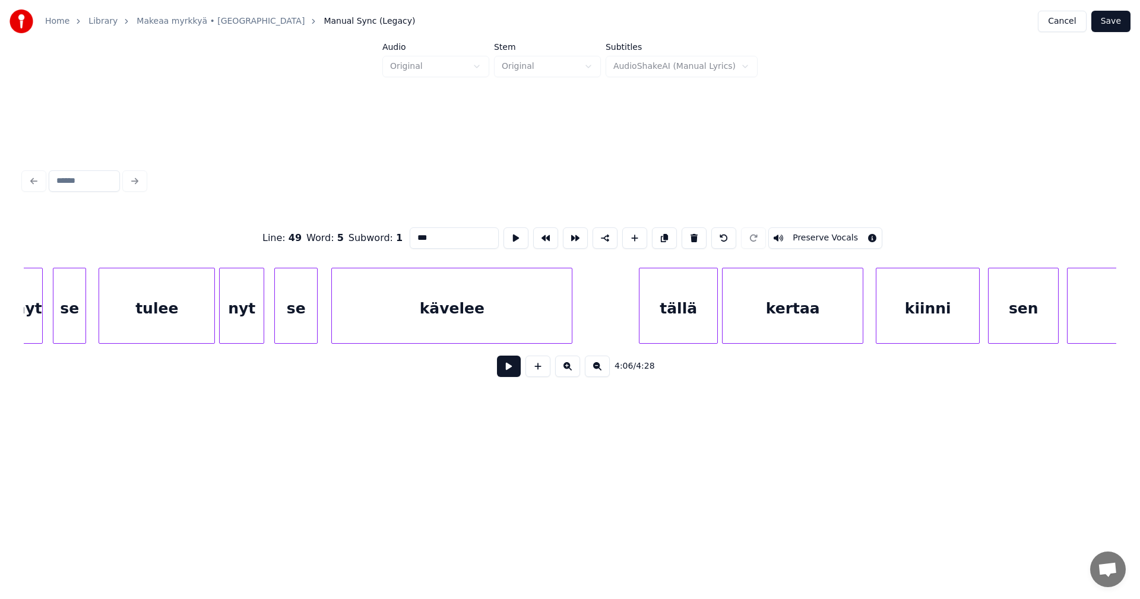
click at [671, 323] on div "tällä" at bounding box center [679, 308] width 78 height 81
type input "*****"
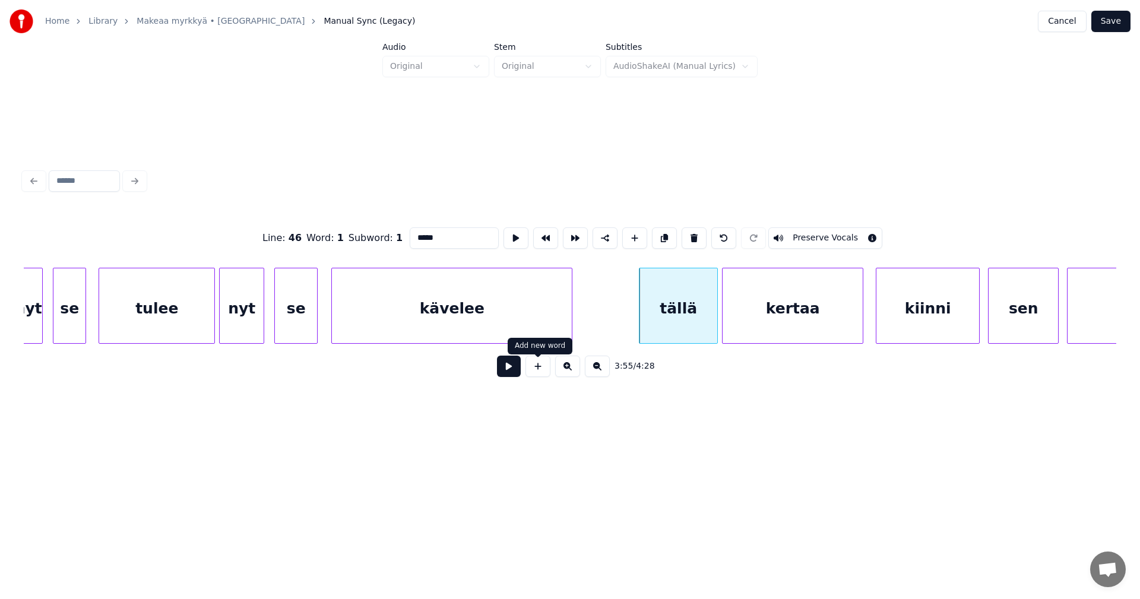
click at [516, 371] on button at bounding box center [509, 366] width 24 height 21
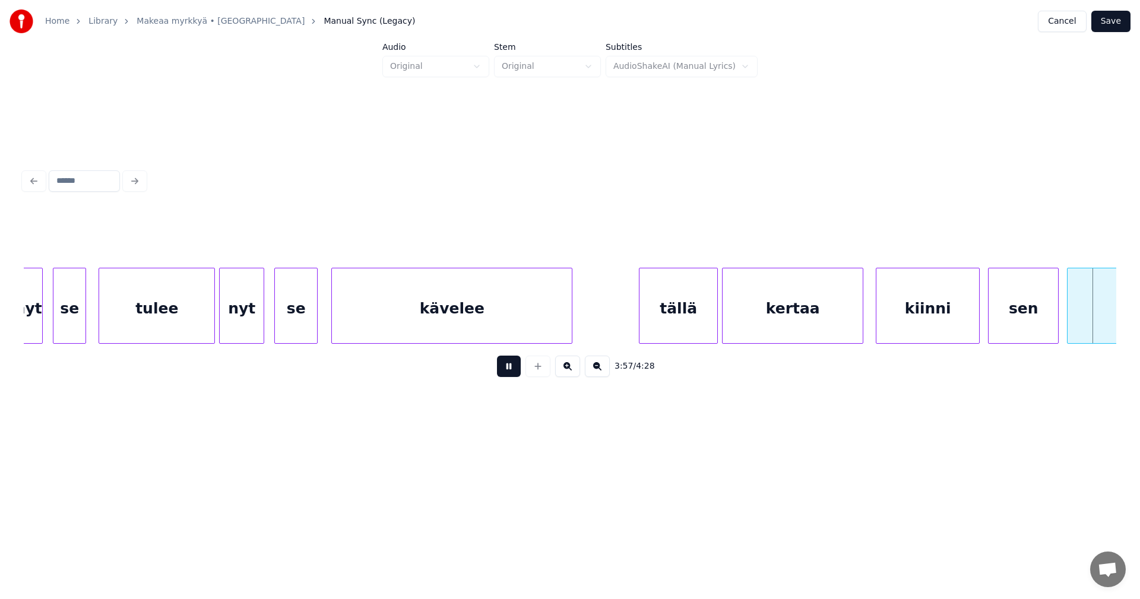
scroll to position [0, 49379]
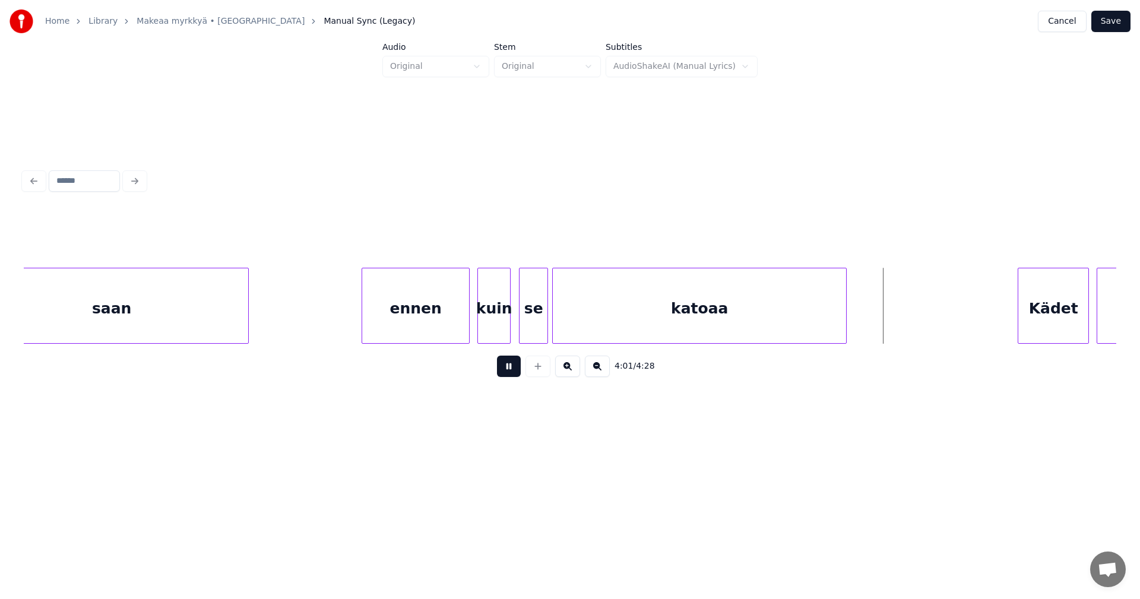
click at [514, 371] on button at bounding box center [509, 366] width 24 height 21
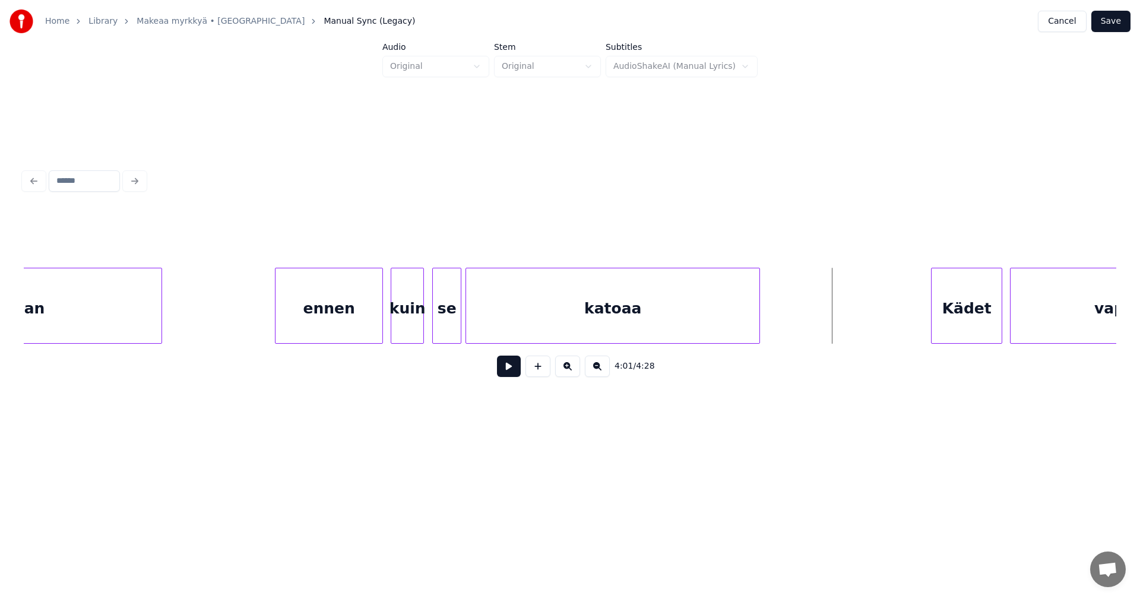
scroll to position [0, 49474]
click at [1118, 344] on div "4:01 / 4:28" at bounding box center [570, 276] width 1102 height 235
click at [513, 375] on button at bounding box center [509, 366] width 24 height 21
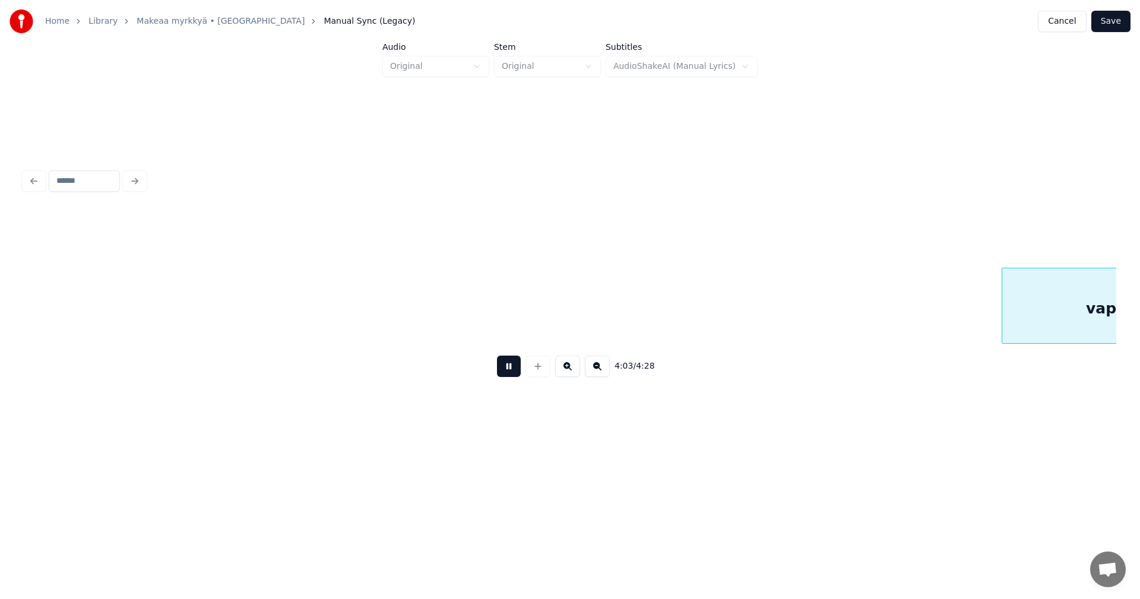
scroll to position [0, 50568]
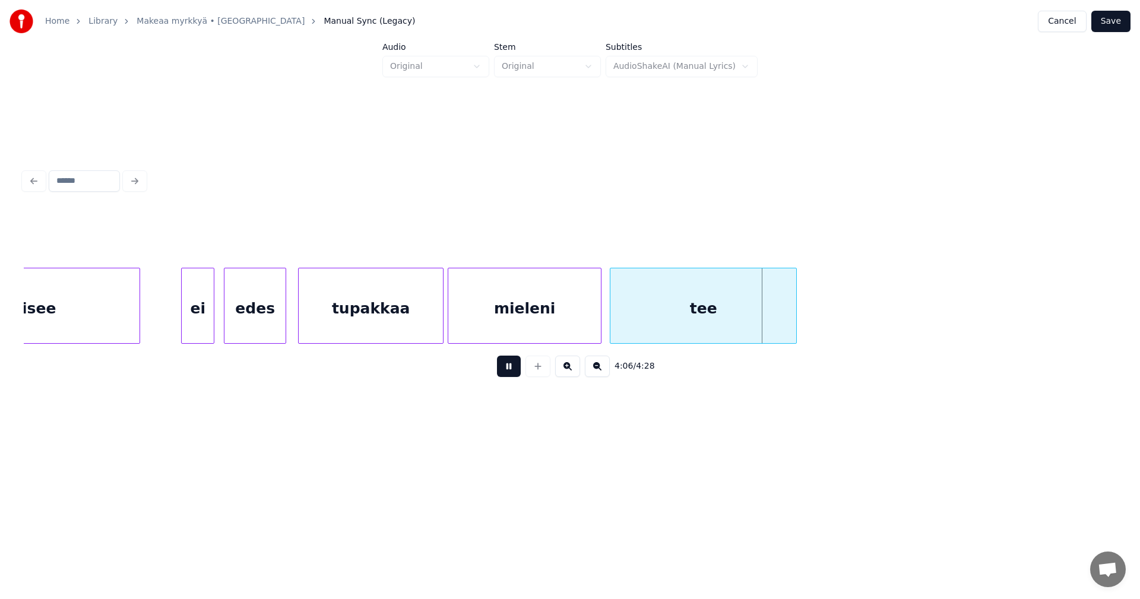
click at [513, 375] on button at bounding box center [509, 366] width 24 height 21
click at [703, 327] on div "tee" at bounding box center [704, 308] width 186 height 81
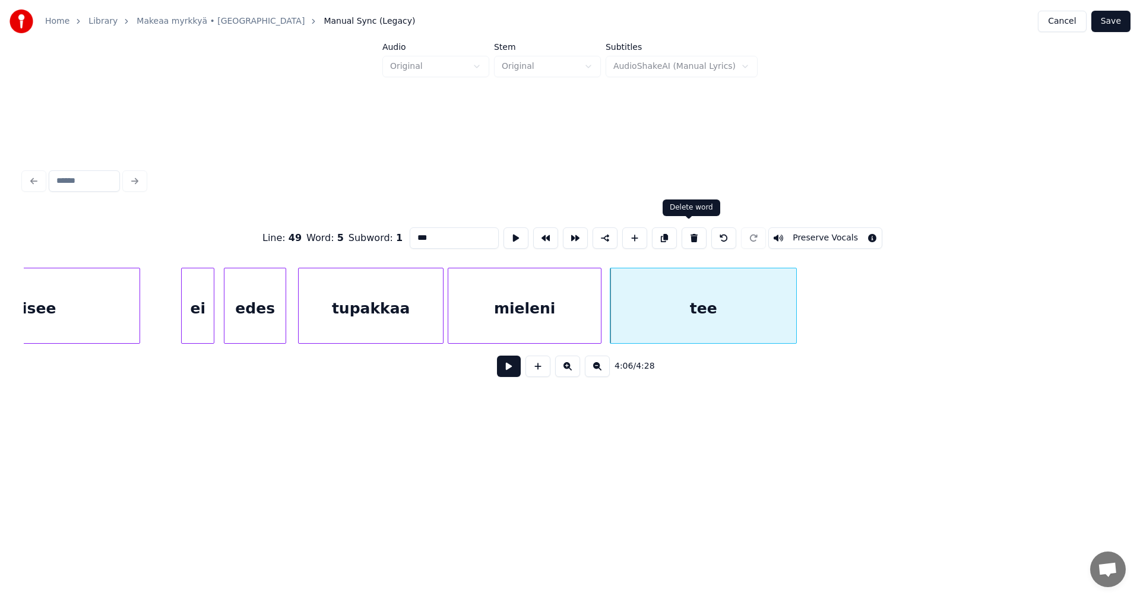
click at [691, 232] on button at bounding box center [694, 237] width 25 height 21
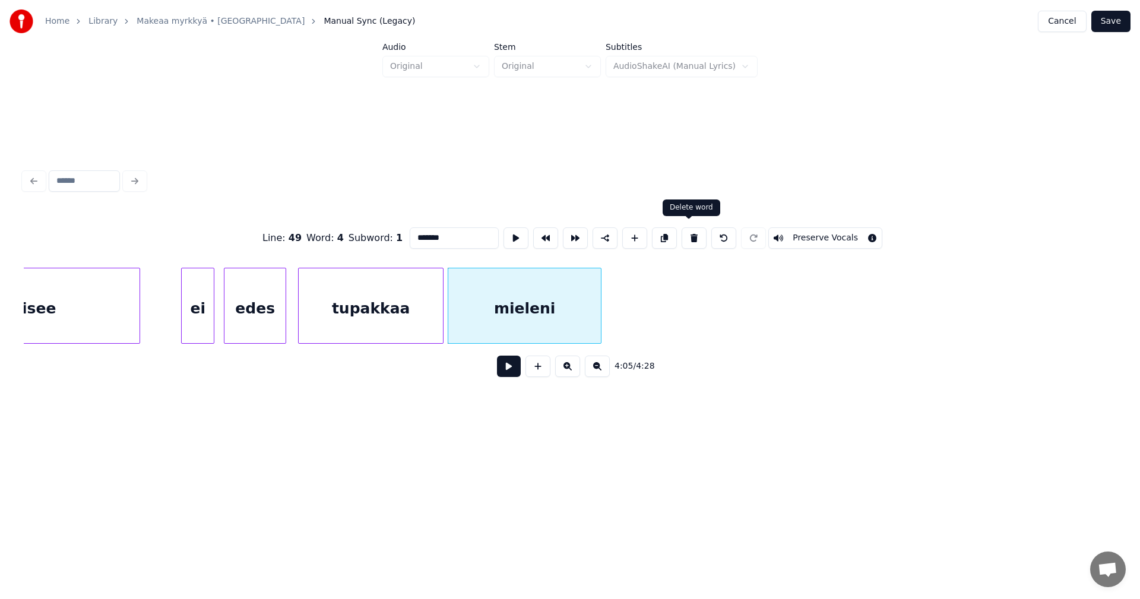
click at [686, 233] on button at bounding box center [694, 237] width 25 height 21
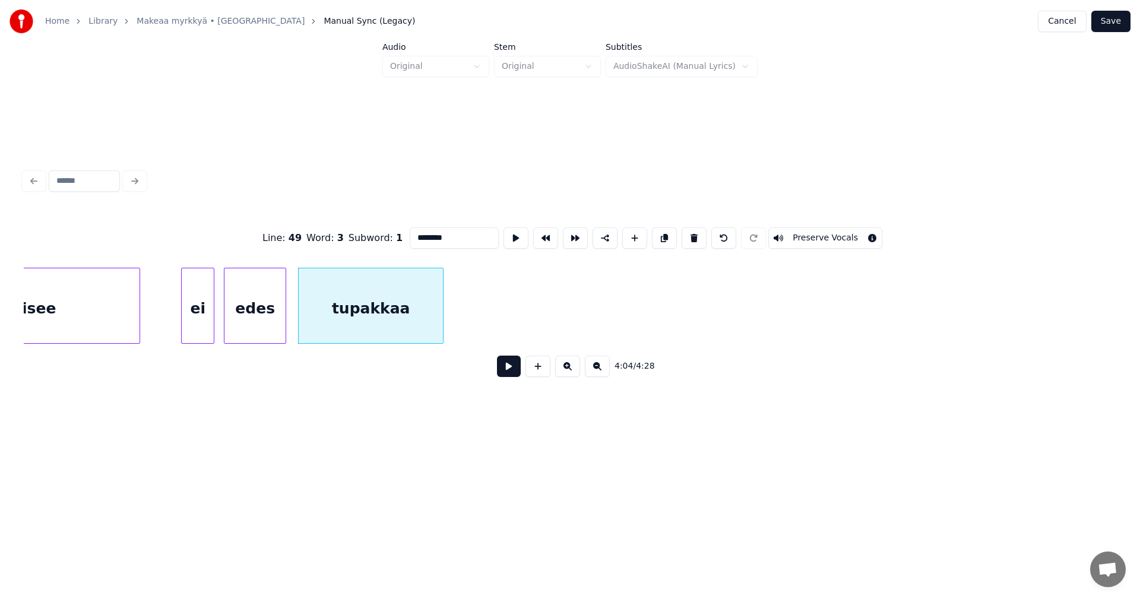
click at [686, 233] on button at bounding box center [694, 237] width 25 height 21
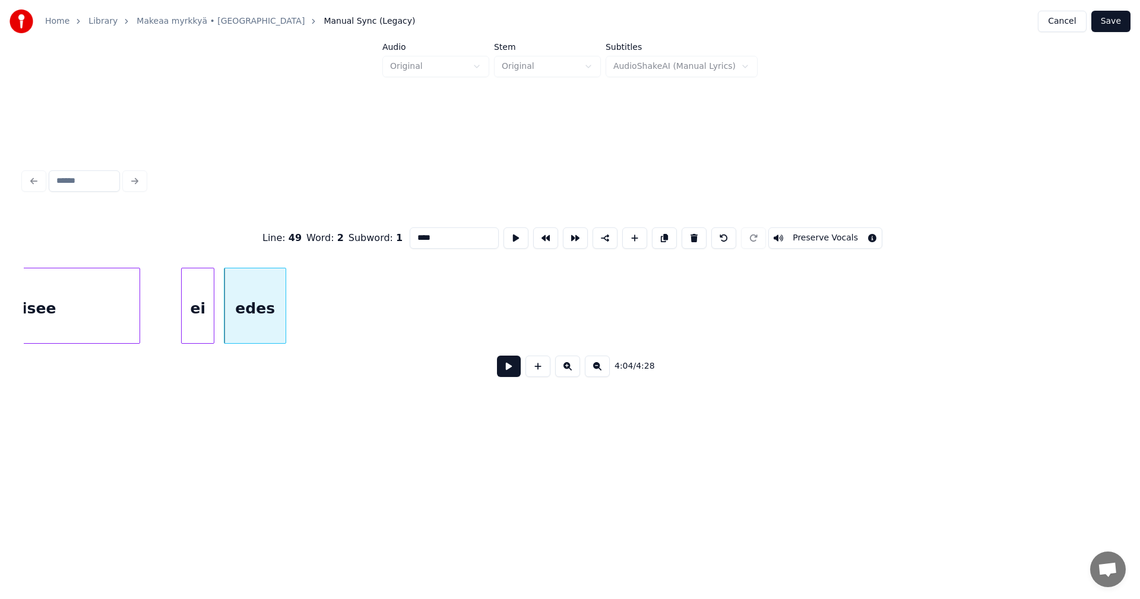
click at [686, 233] on button at bounding box center [694, 237] width 25 height 21
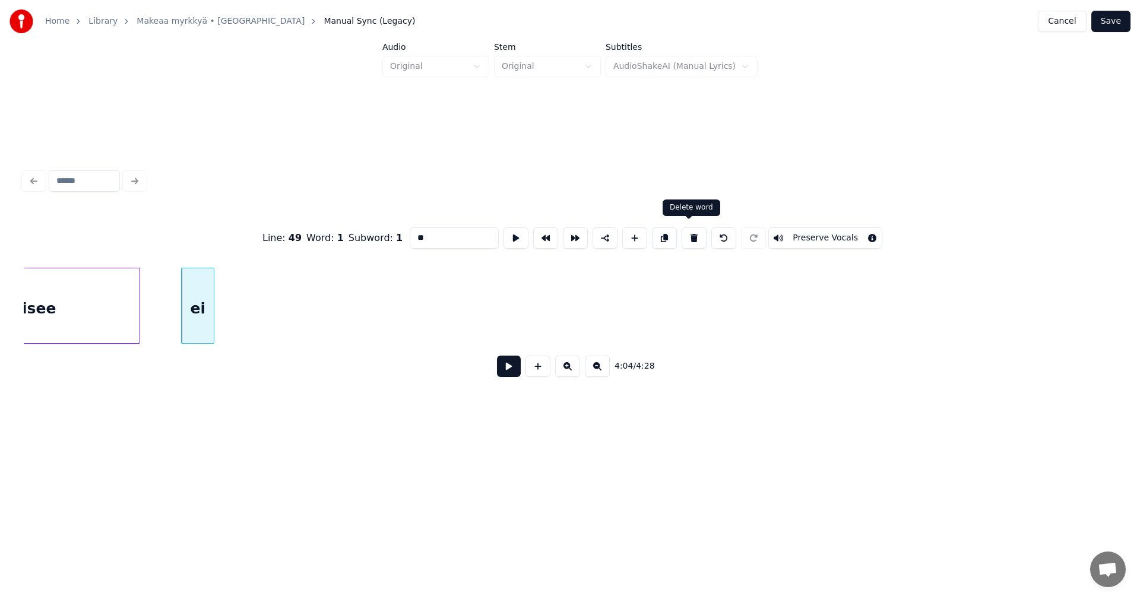
click at [688, 232] on button at bounding box center [694, 237] width 25 height 21
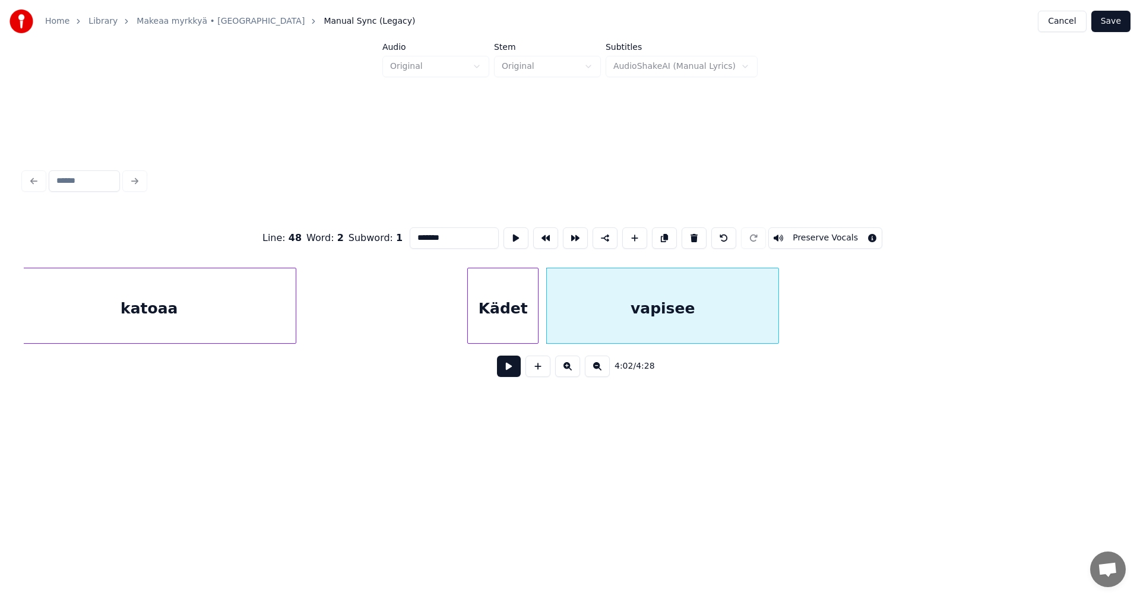
click at [232, 316] on div "katoaa" at bounding box center [148, 308] width 293 height 81
type input "******"
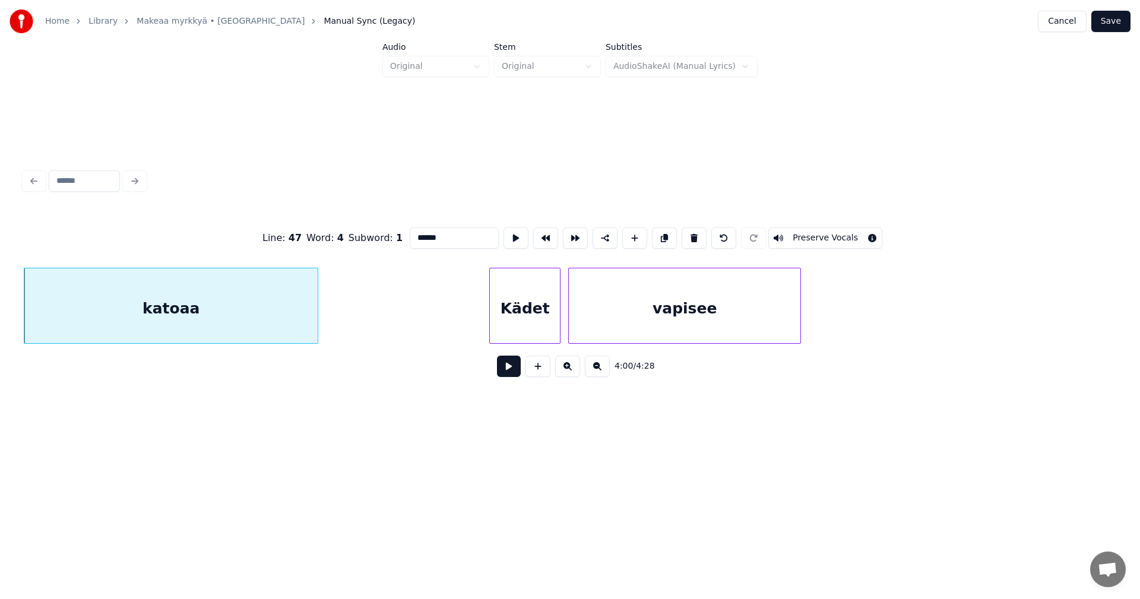
click at [501, 368] on button at bounding box center [509, 366] width 24 height 21
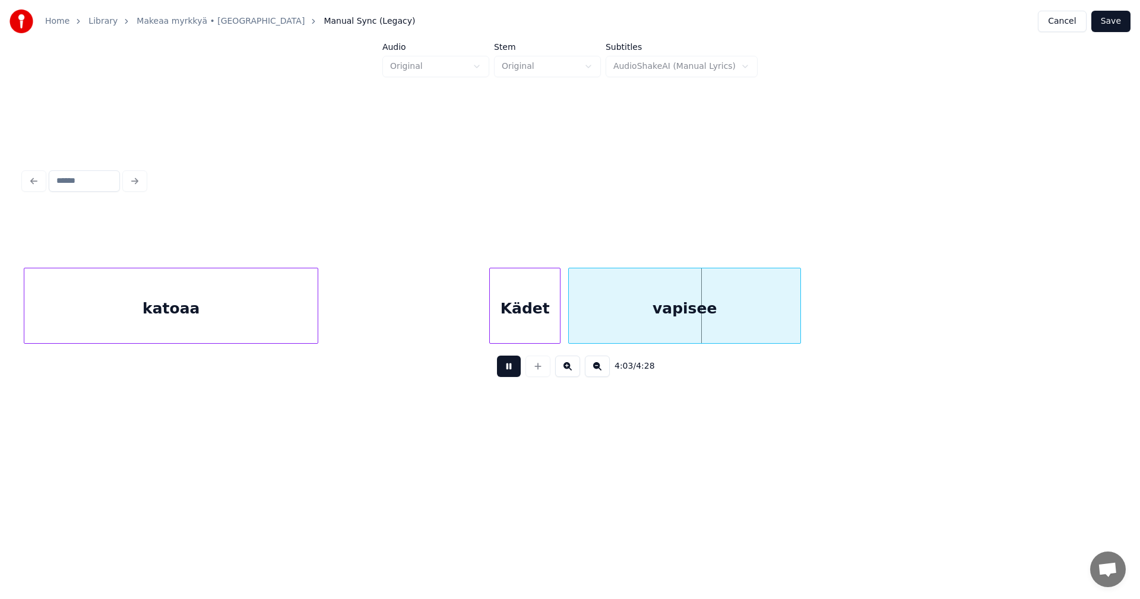
click at [504, 368] on button at bounding box center [509, 366] width 24 height 21
click at [638, 327] on div "vapisee" at bounding box center [685, 308] width 232 height 81
click at [509, 365] on button at bounding box center [509, 366] width 24 height 21
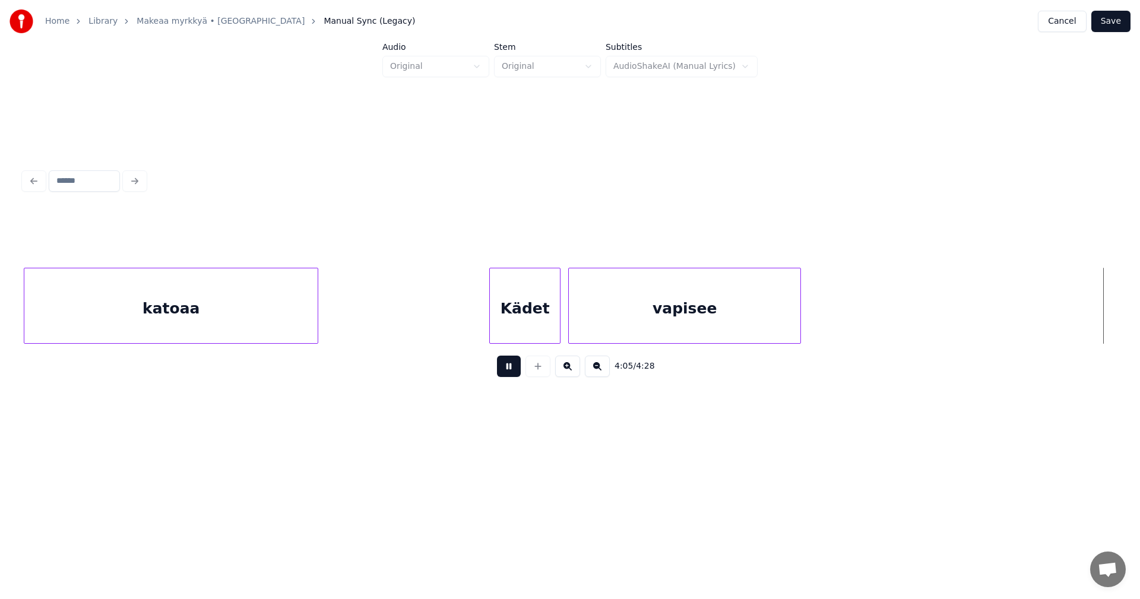
scroll to position [0, 51000]
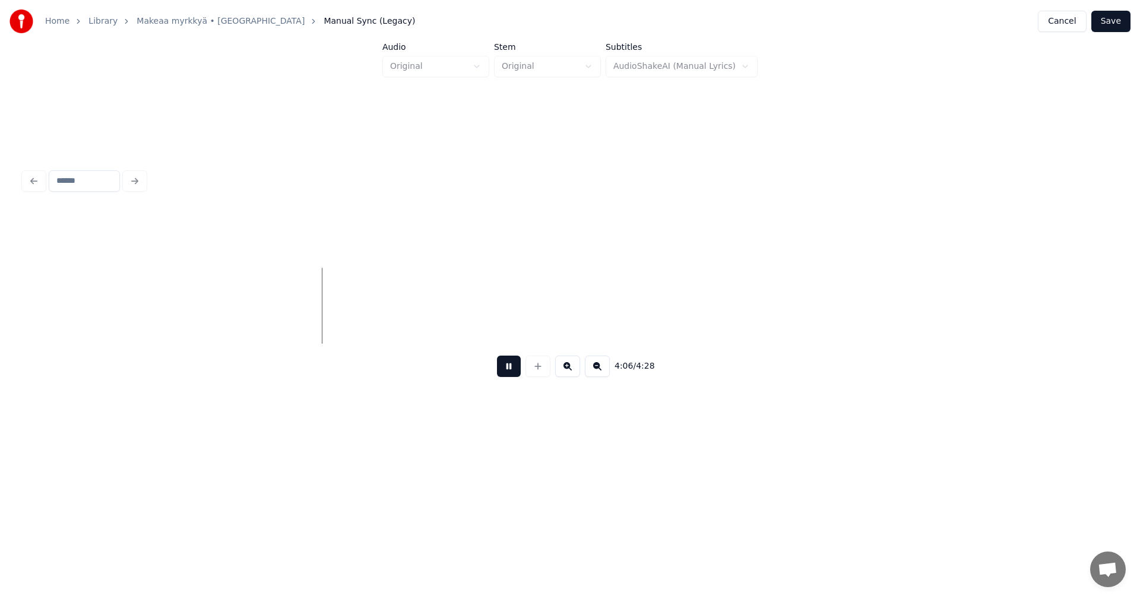
drag, startPoint x: 509, startPoint y: 365, endPoint x: 505, endPoint y: 358, distance: 8.5
click at [510, 365] on button at bounding box center [509, 366] width 24 height 21
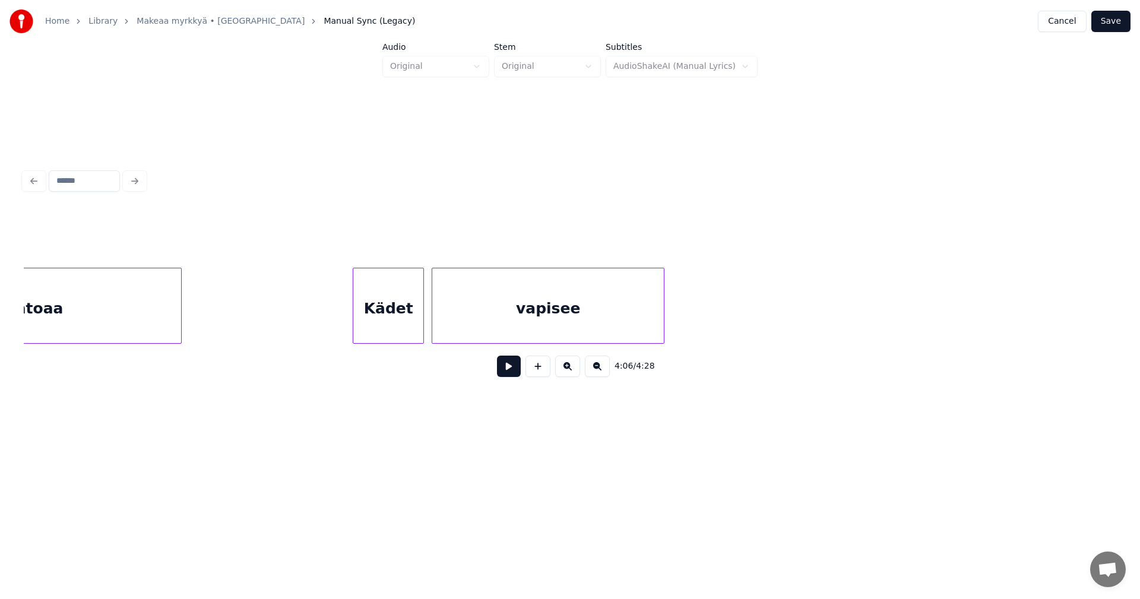
click at [569, 319] on div "vapisee" at bounding box center [548, 308] width 232 height 81
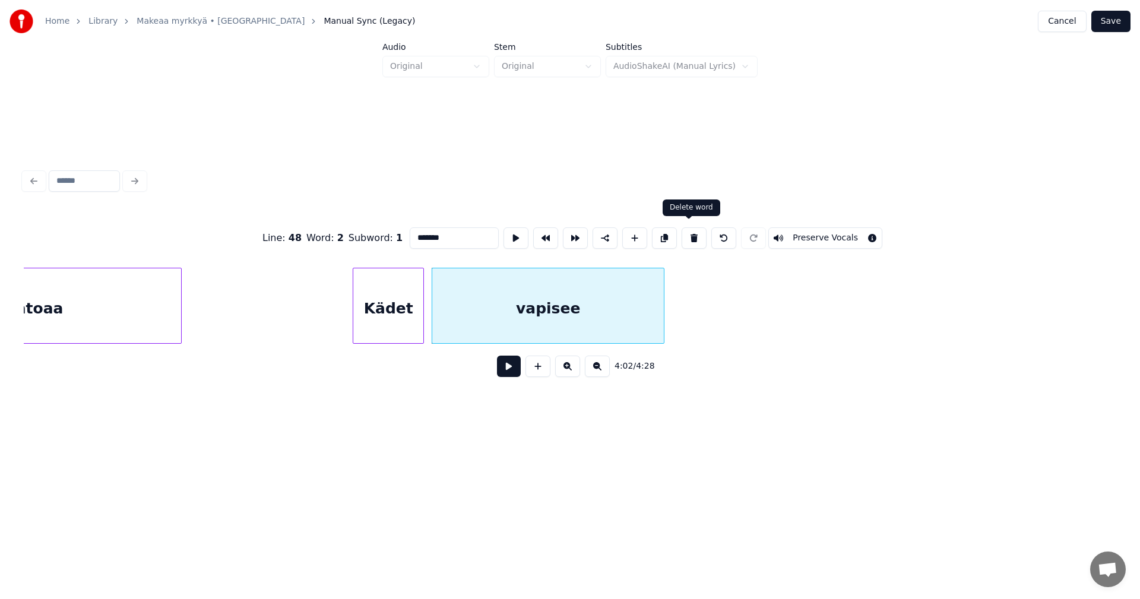
click at [691, 236] on button at bounding box center [694, 237] width 25 height 21
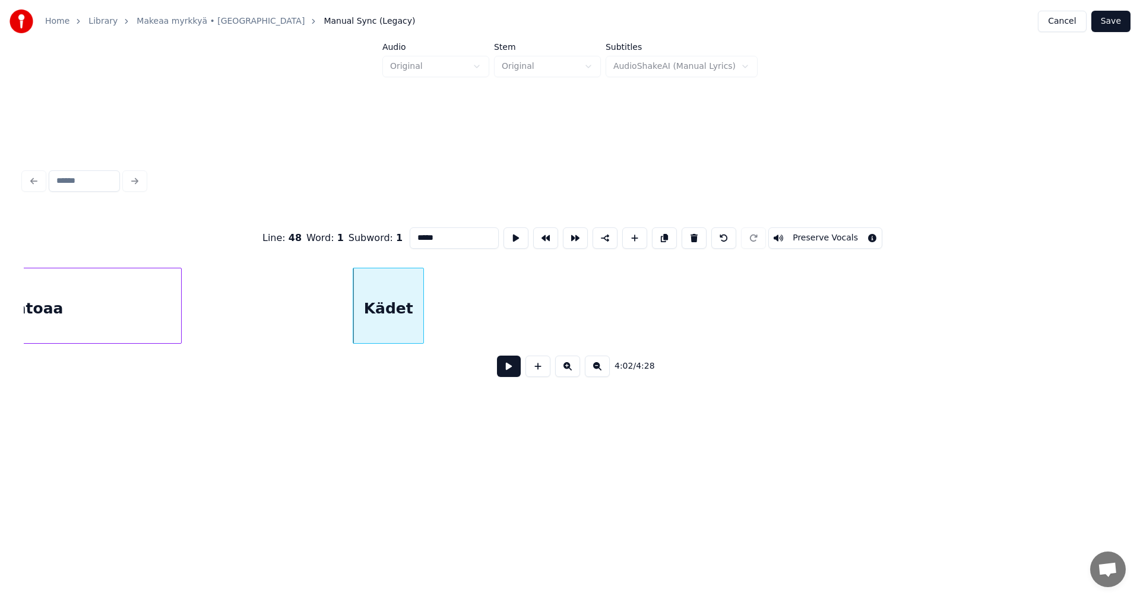
click at [691, 236] on button at bounding box center [694, 237] width 25 height 21
type input "******"
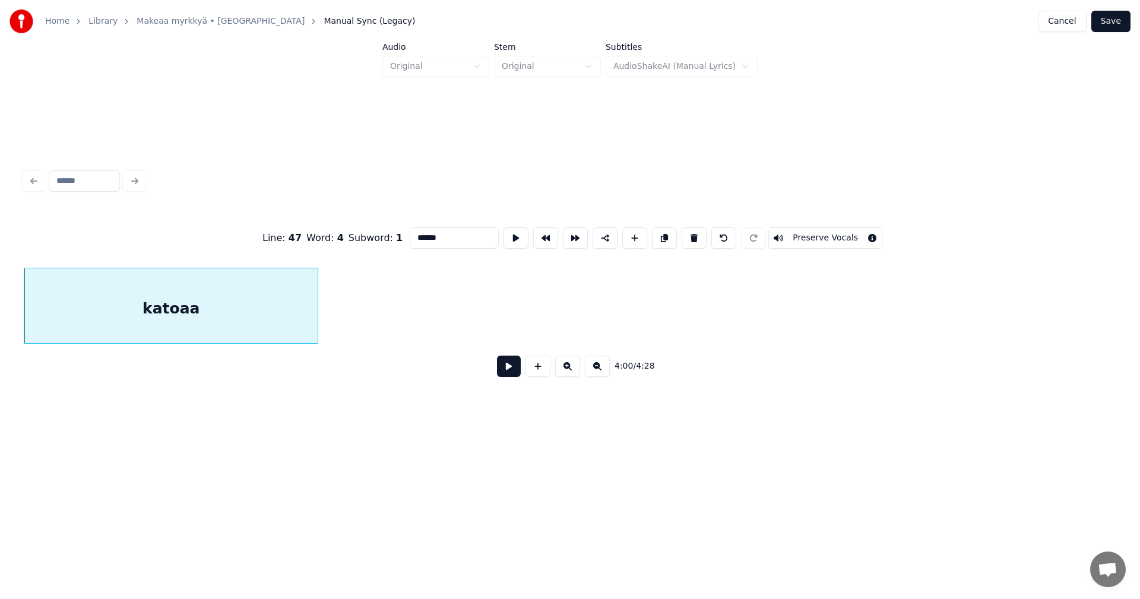
click at [1117, 21] on button "Save" at bounding box center [1111, 21] width 39 height 21
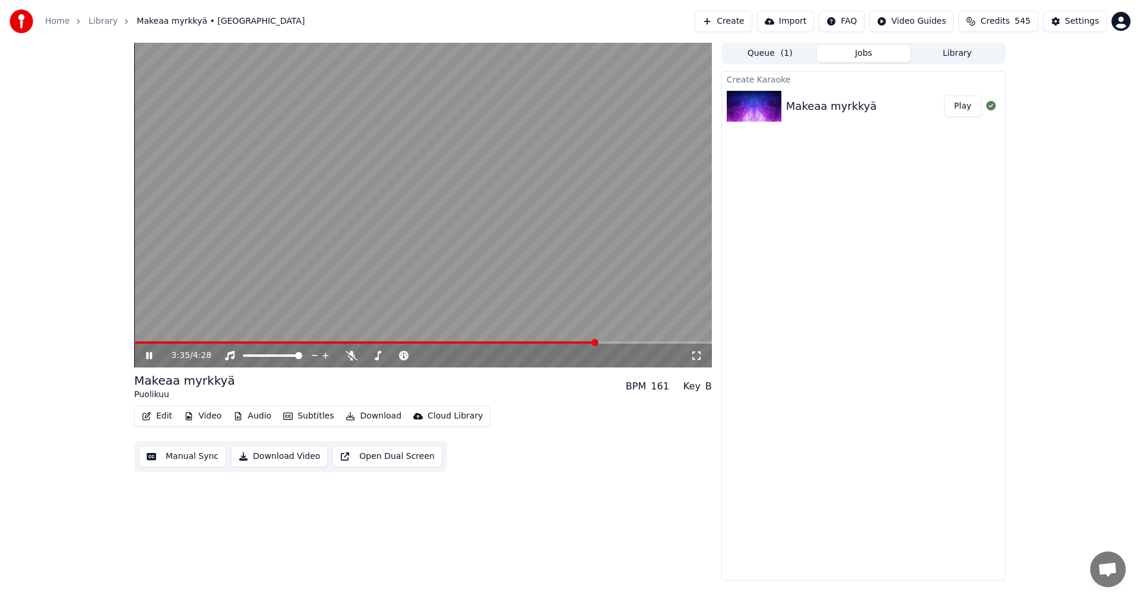
click at [596, 343] on span at bounding box center [423, 343] width 578 height 2
click at [351, 353] on icon at bounding box center [352, 356] width 12 height 10
click at [351, 354] on icon at bounding box center [351, 356] width 7 height 10
click at [148, 358] on icon at bounding box center [149, 355] width 6 height 7
click at [205, 416] on button "Video" at bounding box center [202, 416] width 47 height 17
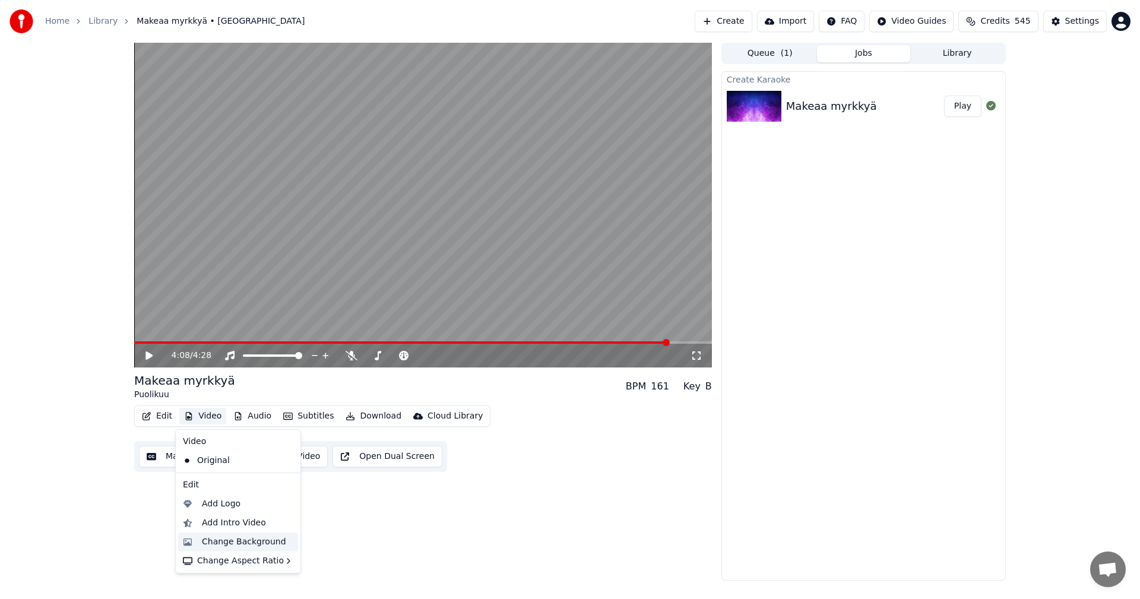
click at [228, 544] on div "Change Background" at bounding box center [244, 542] width 84 height 12
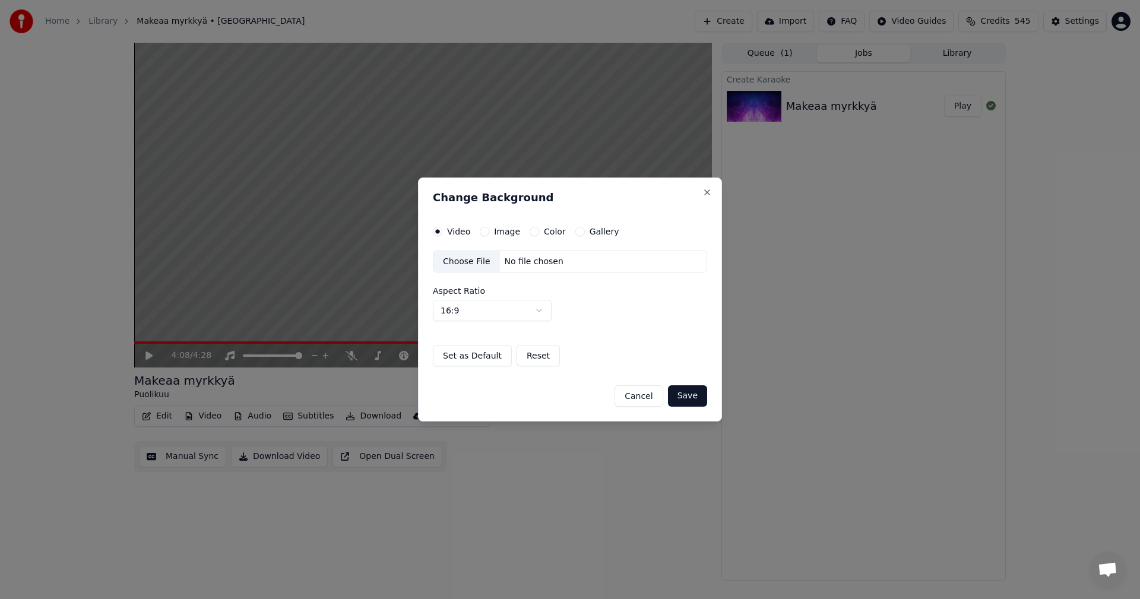
click at [485, 232] on button "Image" at bounding box center [485, 232] width 10 height 10
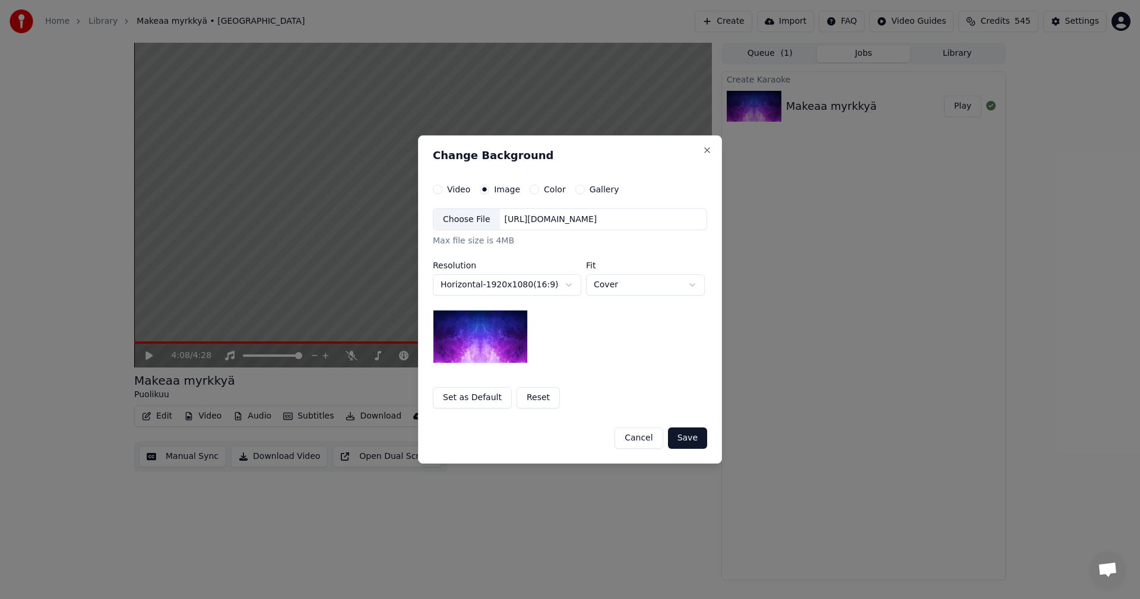
click at [482, 226] on div "Choose File" at bounding box center [467, 219] width 67 height 21
click at [695, 437] on button "Save" at bounding box center [687, 438] width 39 height 21
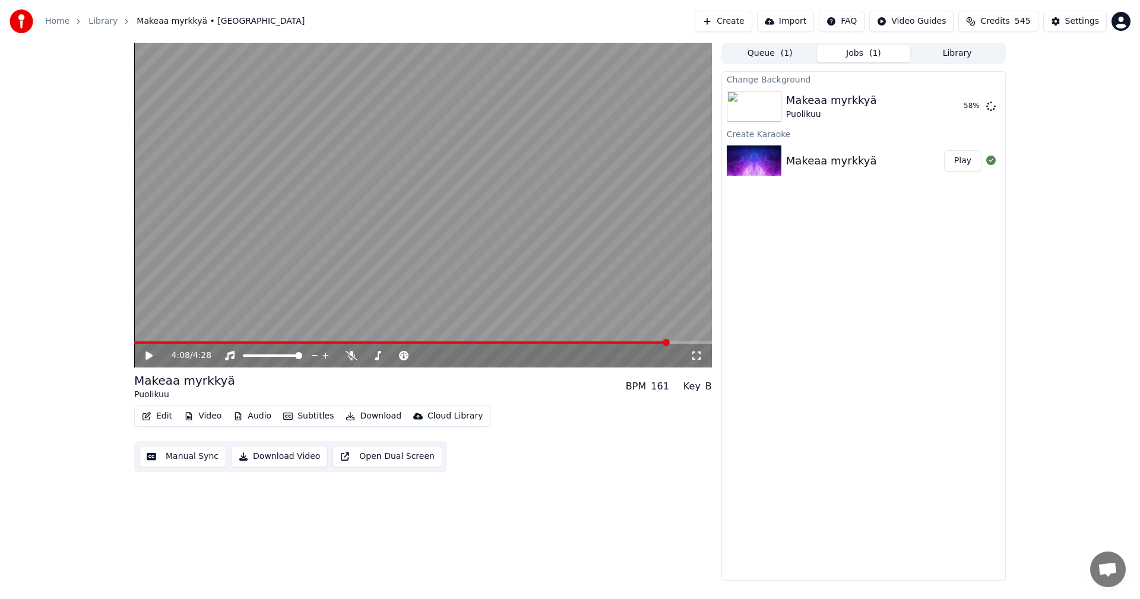
click at [144, 352] on icon at bounding box center [158, 356] width 28 height 10
click at [142, 343] on span at bounding box center [138, 343] width 9 height 2
click at [353, 356] on icon at bounding box center [352, 356] width 12 height 10
click at [165, 344] on div "0:29 / 4:28" at bounding box center [423, 355] width 578 height 26
click at [162, 343] on span at bounding box center [148, 343] width 28 height 2
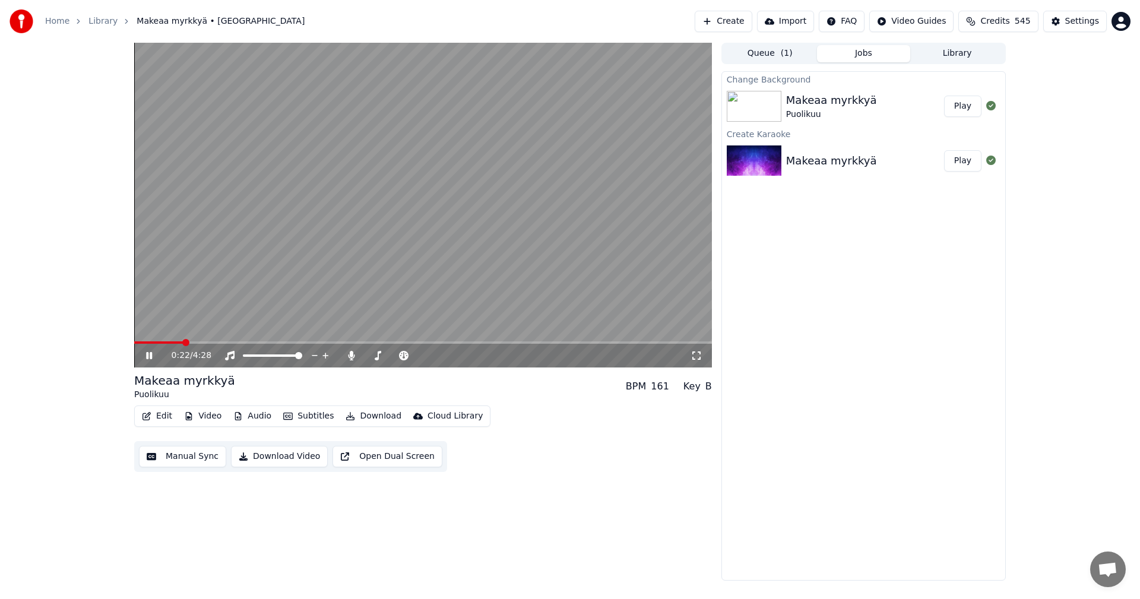
click at [150, 356] on icon at bounding box center [158, 356] width 28 height 10
click at [964, 104] on button "Play" at bounding box center [962, 106] width 37 height 21
click at [165, 342] on span at bounding box center [423, 343] width 578 height 2
click at [148, 358] on icon at bounding box center [149, 355] width 6 height 7
click at [204, 416] on button "Video" at bounding box center [202, 416] width 47 height 17
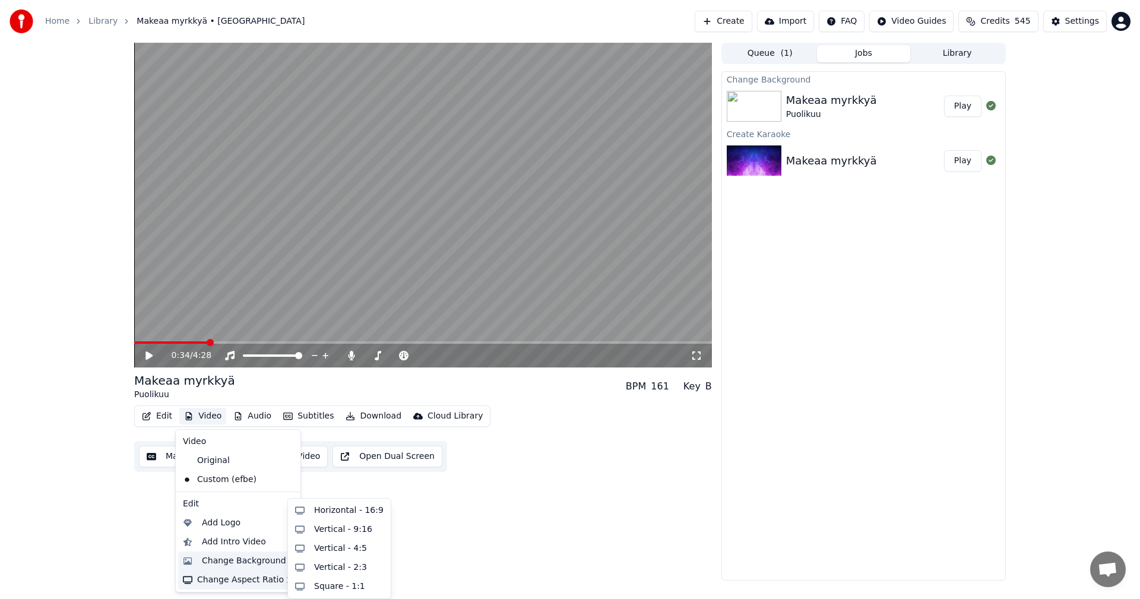
click at [238, 563] on div "Change Background" at bounding box center [244, 561] width 84 height 12
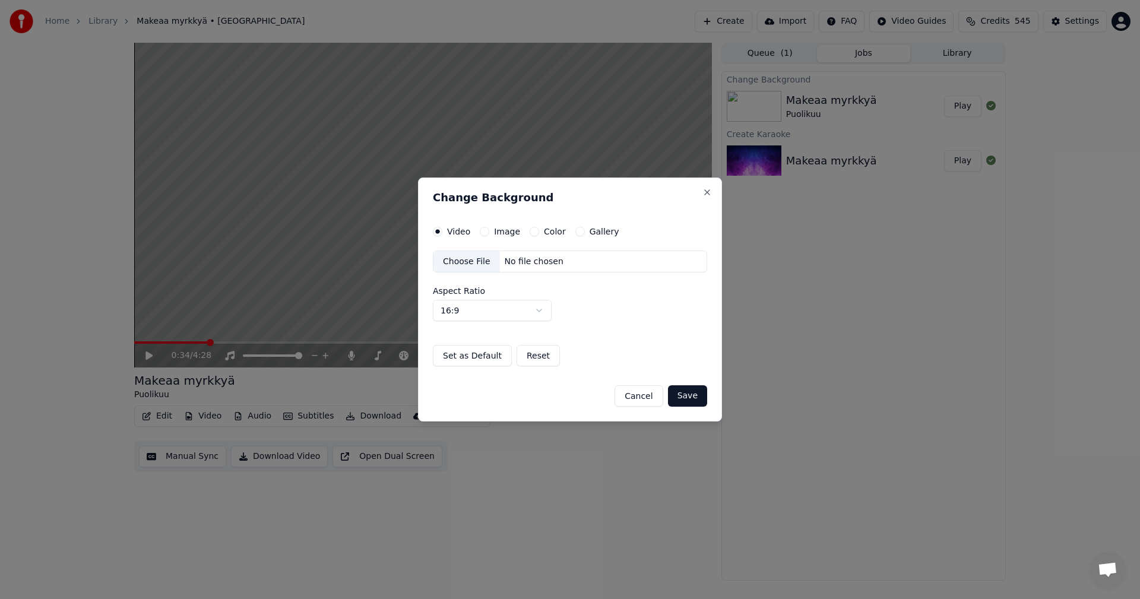
click at [488, 230] on div "Image" at bounding box center [500, 232] width 40 height 10
click at [486, 227] on button "Image" at bounding box center [485, 232] width 10 height 10
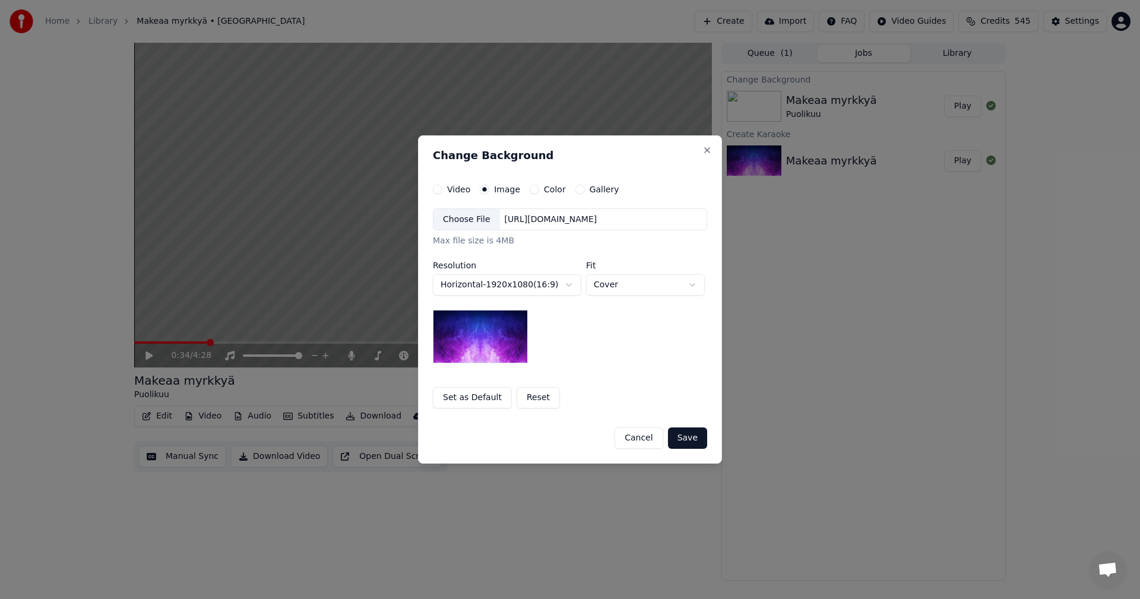
click at [475, 223] on div "Choose File" at bounding box center [467, 219] width 67 height 21
click at [696, 436] on button "Save" at bounding box center [687, 438] width 39 height 21
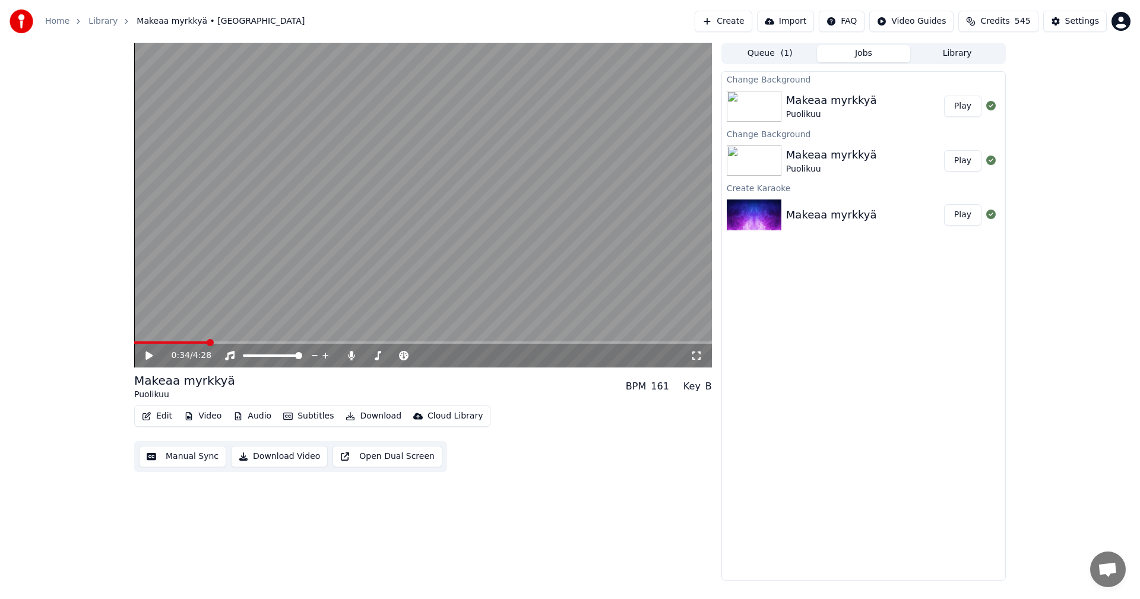
click at [966, 106] on button "Play" at bounding box center [962, 106] width 37 height 21
click at [187, 344] on span at bounding box center [423, 343] width 578 height 2
click at [146, 359] on icon at bounding box center [158, 356] width 28 height 10
click at [164, 422] on button "Edit" at bounding box center [157, 416] width 40 height 17
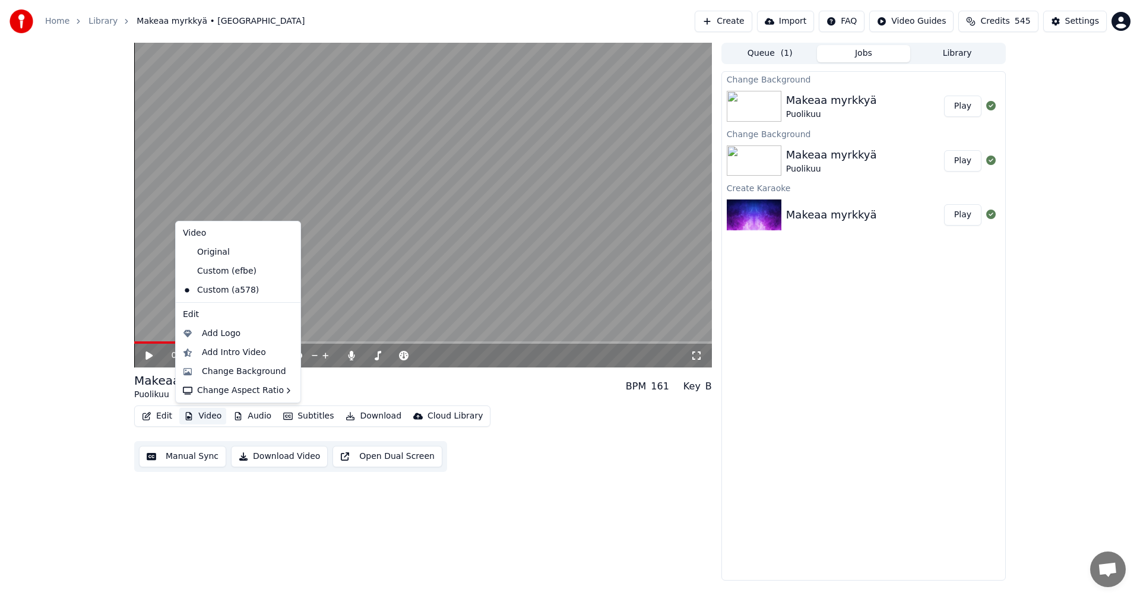
click at [210, 416] on button "Video" at bounding box center [202, 416] width 47 height 17
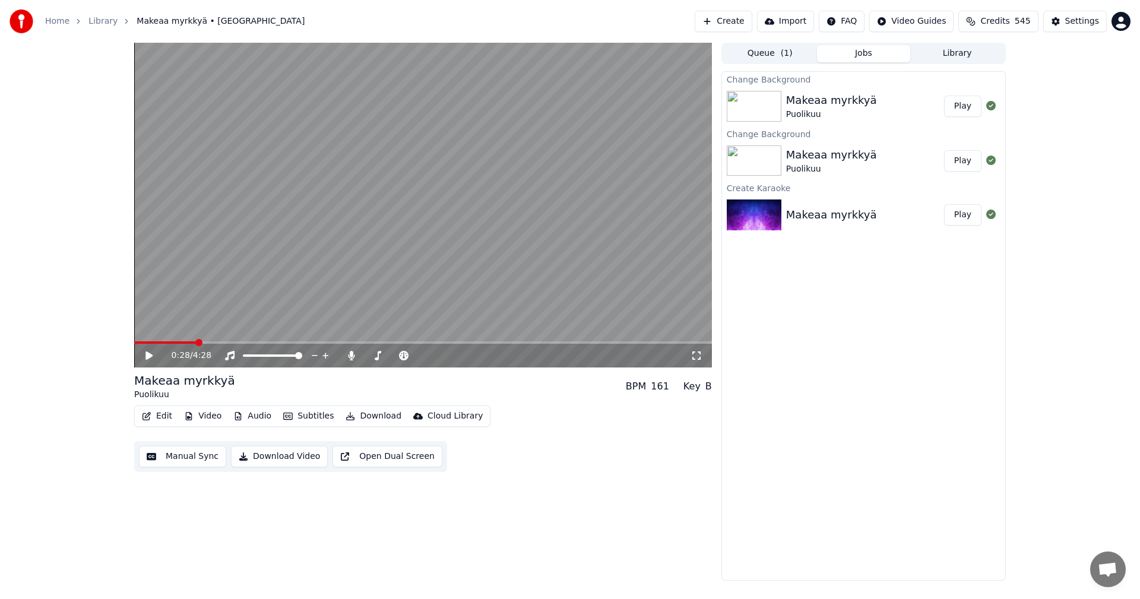
click at [211, 415] on button "Video" at bounding box center [202, 416] width 47 height 17
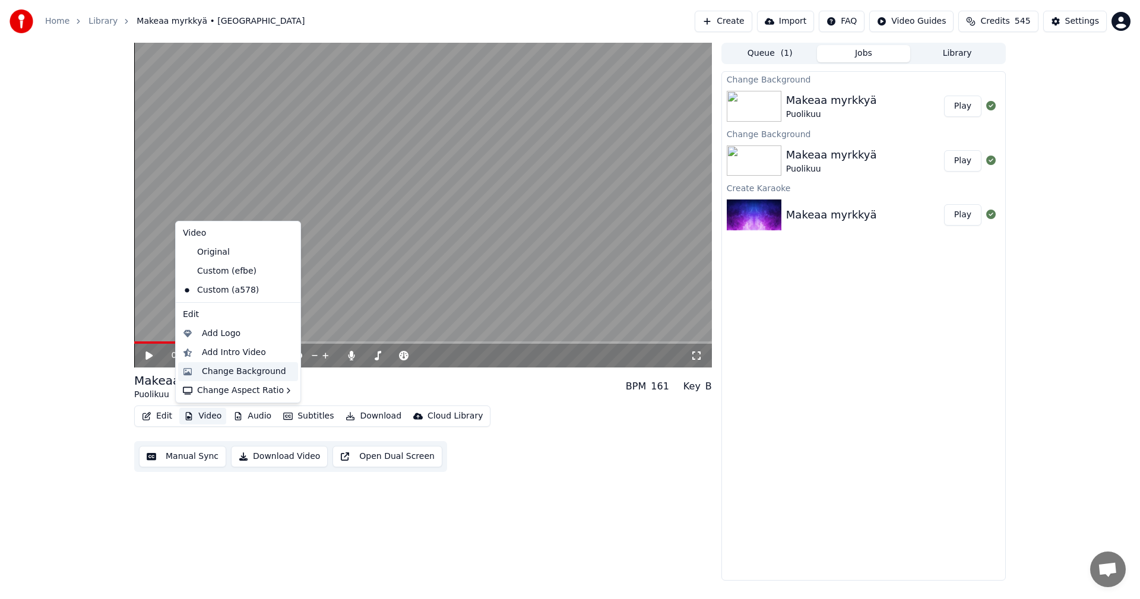
click at [254, 366] on div "Change Background" at bounding box center [244, 372] width 84 height 12
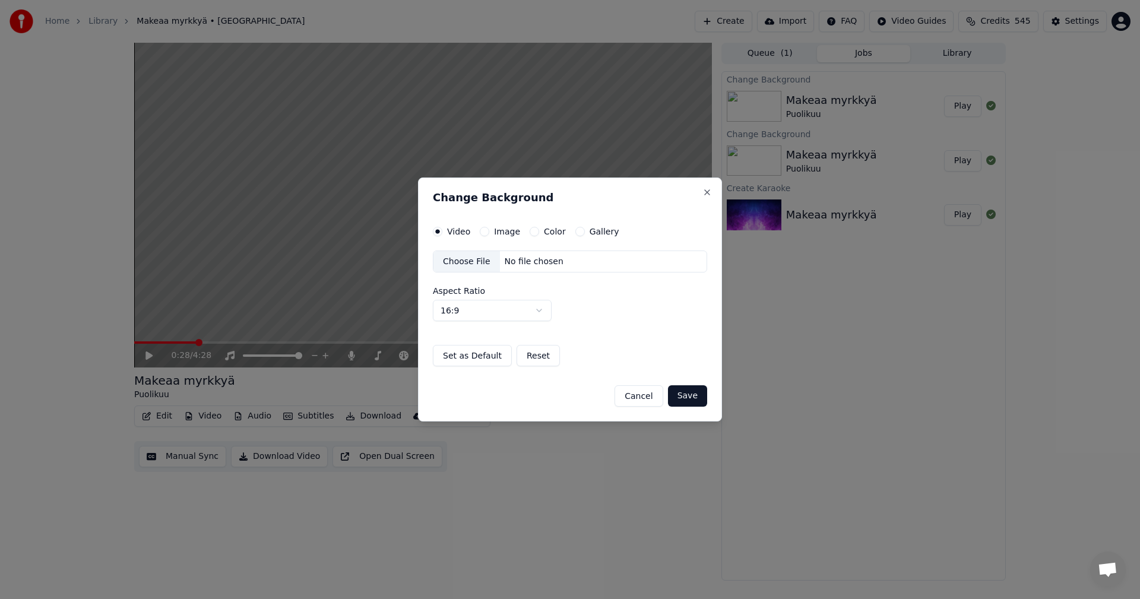
click at [485, 232] on button "Image" at bounding box center [485, 232] width 10 height 10
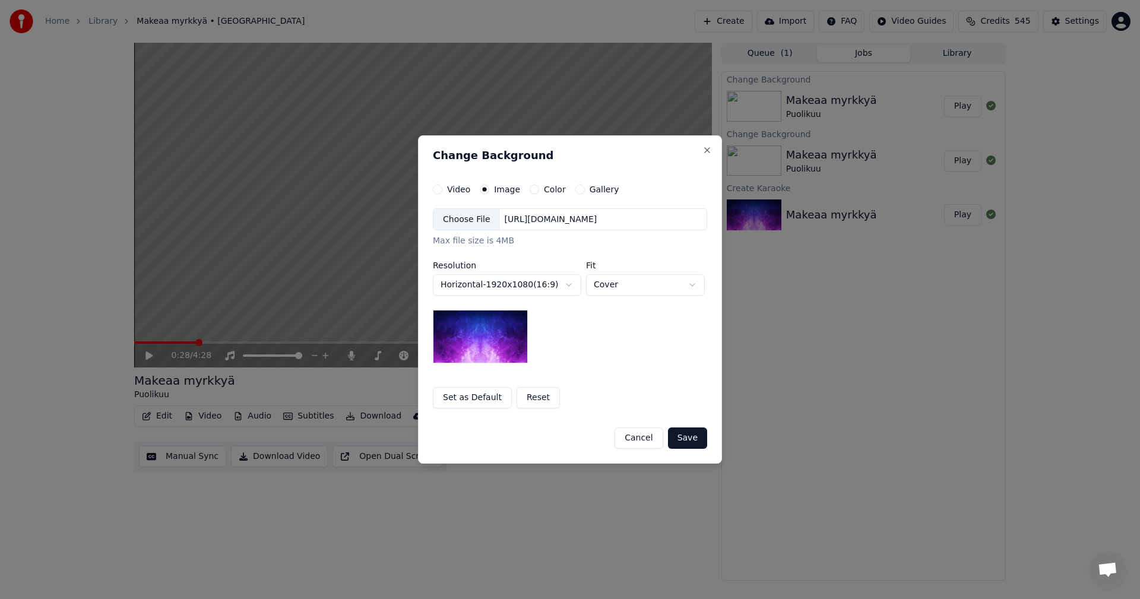
click at [472, 217] on div "Choose File" at bounding box center [467, 219] width 67 height 21
click at [695, 438] on button "Save" at bounding box center [687, 438] width 39 height 21
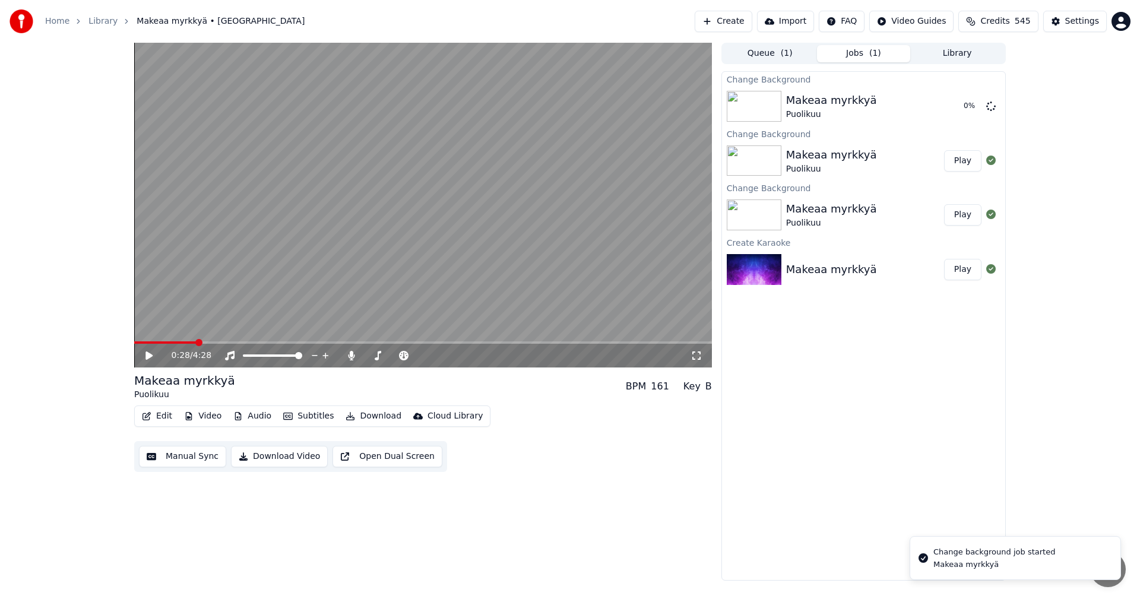
click at [150, 359] on icon at bounding box center [158, 356] width 28 height 10
click at [315, 342] on span at bounding box center [423, 343] width 578 height 2
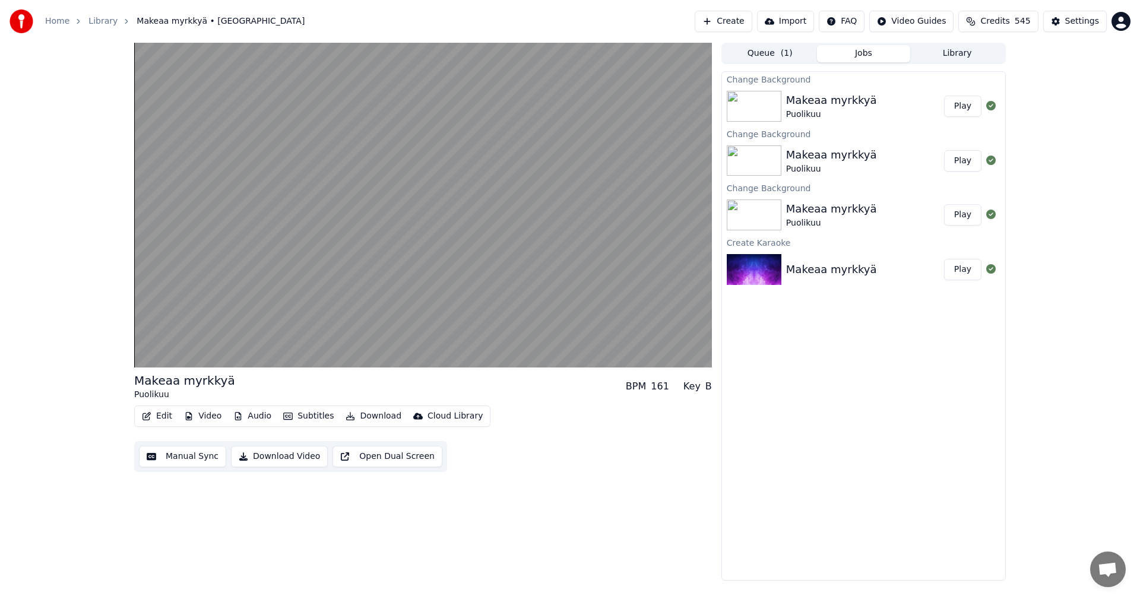
click at [972, 106] on button "Play" at bounding box center [962, 106] width 37 height 21
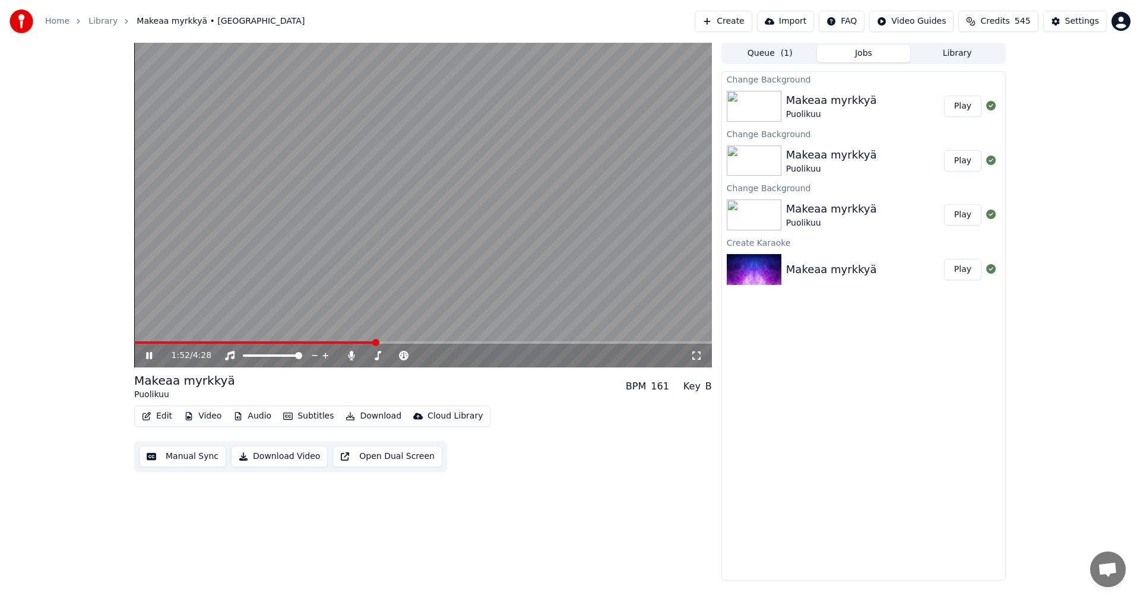
click at [375, 342] on span at bounding box center [423, 343] width 578 height 2
click at [508, 342] on span at bounding box center [423, 343] width 578 height 2
click at [353, 353] on icon at bounding box center [351, 356] width 7 height 10
drag, startPoint x: 149, startPoint y: 353, endPoint x: 160, endPoint y: 414, distance: 61.5
click at [149, 354] on icon at bounding box center [158, 356] width 28 height 10
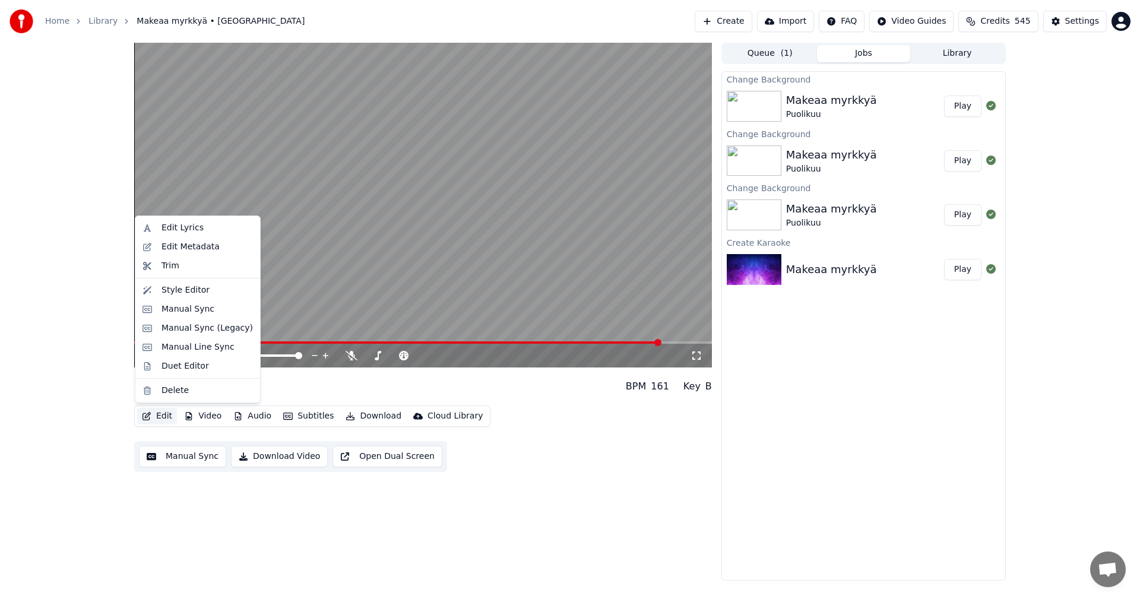
click at [161, 413] on button "Edit" at bounding box center [157, 416] width 40 height 17
click at [201, 332] on div "Manual Sync (Legacy)" at bounding box center [207, 329] width 91 height 12
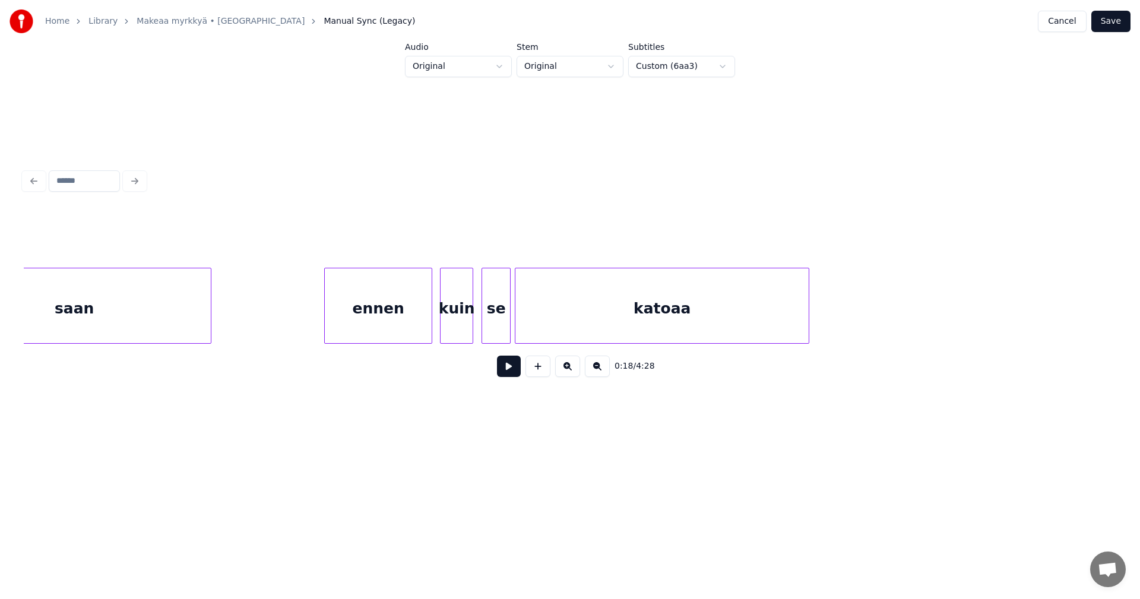
scroll to position [0, 49447]
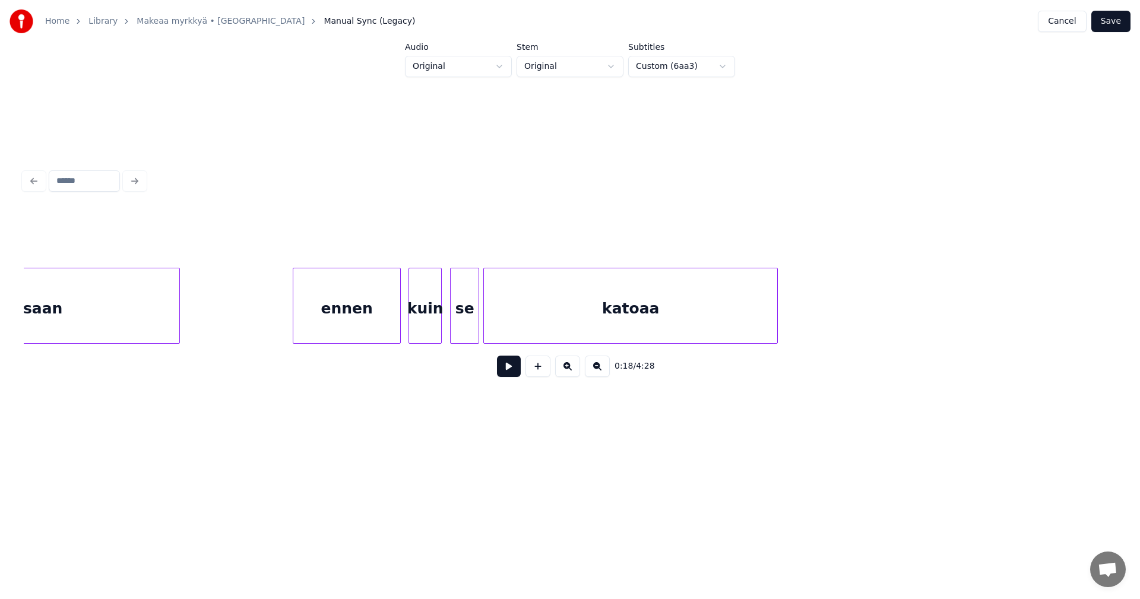
click at [383, 312] on div "ennen" at bounding box center [346, 308] width 107 height 81
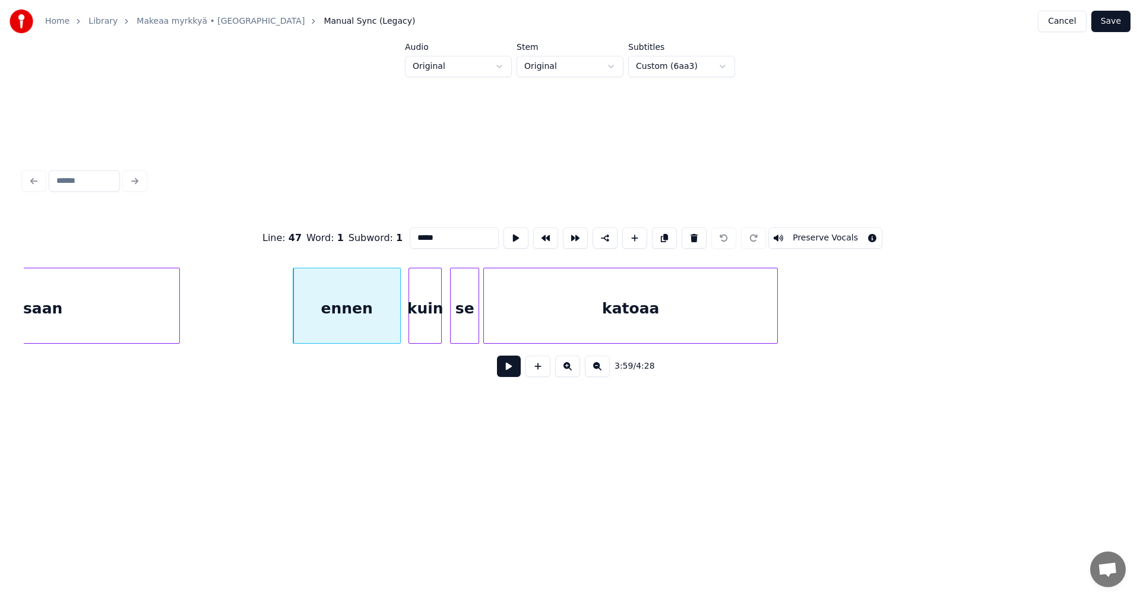
click at [517, 371] on button at bounding box center [509, 366] width 24 height 21
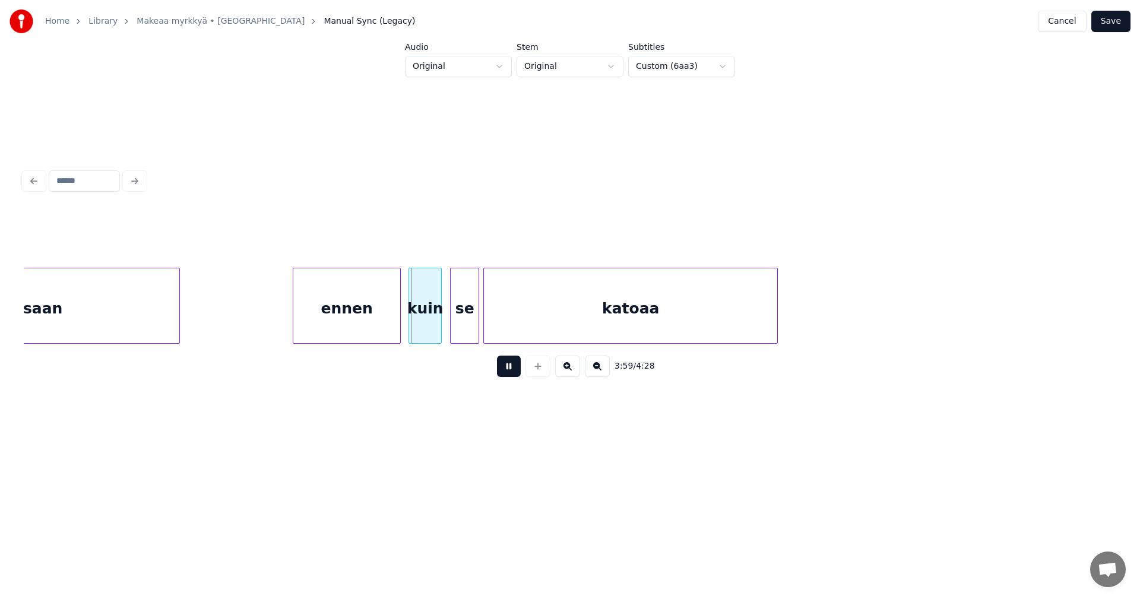
click at [515, 370] on button at bounding box center [509, 366] width 24 height 21
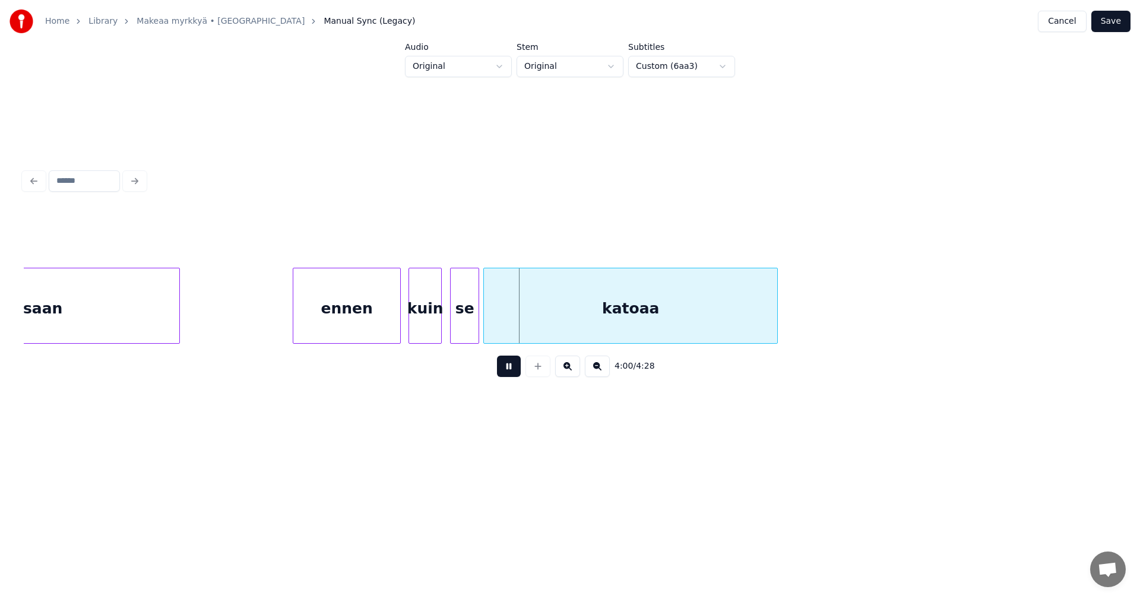
drag, startPoint x: 515, startPoint y: 370, endPoint x: 507, endPoint y: 363, distance: 10.6
click at [510, 366] on button at bounding box center [509, 366] width 24 height 21
click at [473, 328] on div "se" at bounding box center [465, 308] width 28 height 81
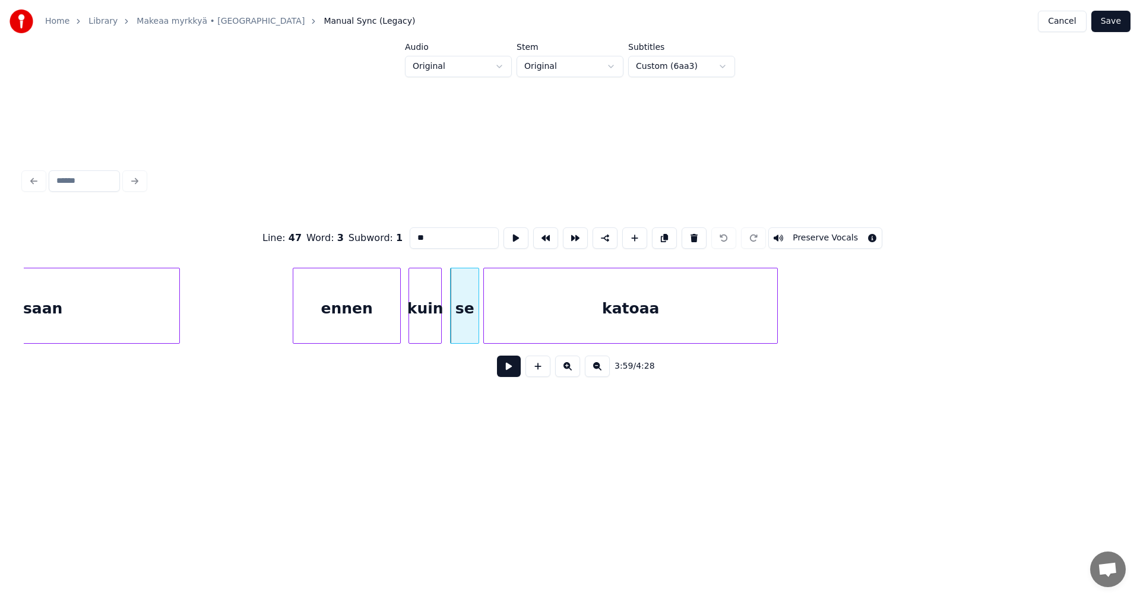
click at [513, 368] on button at bounding box center [509, 366] width 24 height 21
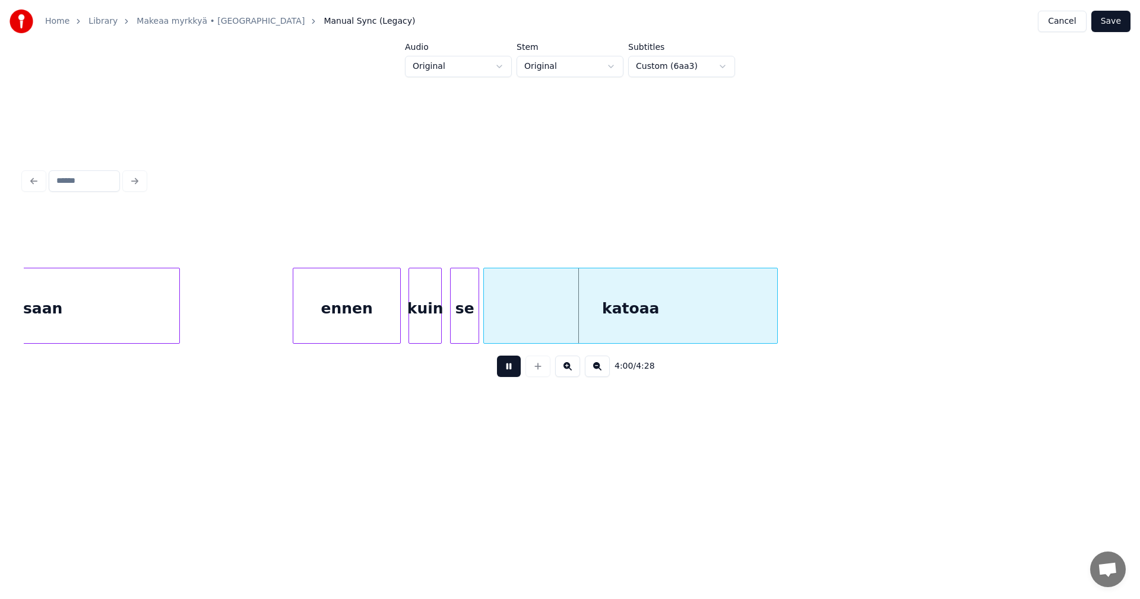
click at [513, 368] on button at bounding box center [509, 366] width 24 height 21
click at [437, 315] on div at bounding box center [438, 305] width 4 height 75
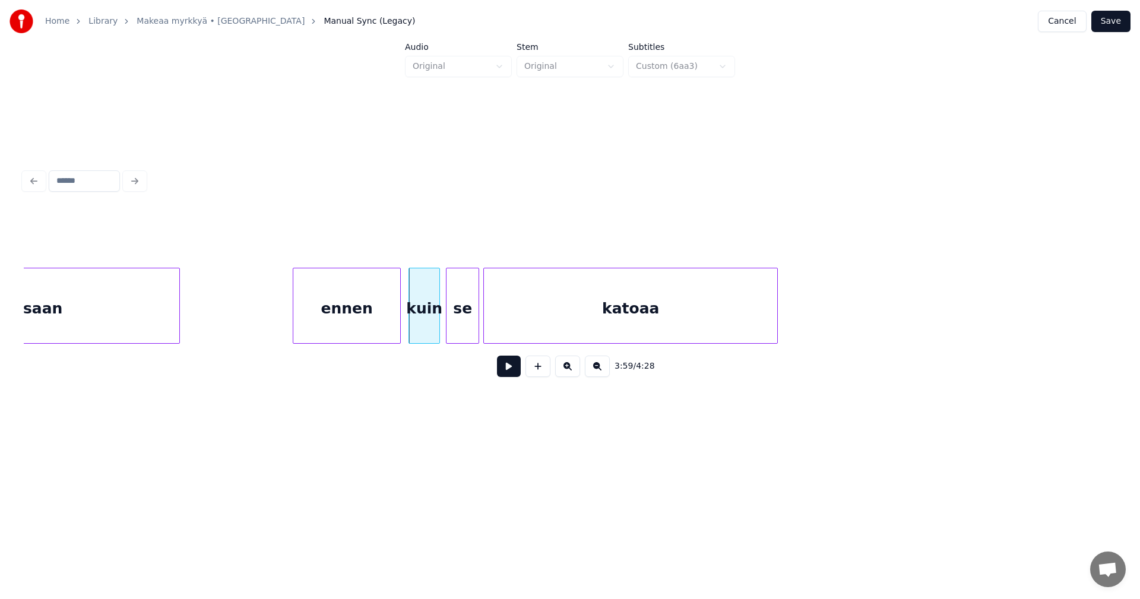
click at [450, 314] on div at bounding box center [449, 305] width 4 height 75
click at [384, 323] on div "ennen" at bounding box center [346, 308] width 107 height 81
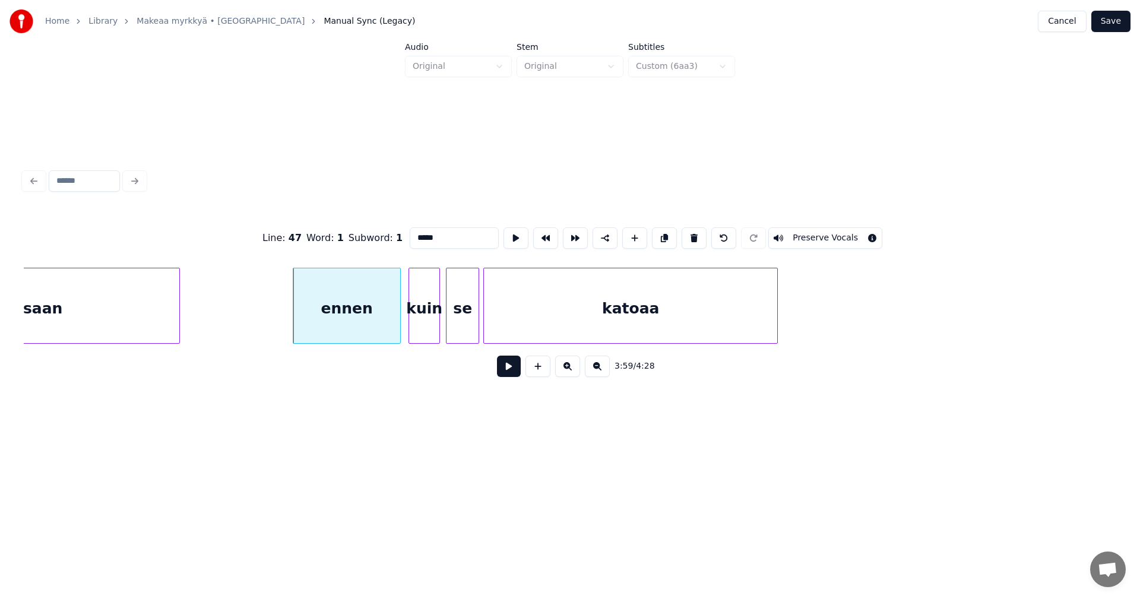
click at [514, 376] on button at bounding box center [509, 366] width 24 height 21
click at [512, 374] on button at bounding box center [509, 366] width 24 height 21
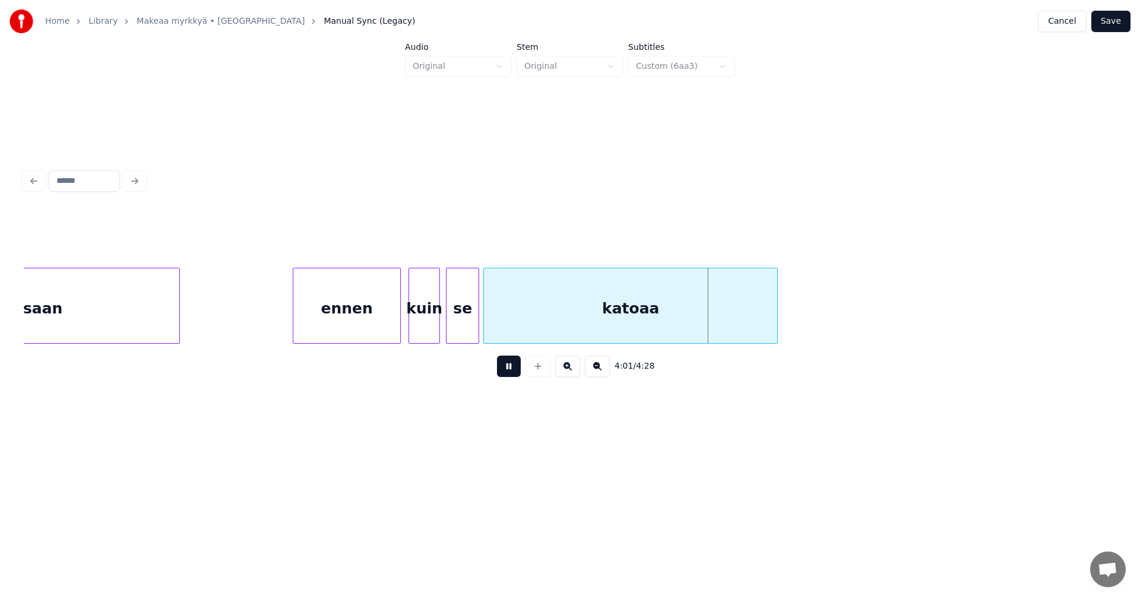
drag, startPoint x: 512, startPoint y: 374, endPoint x: 894, endPoint y: 199, distance: 420.5
click at [513, 374] on button at bounding box center [509, 366] width 24 height 21
click at [1111, 18] on button "Save" at bounding box center [1111, 21] width 39 height 21
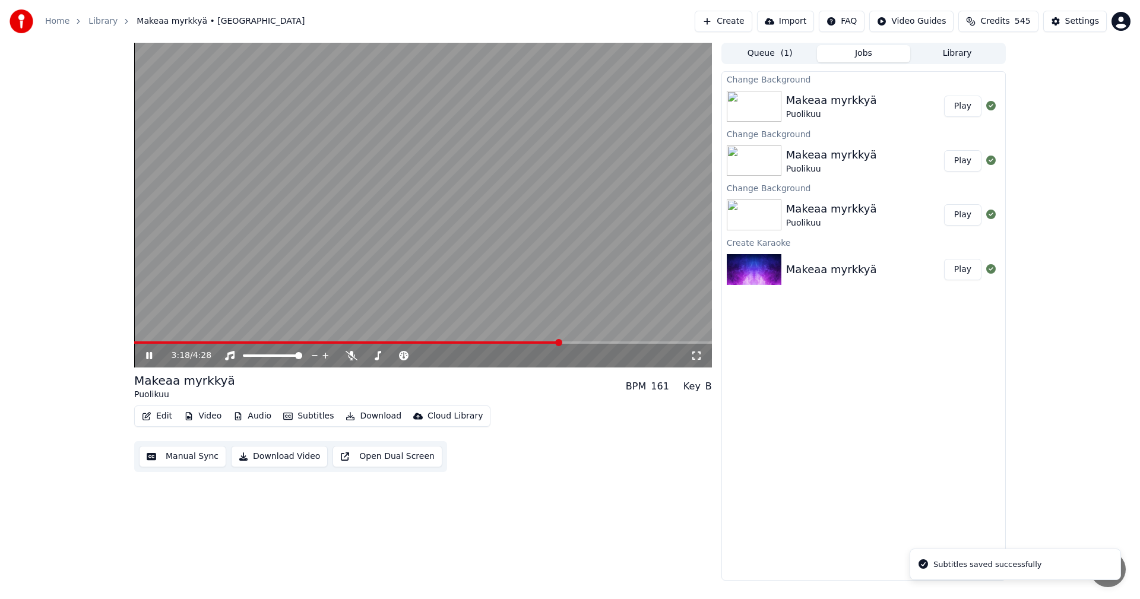
click at [561, 342] on span at bounding box center [423, 343] width 578 height 2
click at [618, 343] on span at bounding box center [423, 343] width 578 height 2
click at [146, 353] on icon at bounding box center [158, 356] width 28 height 10
click at [363, 413] on button "Download" at bounding box center [373, 416] width 65 height 17
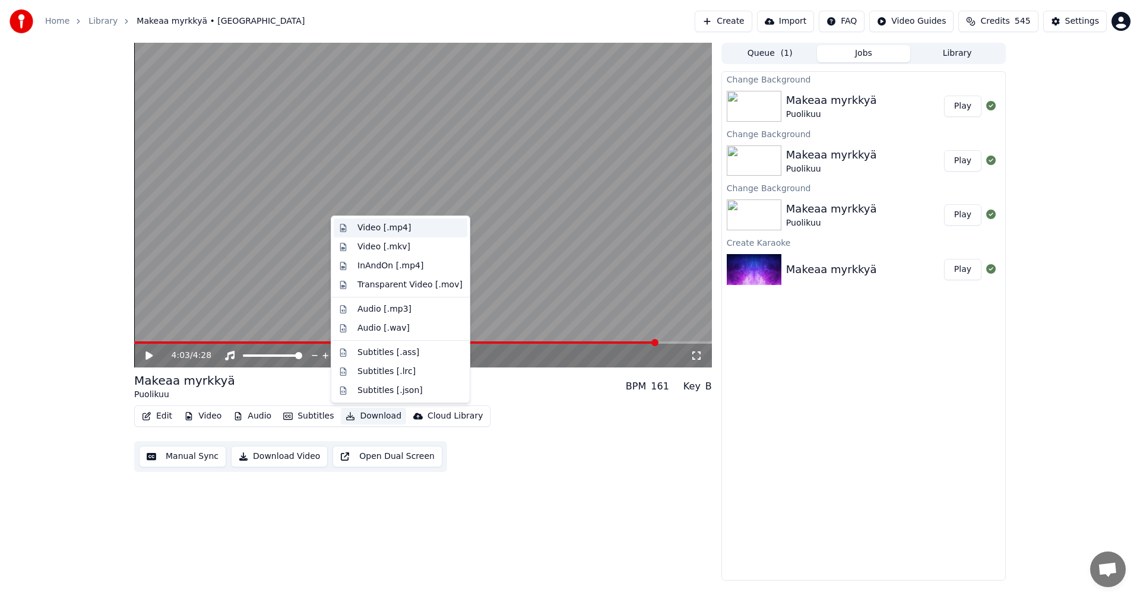
click at [381, 230] on div "Video [.mp4]" at bounding box center [384, 228] width 53 height 12
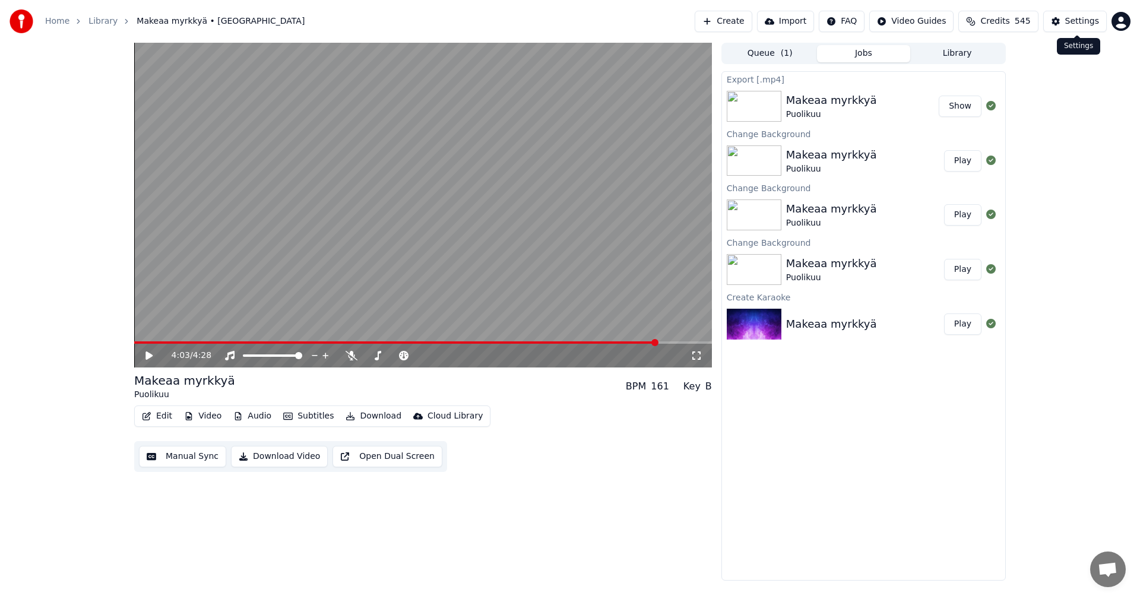
click at [1068, 14] on button "Settings" at bounding box center [1076, 21] width 64 height 21
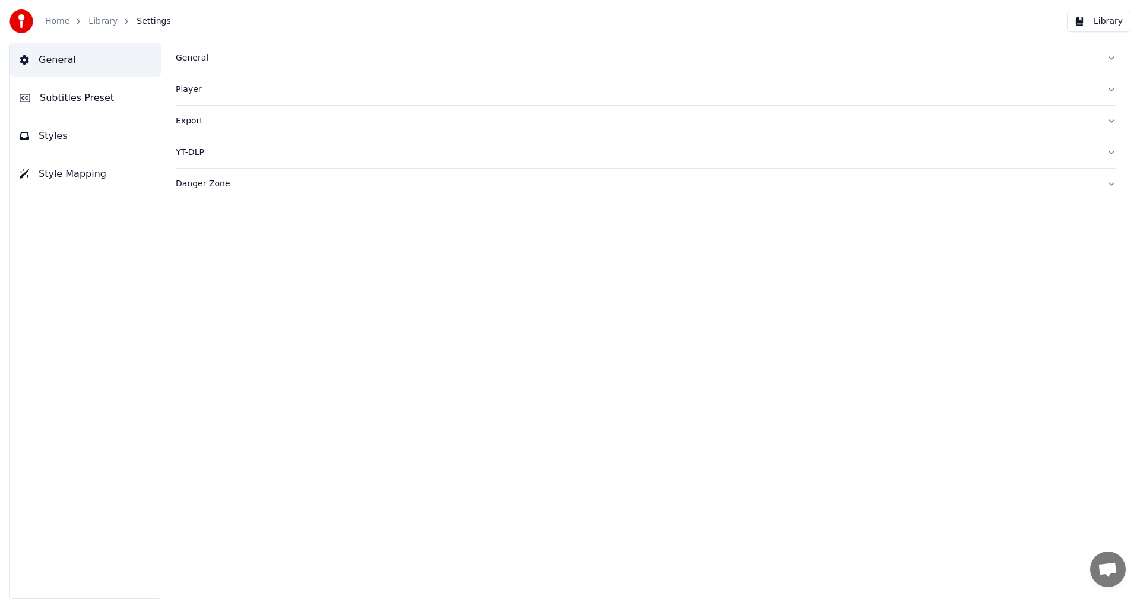
click at [90, 99] on span "Subtitles Preset" at bounding box center [77, 98] width 74 height 14
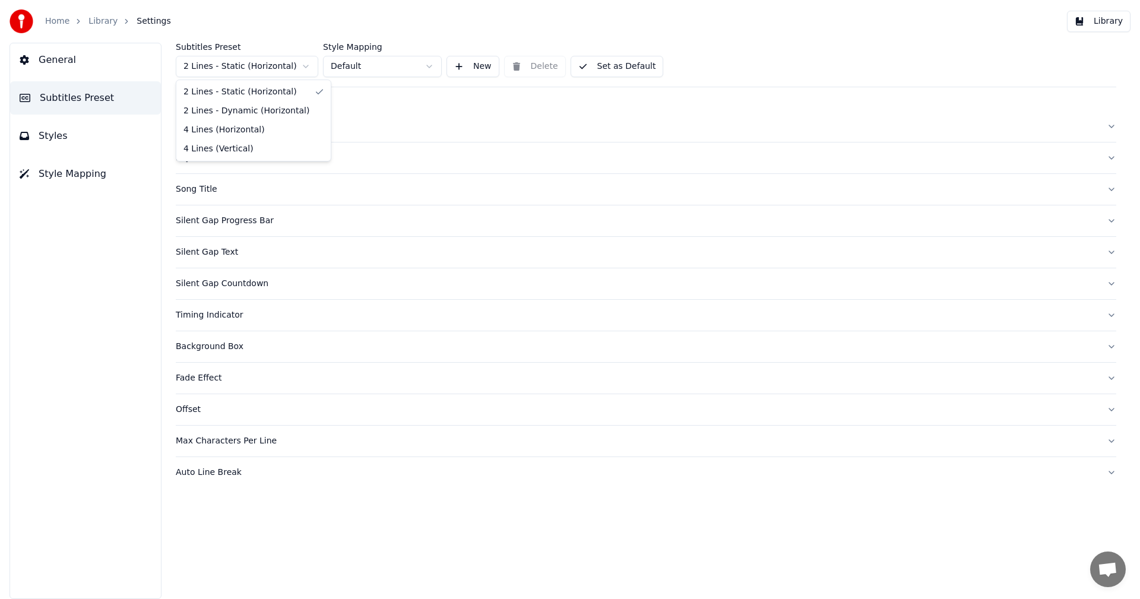
click at [295, 65] on html "Home Library Settings Library General Subtitles Preset Styles Style Mapping Sub…" at bounding box center [570, 299] width 1140 height 599
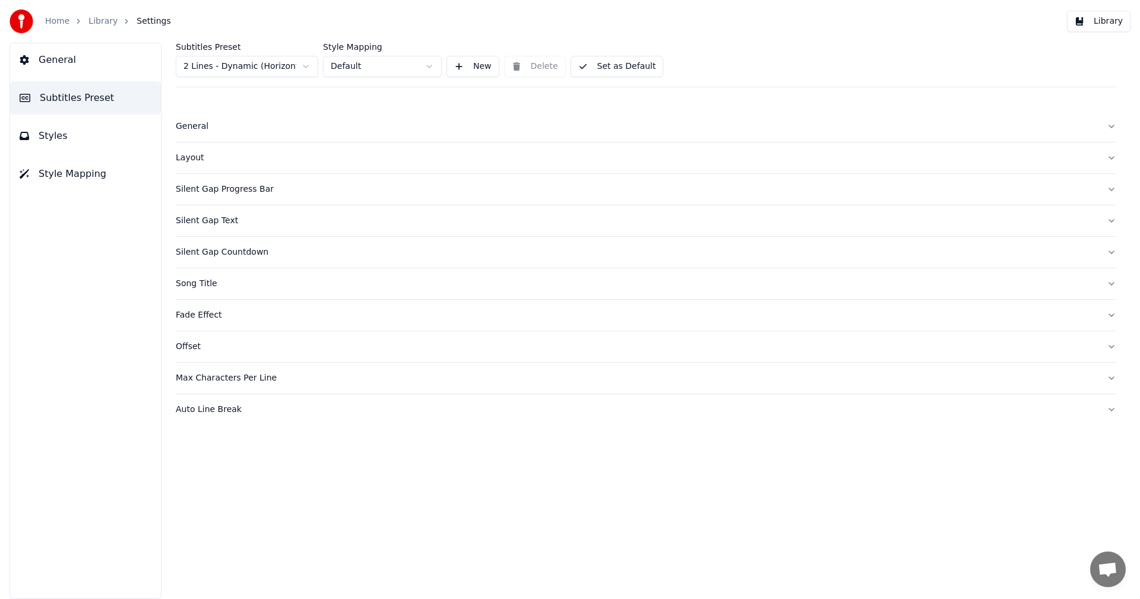
click at [62, 134] on span "Styles" at bounding box center [53, 136] width 29 height 14
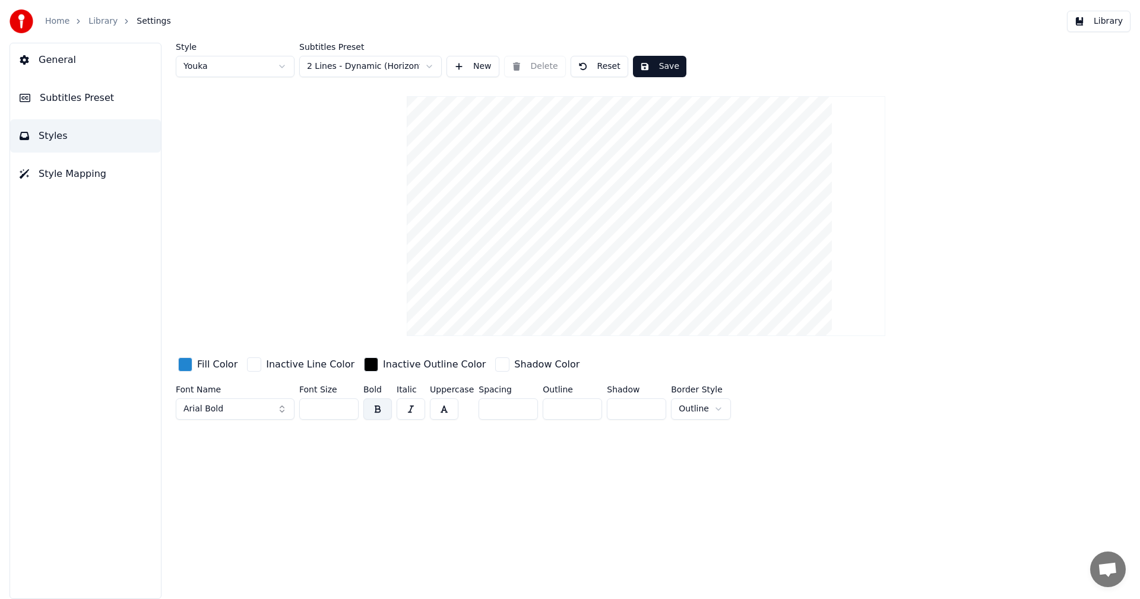
click at [954, 65] on div "Style Youka Subtitles Preset 2 Lines - Dynamic (Horizontal) New Delete Reset Sa…" at bounding box center [646, 60] width 941 height 34
click at [94, 23] on link "Library" at bounding box center [102, 21] width 29 height 12
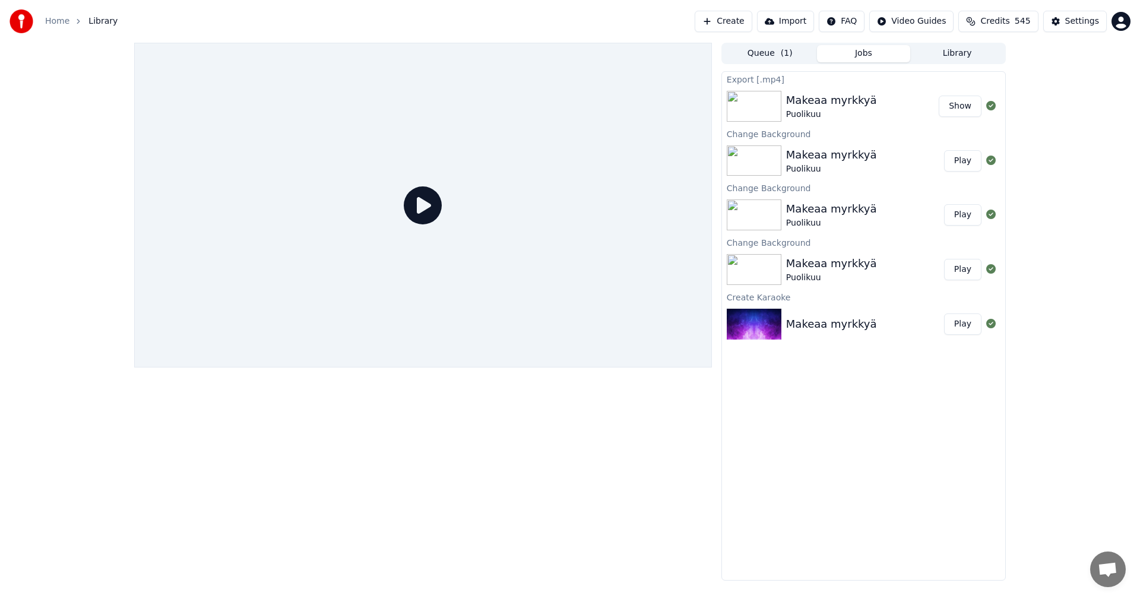
click at [775, 115] on img at bounding box center [754, 106] width 55 height 31
click at [773, 151] on img at bounding box center [754, 161] width 55 height 31
click at [773, 156] on img at bounding box center [754, 161] width 55 height 31
click at [967, 162] on button "Play" at bounding box center [962, 160] width 37 height 21
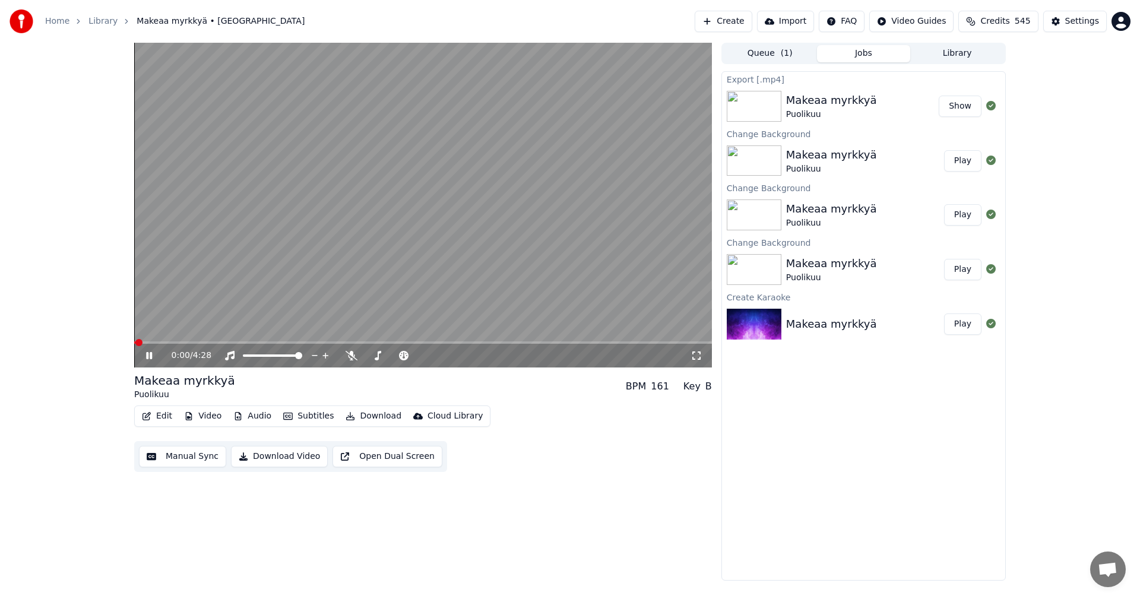
click at [261, 343] on span at bounding box center [423, 343] width 578 height 2
click at [146, 357] on icon at bounding box center [158, 356] width 28 height 10
